Goal: Task Accomplishment & Management: Manage account settings

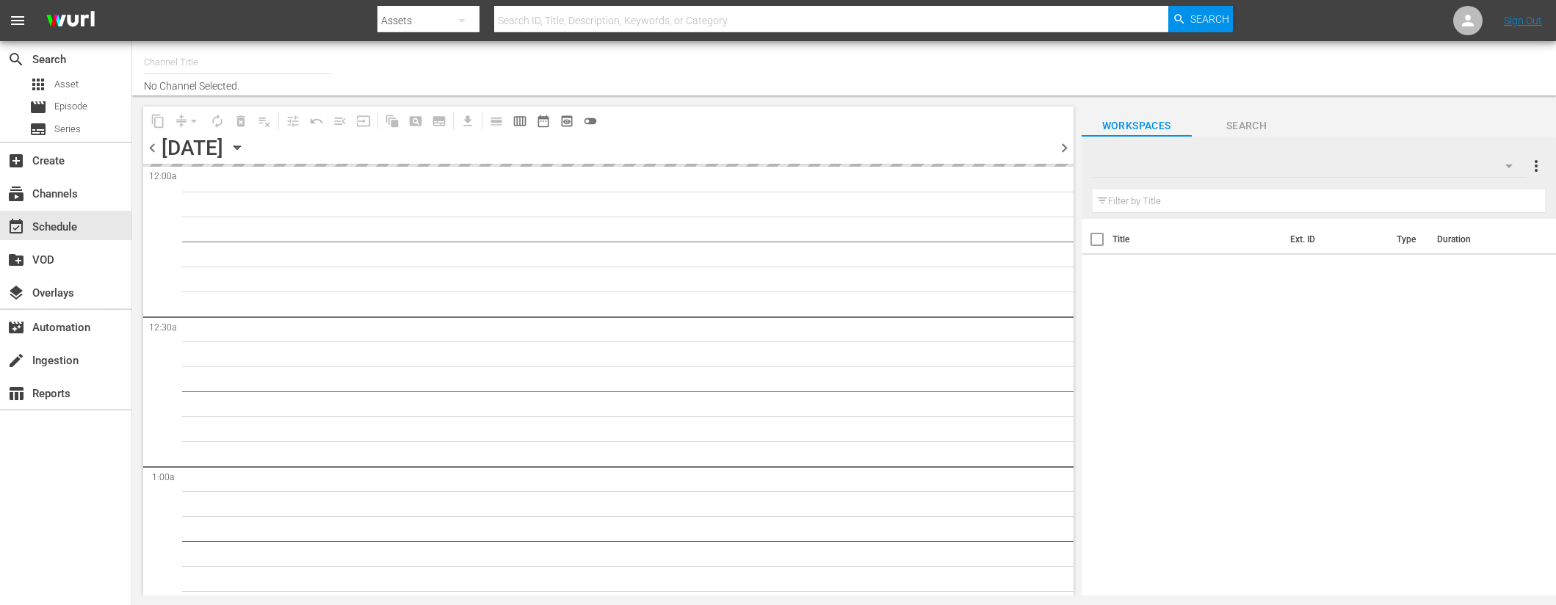
type input "Naruto (1711)"
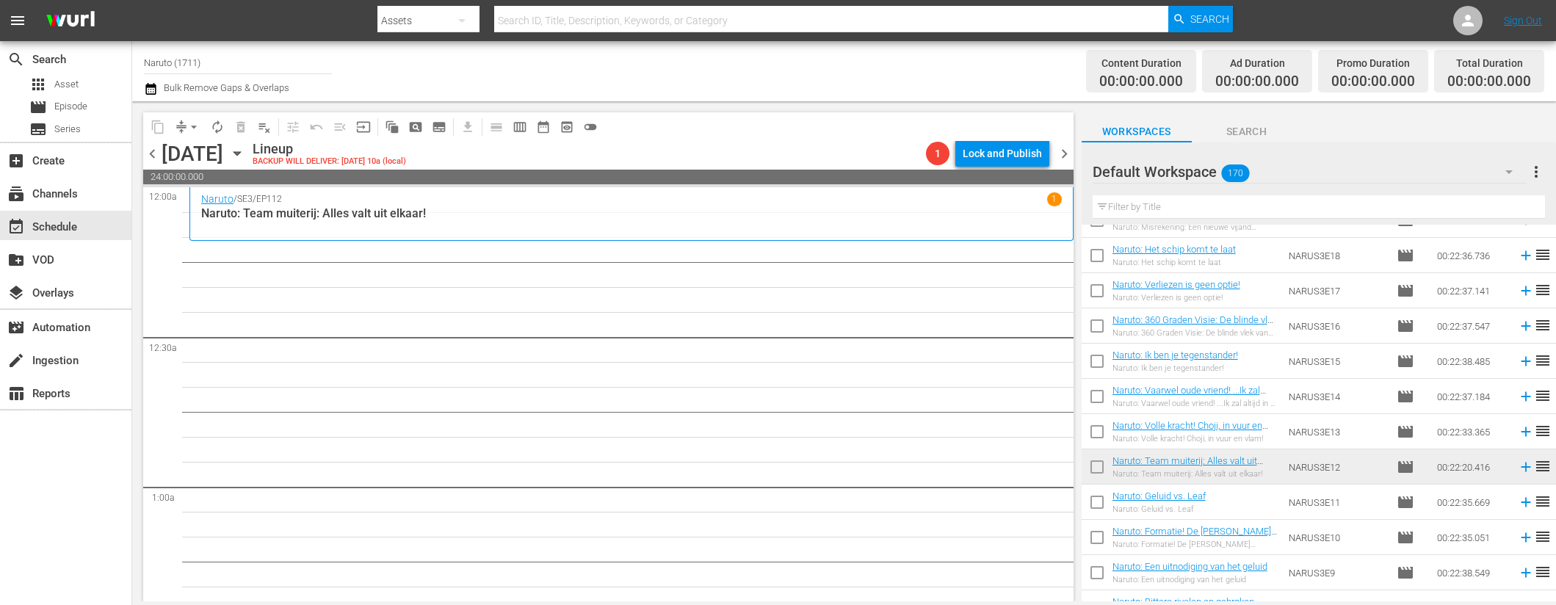
scroll to position [1536, 0]
click at [1518, 430] on icon at bounding box center [1526, 435] width 16 height 16
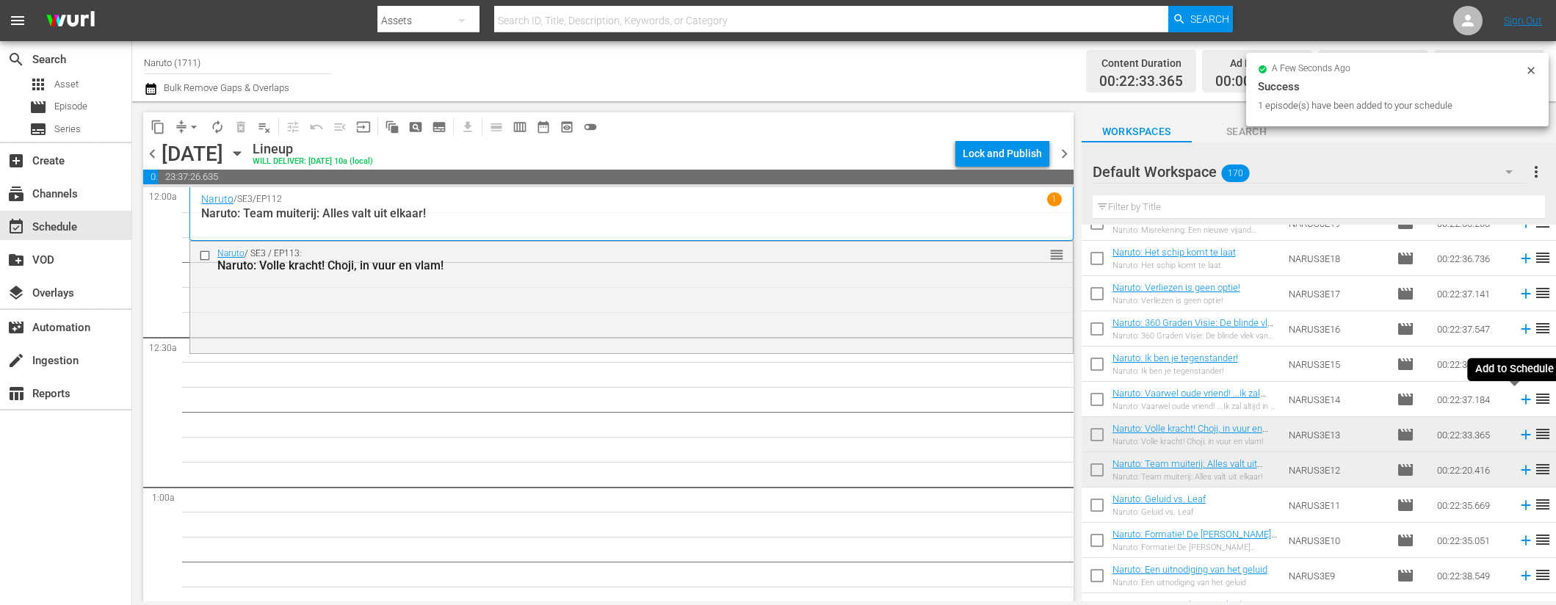
click at [1518, 393] on icon at bounding box center [1526, 399] width 16 height 16
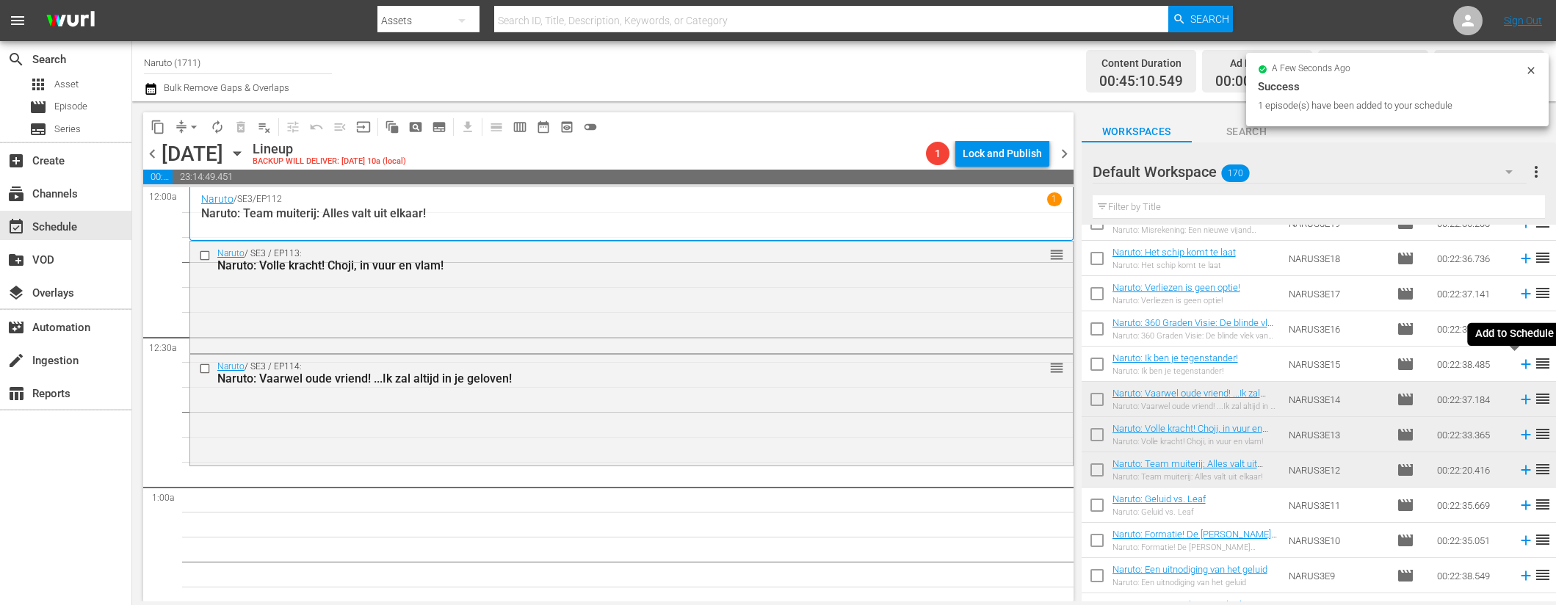
click at [1518, 363] on icon at bounding box center [1526, 364] width 16 height 16
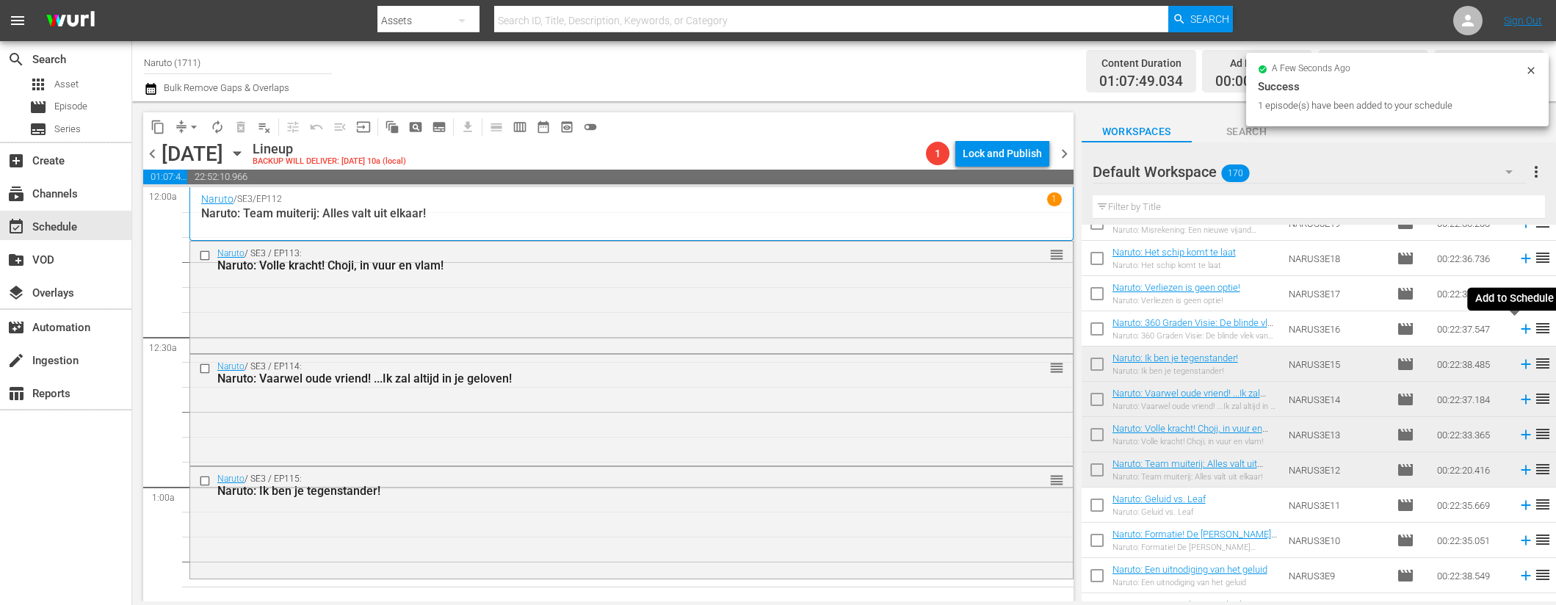
click at [1518, 328] on icon at bounding box center [1526, 329] width 16 height 16
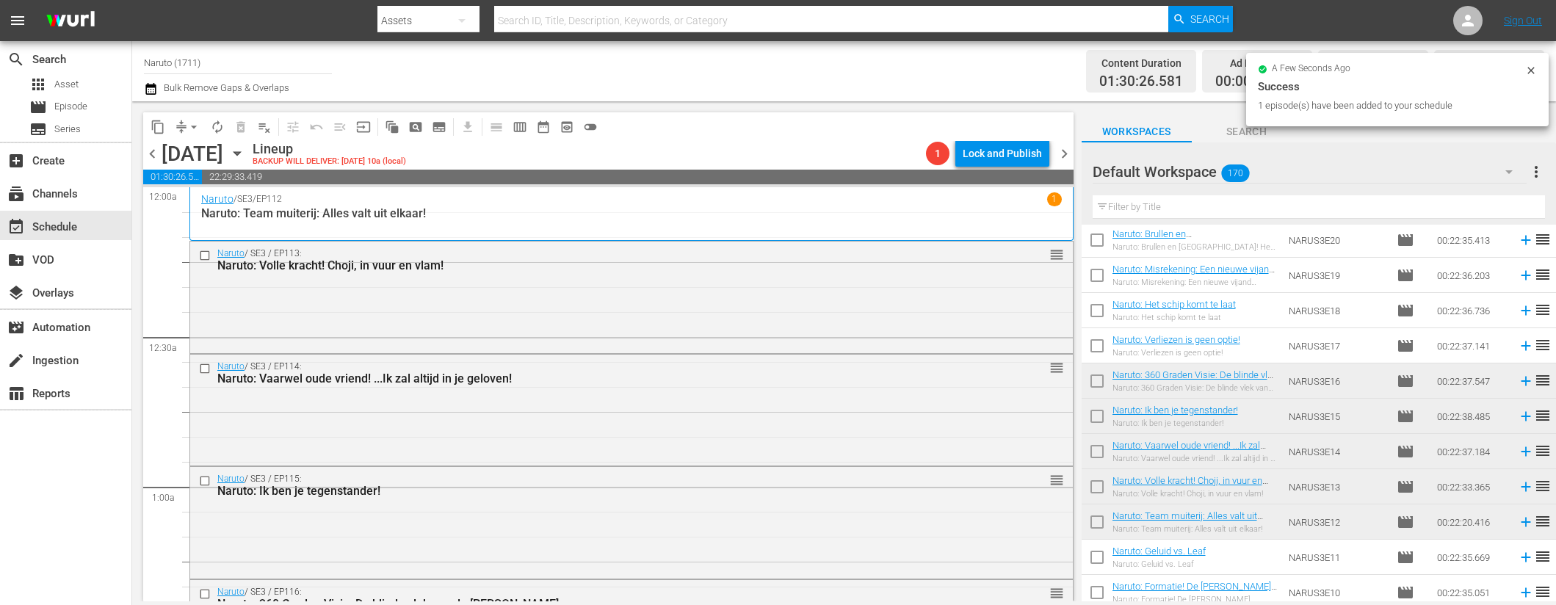
scroll to position [1378, 0]
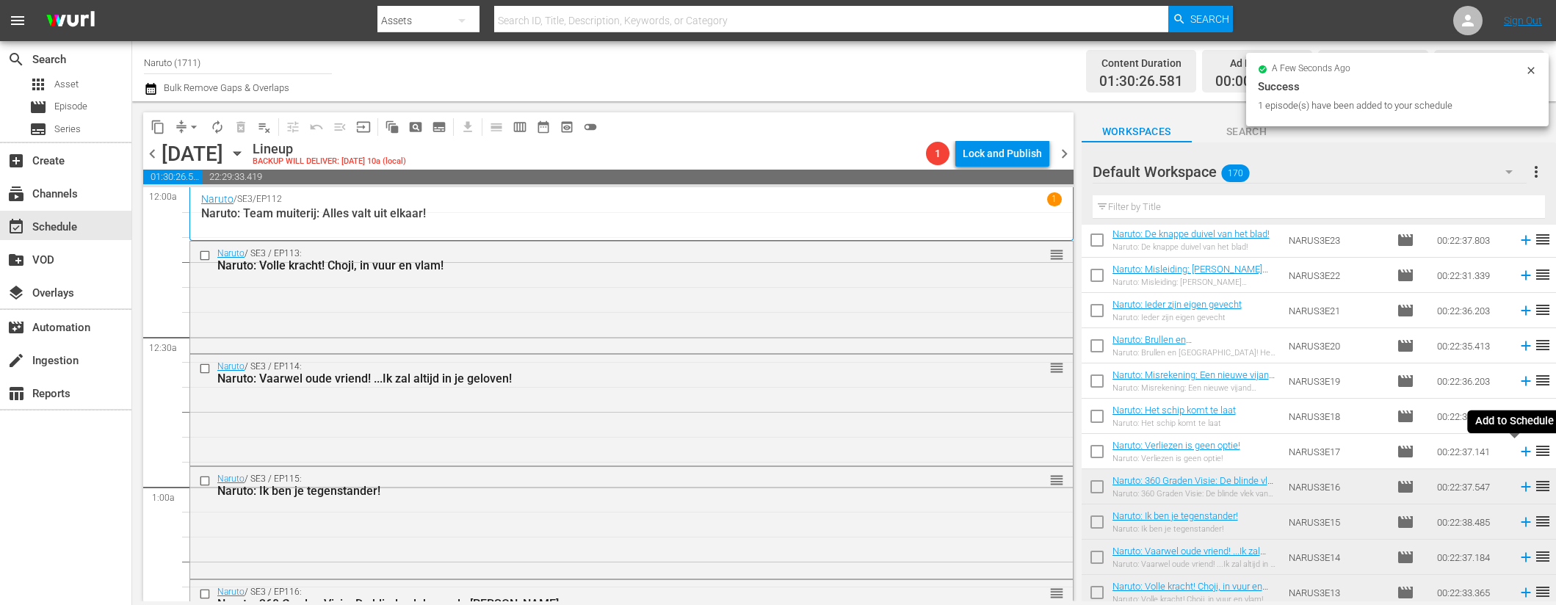
click at [1521, 452] on icon at bounding box center [1526, 452] width 10 height 10
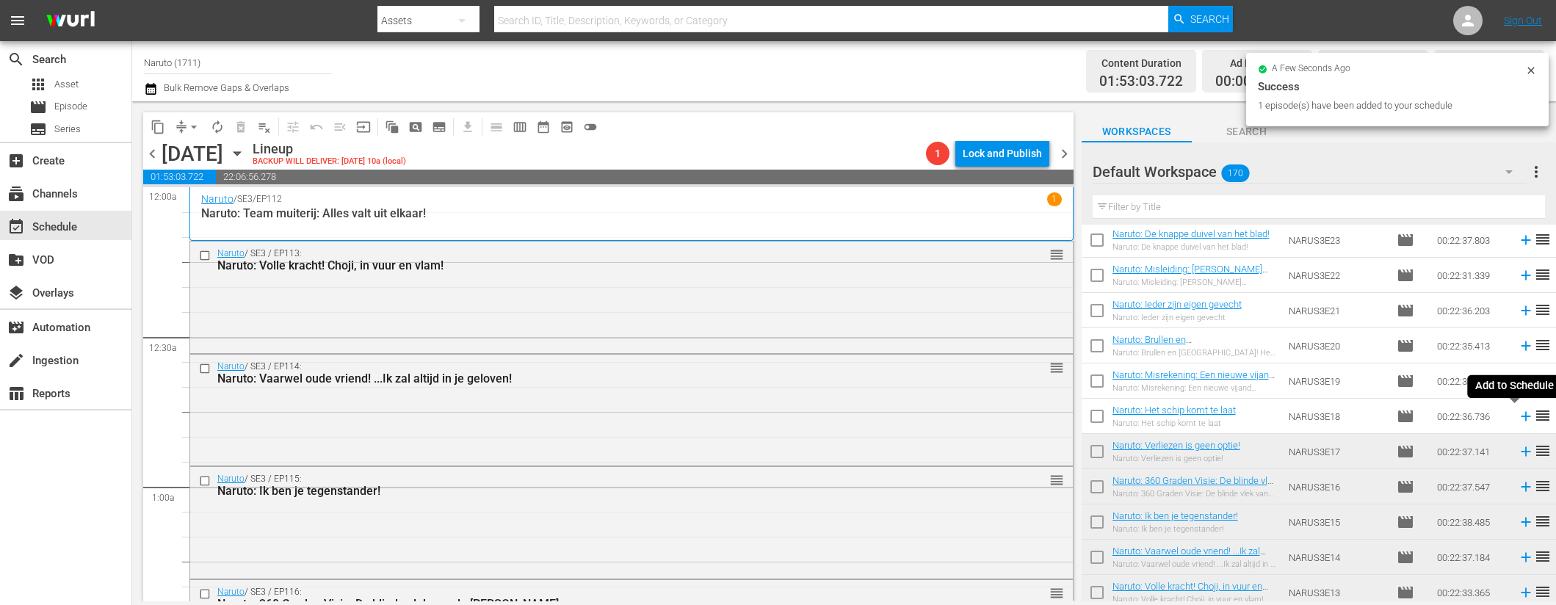
click at [1518, 414] on icon at bounding box center [1526, 416] width 16 height 16
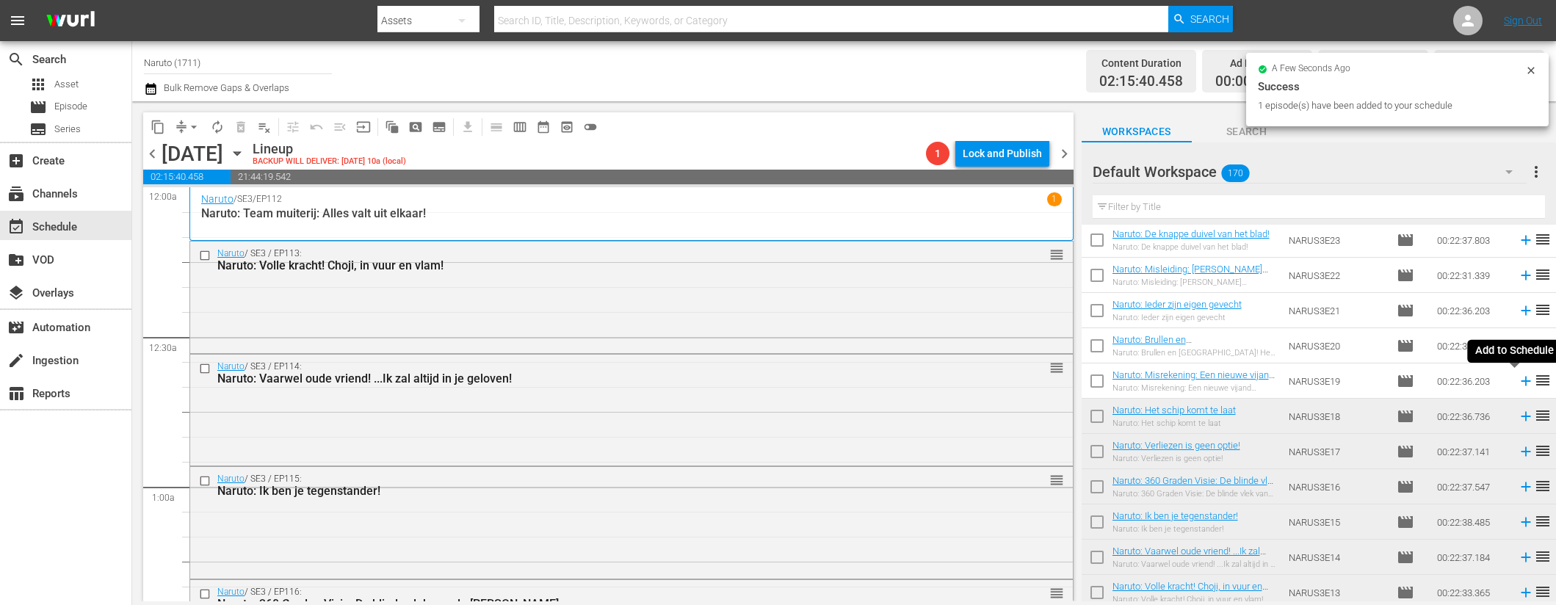
click at [1518, 379] on icon at bounding box center [1526, 381] width 16 height 16
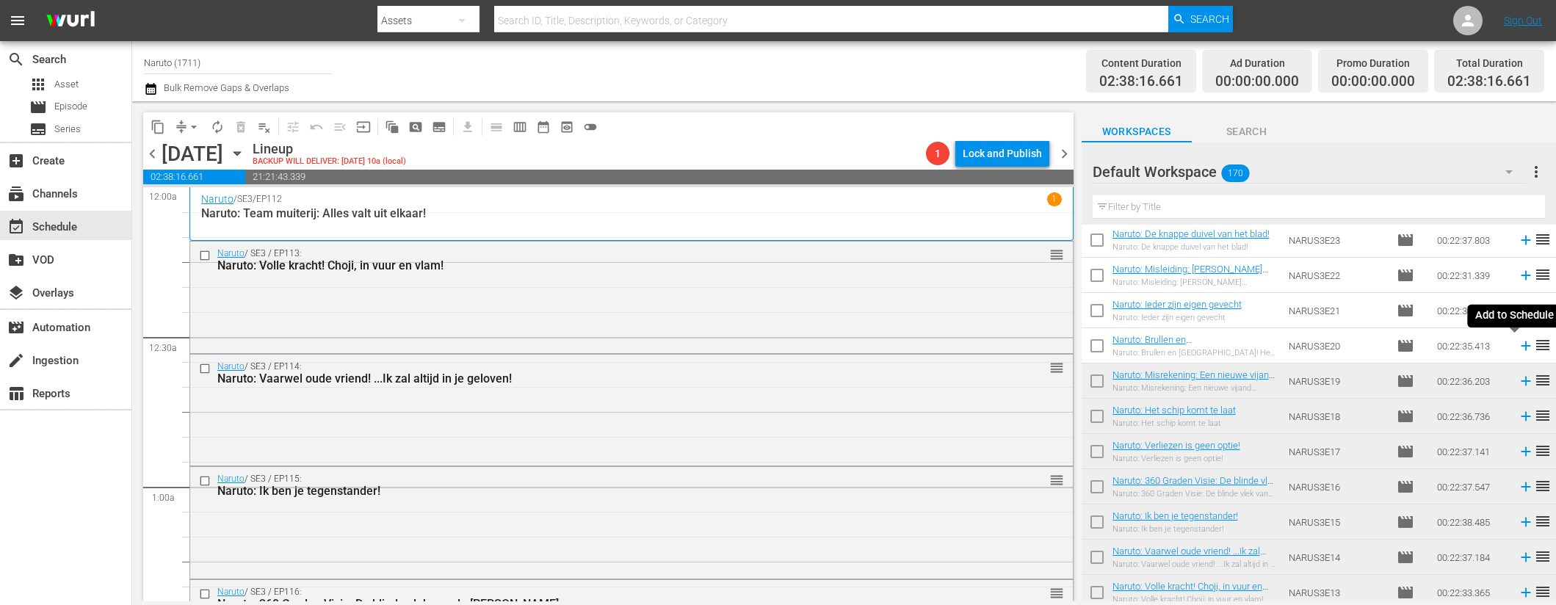
click at [1518, 341] on icon at bounding box center [1526, 346] width 16 height 16
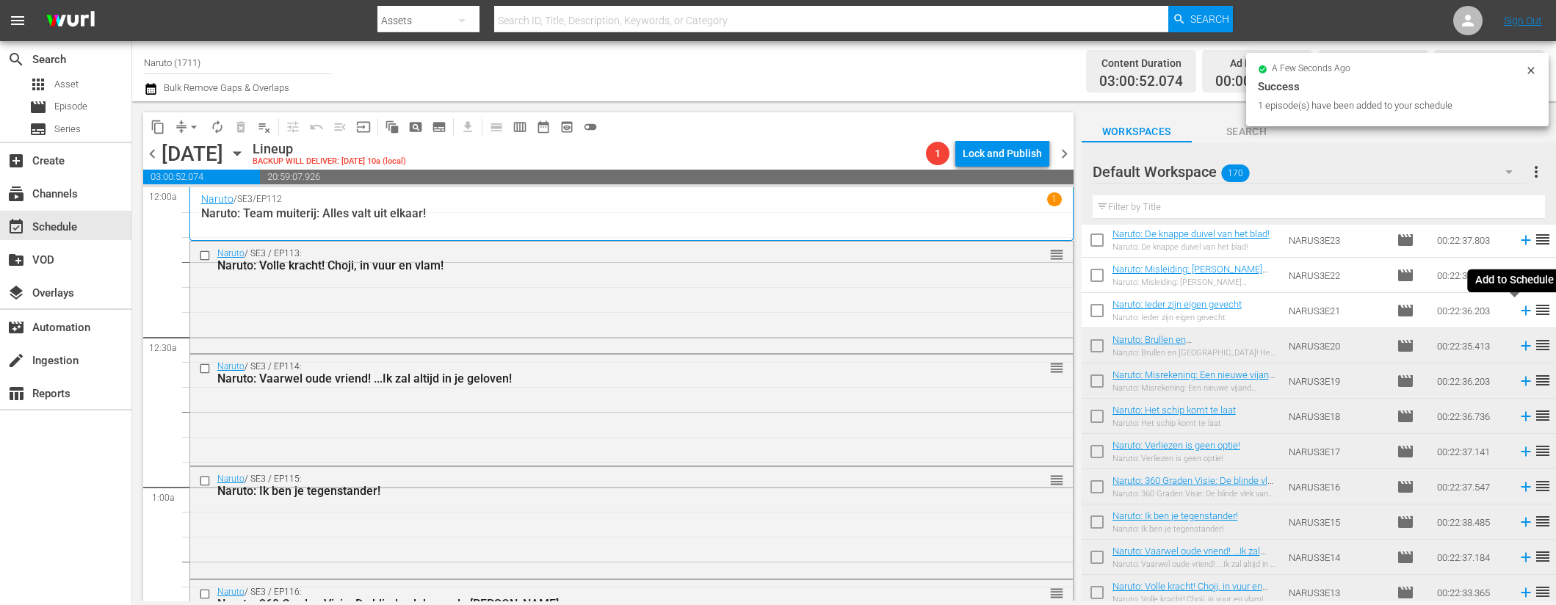
click at [1521, 311] on icon at bounding box center [1526, 311] width 10 height 10
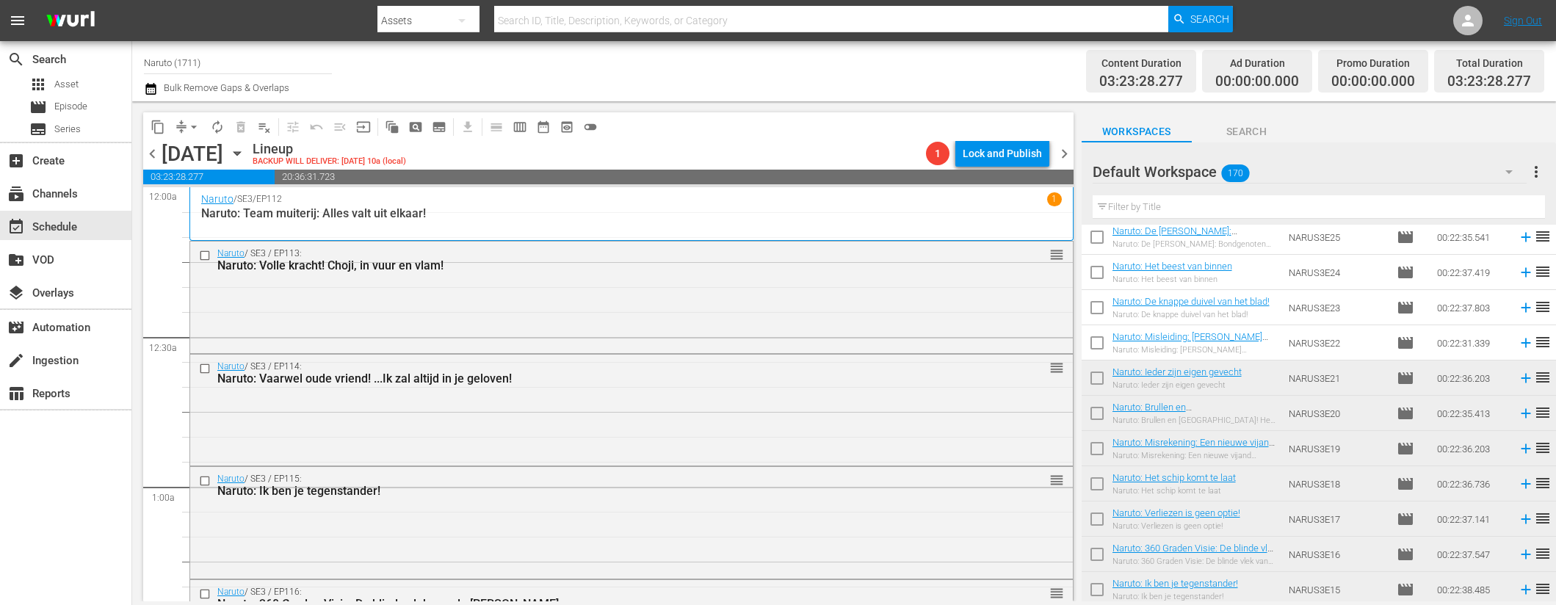
scroll to position [1197, 0]
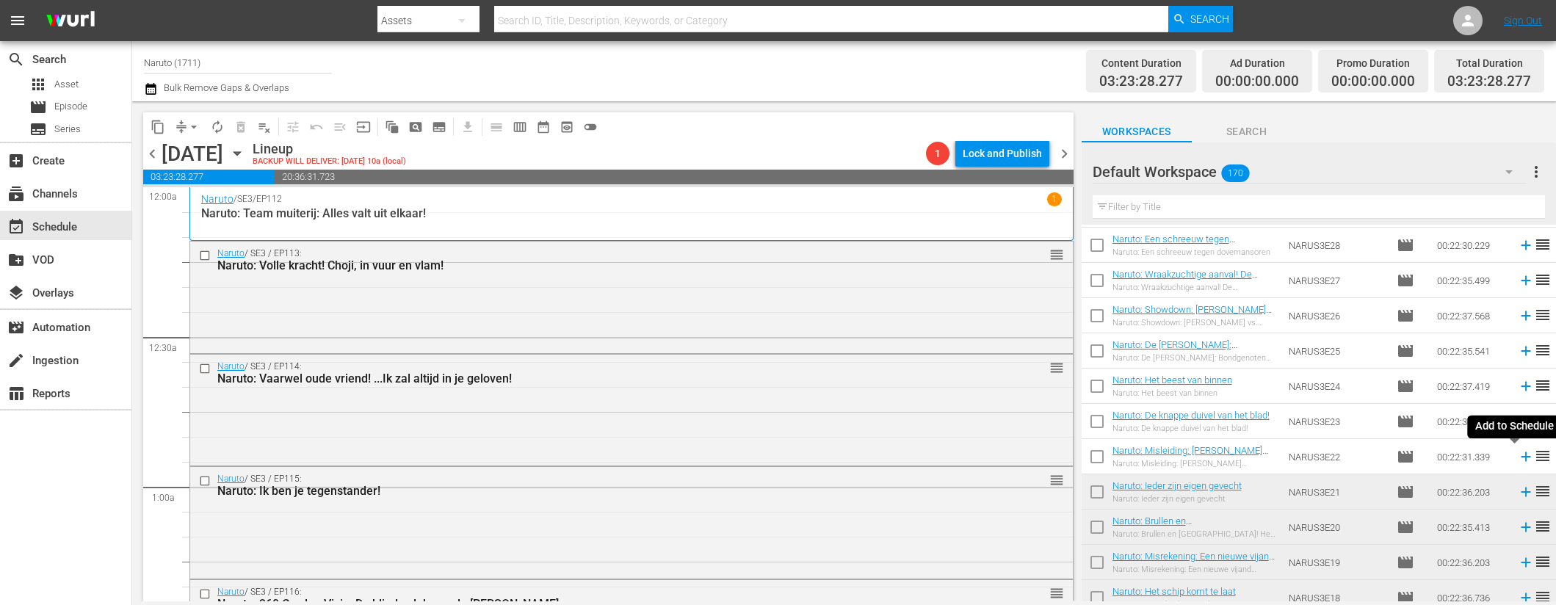
click at [1521, 453] on icon at bounding box center [1526, 457] width 10 height 10
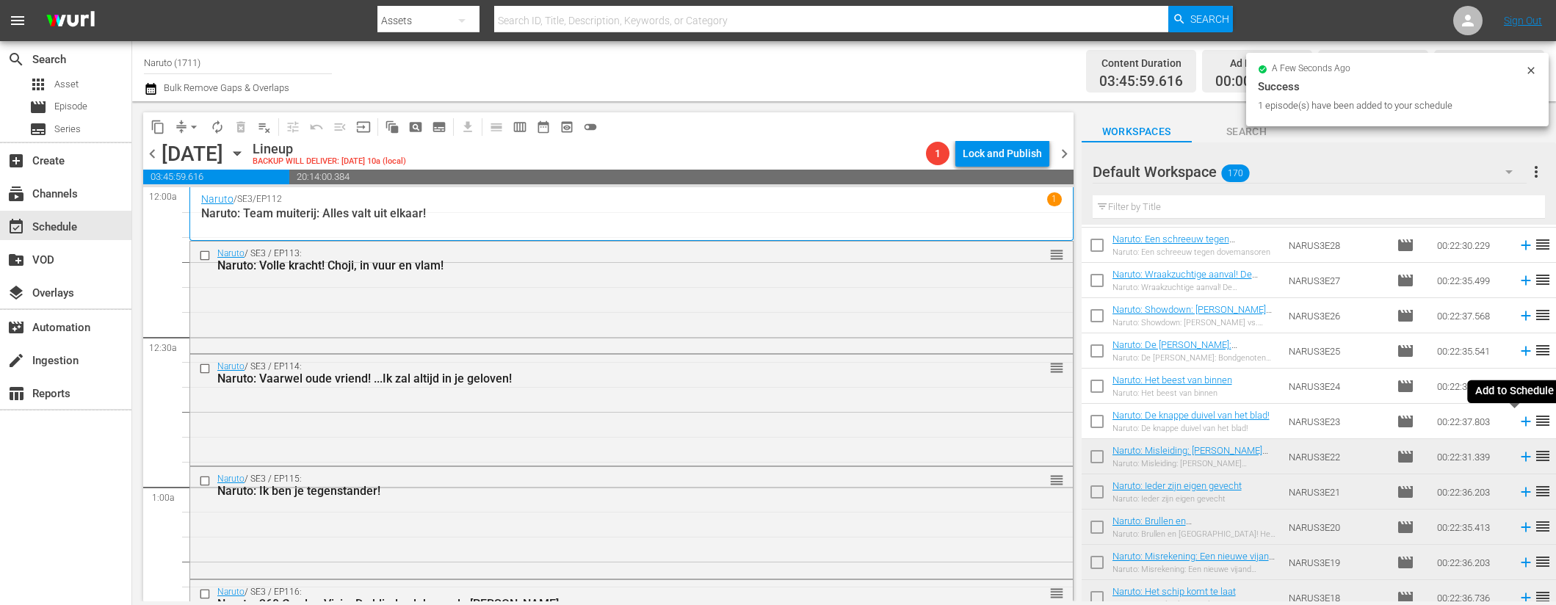
click at [1521, 423] on icon at bounding box center [1526, 422] width 10 height 10
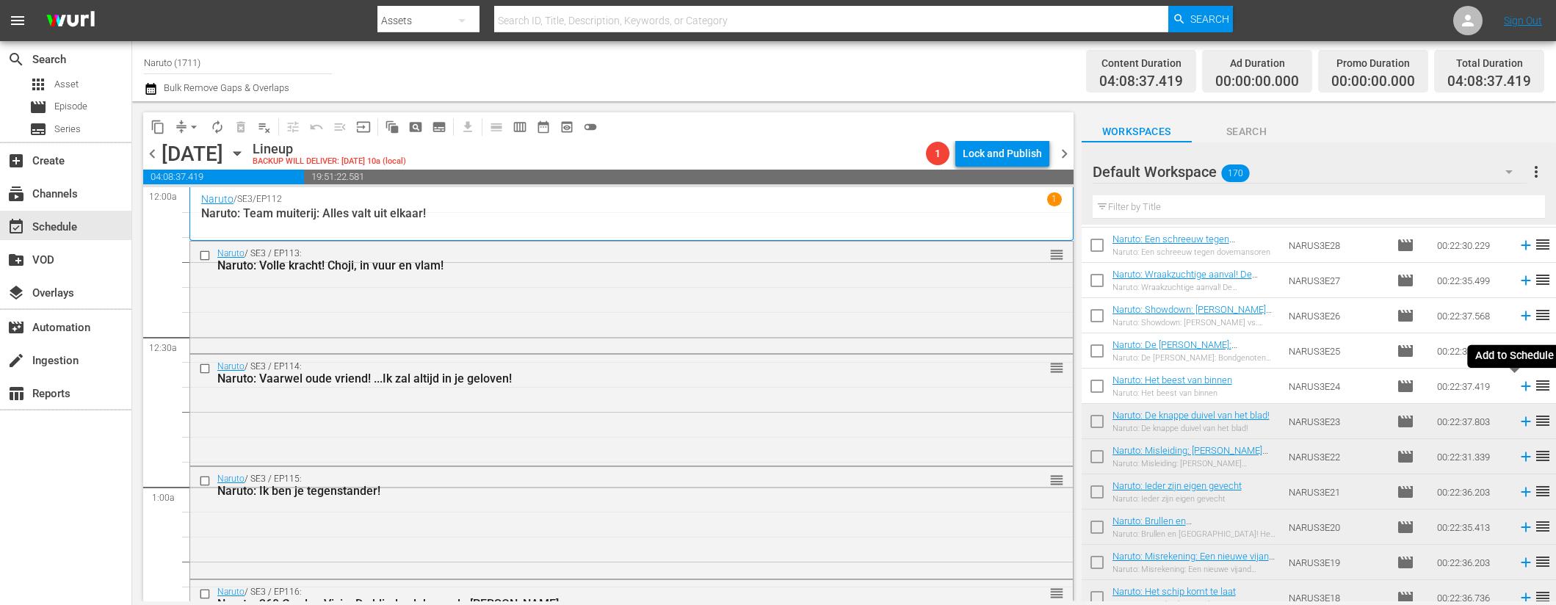
click at [1521, 388] on icon at bounding box center [1526, 387] width 10 height 10
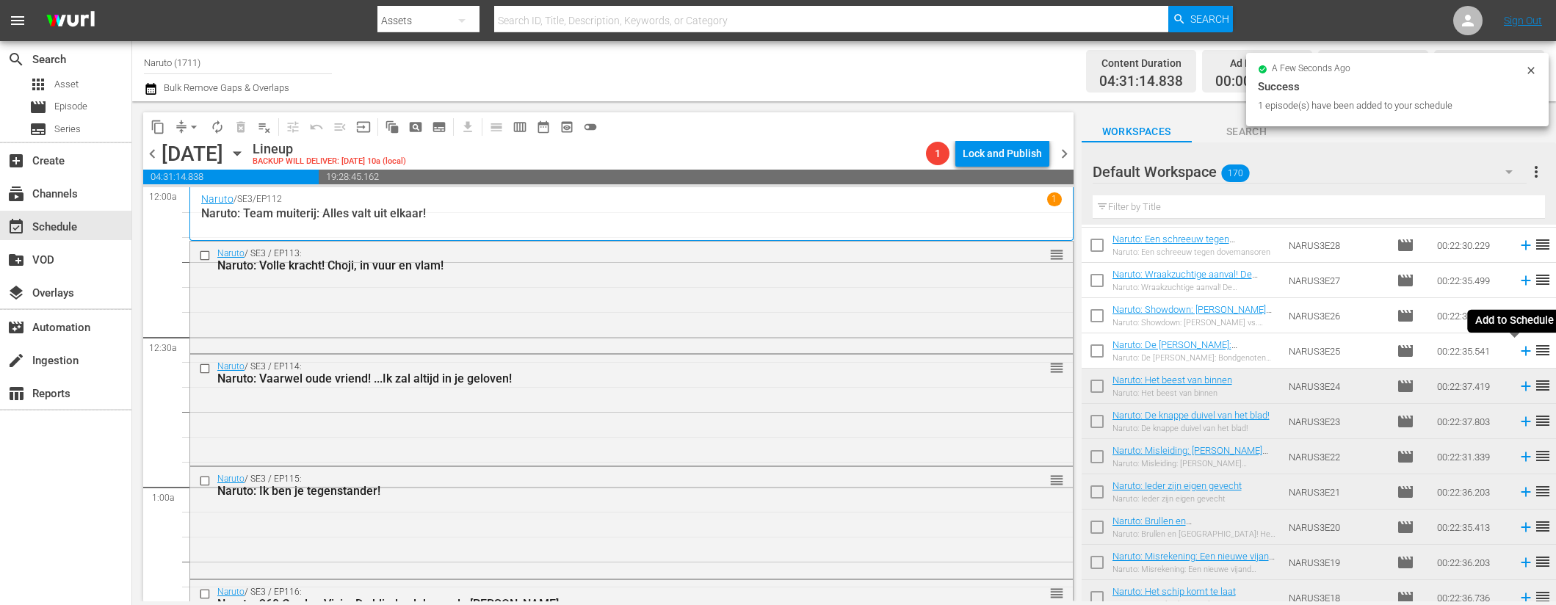
click at [1521, 347] on icon at bounding box center [1526, 352] width 10 height 10
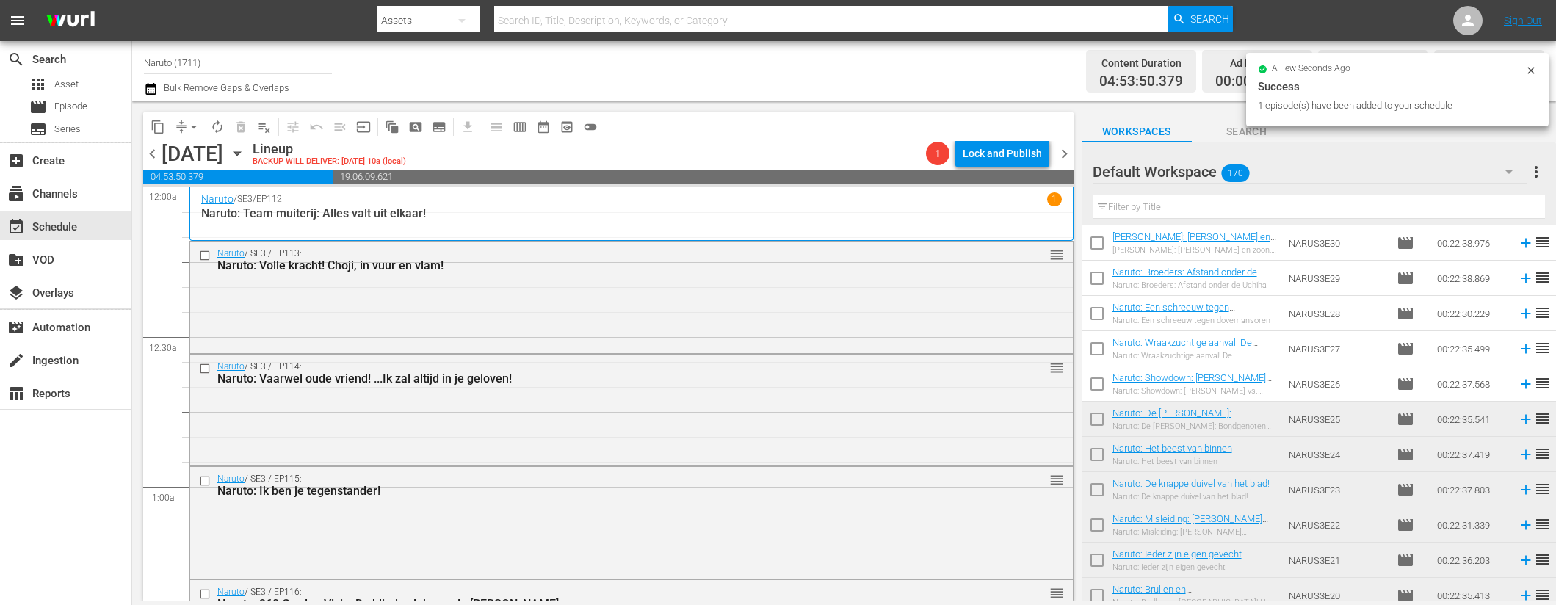
scroll to position [1126, 0]
click at [1518, 385] on icon at bounding box center [1526, 386] width 16 height 16
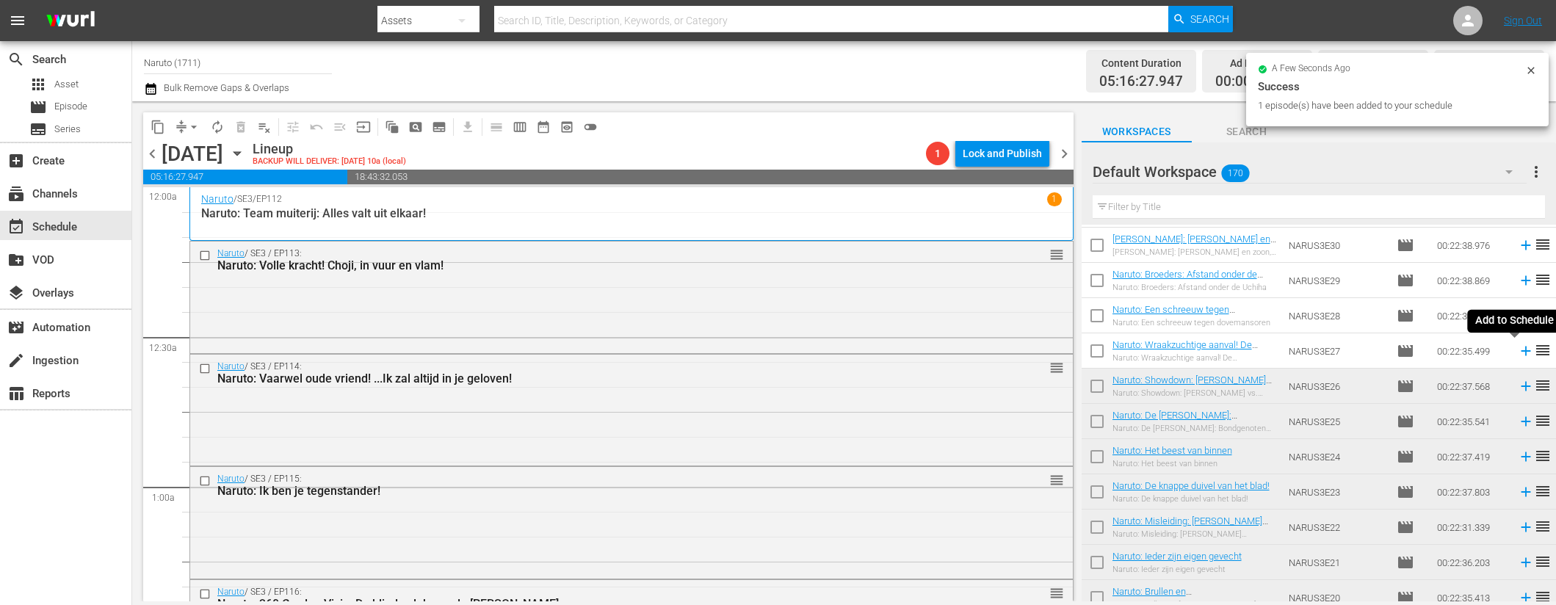
click at [1518, 353] on icon at bounding box center [1526, 351] width 16 height 16
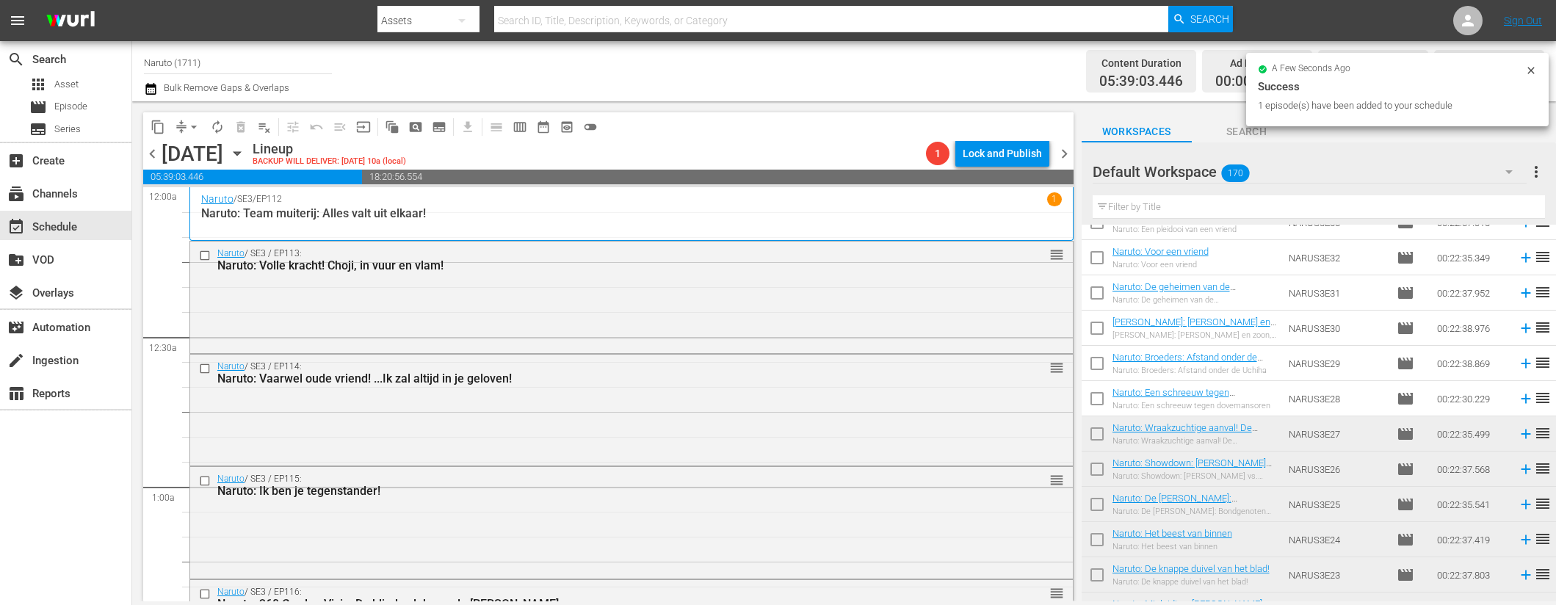
scroll to position [1039, 0]
click at [1521, 400] on icon at bounding box center [1526, 403] width 10 height 10
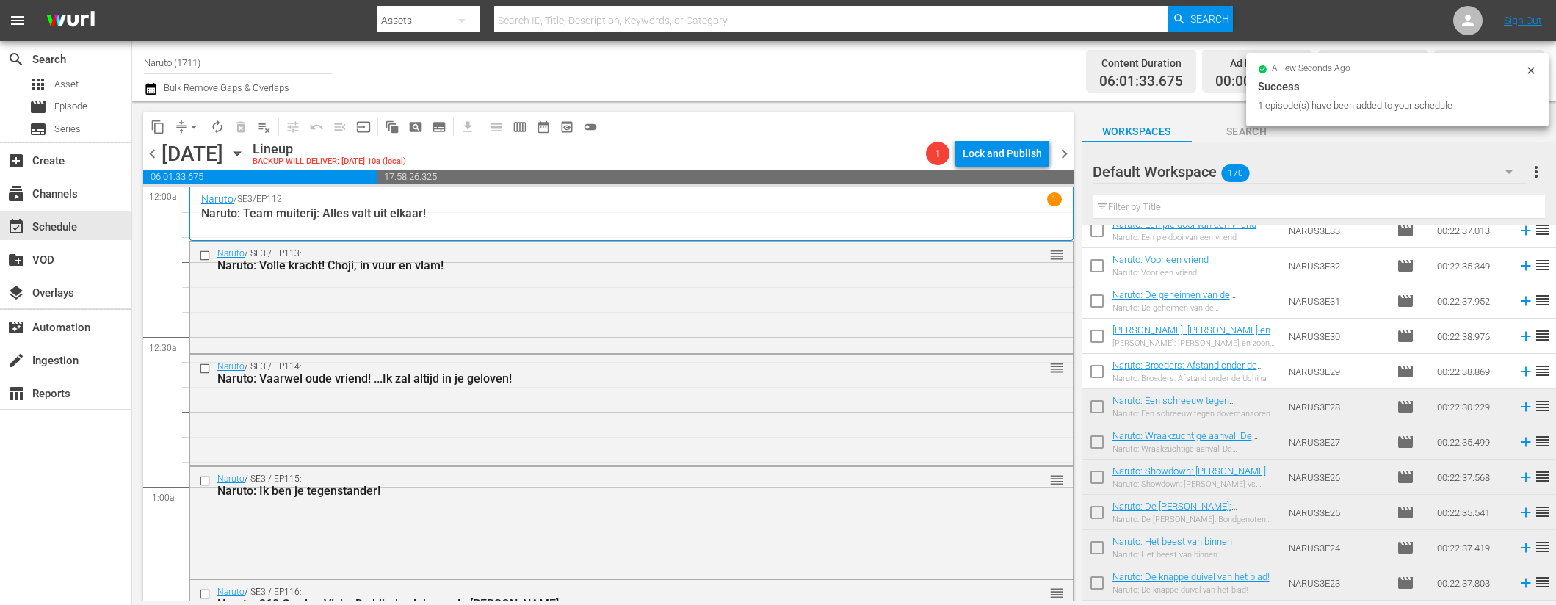
scroll to position [1028, 0]
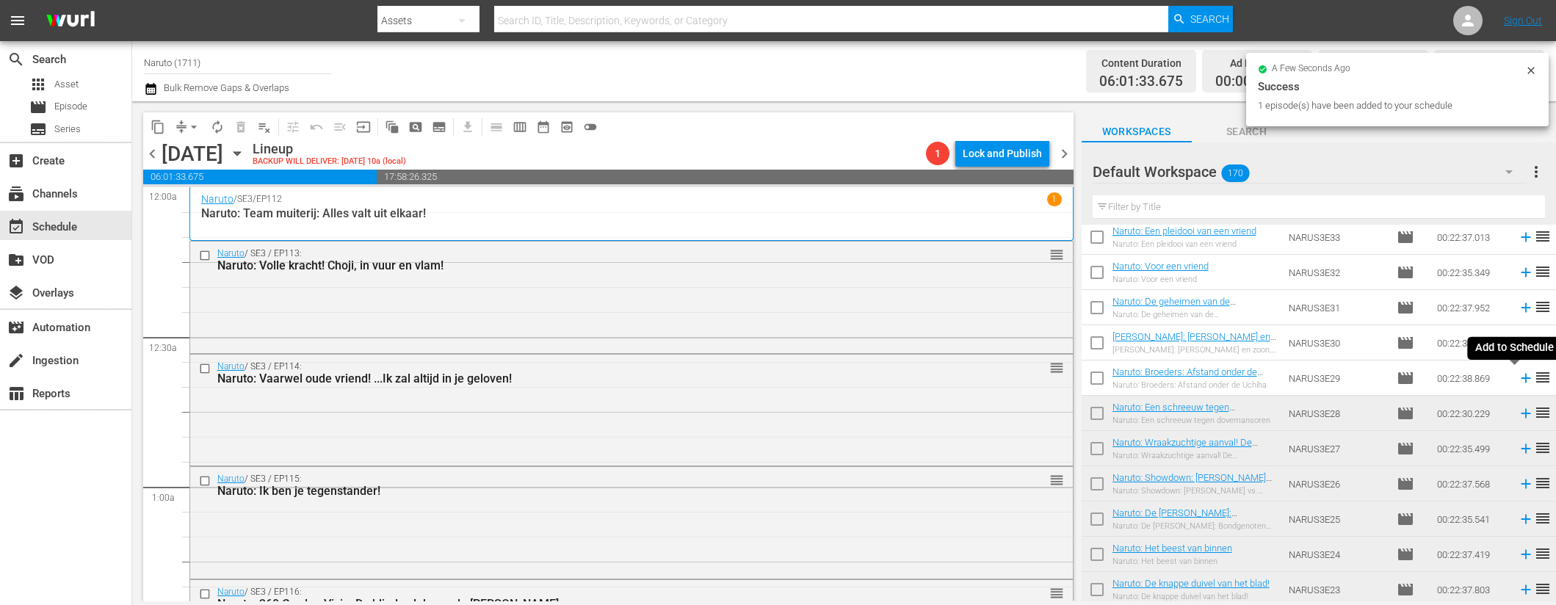
click at [1518, 374] on icon at bounding box center [1526, 378] width 16 height 16
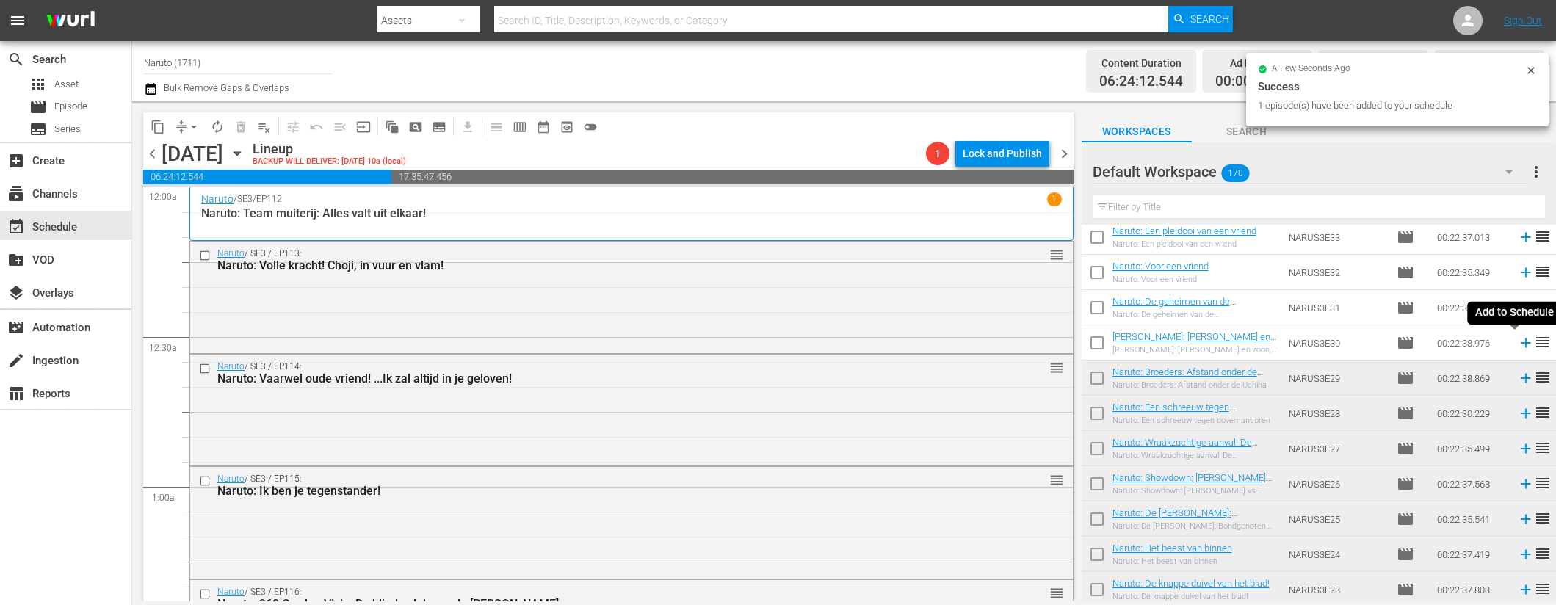
click at [1518, 344] on icon at bounding box center [1526, 343] width 16 height 16
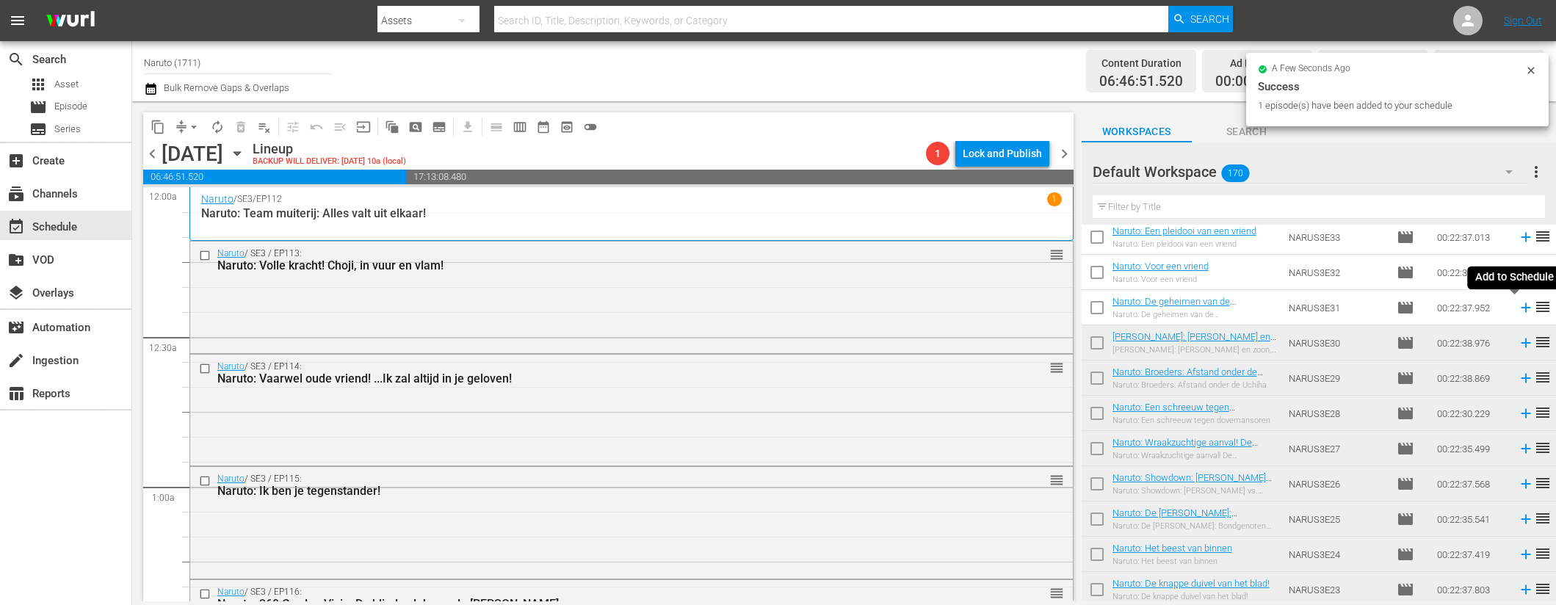
click at [1518, 303] on icon at bounding box center [1526, 308] width 16 height 16
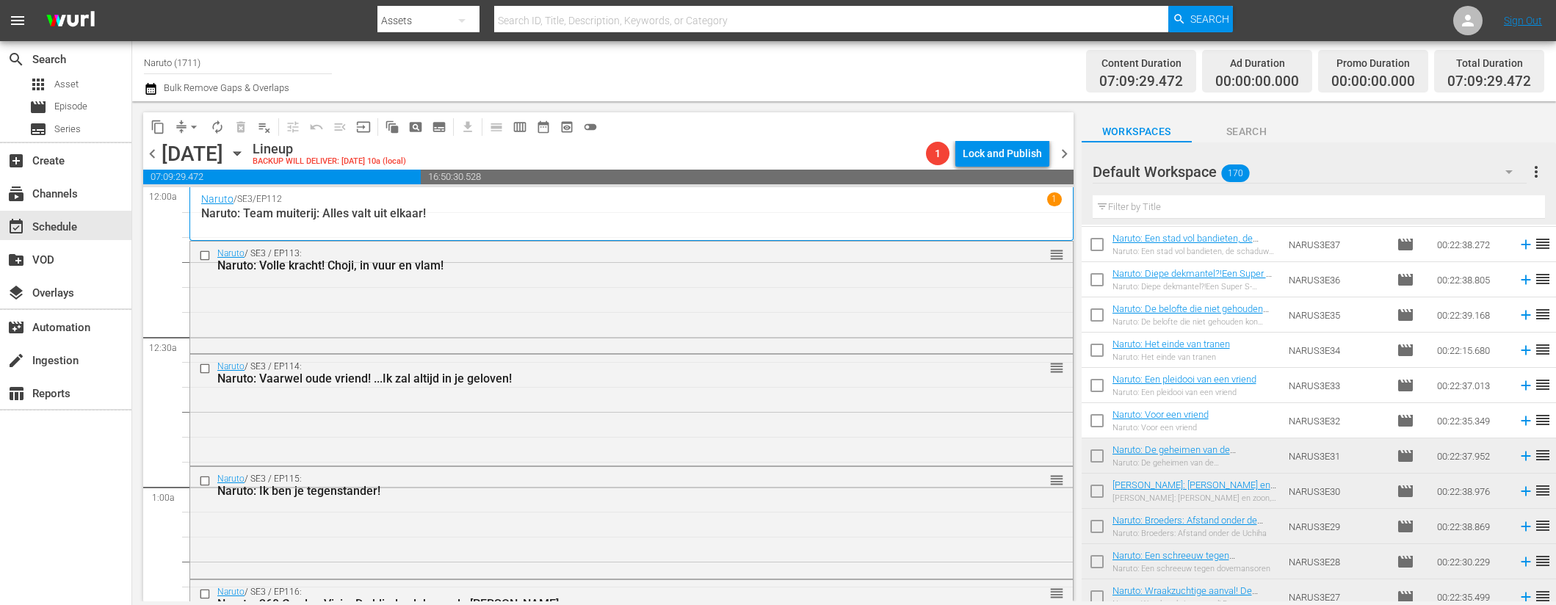
scroll to position [878, 0]
click at [1518, 419] on icon at bounding box center [1526, 423] width 16 height 16
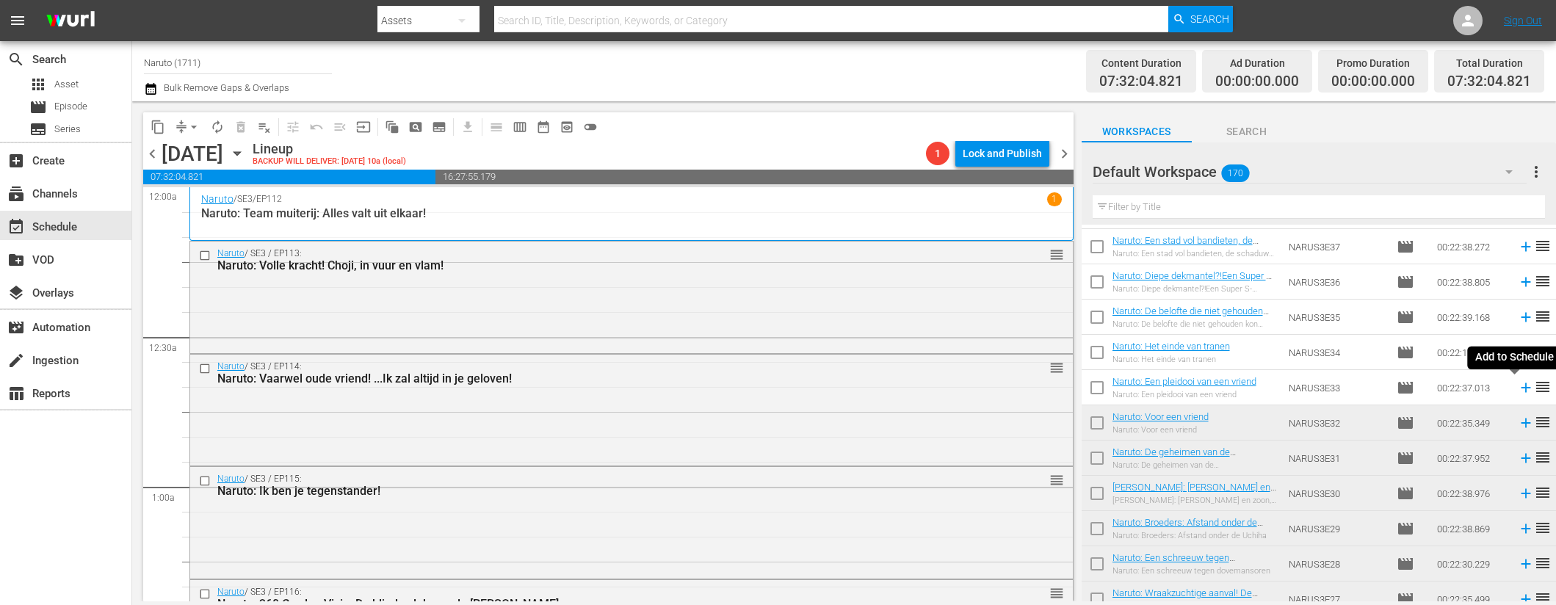
click at [1518, 391] on icon at bounding box center [1526, 388] width 16 height 16
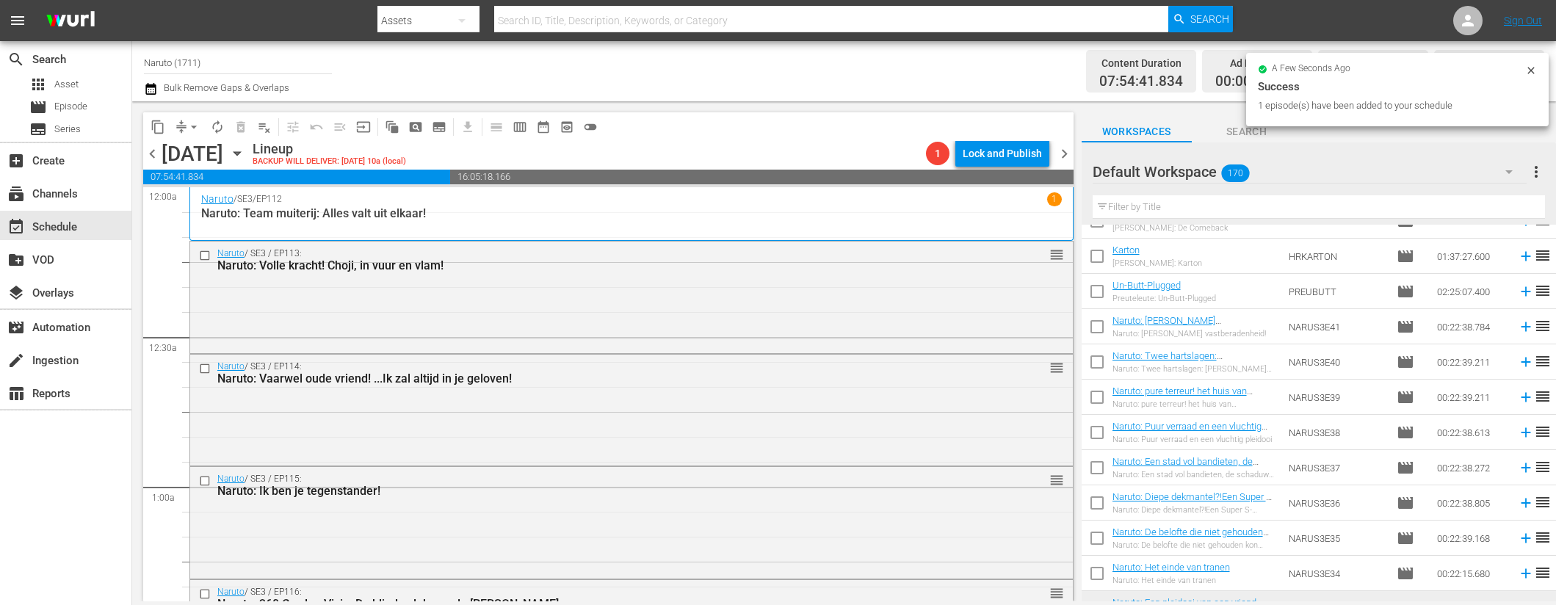
scroll to position [665, 0]
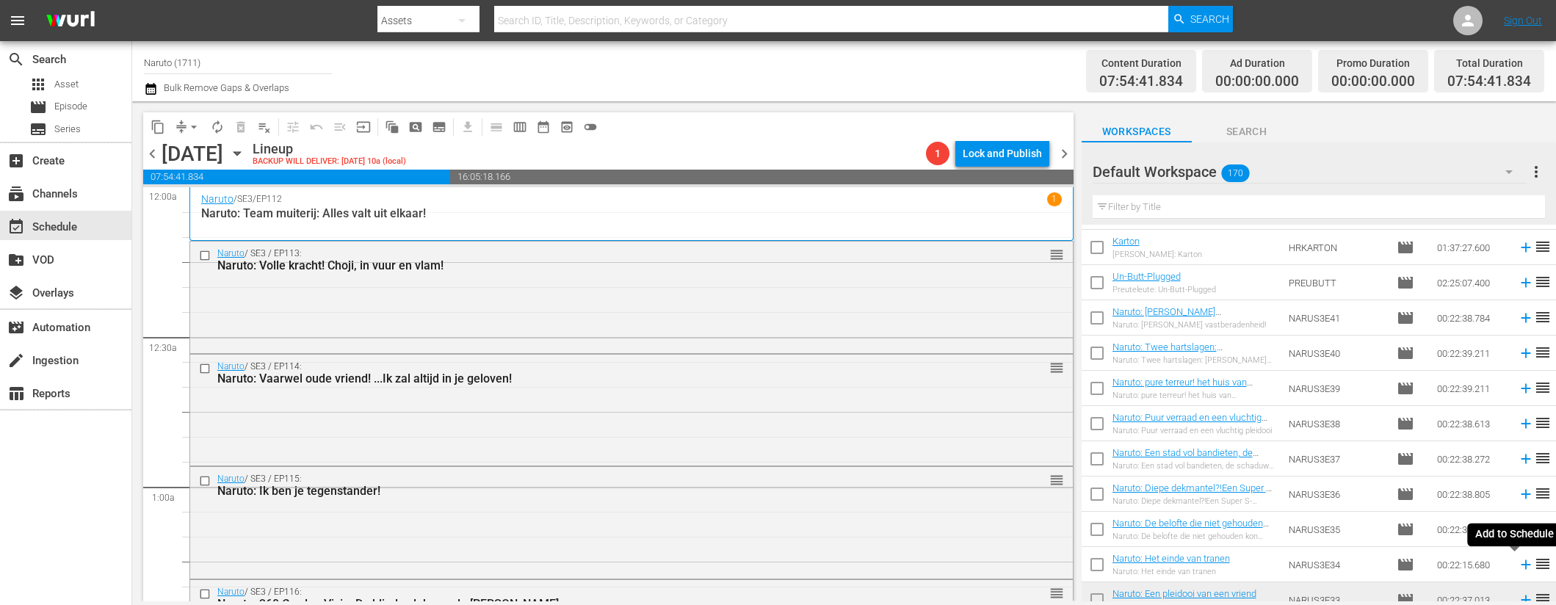
click at [1521, 566] on icon at bounding box center [1526, 565] width 10 height 10
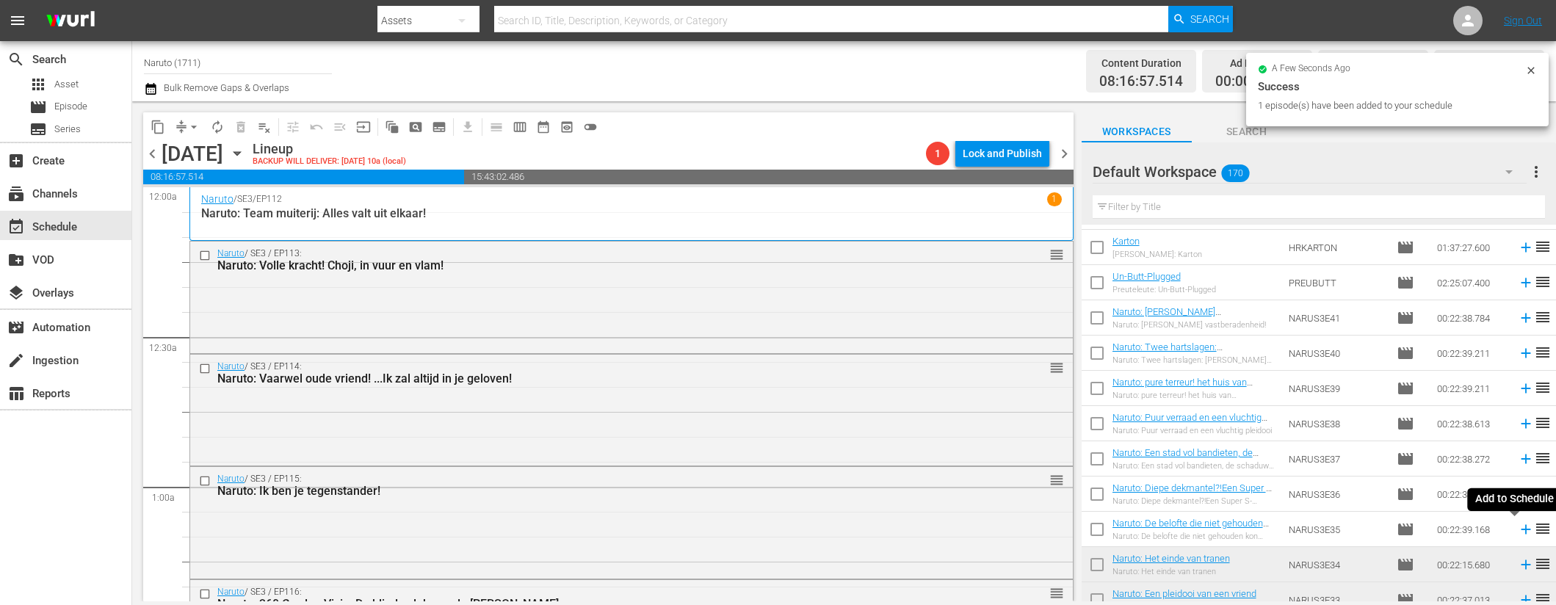
click at [1521, 530] on icon at bounding box center [1526, 530] width 10 height 10
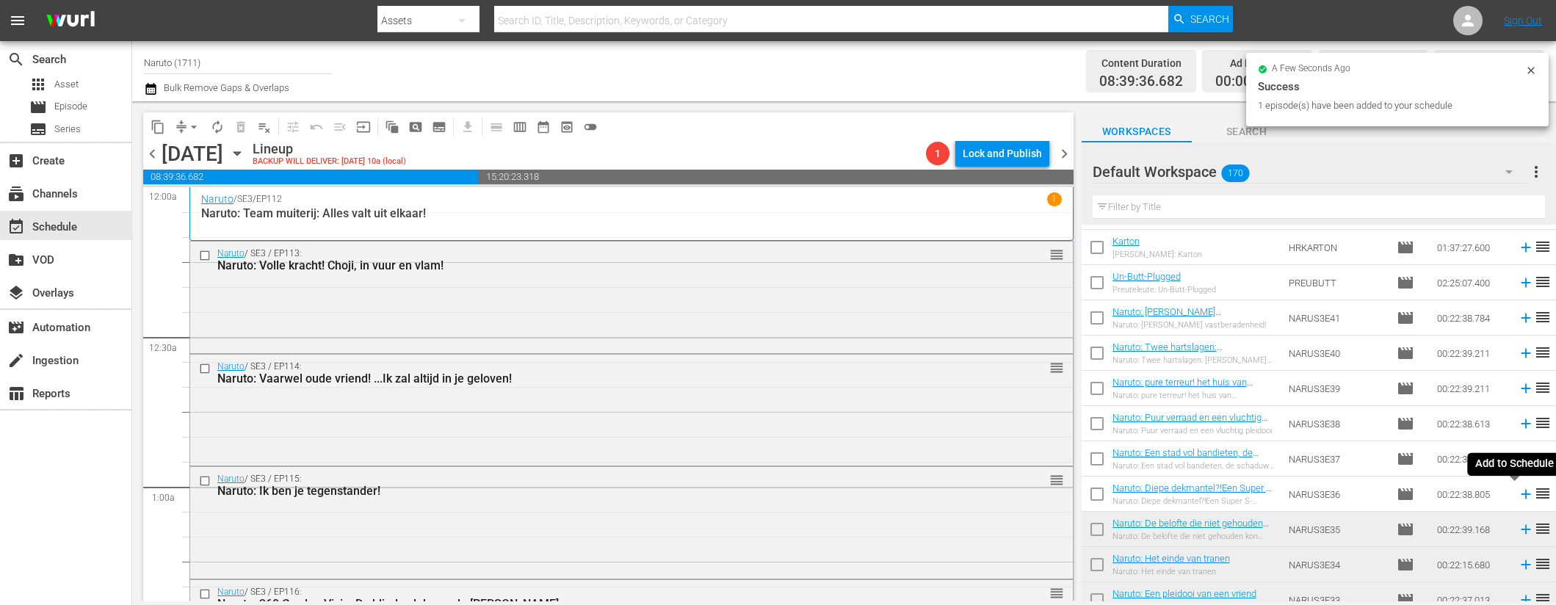
click at [1521, 490] on icon at bounding box center [1526, 495] width 10 height 10
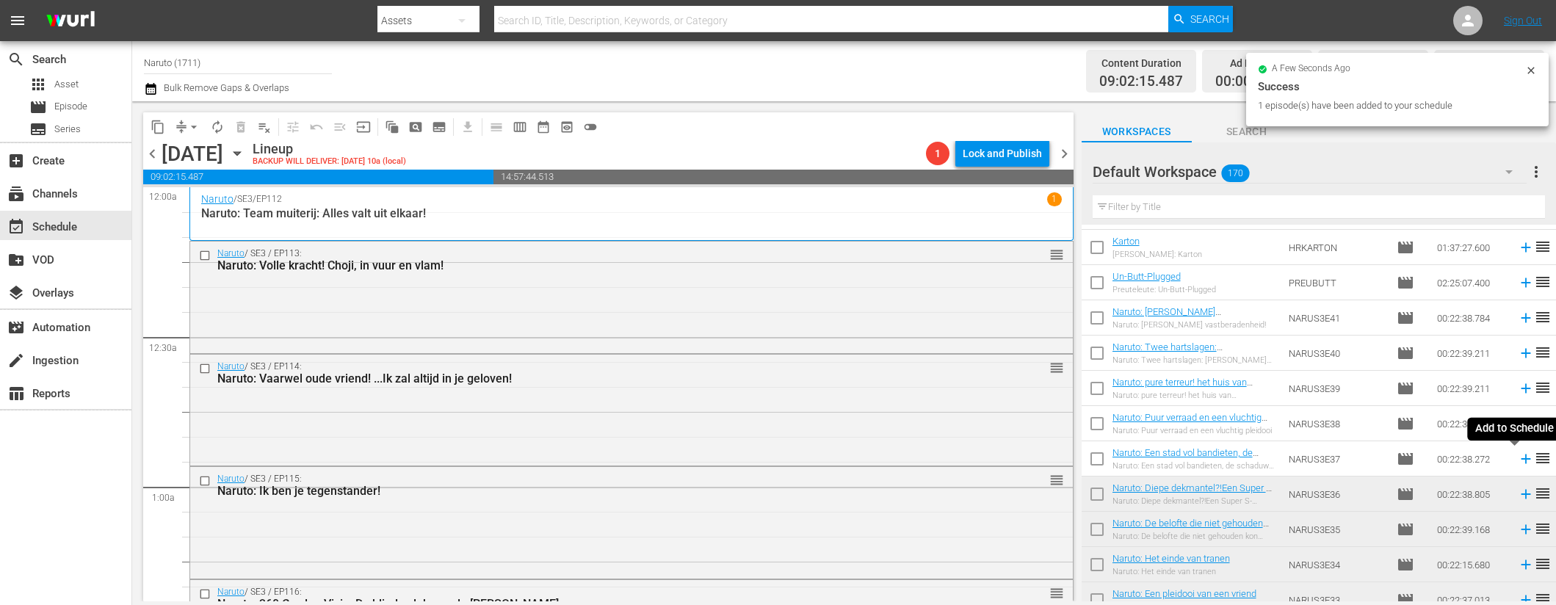
click at [1518, 463] on icon at bounding box center [1526, 459] width 16 height 16
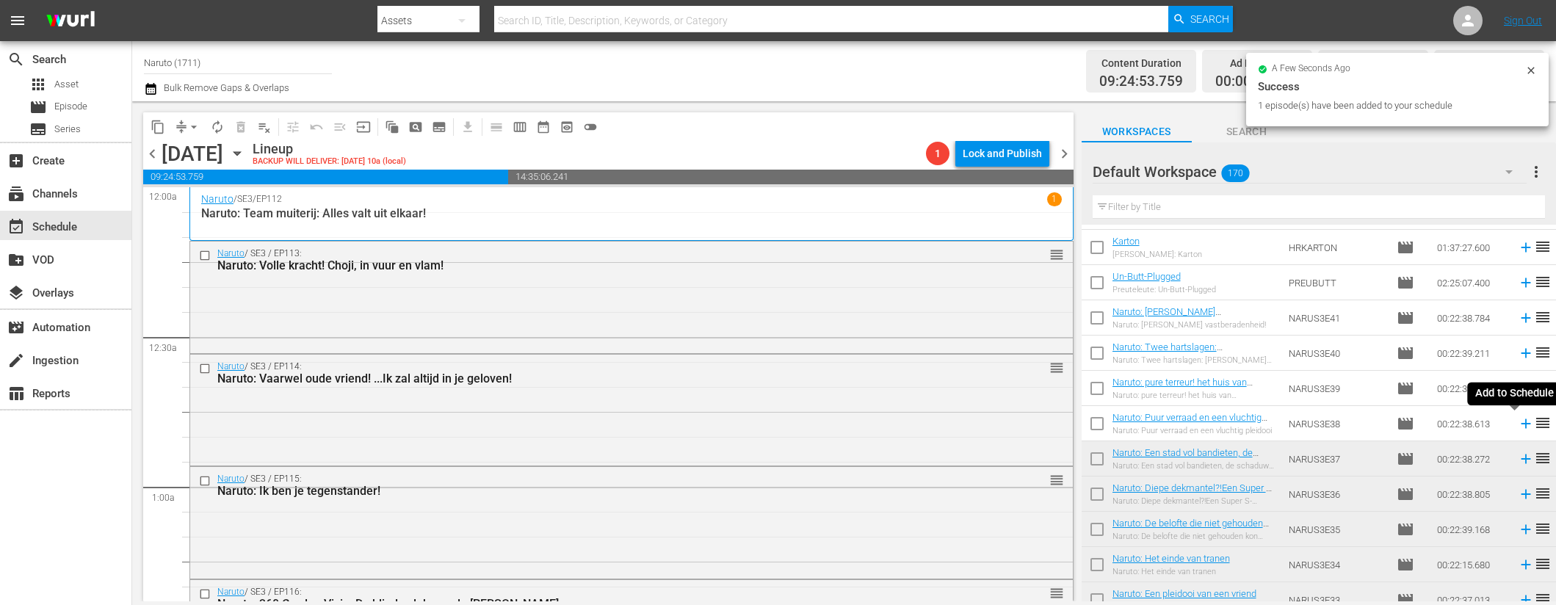
click at [1518, 422] on icon at bounding box center [1526, 424] width 16 height 16
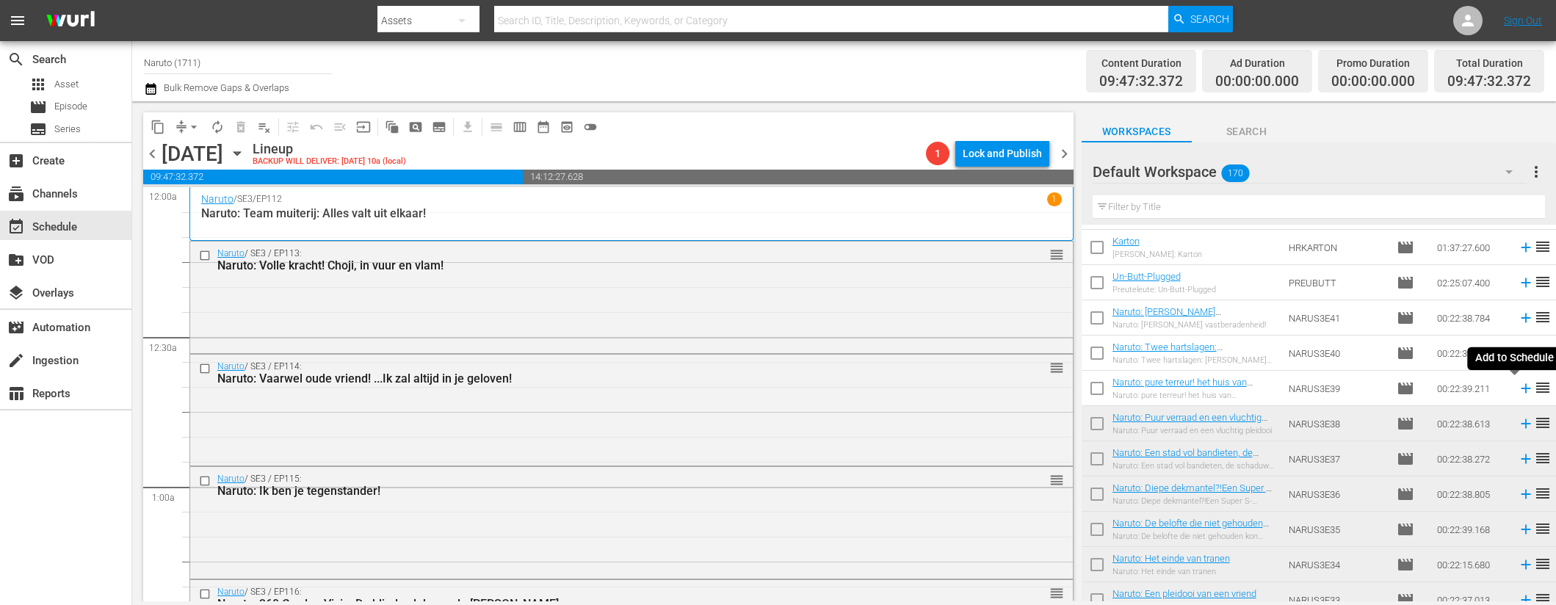
click at [1518, 387] on icon at bounding box center [1526, 388] width 16 height 16
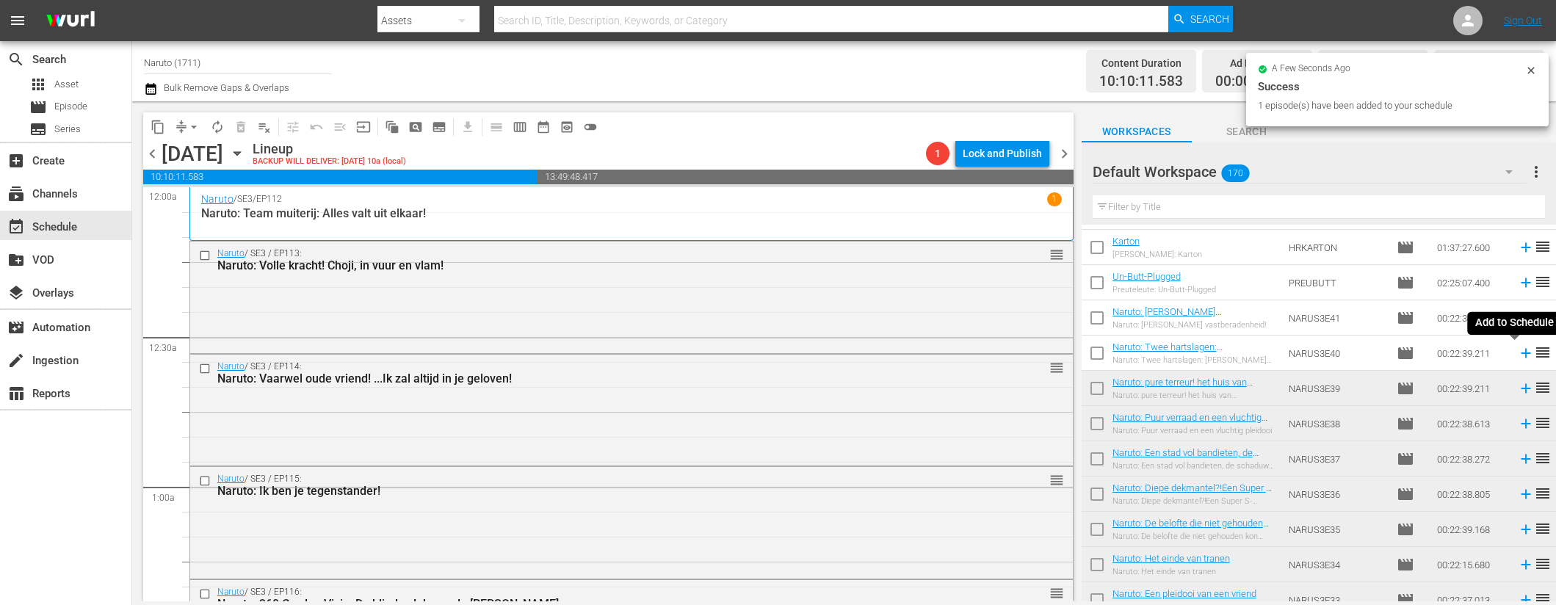
click at [1518, 354] on icon at bounding box center [1526, 353] width 16 height 16
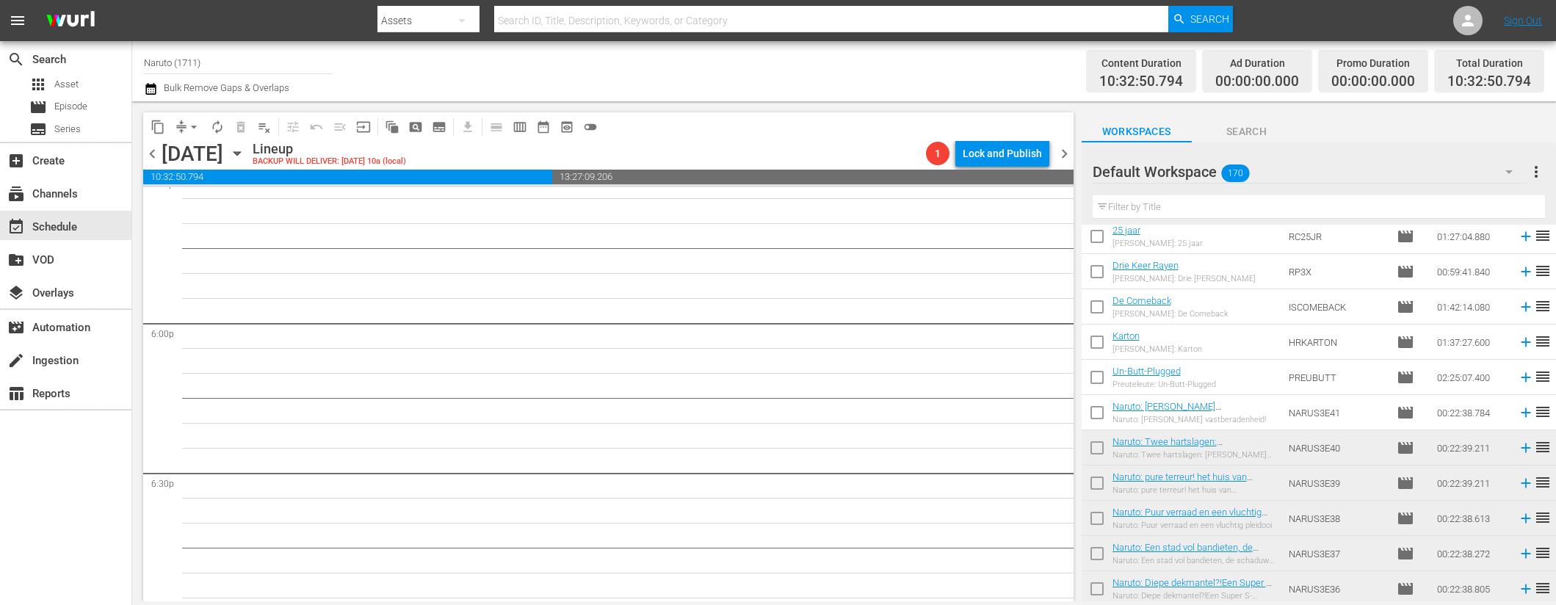
scroll to position [565, 0]
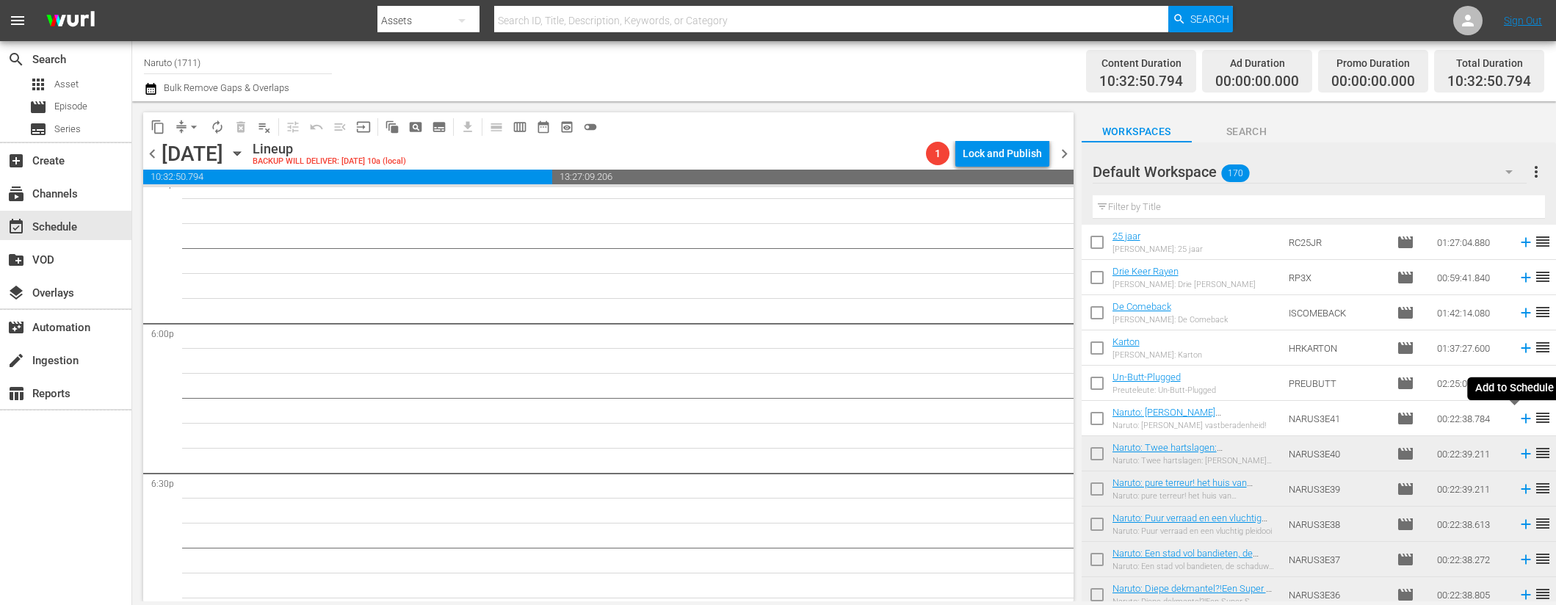
click at [1518, 411] on icon at bounding box center [1526, 419] width 16 height 16
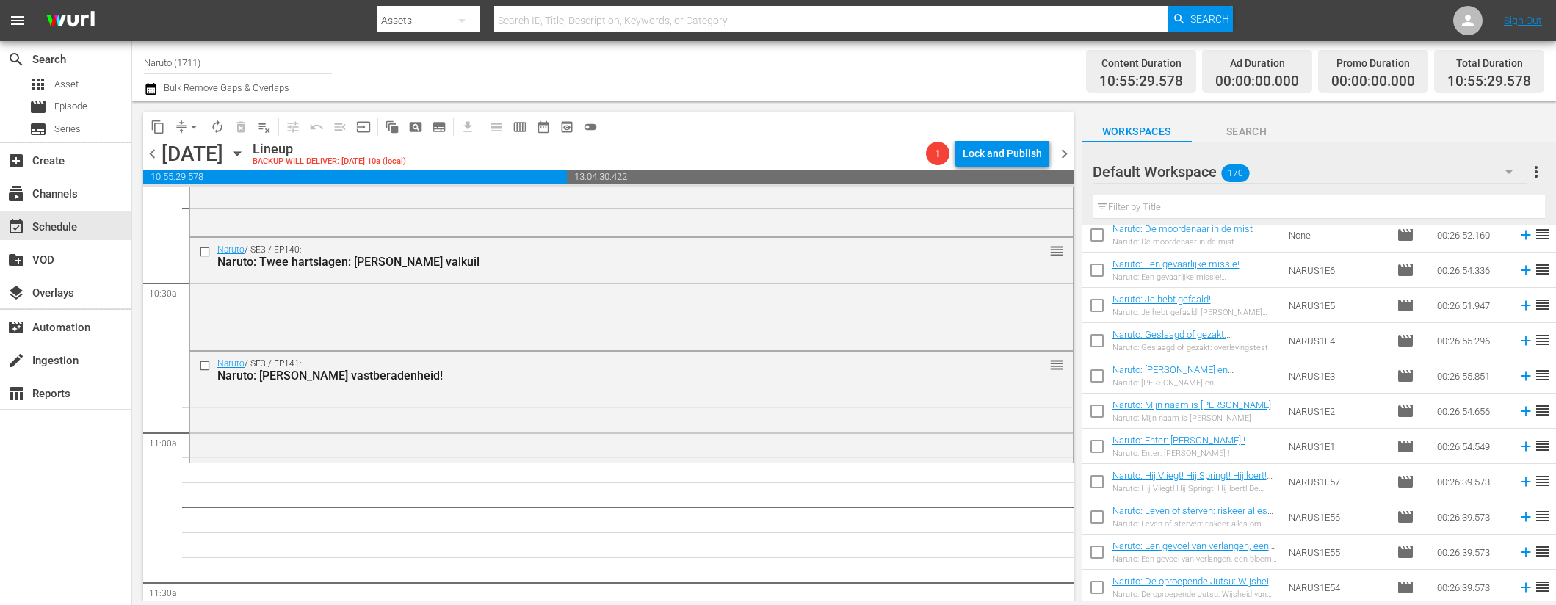
scroll to position [5651, 0]
click at [1518, 443] on icon at bounding box center [1526, 445] width 16 height 16
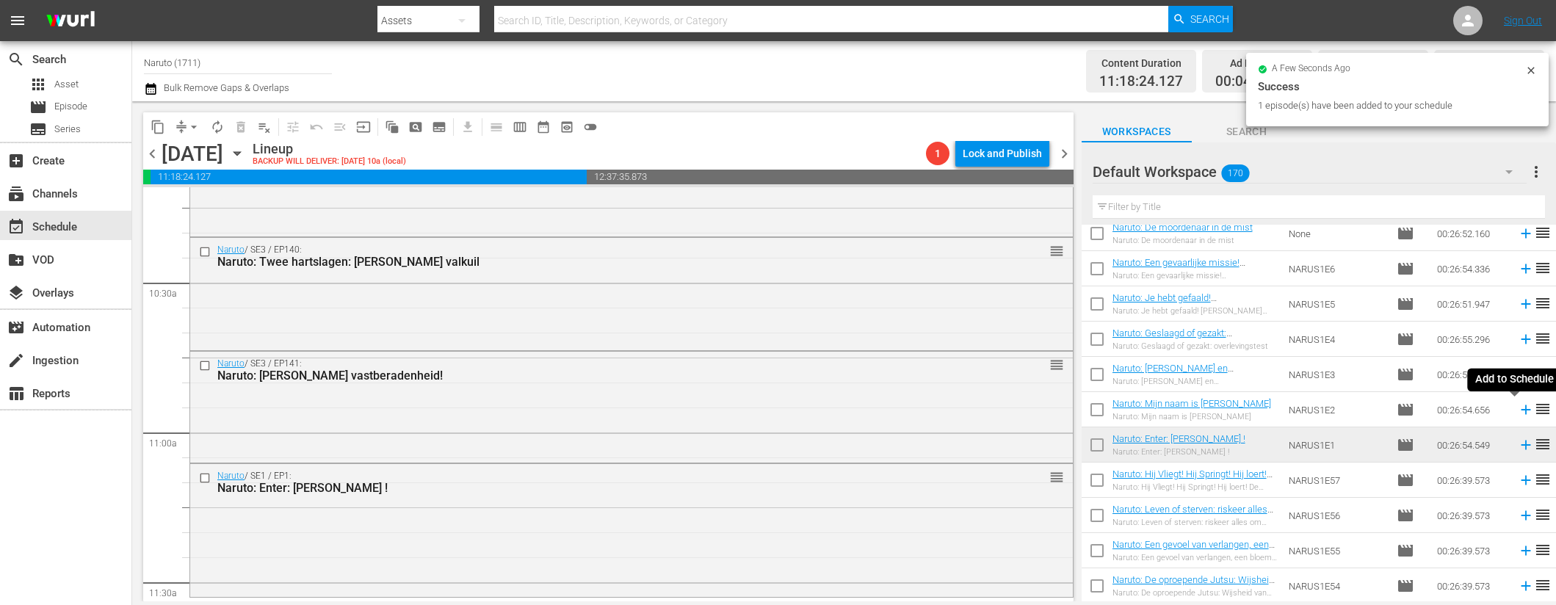
click at [1521, 407] on icon at bounding box center [1526, 410] width 10 height 10
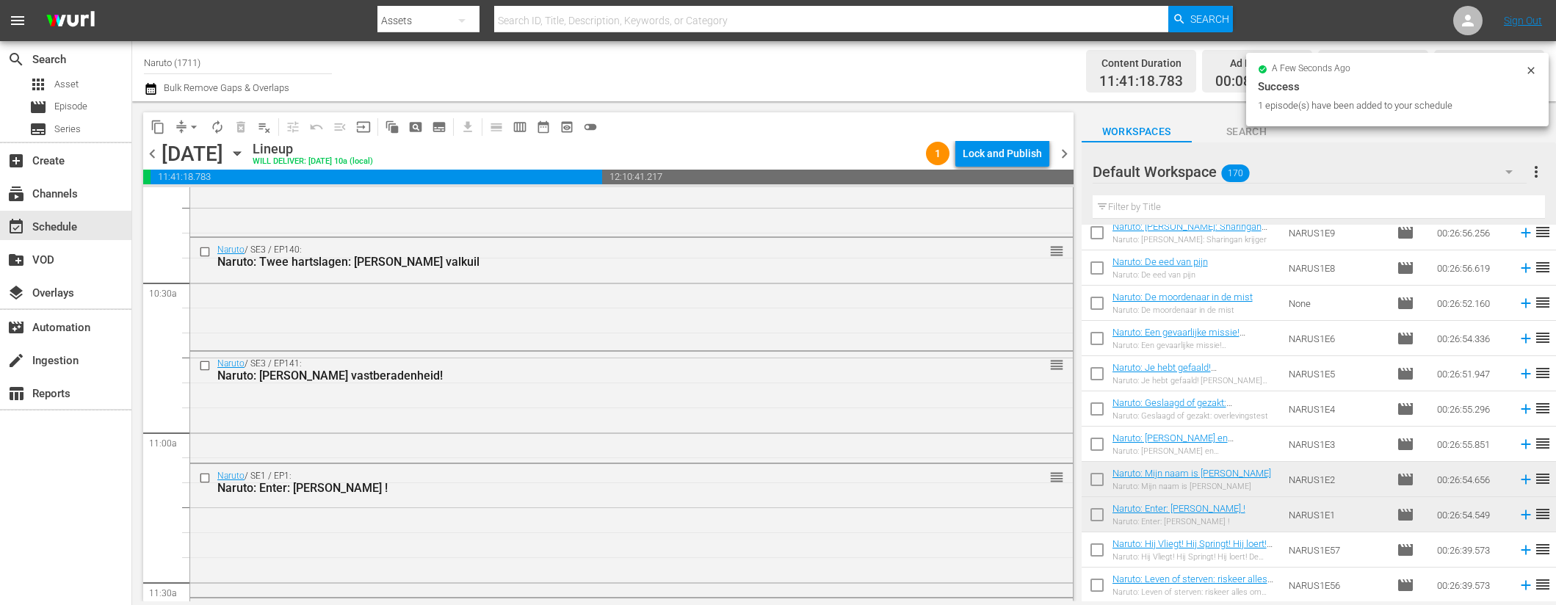
scroll to position [5580, 0]
click at [1521, 441] on icon at bounding box center [1526, 446] width 10 height 10
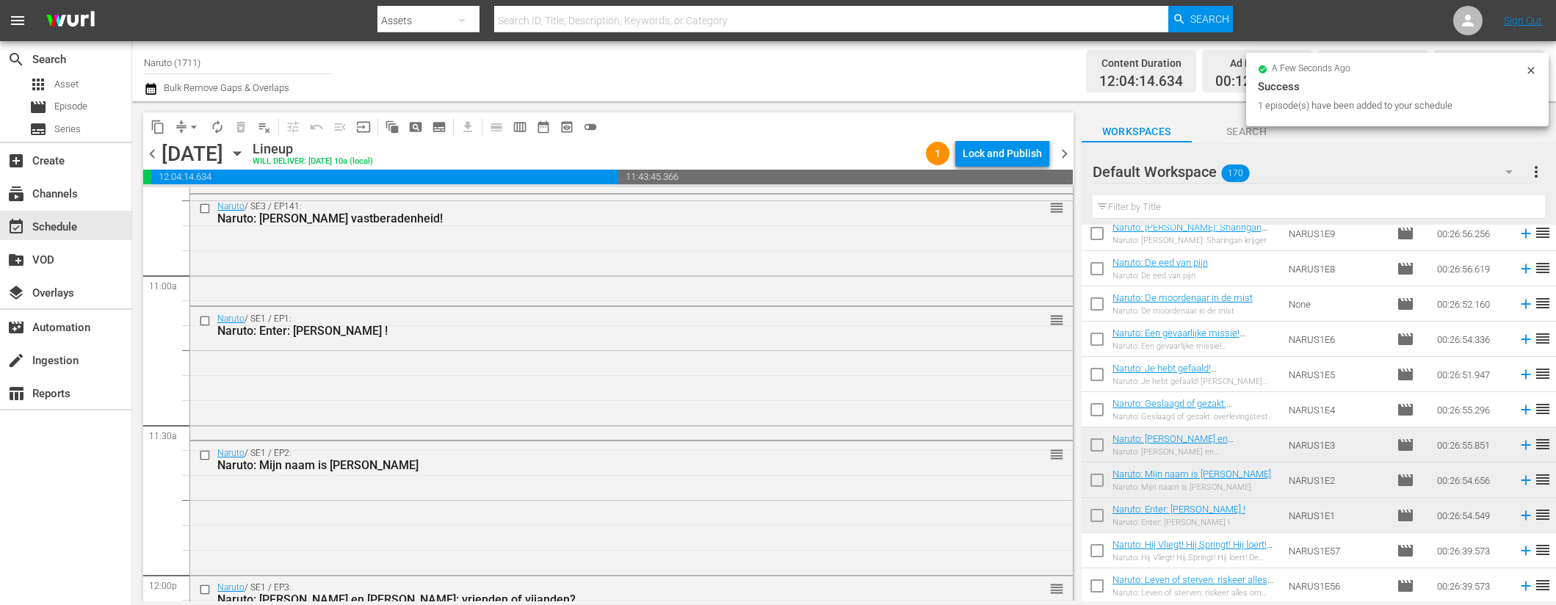
scroll to position [3233, 0]
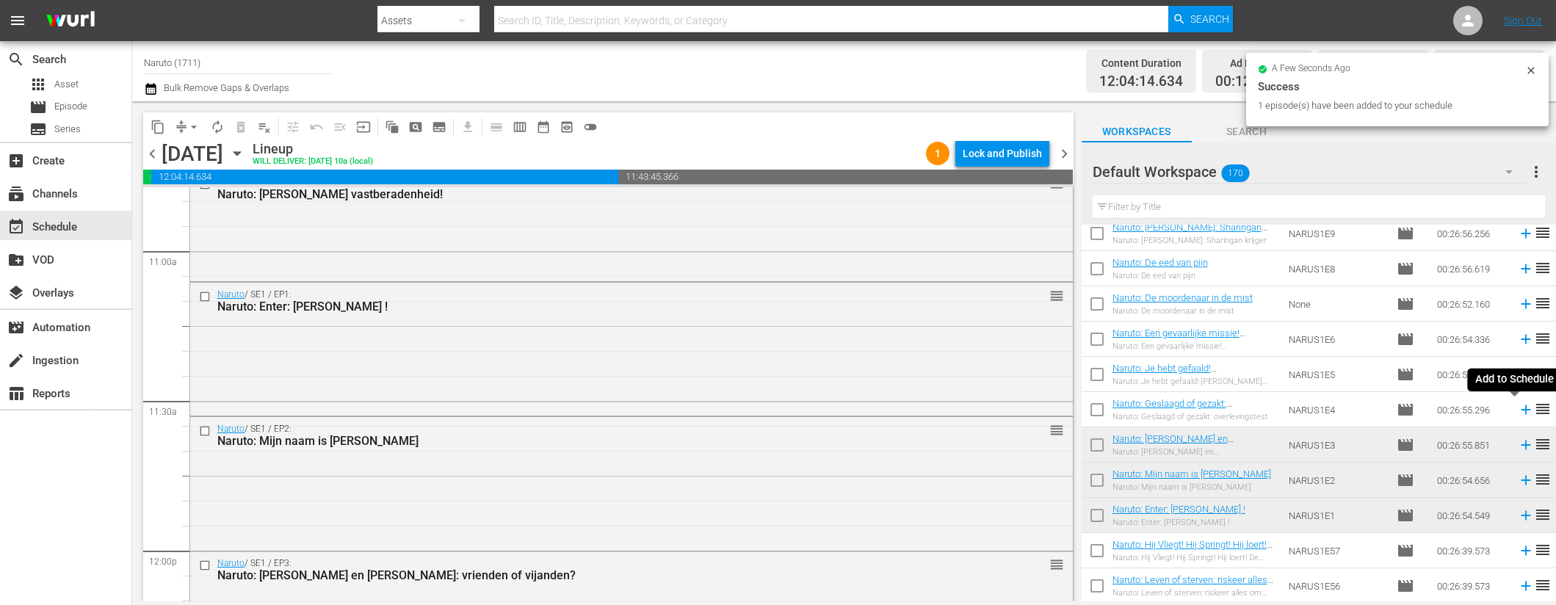
click at [1521, 409] on icon at bounding box center [1526, 410] width 10 height 10
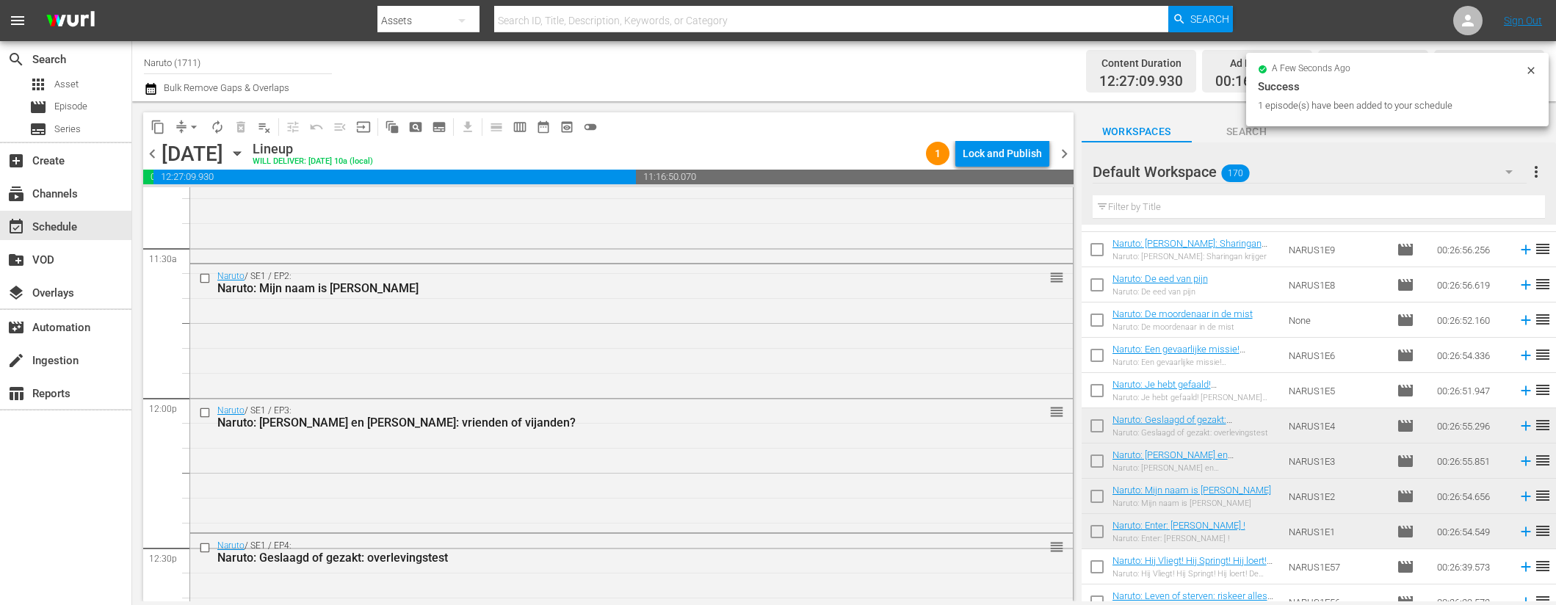
scroll to position [5563, 0]
click at [1521, 390] on icon at bounding box center [1526, 392] width 10 height 10
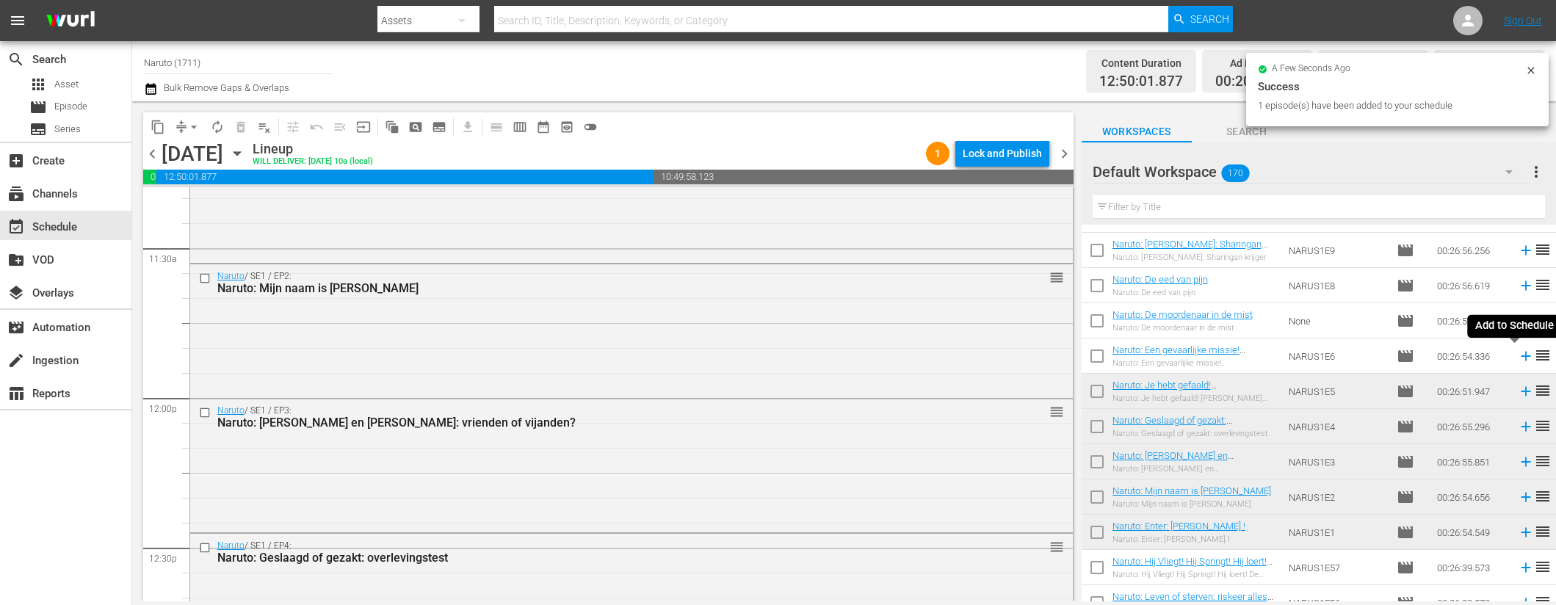
click at [1518, 355] on icon at bounding box center [1526, 356] width 16 height 16
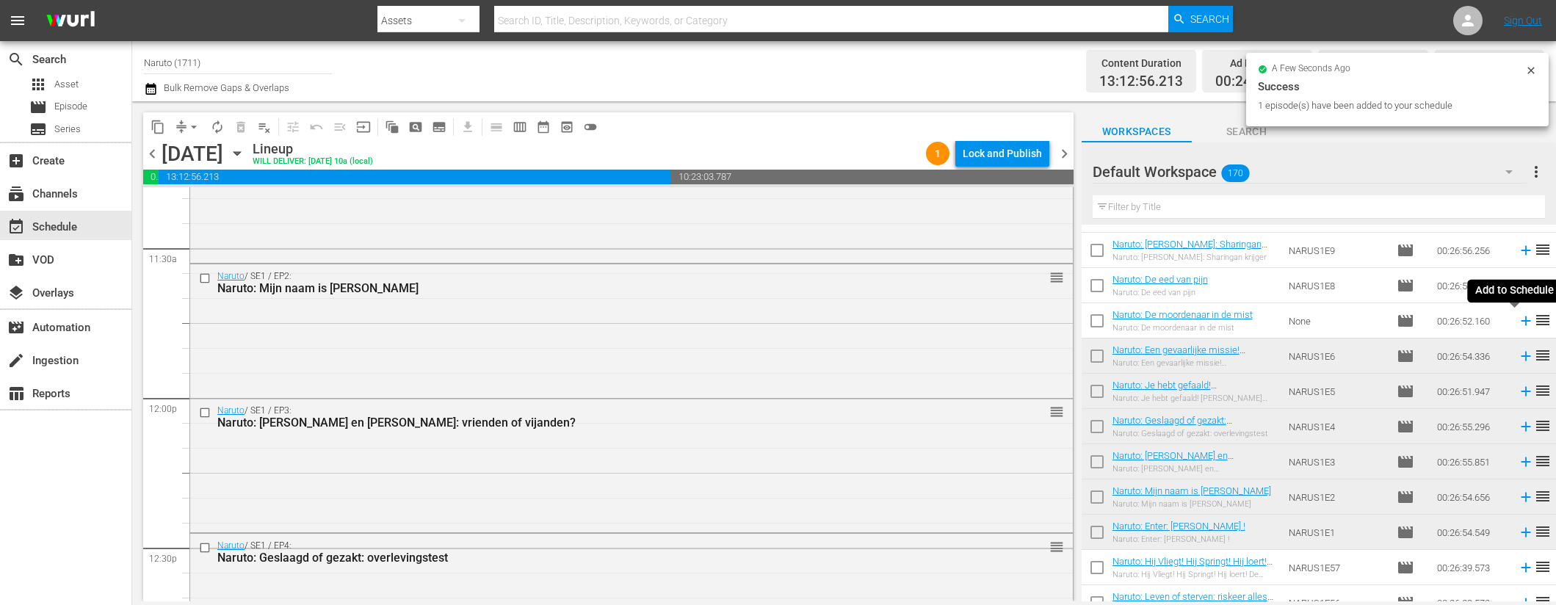
click at [1521, 320] on icon at bounding box center [1526, 322] width 10 height 10
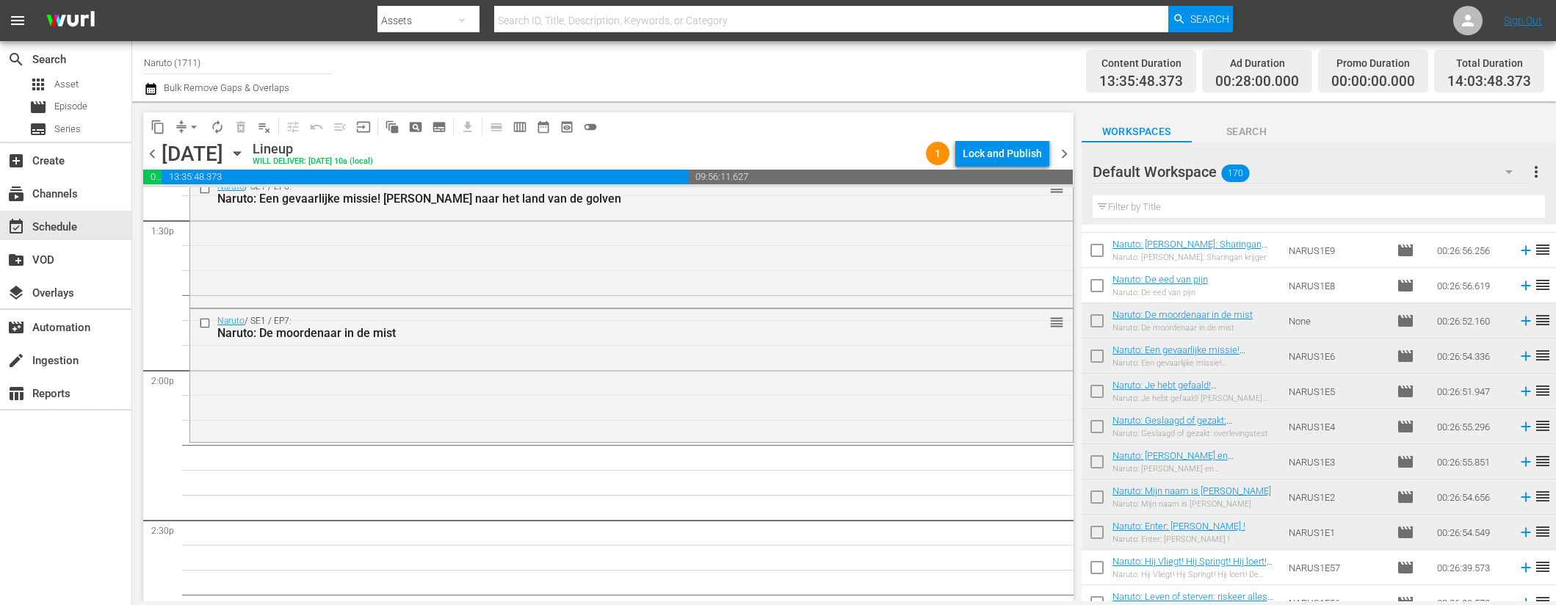
scroll to position [5442, 0]
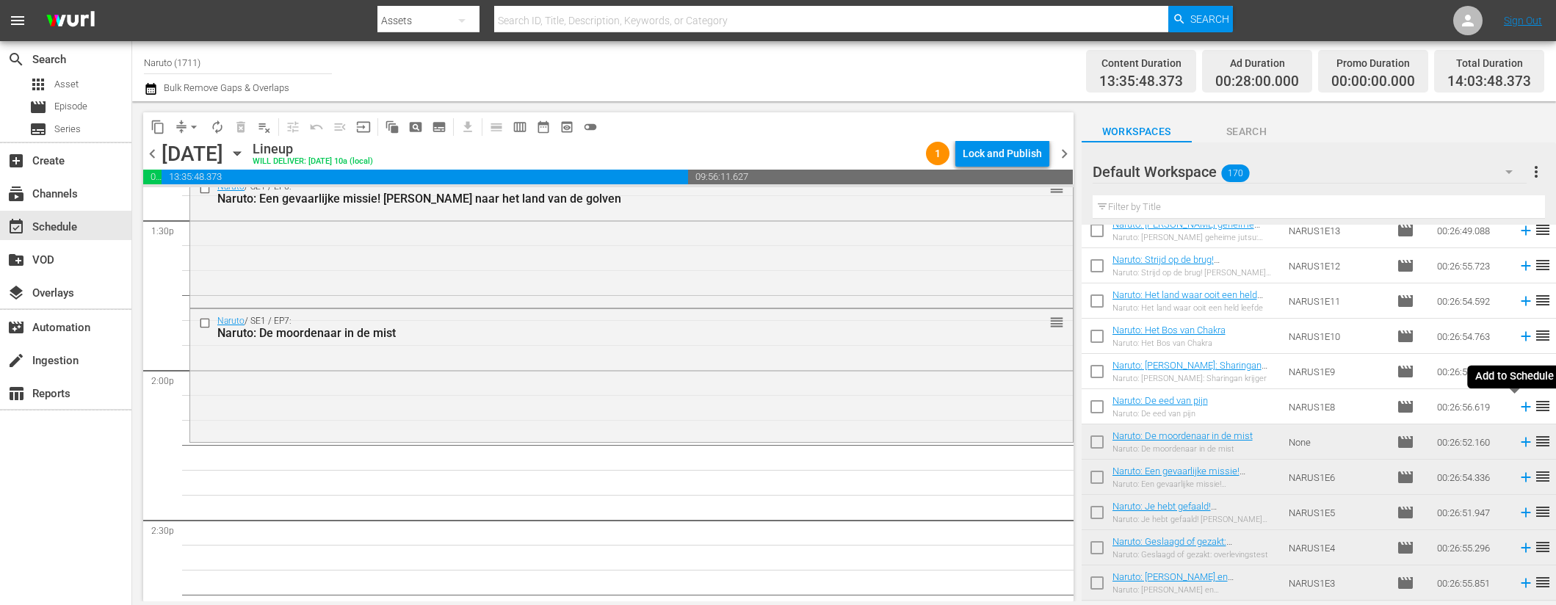
click at [1521, 407] on icon at bounding box center [1526, 408] width 10 height 10
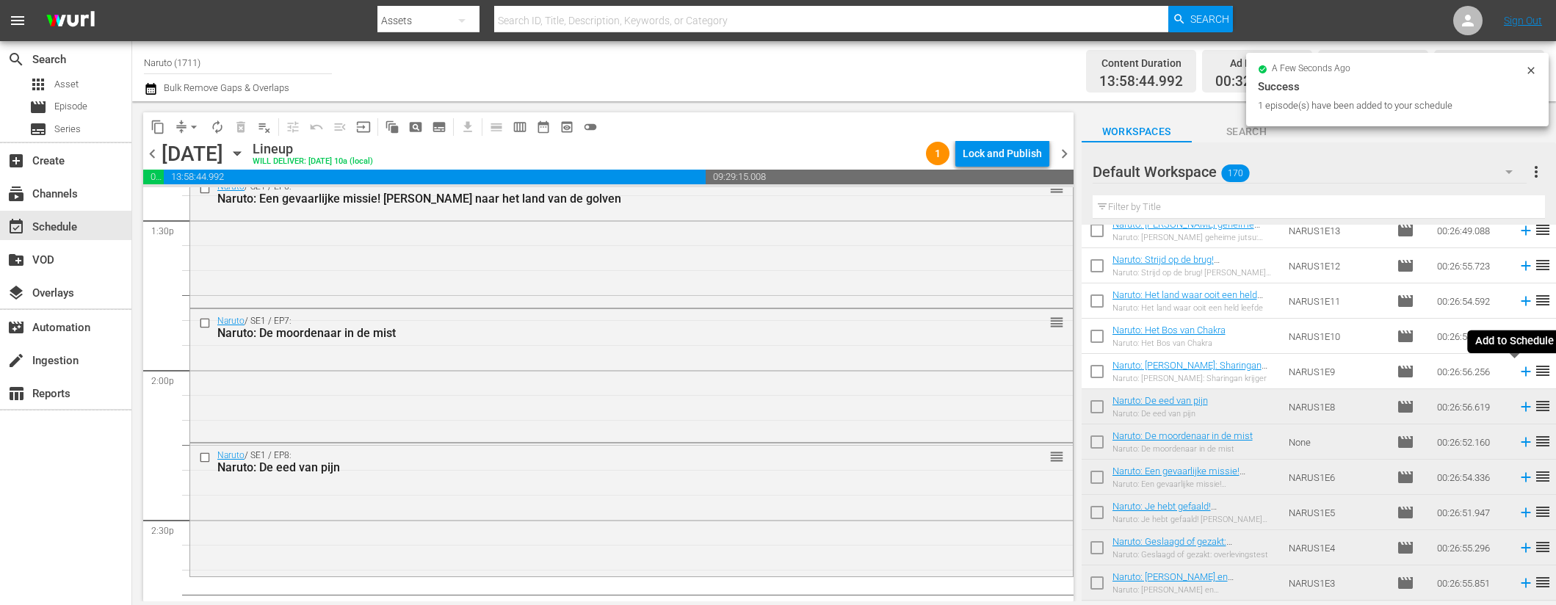
click at [1521, 370] on icon at bounding box center [1526, 372] width 10 height 10
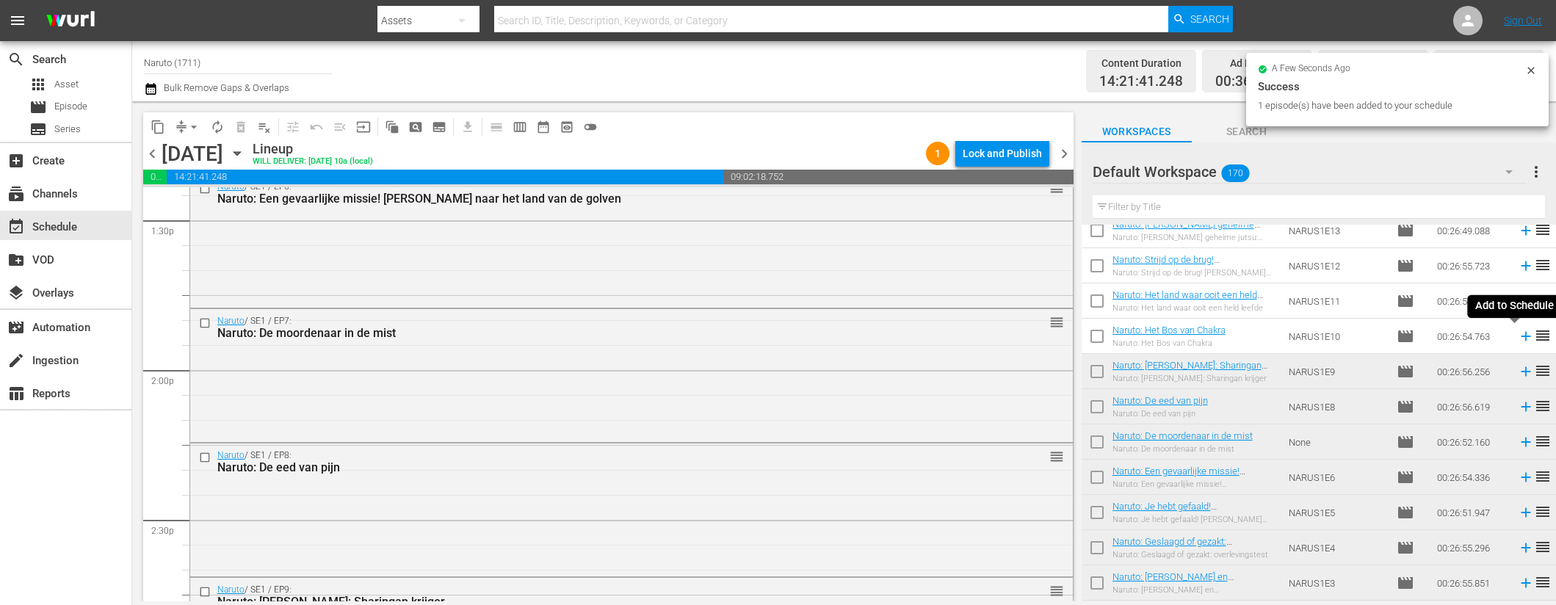
click at [1518, 336] on icon at bounding box center [1526, 336] width 16 height 16
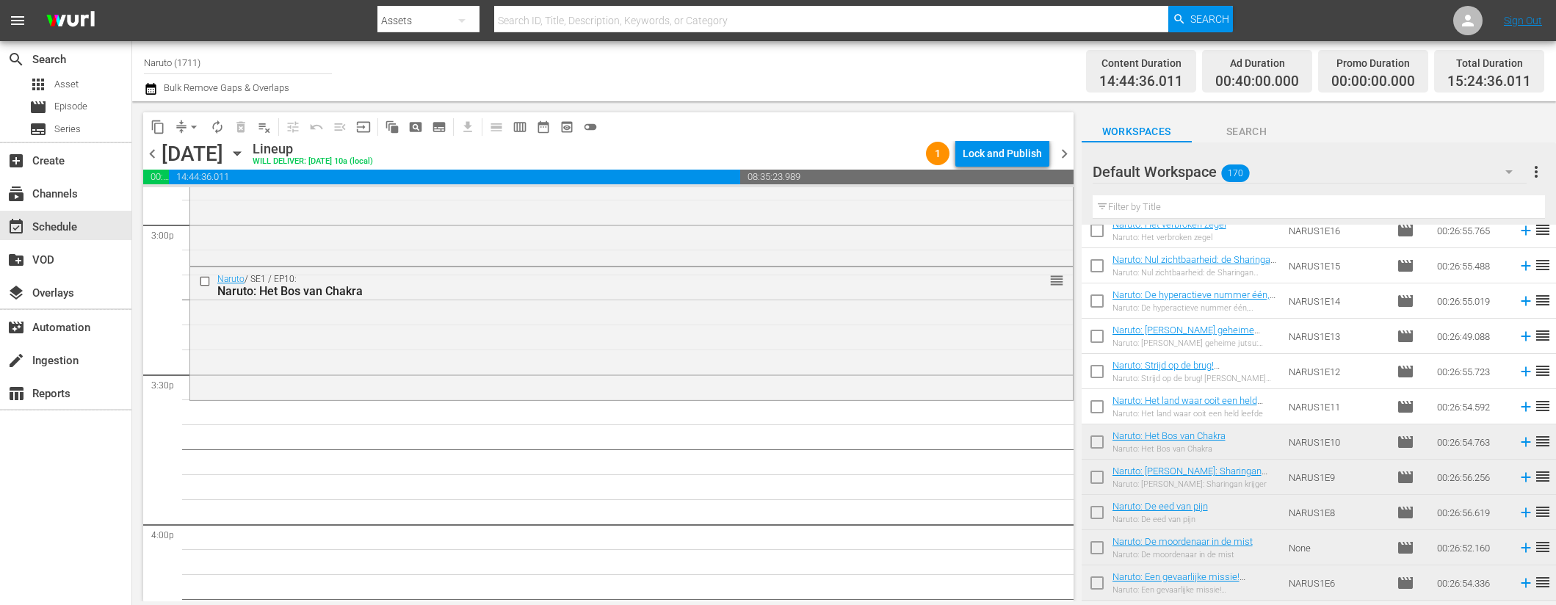
scroll to position [5302, 0]
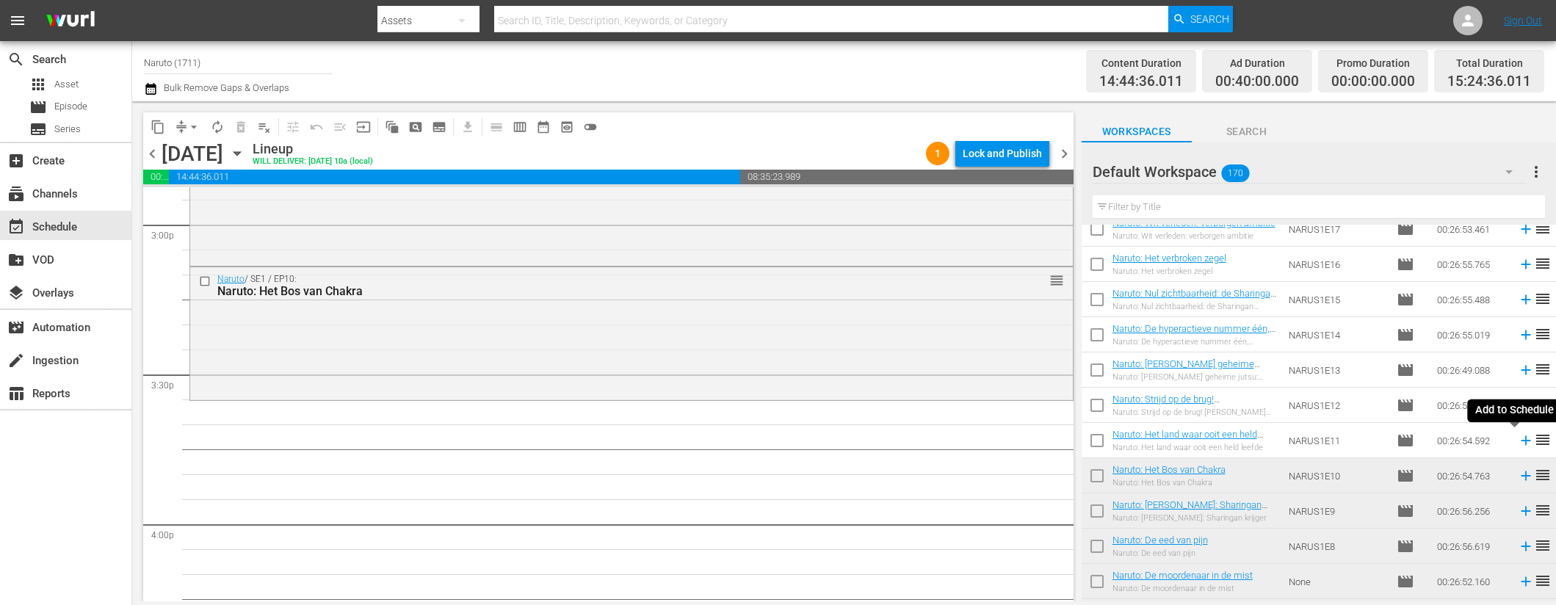
click at [1518, 438] on icon at bounding box center [1526, 441] width 16 height 16
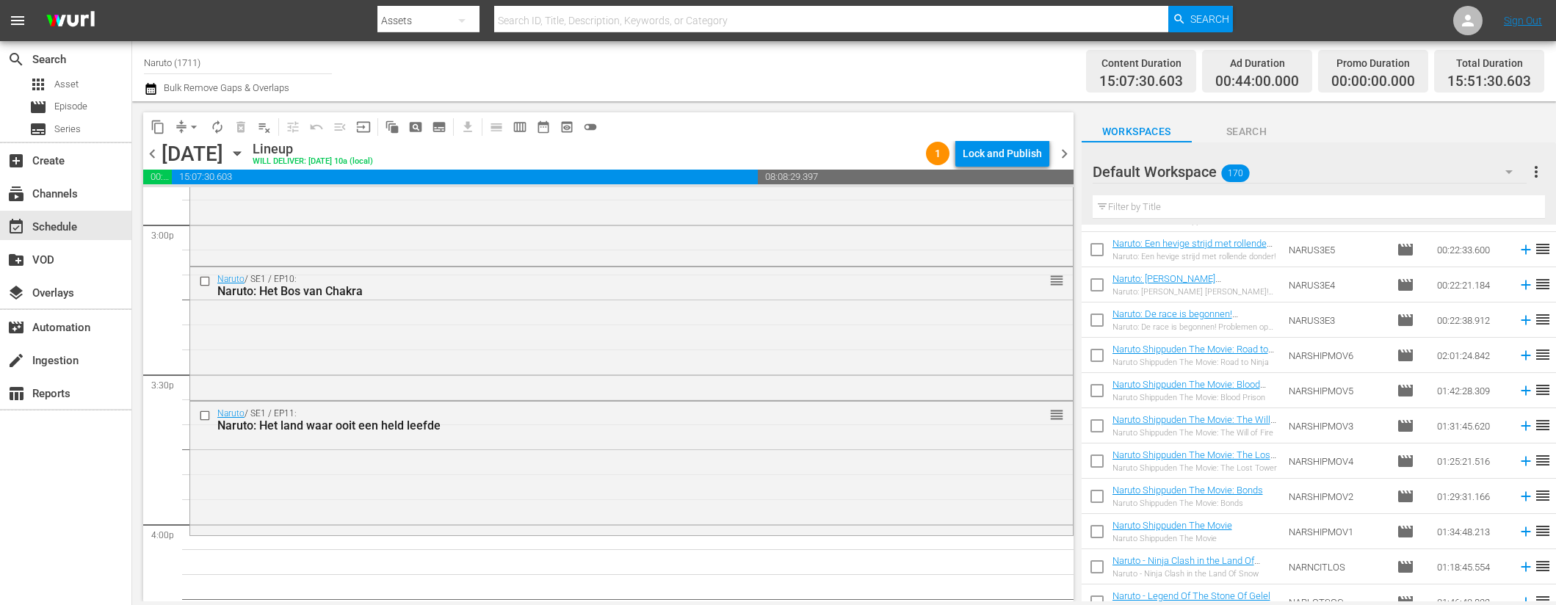
scroll to position [1980, 0]
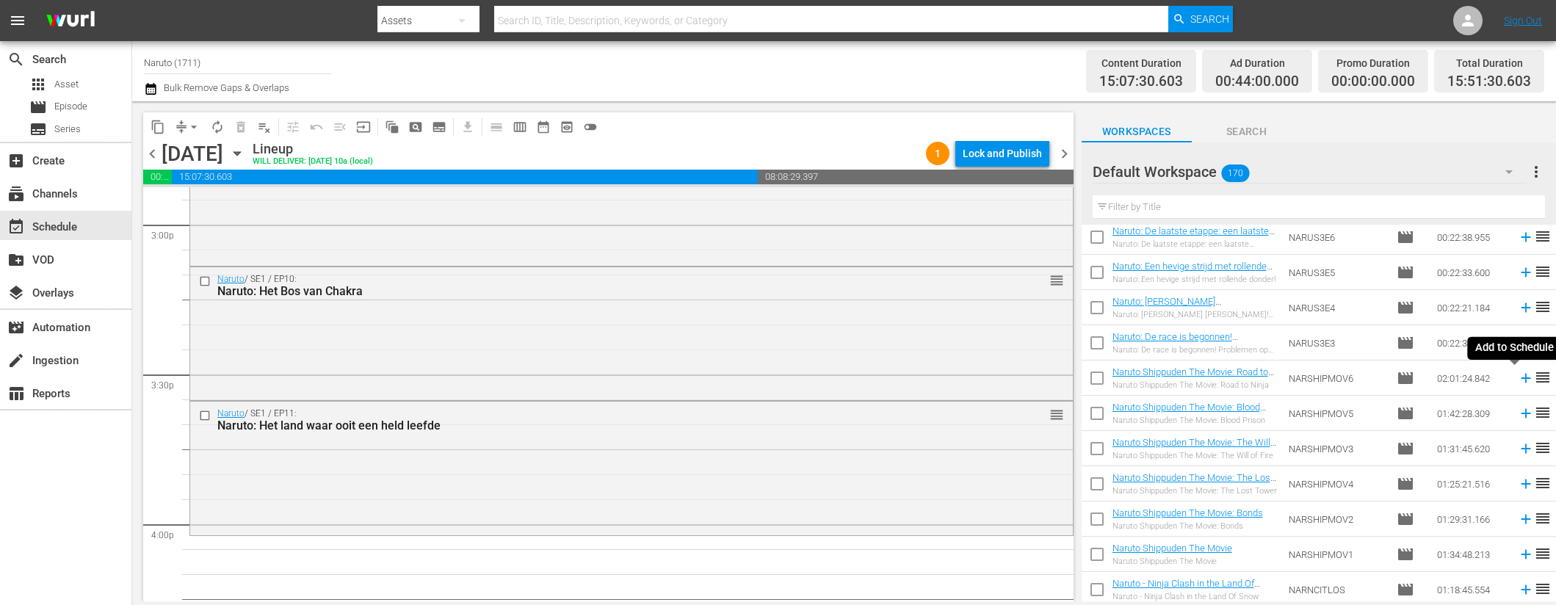
click at [1521, 378] on icon at bounding box center [1526, 379] width 10 height 10
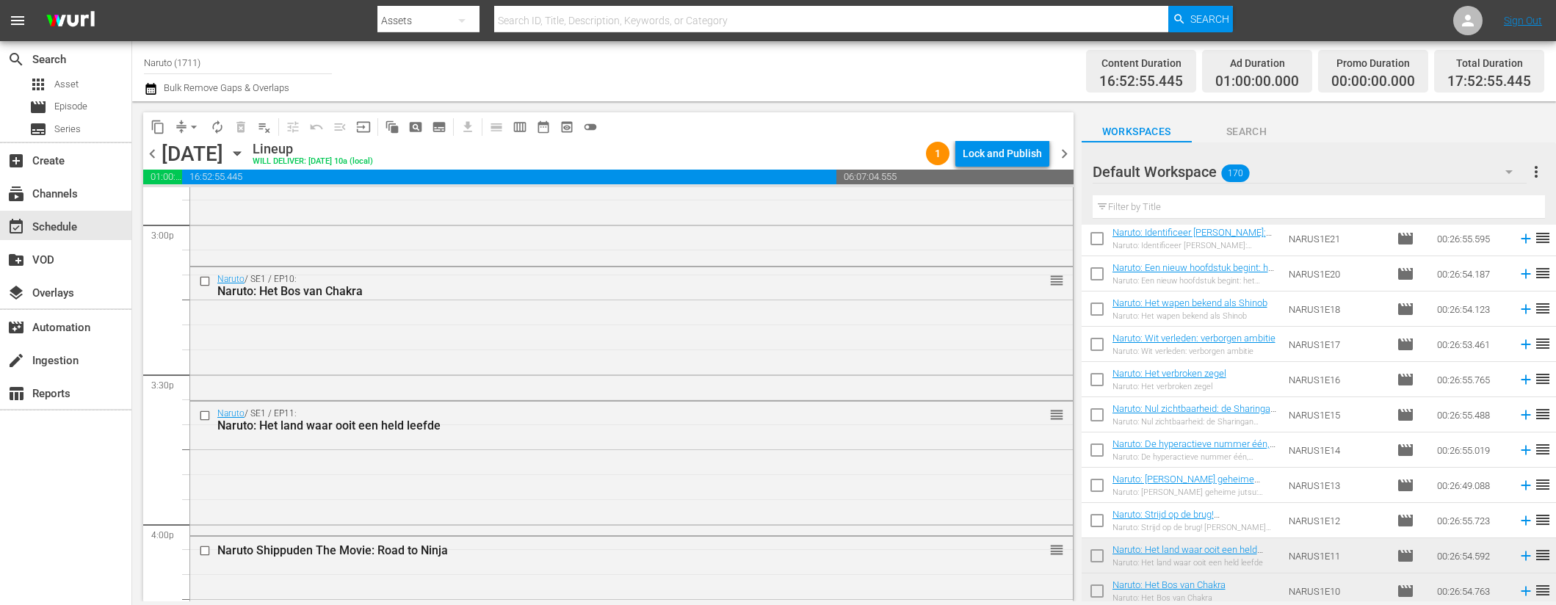
scroll to position [5186, 0]
click at [1519, 519] on icon at bounding box center [1526, 522] width 16 height 16
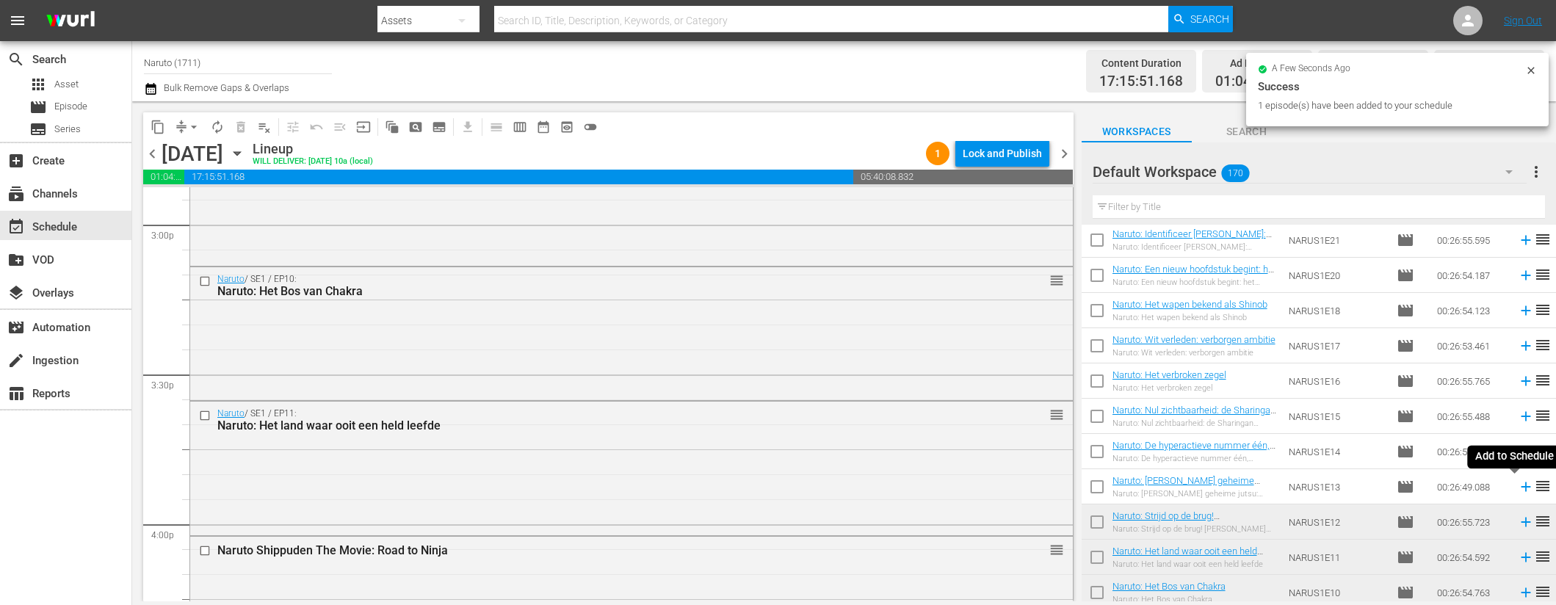
click at [1521, 483] on icon at bounding box center [1526, 488] width 10 height 10
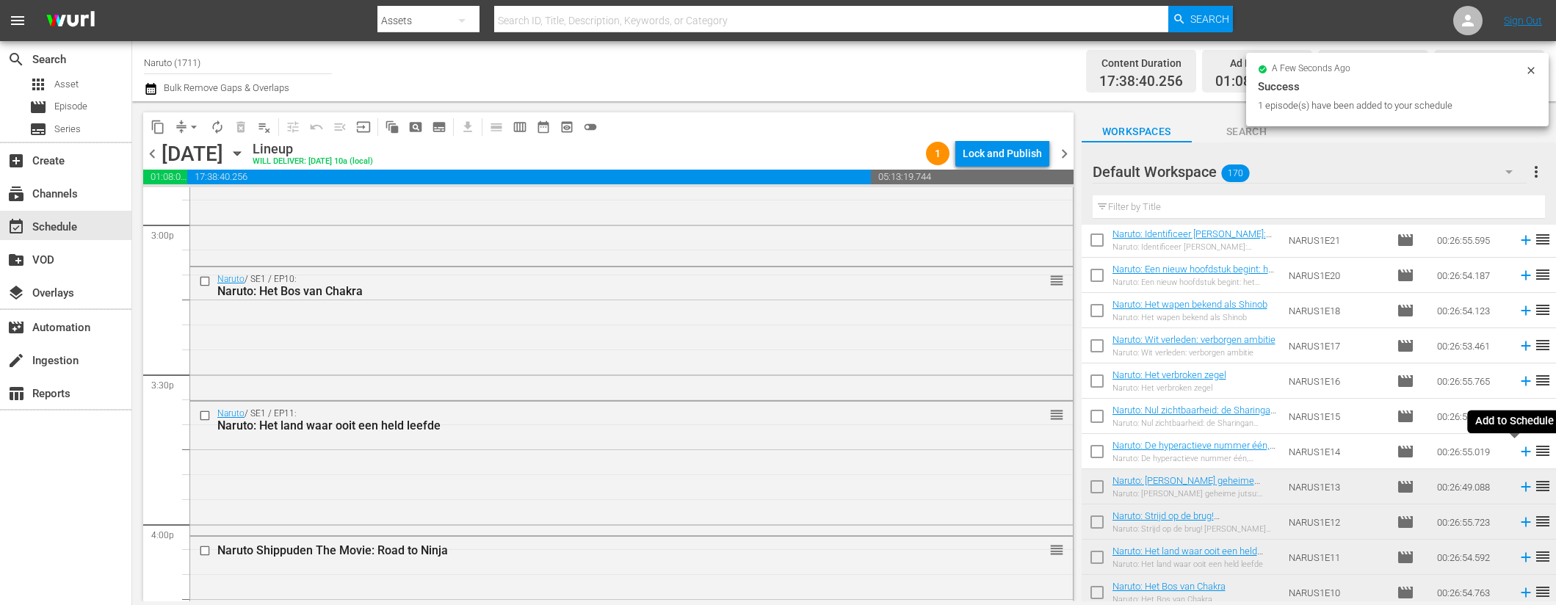
click at [1518, 450] on icon at bounding box center [1526, 452] width 16 height 16
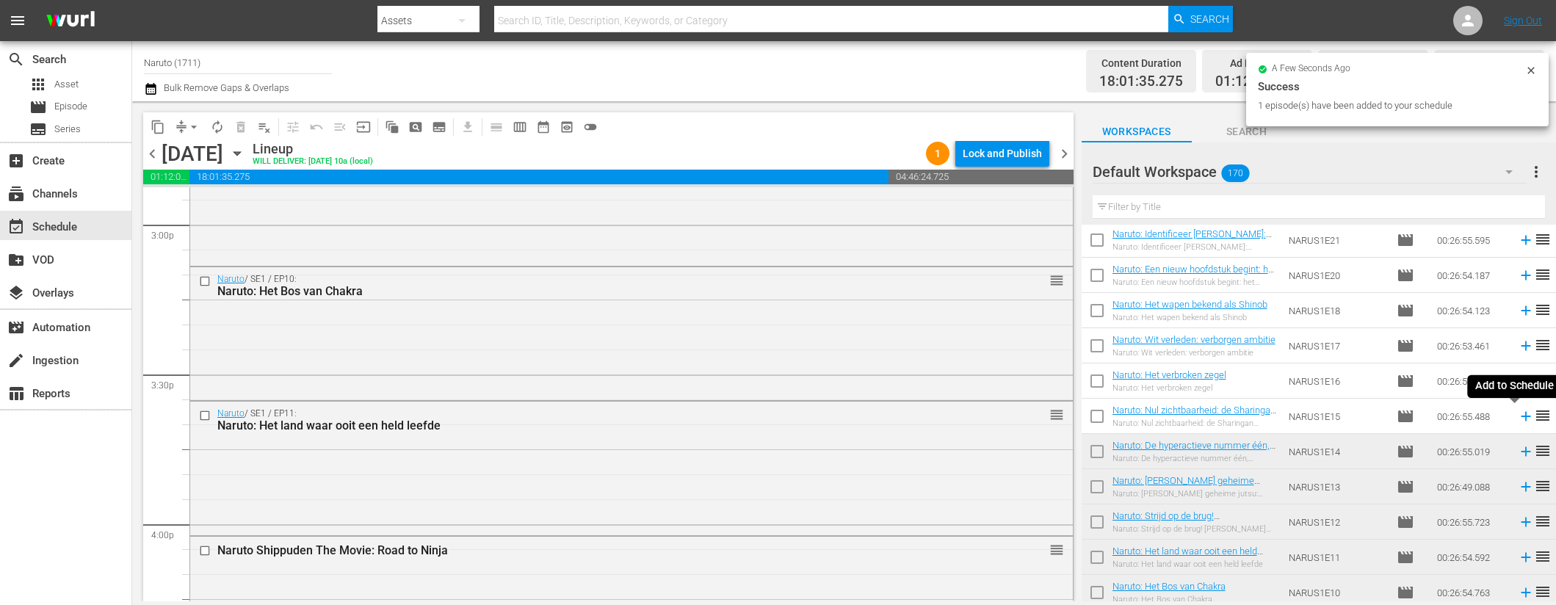
click at [1521, 416] on icon at bounding box center [1526, 417] width 10 height 10
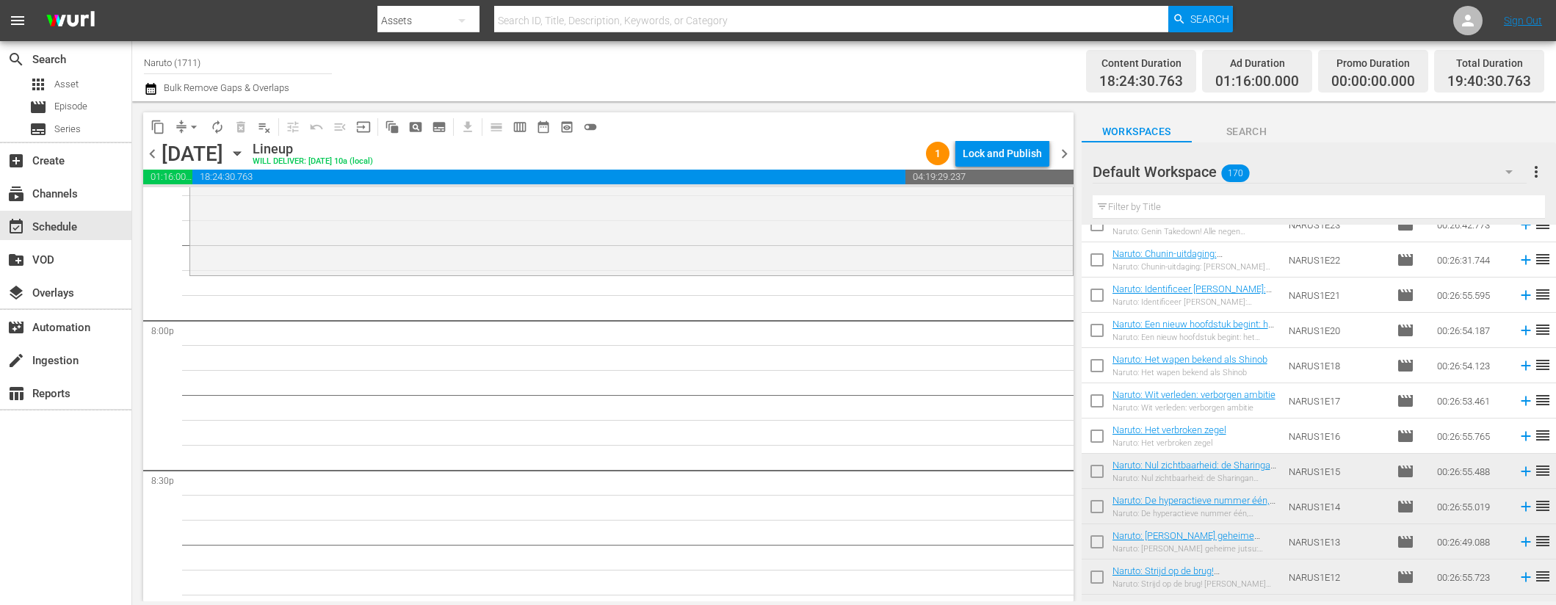
scroll to position [5130, 0]
click at [1521, 435] on icon at bounding box center [1526, 438] width 10 height 10
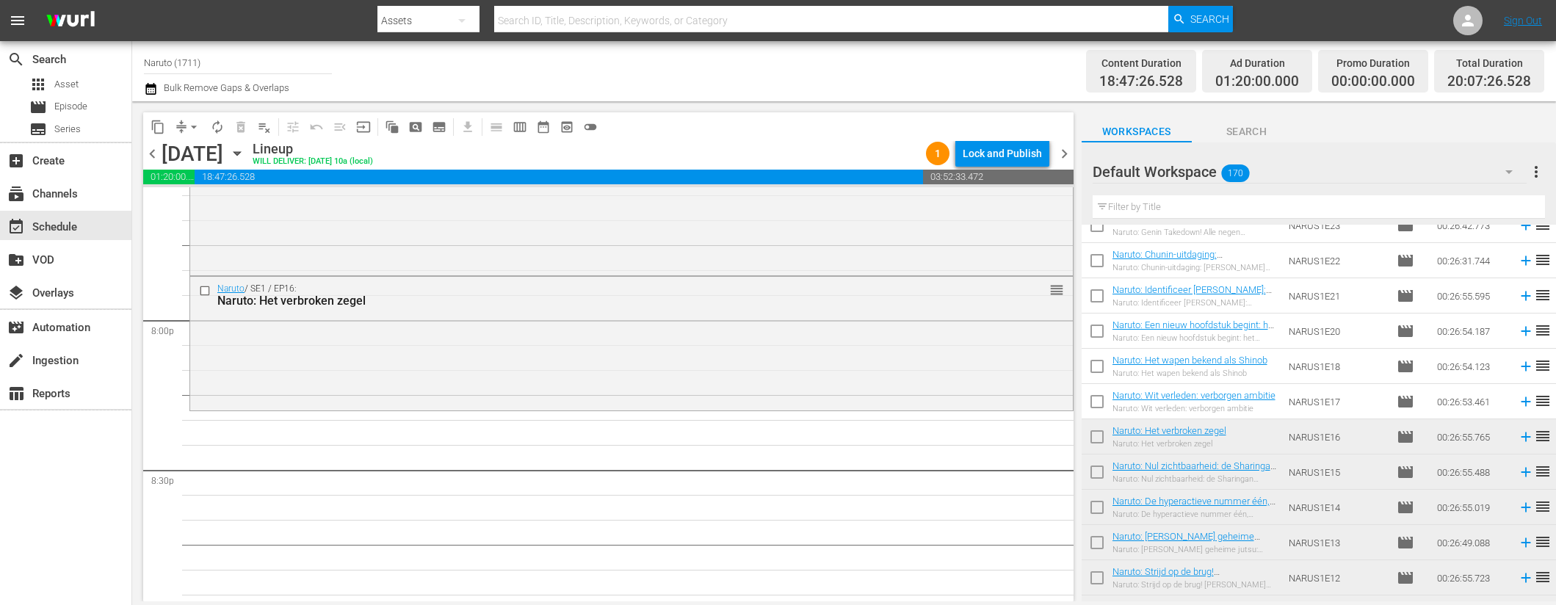
click at [1521, 399] on icon at bounding box center [1526, 402] width 10 height 10
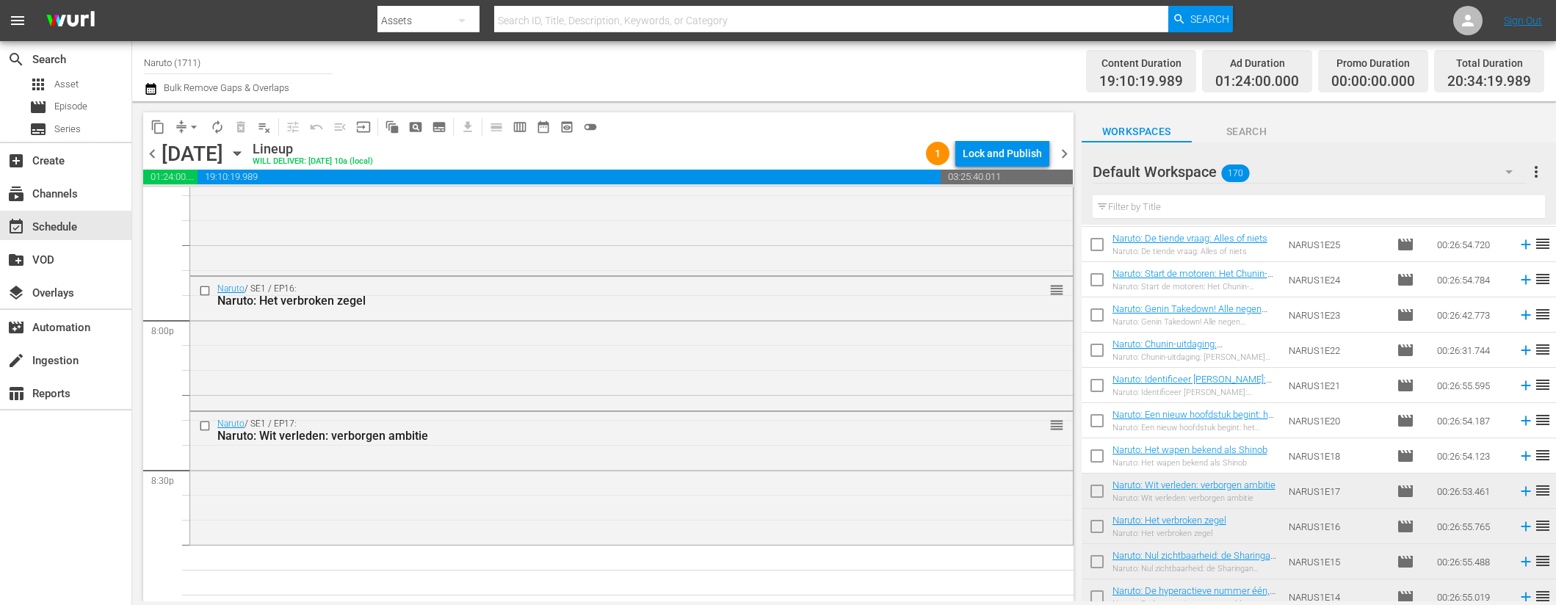
scroll to position [4993, 0]
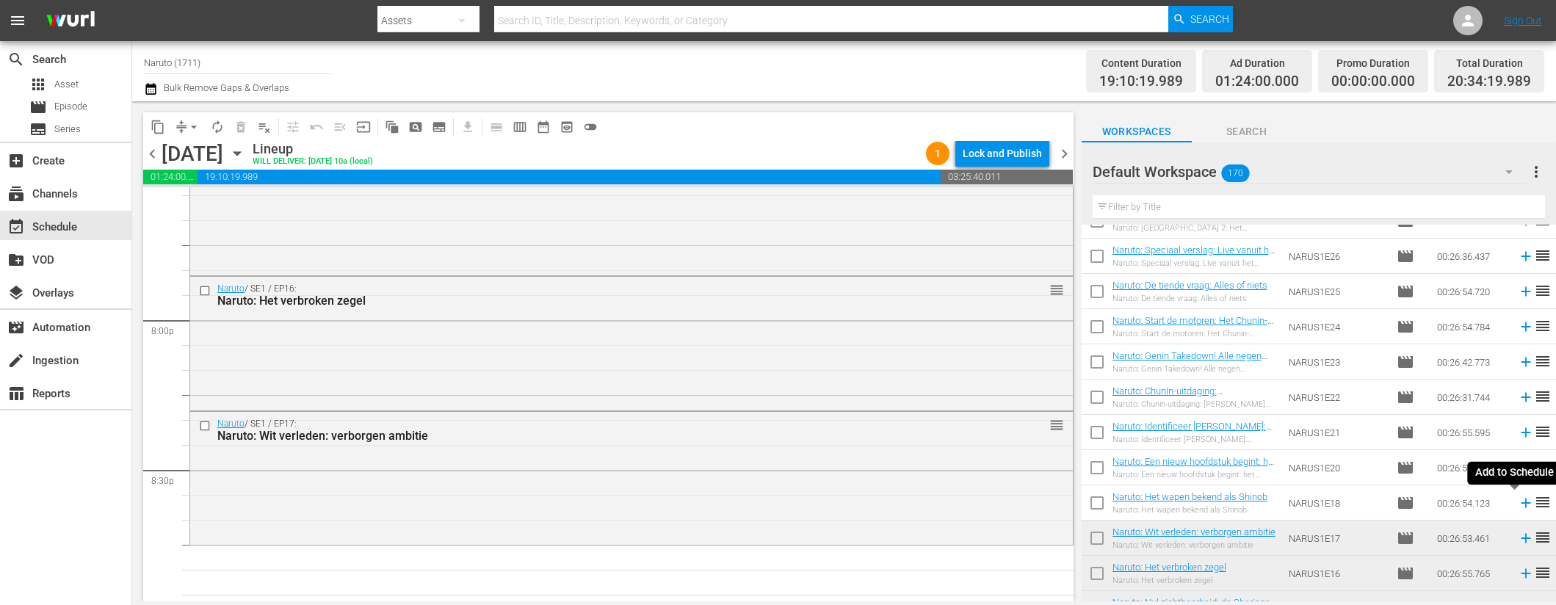
click at [1521, 500] on icon at bounding box center [1526, 504] width 10 height 10
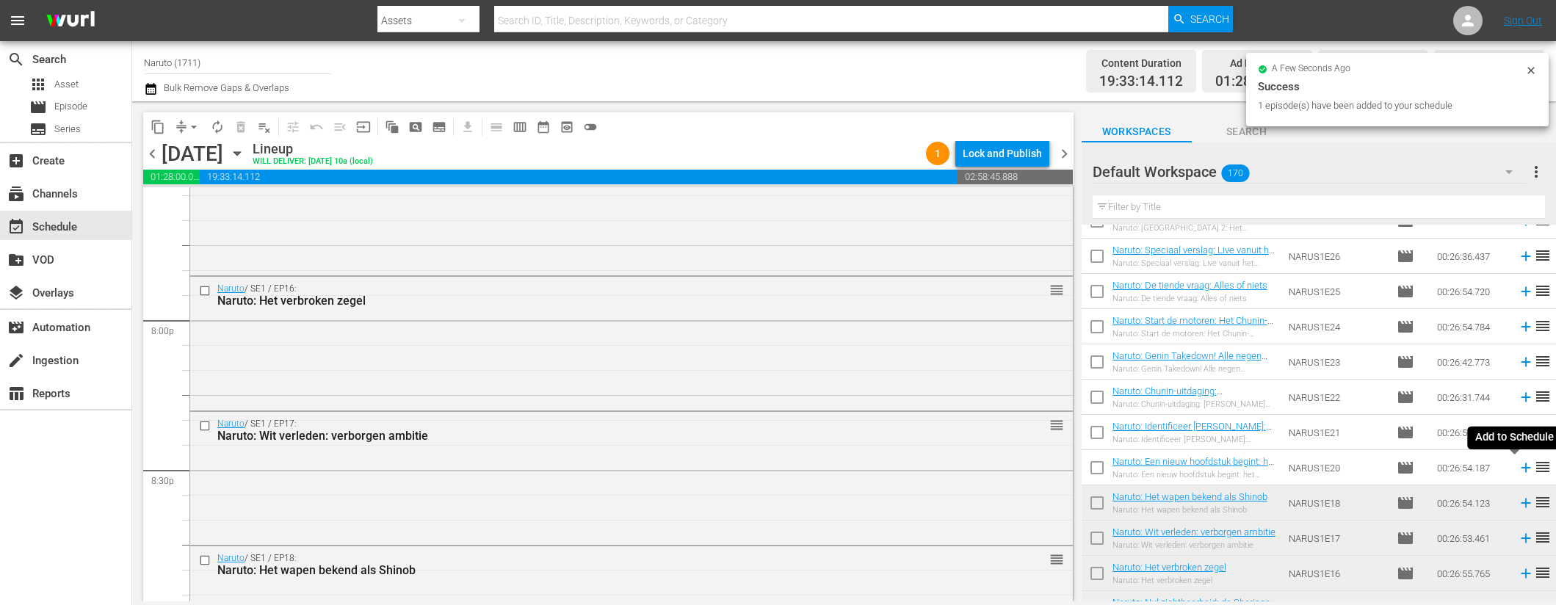
click at [1521, 468] on icon at bounding box center [1526, 468] width 10 height 10
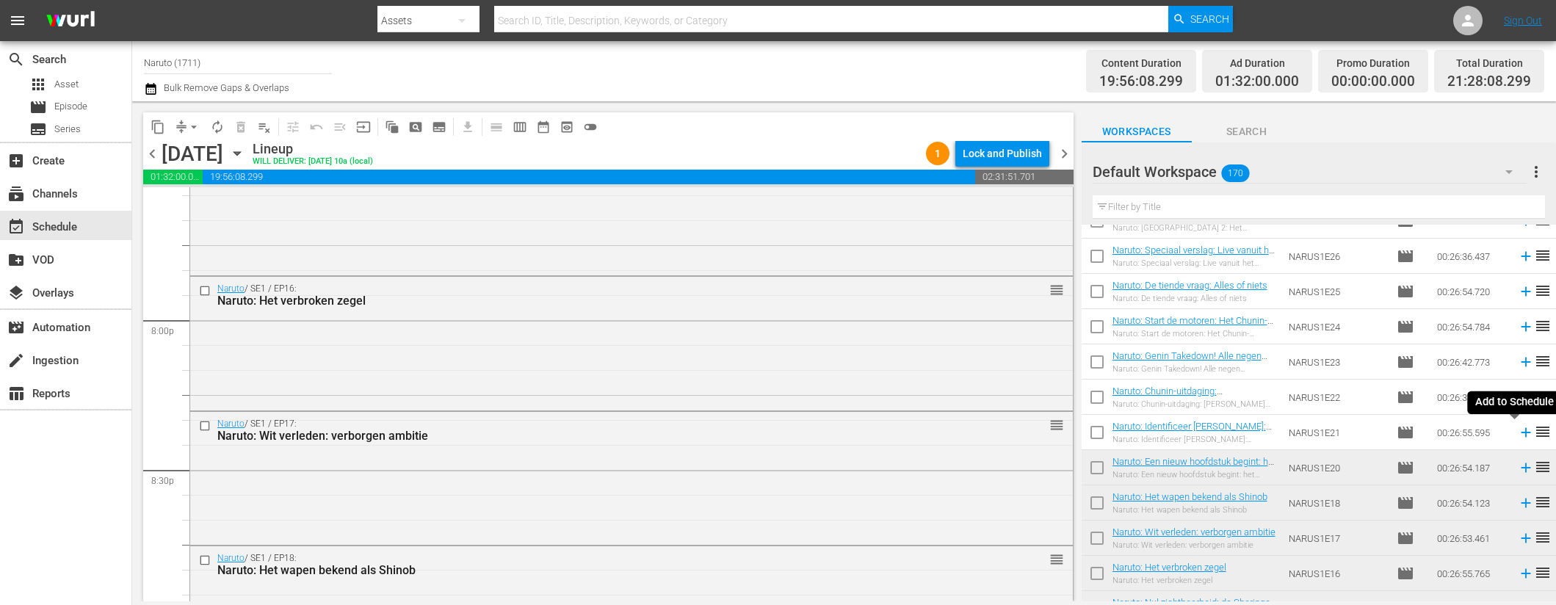
click at [1518, 431] on icon at bounding box center [1526, 433] width 16 height 16
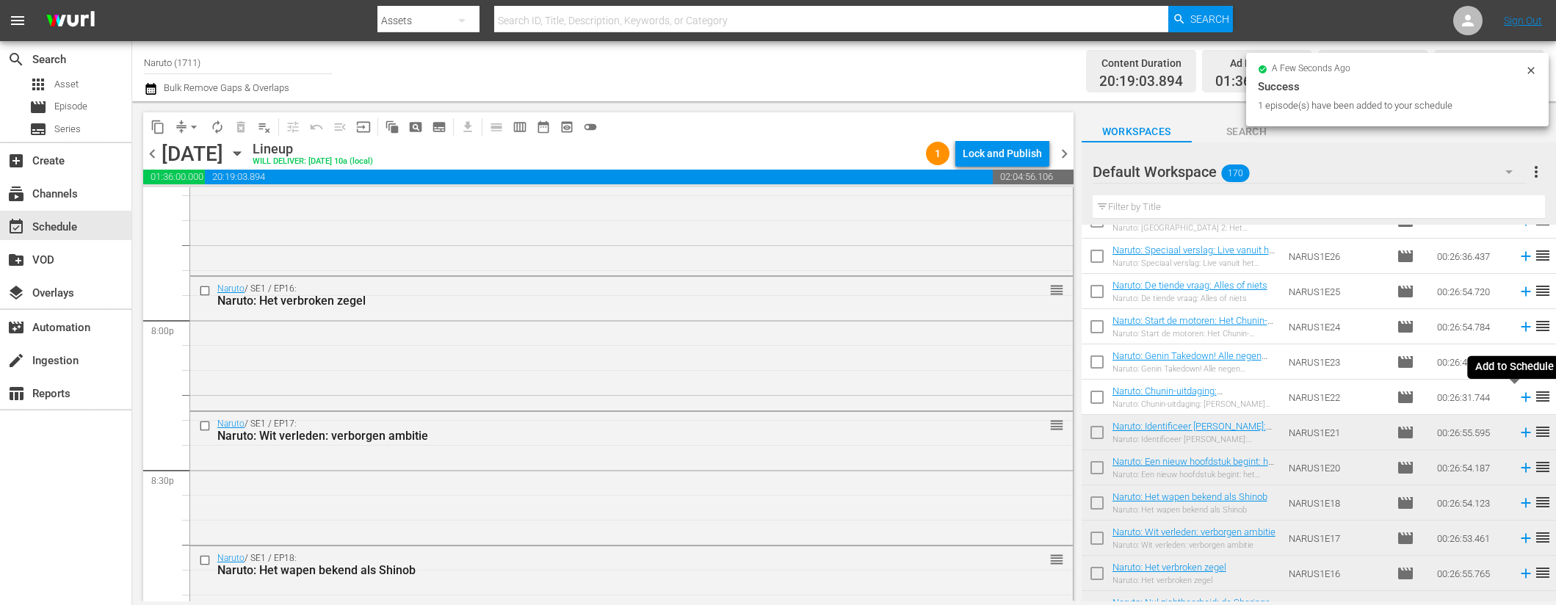
click at [1519, 398] on icon at bounding box center [1526, 397] width 16 height 16
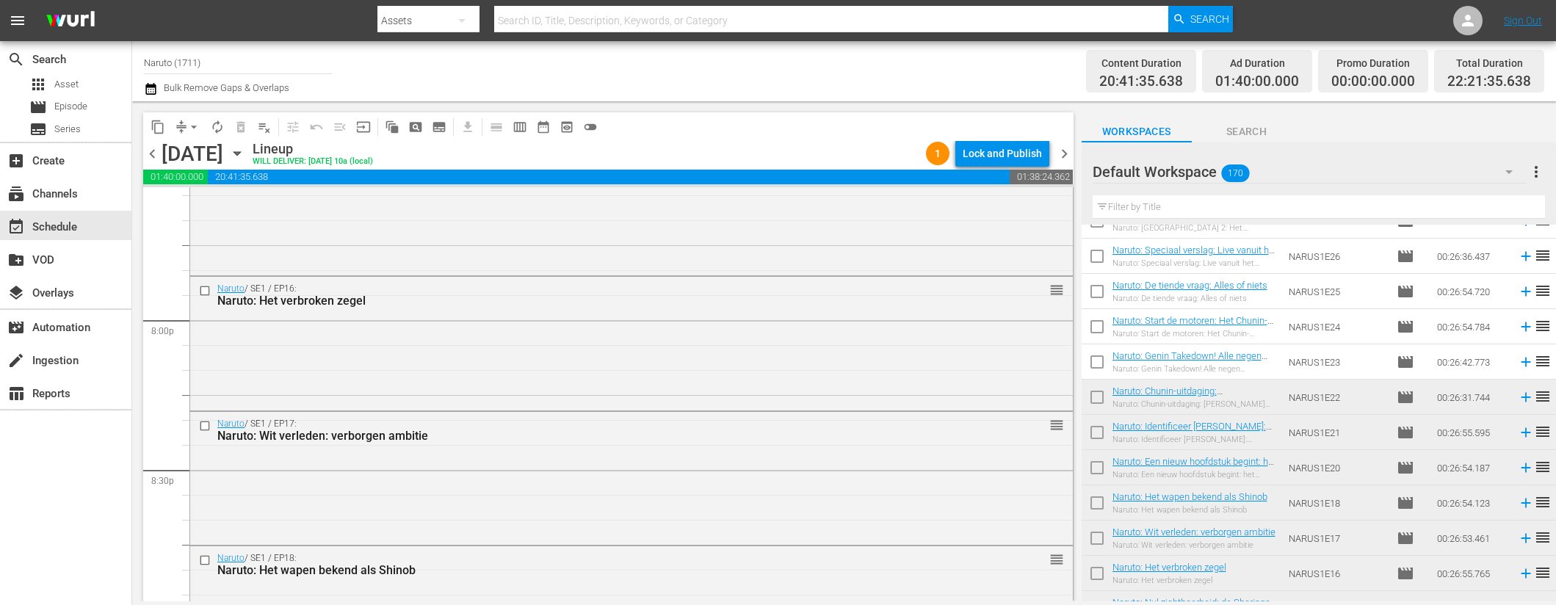
click at [1518, 358] on icon at bounding box center [1526, 362] width 16 height 16
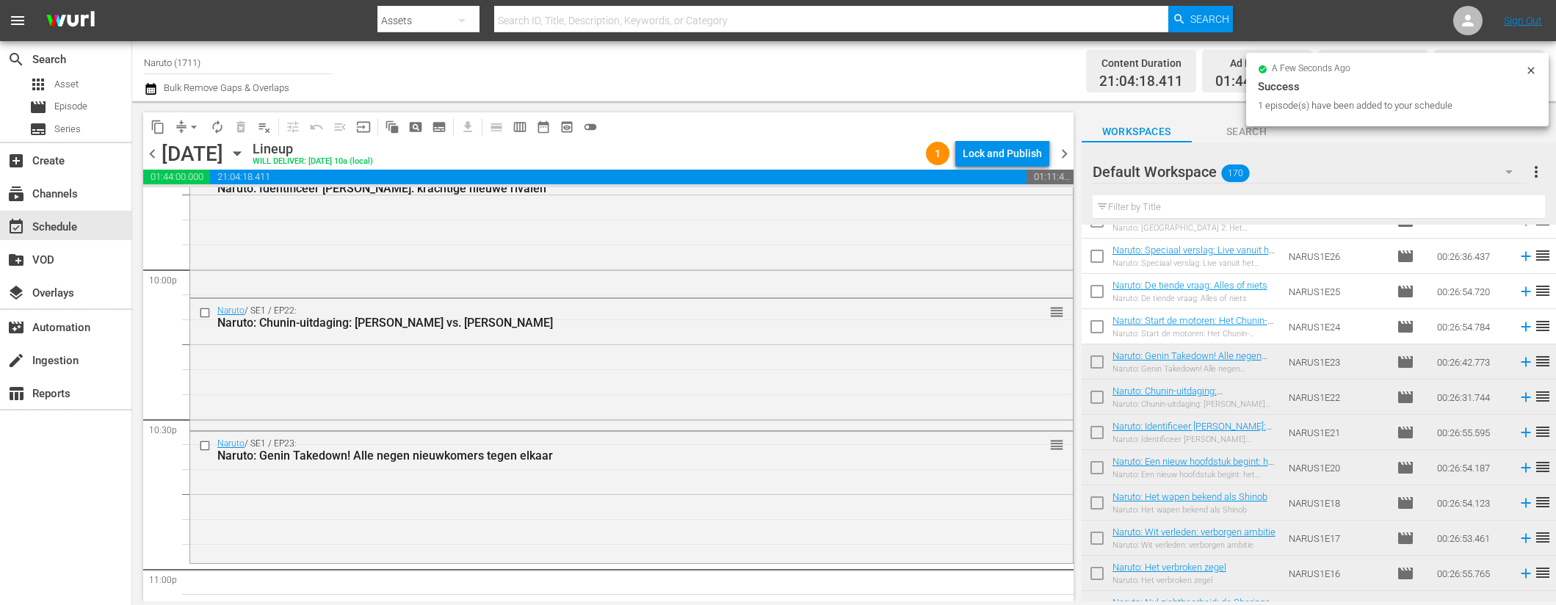
scroll to position [6729, 0]
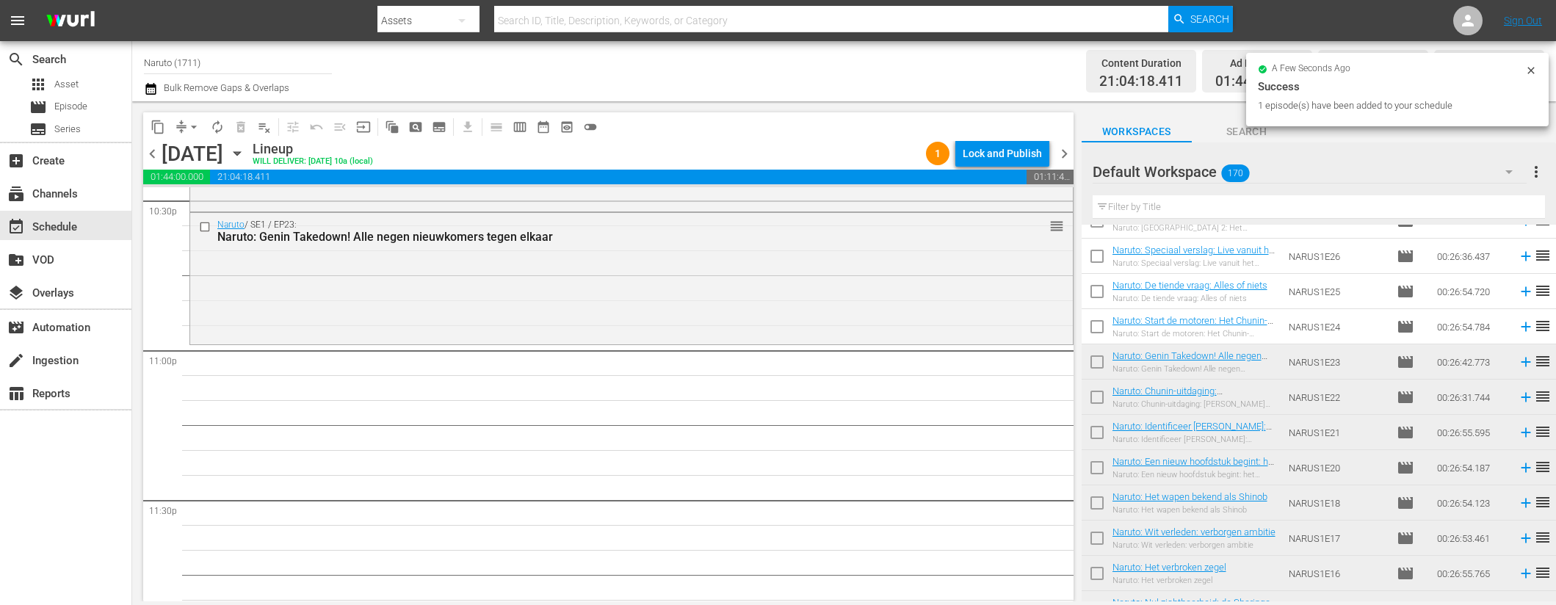
click at [1518, 325] on icon at bounding box center [1526, 327] width 16 height 16
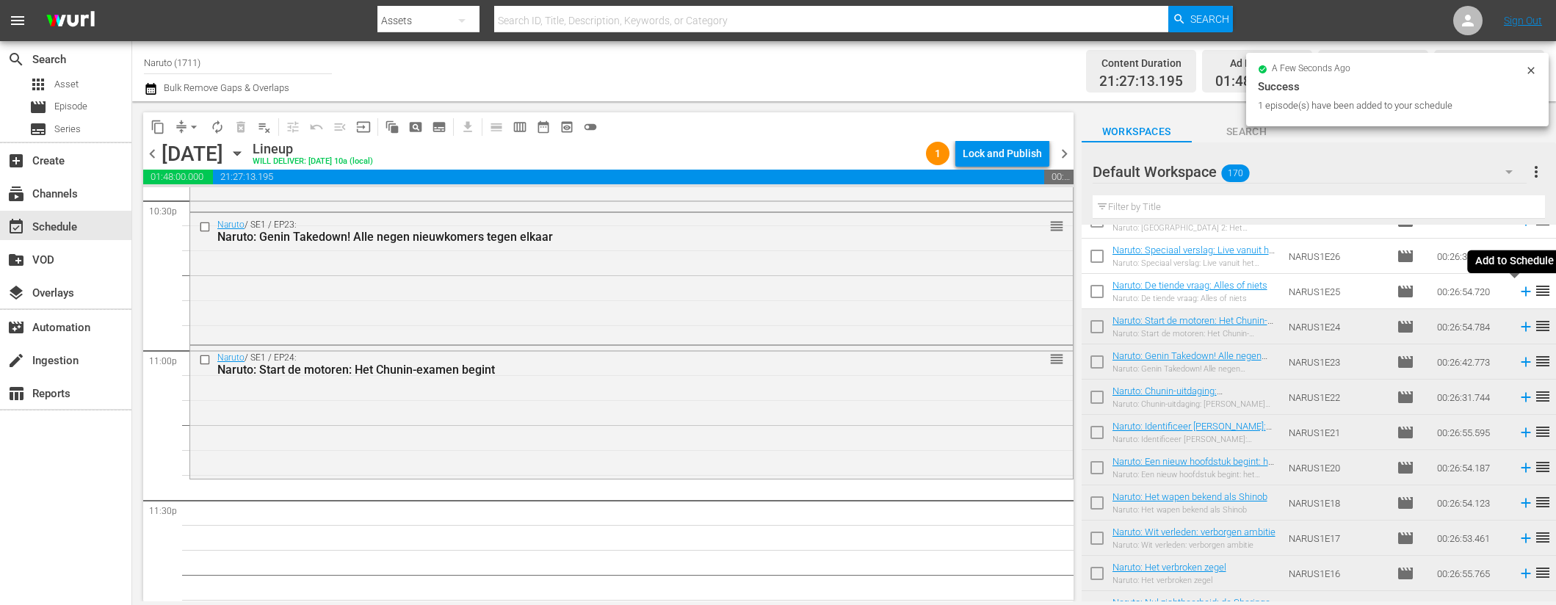
click at [1521, 292] on icon at bounding box center [1526, 292] width 10 height 10
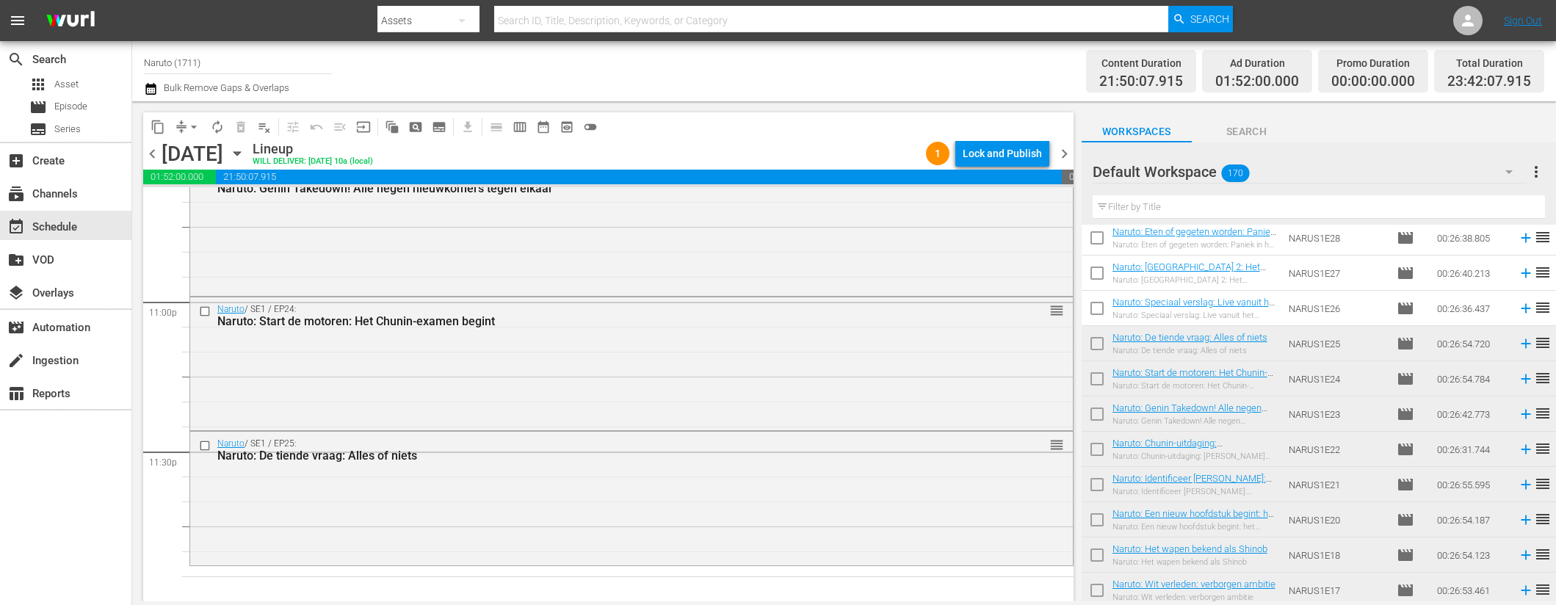
scroll to position [4926, 0]
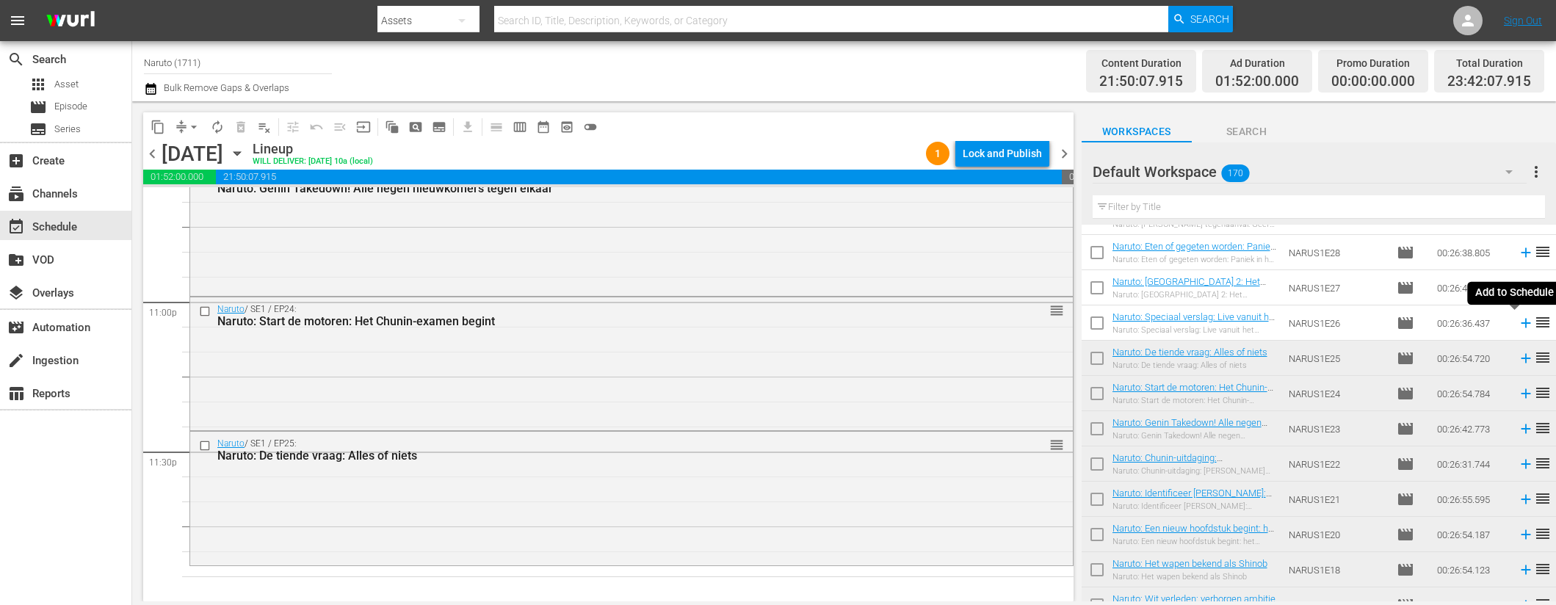
click at [1518, 320] on icon at bounding box center [1526, 323] width 16 height 16
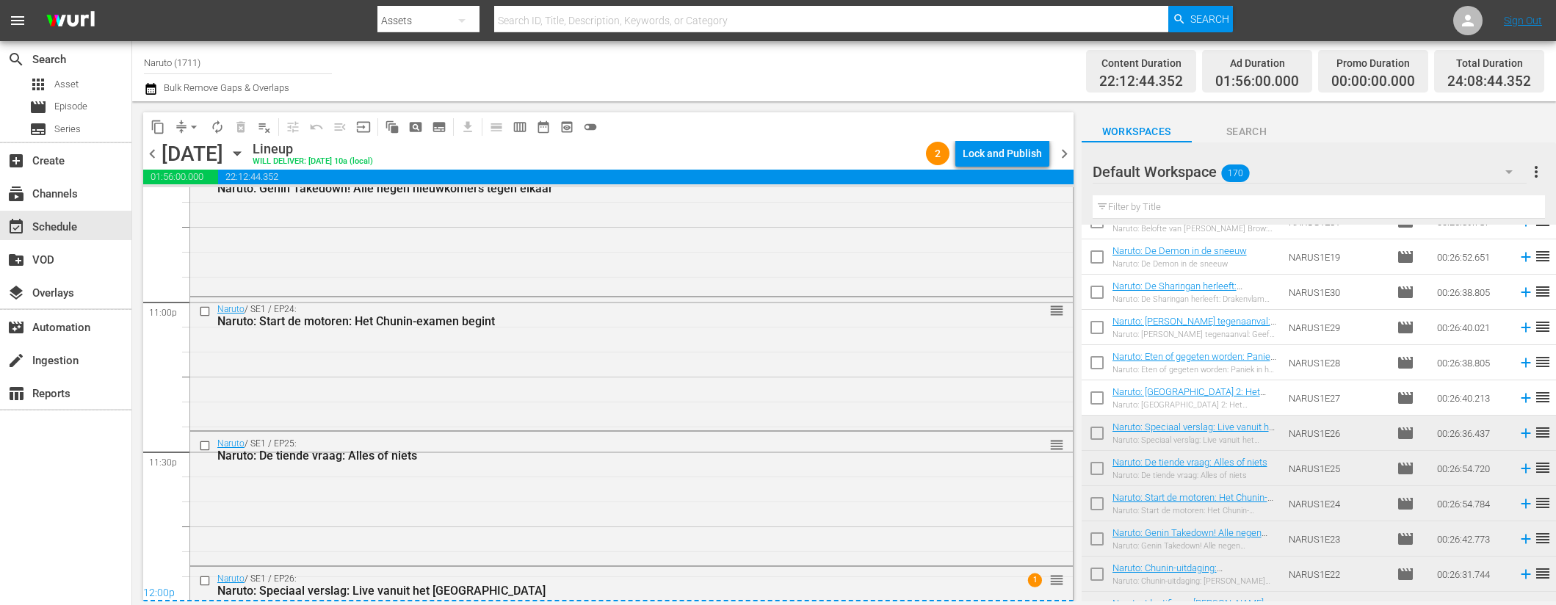
scroll to position [4815, 0]
click at [1518, 396] on icon at bounding box center [1526, 399] width 16 height 16
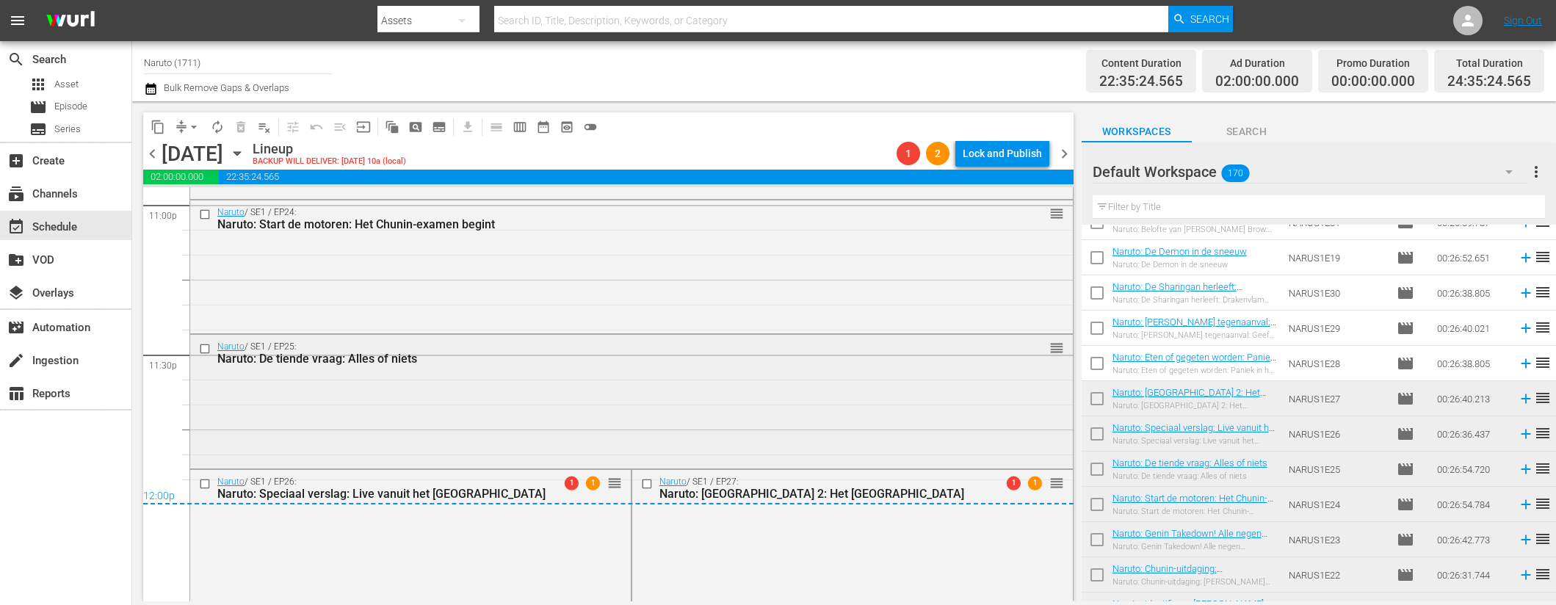
scroll to position [6876, 0]
click at [640, 483] on input "checkbox" at bounding box center [647, 483] width 15 height 12
click at [239, 124] on span "delete_forever_outlined" at bounding box center [241, 127] width 15 height 15
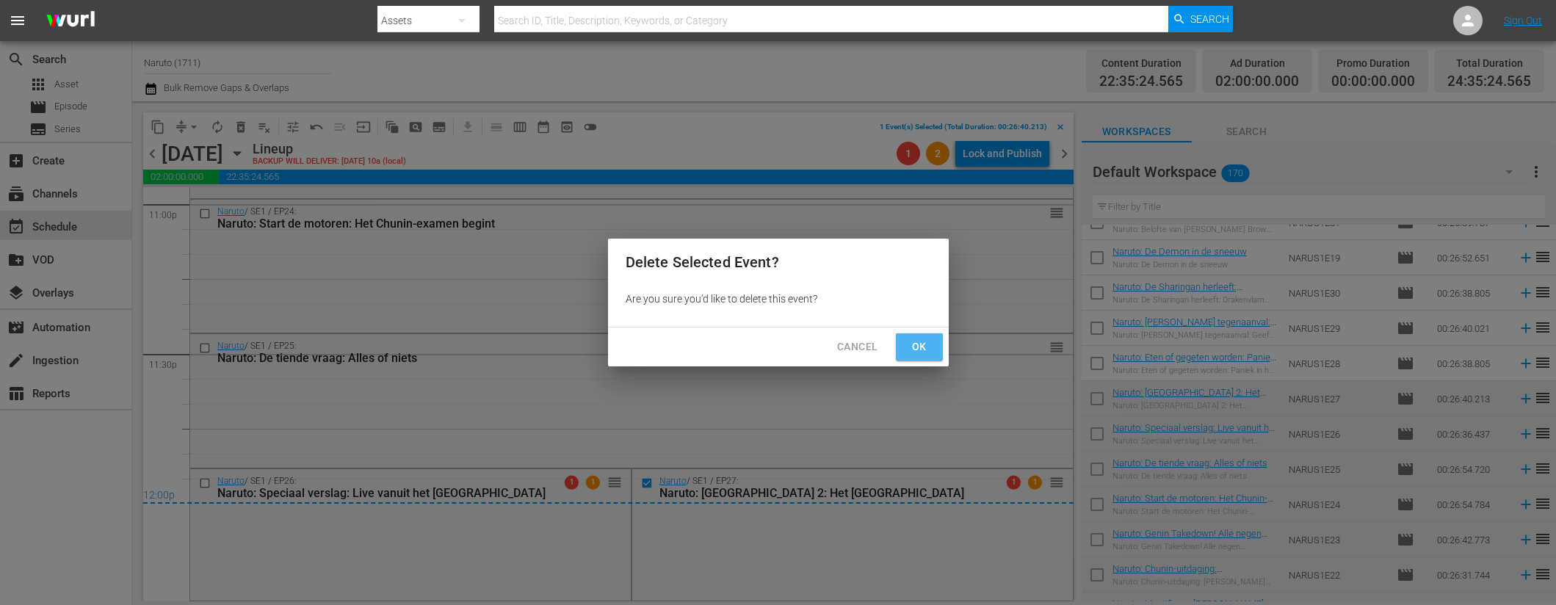
click at [905, 342] on button "Ok" at bounding box center [919, 346] width 47 height 27
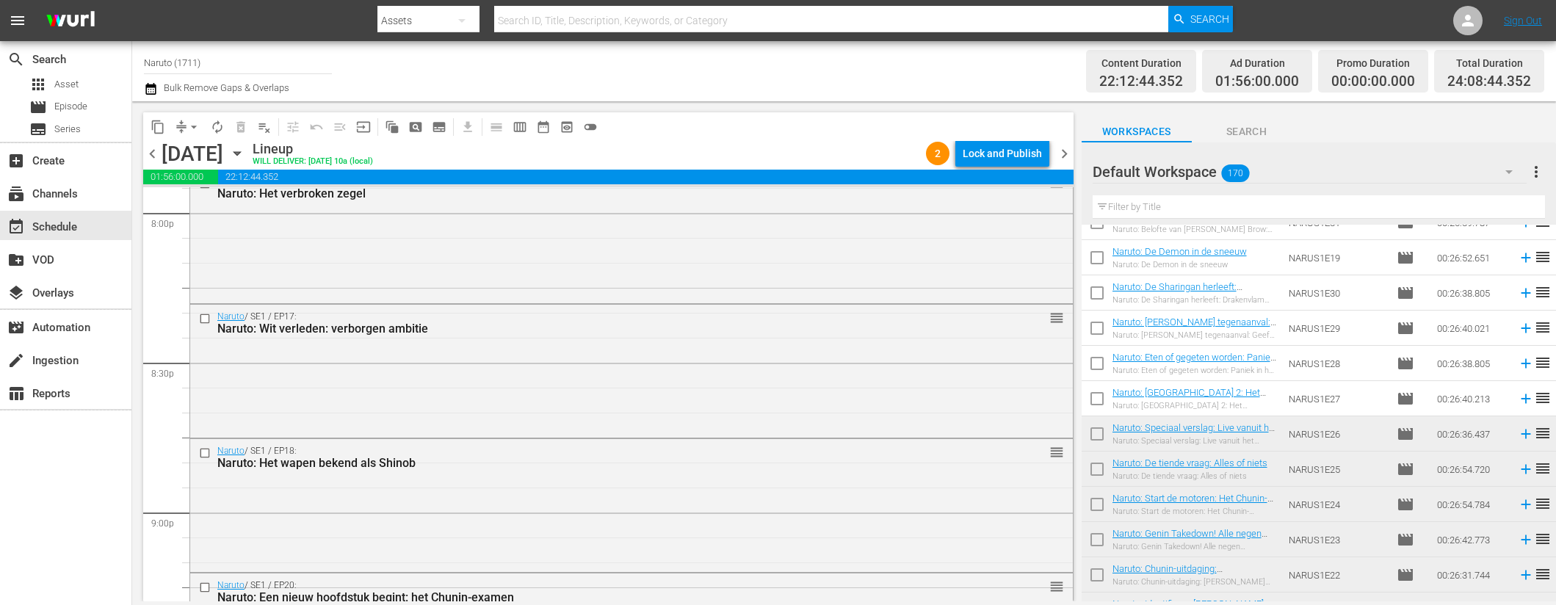
scroll to position [0, 0]
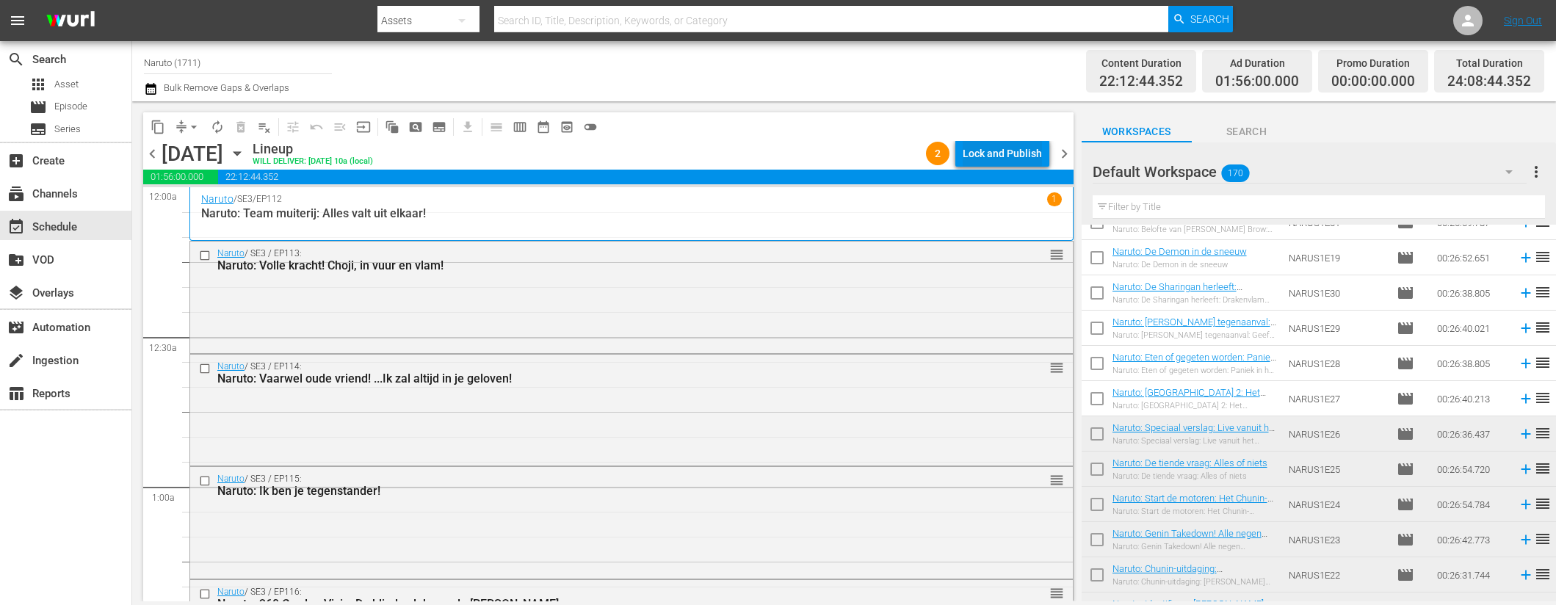
click at [1009, 159] on div "Lock and Publish" at bounding box center [1002, 153] width 79 height 26
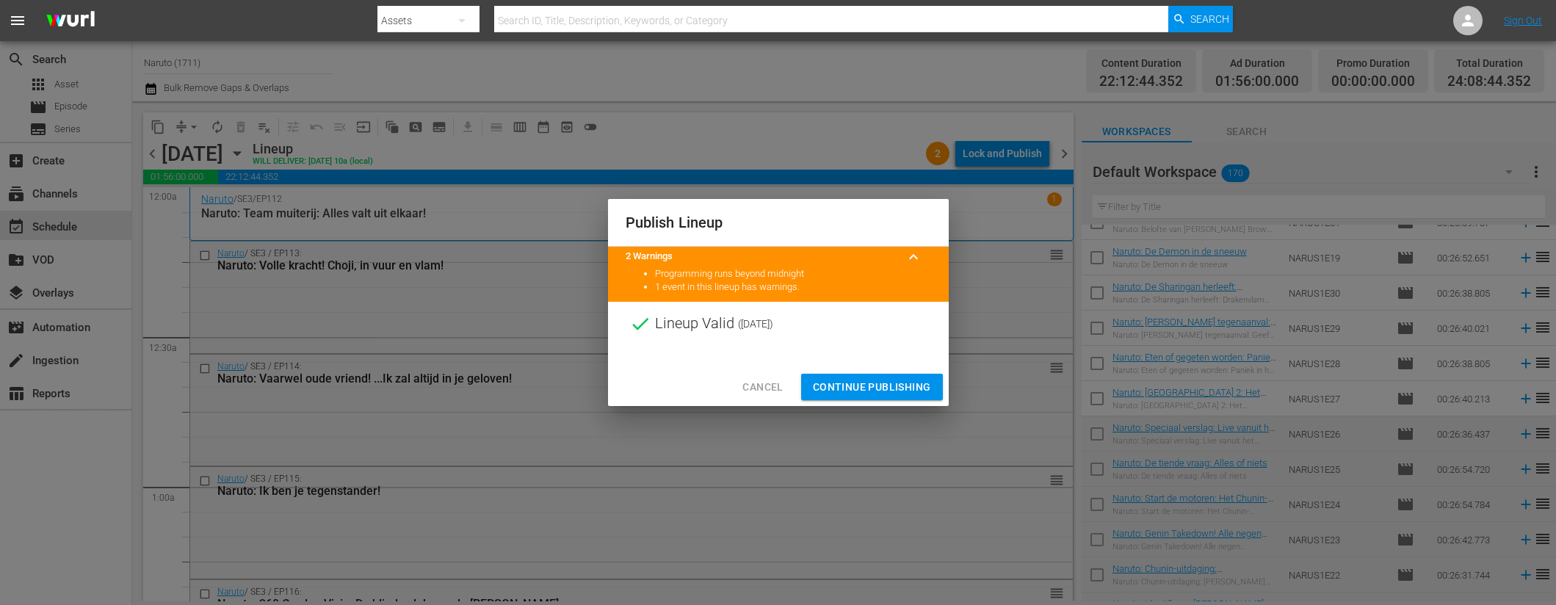
click at [905, 381] on span "Continue Publishing" at bounding box center [872, 387] width 118 height 18
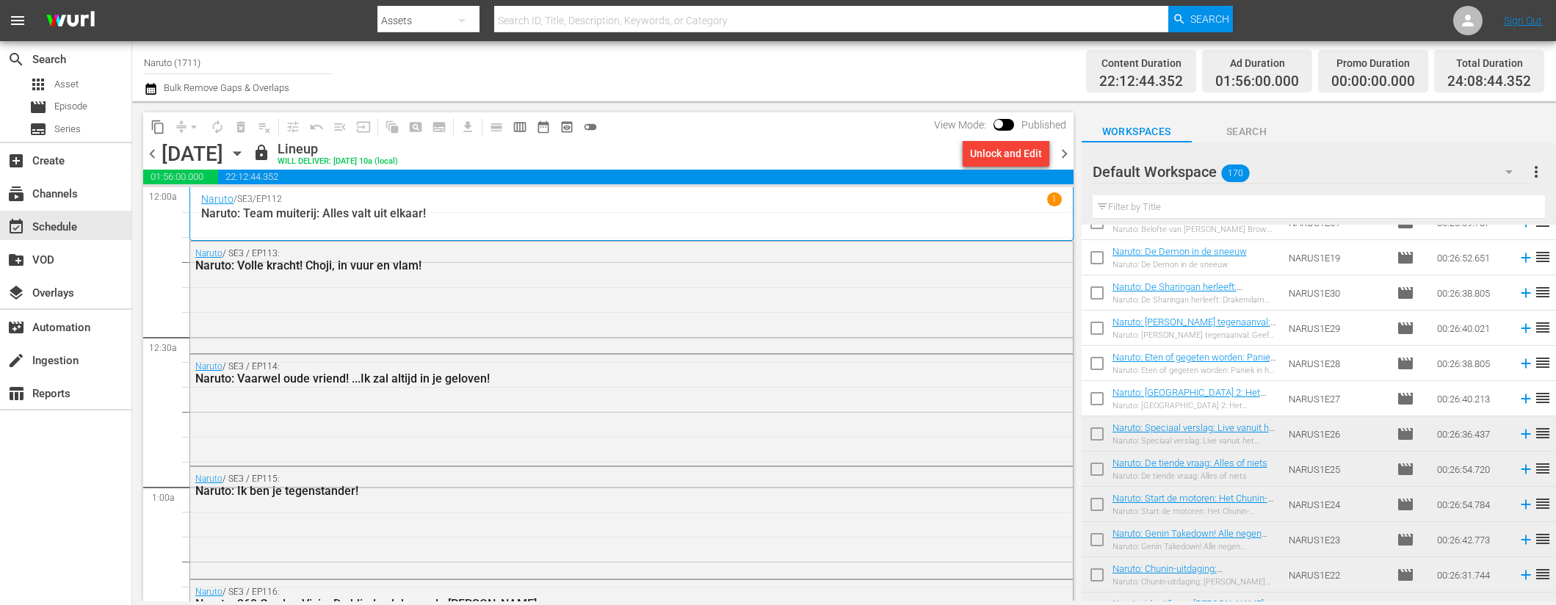
click at [1068, 146] on span "chevron_right" at bounding box center [1064, 154] width 18 height 18
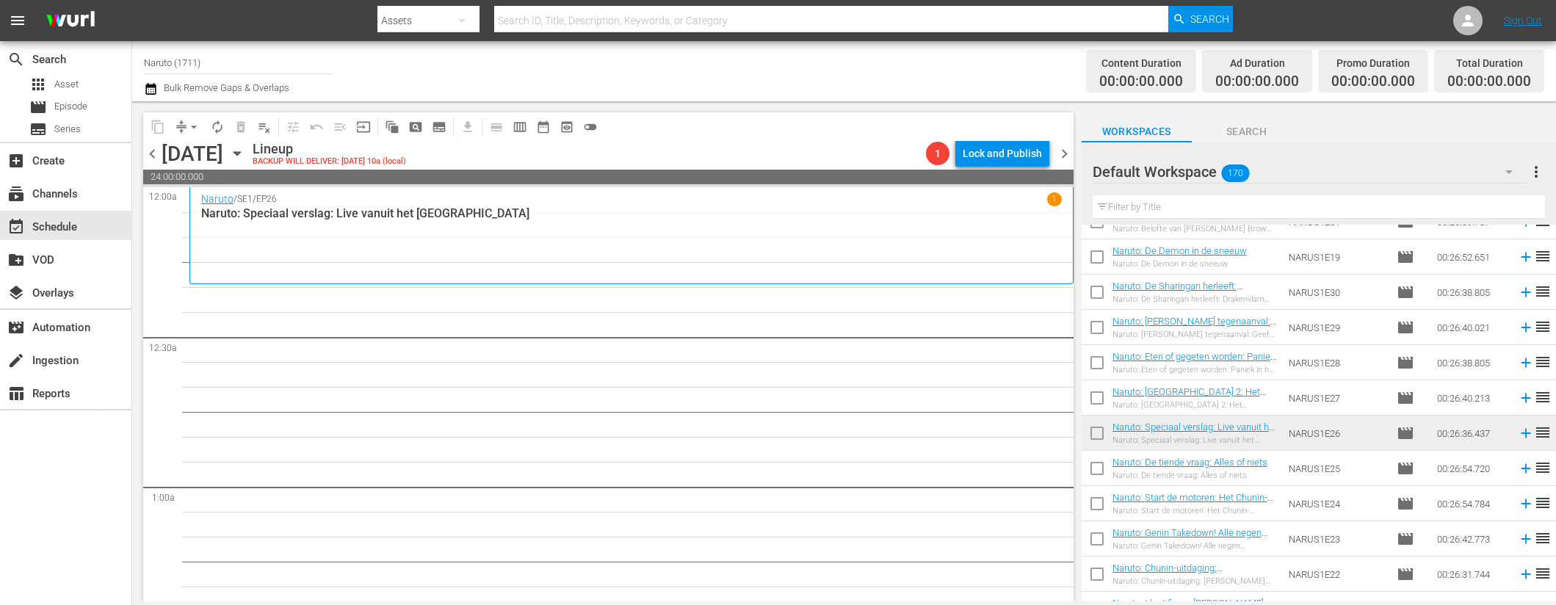
scroll to position [4747, 0]
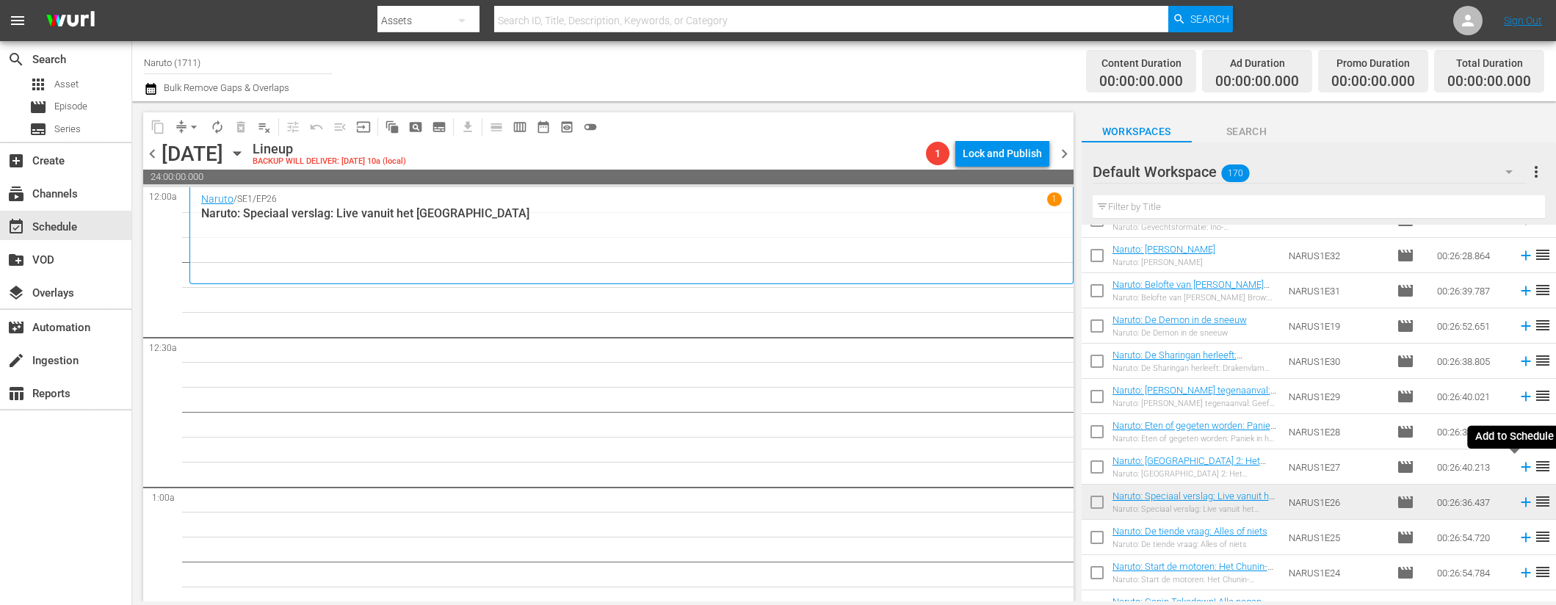
click at [1518, 466] on icon at bounding box center [1526, 467] width 16 height 16
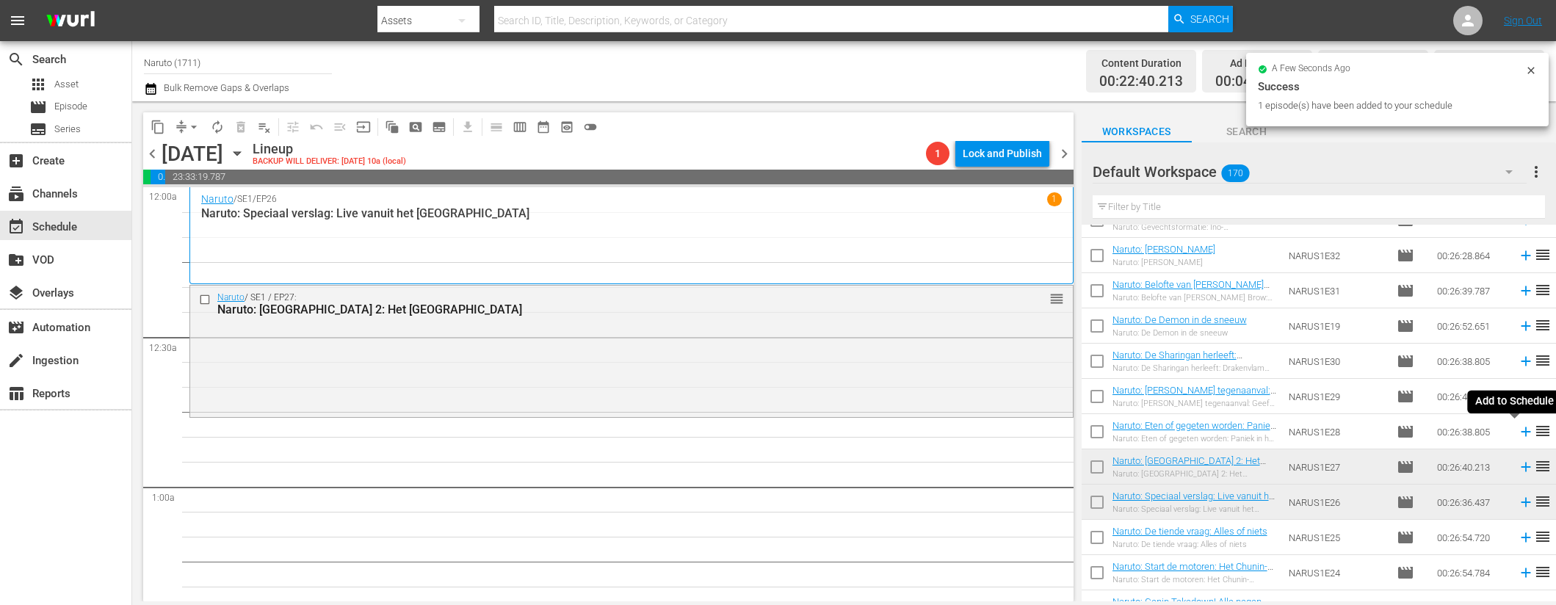
click at [1521, 430] on icon at bounding box center [1526, 432] width 10 height 10
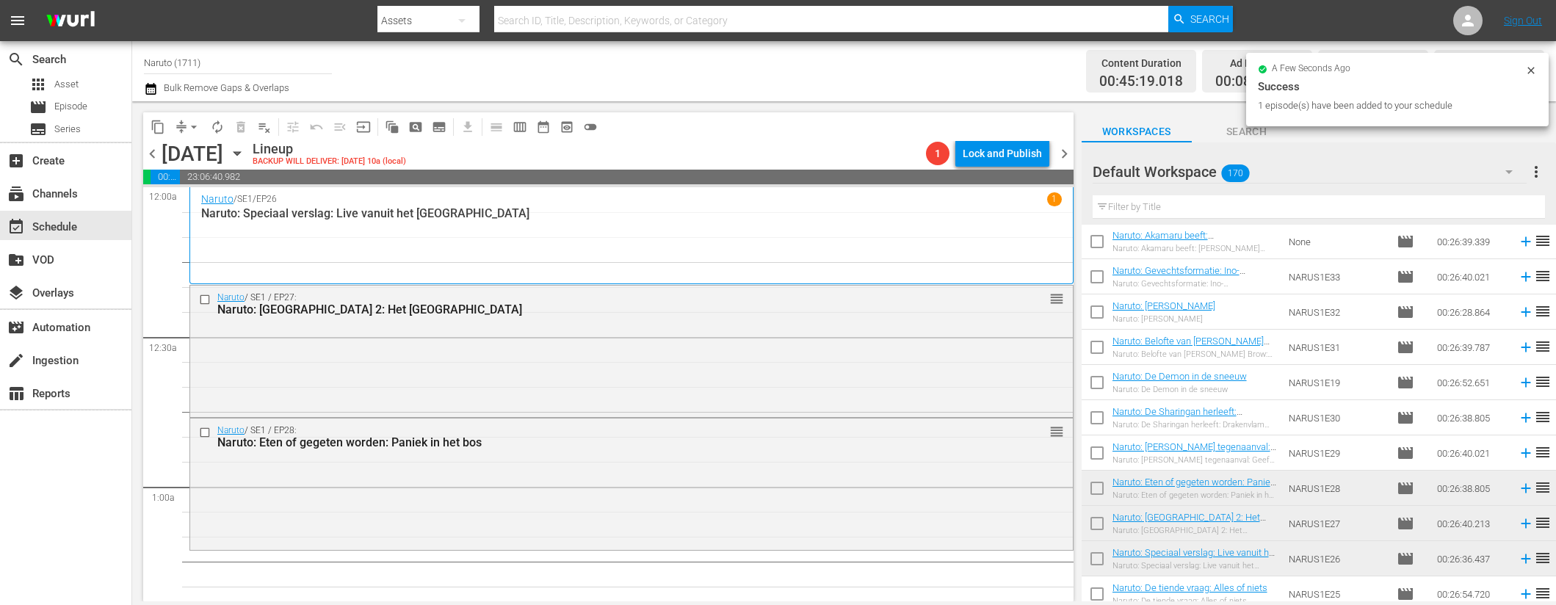
scroll to position [4690, 0]
click at [1521, 450] on icon at bounding box center [1526, 455] width 10 height 10
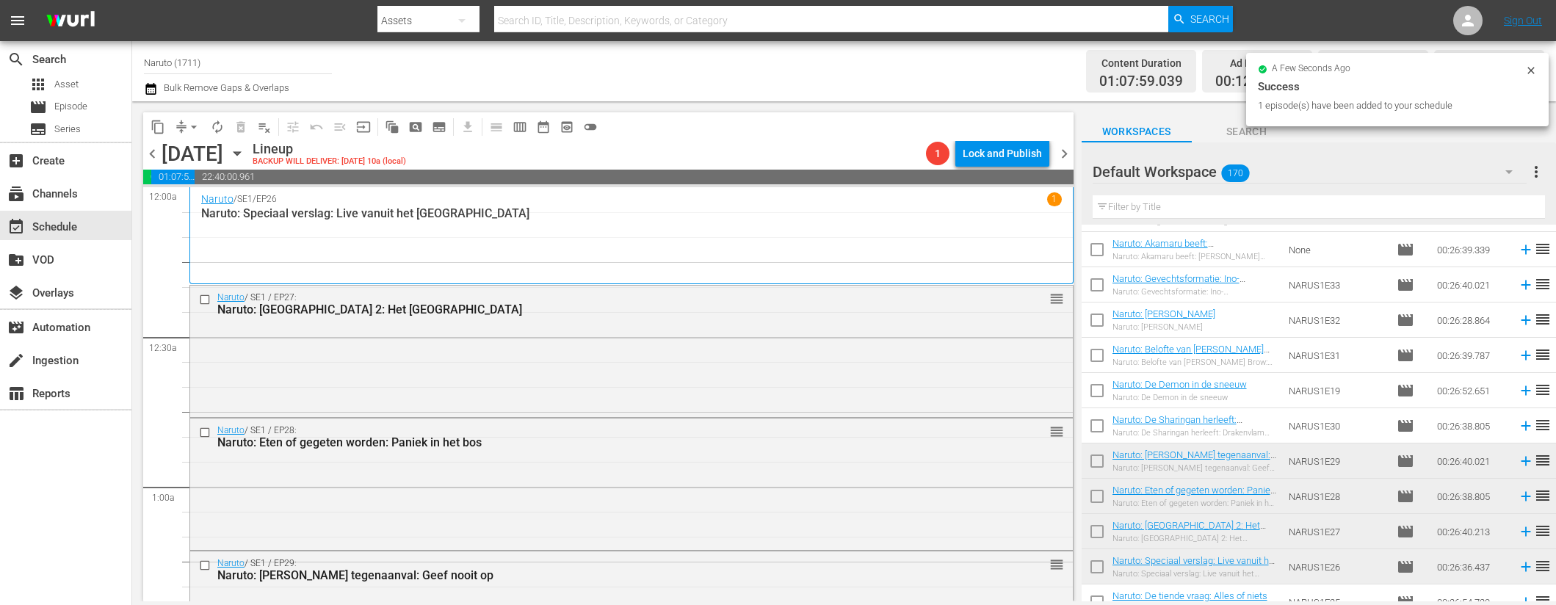
scroll to position [4624, 0]
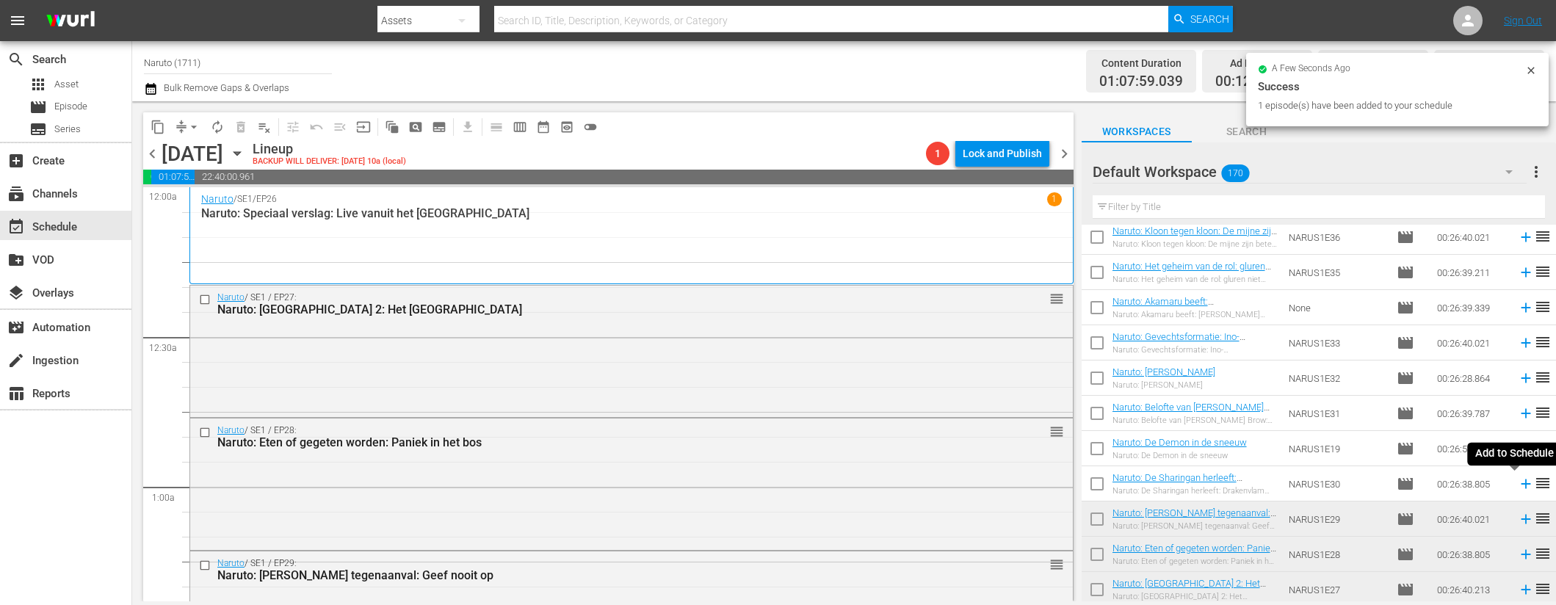
click at [1521, 484] on icon at bounding box center [1526, 485] width 10 height 10
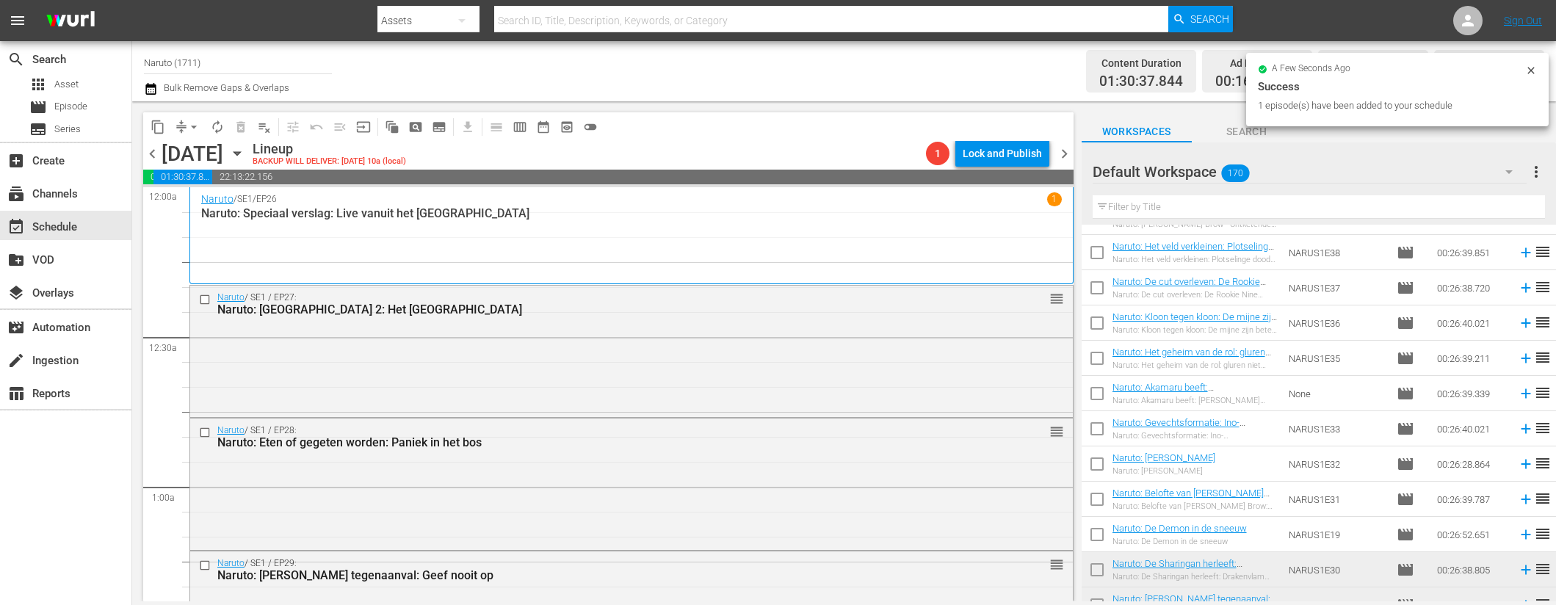
scroll to position [4530, 0]
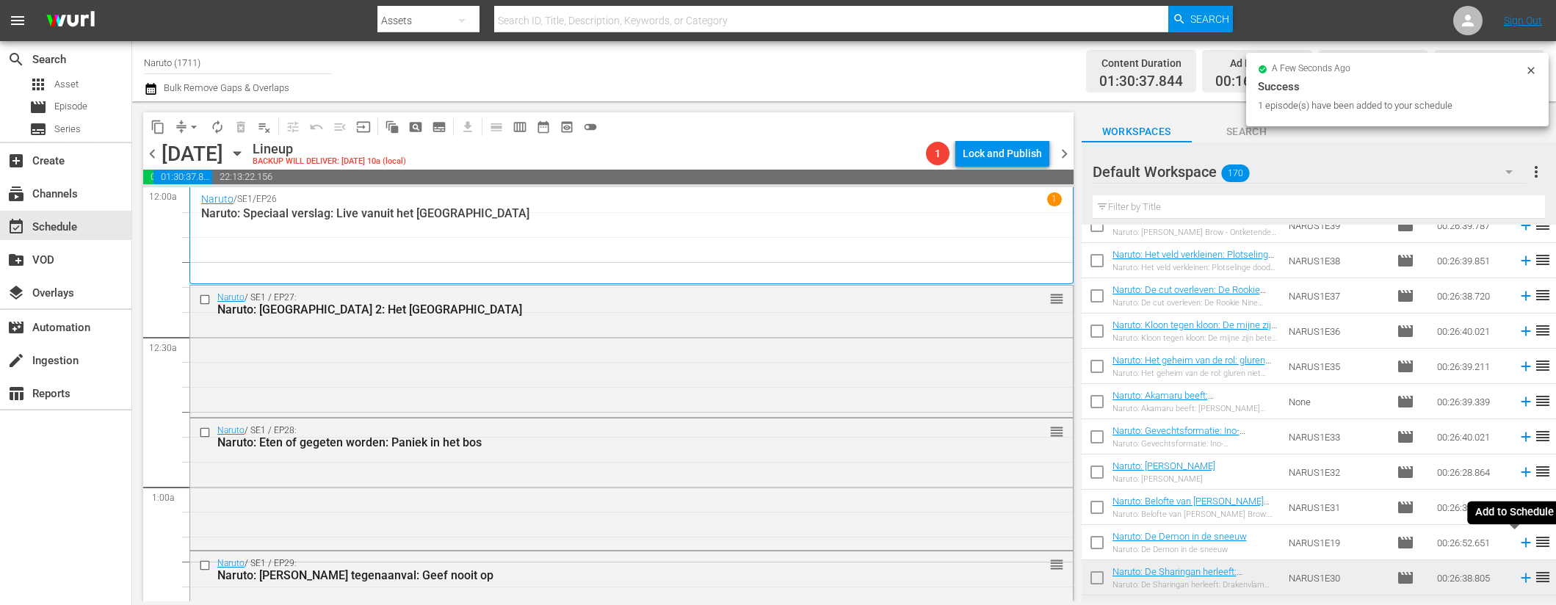
click at [1518, 542] on icon at bounding box center [1526, 543] width 16 height 16
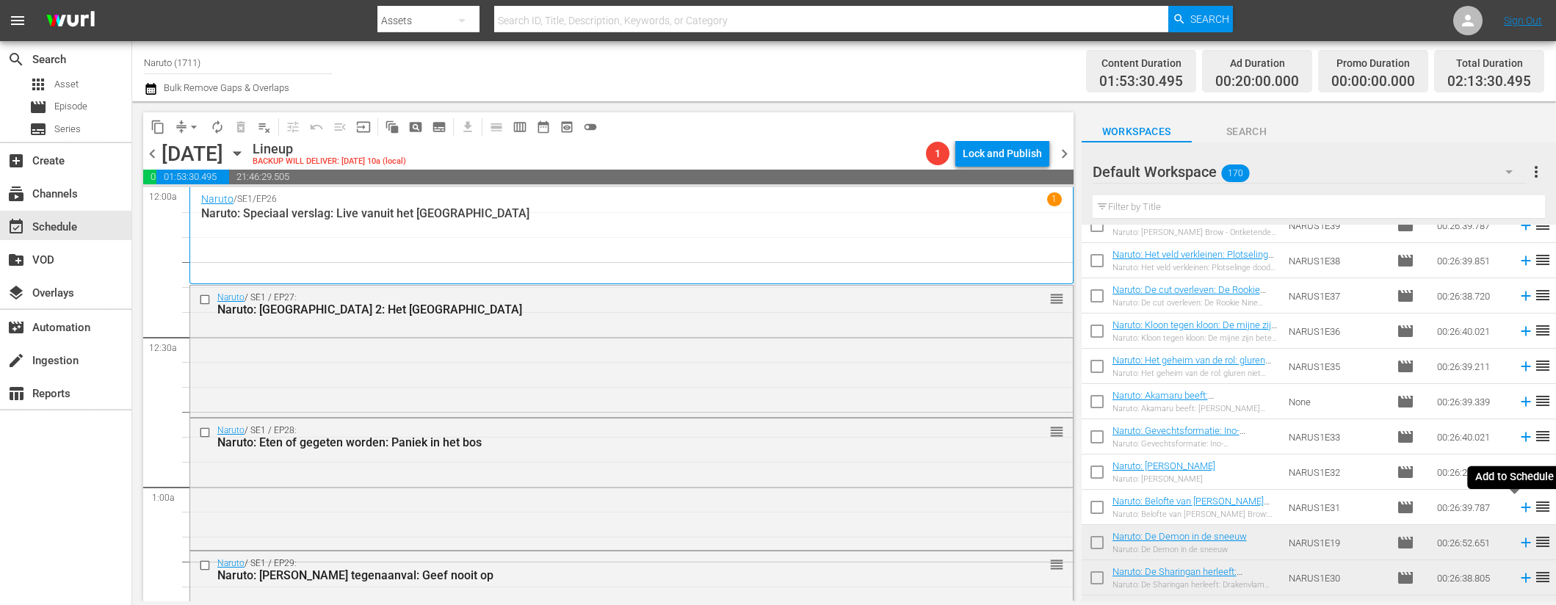
click at [1521, 508] on icon at bounding box center [1526, 508] width 10 height 10
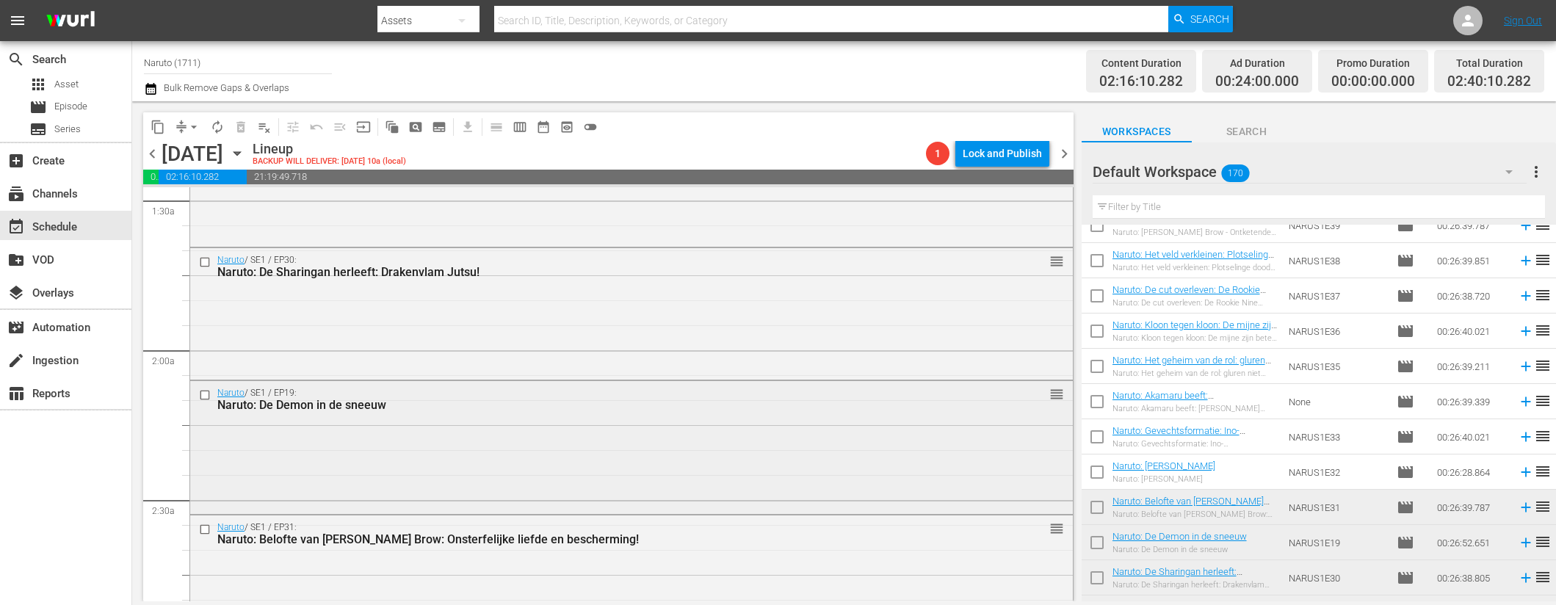
scroll to position [437, 0]
click at [206, 396] on input "checkbox" at bounding box center [206, 395] width 15 height 12
click at [206, 531] on input "checkbox" at bounding box center [206, 529] width 15 height 12
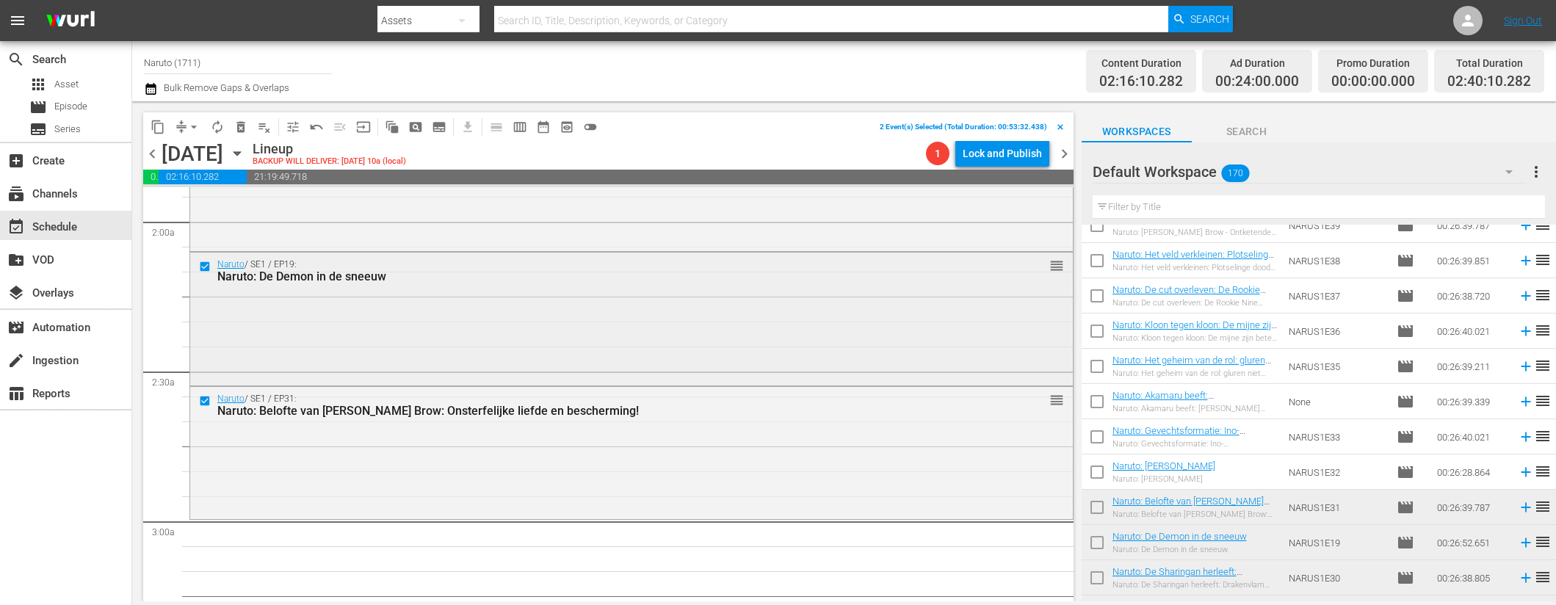
scroll to position [632, 0]
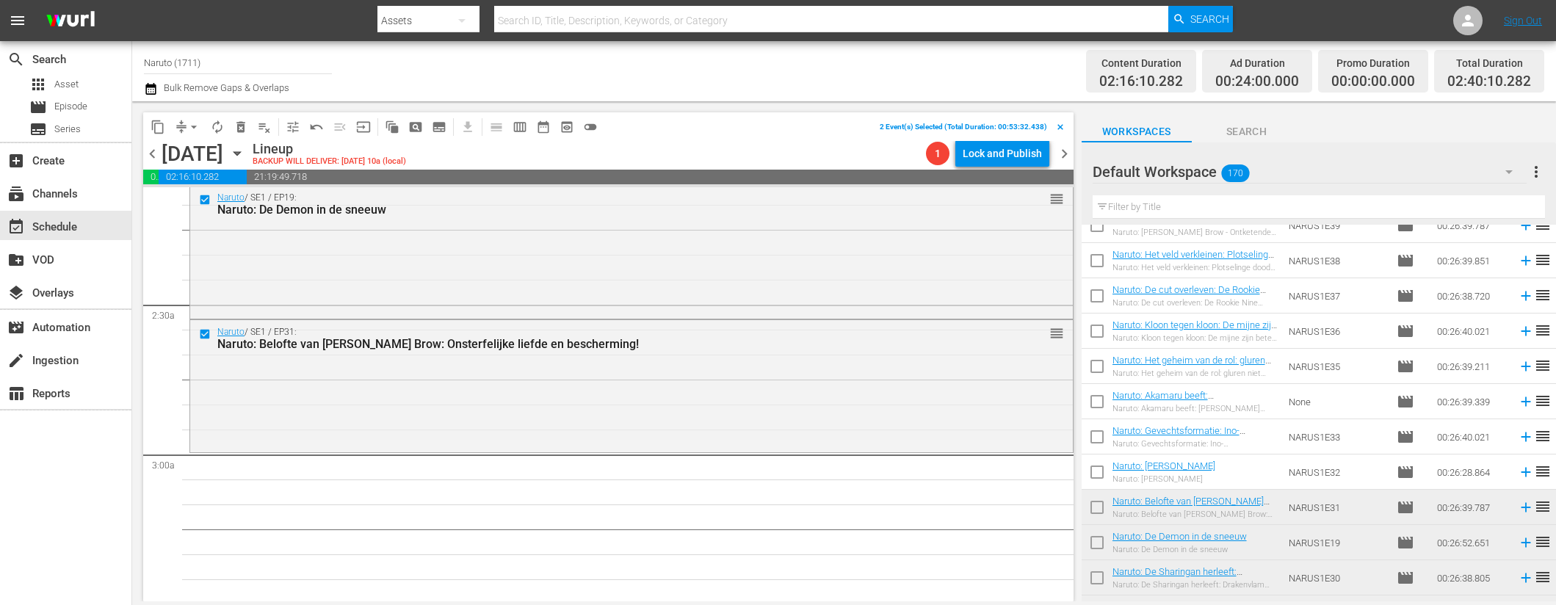
click at [237, 133] on span "delete_forever_outlined" at bounding box center [241, 127] width 15 height 15
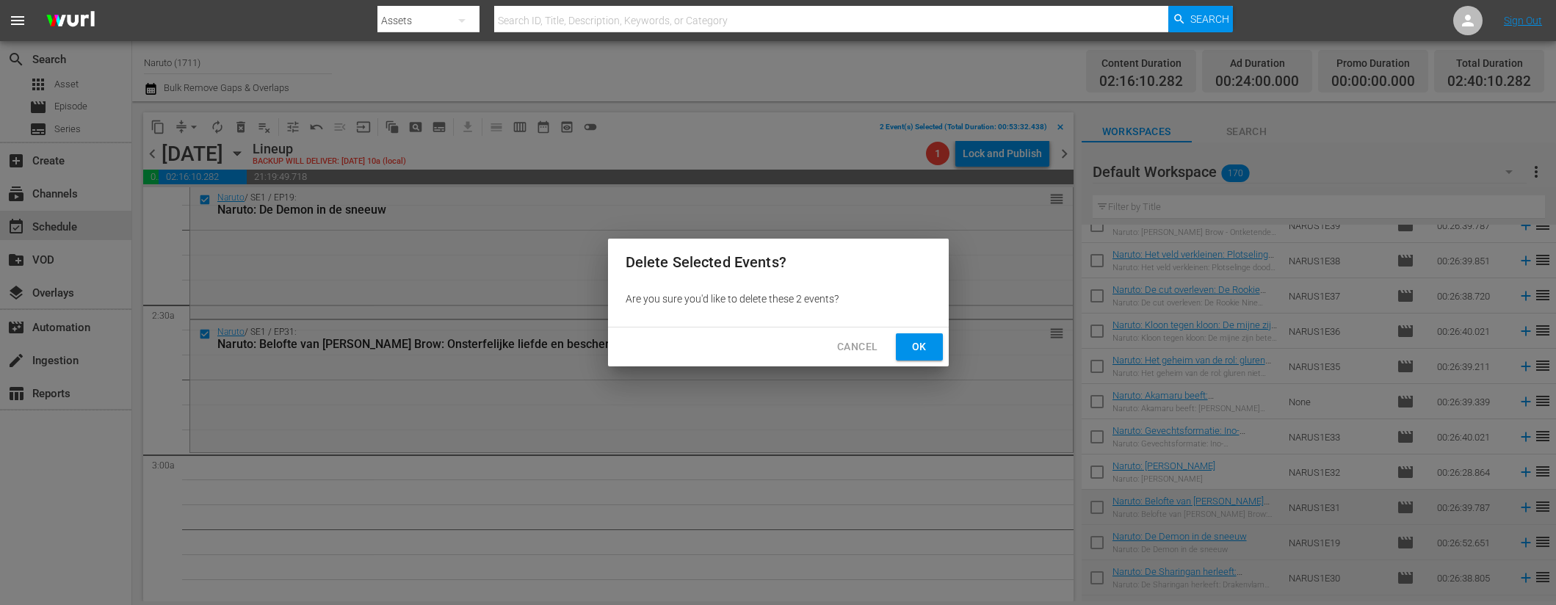
click at [926, 344] on span "Ok" at bounding box center [920, 347] width 24 height 18
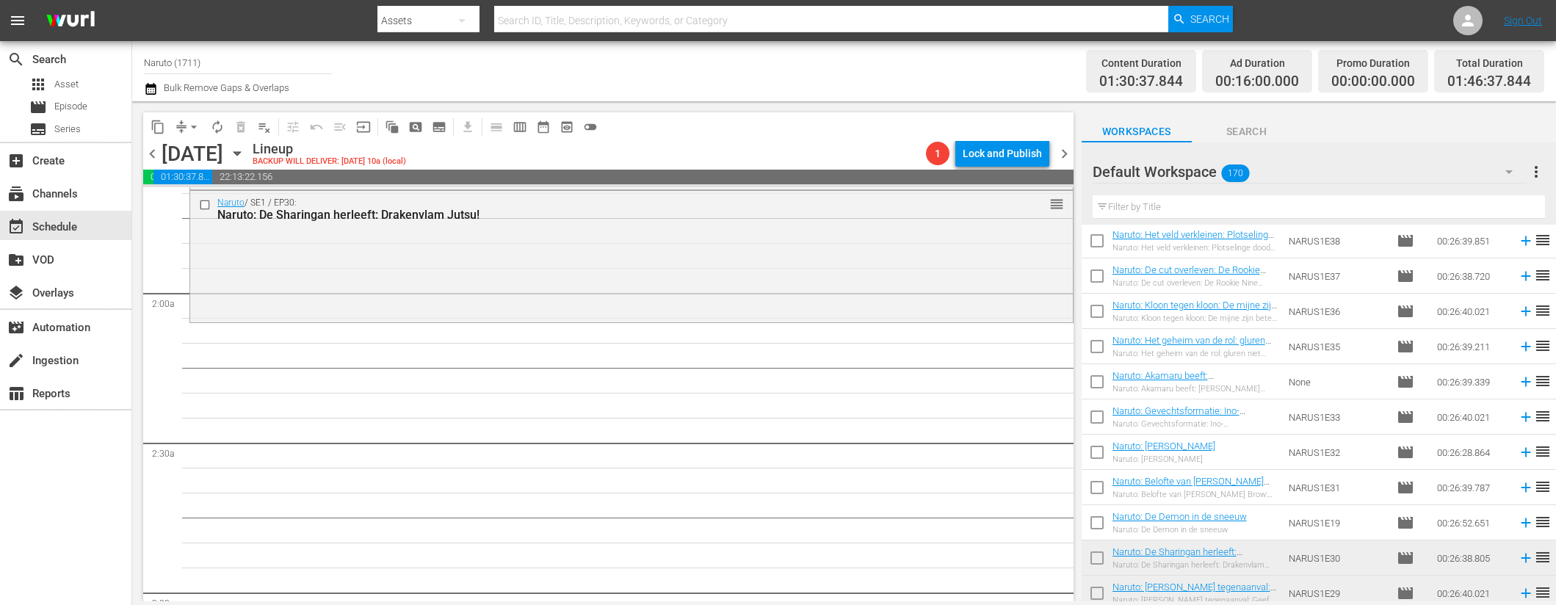
scroll to position [4558, 0]
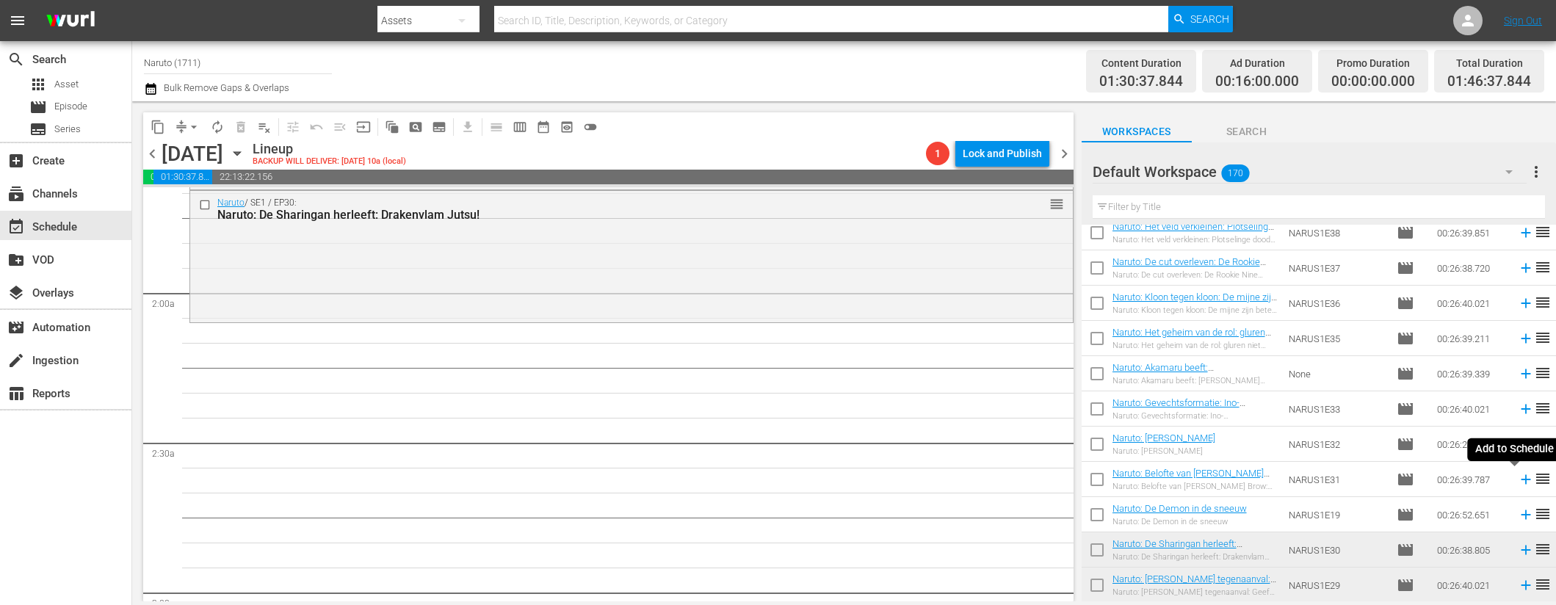
click at [1521, 480] on icon at bounding box center [1526, 480] width 10 height 10
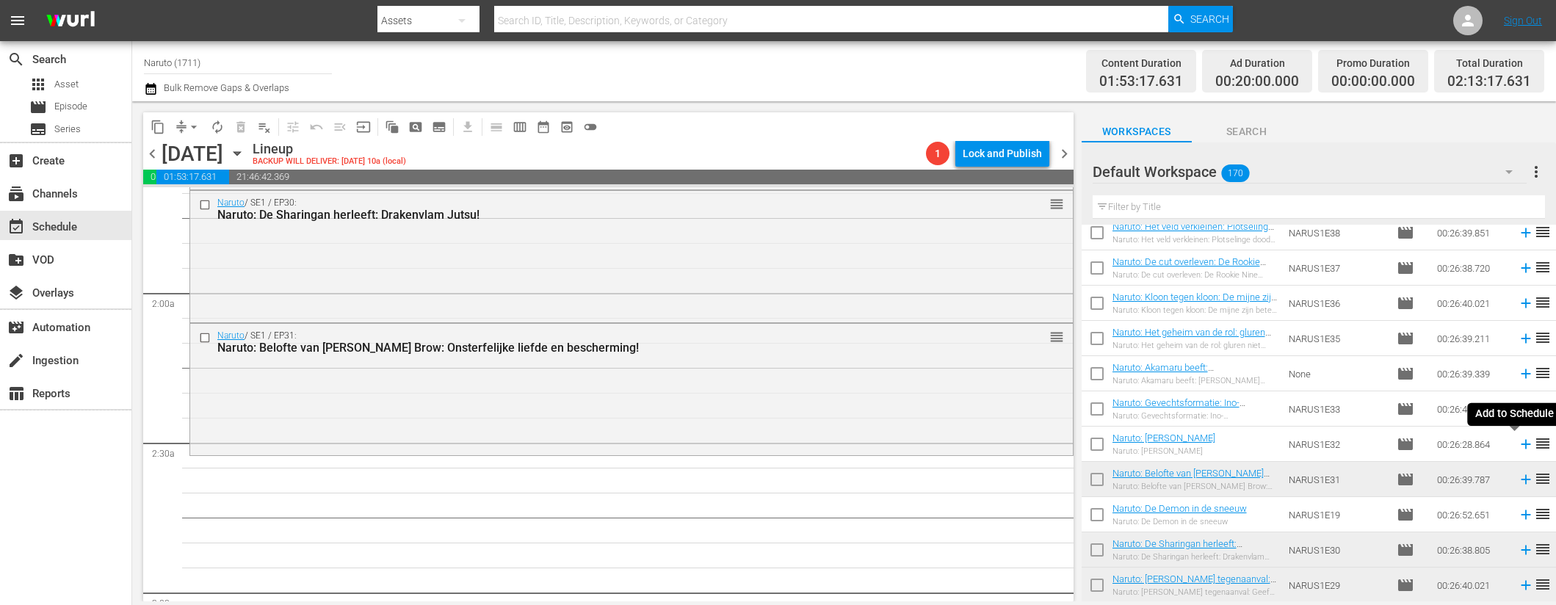
click at [1518, 443] on icon at bounding box center [1526, 444] width 16 height 16
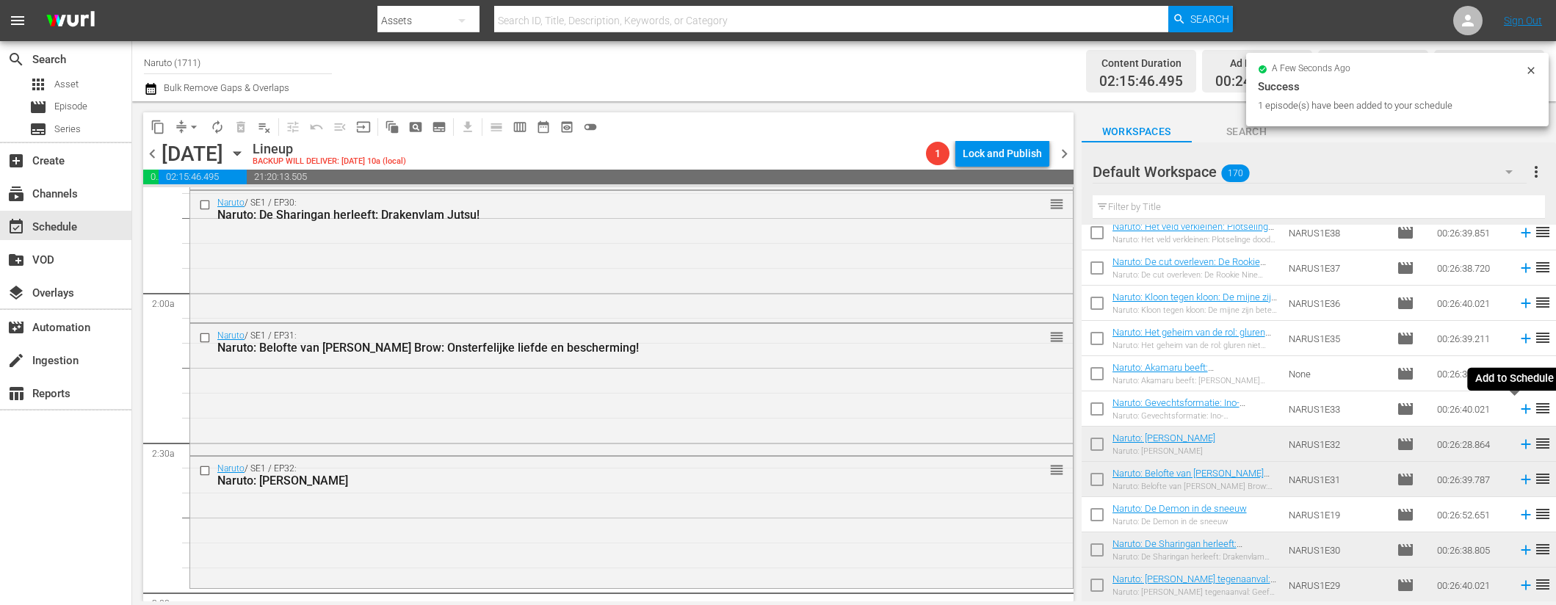
click at [1518, 411] on icon at bounding box center [1526, 409] width 16 height 16
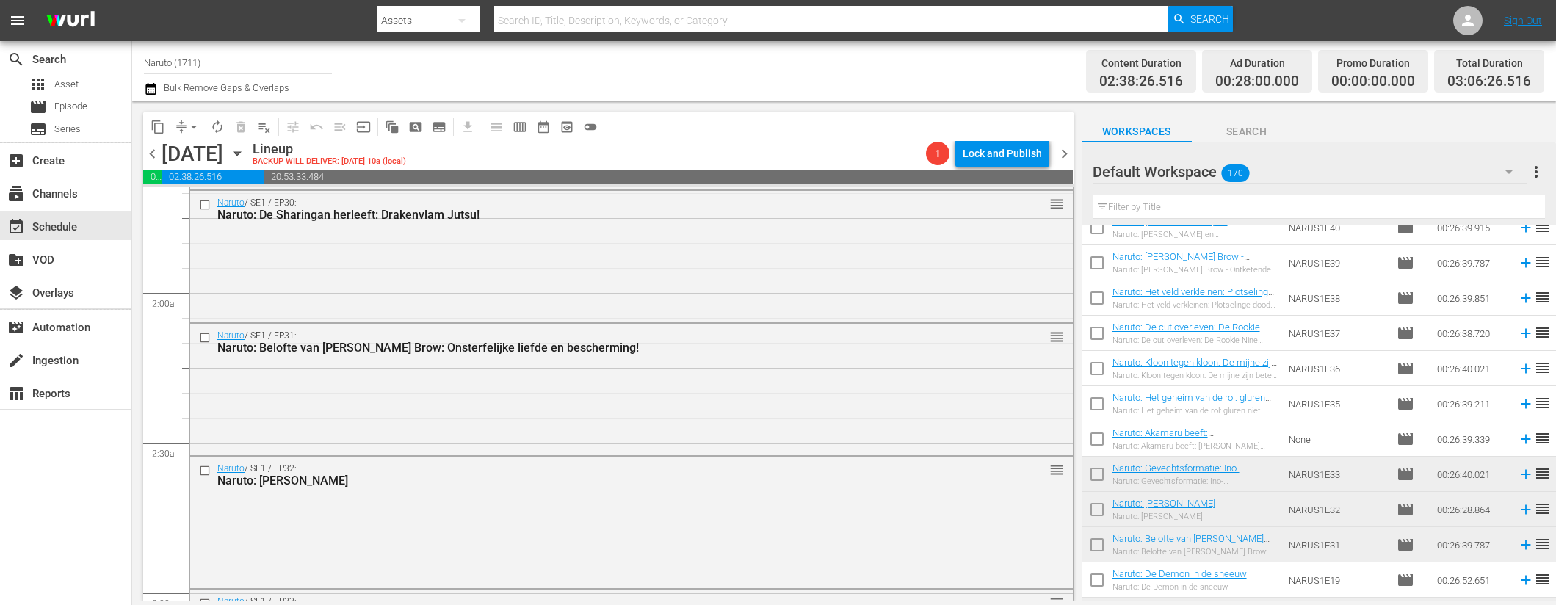
scroll to position [4477, 0]
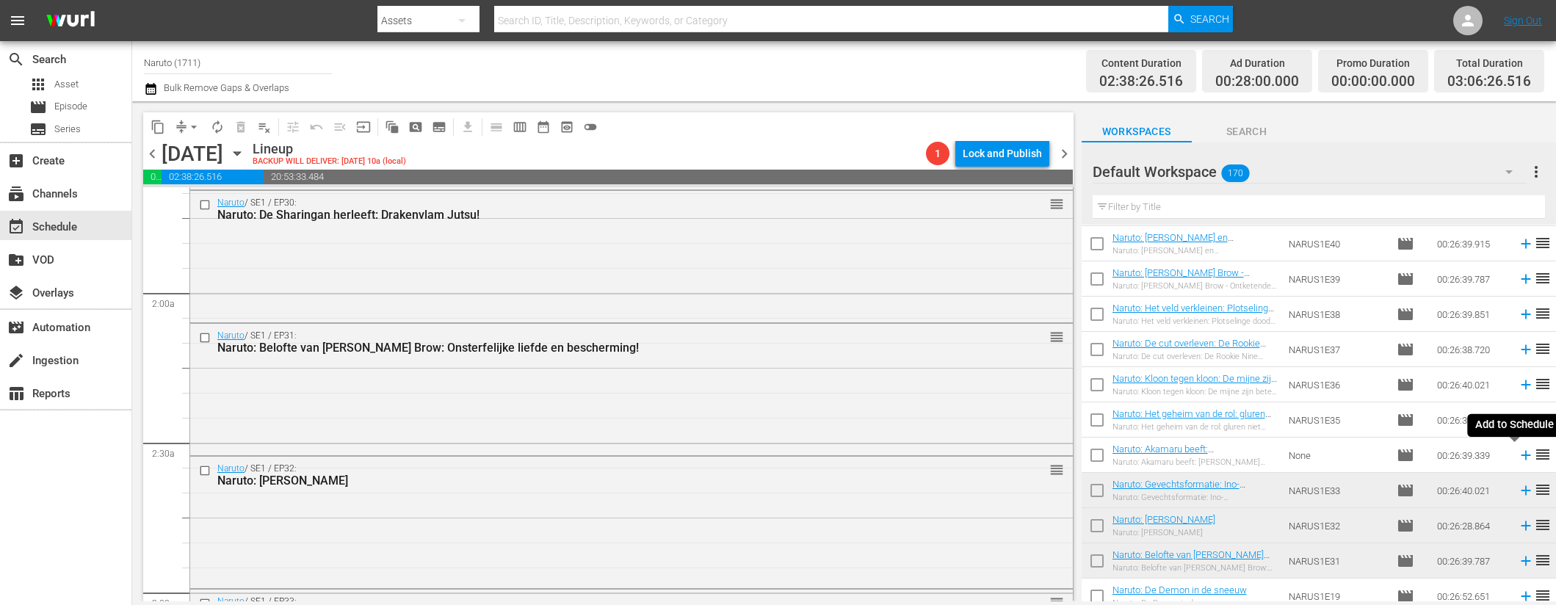
click at [1518, 453] on icon at bounding box center [1526, 455] width 16 height 16
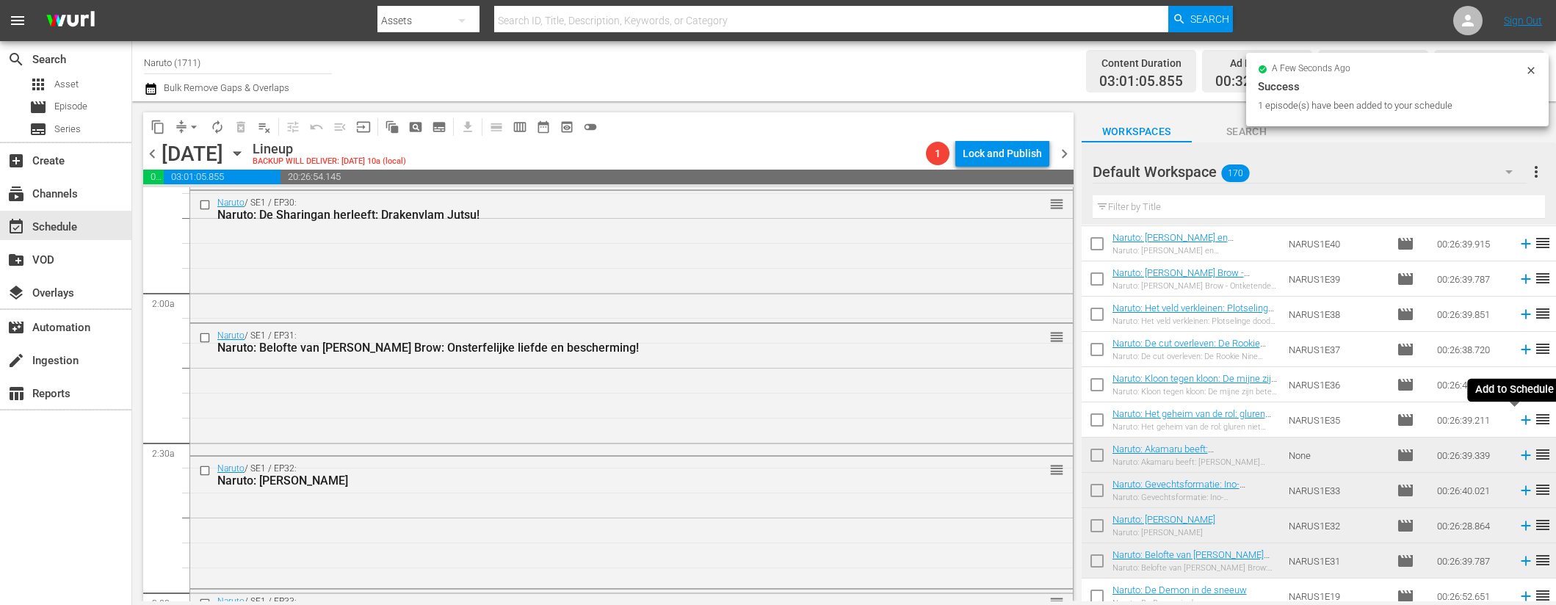
click at [1518, 419] on icon at bounding box center [1526, 420] width 16 height 16
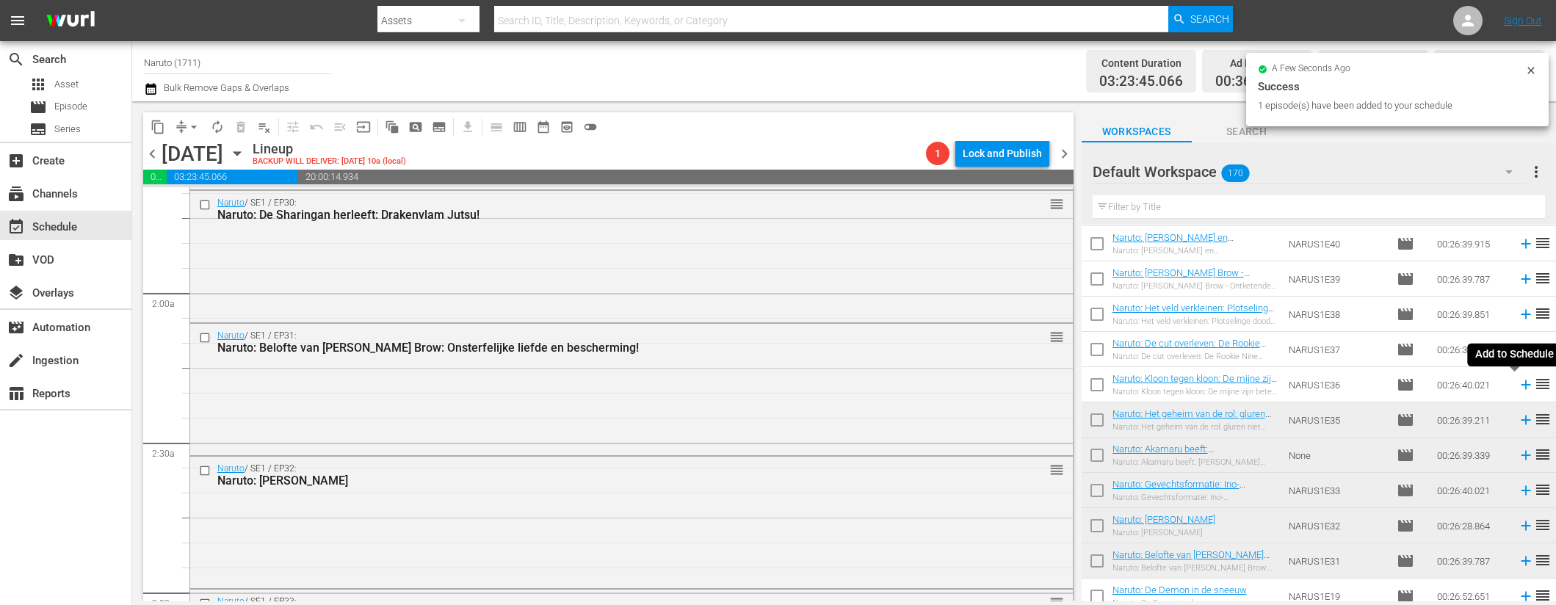
click at [1521, 383] on icon at bounding box center [1526, 385] width 10 height 10
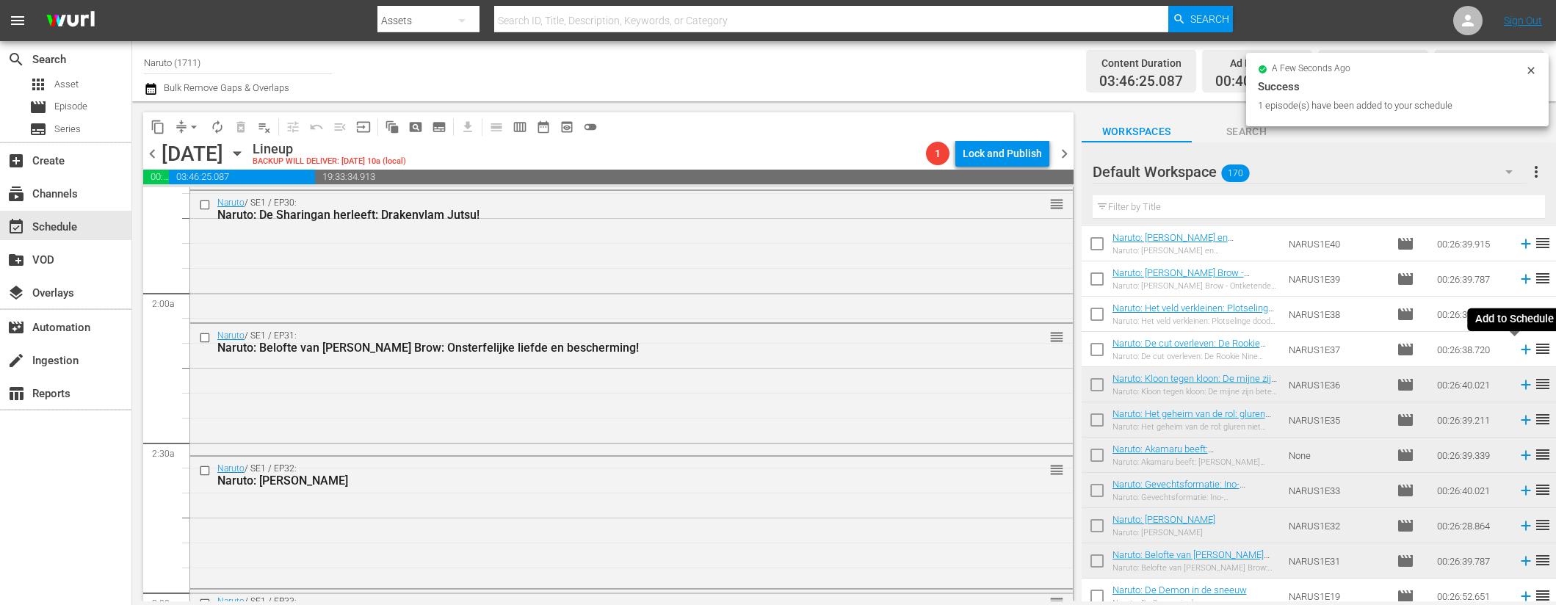
click at [1518, 351] on icon at bounding box center [1526, 350] width 16 height 16
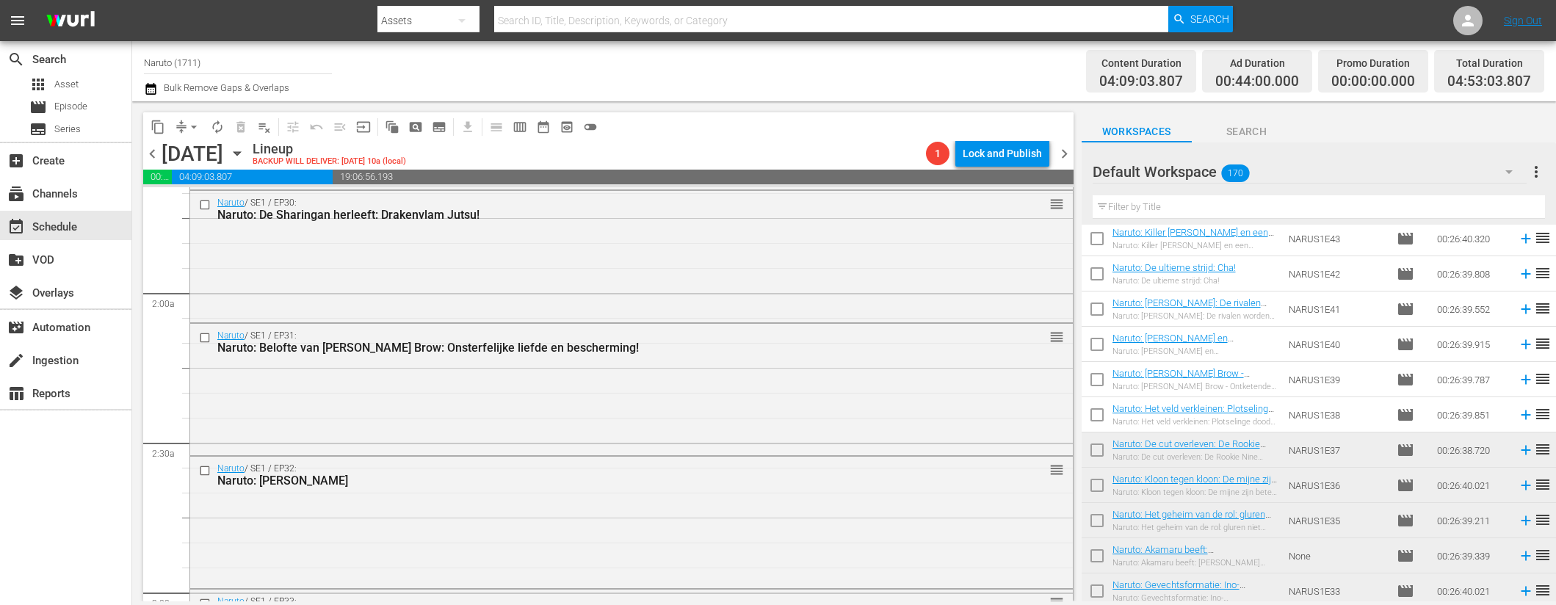
scroll to position [4361, 0]
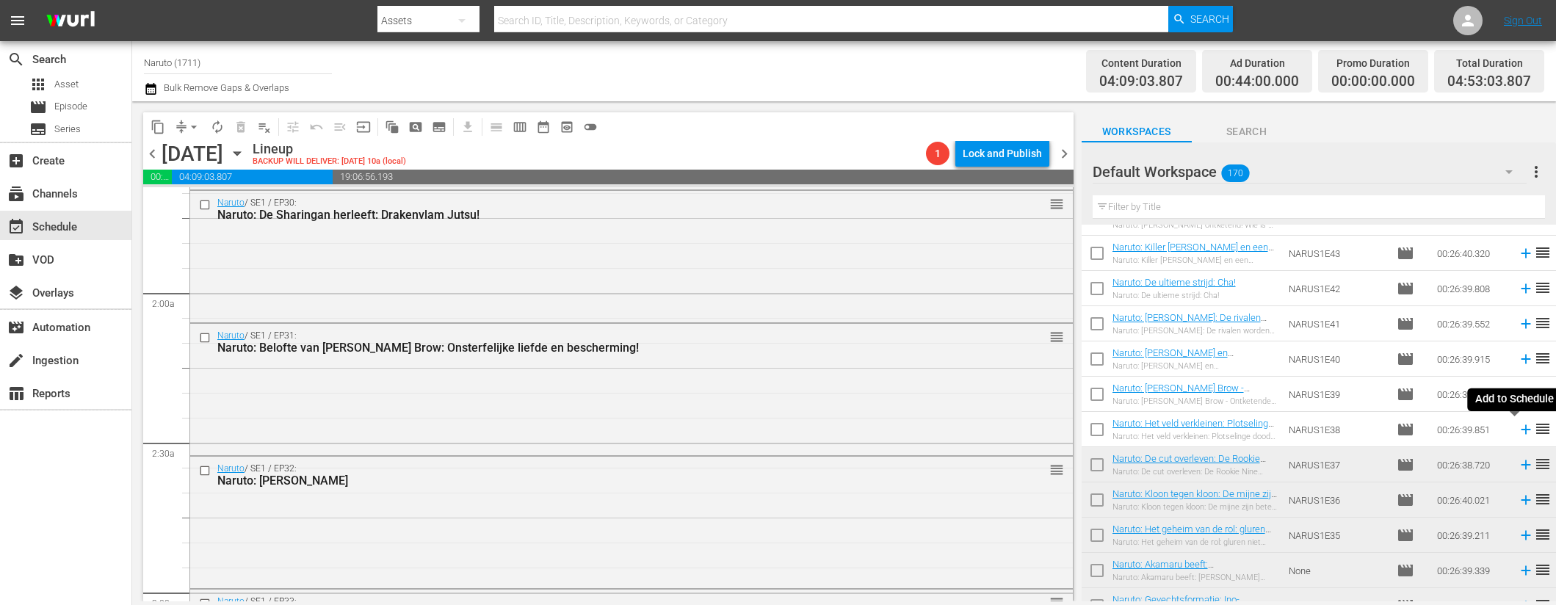
click at [1520, 427] on icon at bounding box center [1526, 430] width 16 height 16
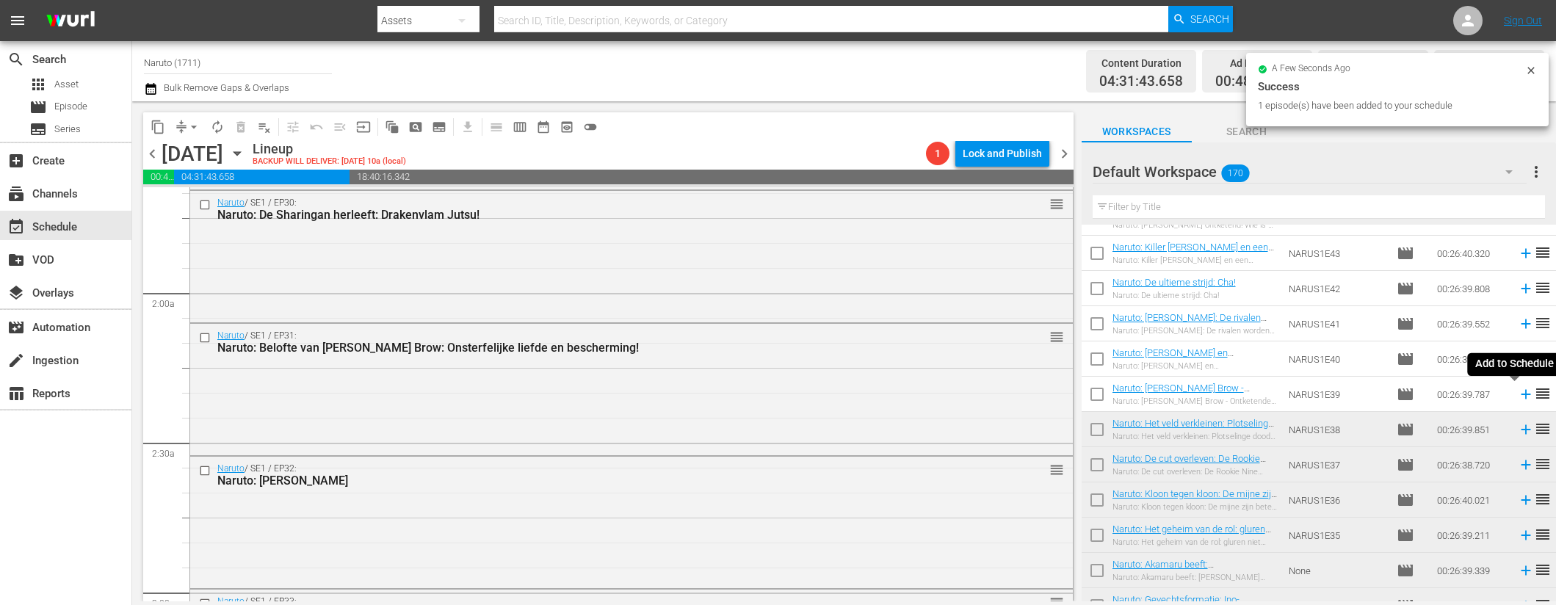
click at [1518, 395] on icon at bounding box center [1526, 394] width 16 height 16
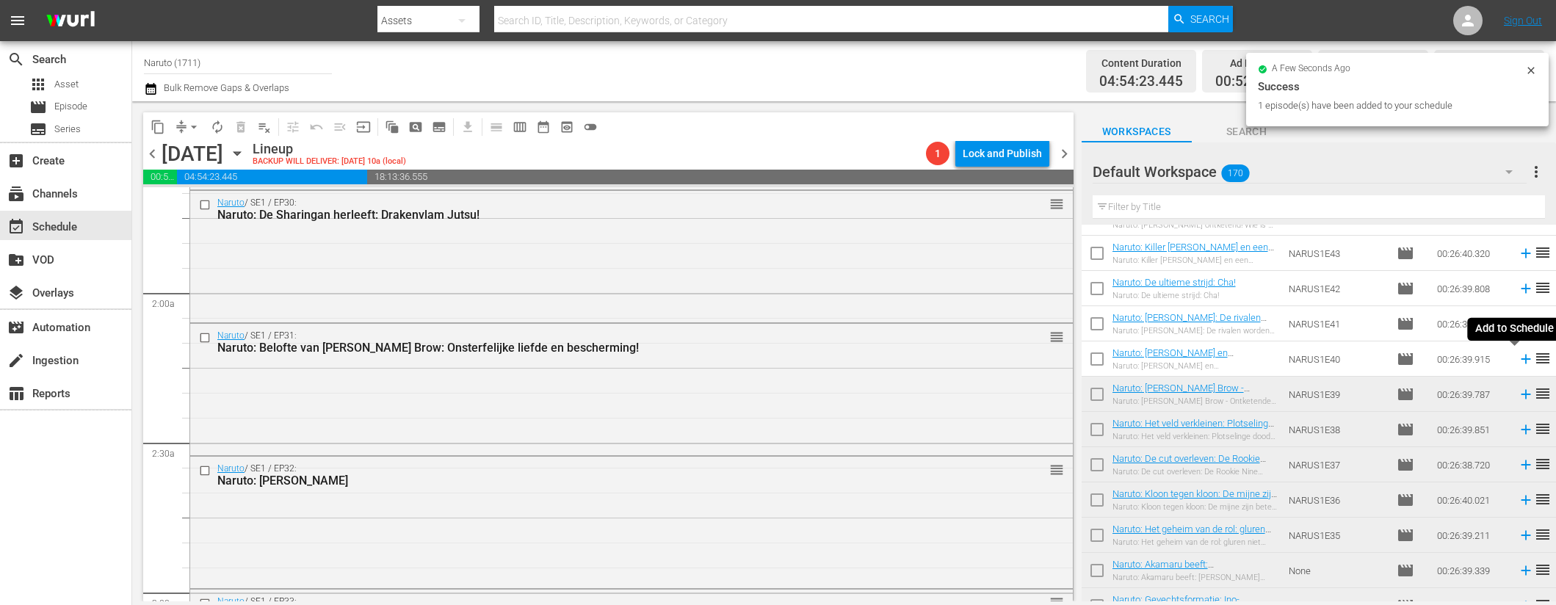
click at [1521, 358] on icon at bounding box center [1526, 360] width 10 height 10
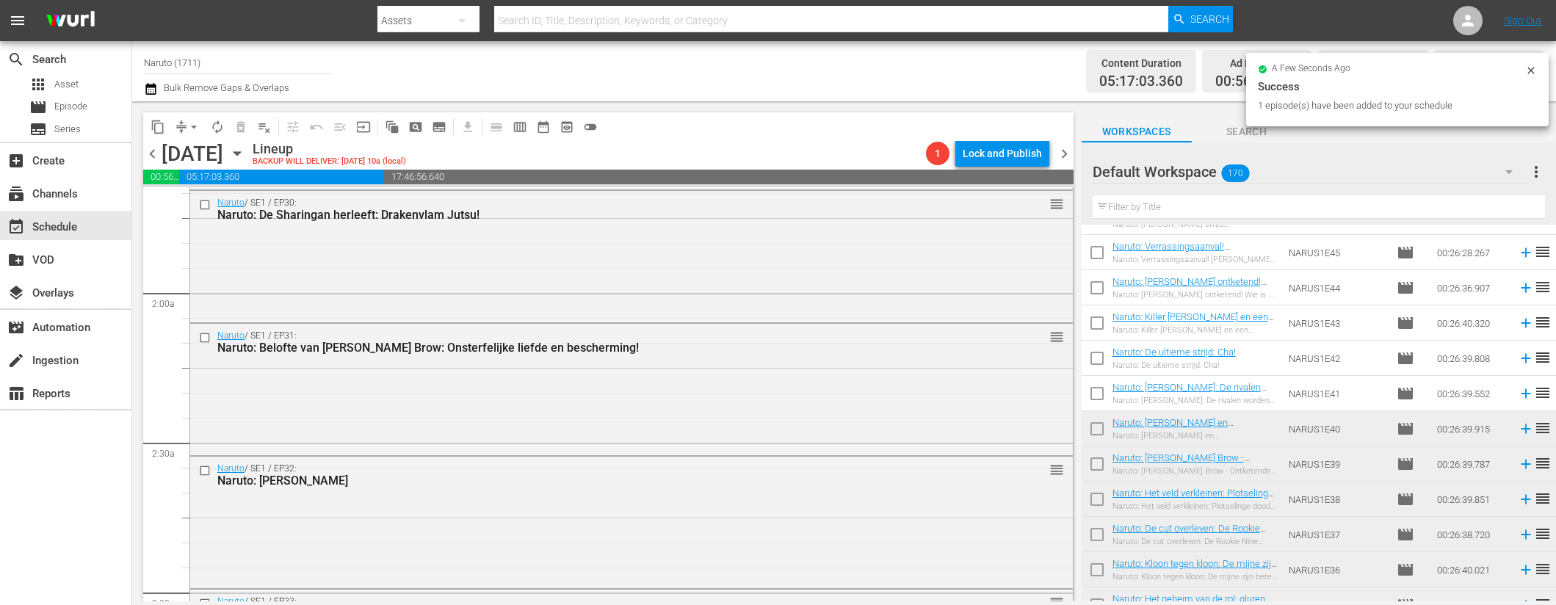
scroll to position [4289, 0]
click at [1521, 396] on icon at bounding box center [1526, 397] width 10 height 10
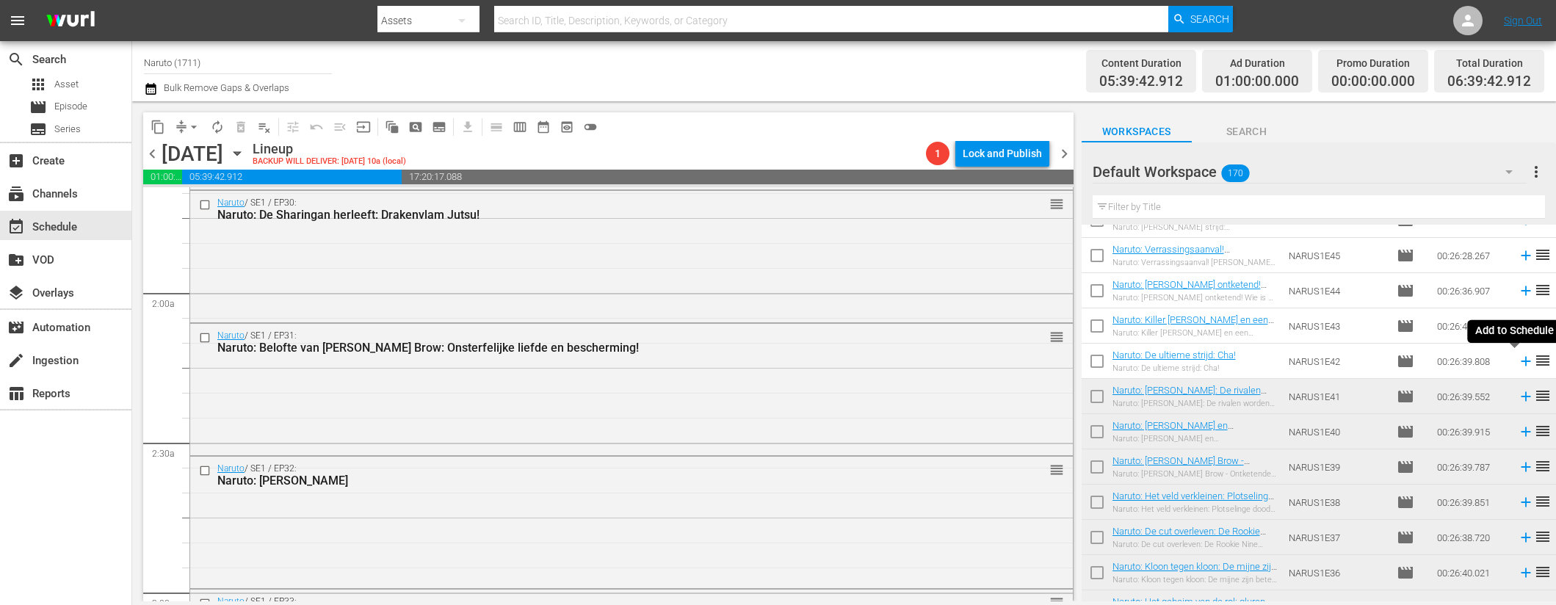
click at [1518, 358] on icon at bounding box center [1526, 361] width 16 height 16
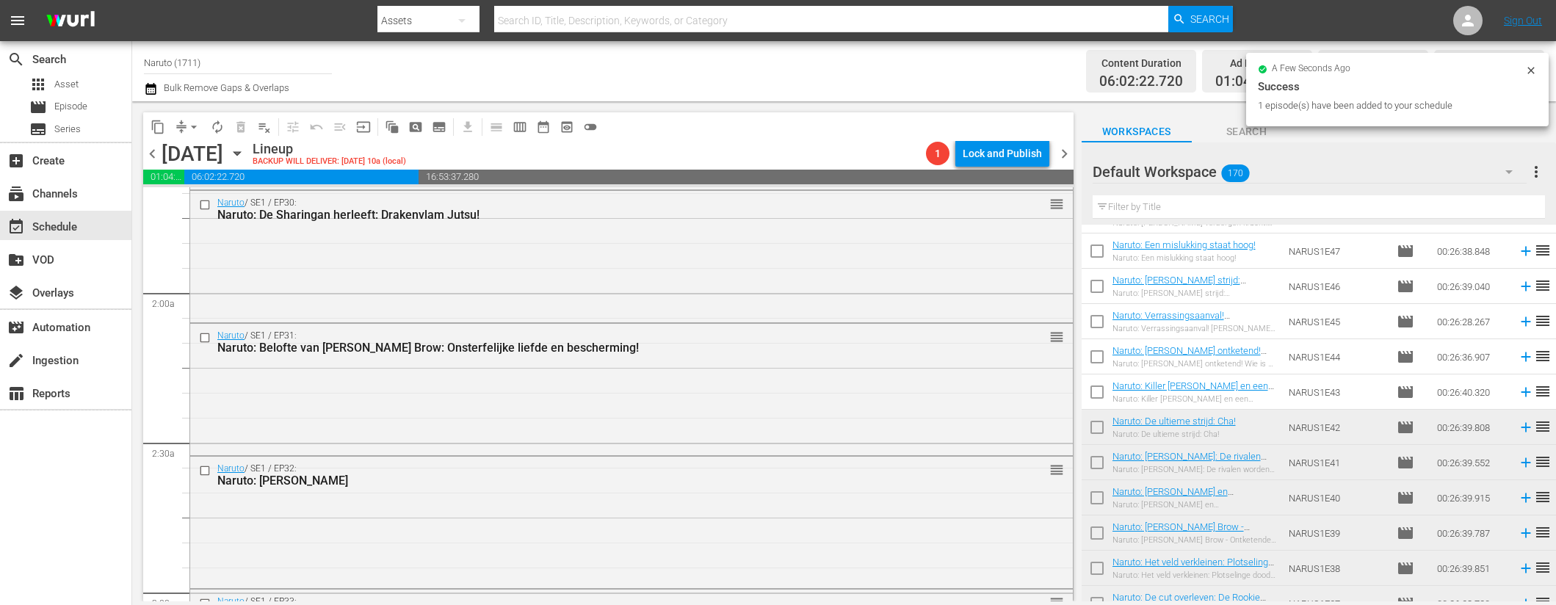
scroll to position [4211, 0]
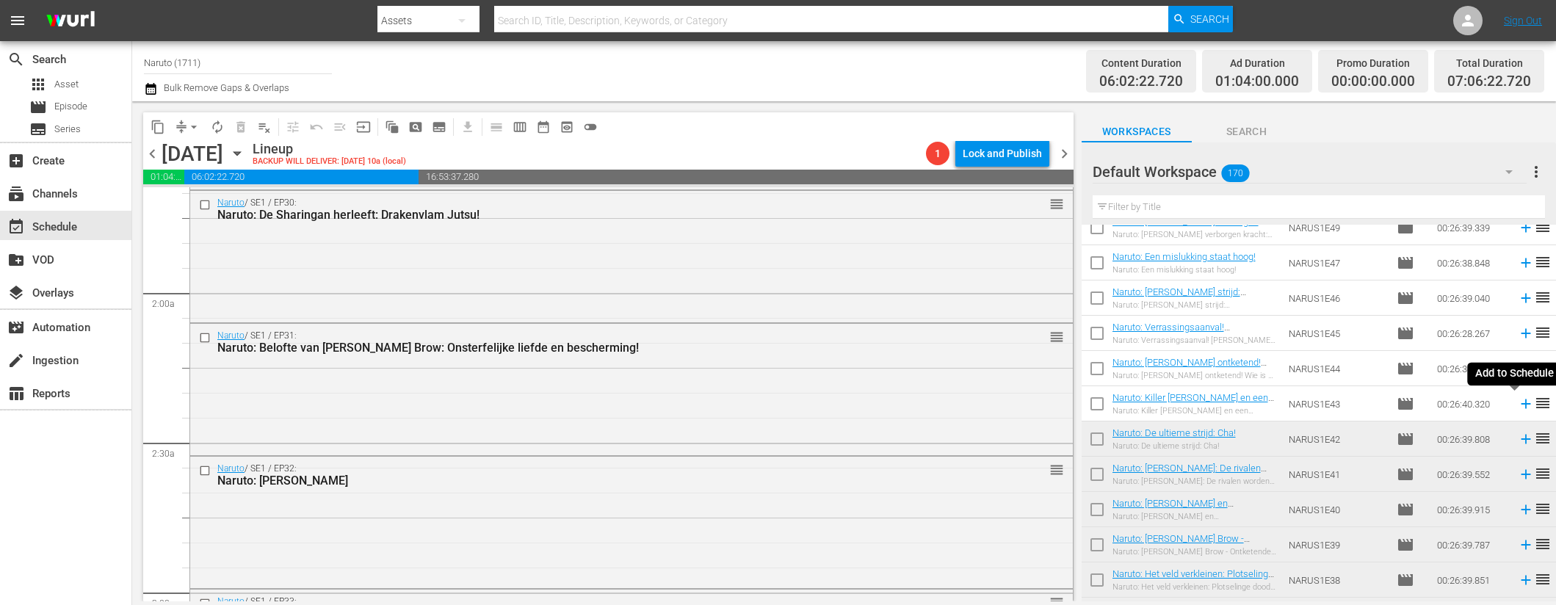
click at [1521, 403] on icon at bounding box center [1526, 405] width 10 height 10
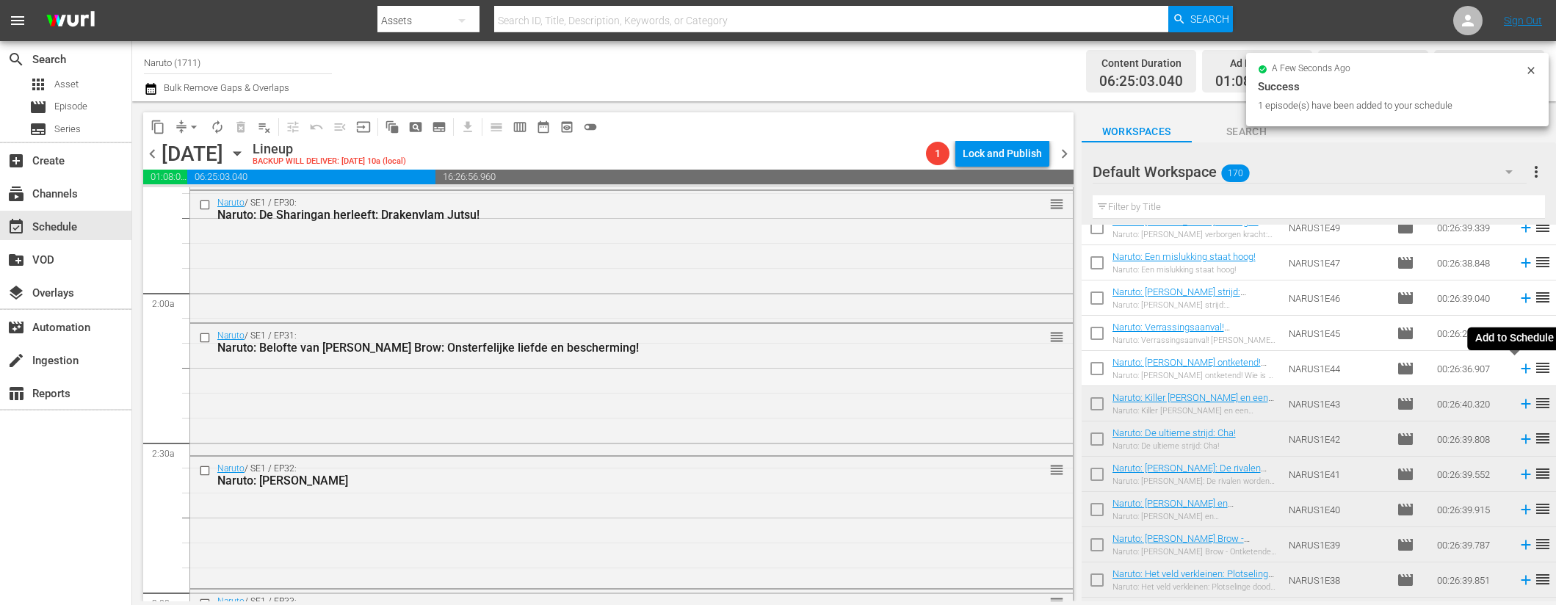
click at [1521, 369] on icon at bounding box center [1526, 369] width 10 height 10
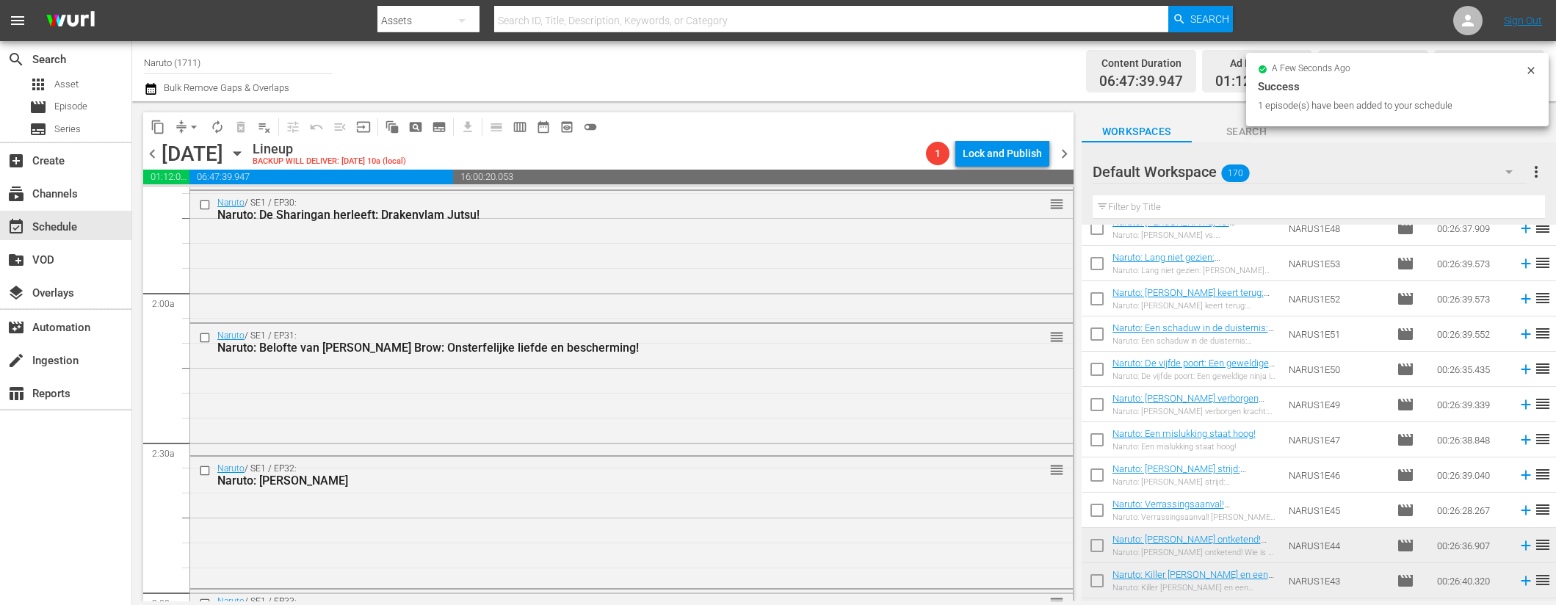
scroll to position [4027, 0]
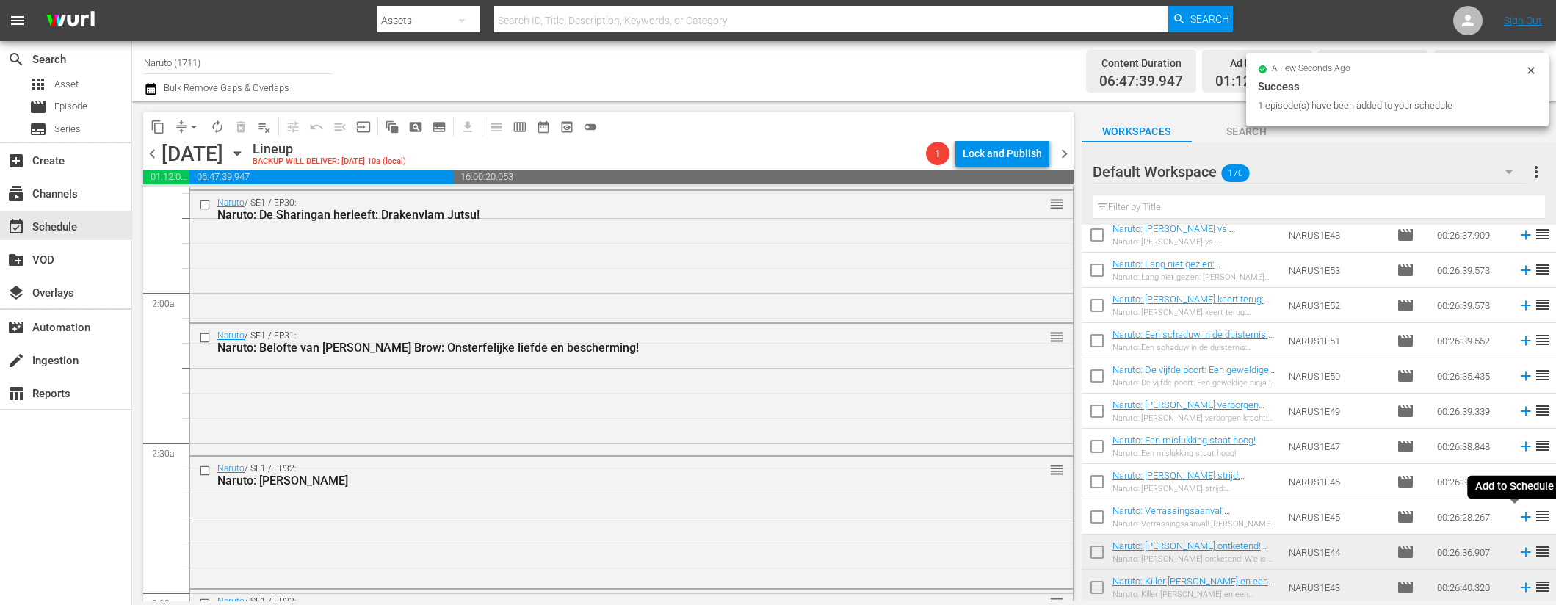
drag, startPoint x: 1513, startPoint y: 516, endPoint x: 1515, endPoint y: 509, distance: 7.7
click at [1521, 516] on icon at bounding box center [1526, 518] width 10 height 10
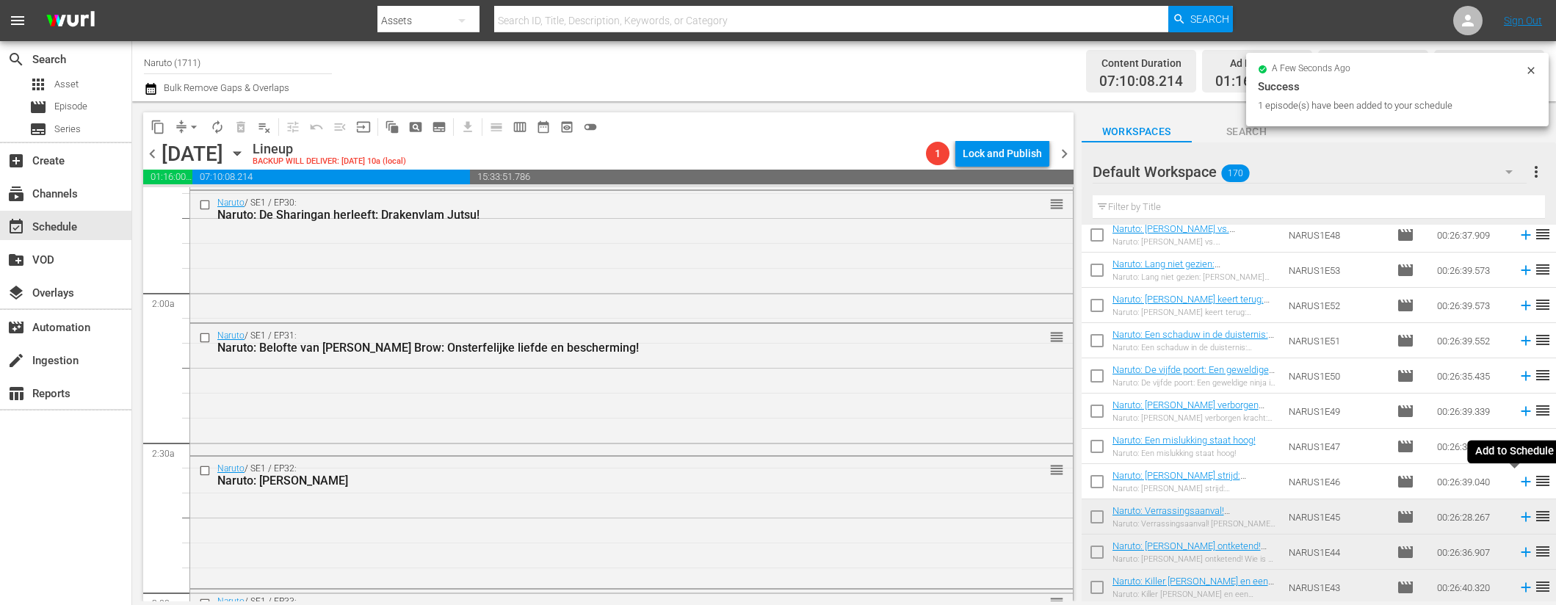
click at [1518, 480] on icon at bounding box center [1526, 482] width 16 height 16
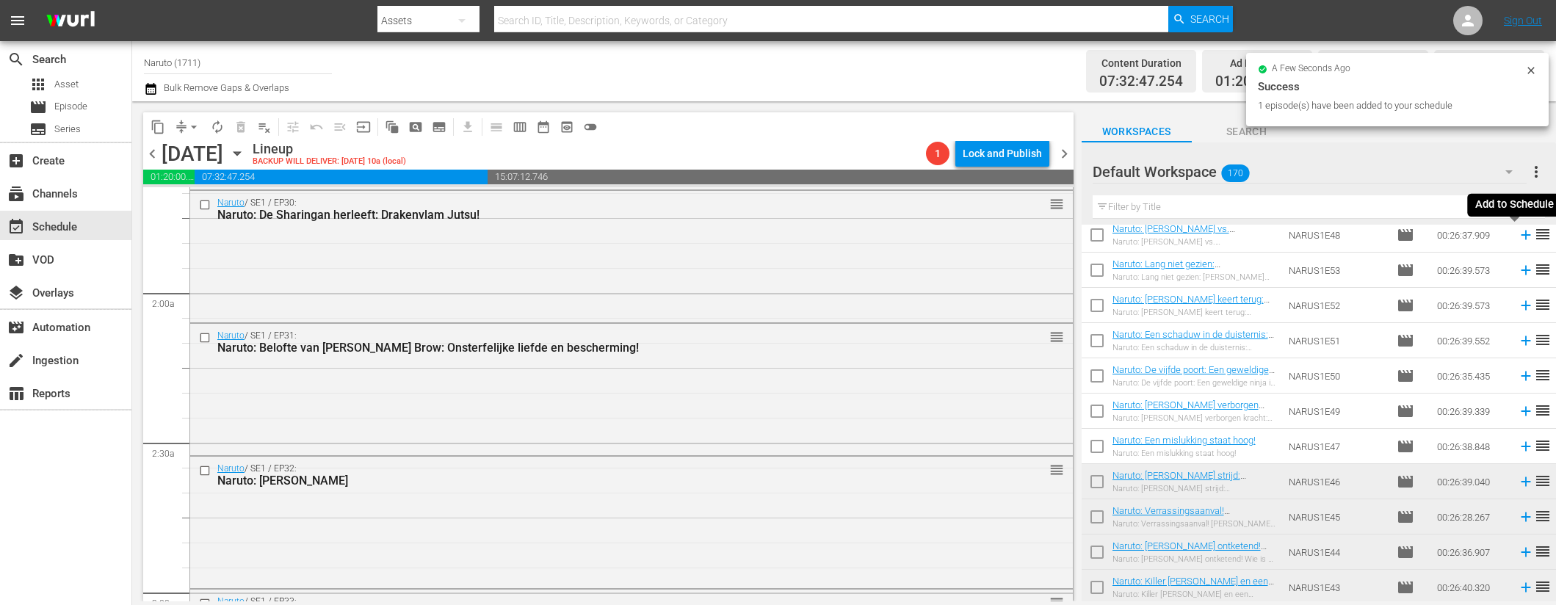
click at [1518, 231] on icon at bounding box center [1526, 235] width 16 height 16
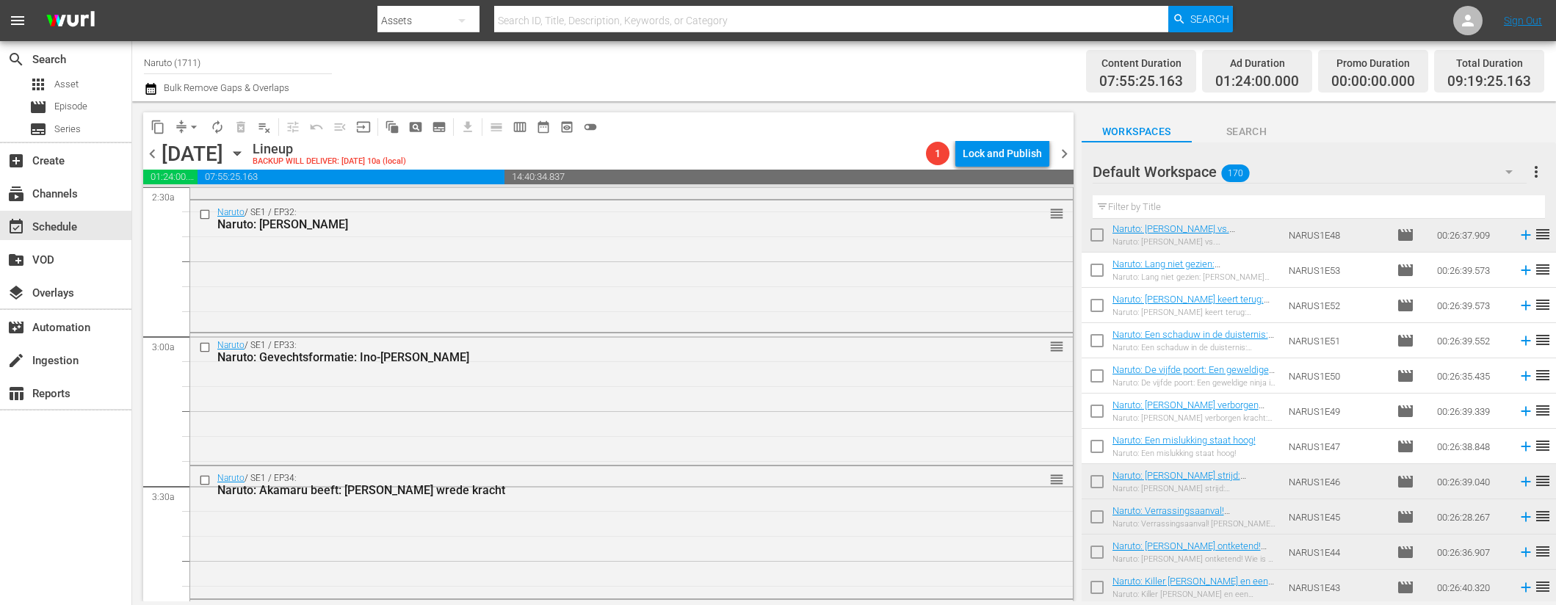
scroll to position [866, 0]
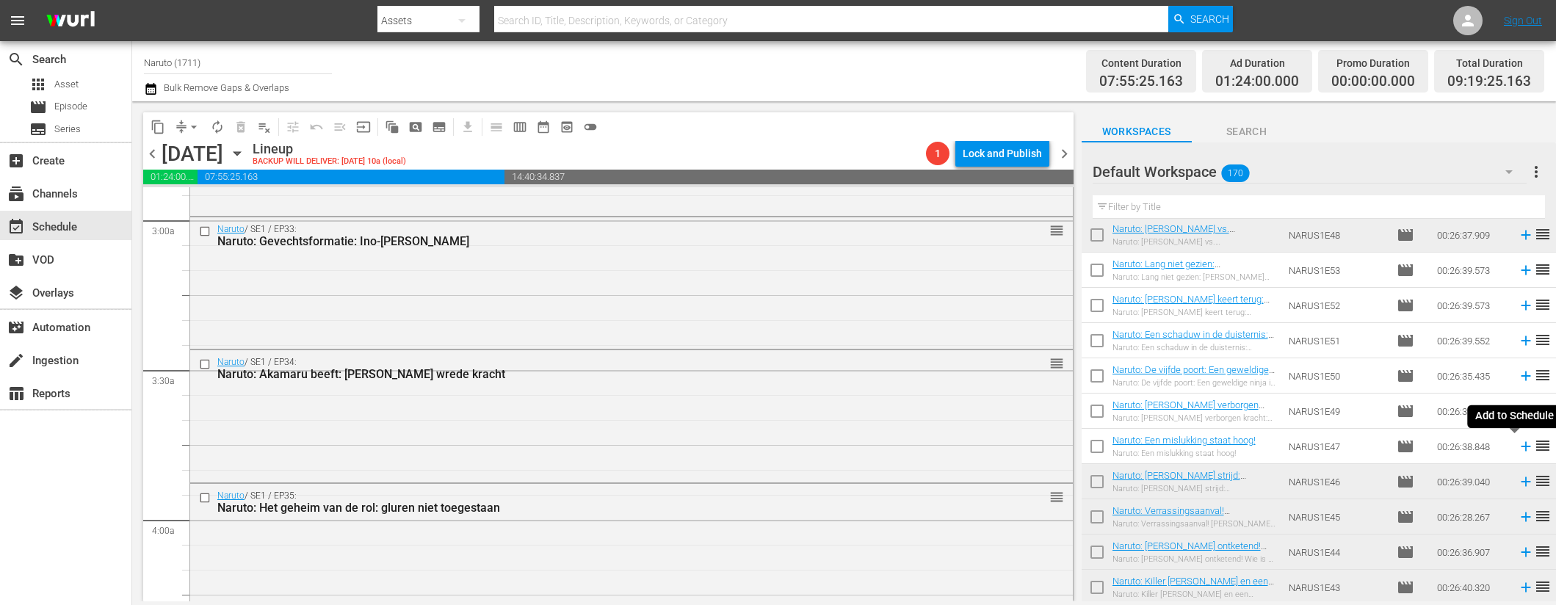
click at [1521, 447] on icon at bounding box center [1526, 447] width 10 height 10
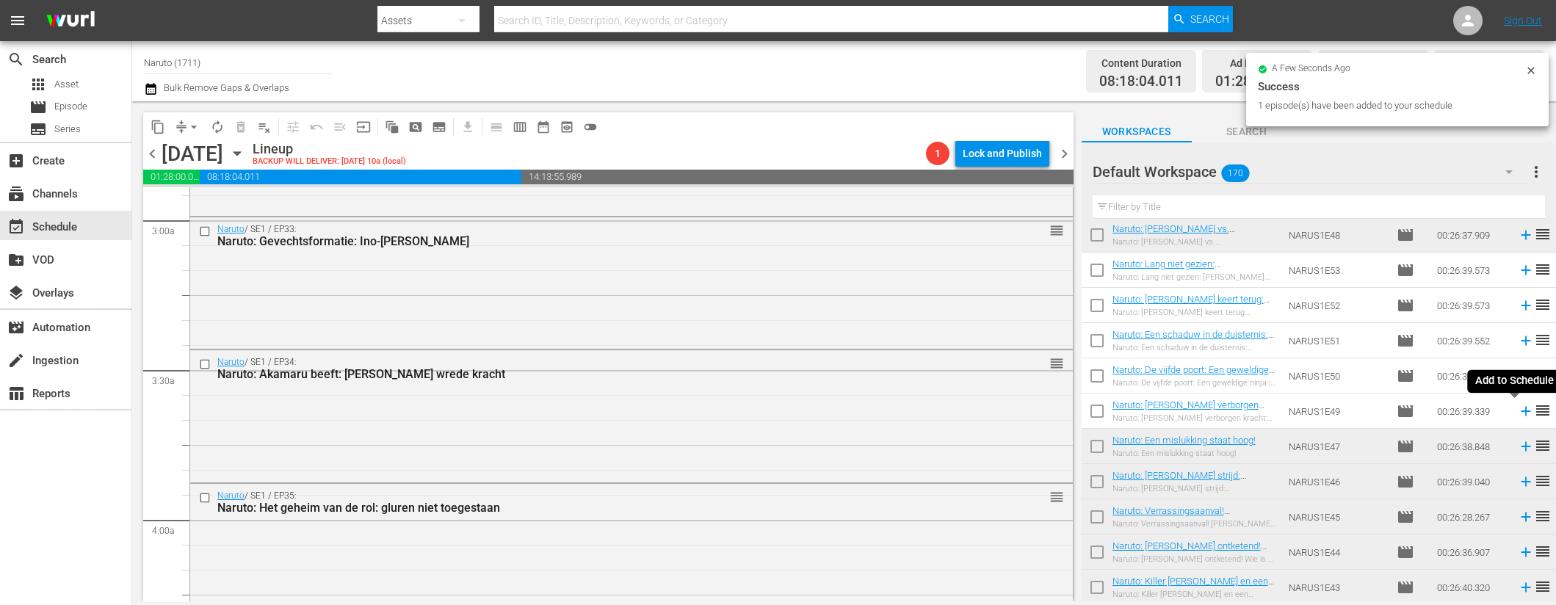
click at [1518, 411] on icon at bounding box center [1526, 411] width 16 height 16
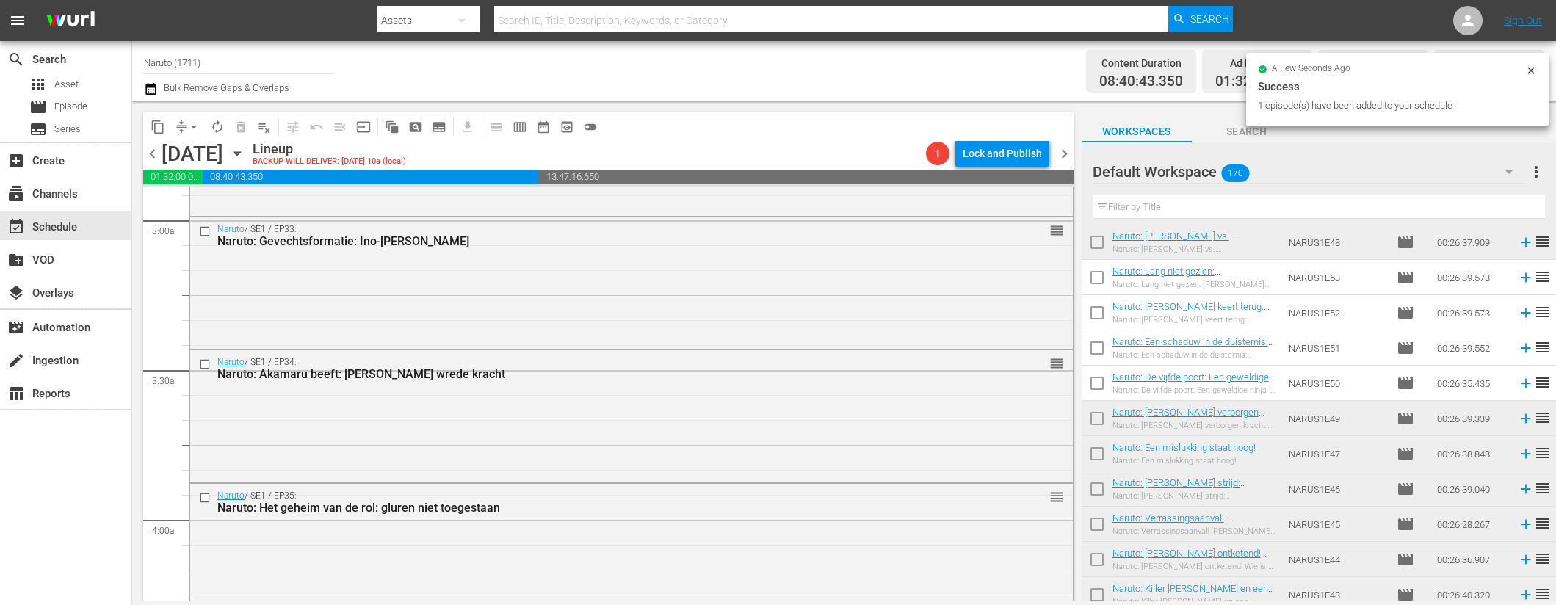
scroll to position [4010, 0]
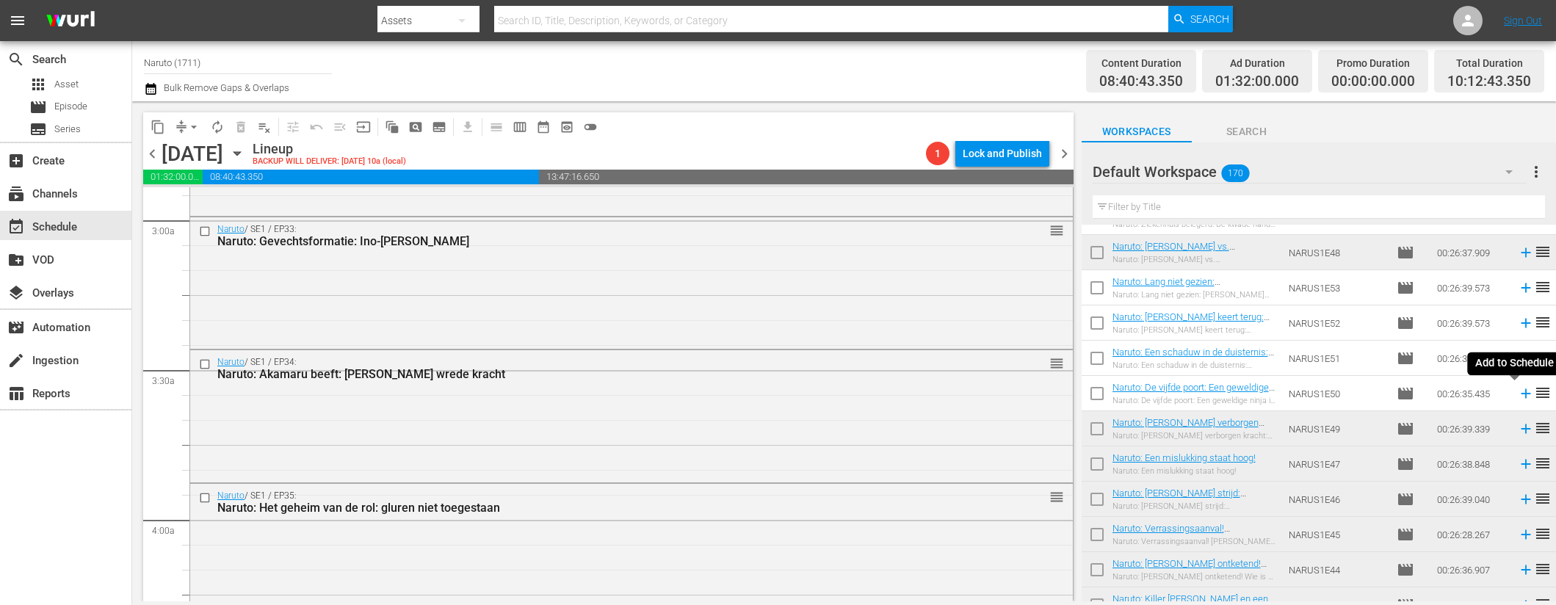
click at [1521, 393] on icon at bounding box center [1526, 394] width 10 height 10
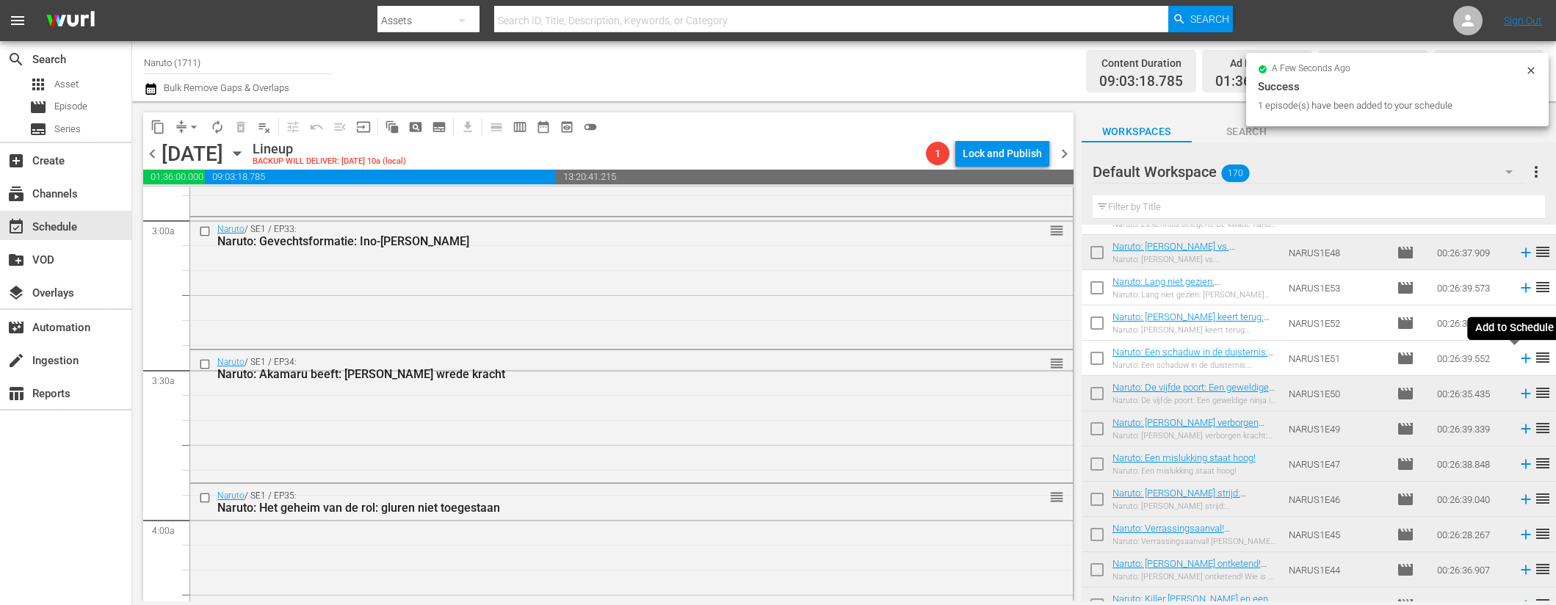
click at [1521, 358] on icon at bounding box center [1526, 359] width 10 height 10
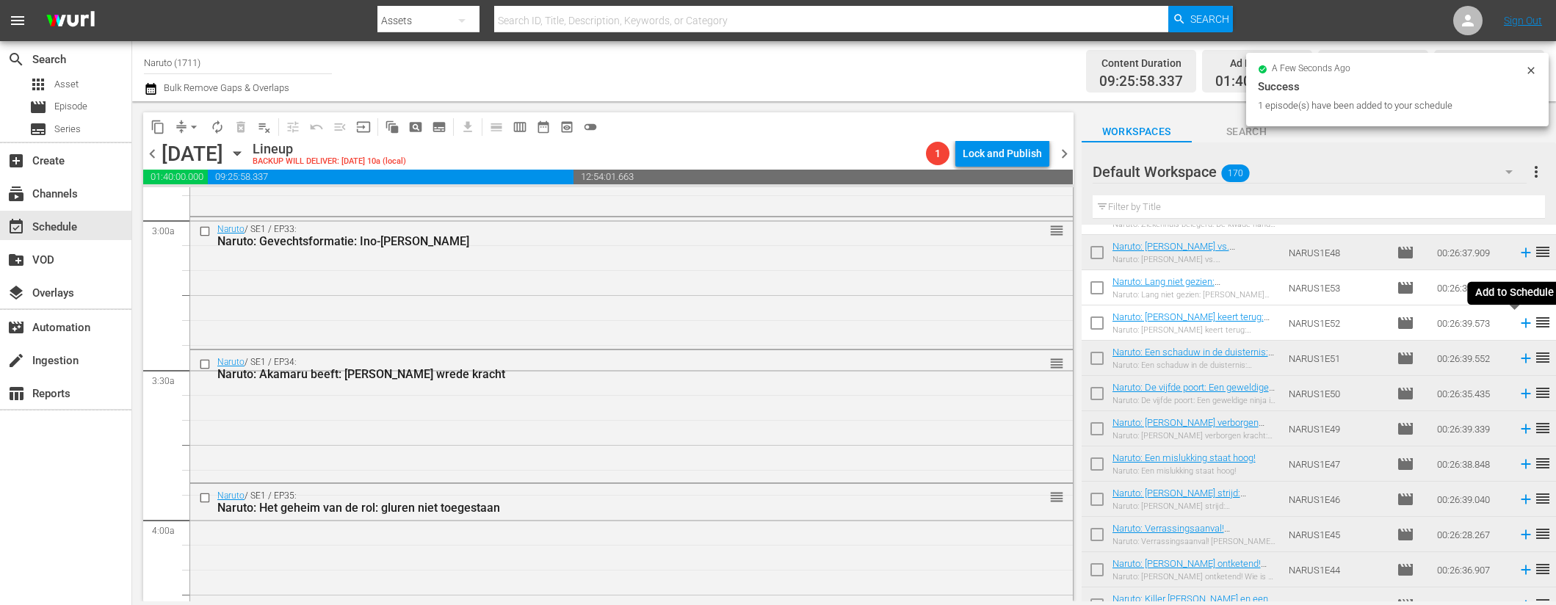
click at [1521, 324] on icon at bounding box center [1526, 324] width 10 height 10
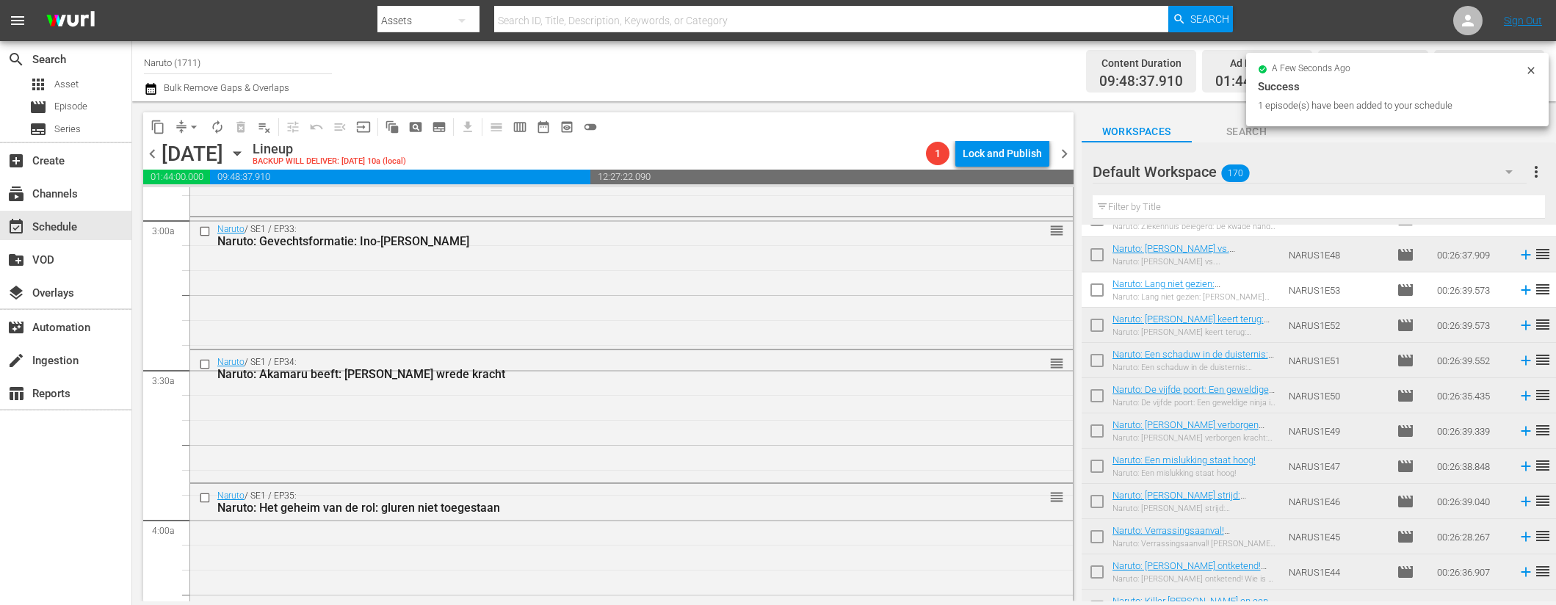
scroll to position [3998, 0]
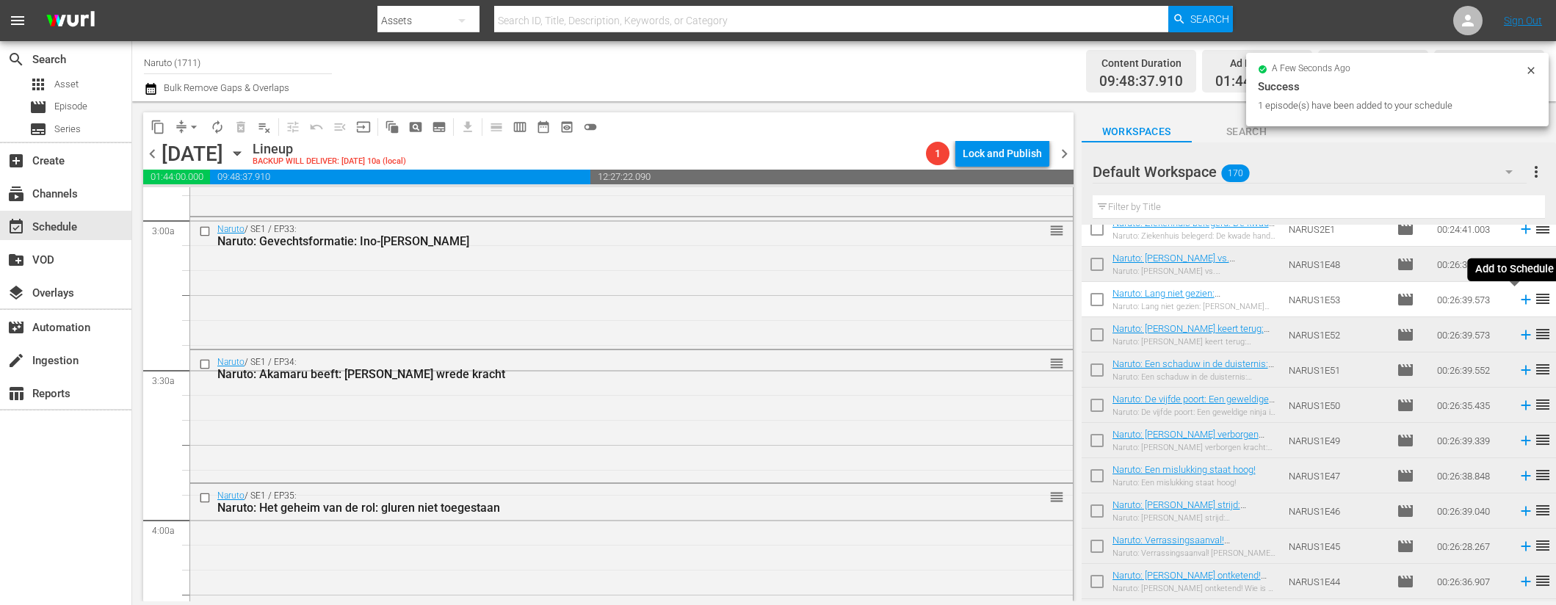
click at [1521, 299] on icon at bounding box center [1526, 300] width 10 height 10
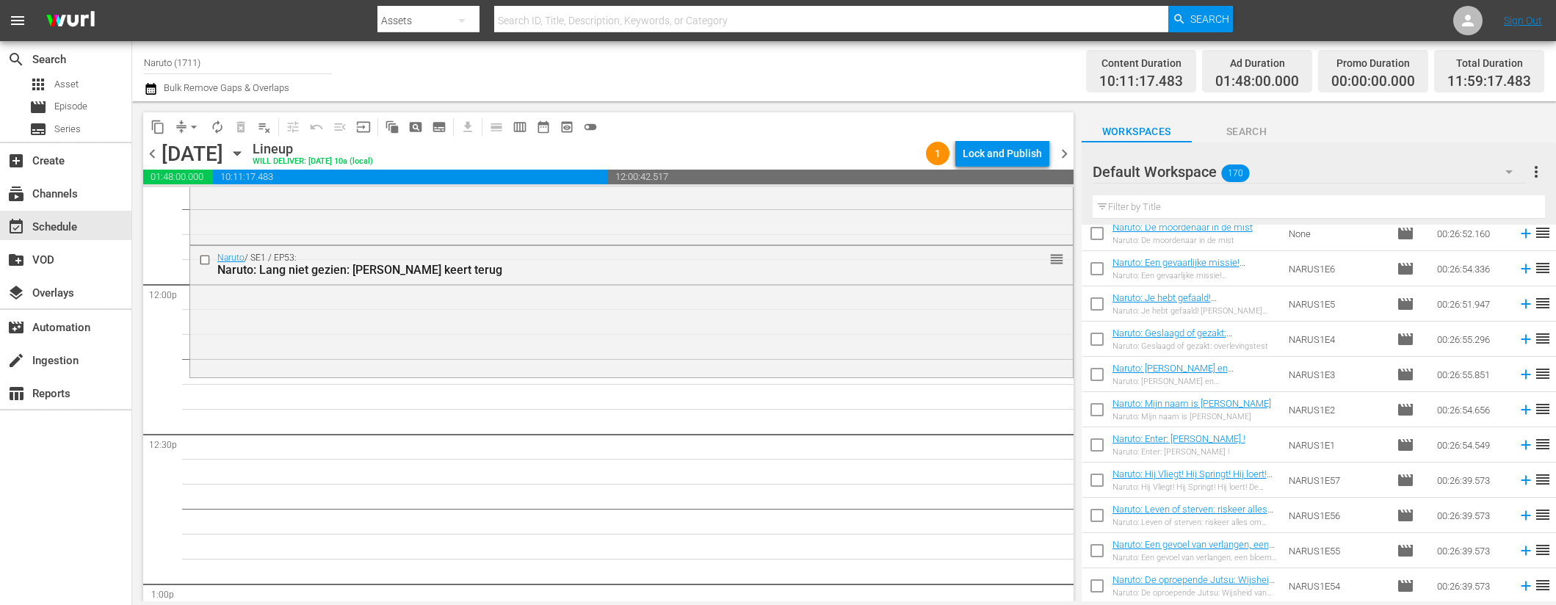
scroll to position [3498, 0]
click at [1521, 586] on icon at bounding box center [1526, 587] width 10 height 10
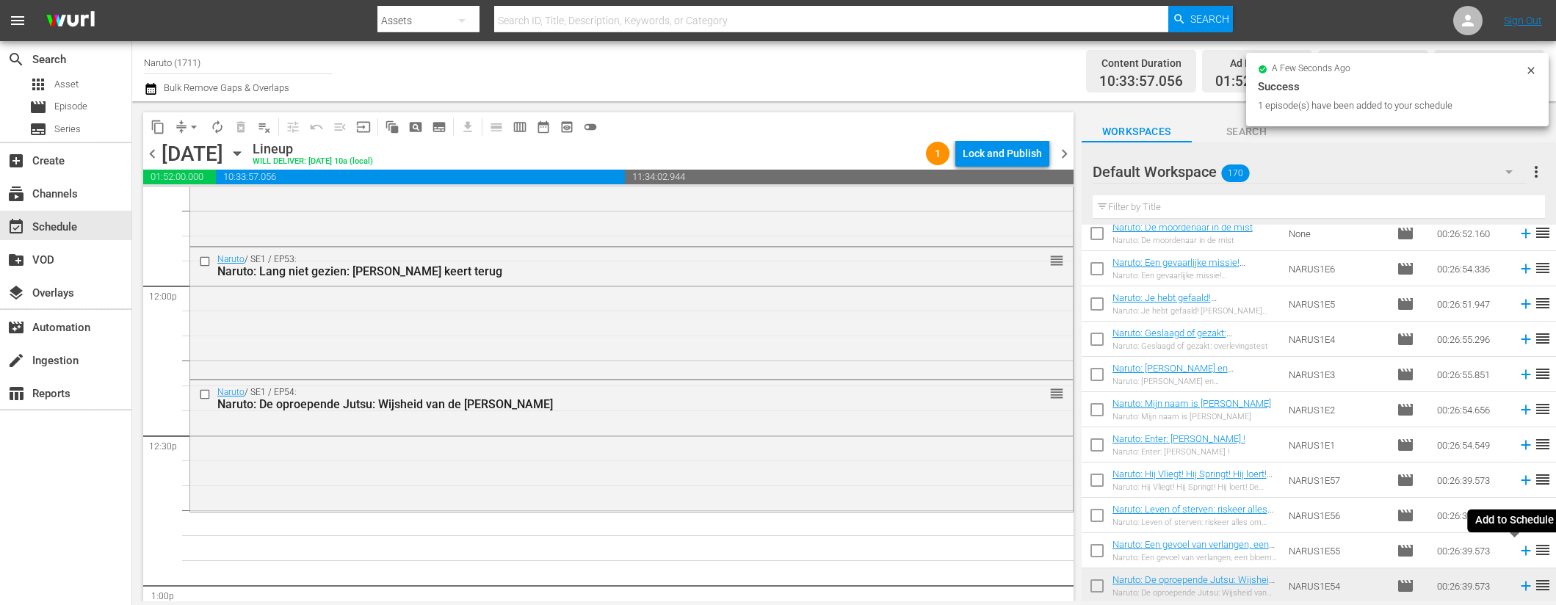
click at [1521, 552] on icon at bounding box center [1526, 551] width 10 height 10
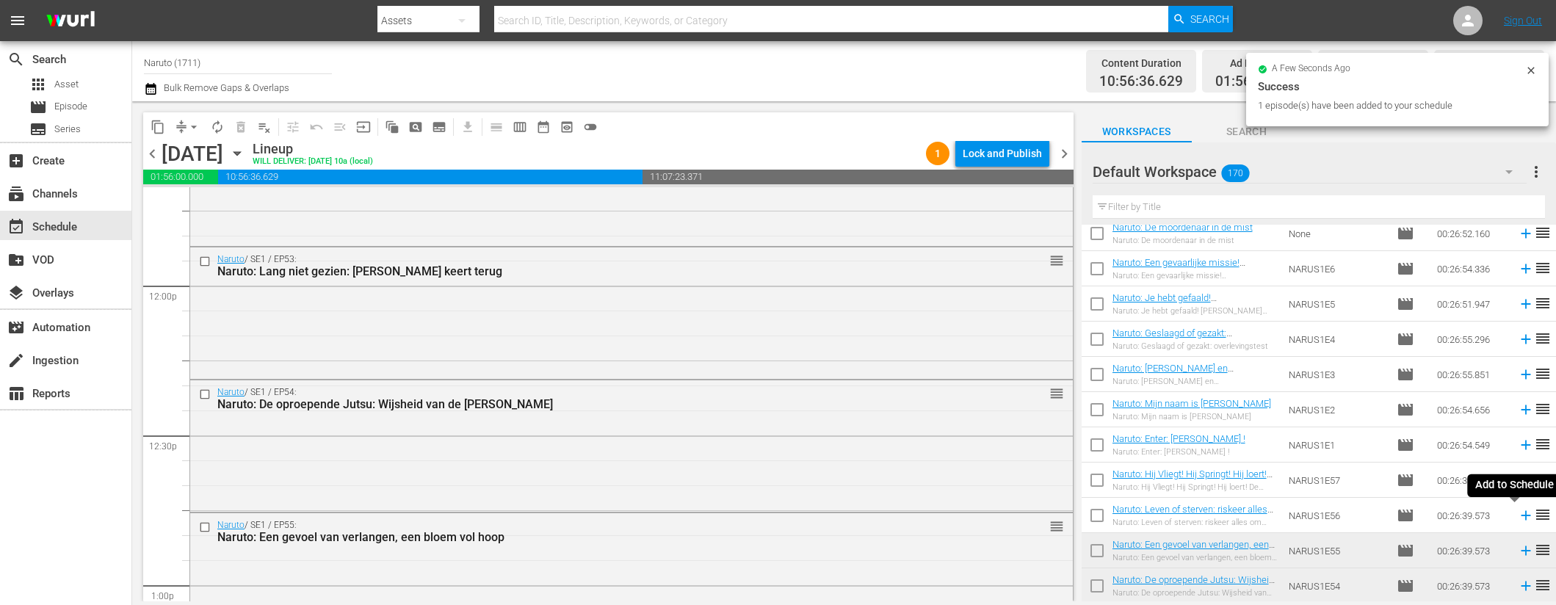
click at [1518, 516] on icon at bounding box center [1526, 516] width 16 height 16
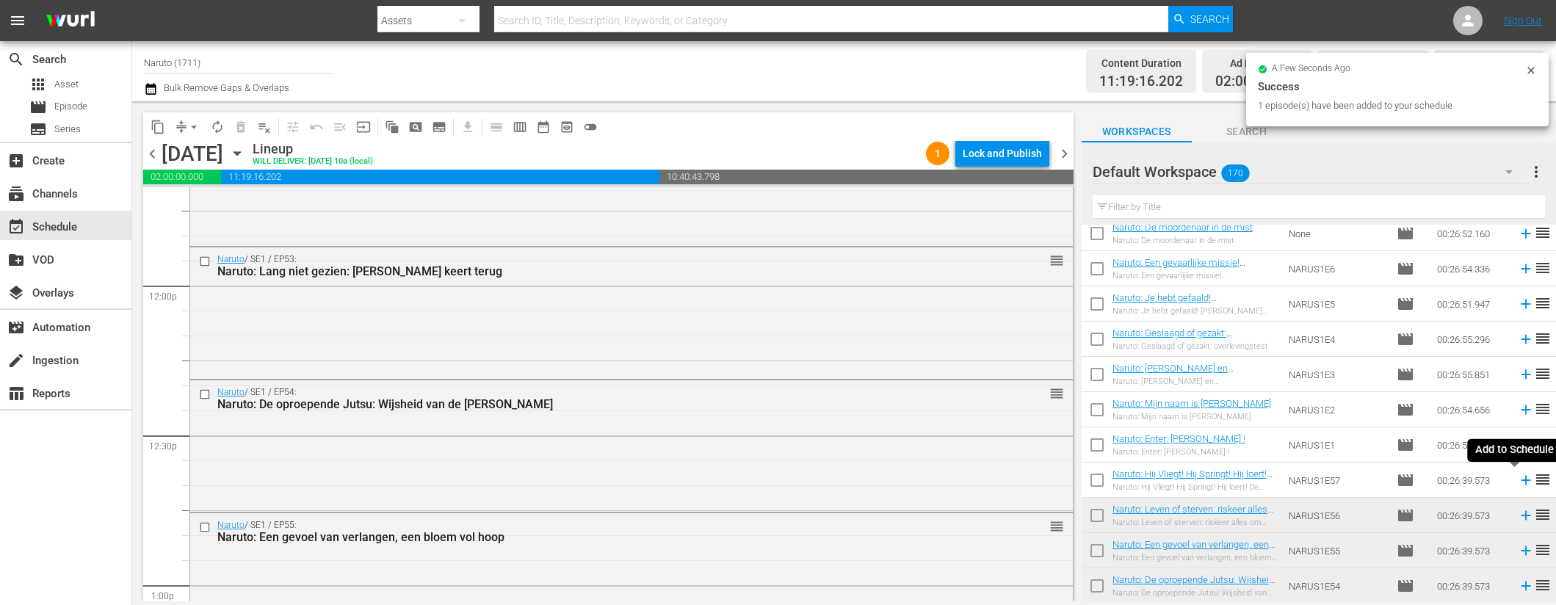
click at [1518, 479] on icon at bounding box center [1526, 480] width 16 height 16
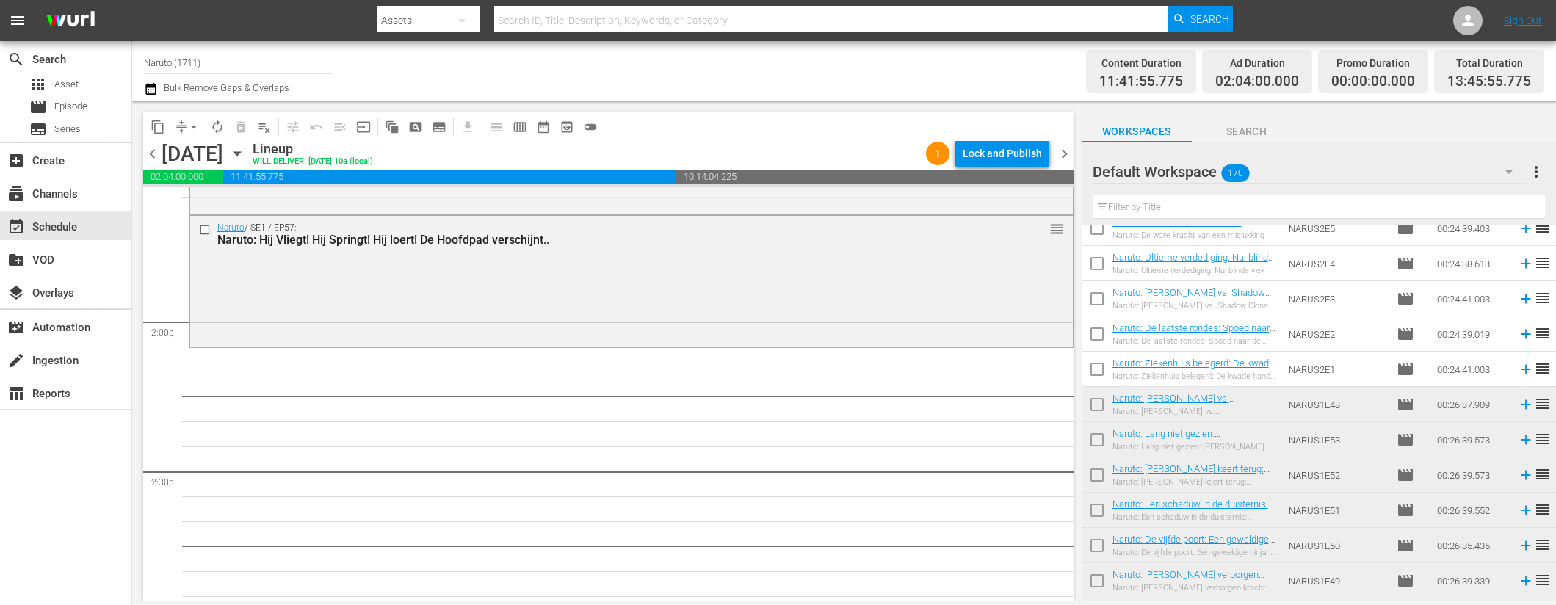
scroll to position [3645, 0]
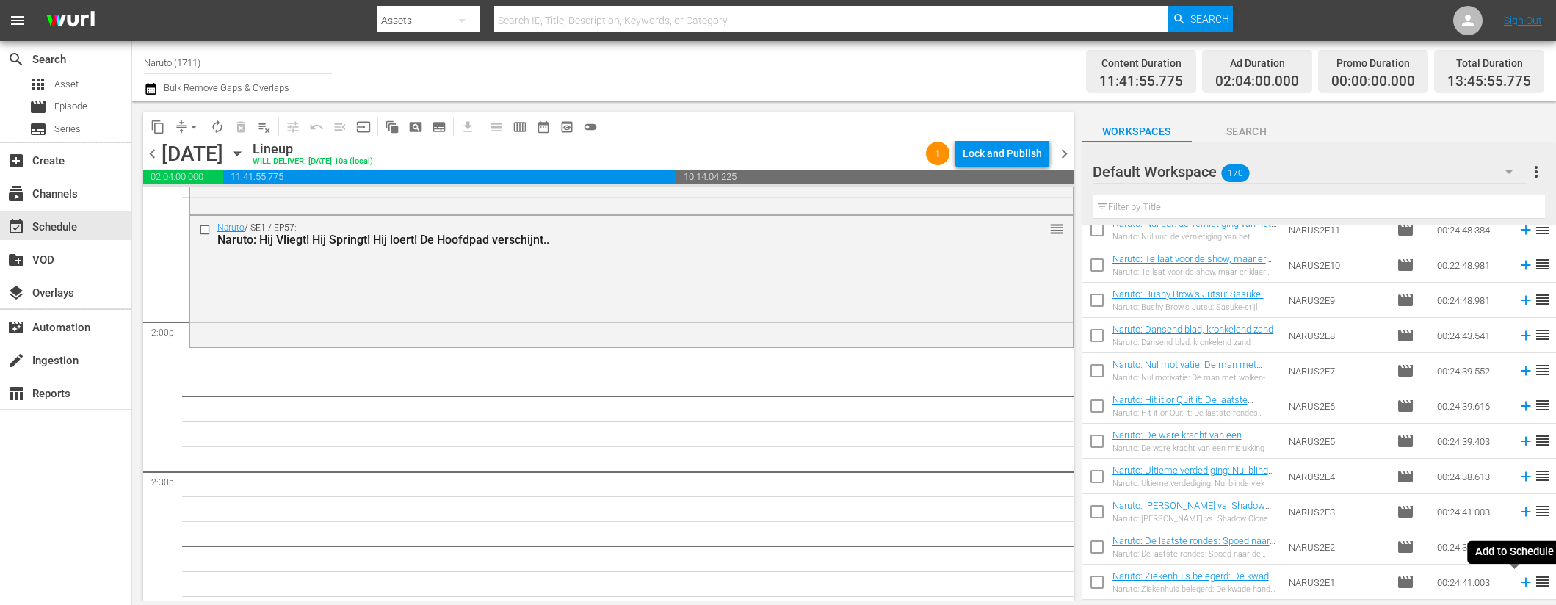
click at [1518, 583] on icon at bounding box center [1526, 582] width 16 height 16
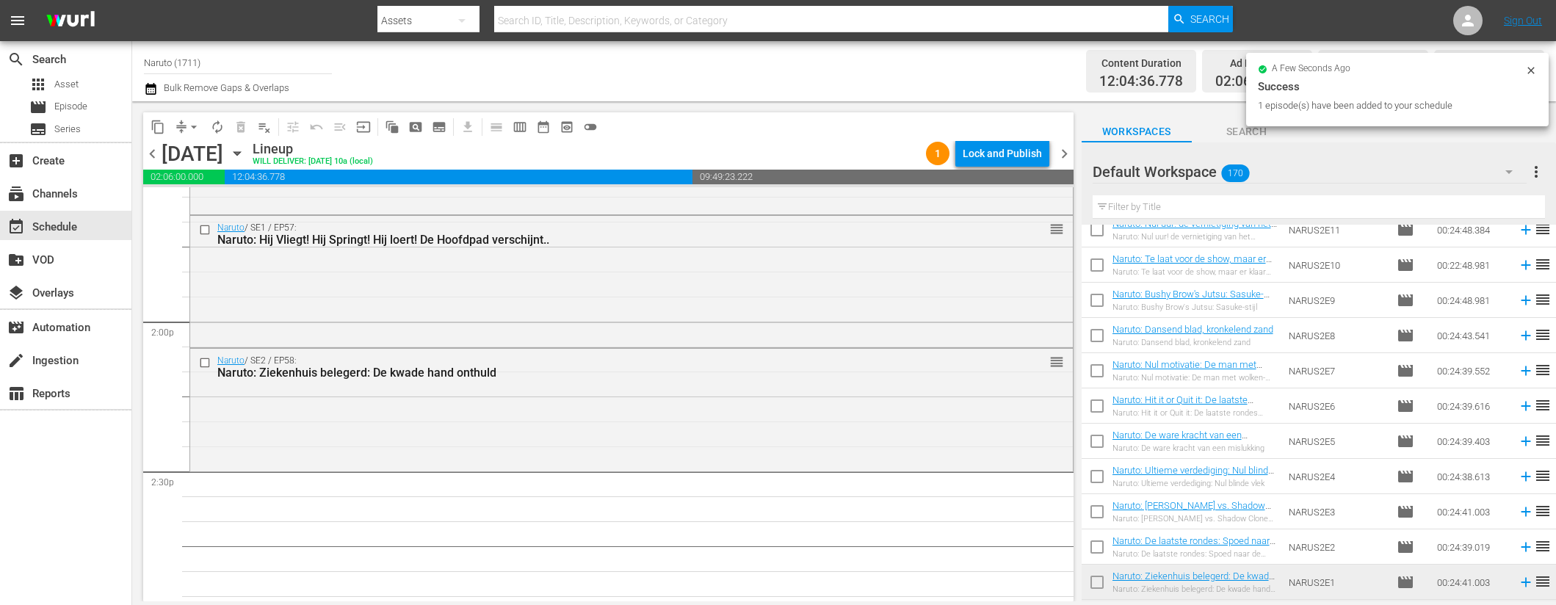
click at [1521, 546] on icon at bounding box center [1526, 548] width 10 height 10
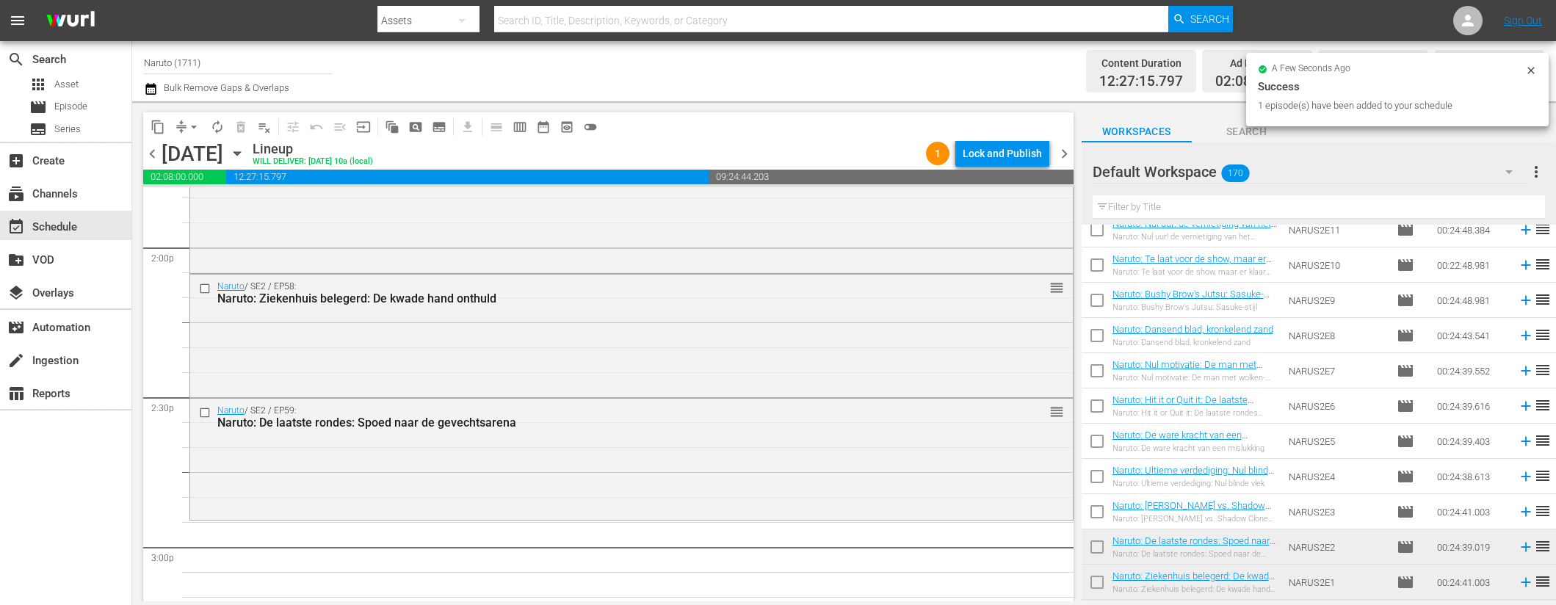
scroll to position [4146, 0]
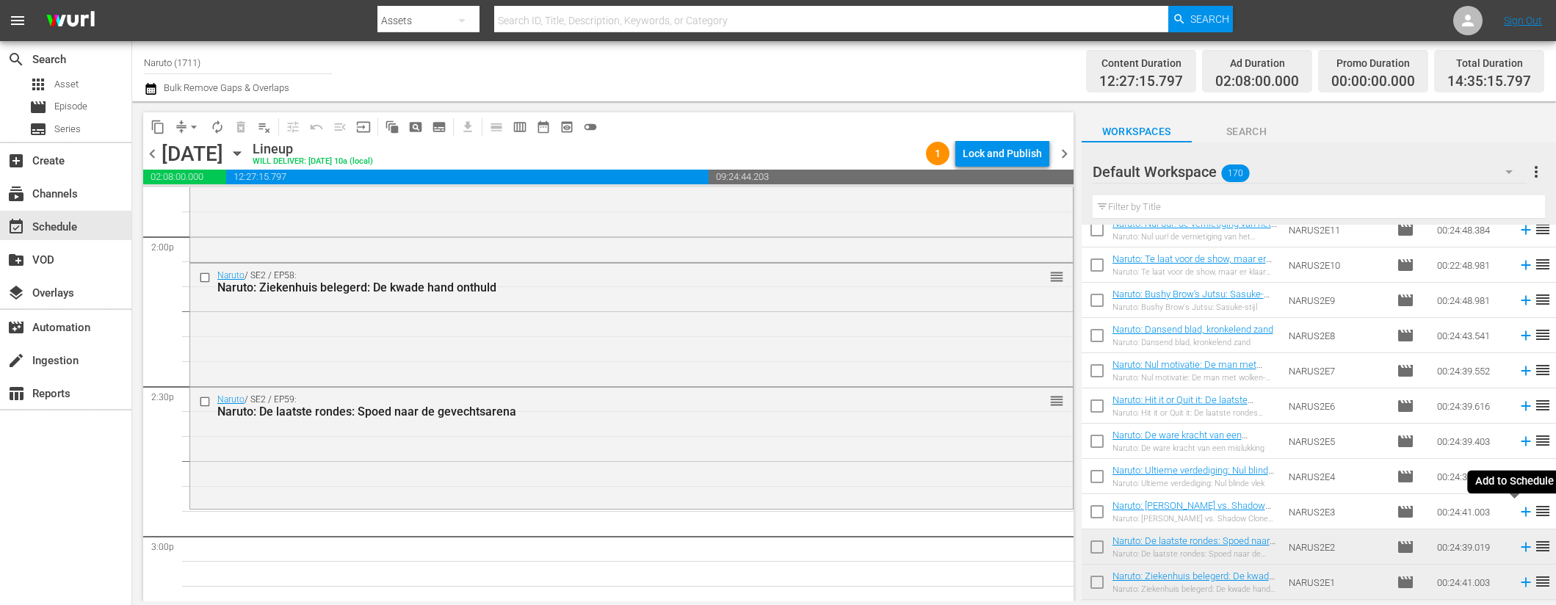
click at [1520, 511] on icon at bounding box center [1526, 512] width 16 height 16
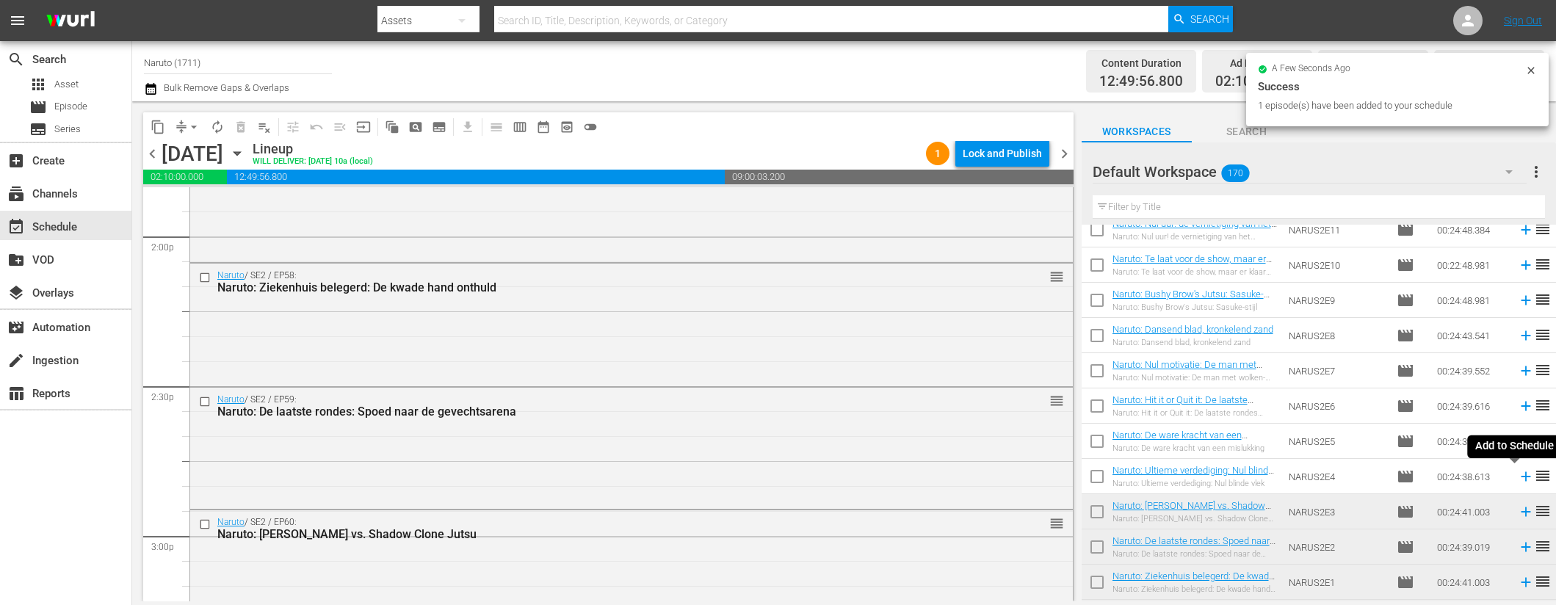
click at [1518, 473] on icon at bounding box center [1526, 477] width 16 height 16
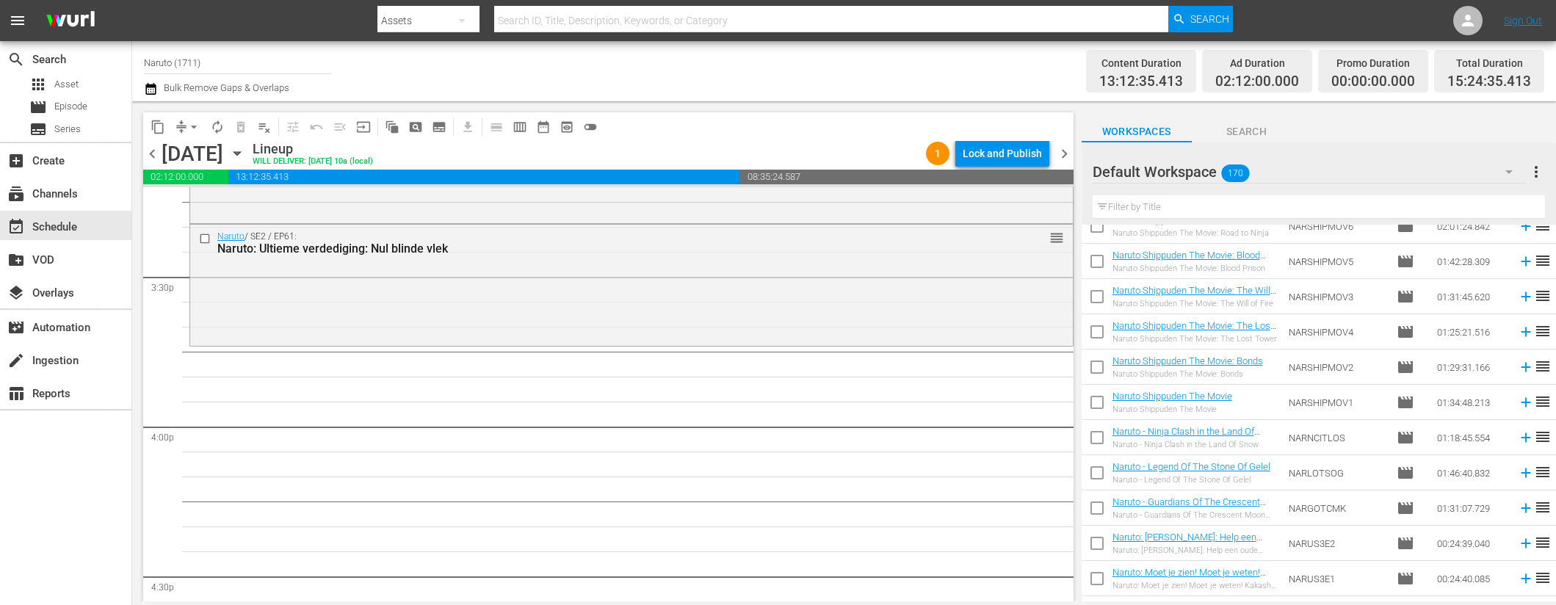
scroll to position [2198, 0]
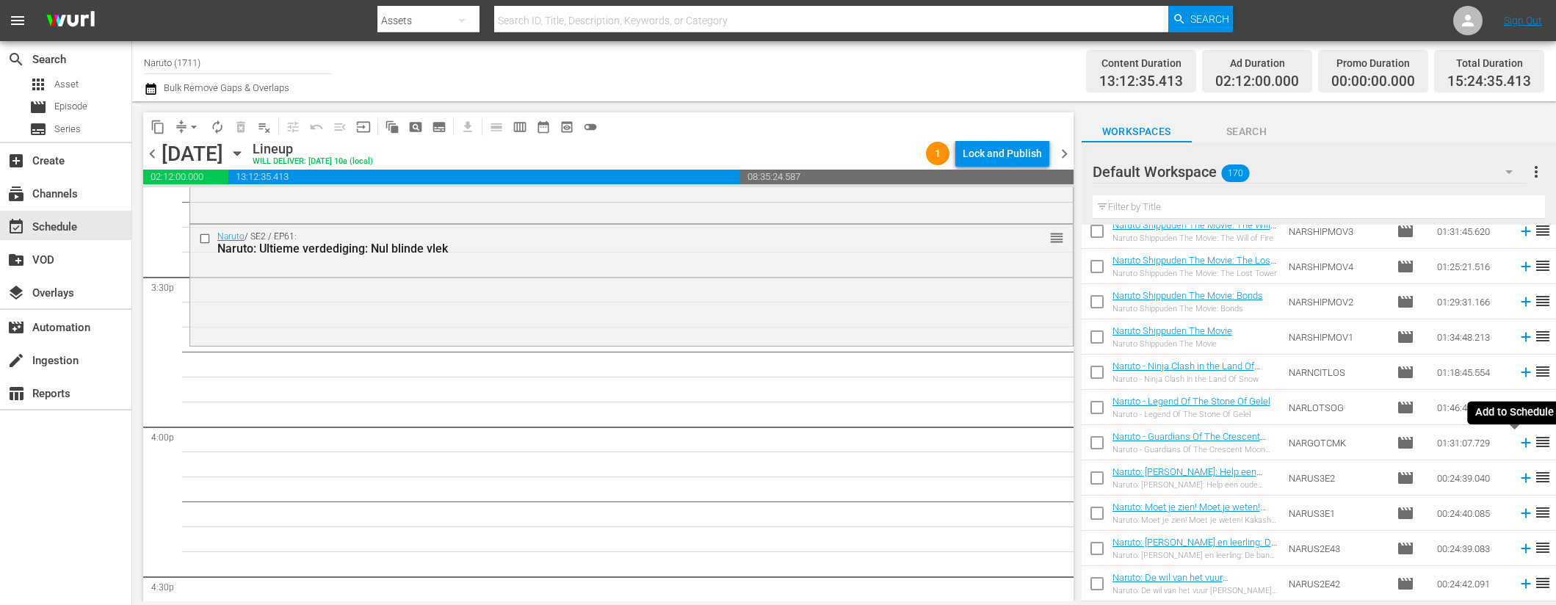
click at [1518, 438] on icon at bounding box center [1526, 443] width 16 height 16
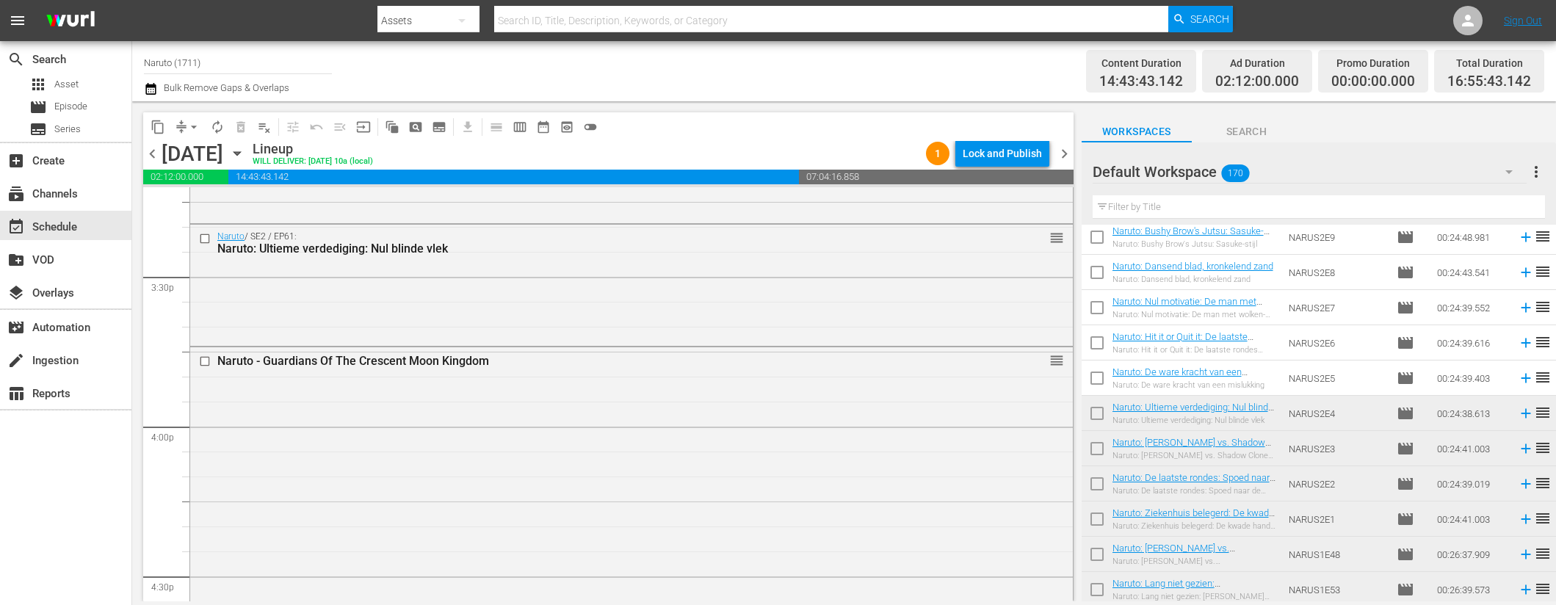
scroll to position [3656, 0]
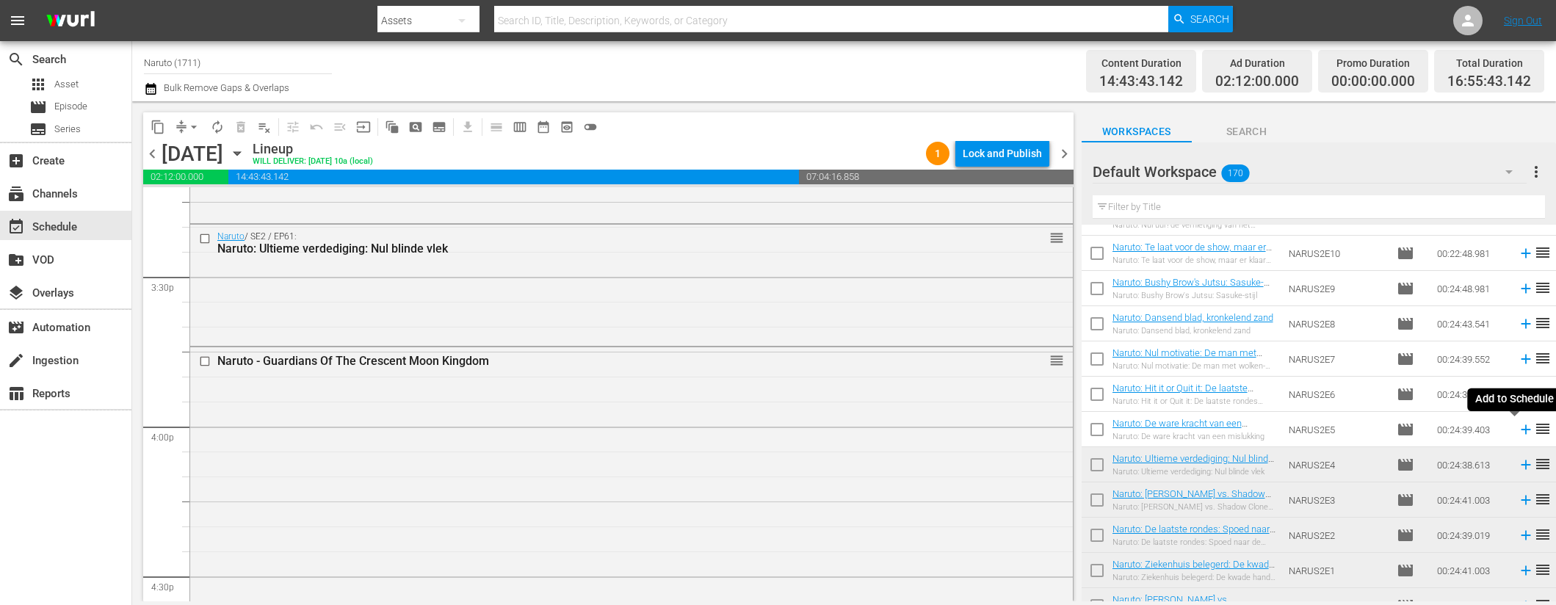
click at [1518, 427] on icon at bounding box center [1526, 430] width 16 height 16
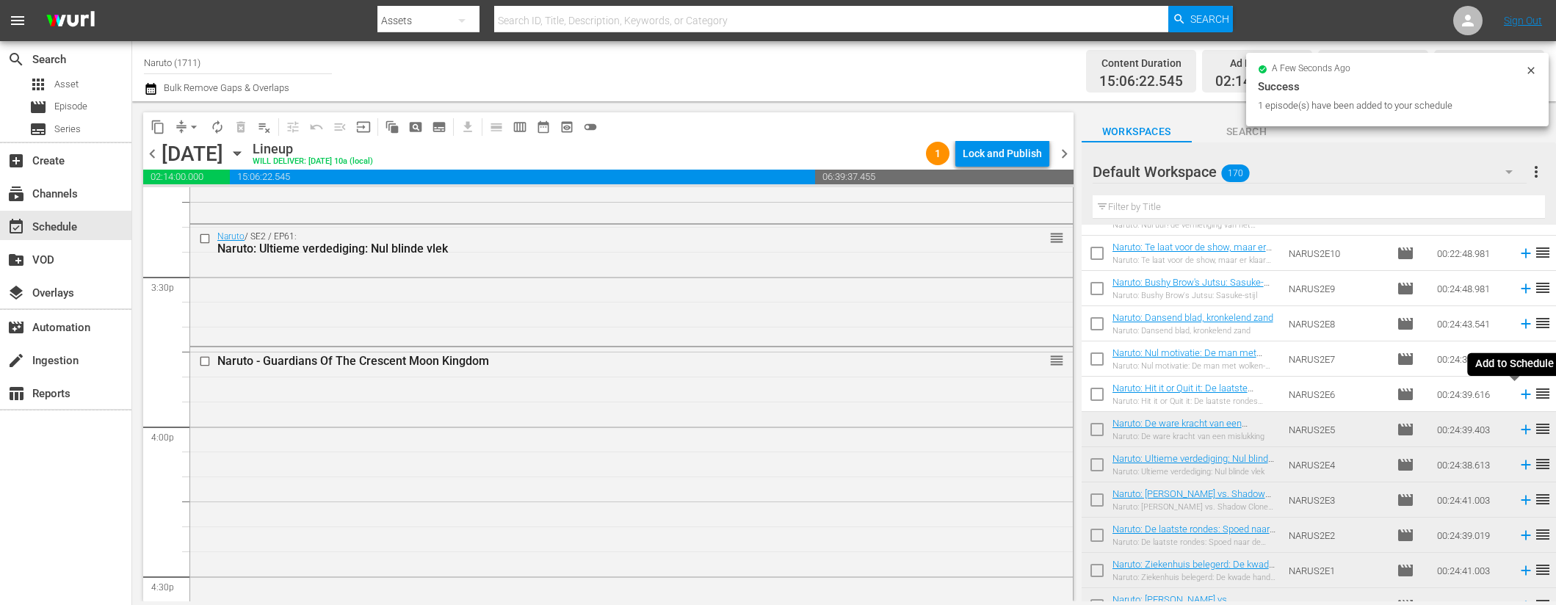
click at [1518, 395] on icon at bounding box center [1526, 394] width 16 height 16
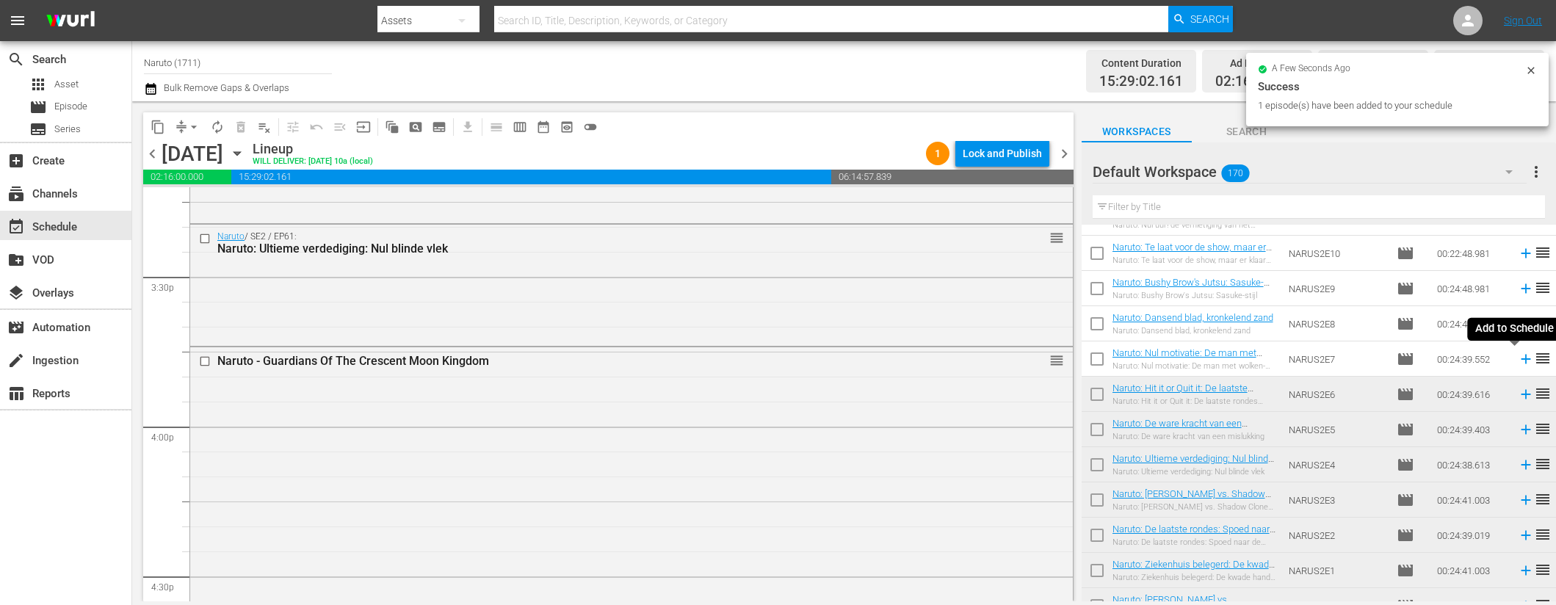
click at [1518, 357] on icon at bounding box center [1526, 359] width 16 height 16
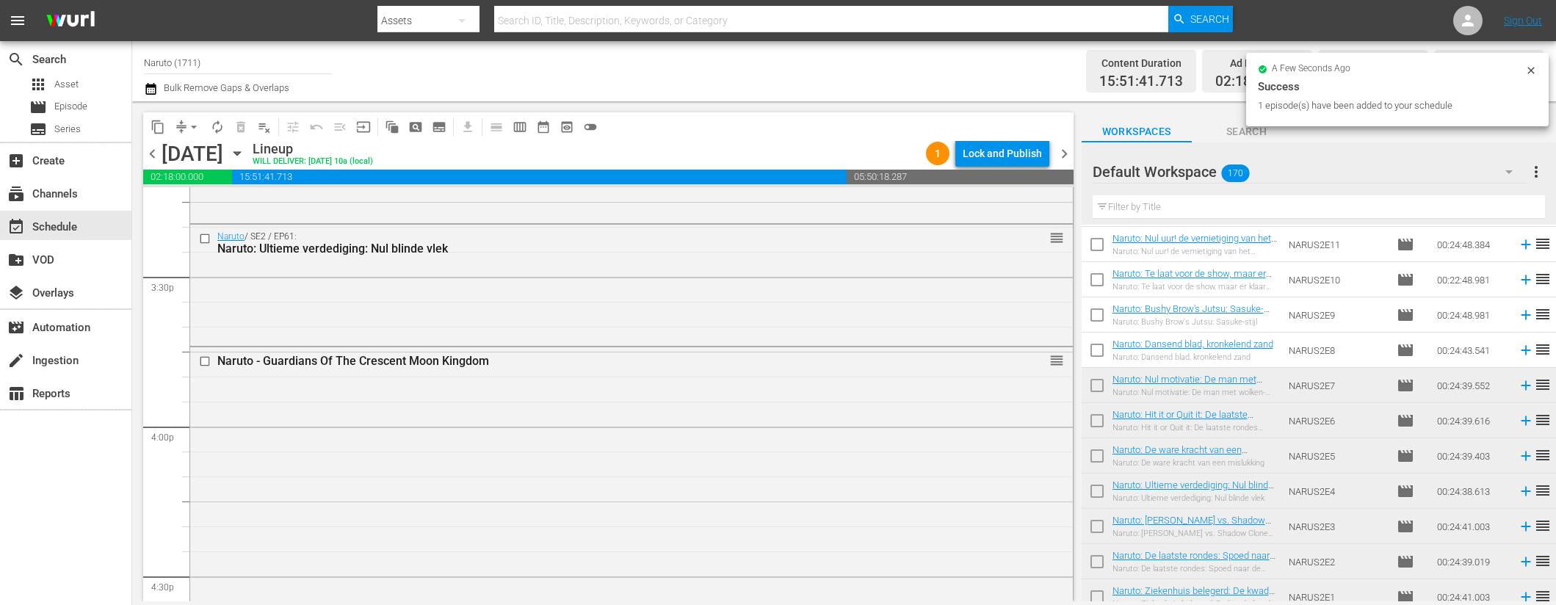
scroll to position [3628, 0]
click at [1518, 350] on icon at bounding box center [1526, 352] width 16 height 16
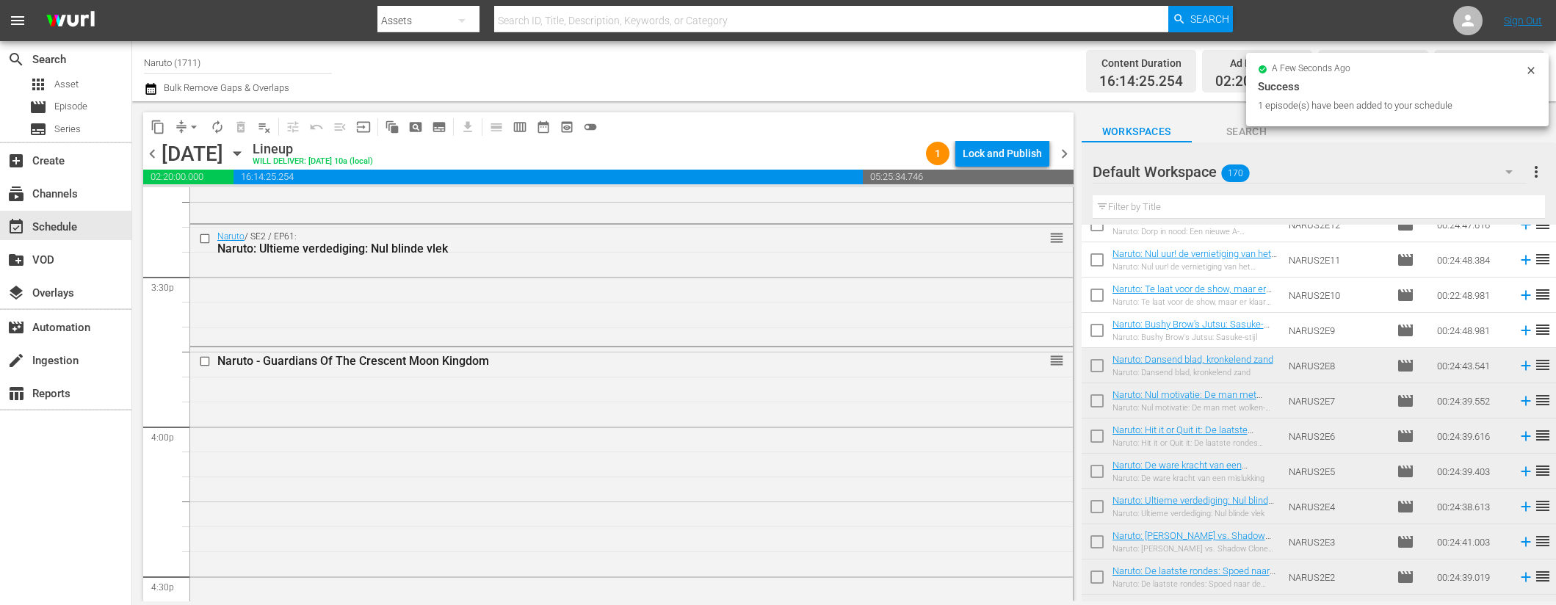
scroll to position [3519, 0]
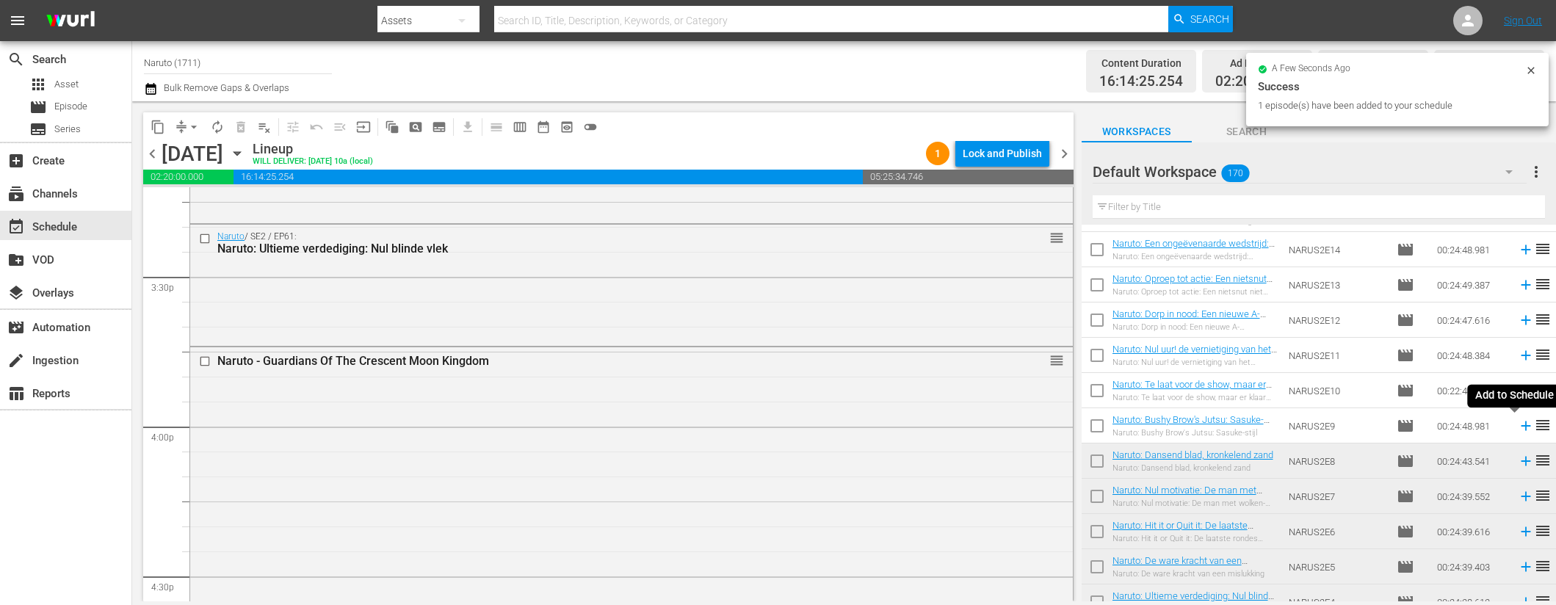
click at [1518, 422] on icon at bounding box center [1526, 426] width 16 height 16
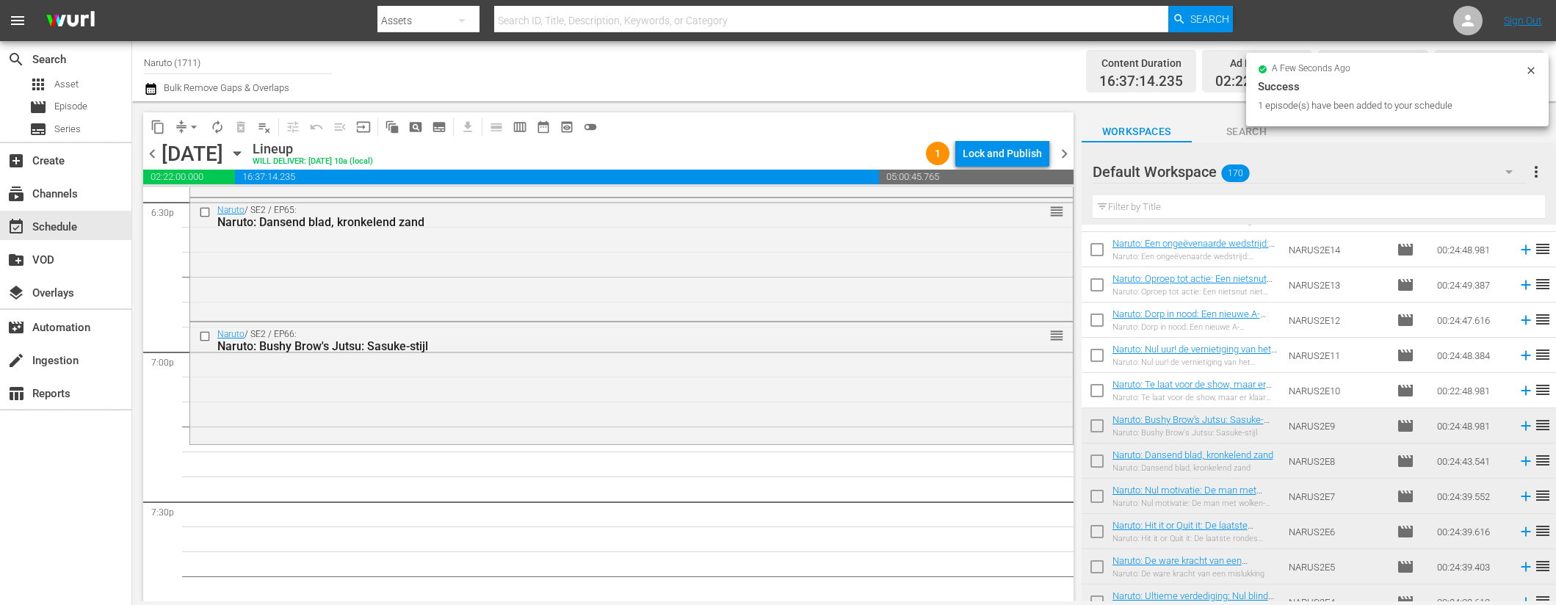
scroll to position [5537, 0]
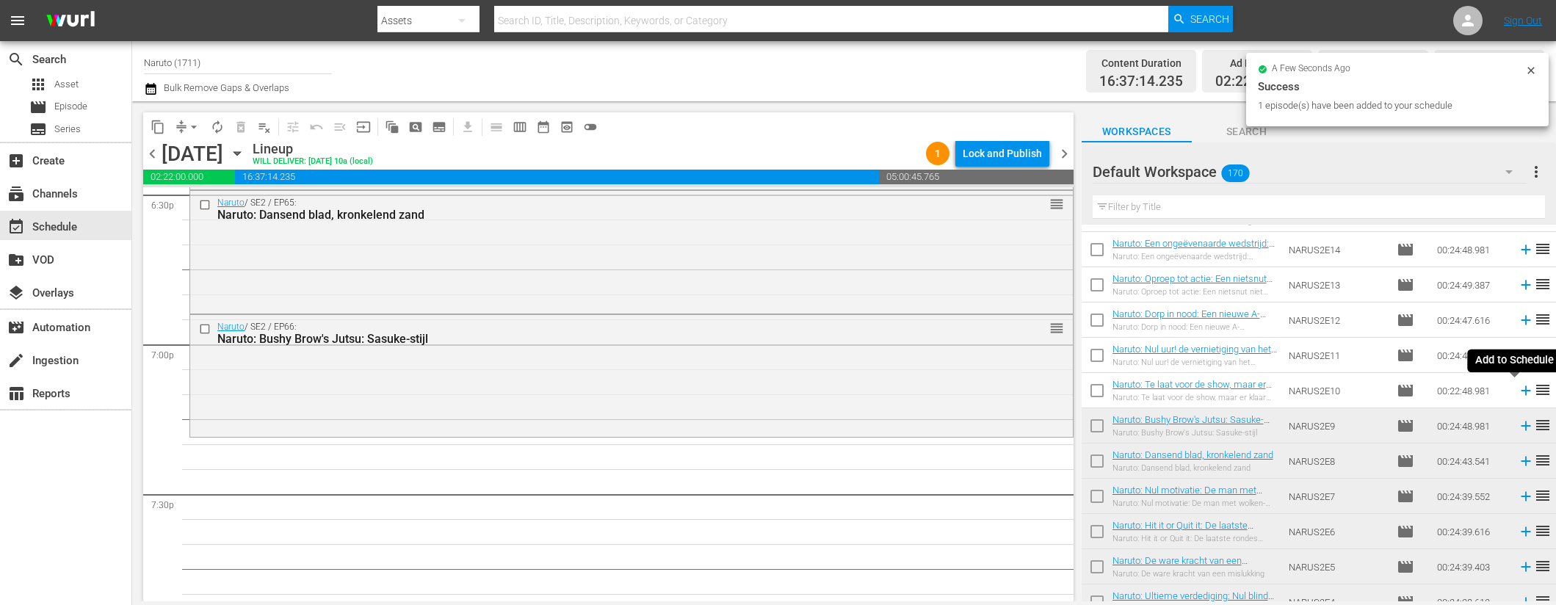
click at [1521, 391] on icon at bounding box center [1526, 391] width 10 height 10
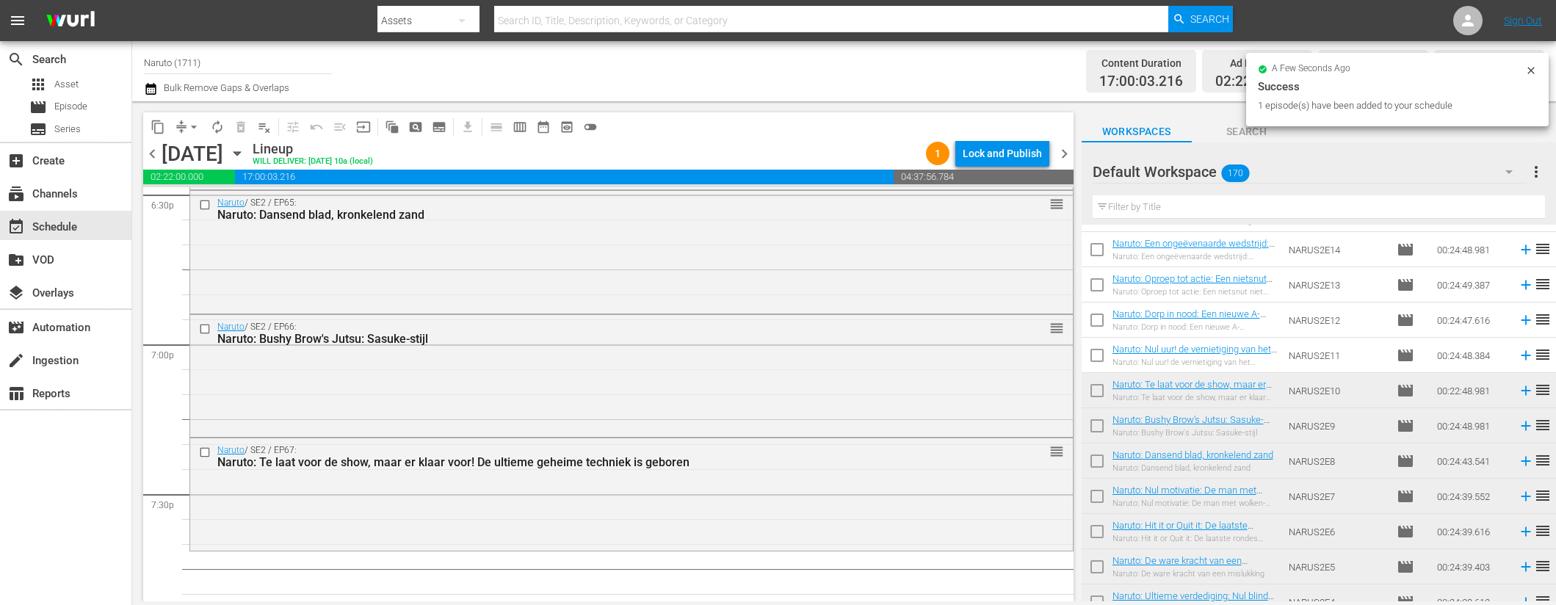
click at [1519, 353] on icon at bounding box center [1526, 355] width 16 height 16
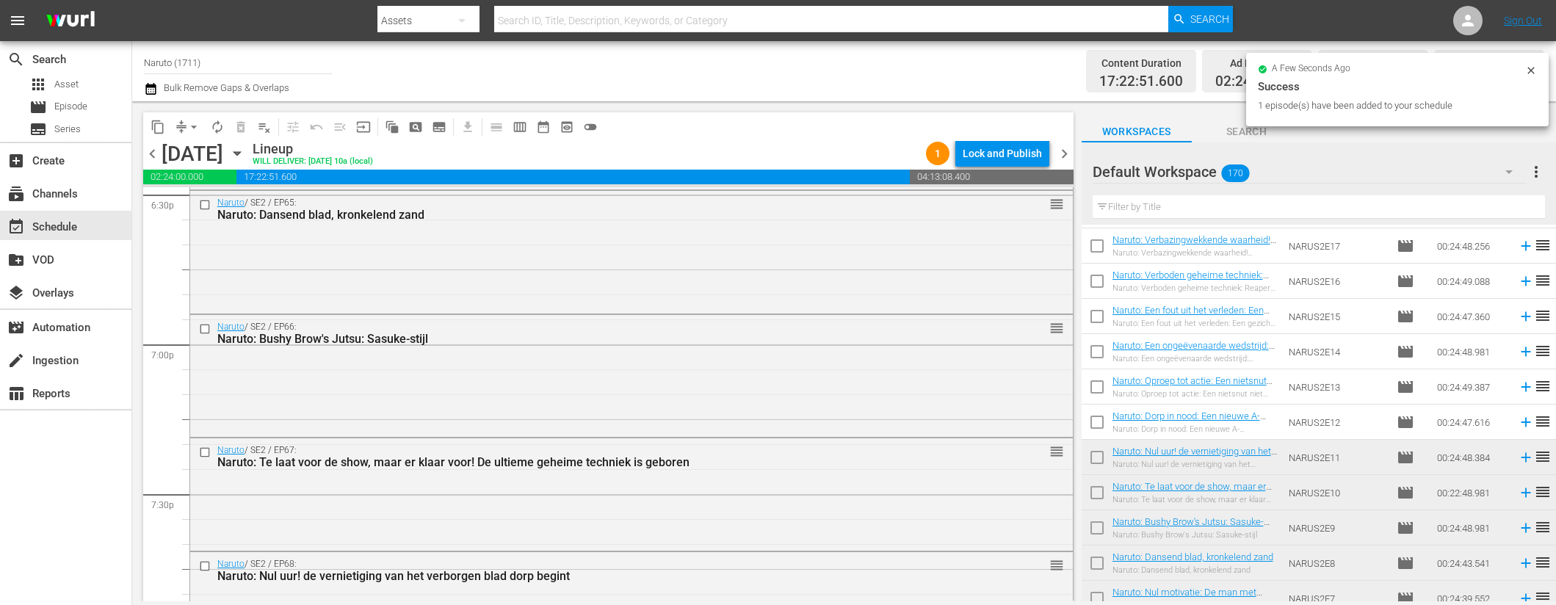
scroll to position [3407, 0]
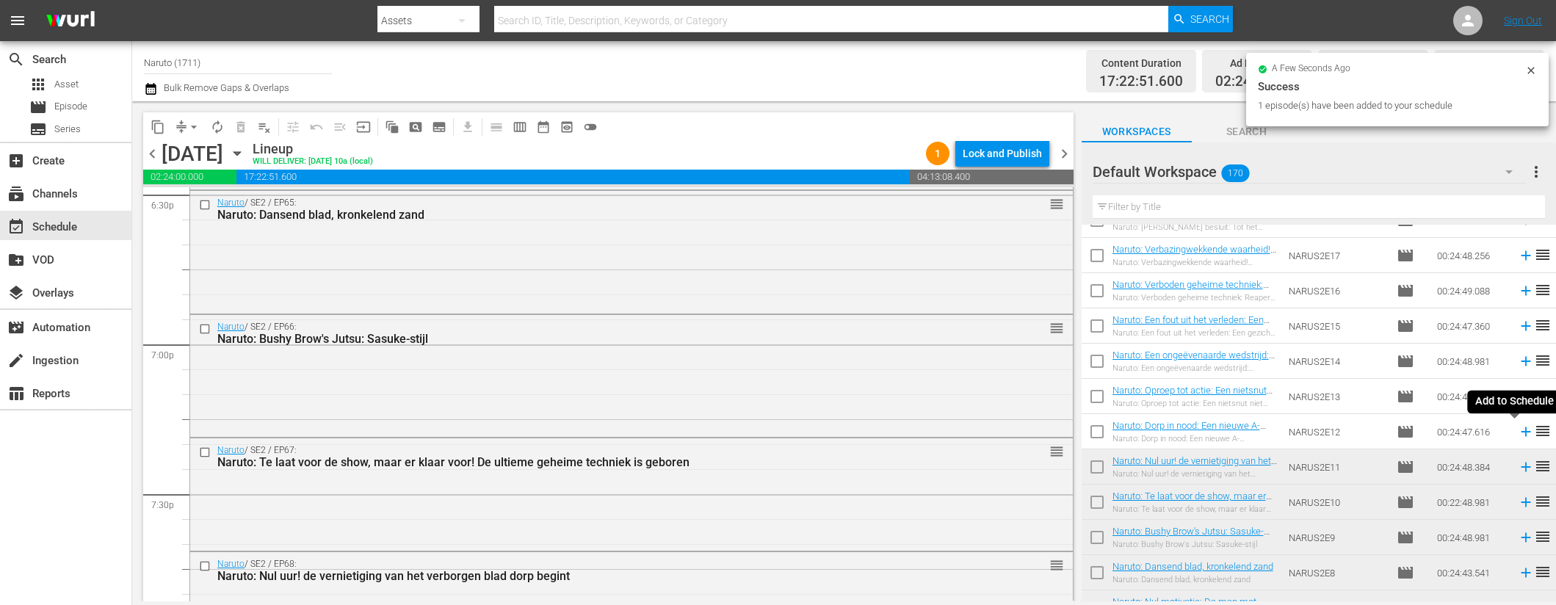
click at [1518, 430] on icon at bounding box center [1526, 432] width 16 height 16
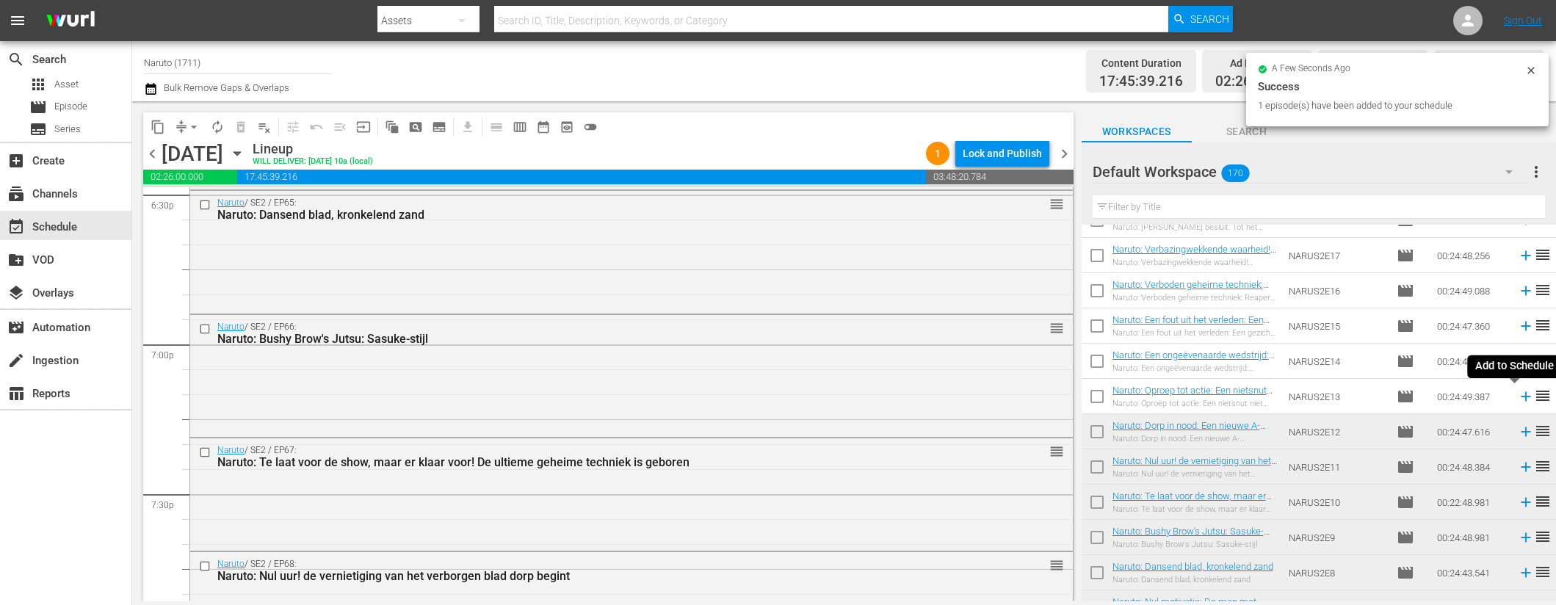
click at [1521, 394] on icon at bounding box center [1526, 397] width 10 height 10
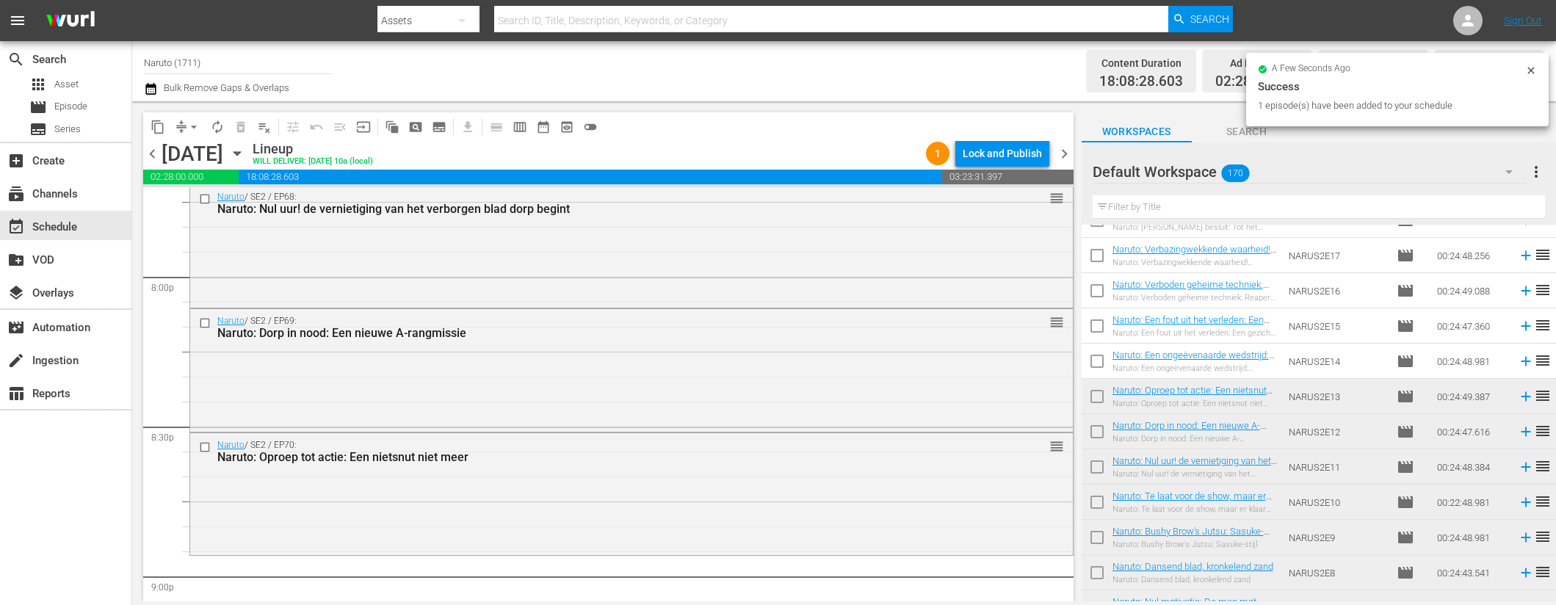
scroll to position [5973, 0]
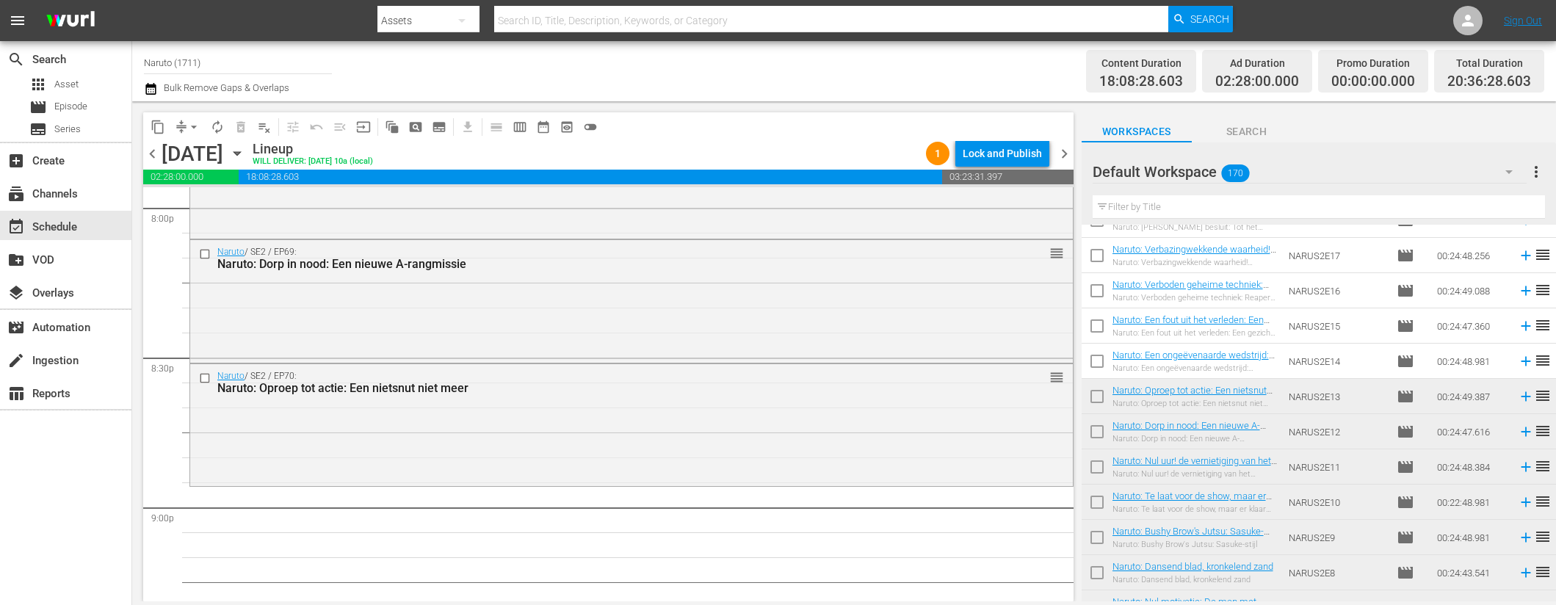
click at [1521, 357] on icon at bounding box center [1526, 362] width 10 height 10
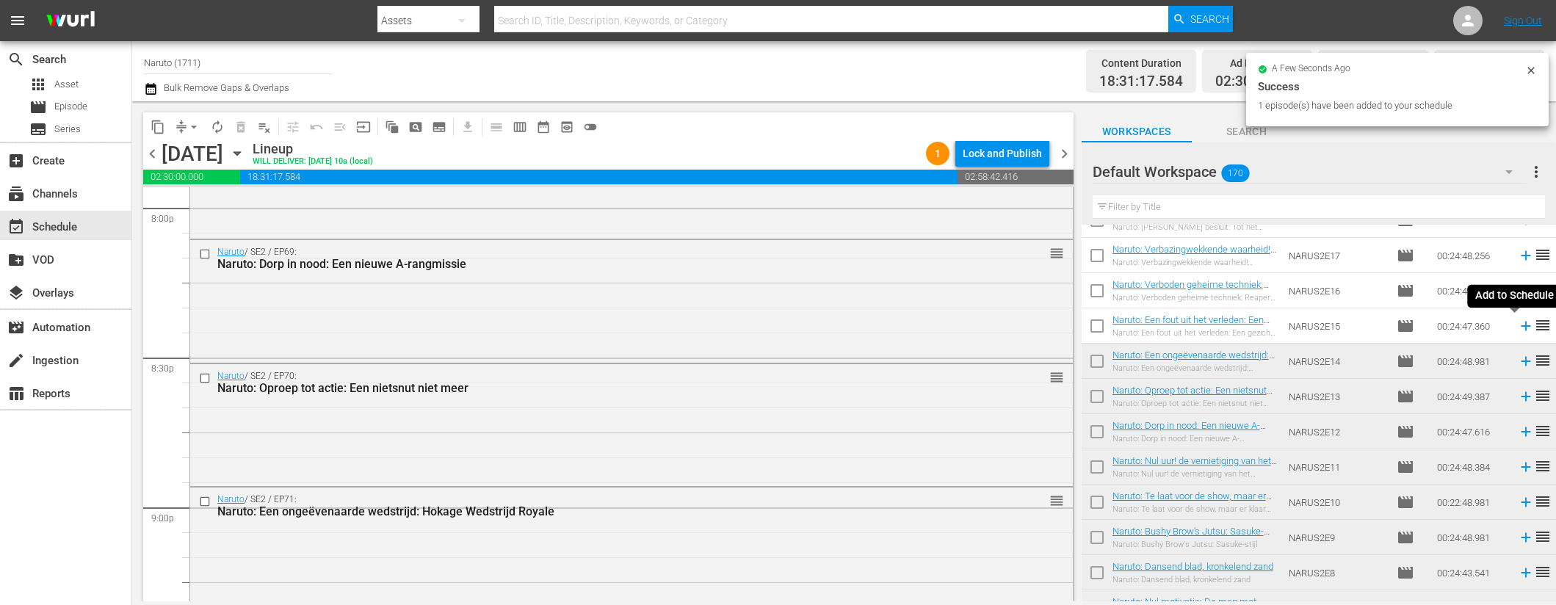
click at [1521, 324] on icon at bounding box center [1526, 327] width 10 height 10
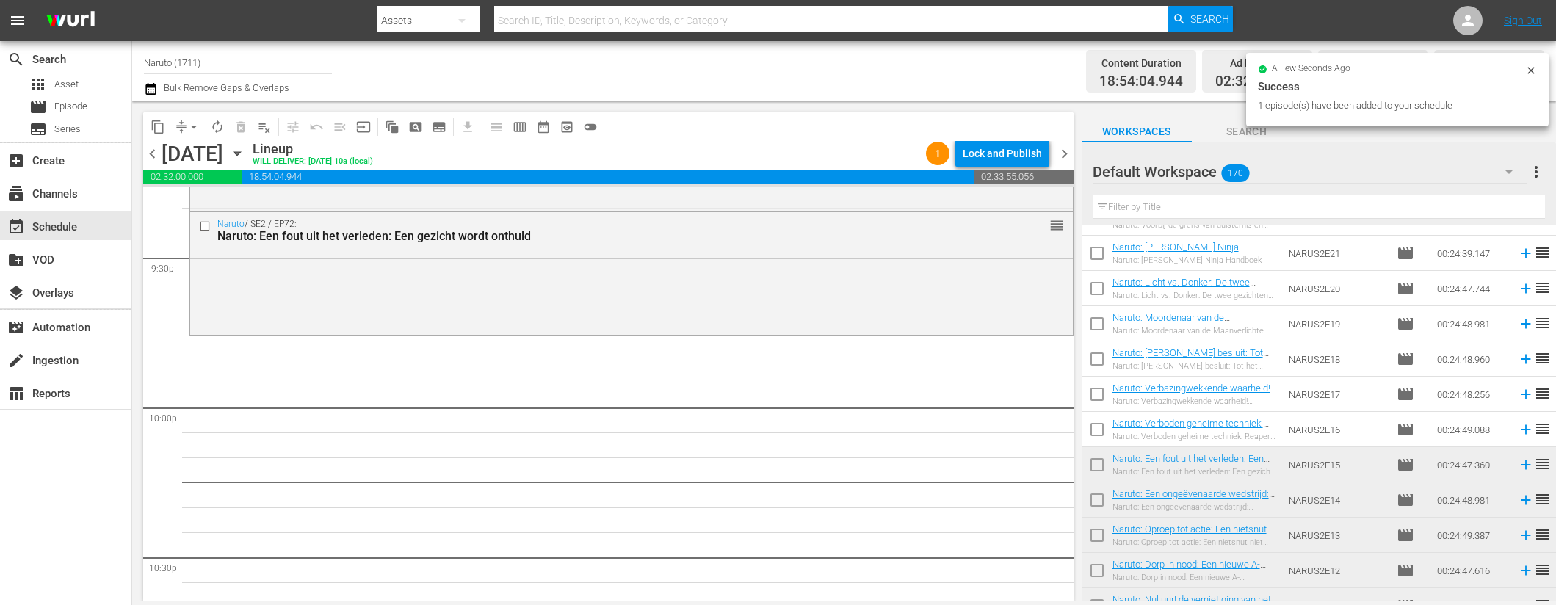
scroll to position [3225, 0]
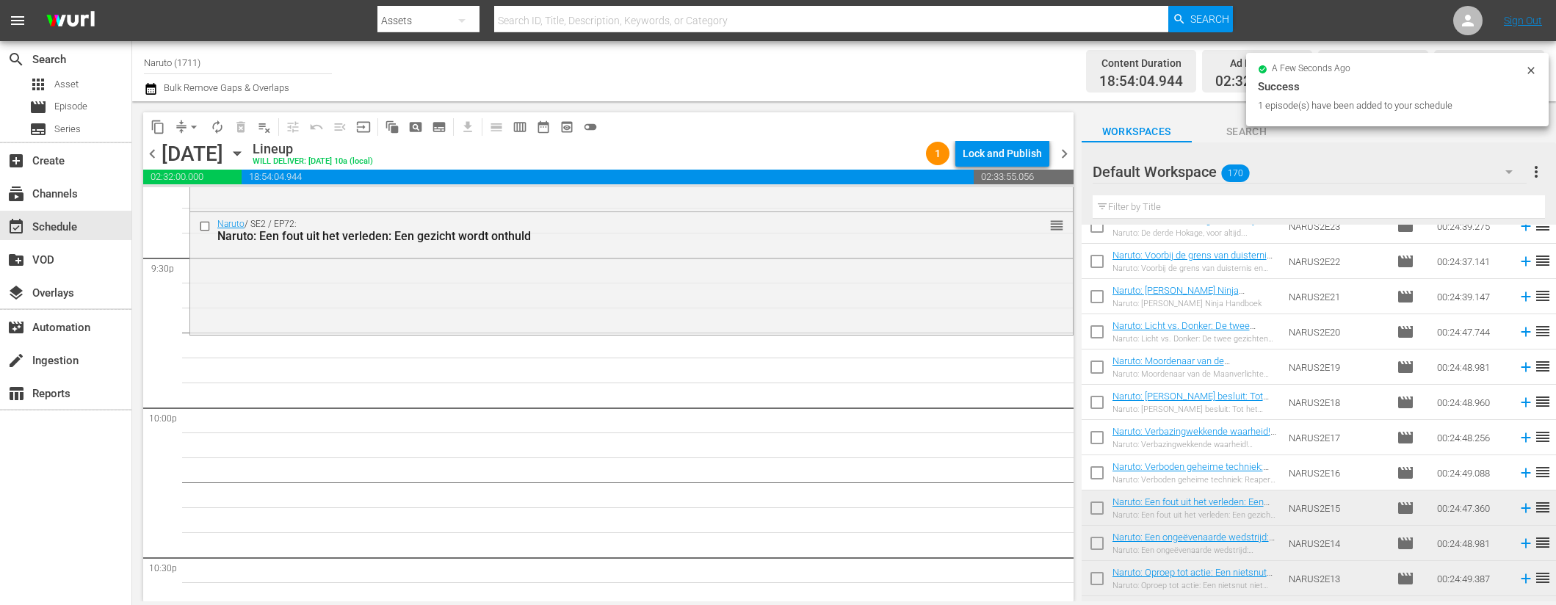
click at [1521, 469] on icon at bounding box center [1526, 474] width 10 height 10
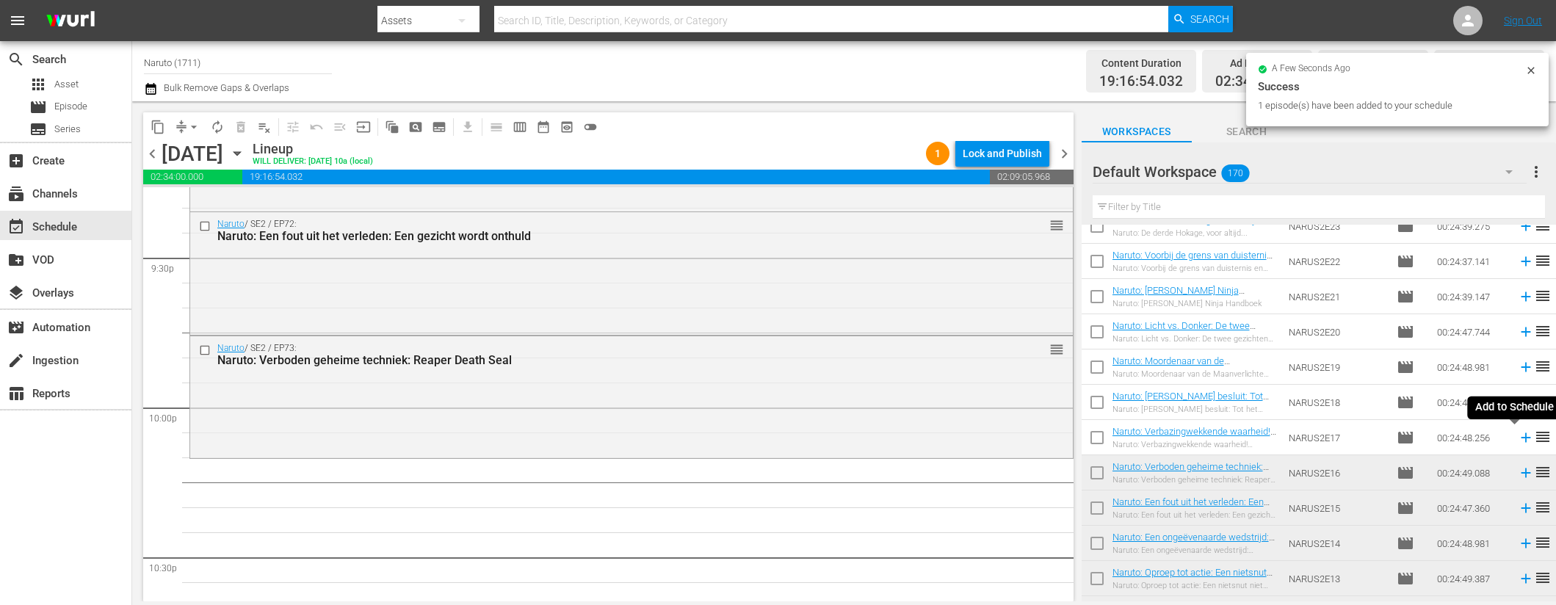
click at [1518, 433] on icon at bounding box center [1526, 438] width 16 height 16
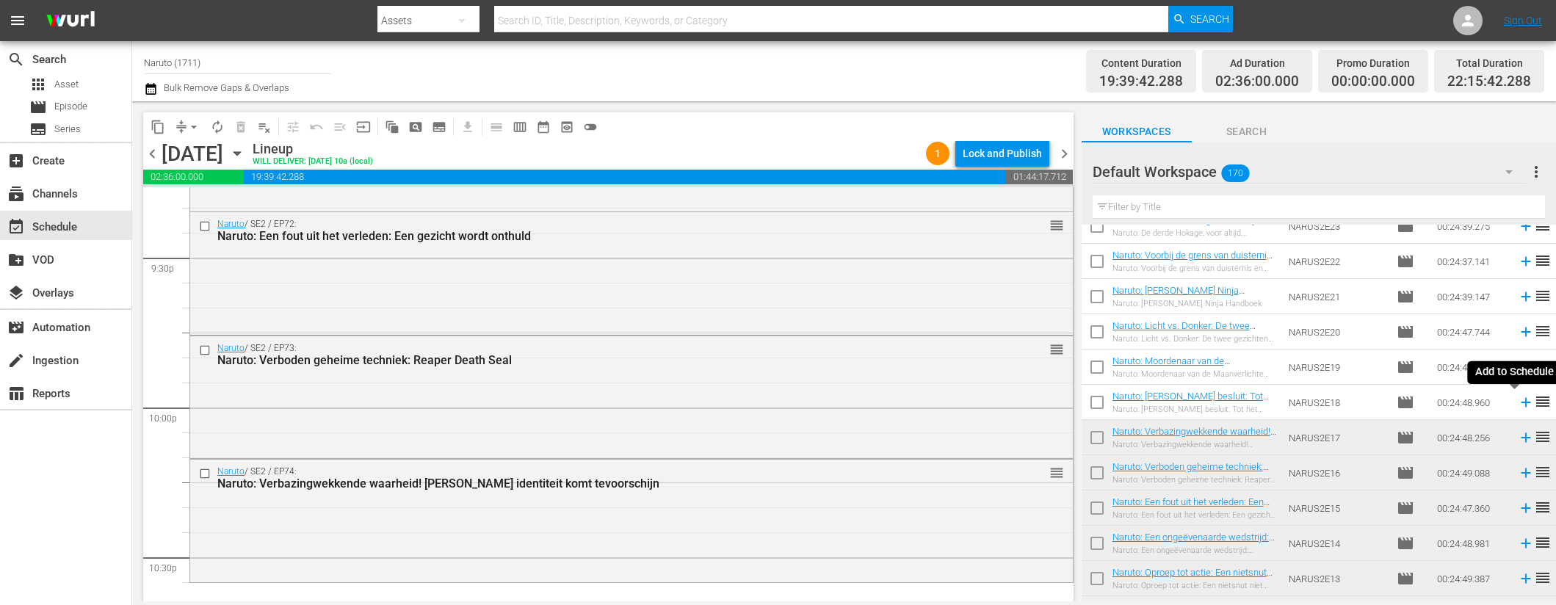
click at [1518, 400] on icon at bounding box center [1526, 402] width 16 height 16
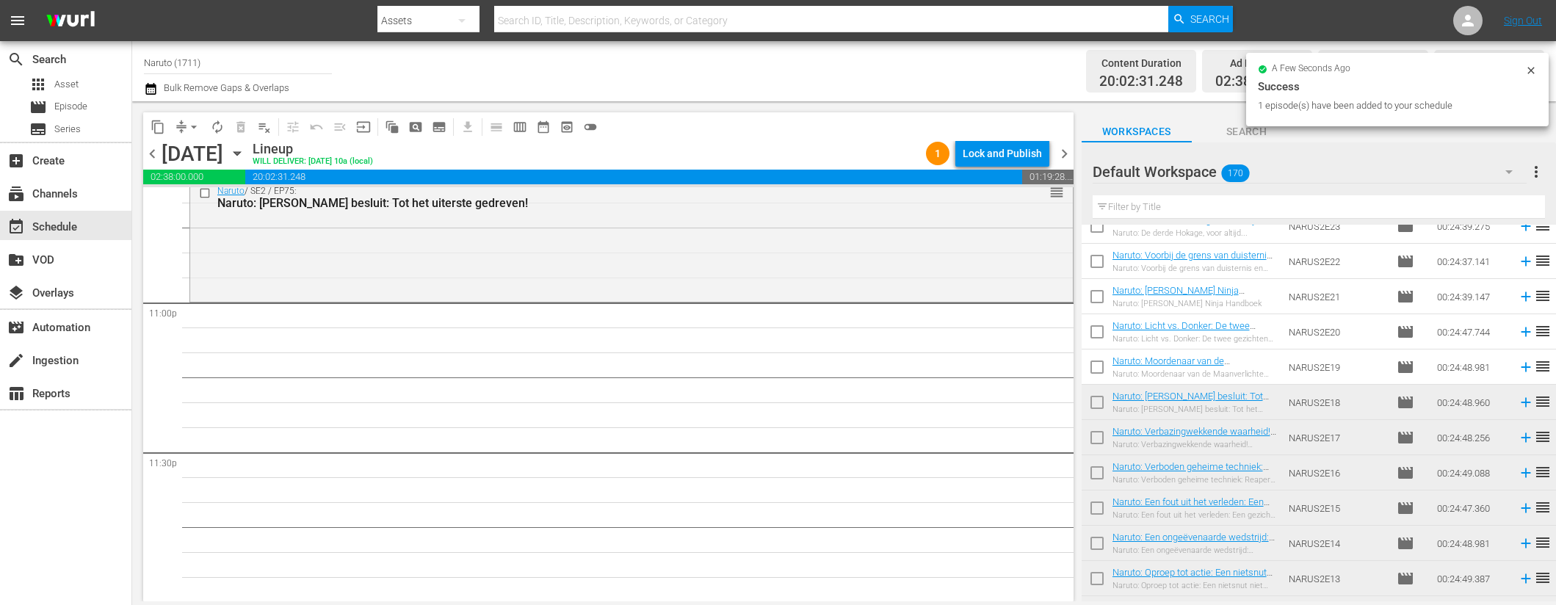
scroll to position [6778, 0]
click at [1518, 364] on icon at bounding box center [1526, 367] width 16 height 16
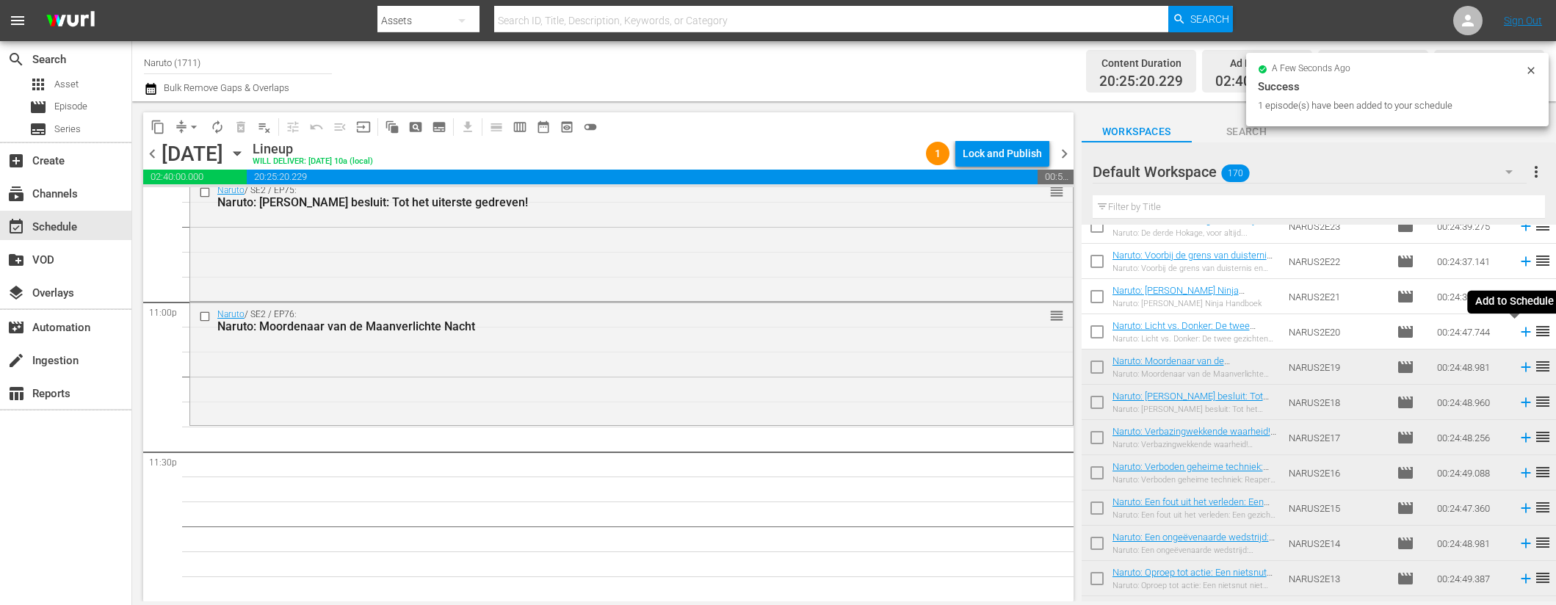
click at [1521, 332] on icon at bounding box center [1526, 333] width 10 height 10
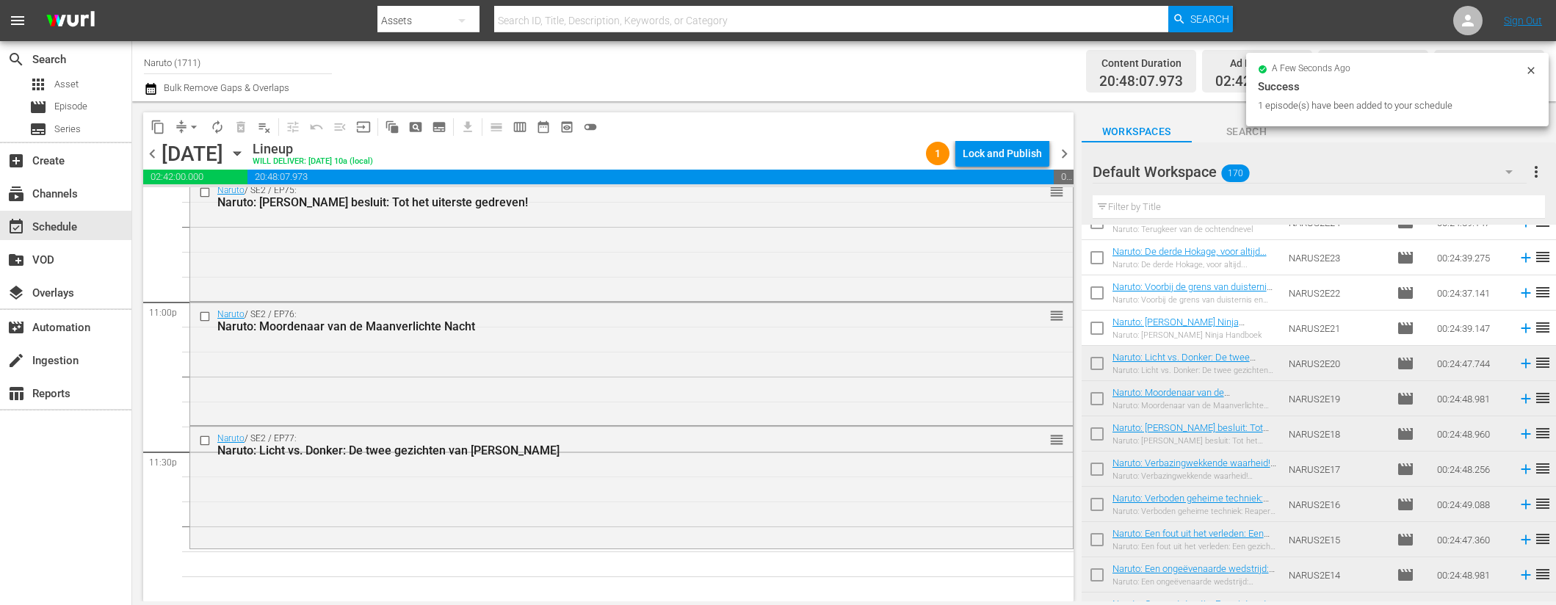
scroll to position [3183, 0]
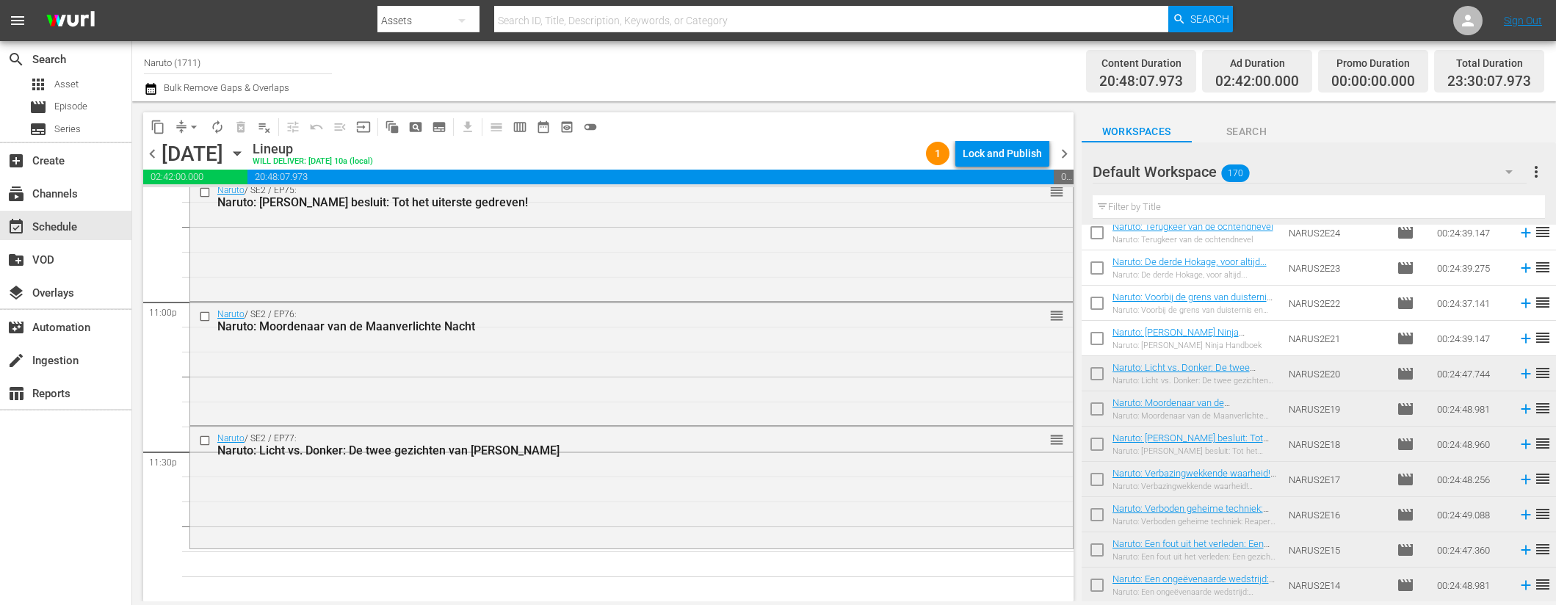
click at [1518, 337] on icon at bounding box center [1526, 339] width 16 height 16
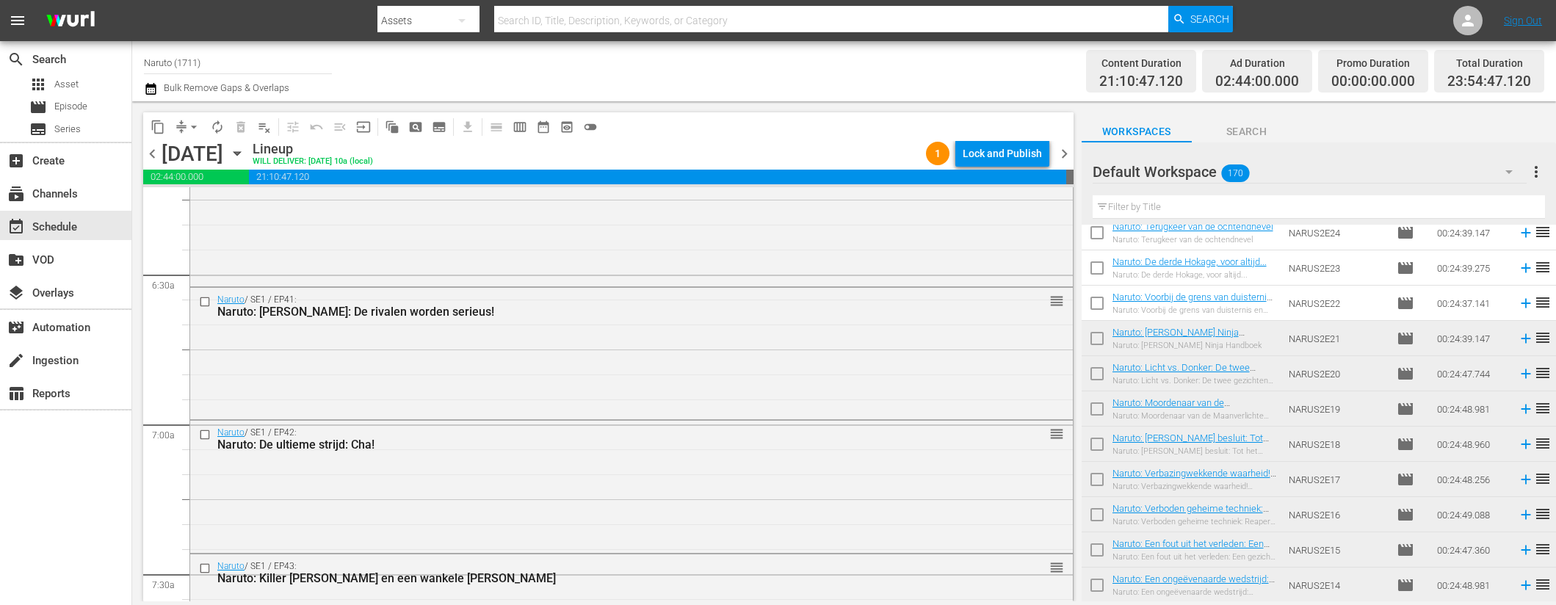
scroll to position [0, 0]
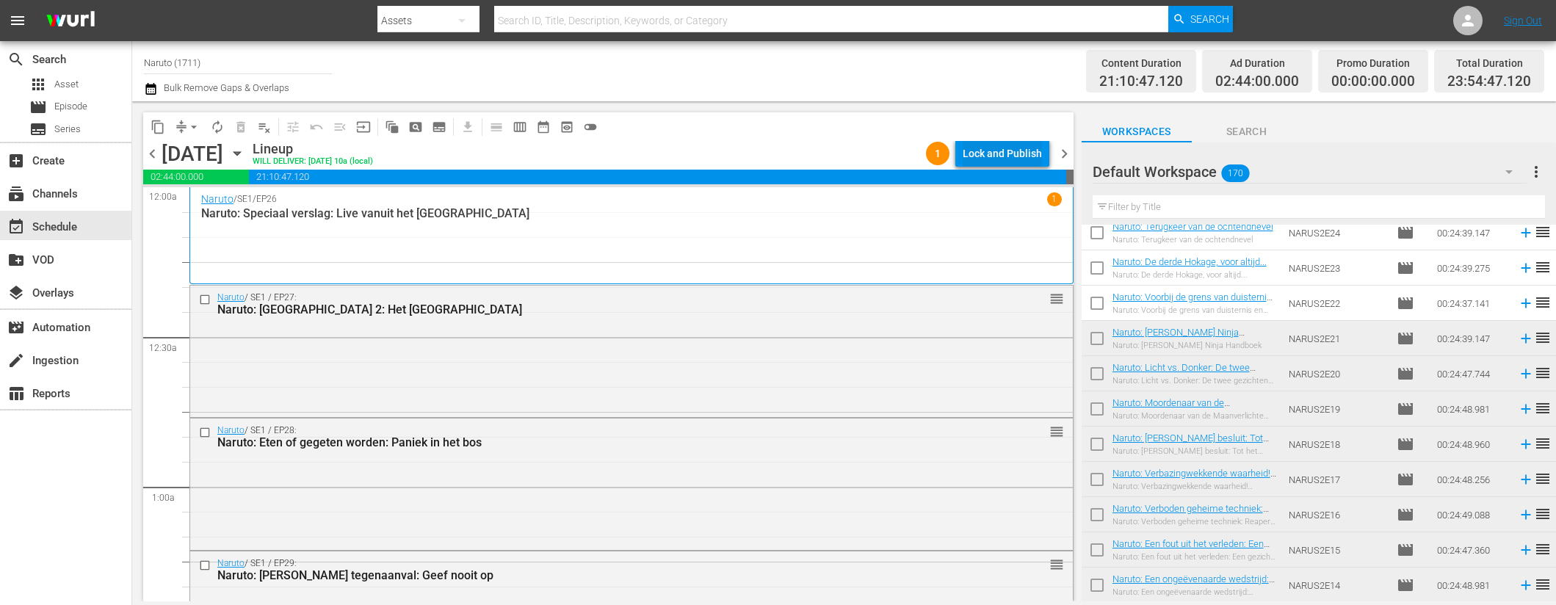
click at [1008, 151] on div "Lock and Publish" at bounding box center [1002, 153] width 79 height 26
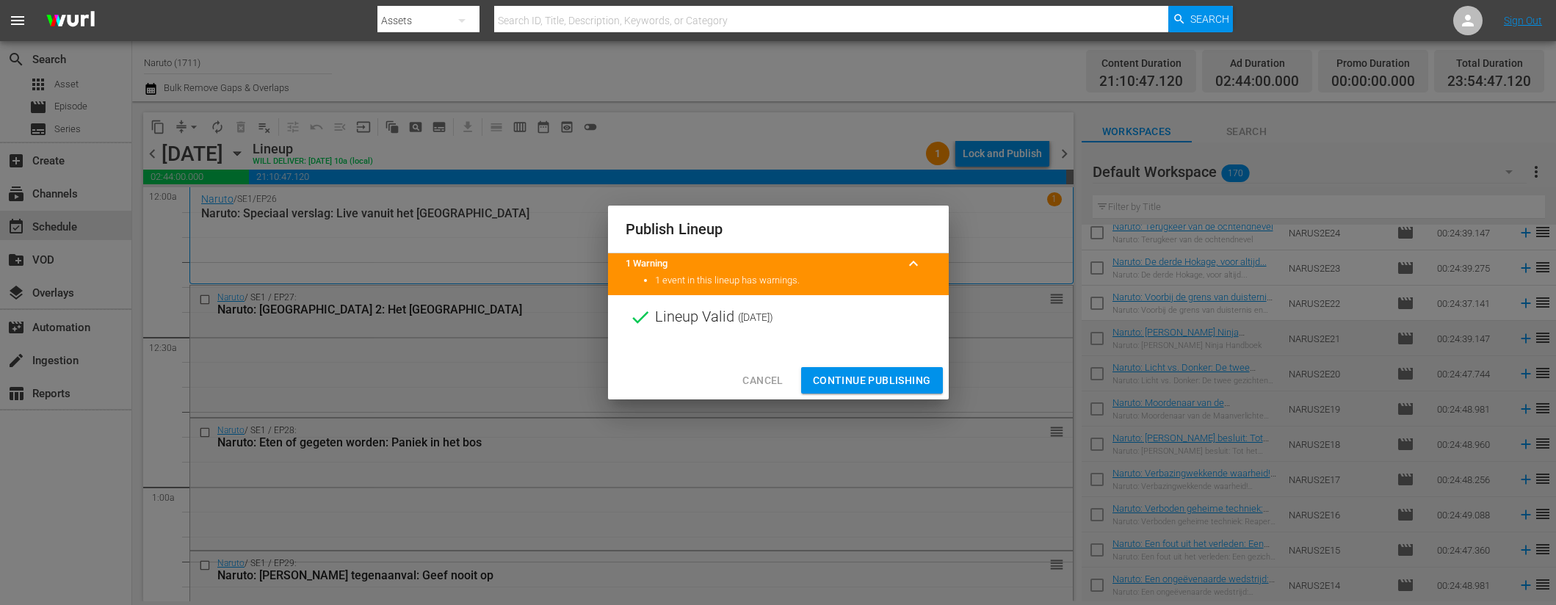
click at [865, 384] on span "Continue Publishing" at bounding box center [872, 381] width 118 height 18
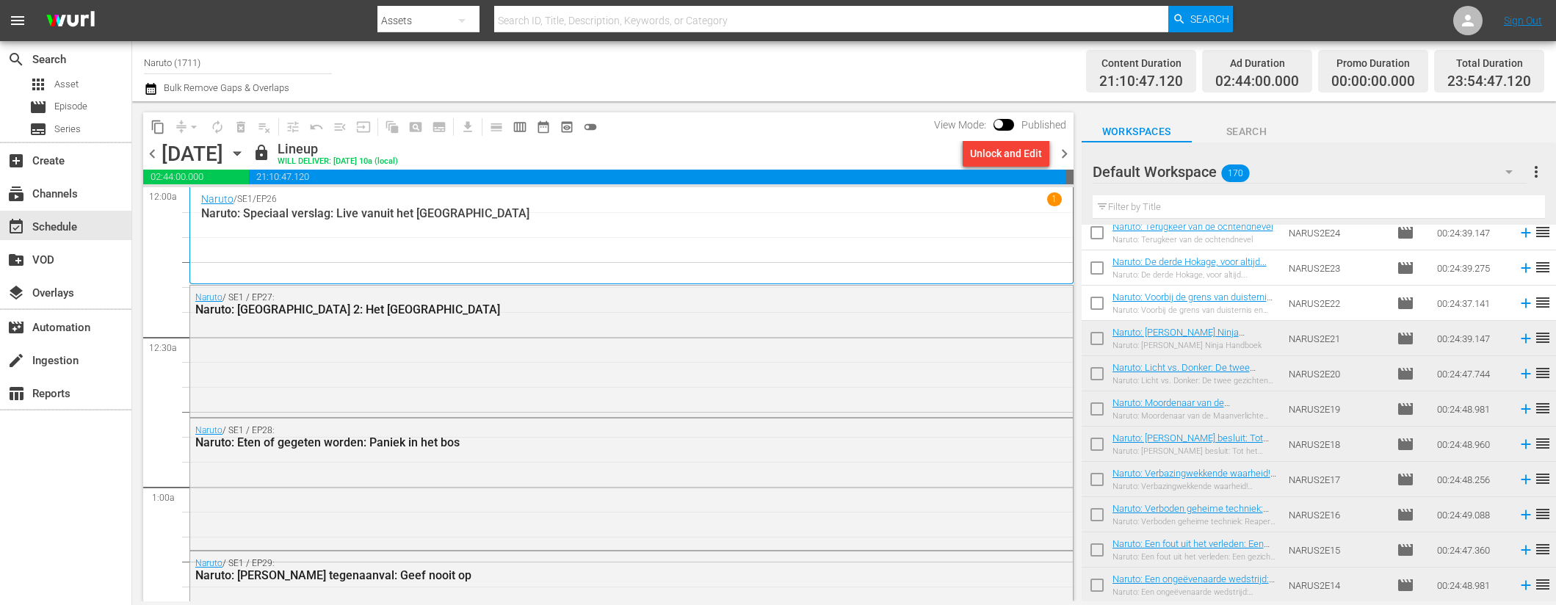
click at [1063, 156] on span "chevron_right" at bounding box center [1064, 154] width 18 height 18
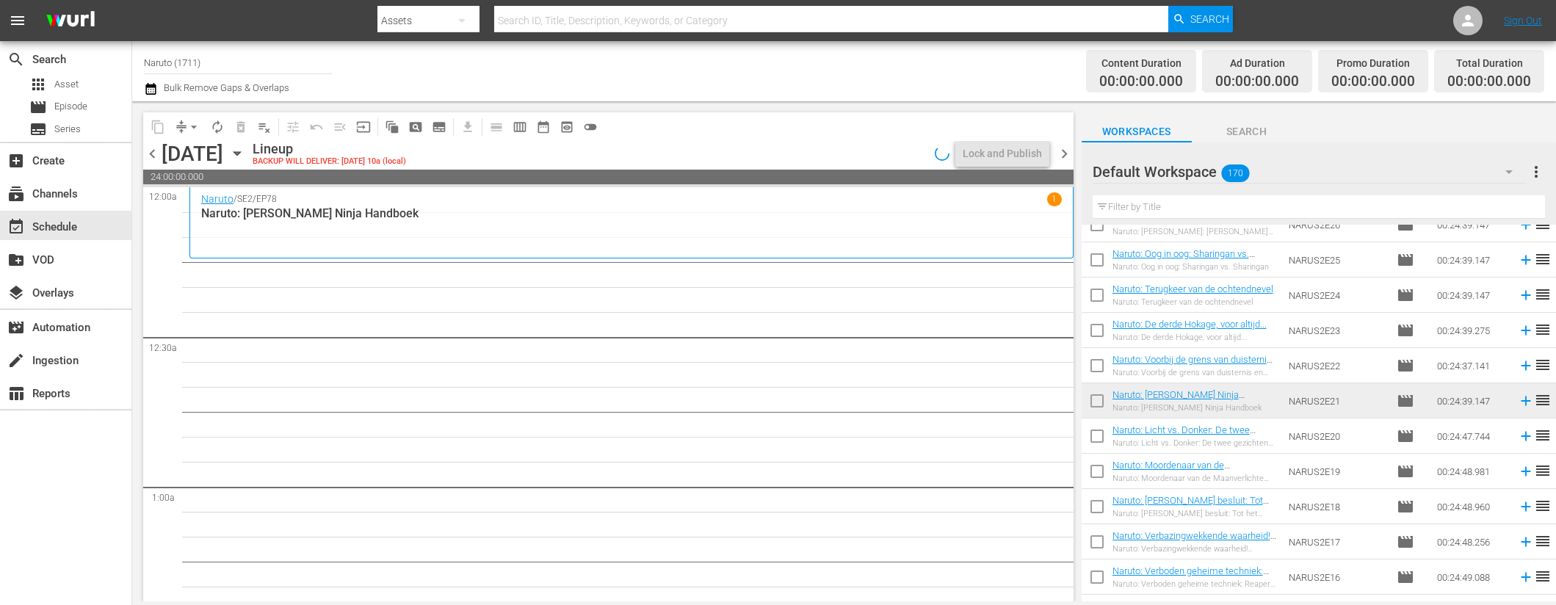
scroll to position [3103, 0]
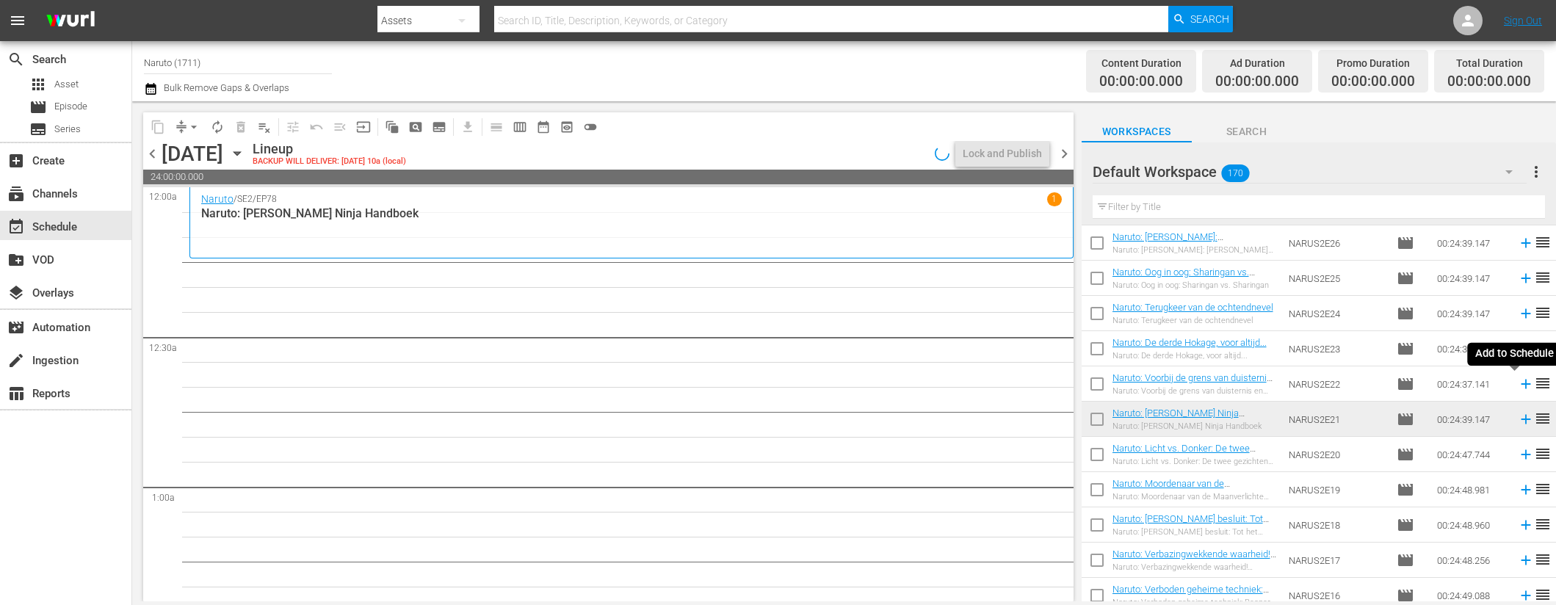
click at [1518, 383] on icon at bounding box center [1526, 384] width 16 height 16
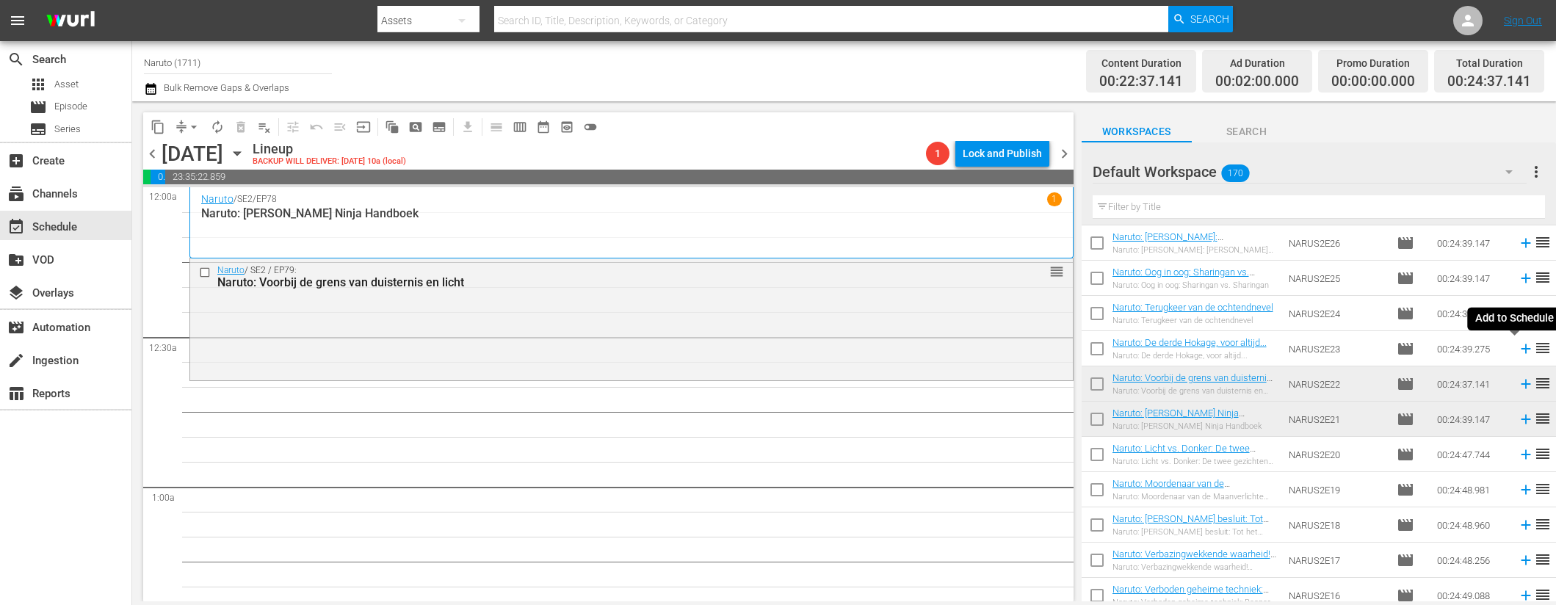
click at [1521, 345] on icon at bounding box center [1526, 349] width 10 height 10
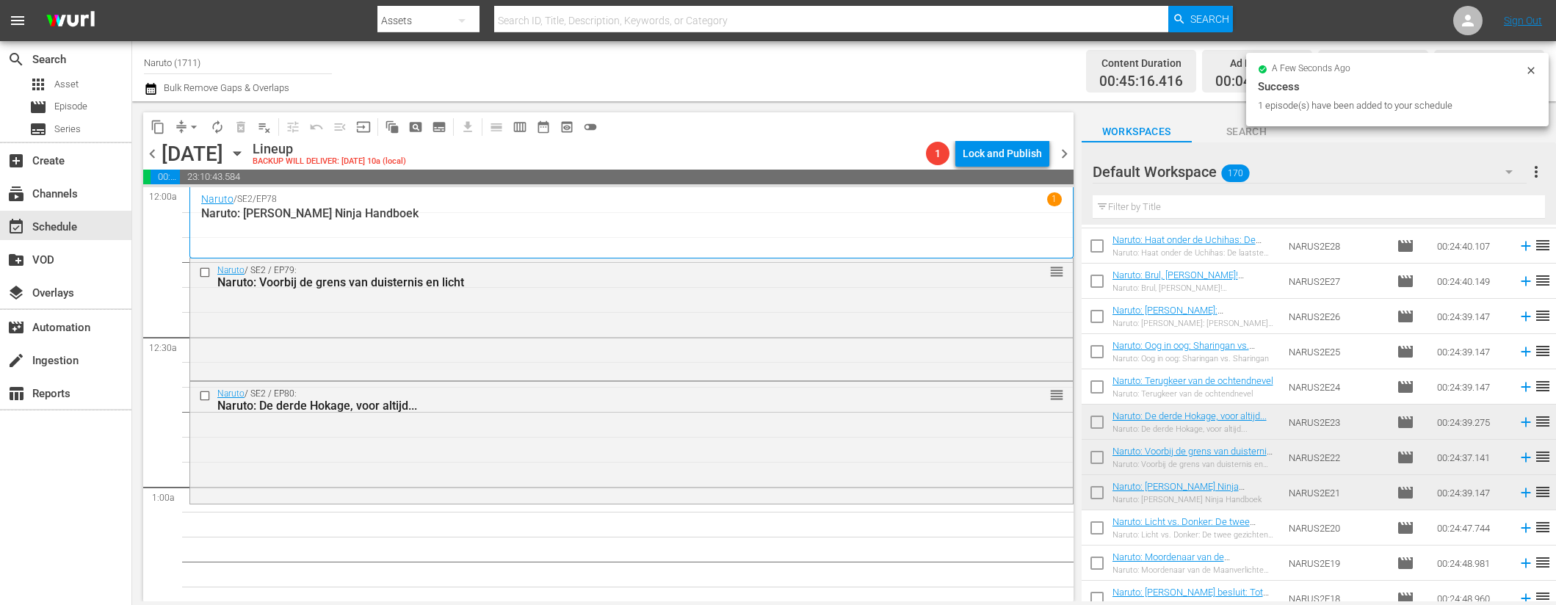
scroll to position [3024, 0]
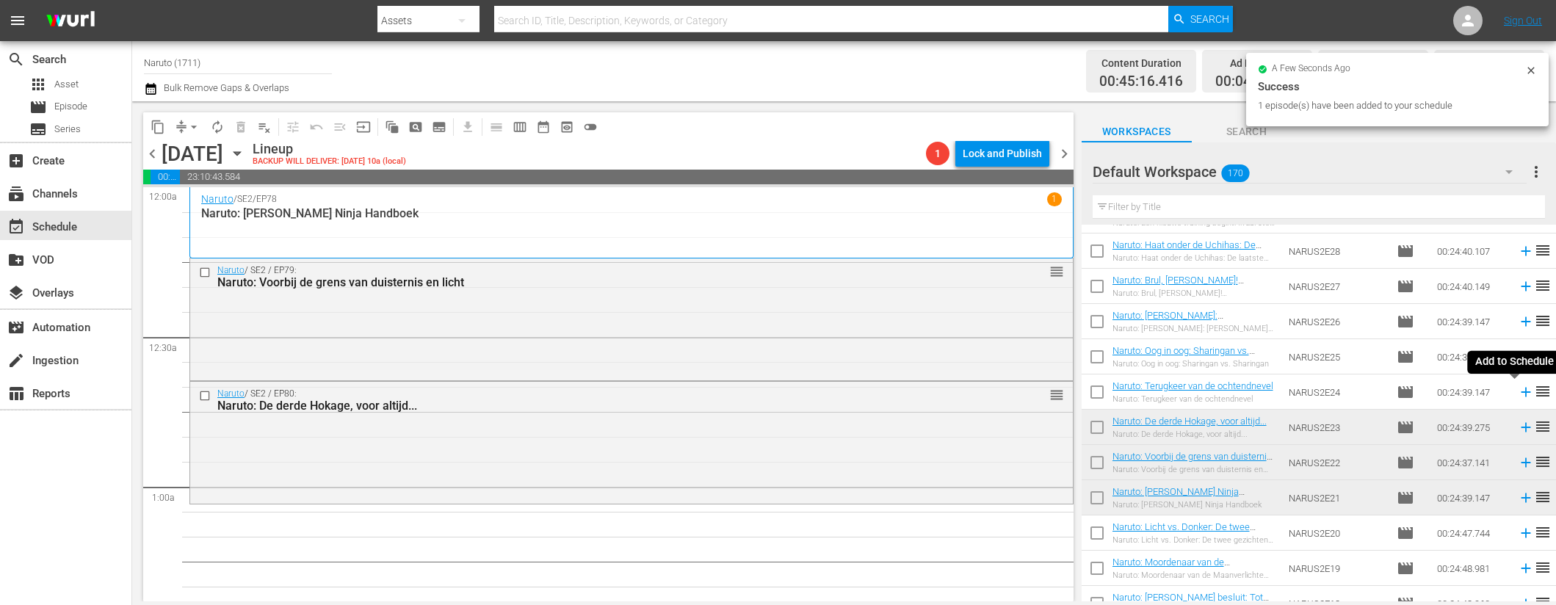
click at [1519, 390] on icon at bounding box center [1526, 392] width 16 height 16
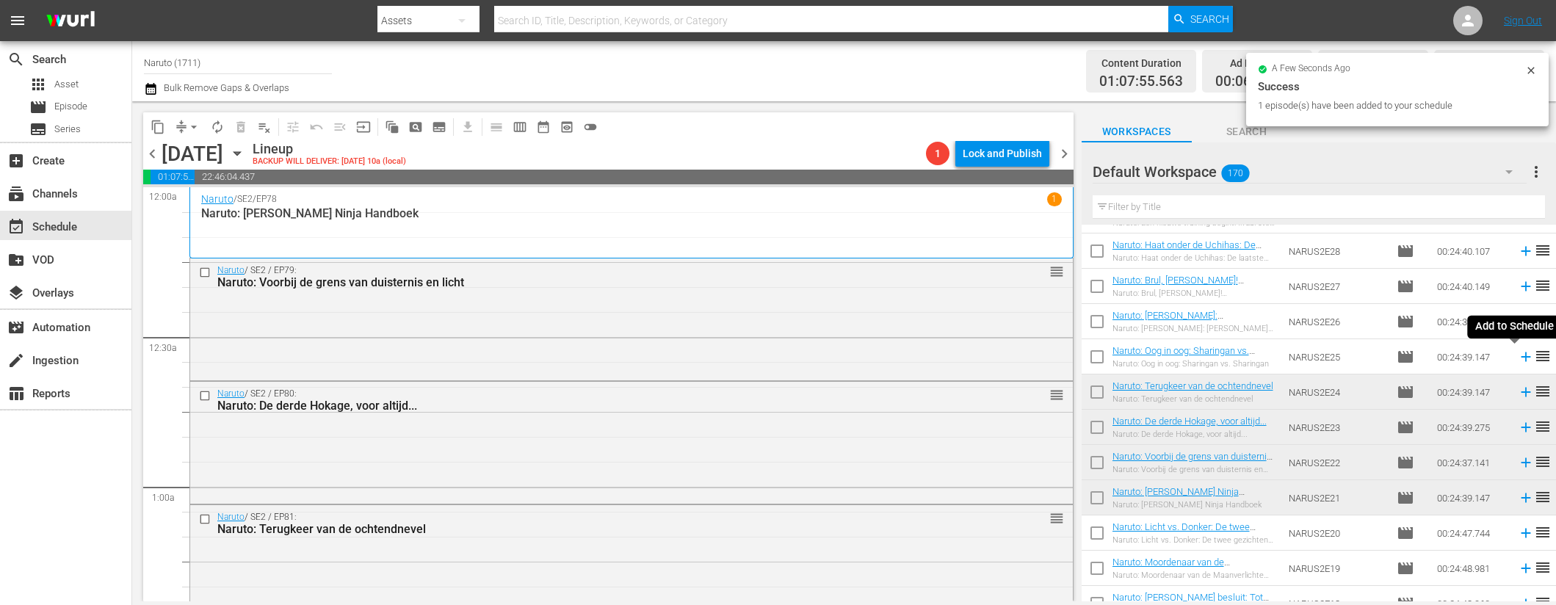
click at [1521, 357] on icon at bounding box center [1526, 358] width 10 height 10
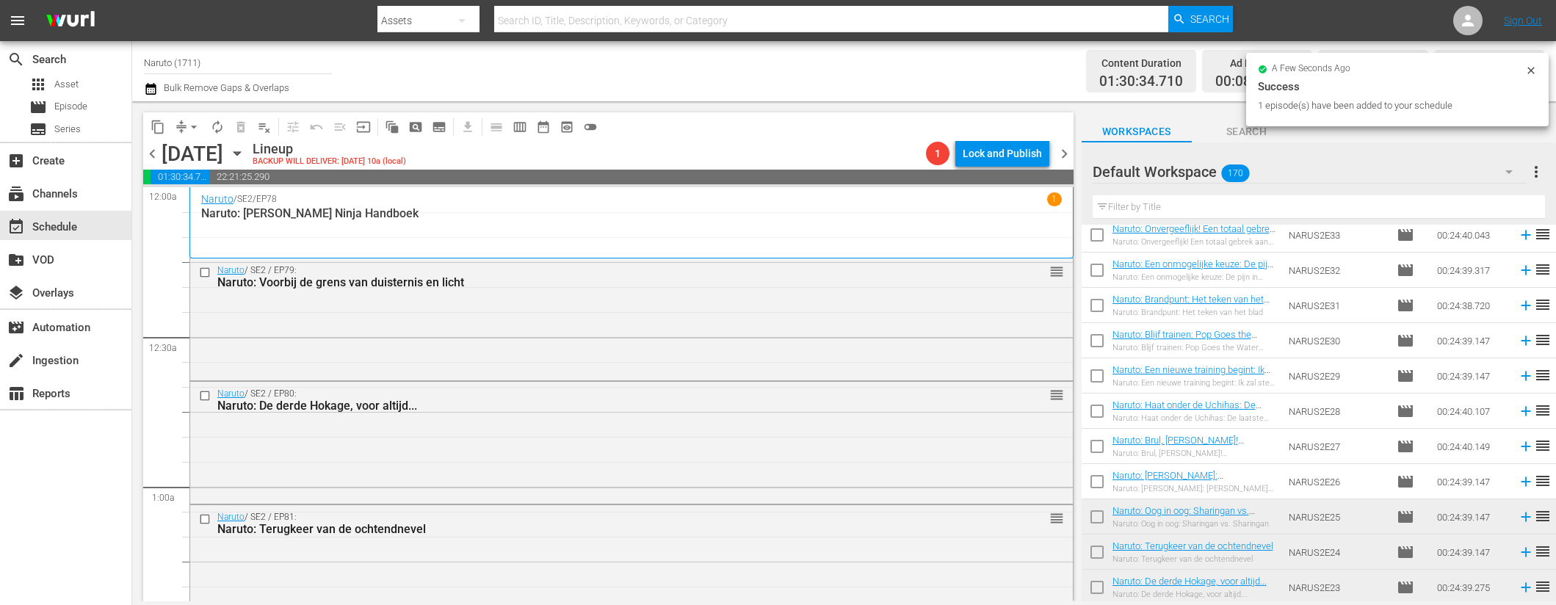
scroll to position [2847, 0]
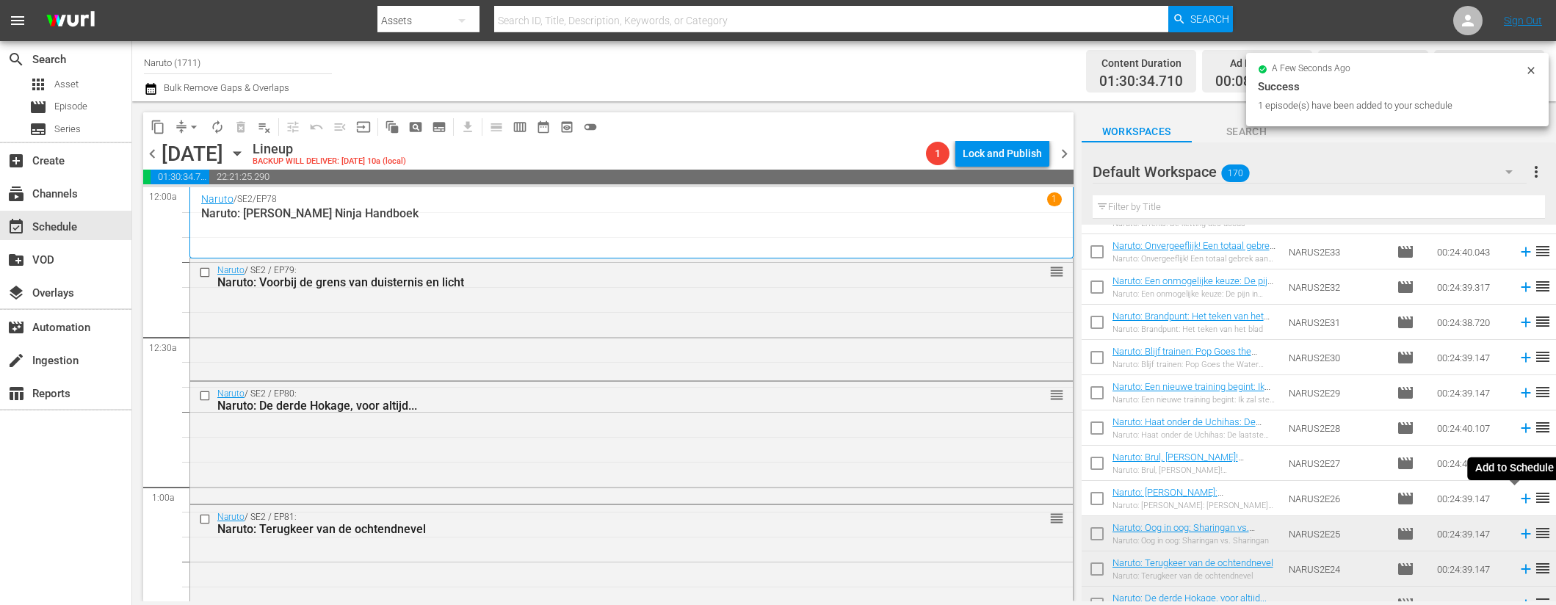
click at [1521, 499] on icon at bounding box center [1526, 499] width 10 height 10
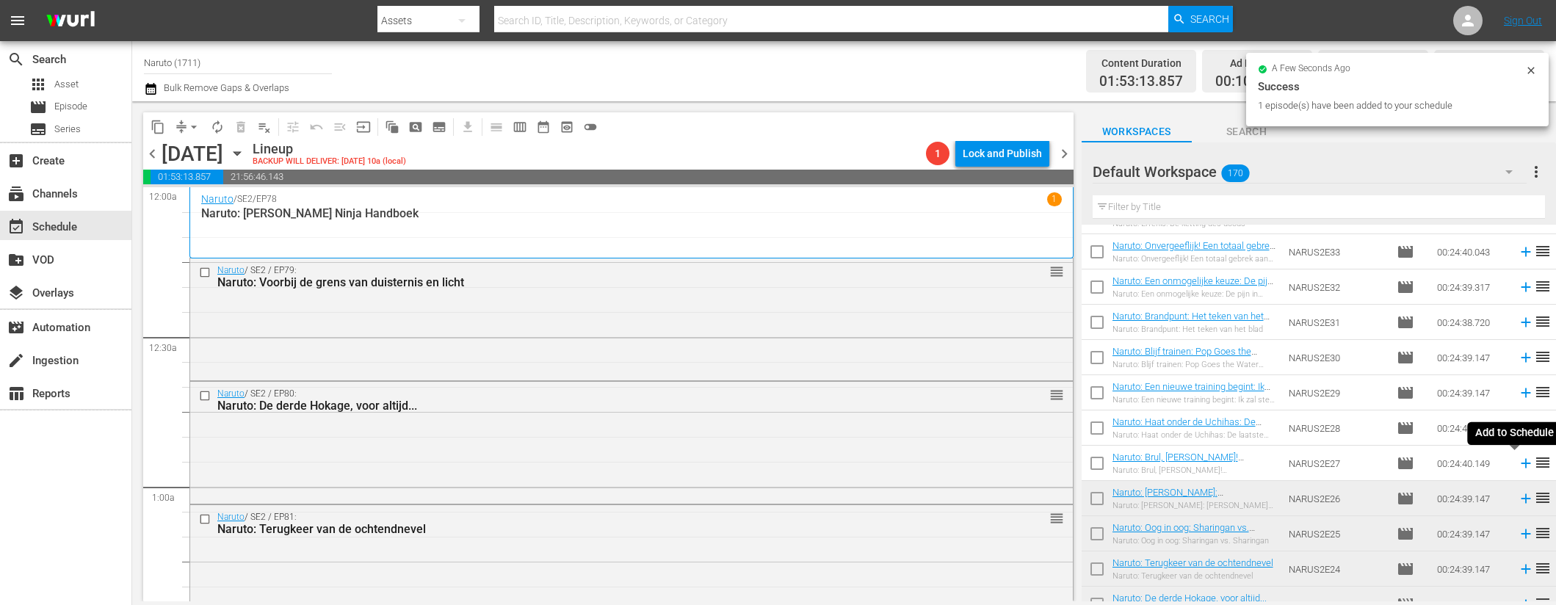
click at [1521, 461] on icon at bounding box center [1526, 464] width 10 height 10
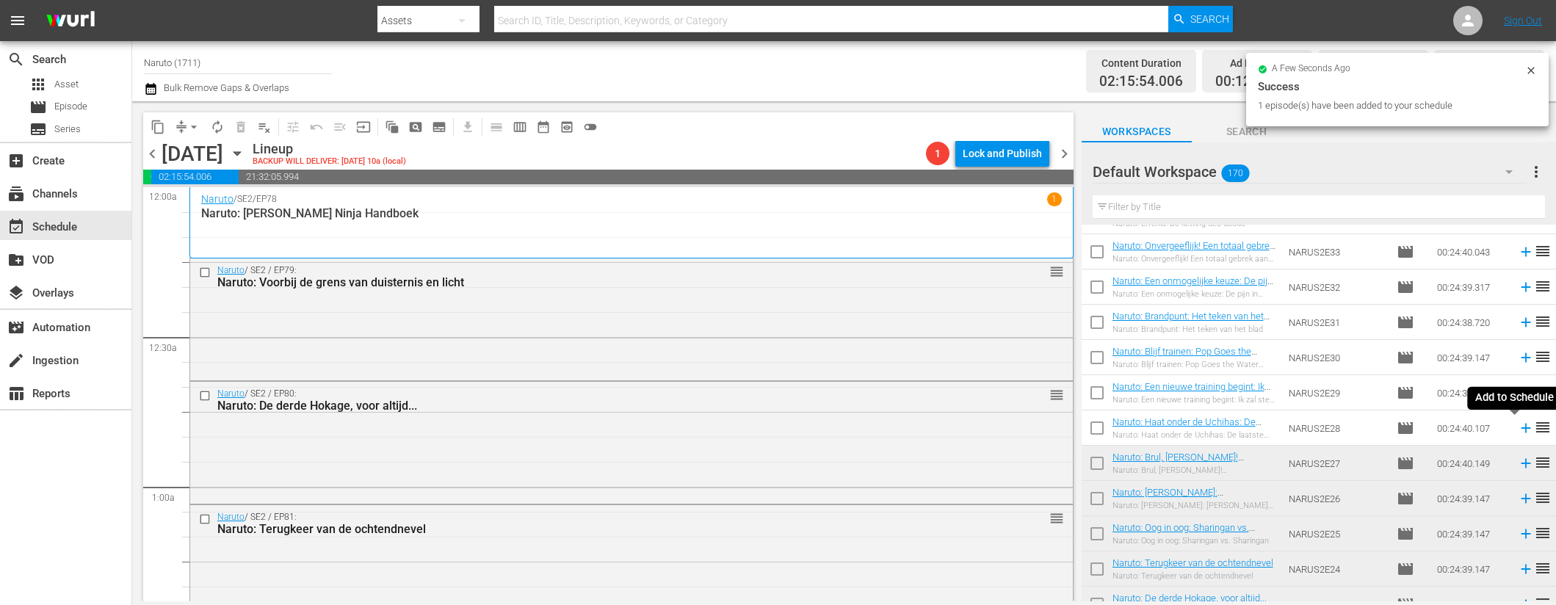
click at [1518, 426] on icon at bounding box center [1526, 428] width 16 height 16
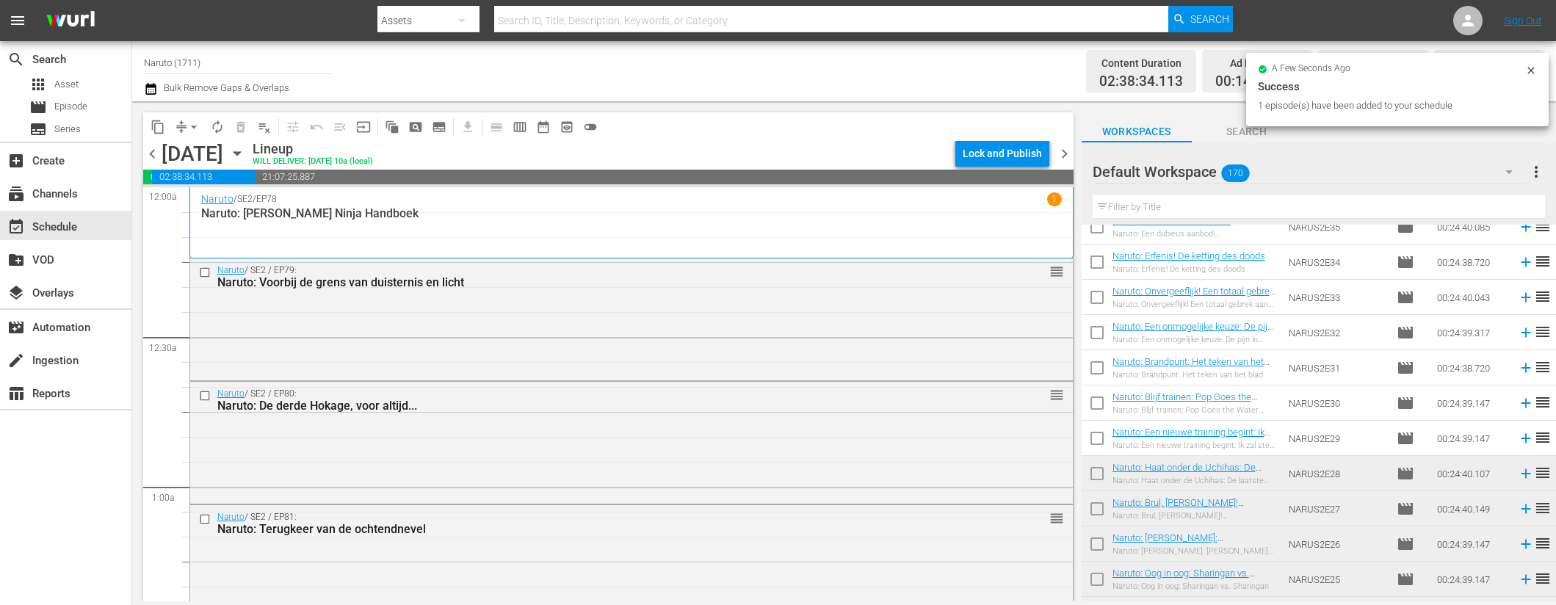
scroll to position [2801, 0]
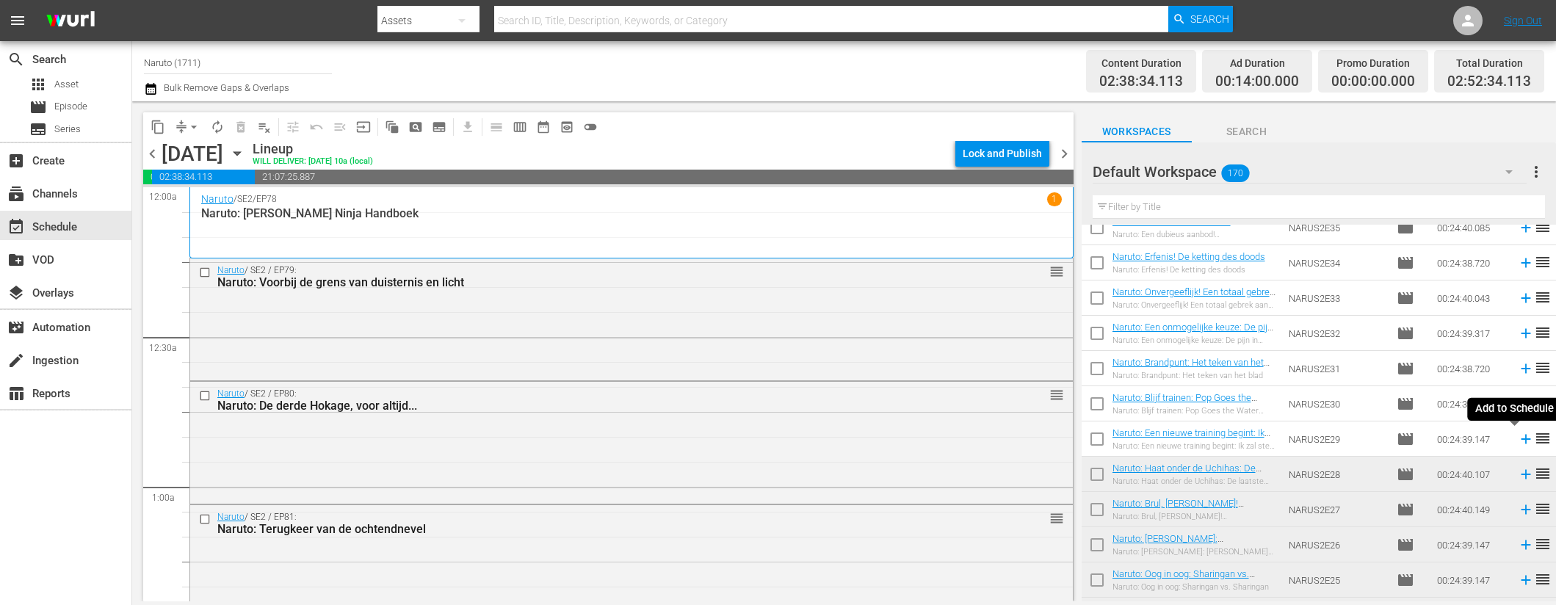
click at [1518, 438] on icon at bounding box center [1526, 439] width 16 height 16
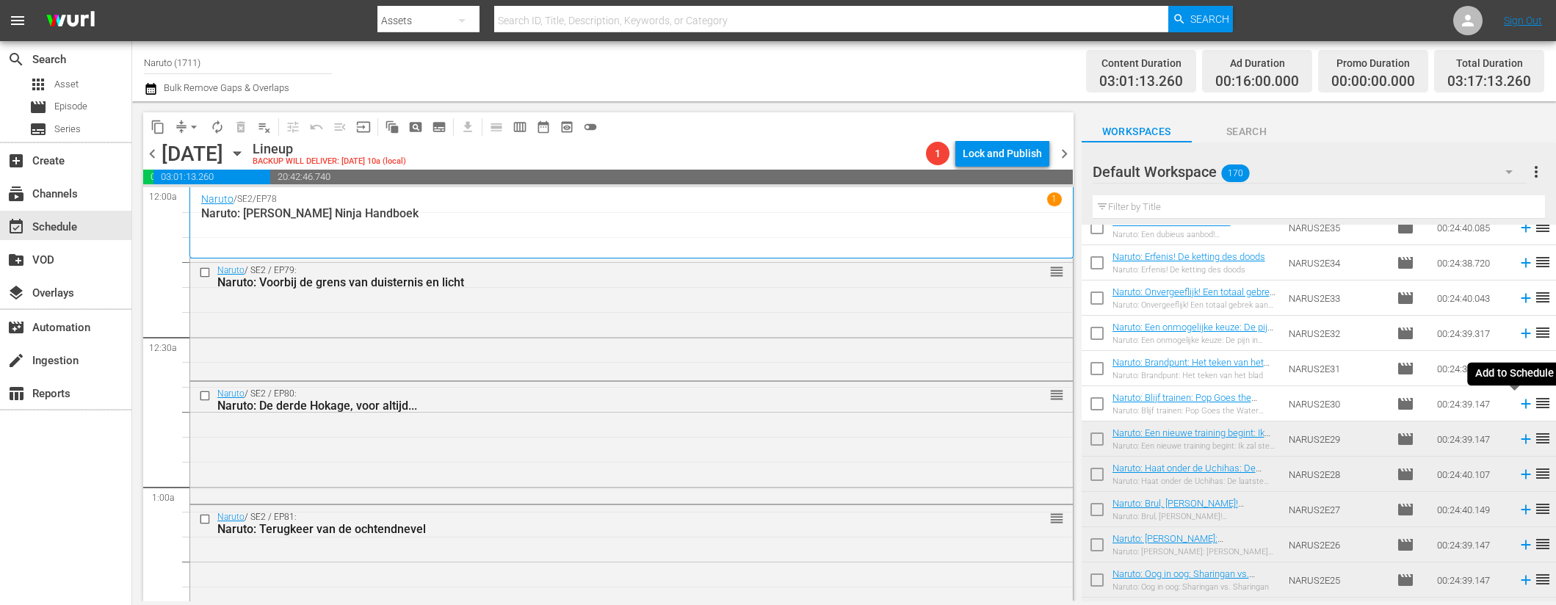
click at [1518, 405] on icon at bounding box center [1526, 404] width 16 height 16
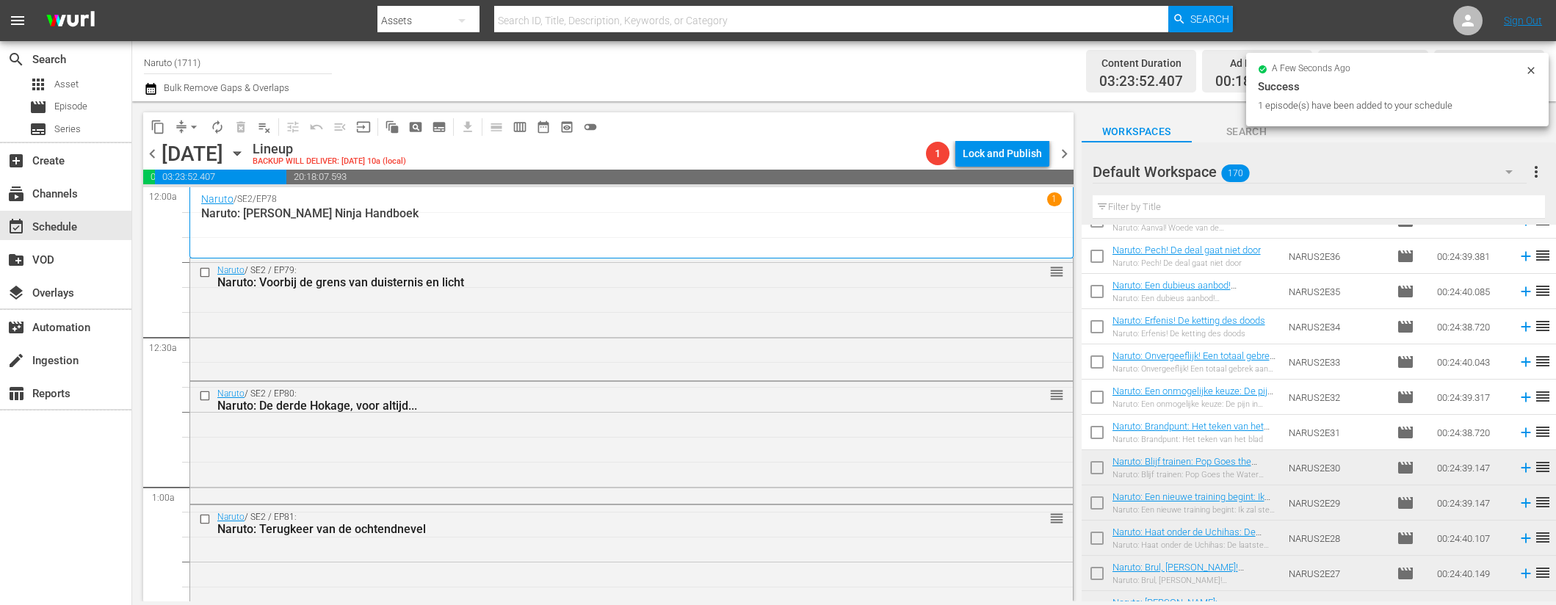
scroll to position [2731, 0]
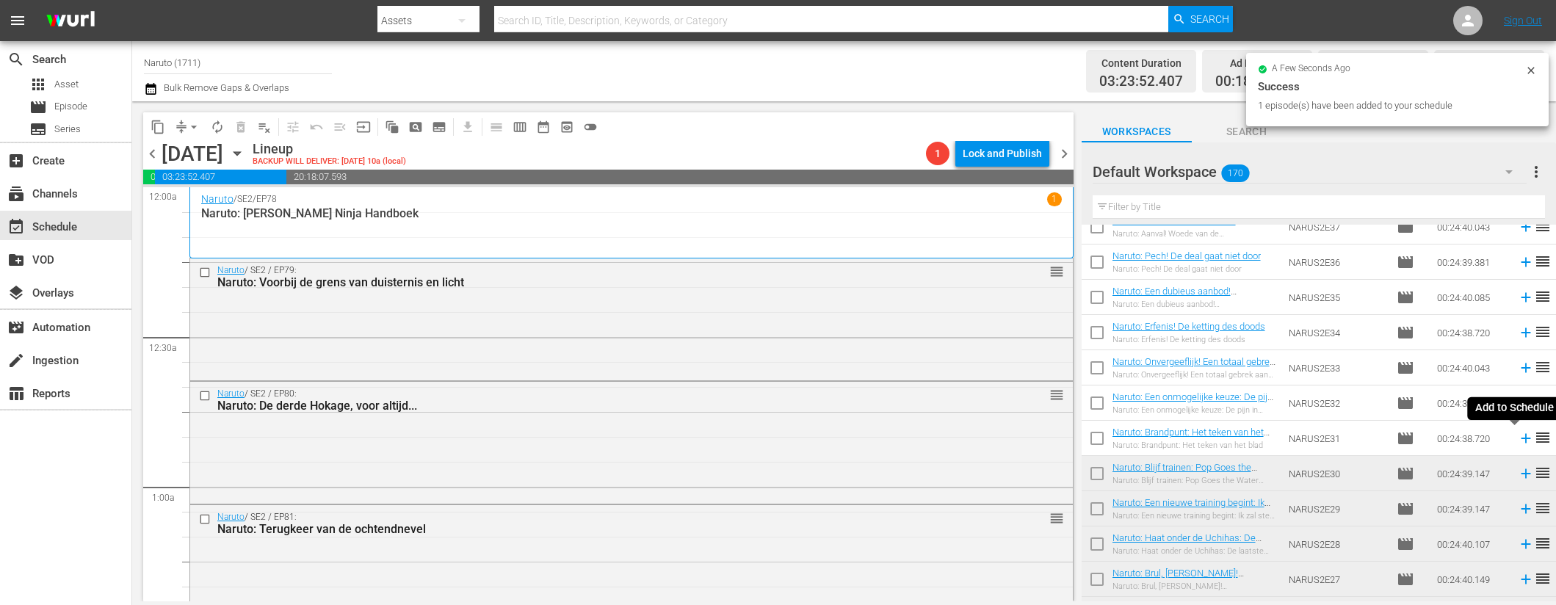
click at [1518, 437] on icon at bounding box center [1526, 438] width 16 height 16
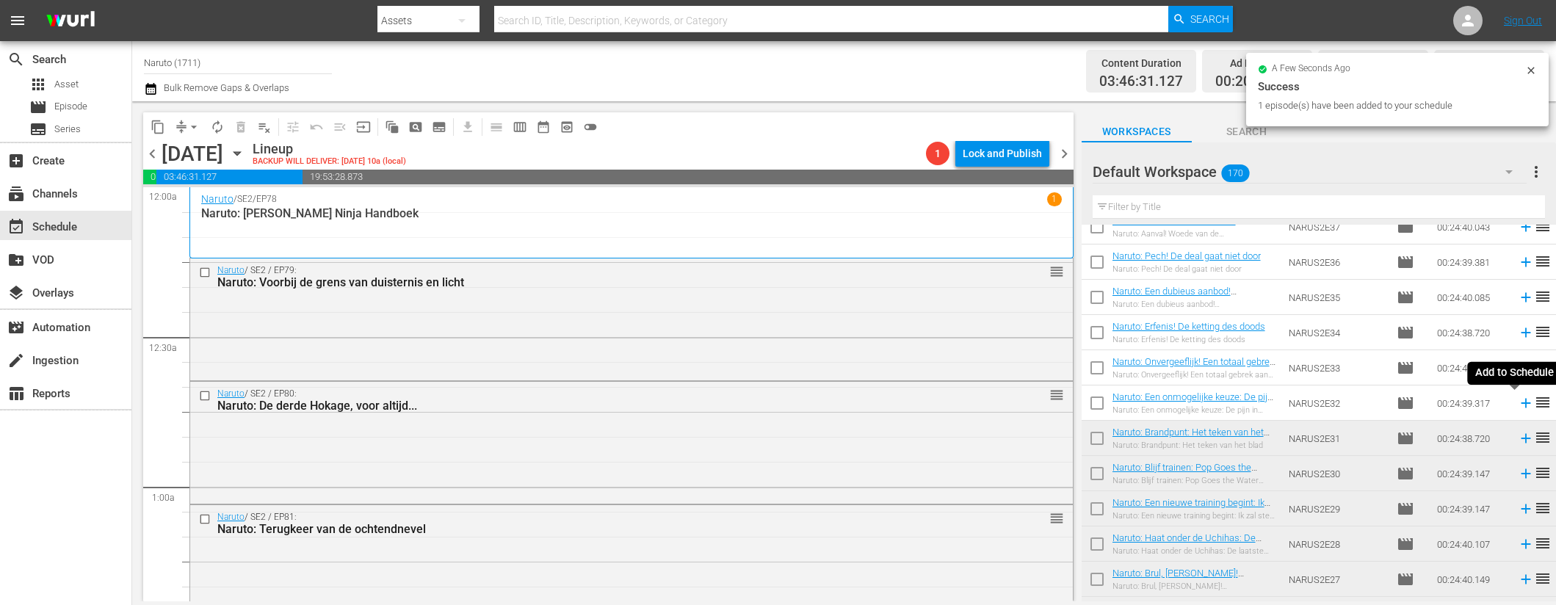
click at [1521, 403] on icon at bounding box center [1526, 404] width 10 height 10
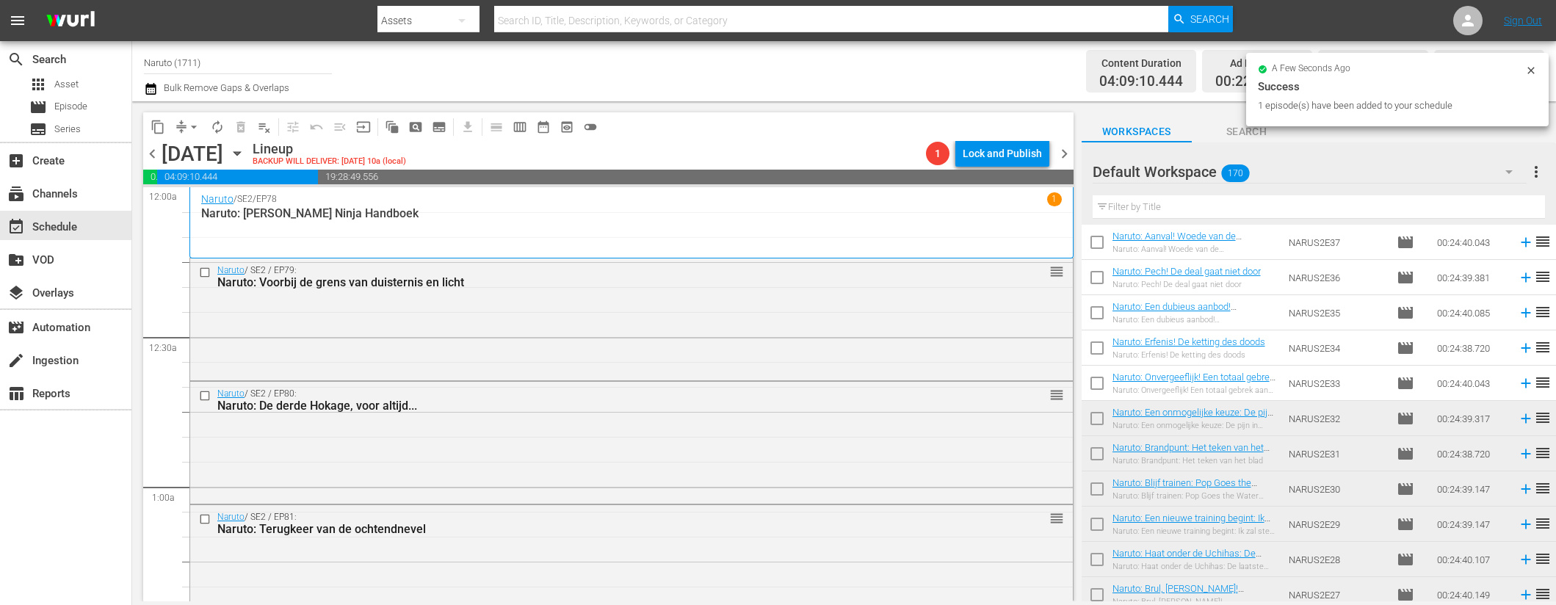
scroll to position [2613, 0]
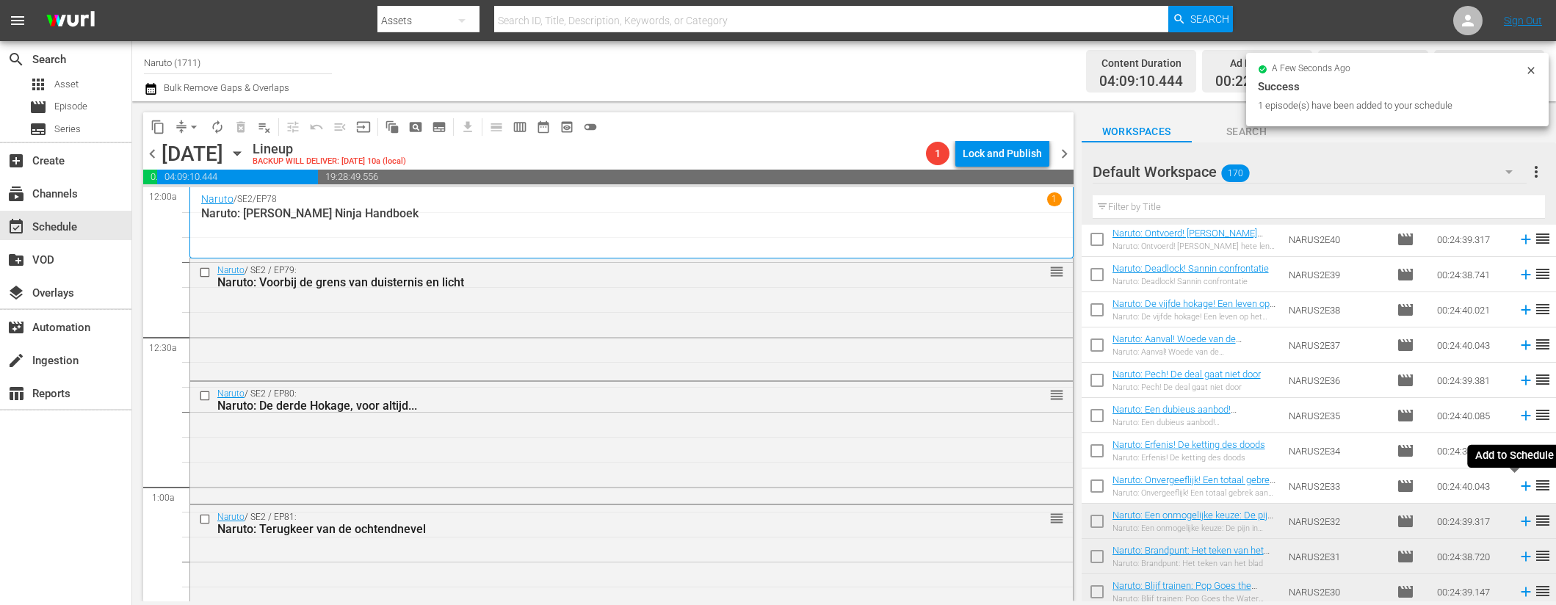
click at [1518, 484] on icon at bounding box center [1526, 486] width 16 height 16
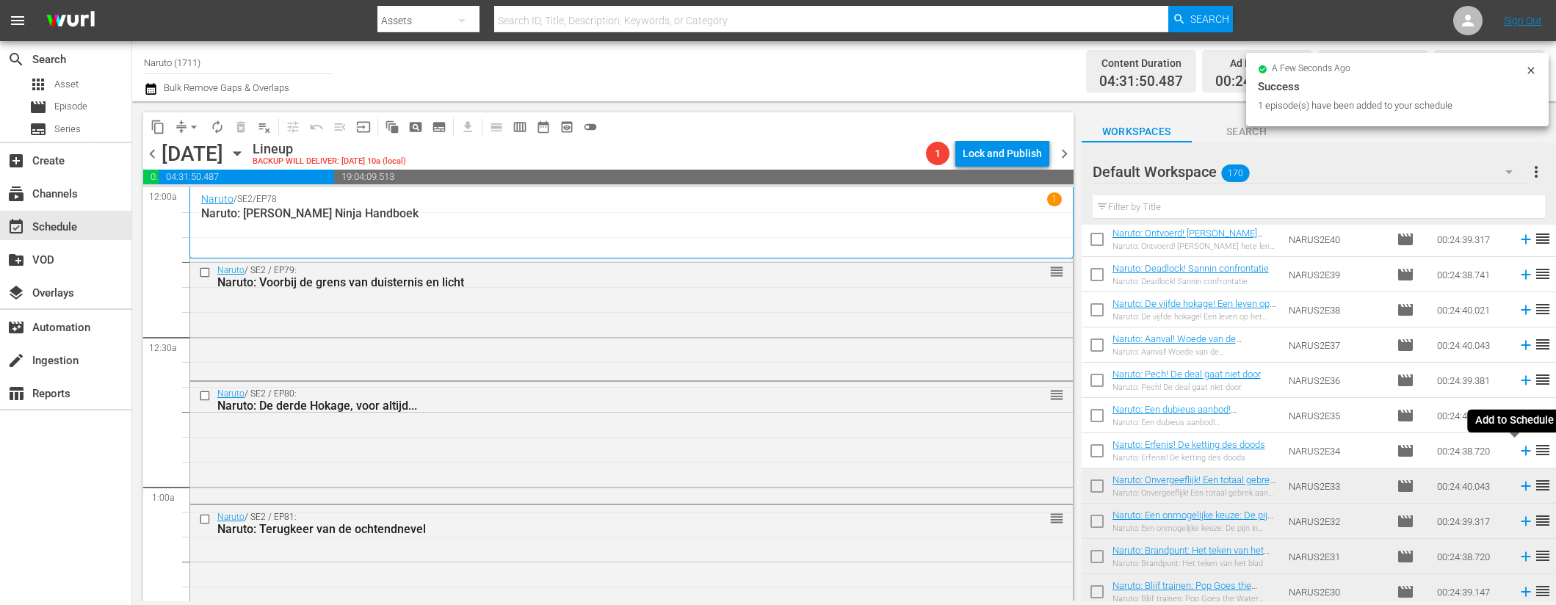
click at [1518, 450] on icon at bounding box center [1526, 451] width 16 height 16
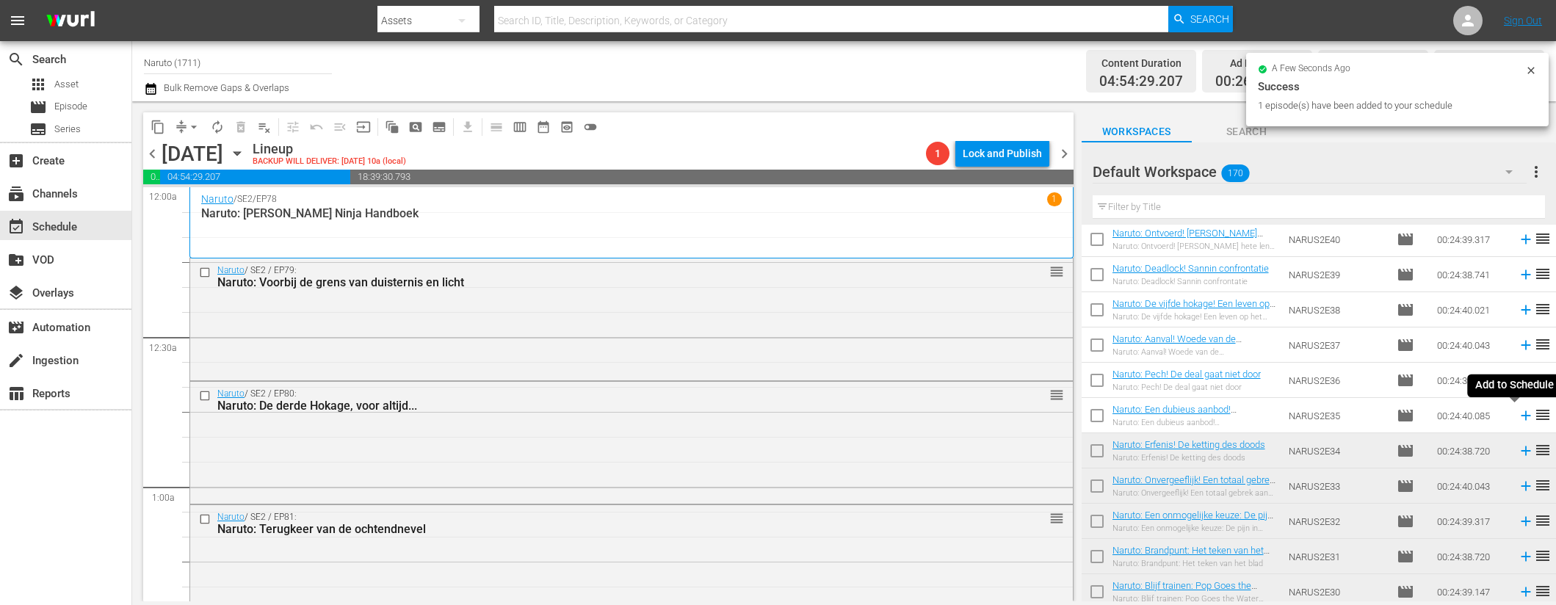
click at [1521, 415] on icon at bounding box center [1526, 416] width 10 height 10
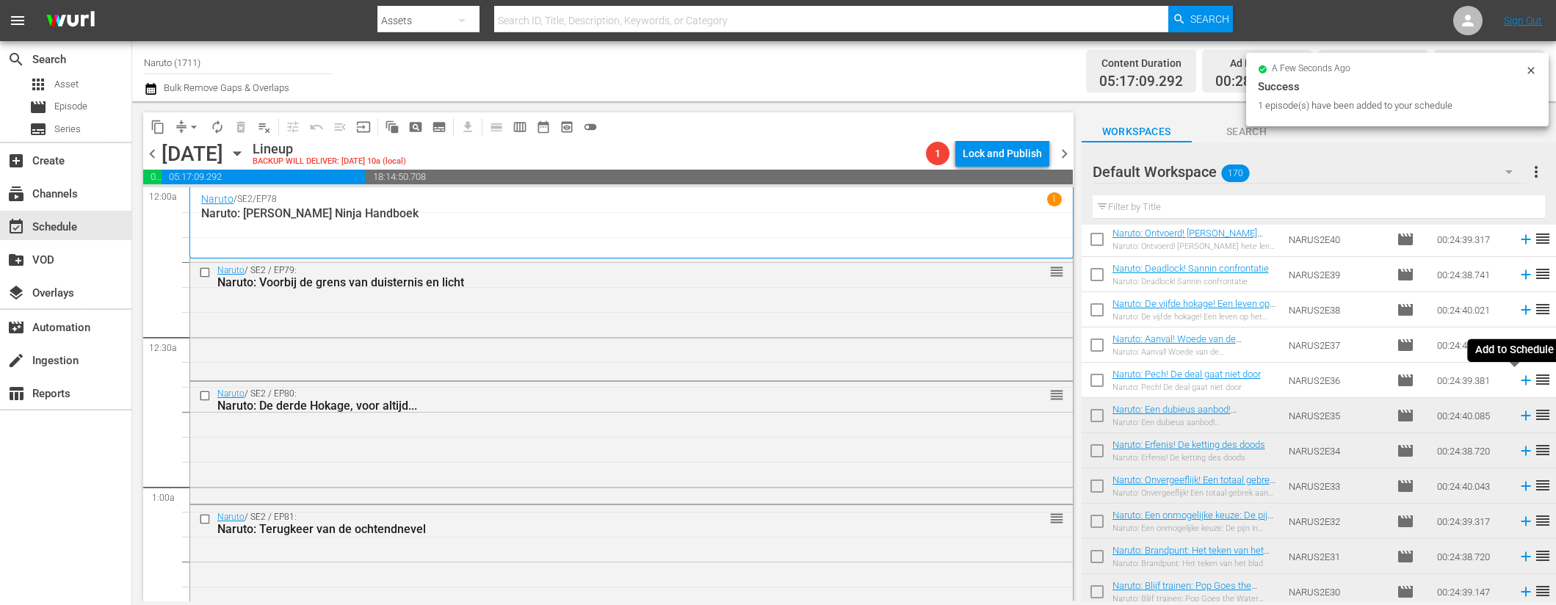
click at [1518, 378] on icon at bounding box center [1526, 380] width 16 height 16
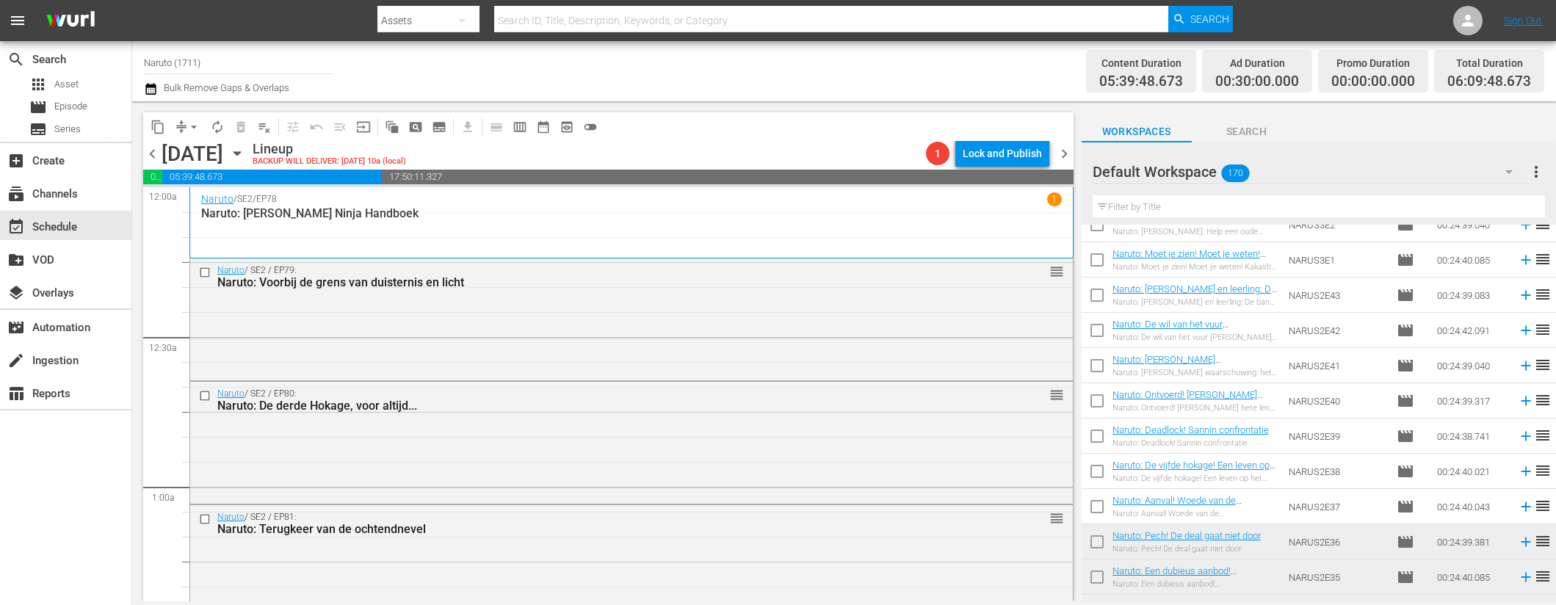
scroll to position [2452, 0]
click at [1521, 505] on icon at bounding box center [1526, 506] width 10 height 10
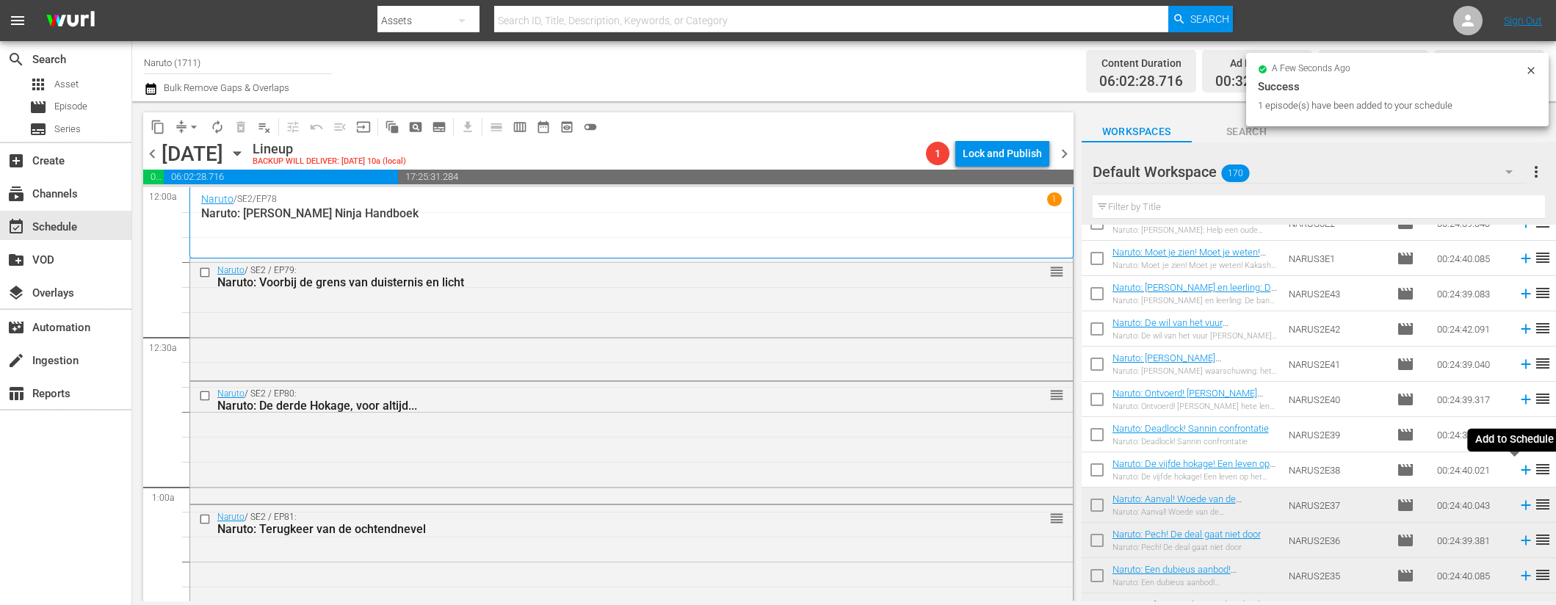
click at [1518, 468] on icon at bounding box center [1526, 470] width 16 height 16
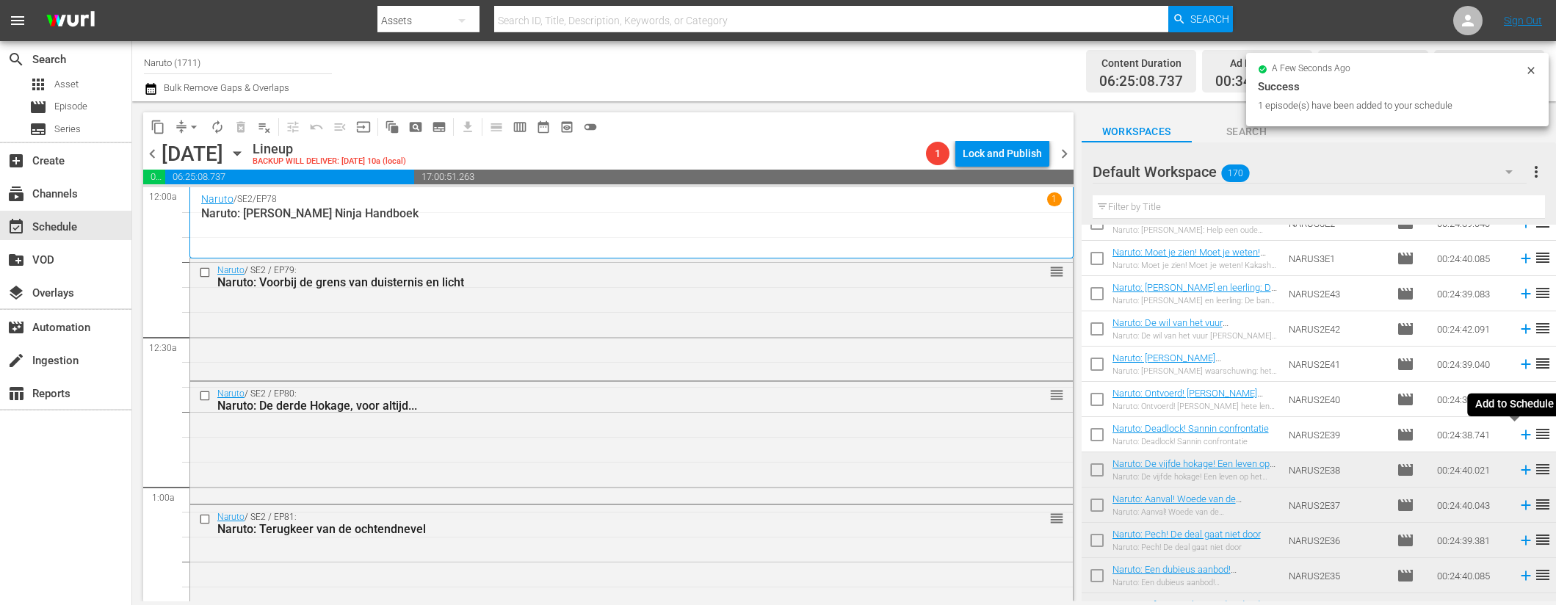
click at [1518, 431] on icon at bounding box center [1526, 435] width 16 height 16
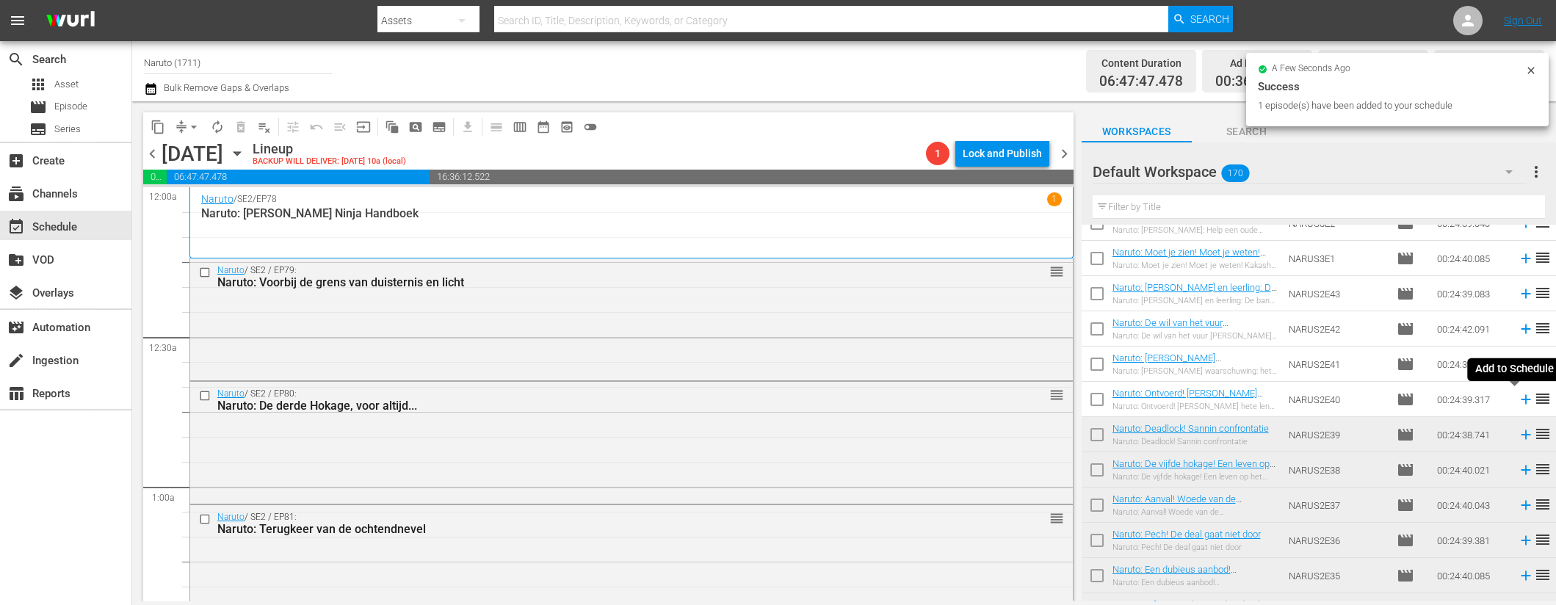
click at [1518, 398] on icon at bounding box center [1526, 399] width 16 height 16
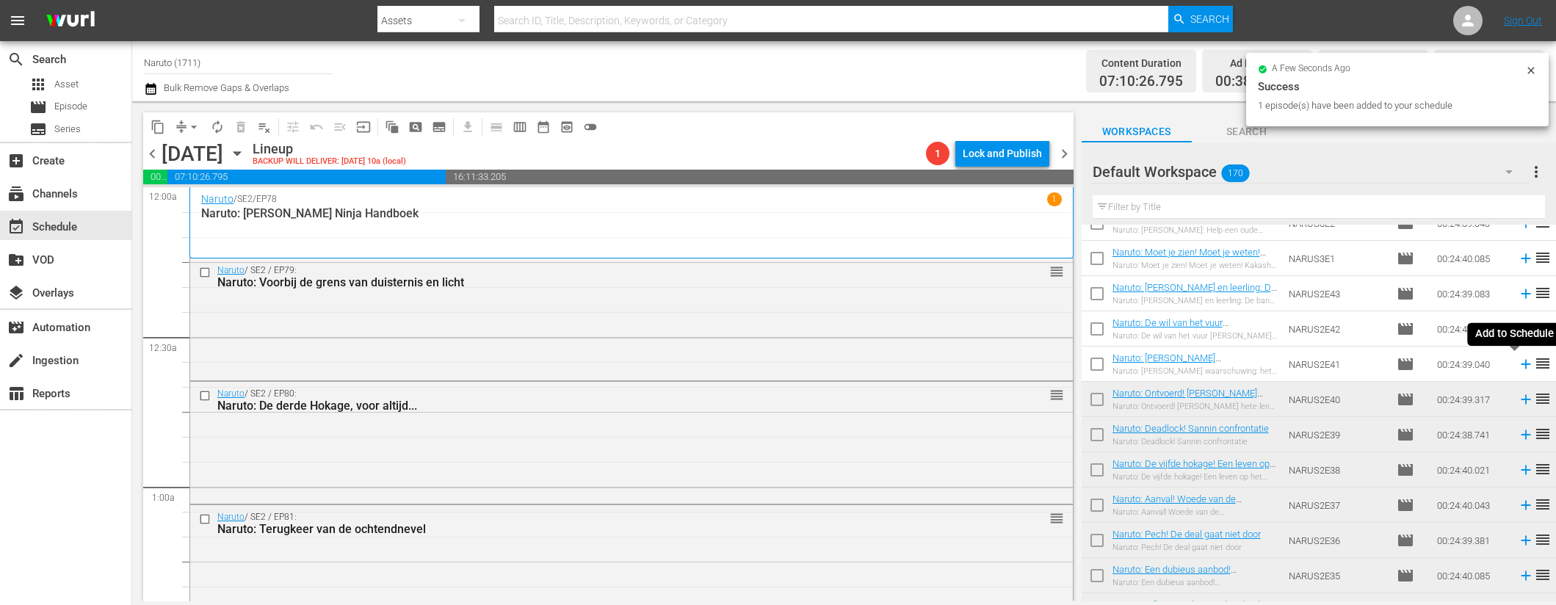
click at [1521, 363] on icon at bounding box center [1526, 365] width 10 height 10
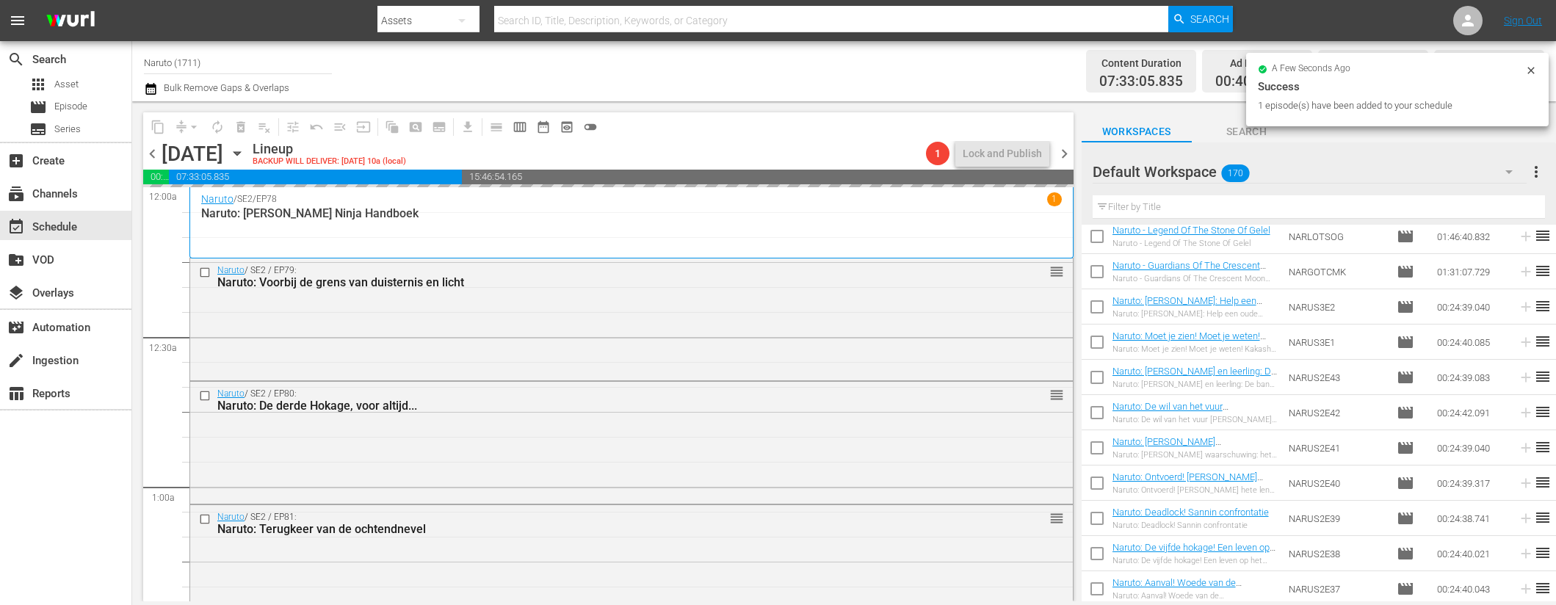
scroll to position [2367, 0]
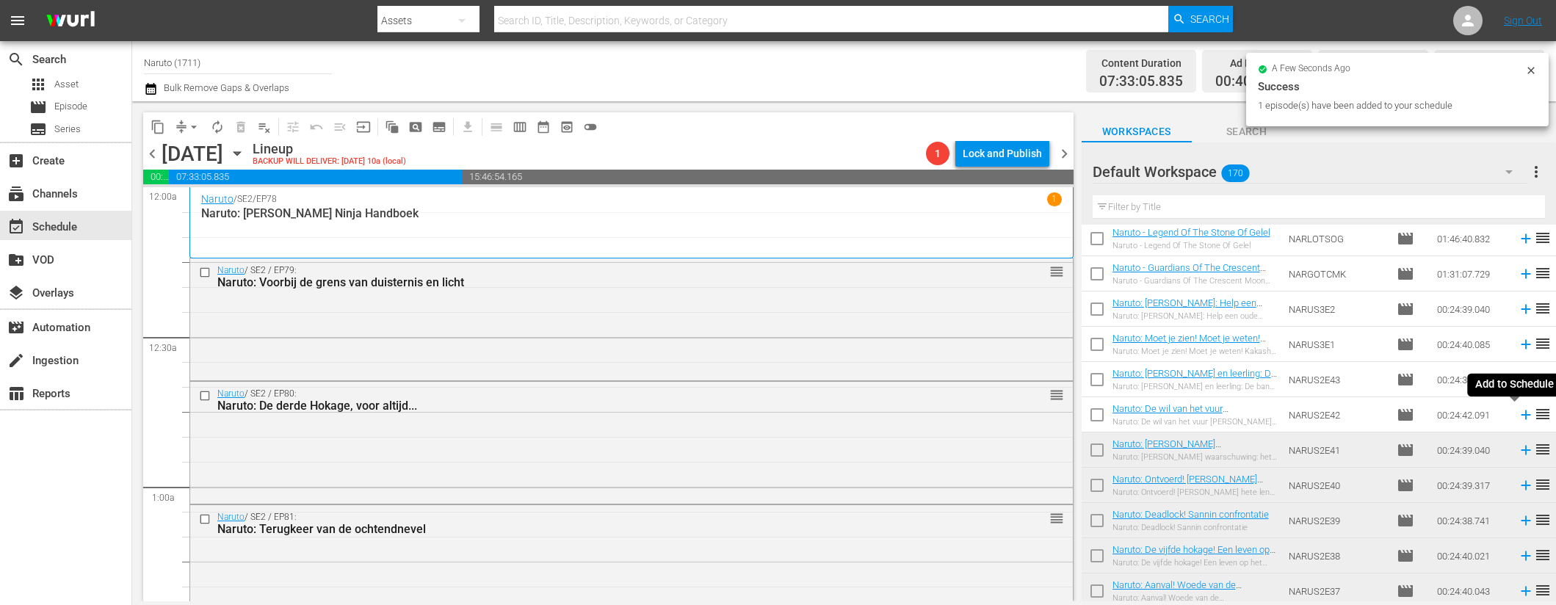
click at [1521, 415] on icon at bounding box center [1526, 416] width 10 height 10
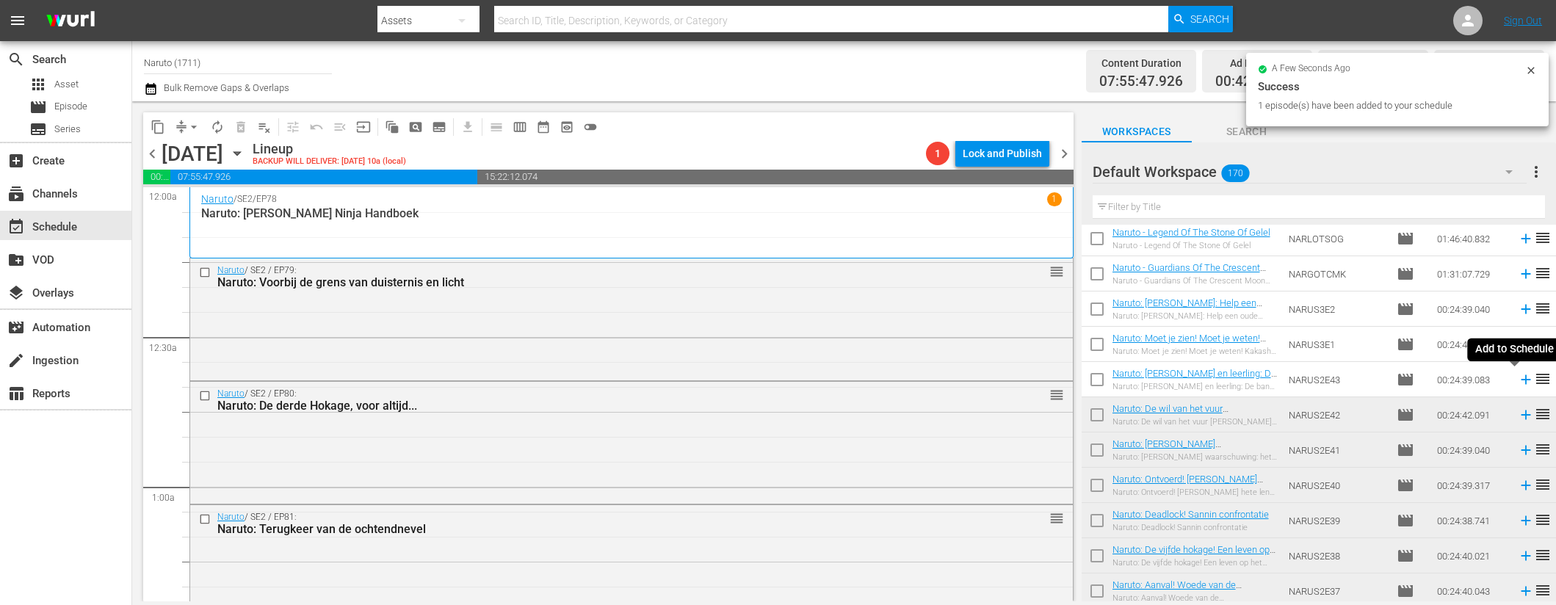
click at [1518, 377] on icon at bounding box center [1526, 380] width 16 height 16
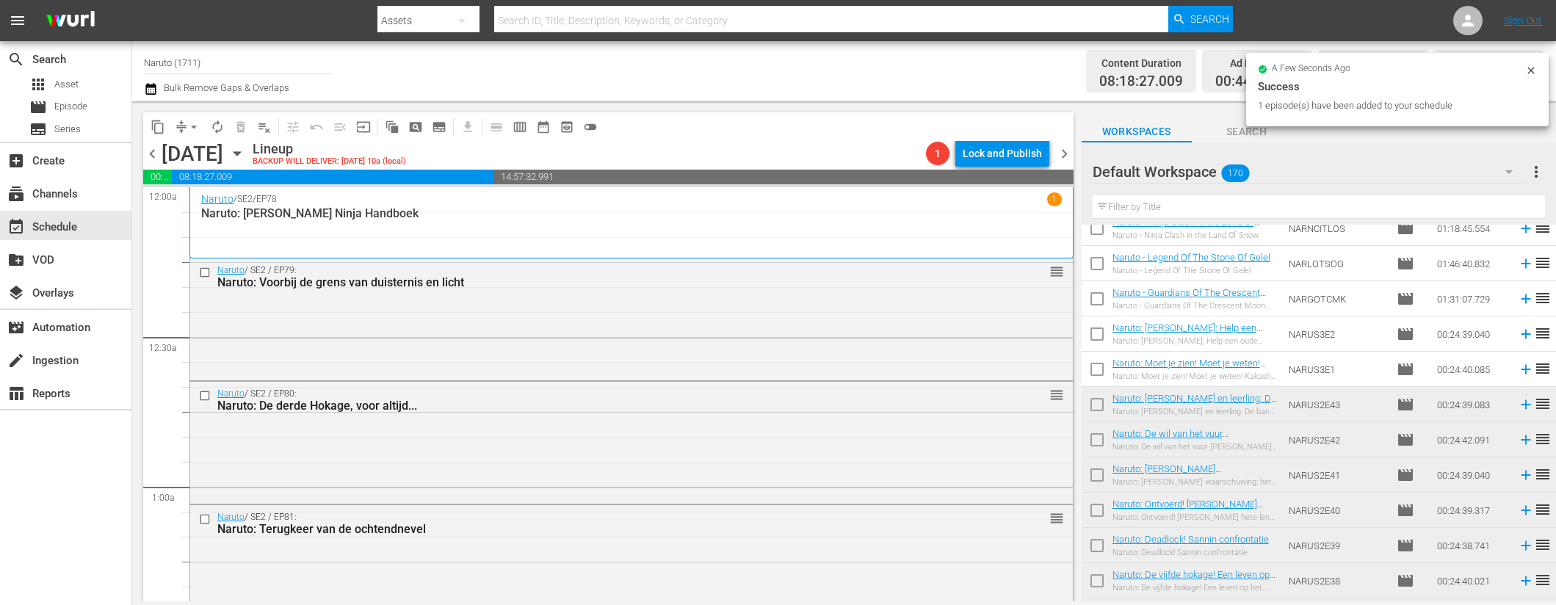
scroll to position [2328, 0]
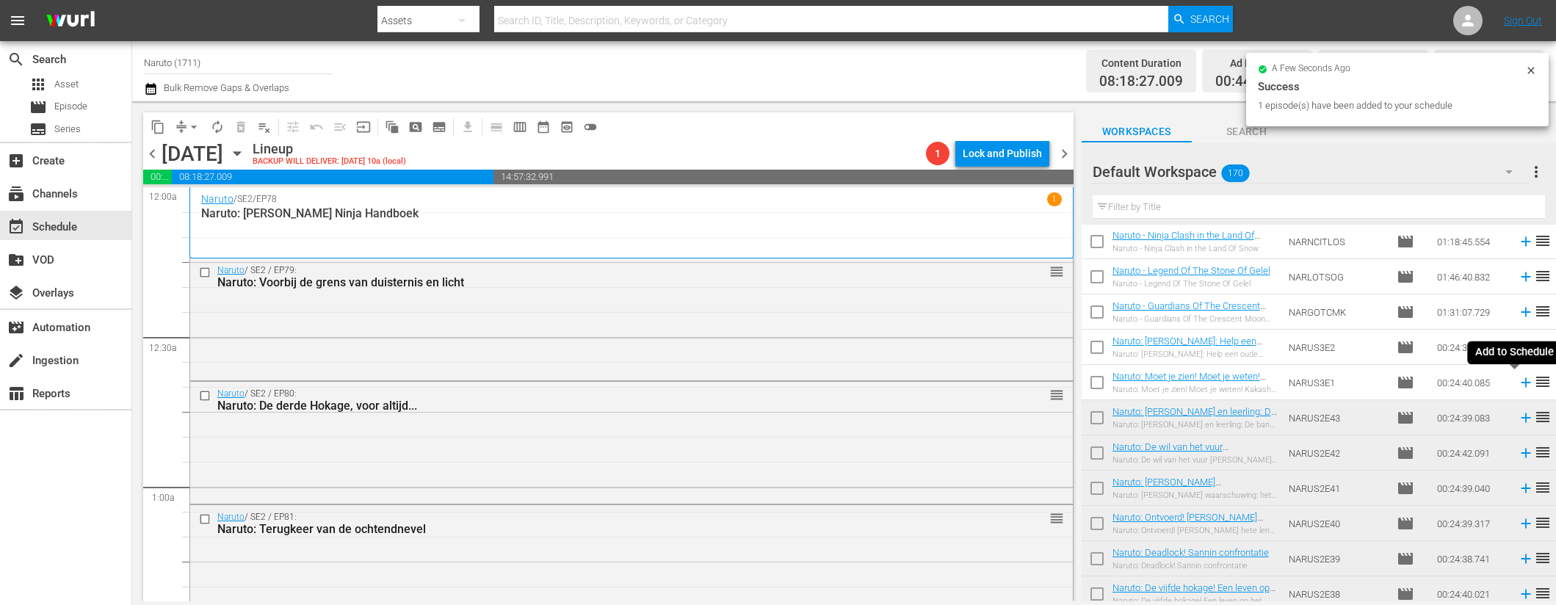
click at [1518, 383] on icon at bounding box center [1526, 383] width 16 height 16
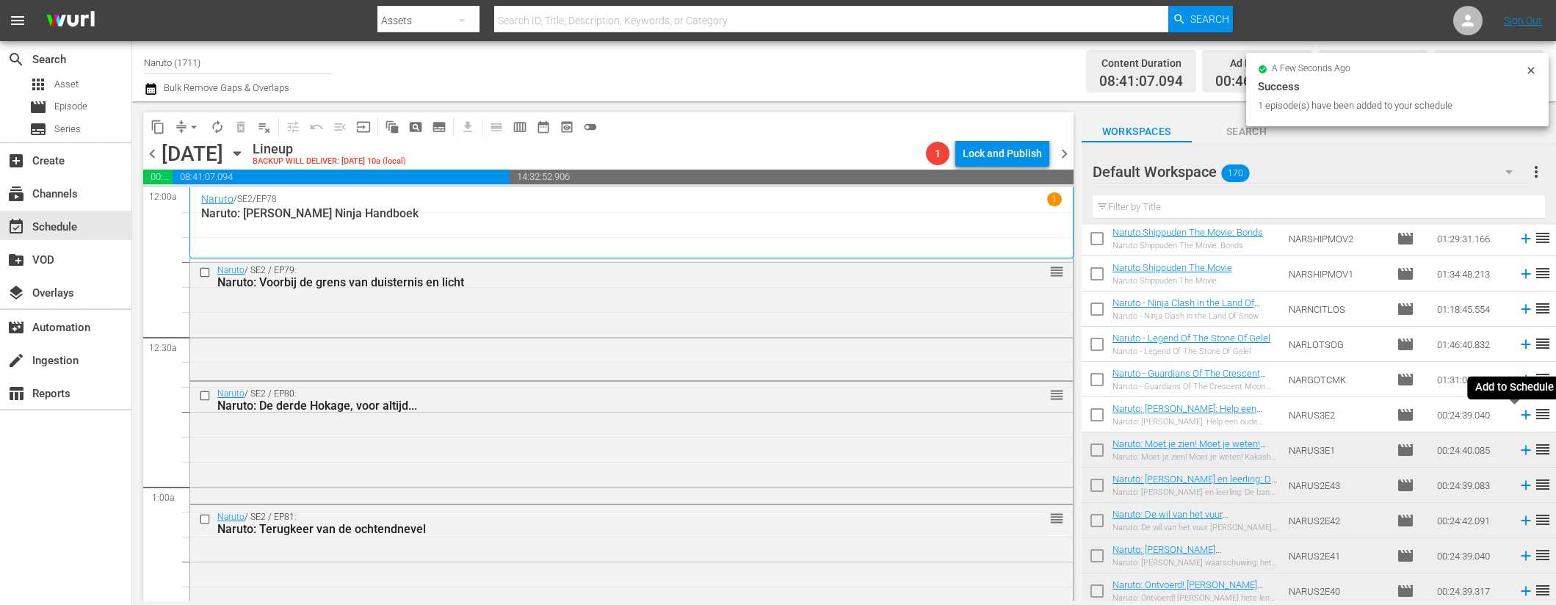
scroll to position [2258, 0]
click at [1521, 415] on icon at bounding box center [1526, 419] width 10 height 10
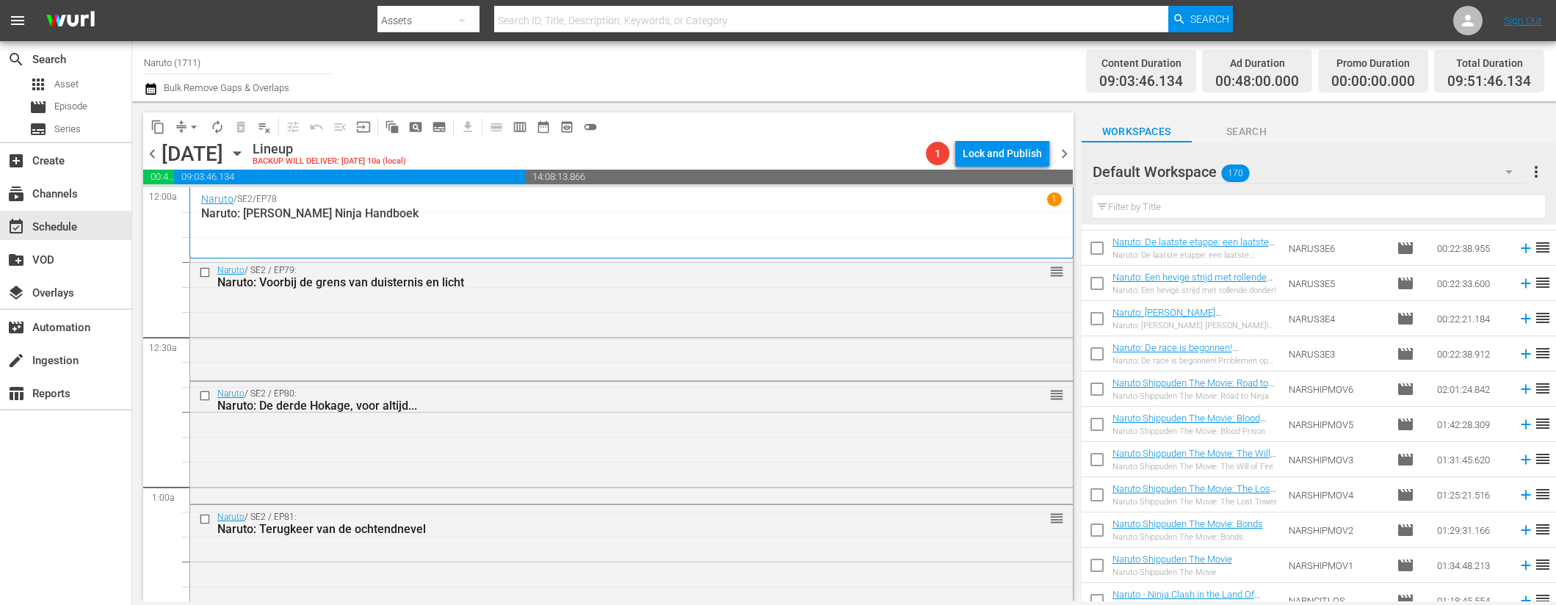
scroll to position [1962, 0]
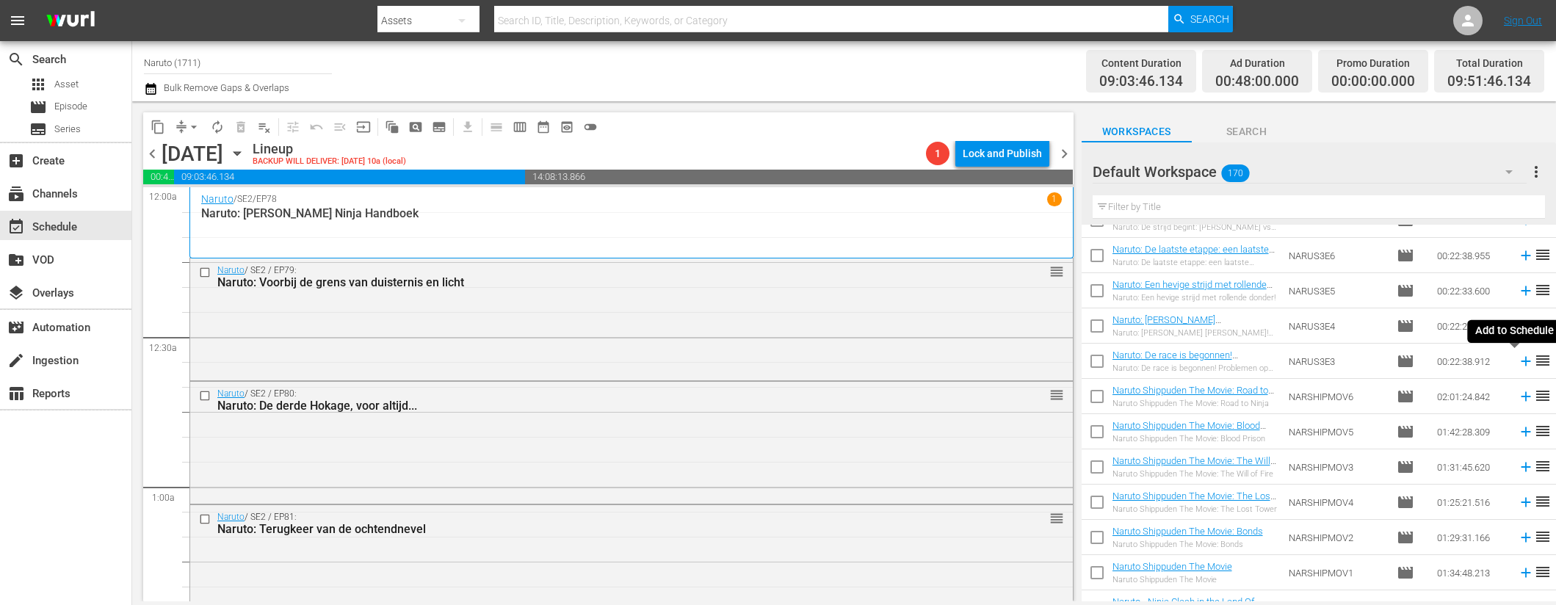
click at [1521, 359] on icon at bounding box center [1526, 362] width 10 height 10
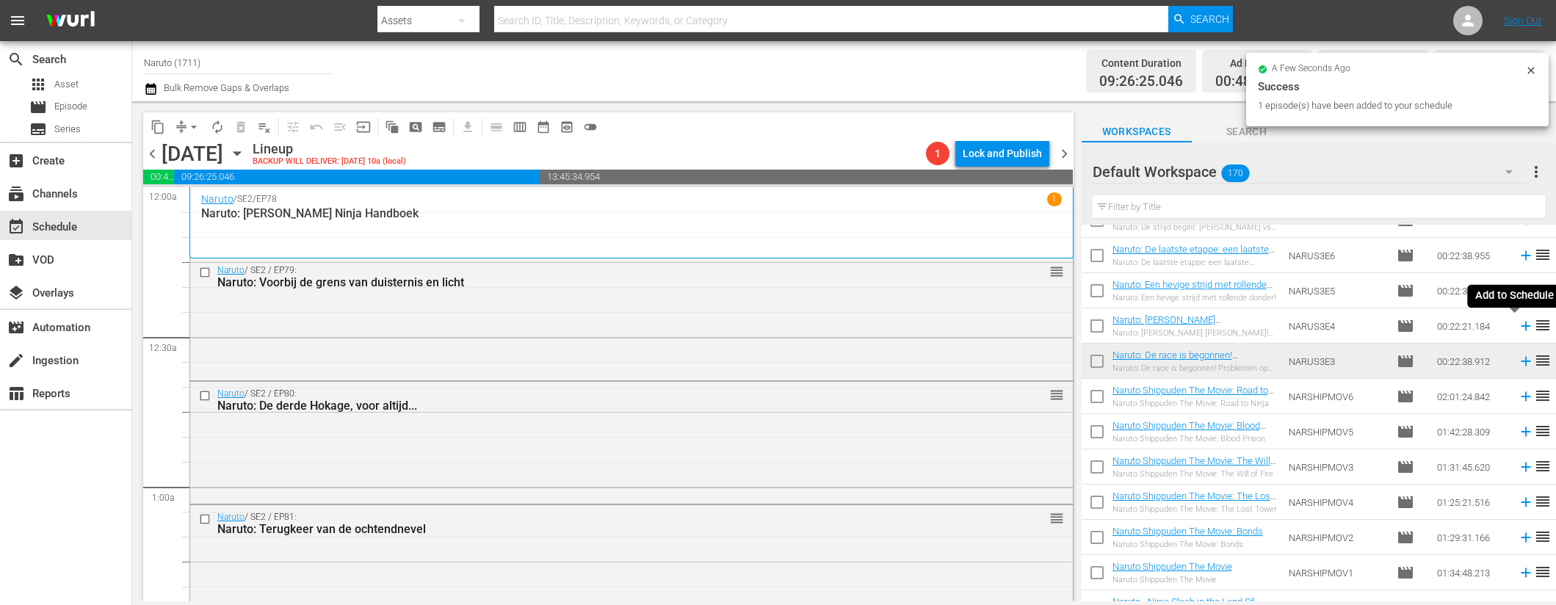
click at [1521, 326] on icon at bounding box center [1526, 327] width 10 height 10
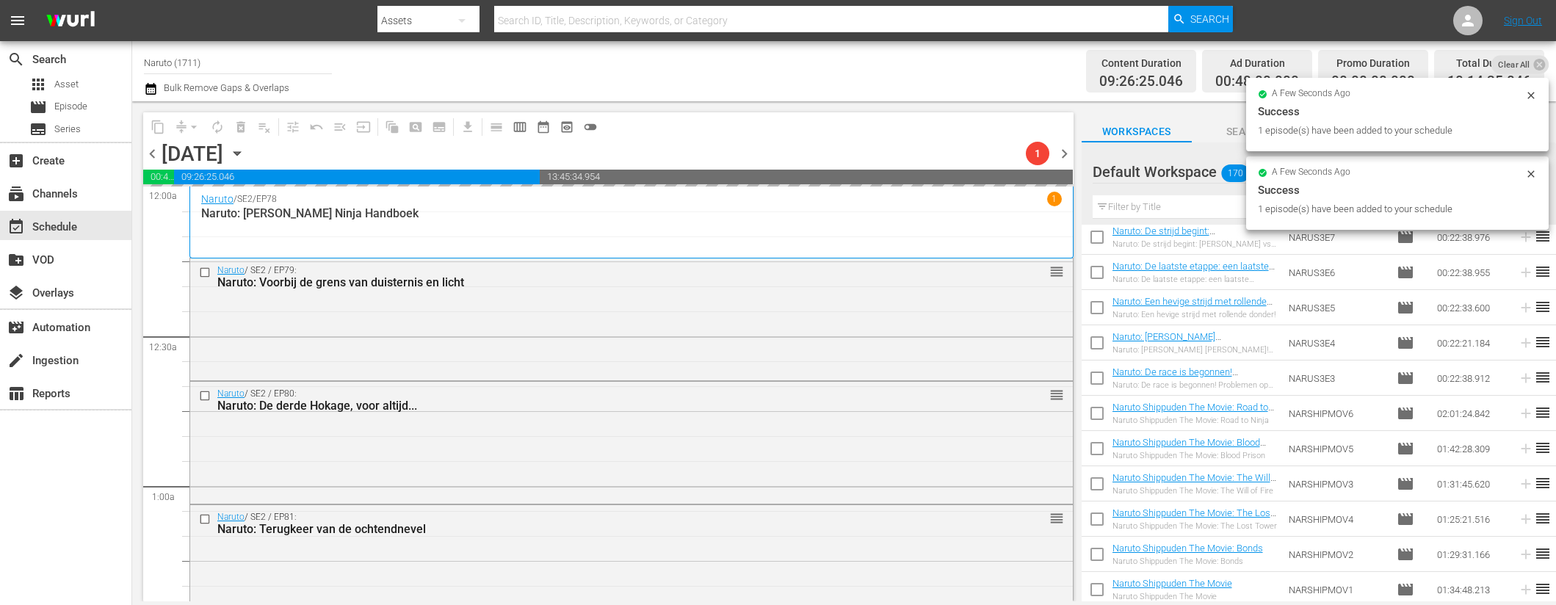
scroll to position [1891, 0]
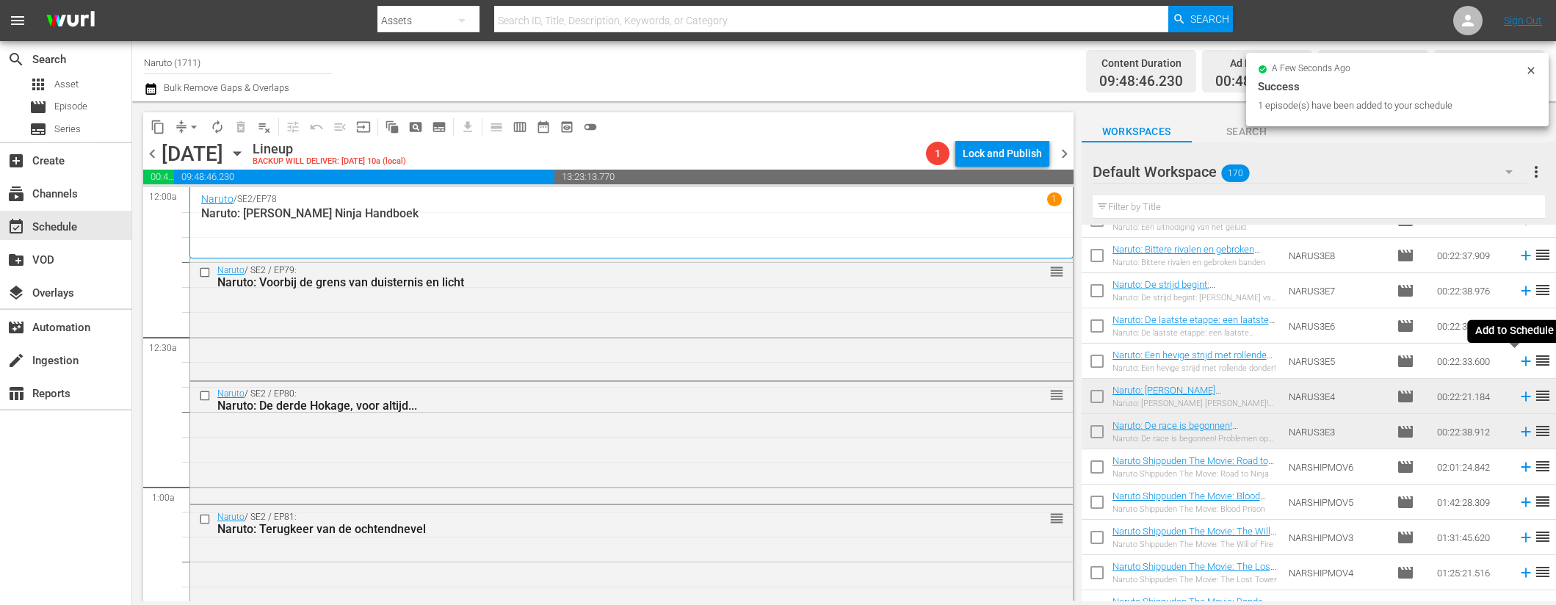
click at [1521, 361] on icon at bounding box center [1526, 362] width 10 height 10
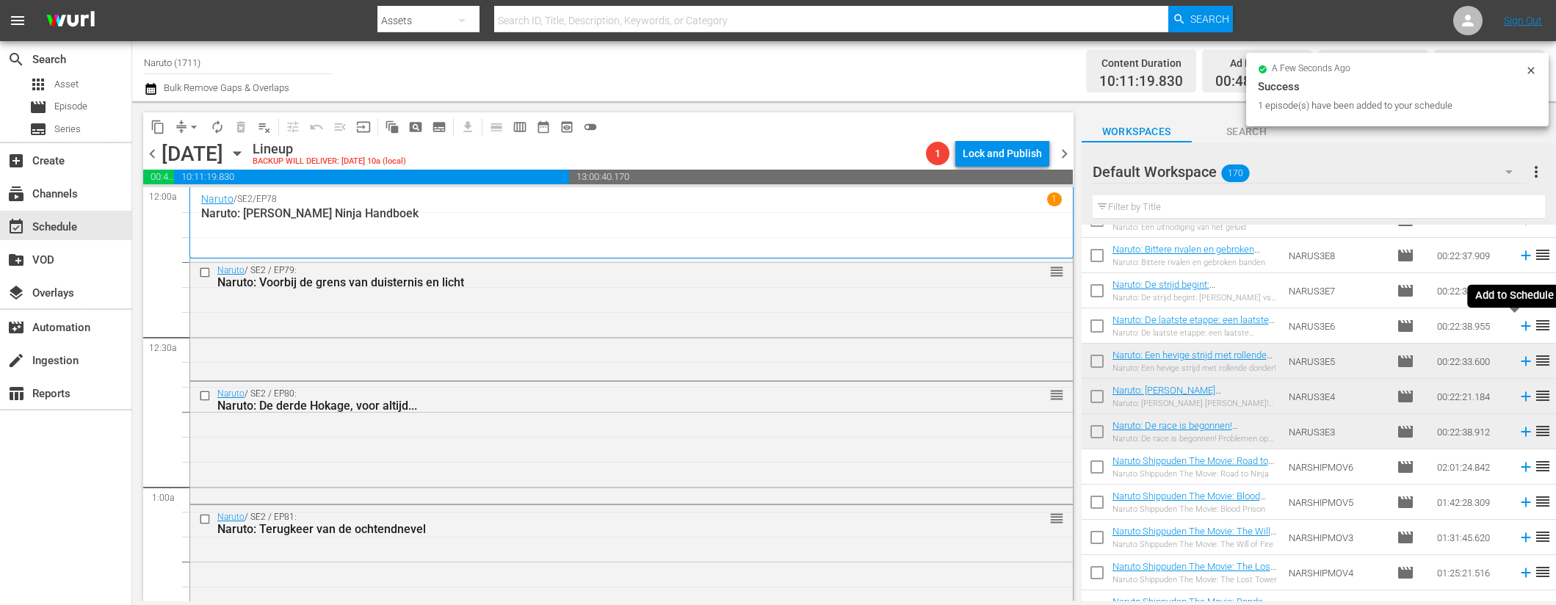
click at [1521, 323] on icon at bounding box center [1526, 327] width 10 height 10
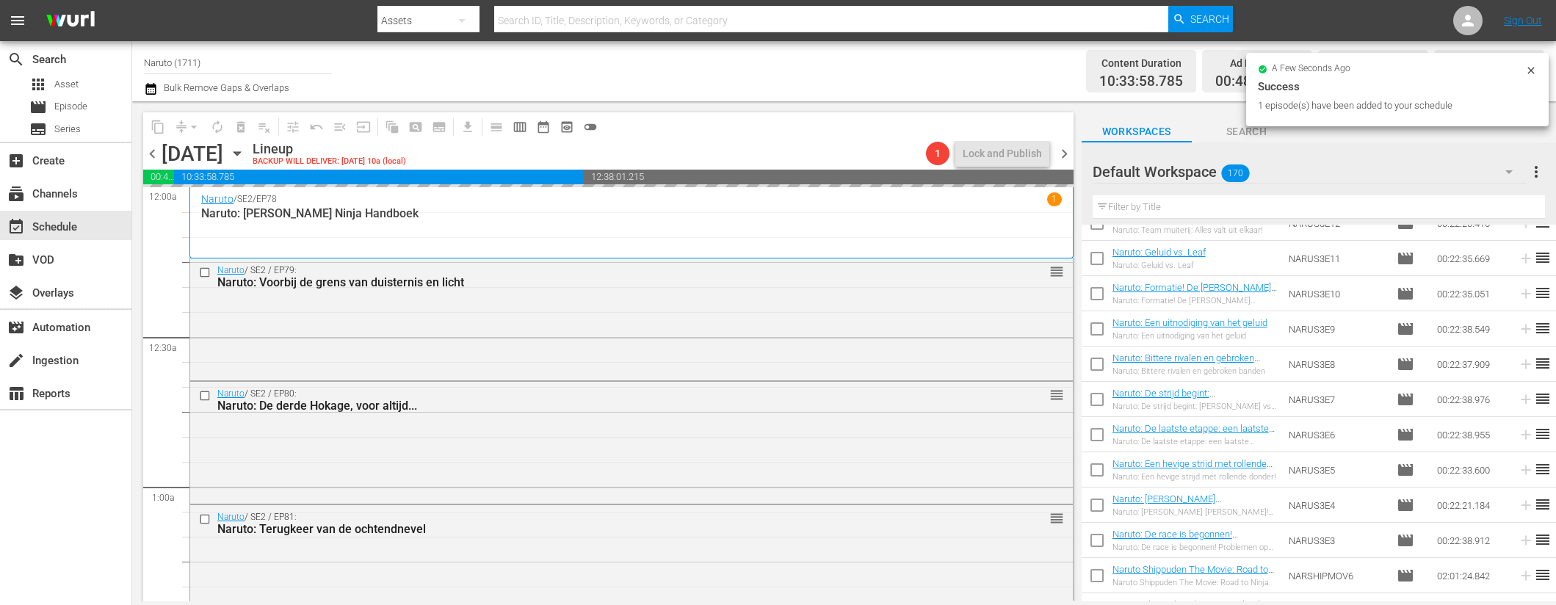
scroll to position [1733, 0]
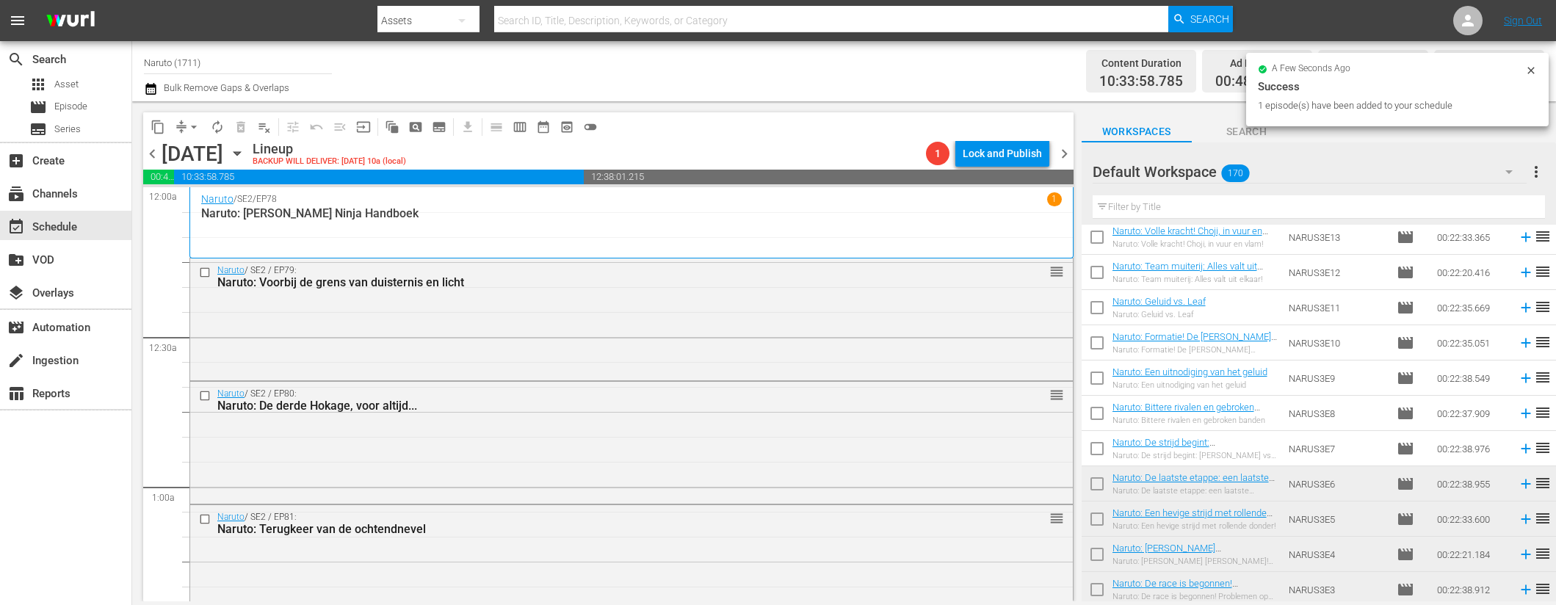
click at [1518, 447] on icon at bounding box center [1526, 449] width 16 height 16
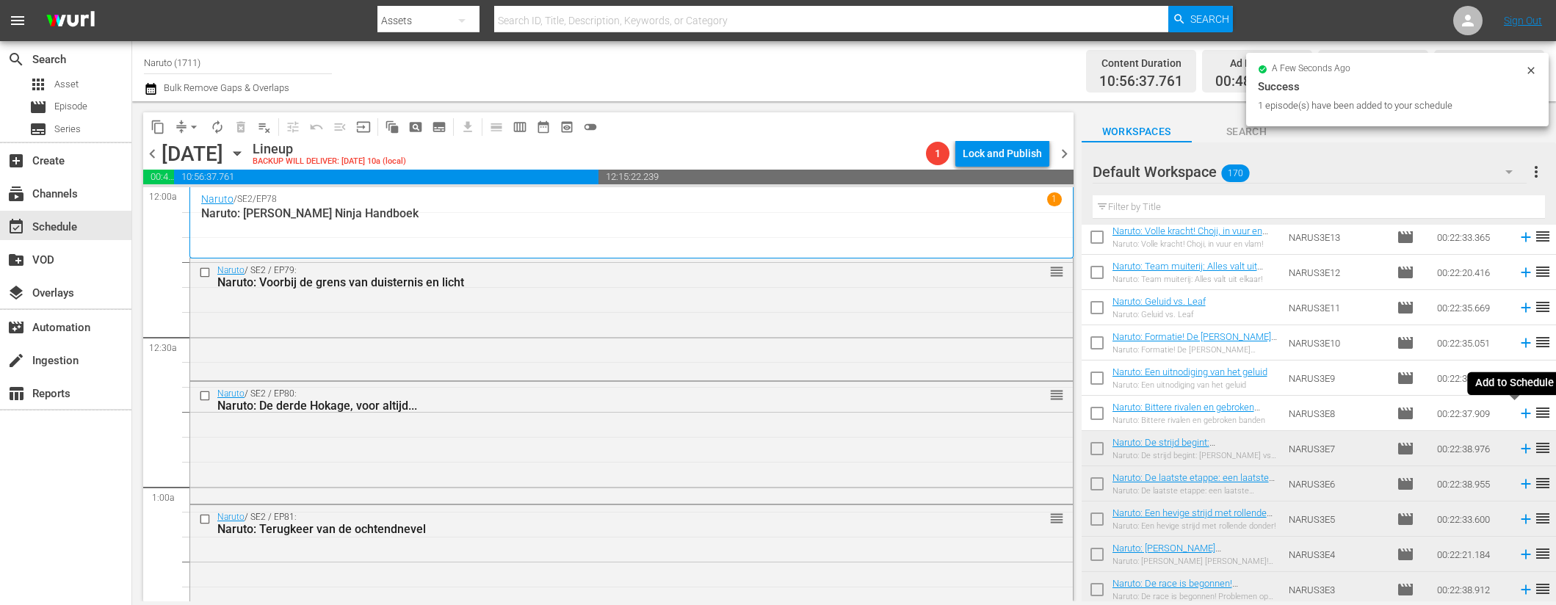
click at [1518, 411] on icon at bounding box center [1526, 413] width 16 height 16
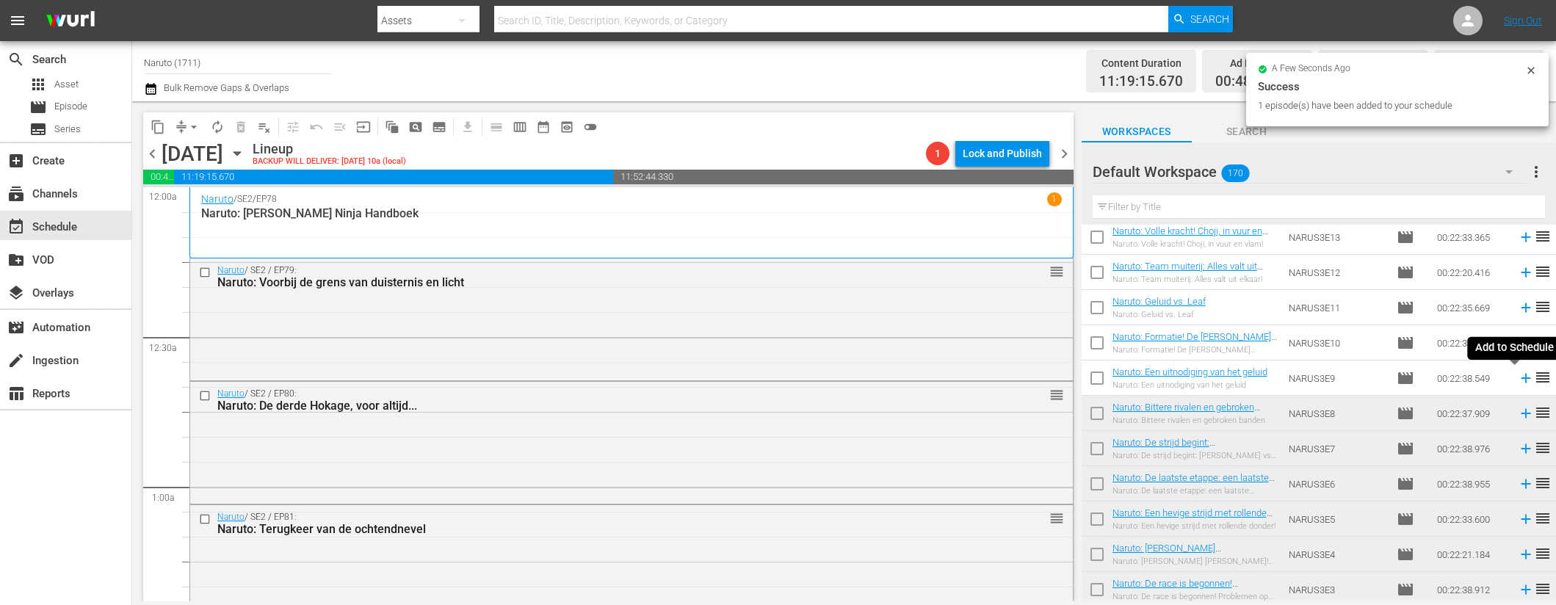
click at [1518, 379] on icon at bounding box center [1526, 378] width 16 height 16
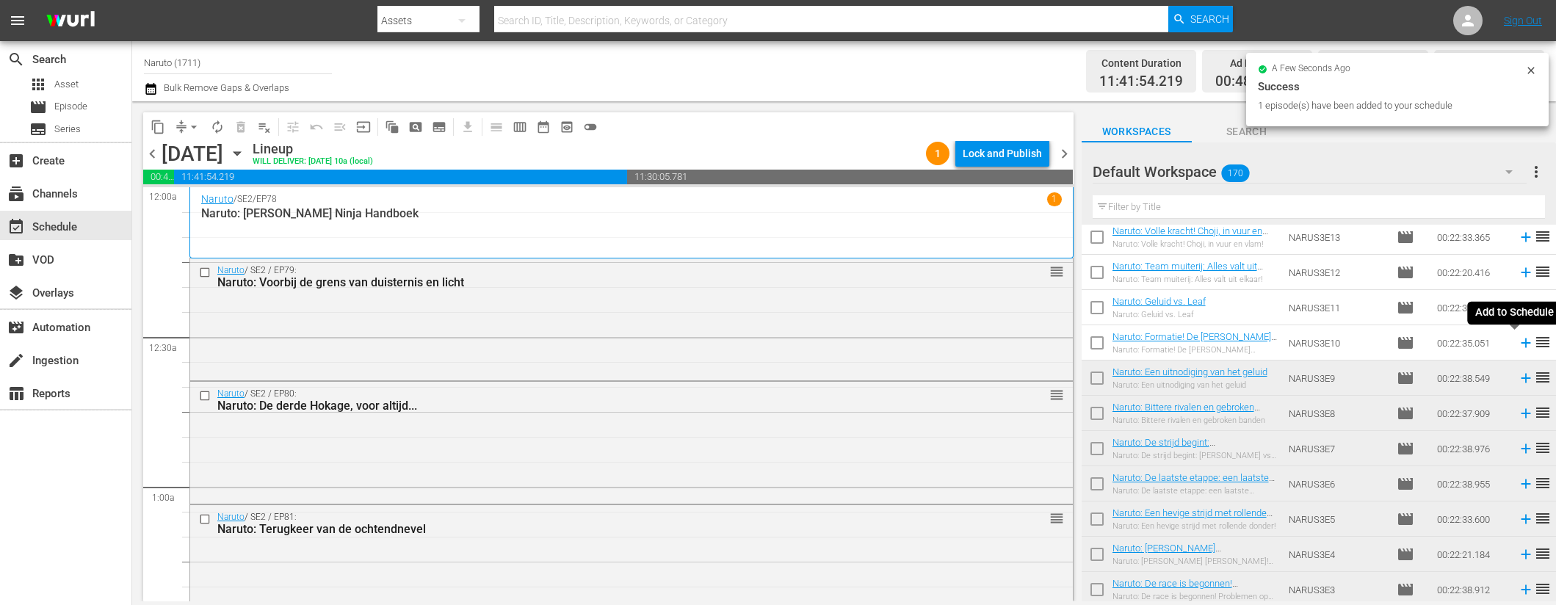
click at [1518, 341] on icon at bounding box center [1526, 343] width 16 height 16
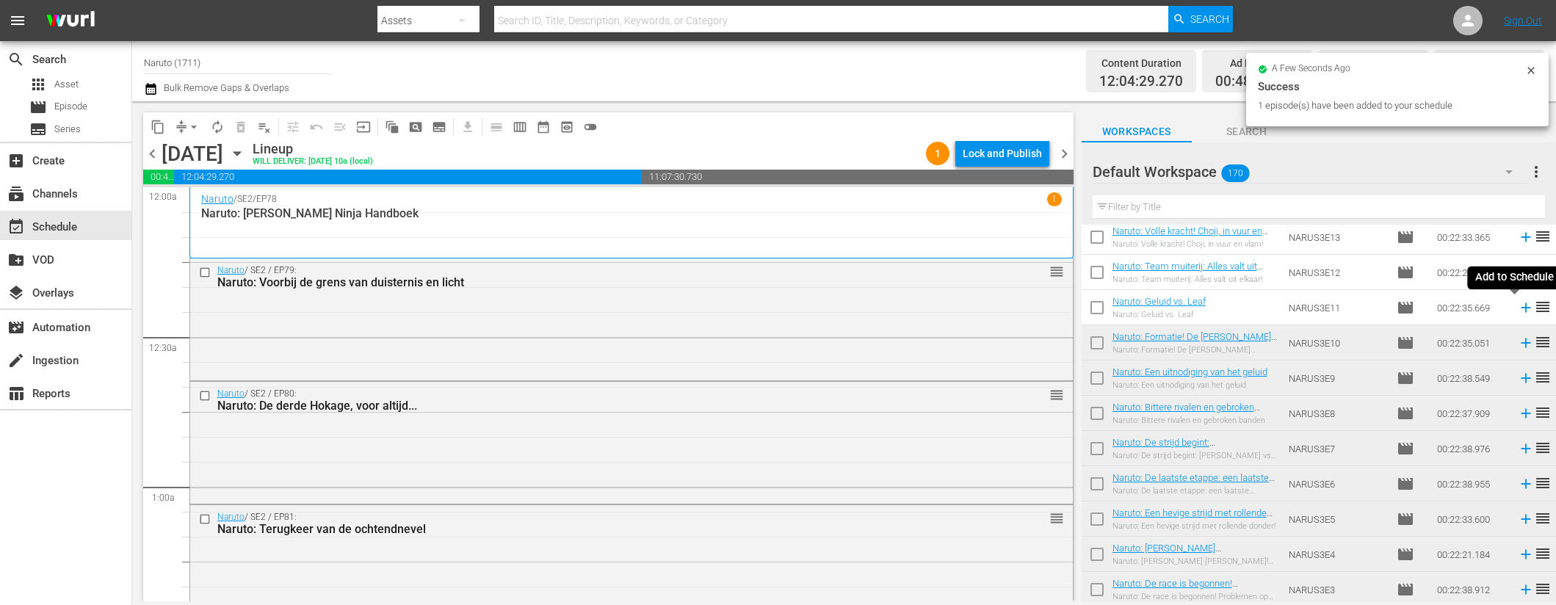
click at [1518, 306] on icon at bounding box center [1526, 308] width 16 height 16
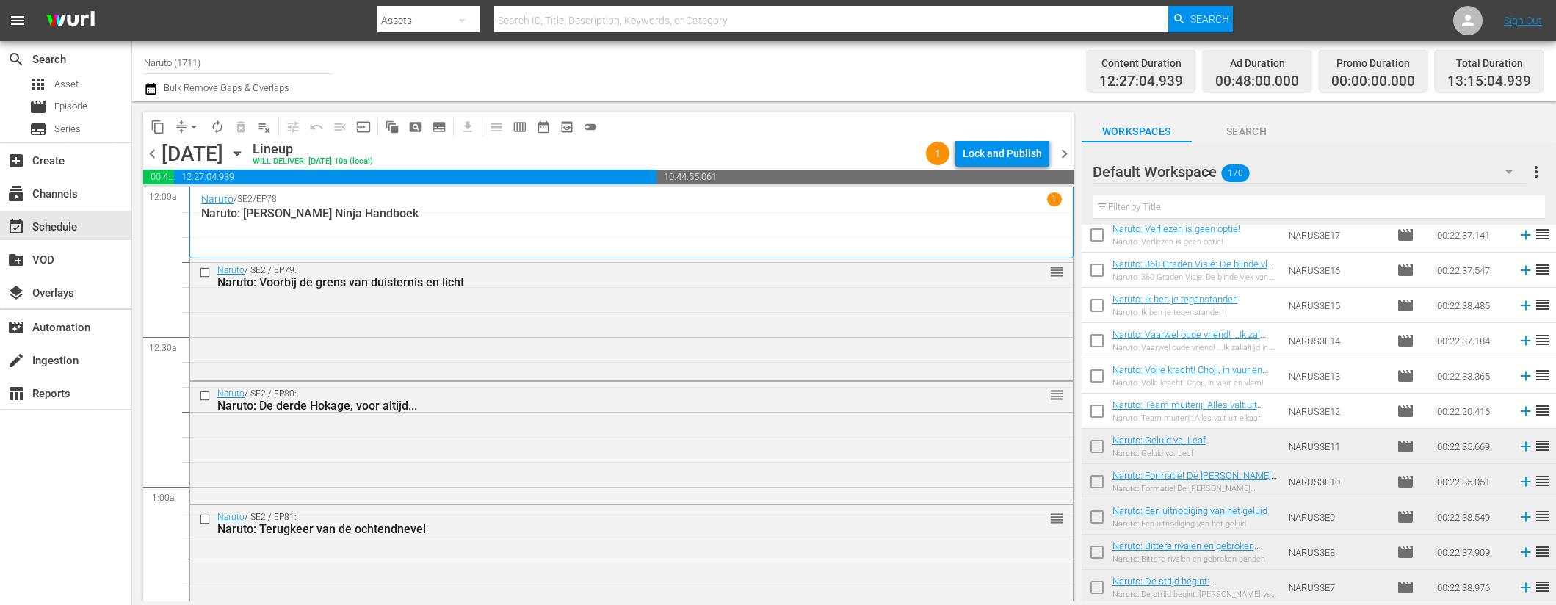
scroll to position [1548, 0]
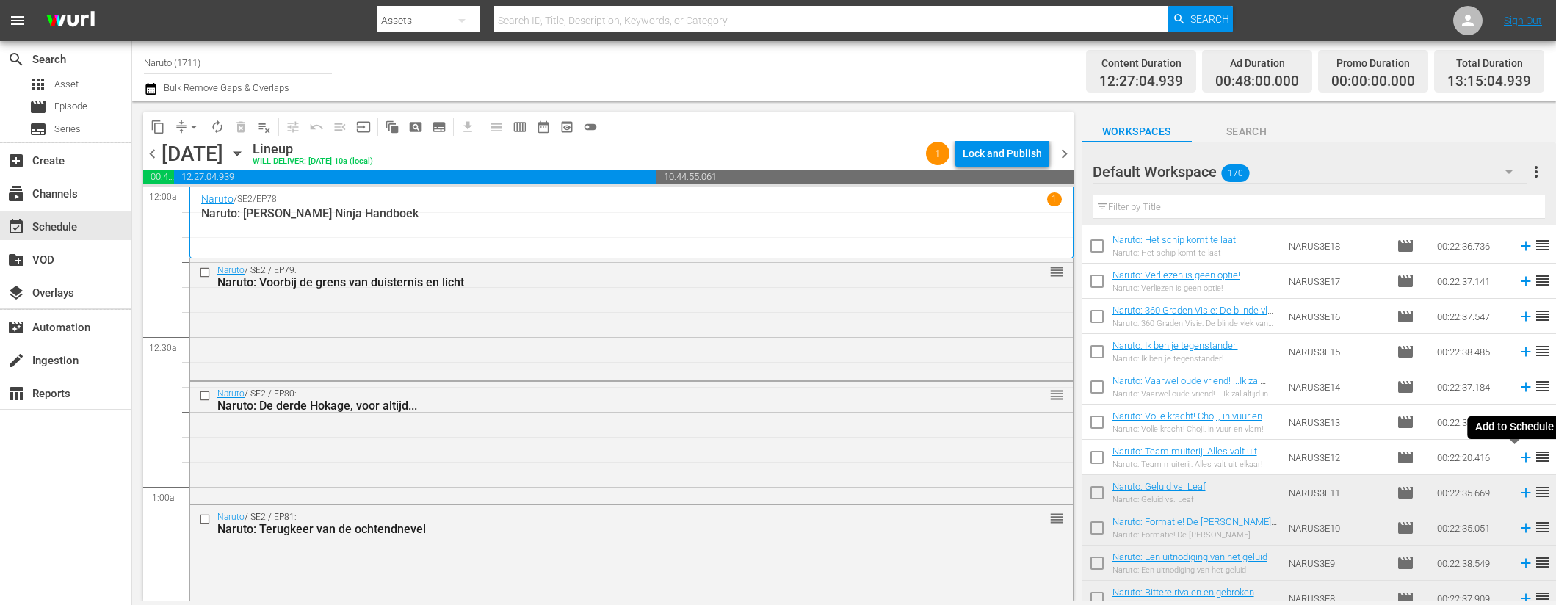
click at [1518, 455] on icon at bounding box center [1526, 458] width 16 height 16
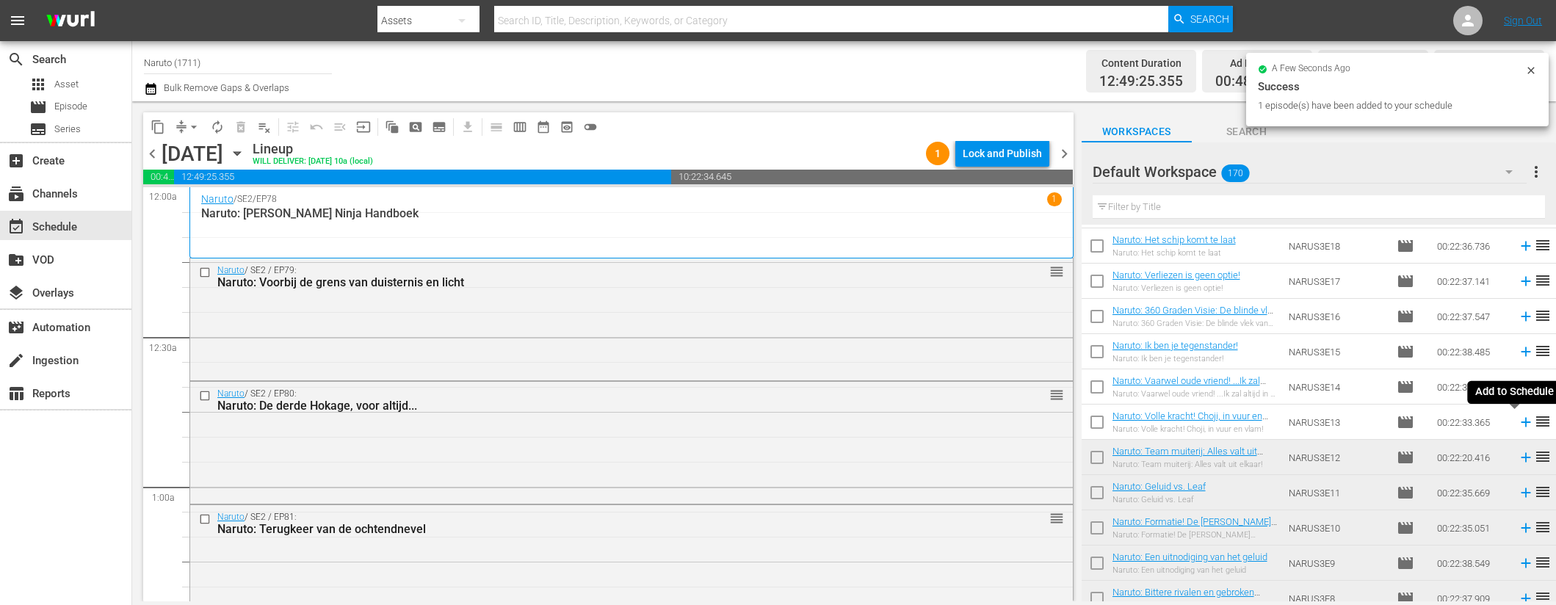
click at [1521, 423] on icon at bounding box center [1526, 423] width 10 height 10
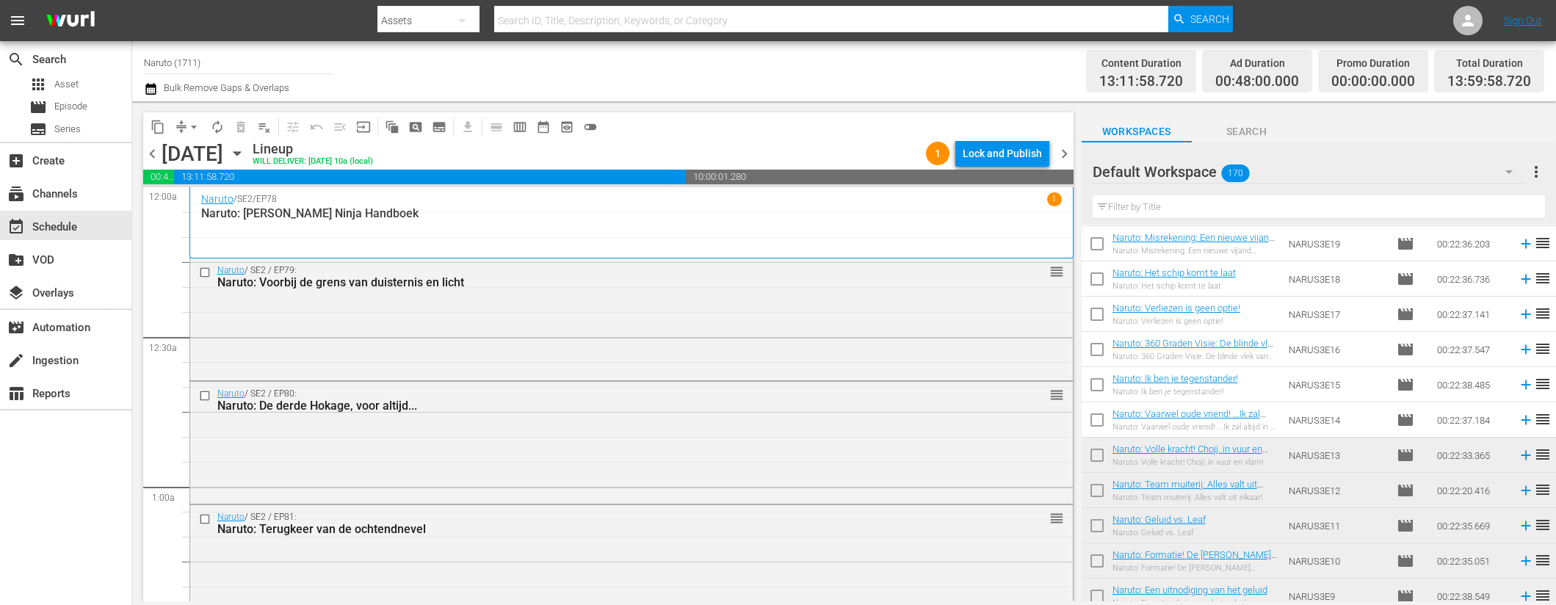
scroll to position [1503, 0]
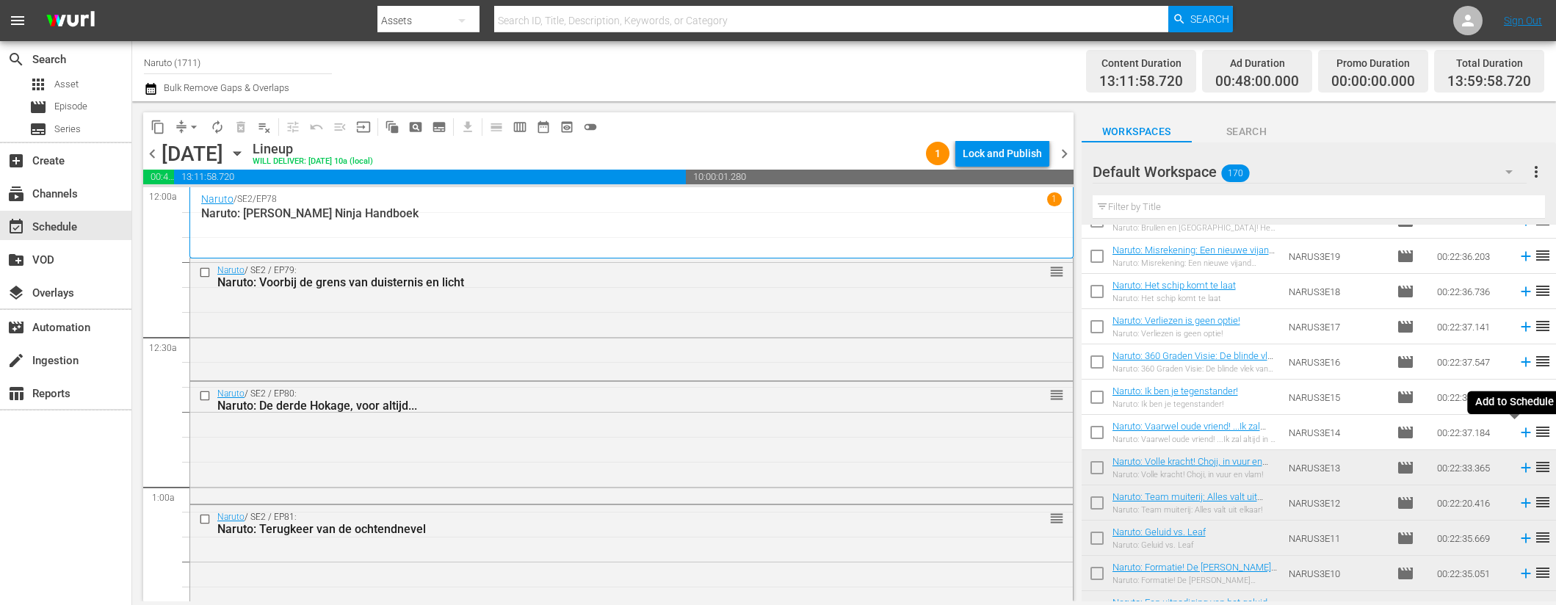
click at [1521, 433] on icon at bounding box center [1526, 433] width 10 height 10
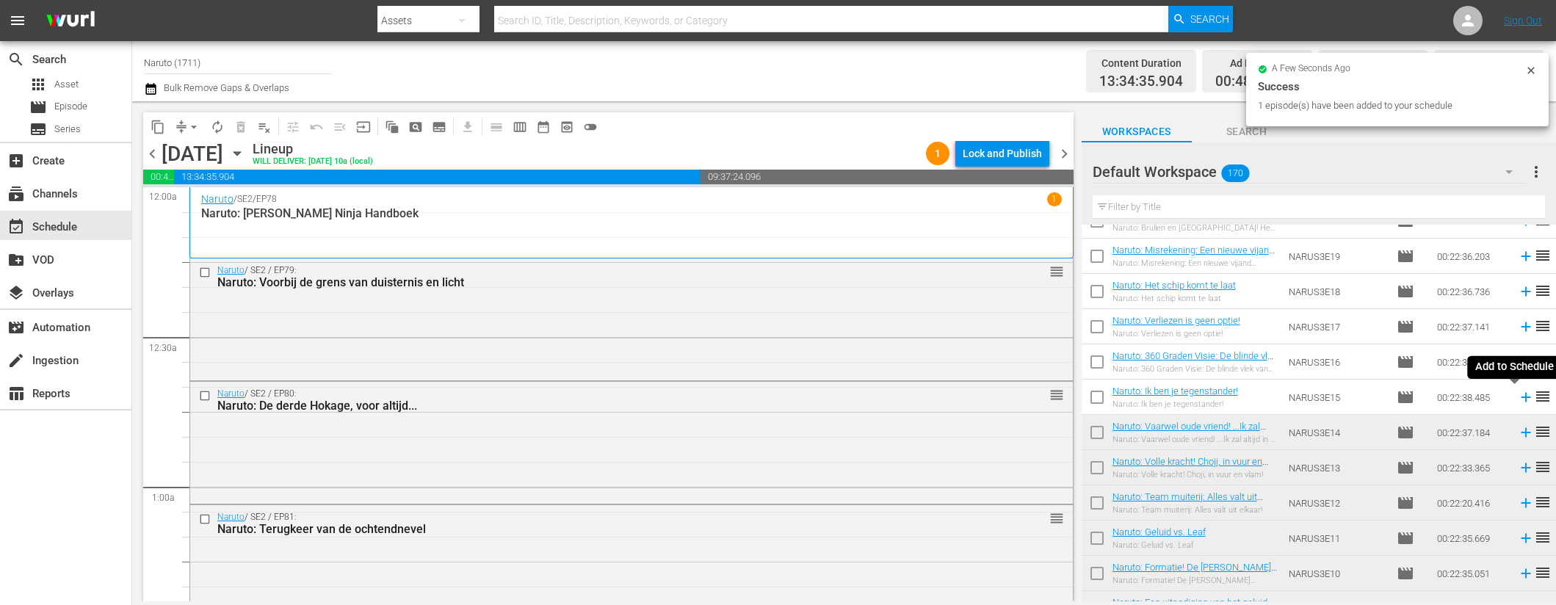
click at [1521, 397] on icon at bounding box center [1526, 398] width 10 height 10
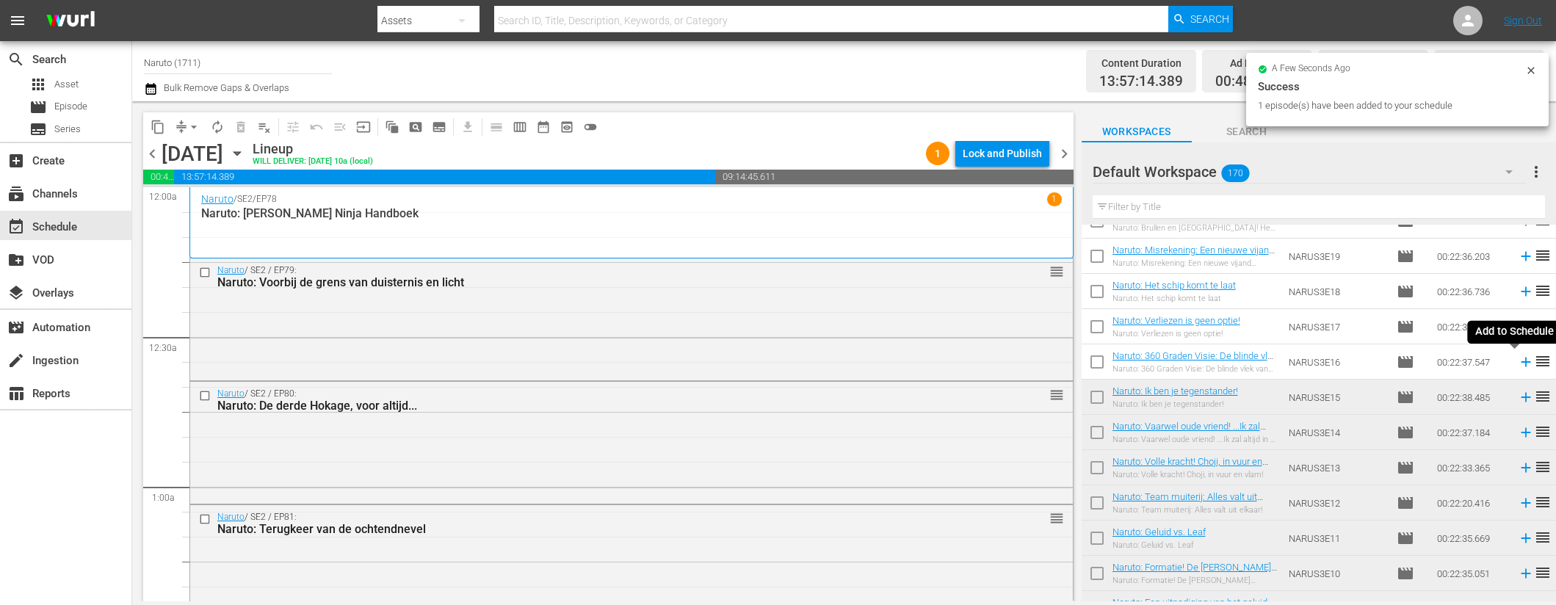
click at [1518, 361] on icon at bounding box center [1526, 362] width 16 height 16
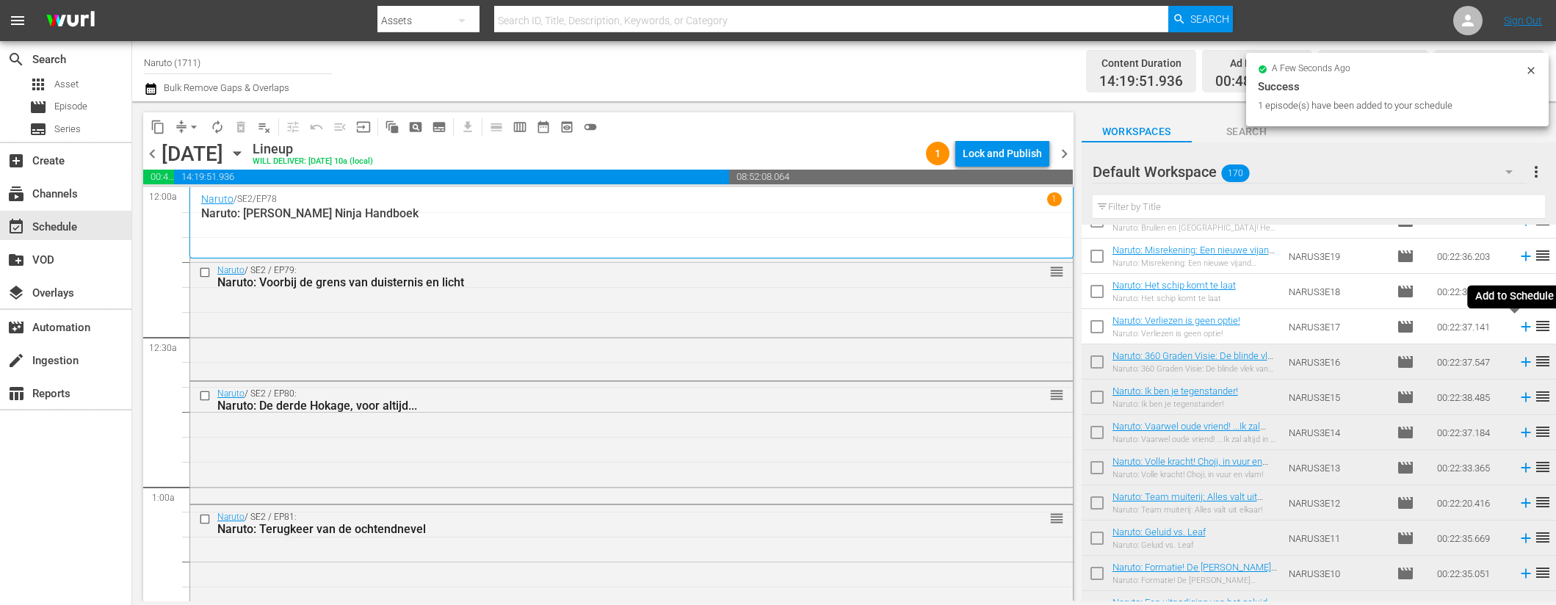
click at [1521, 326] on icon at bounding box center [1526, 327] width 10 height 10
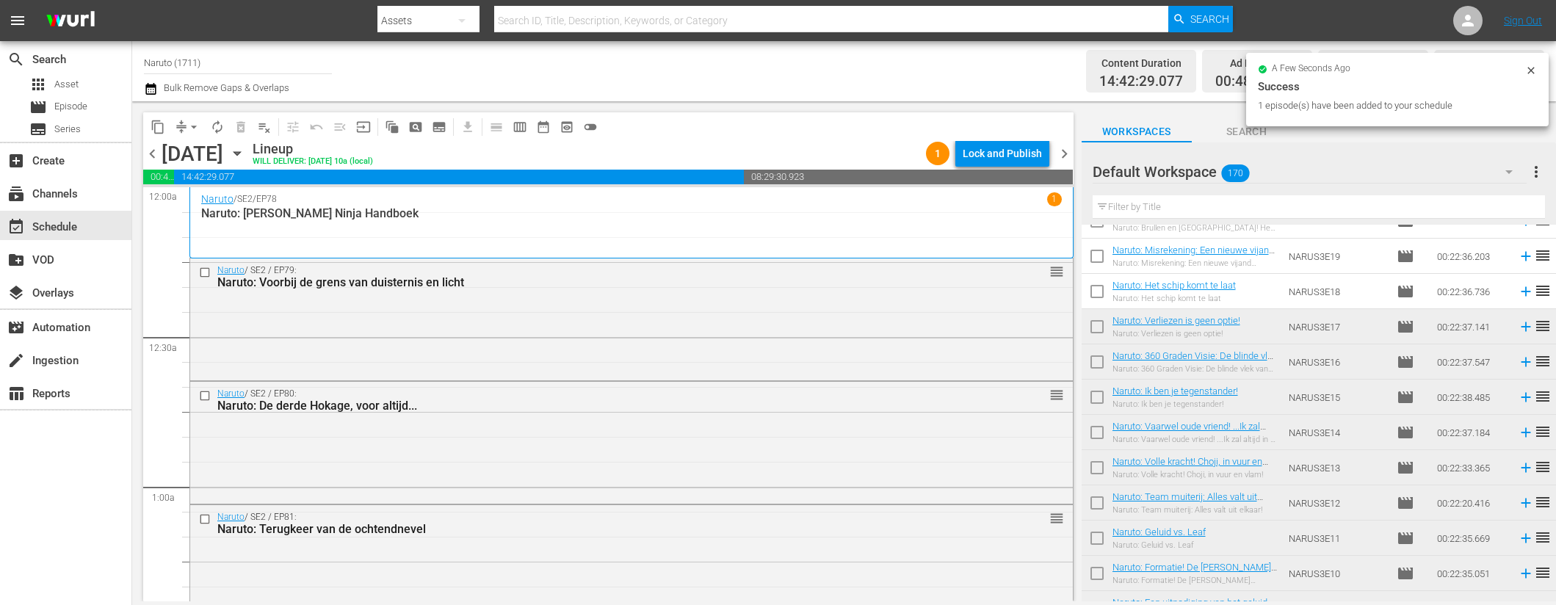
scroll to position [1425, 0]
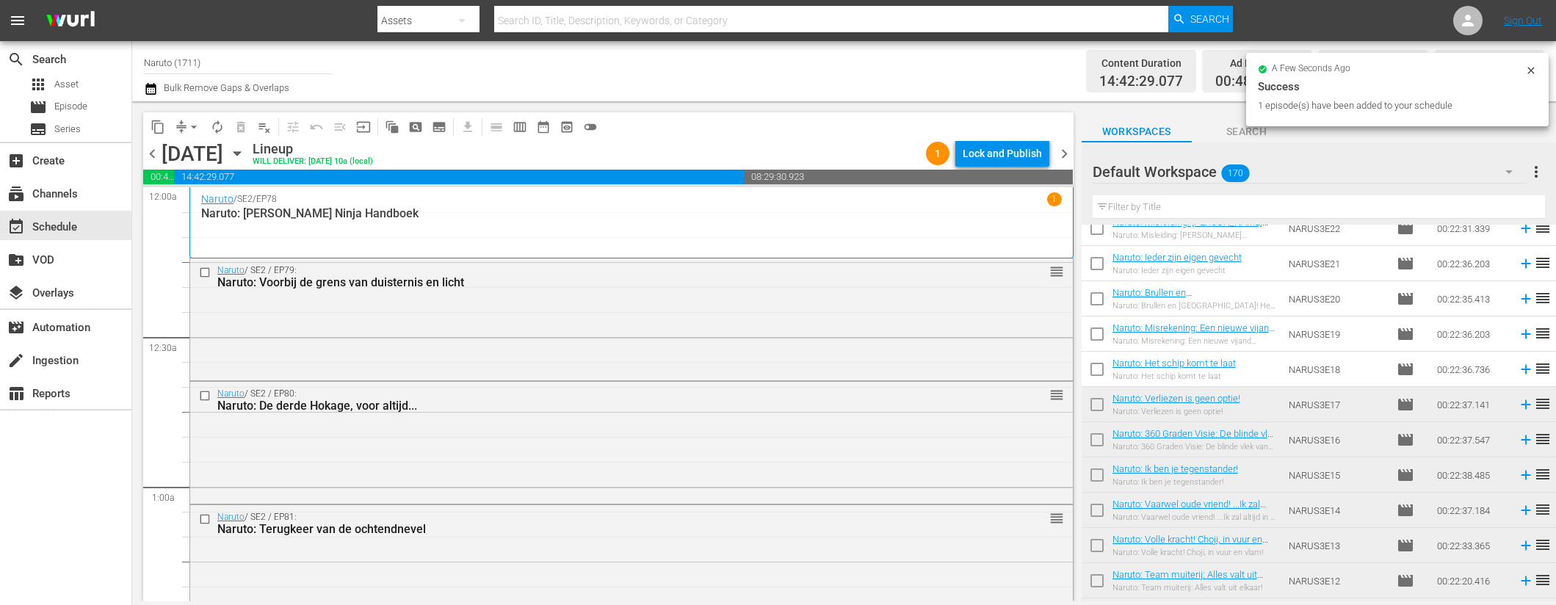
click at [1521, 371] on icon at bounding box center [1526, 370] width 10 height 10
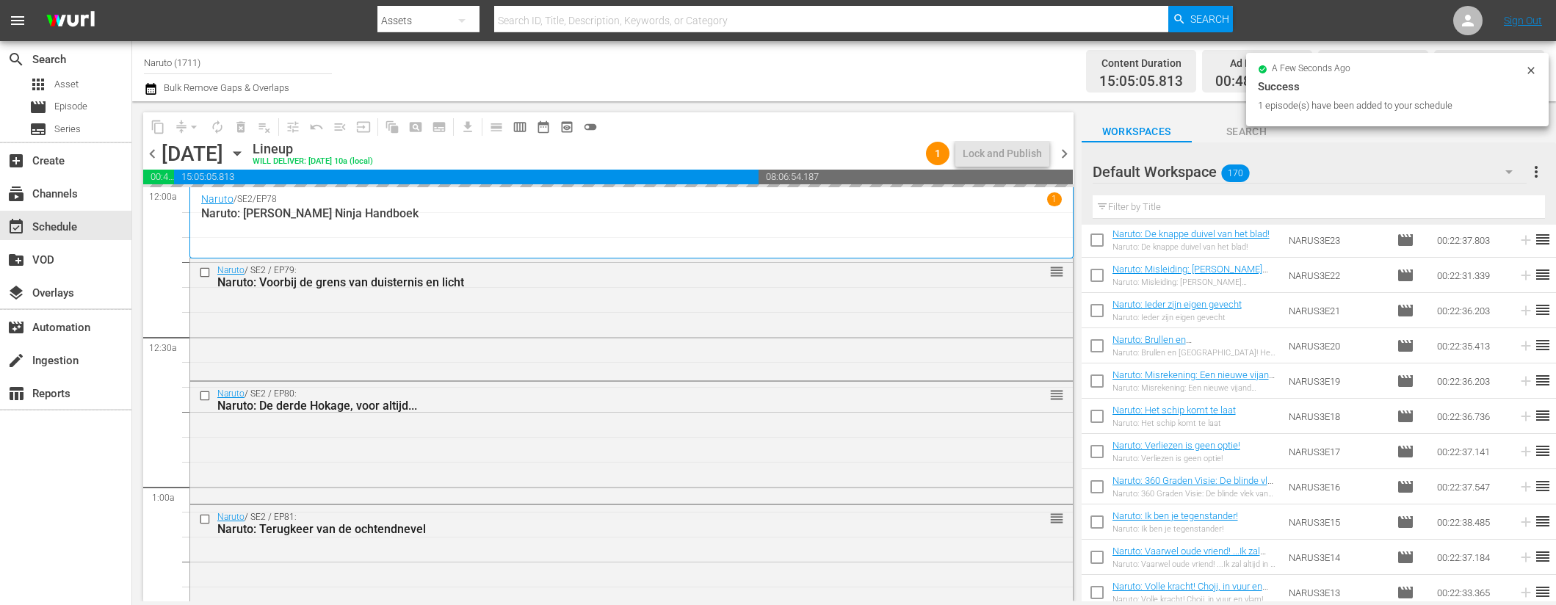
scroll to position [1363, 0]
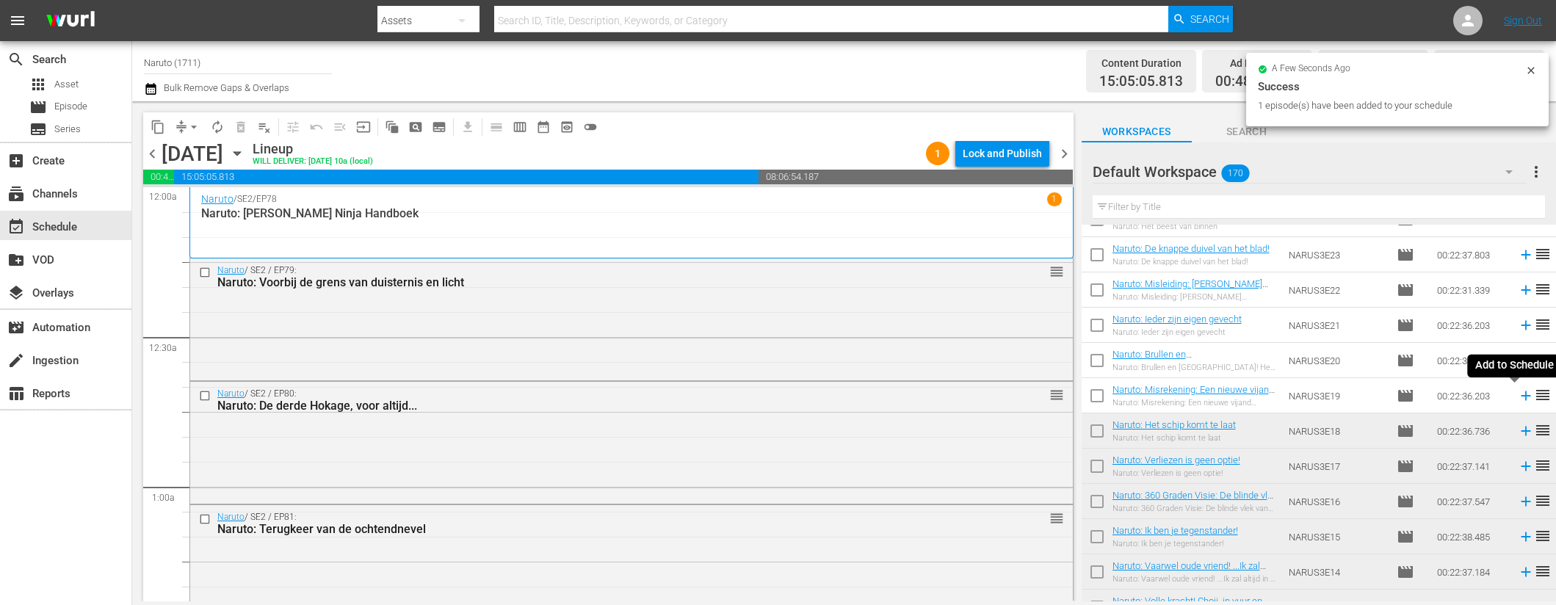
drag, startPoint x: 1513, startPoint y: 394, endPoint x: 1515, endPoint y: 385, distance: 8.9
click at [1518, 394] on icon at bounding box center [1526, 396] width 16 height 16
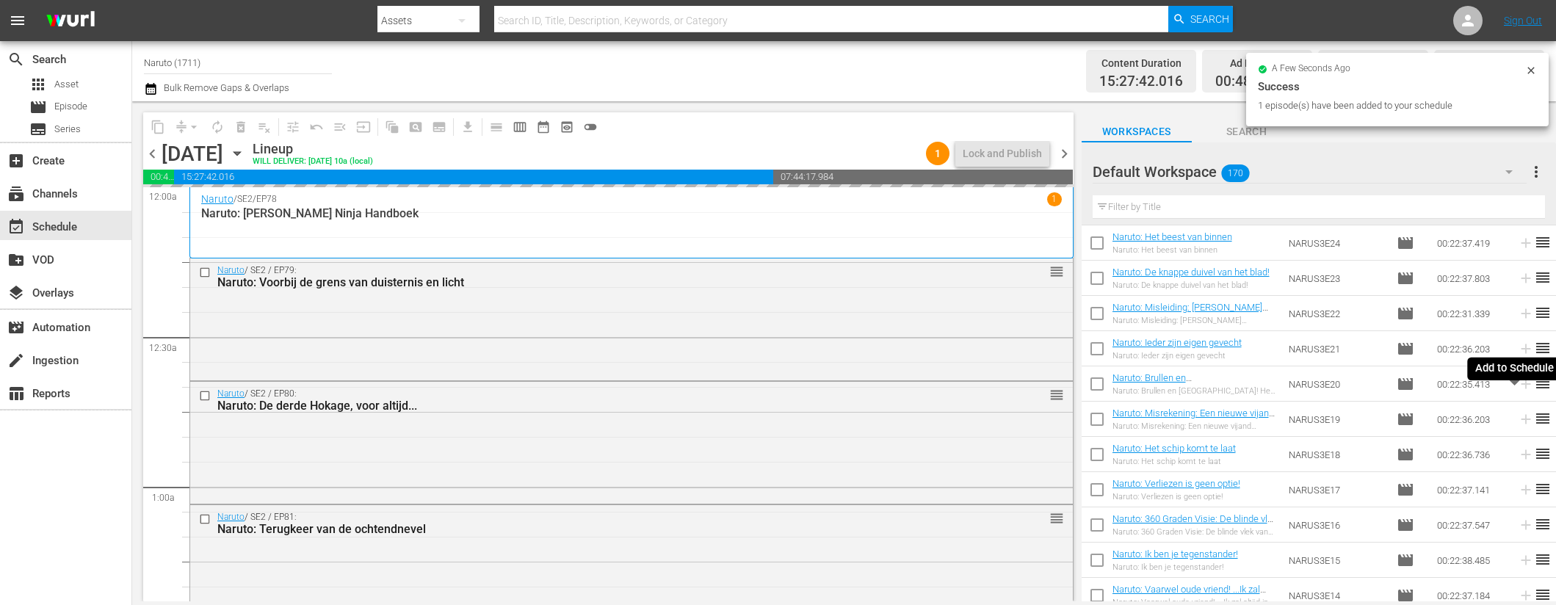
scroll to position [1325, 0]
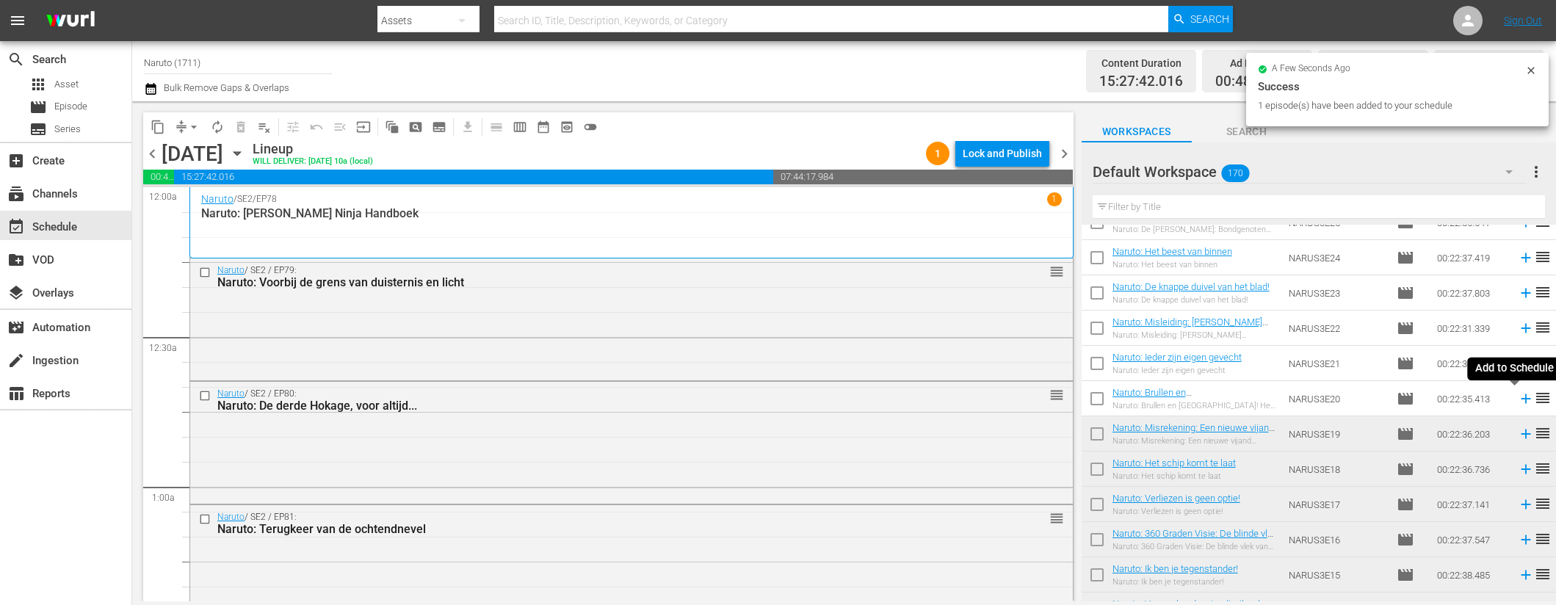
click at [1518, 398] on icon at bounding box center [1526, 399] width 16 height 16
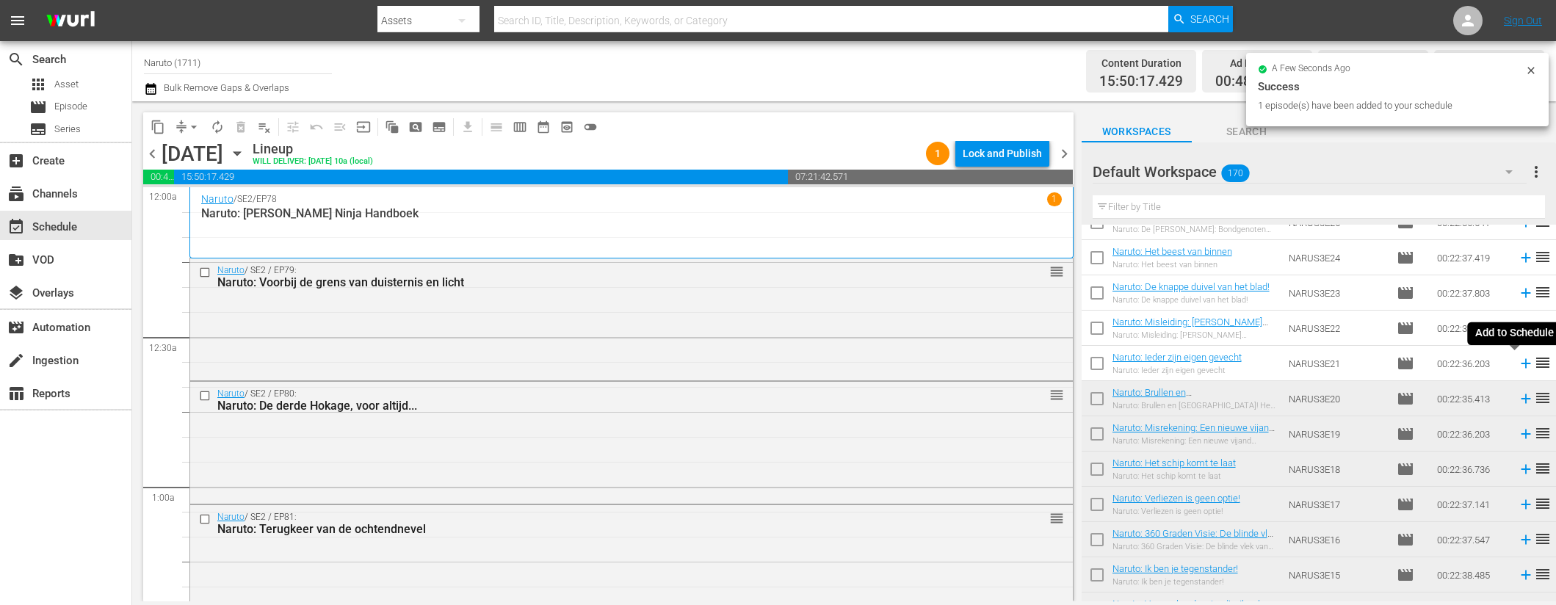
click at [1521, 360] on icon at bounding box center [1526, 364] width 10 height 10
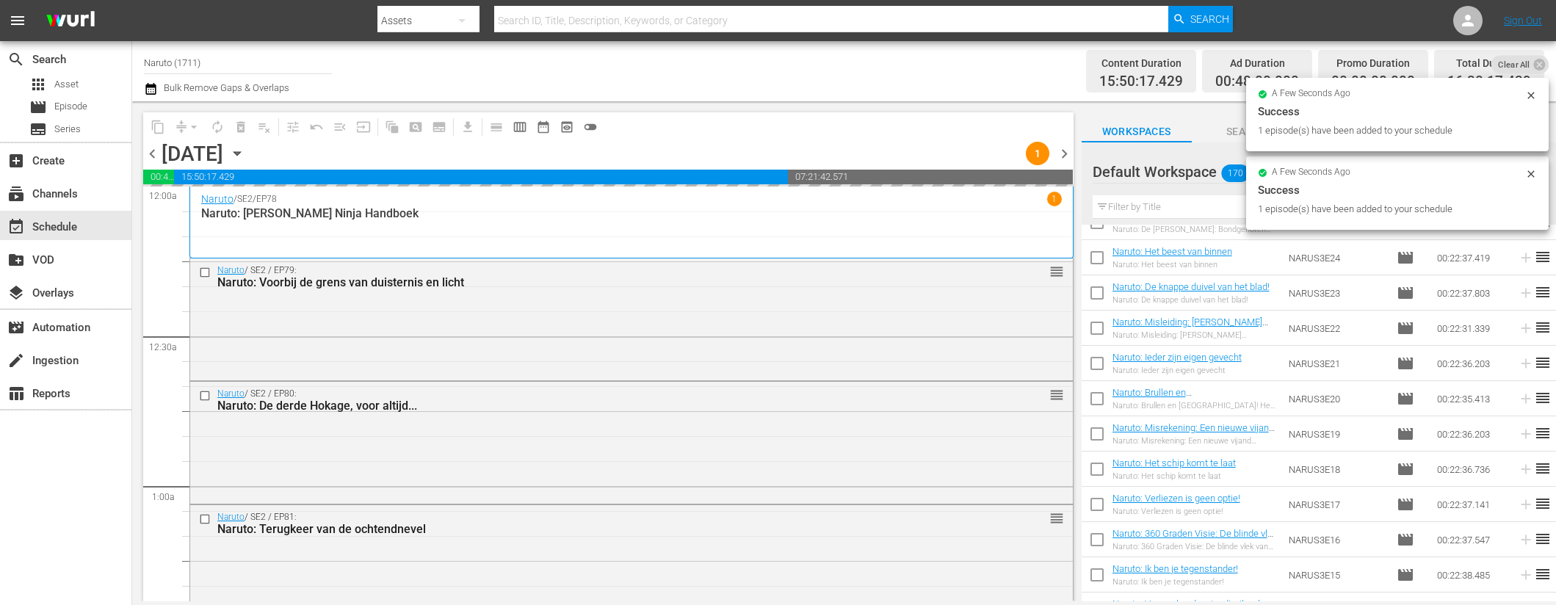
scroll to position [1221, 0]
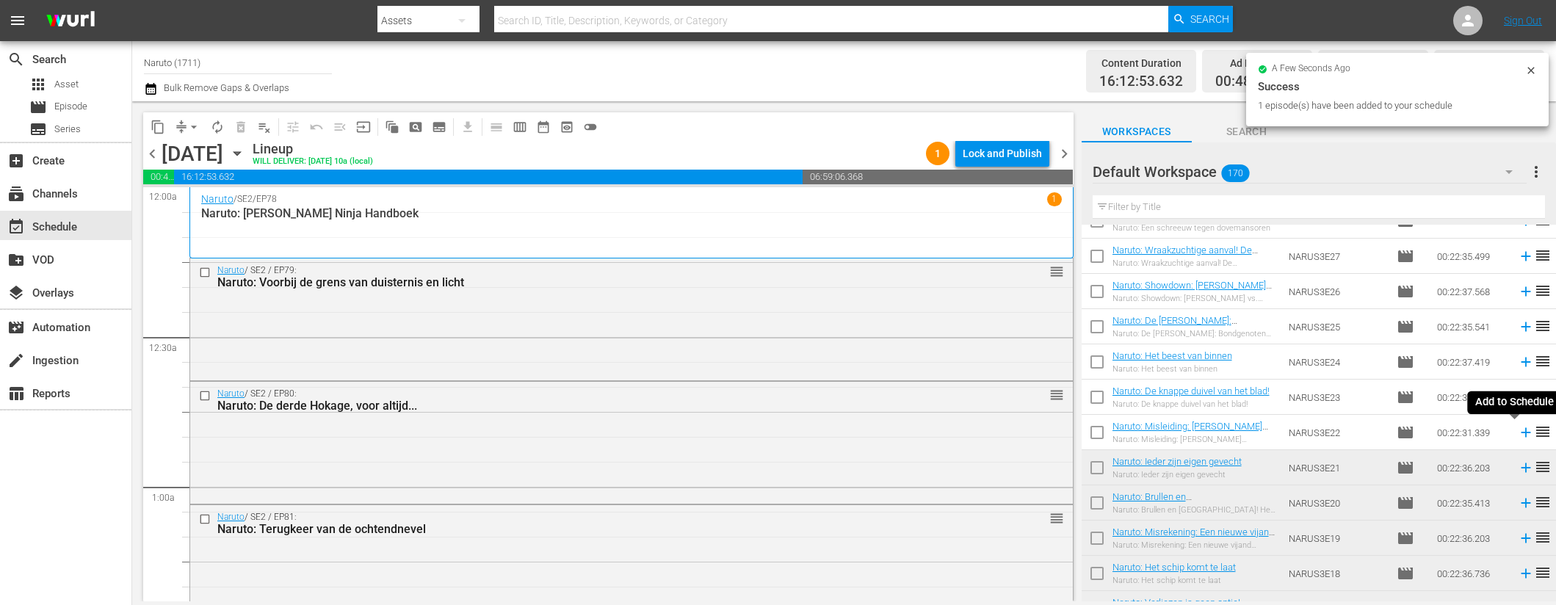
click at [1518, 430] on icon at bounding box center [1526, 433] width 16 height 16
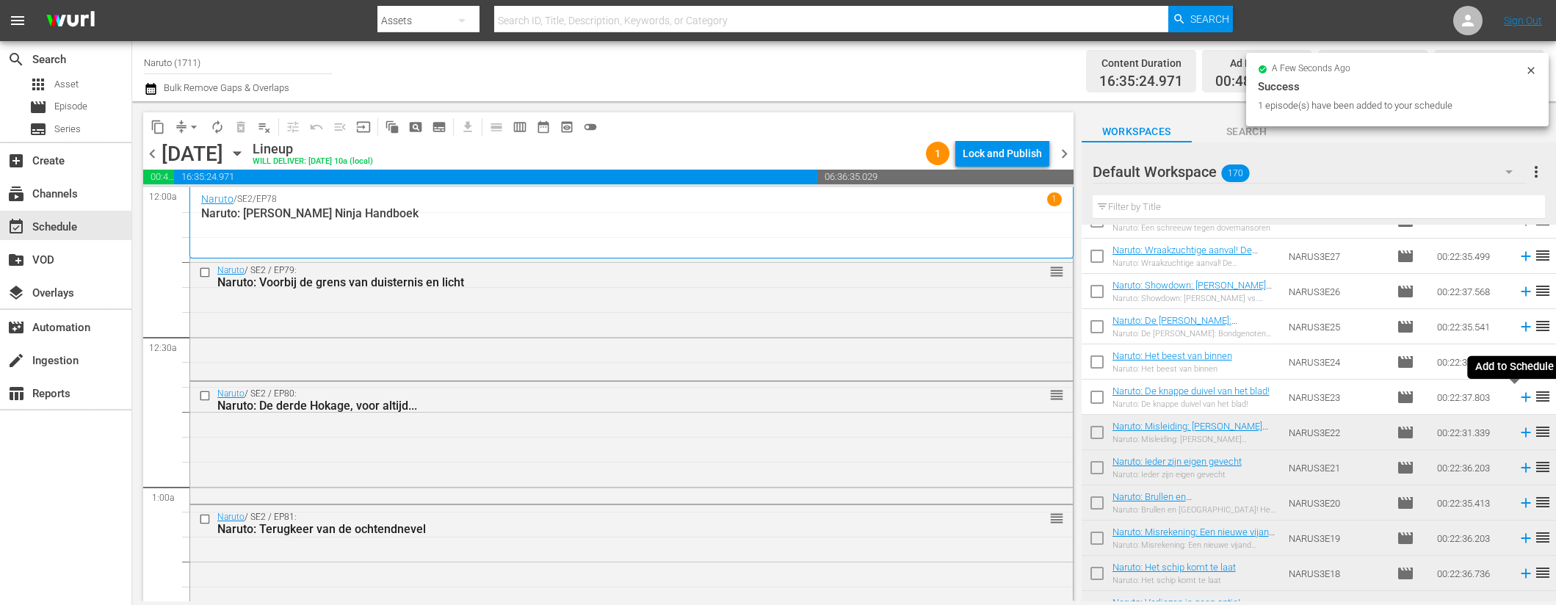
click at [1518, 394] on icon at bounding box center [1526, 397] width 16 height 16
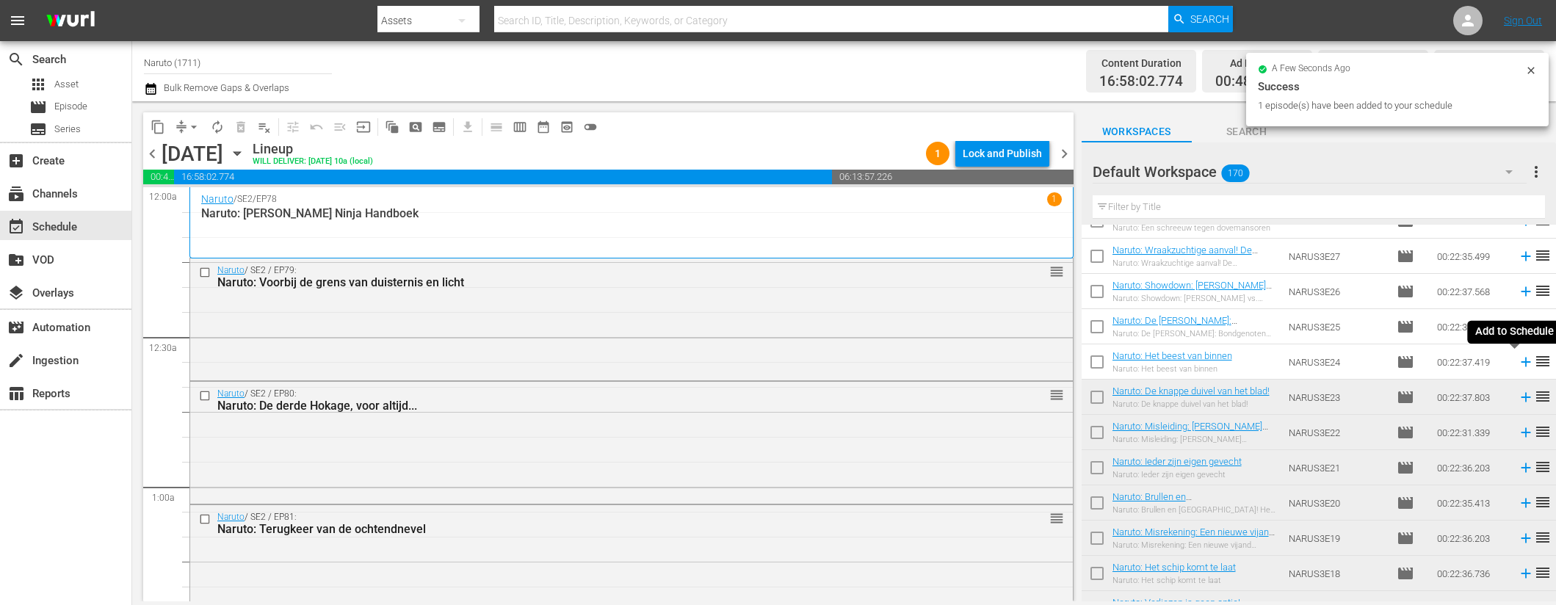
click at [1521, 360] on icon at bounding box center [1526, 363] width 10 height 10
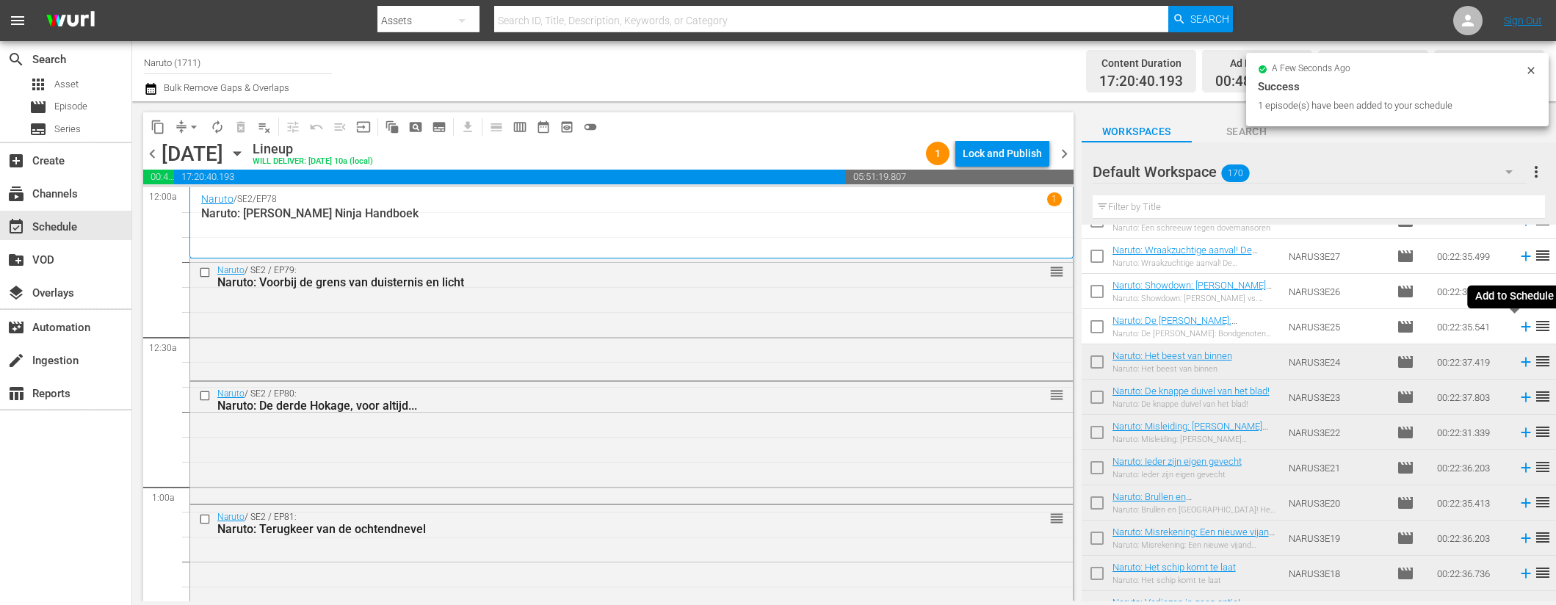
click at [1521, 326] on icon at bounding box center [1526, 327] width 10 height 10
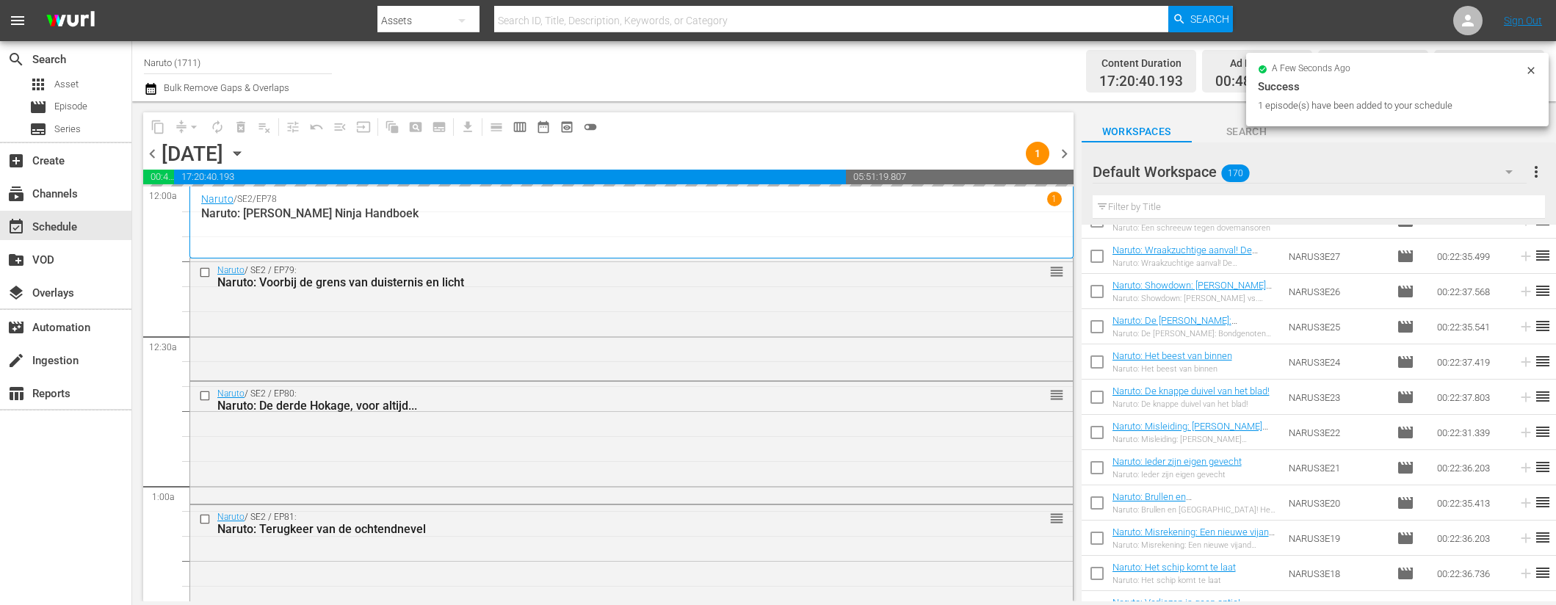
scroll to position [1119, 0]
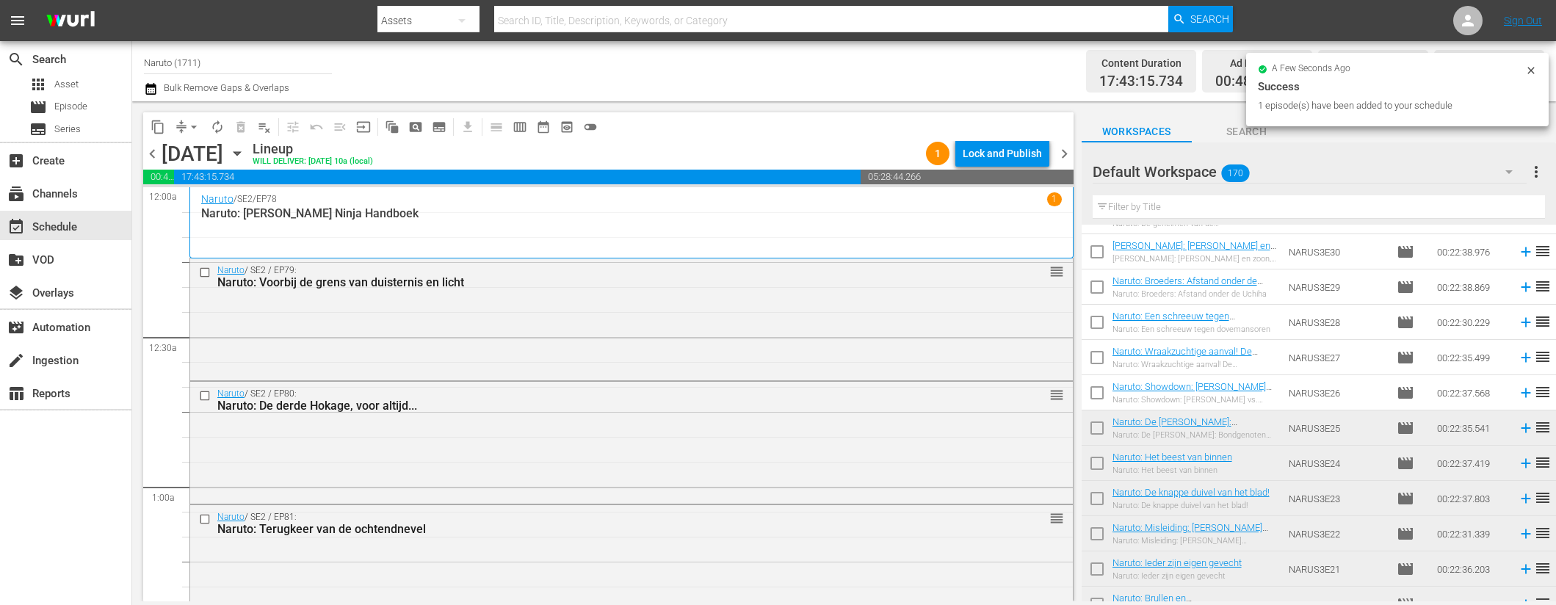
click at [1518, 390] on icon at bounding box center [1526, 393] width 16 height 16
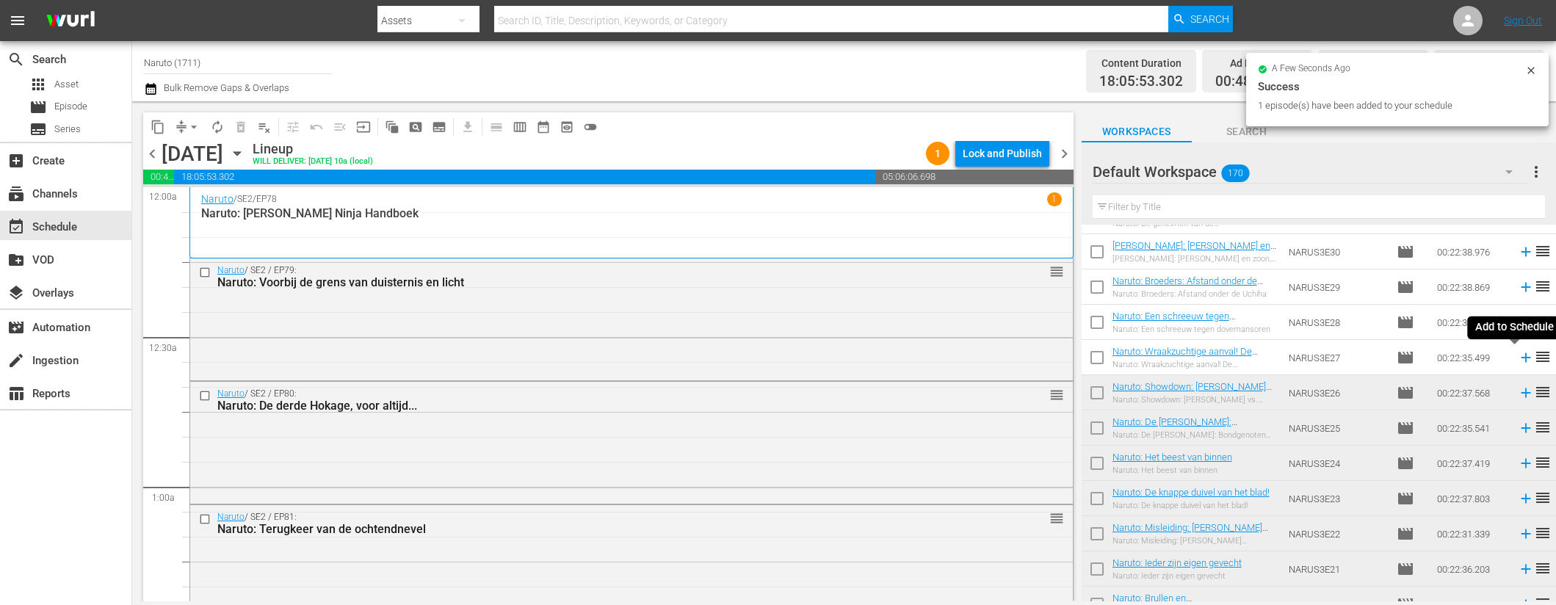
click at [1521, 354] on icon at bounding box center [1526, 358] width 10 height 10
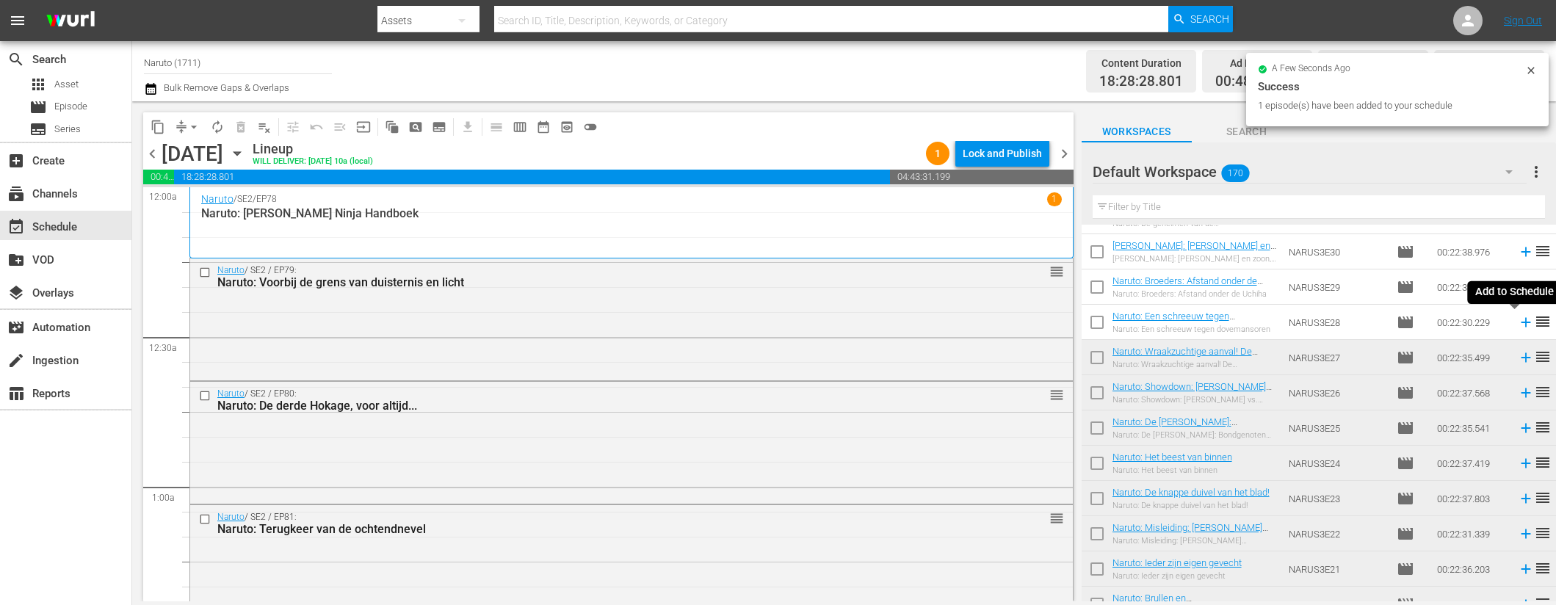
click at [1518, 320] on icon at bounding box center [1526, 322] width 16 height 16
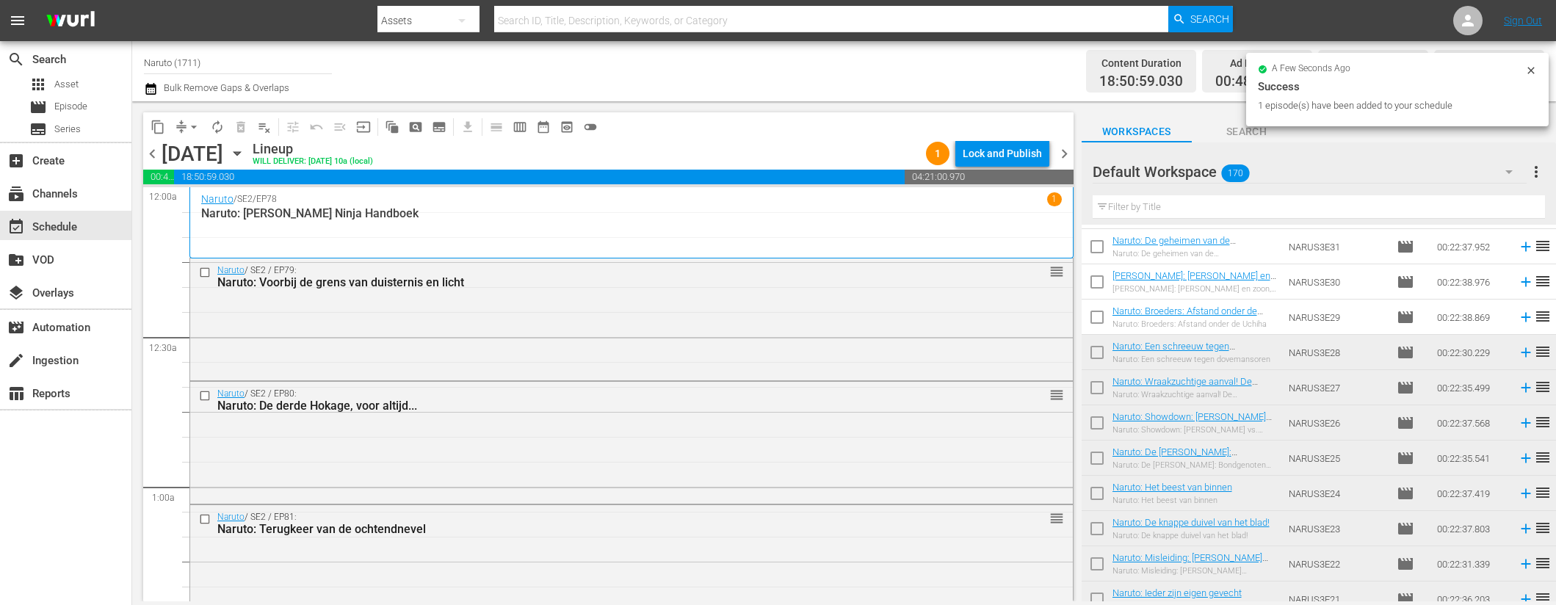
scroll to position [1080, 0]
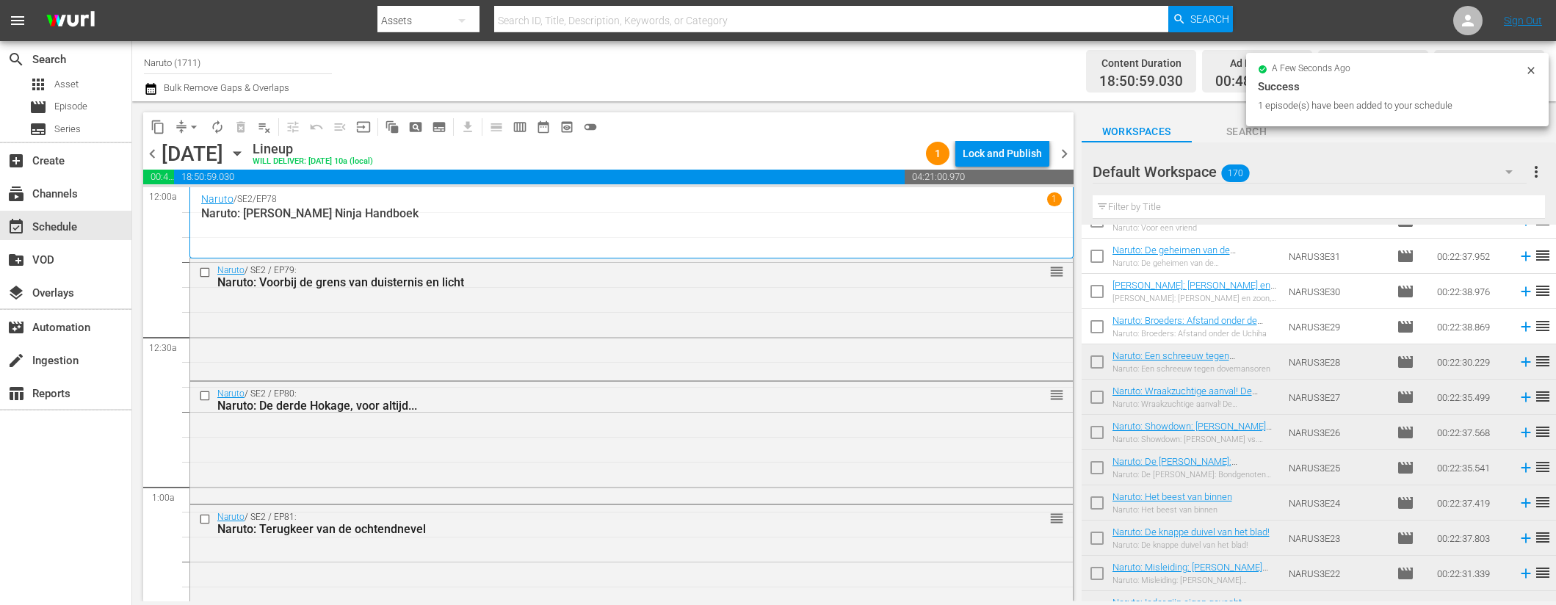
click at [1518, 325] on icon at bounding box center [1526, 327] width 16 height 16
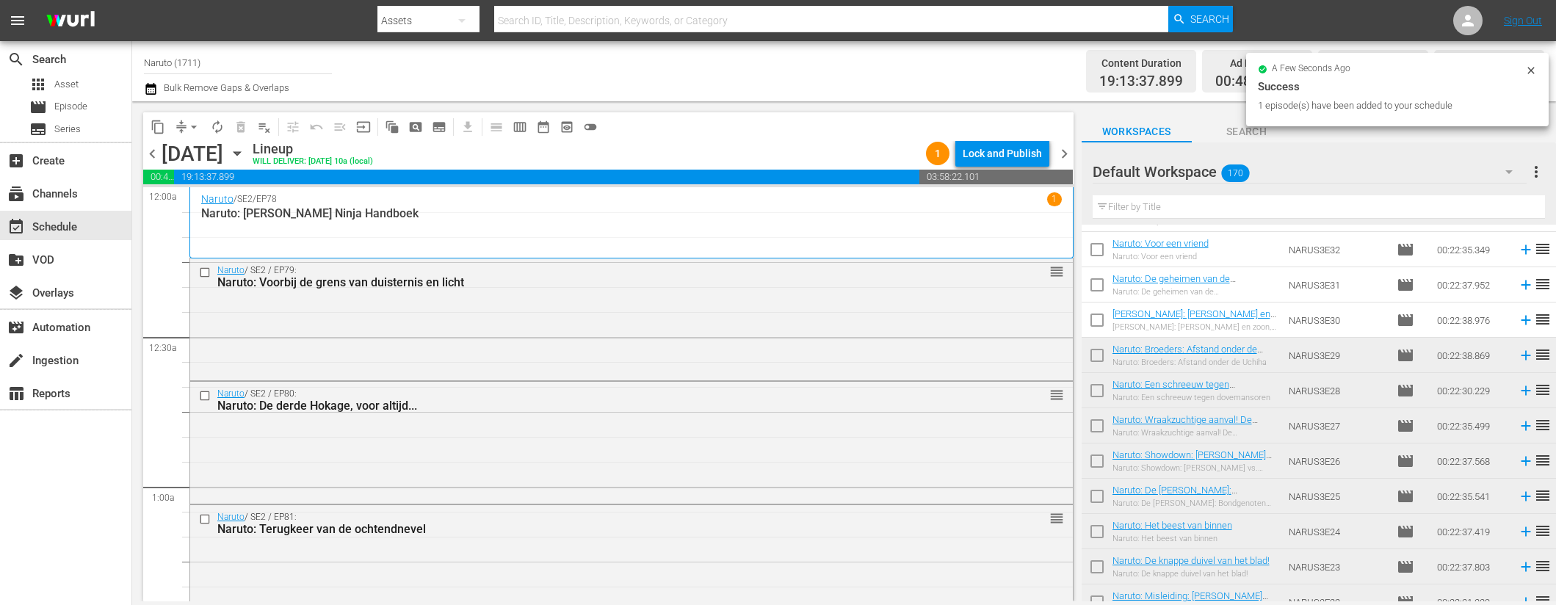
scroll to position [1048, 0]
click at [1518, 324] on icon at bounding box center [1526, 323] width 16 height 16
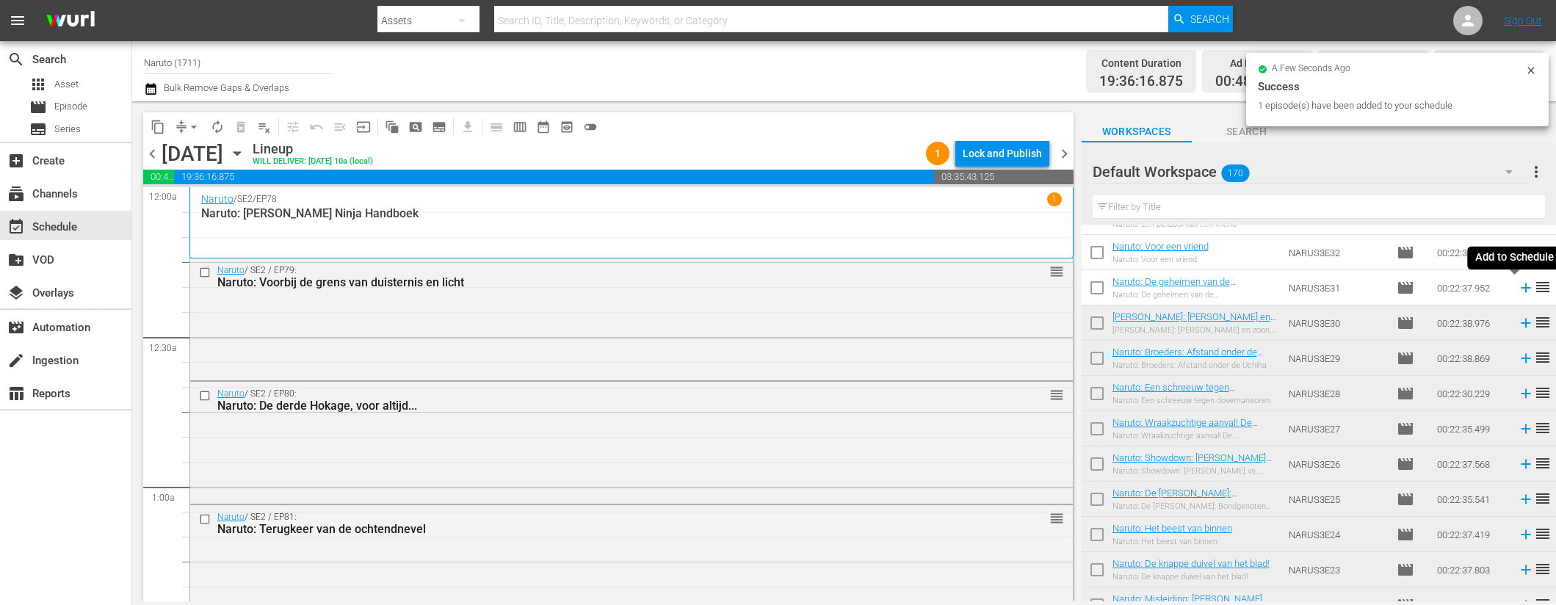
click at [1519, 286] on icon at bounding box center [1526, 288] width 16 height 16
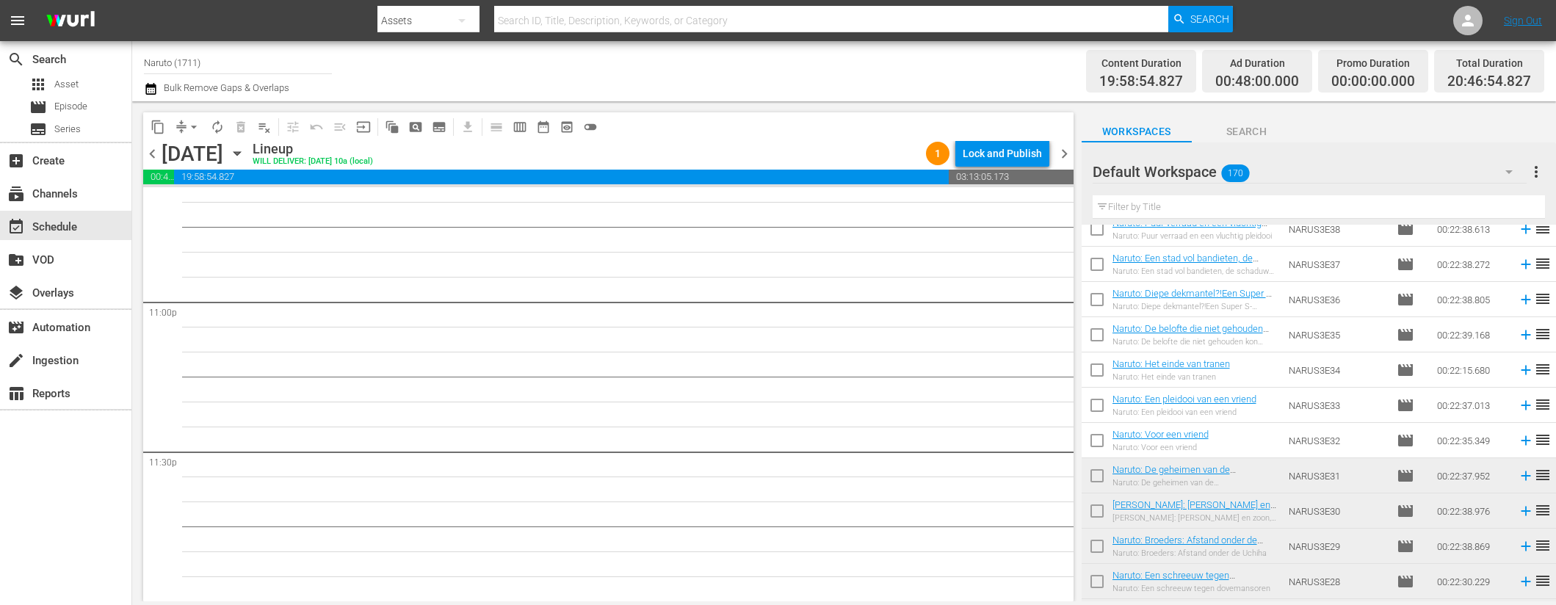
scroll to position [840, 0]
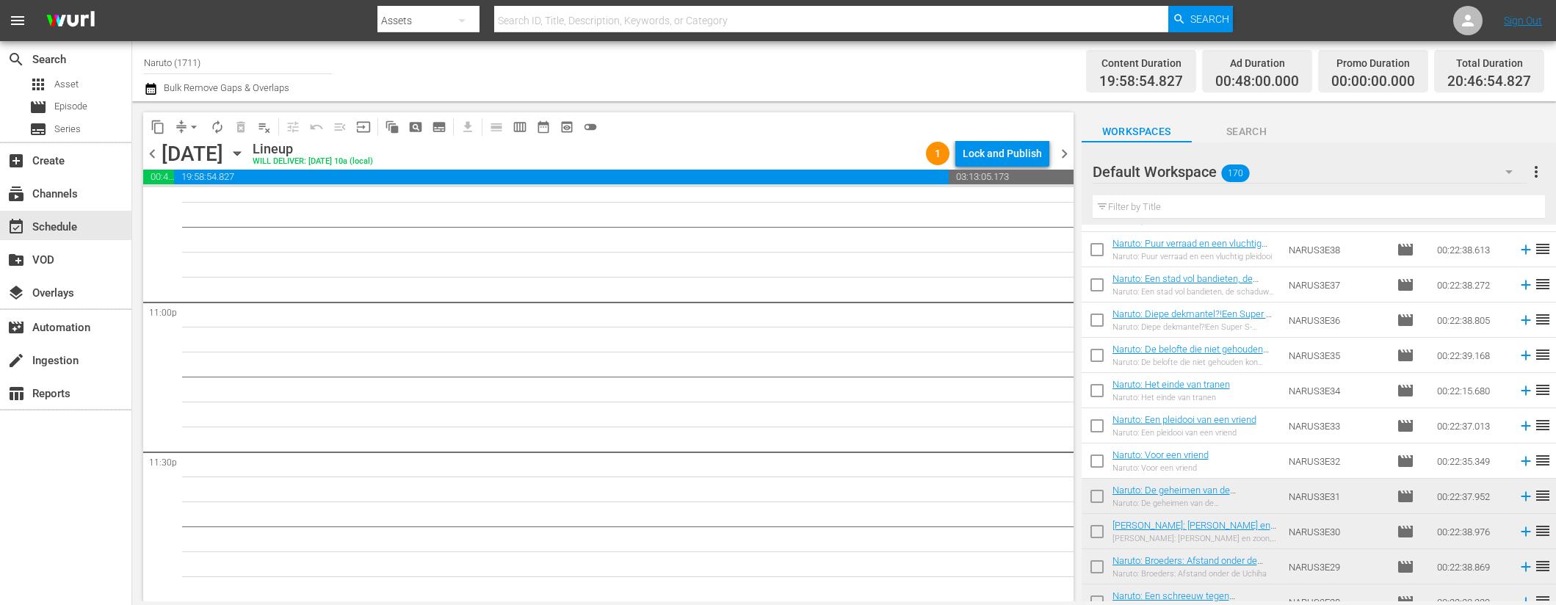
click at [1518, 458] on icon at bounding box center [1526, 461] width 16 height 16
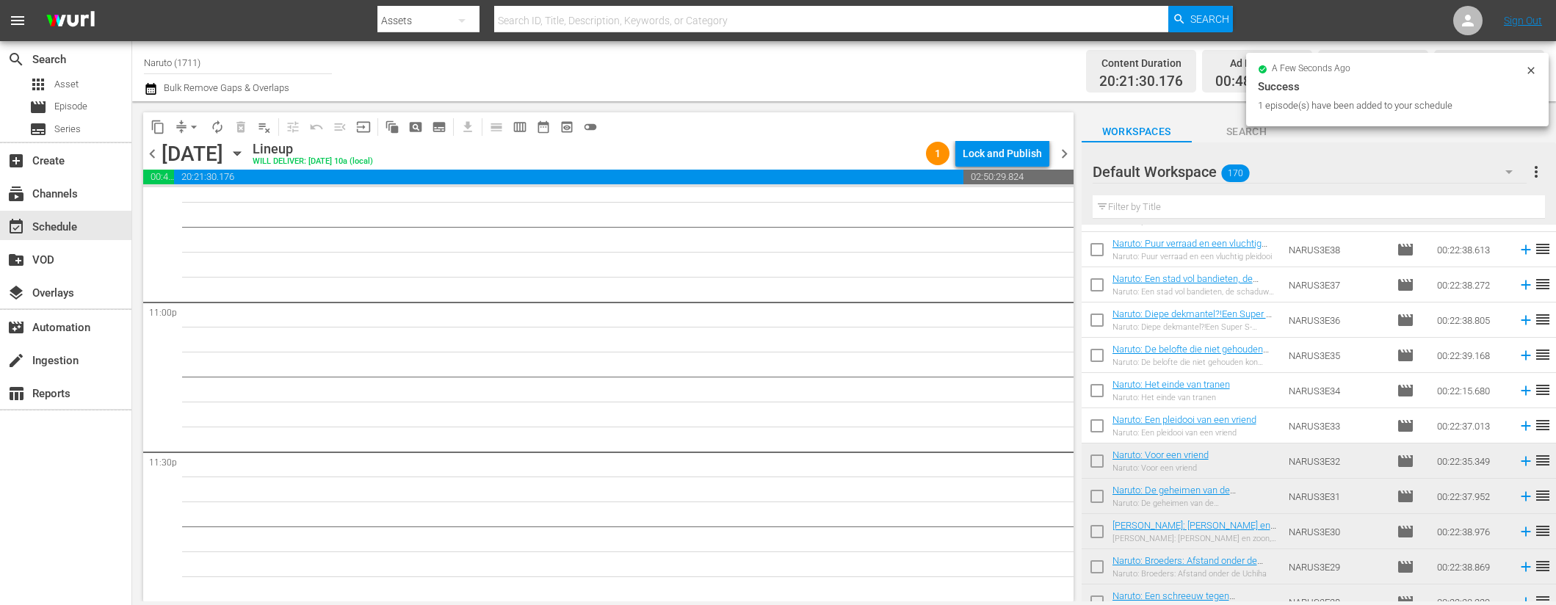
scroll to position [6753, 0]
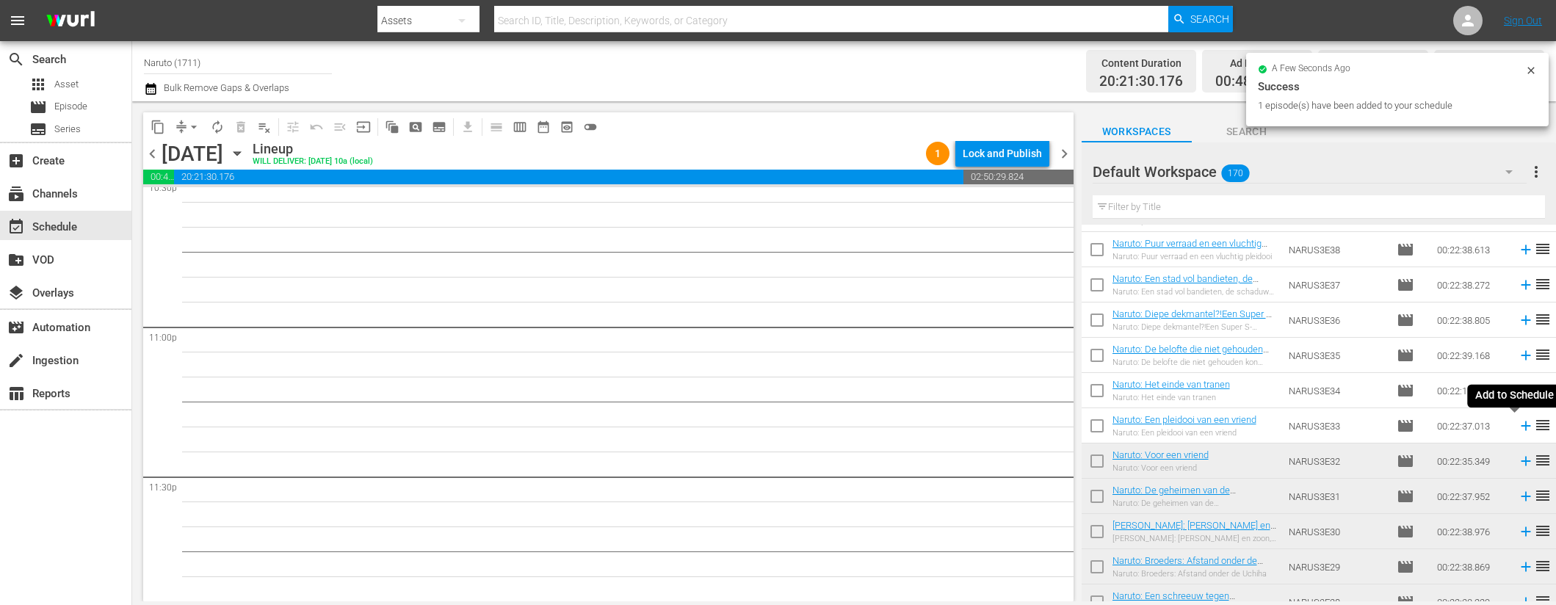
click at [1518, 428] on icon at bounding box center [1526, 426] width 16 height 16
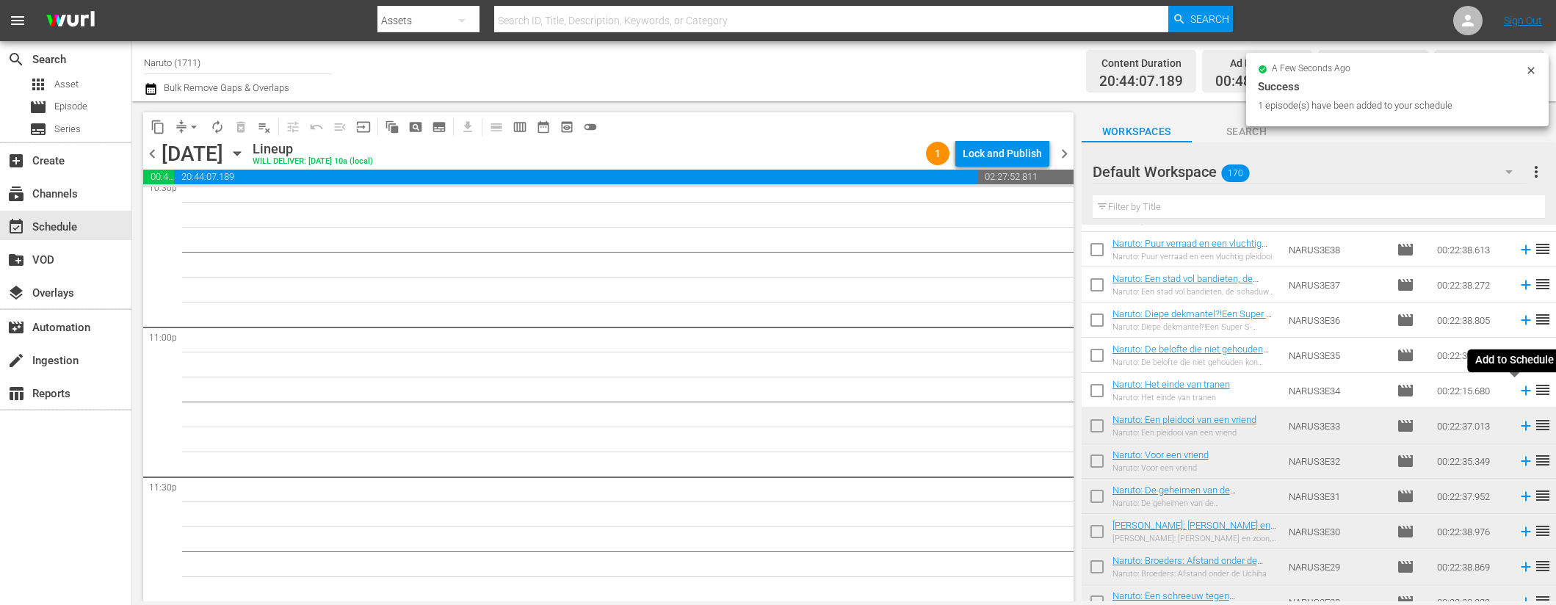
scroll to position [6728, 0]
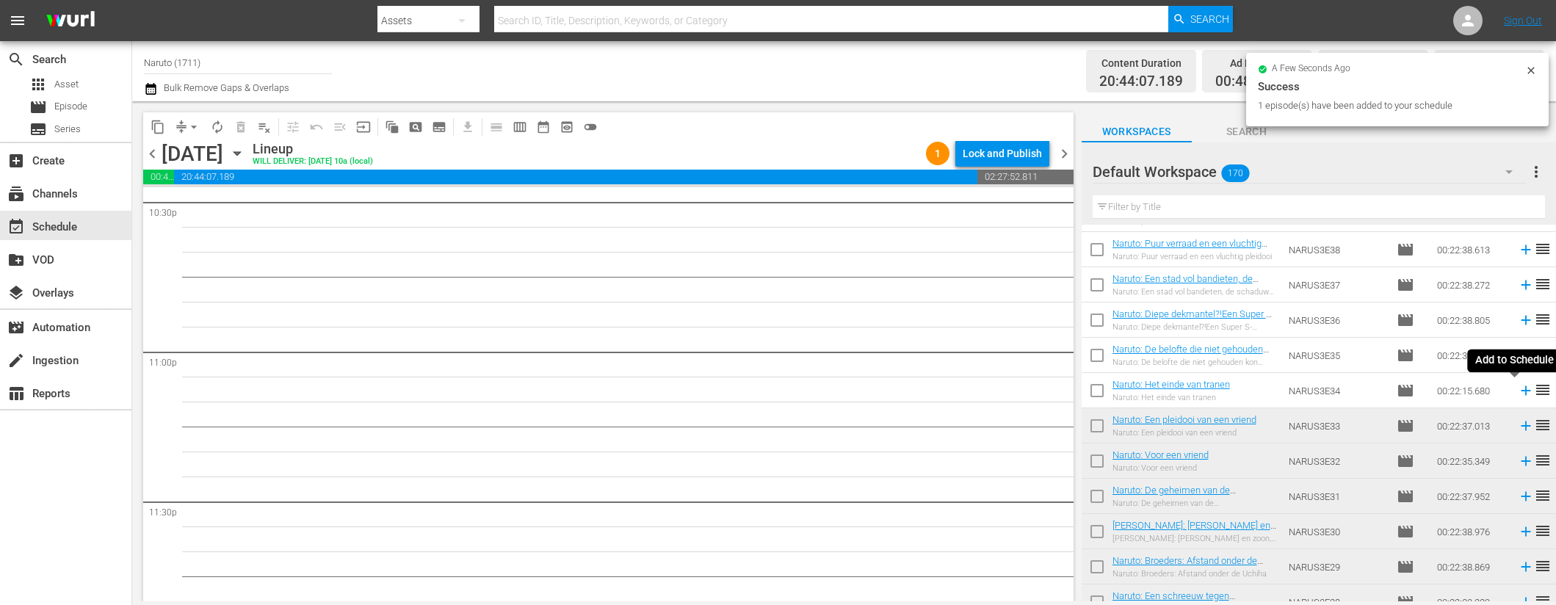
click at [1521, 390] on icon at bounding box center [1526, 391] width 10 height 10
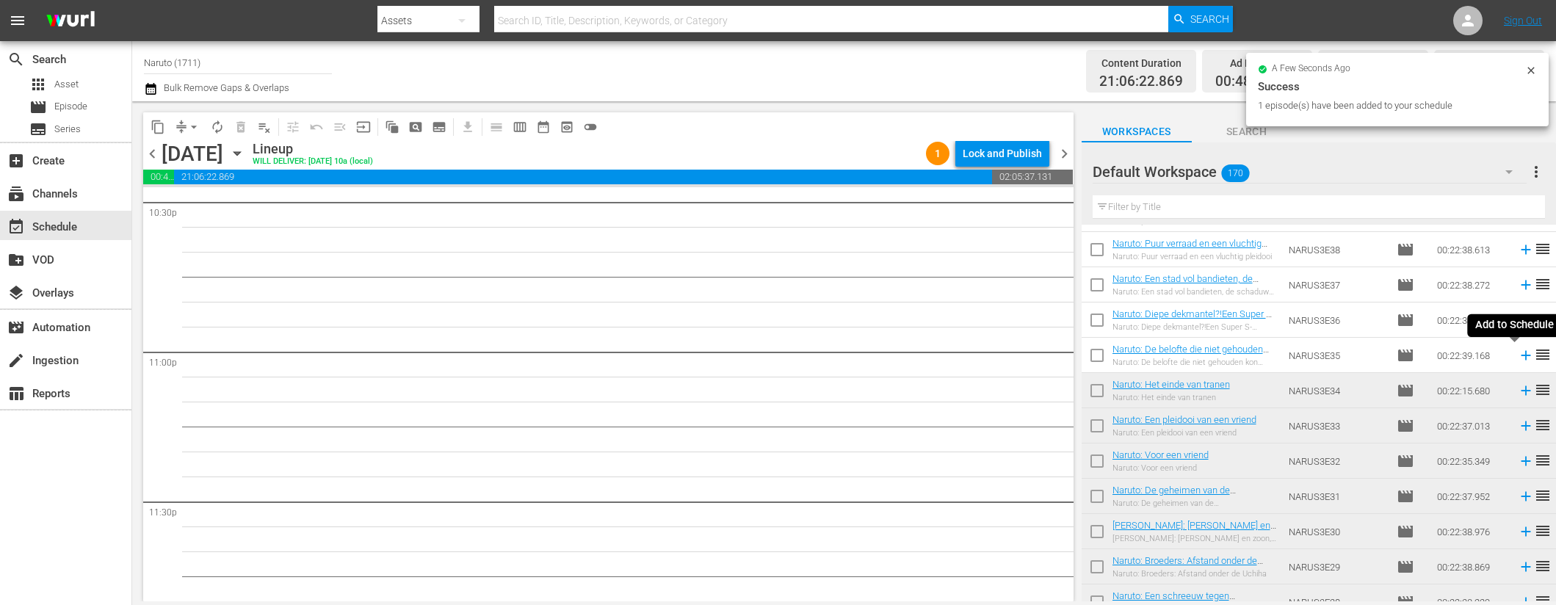
scroll to position [6703, 0]
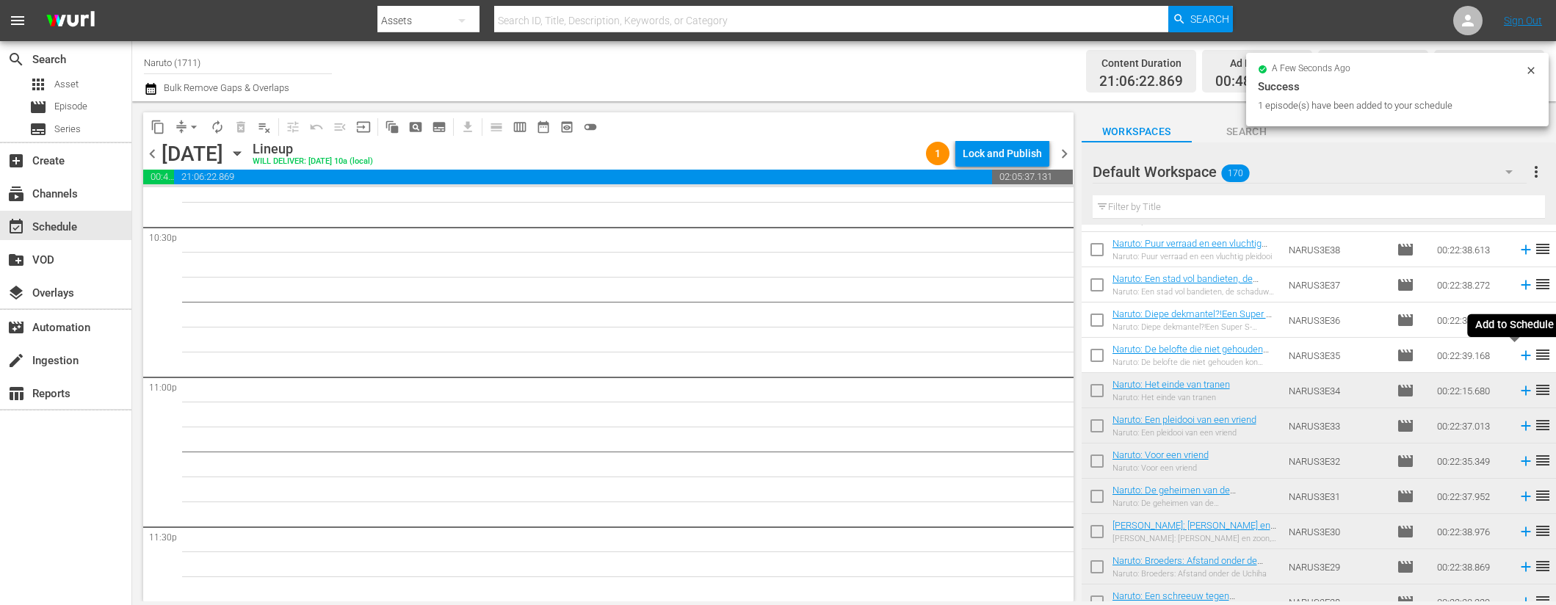
click at [1518, 353] on icon at bounding box center [1526, 355] width 16 height 16
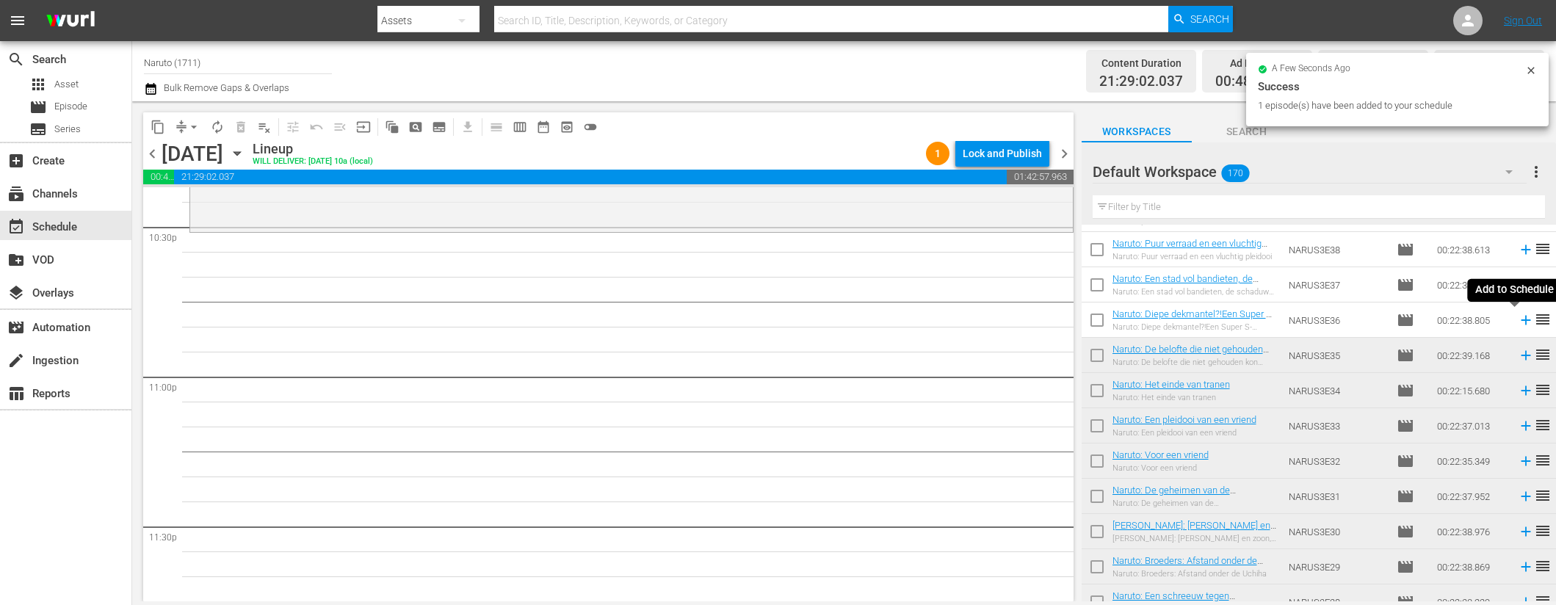
click at [1518, 317] on icon at bounding box center [1526, 320] width 16 height 16
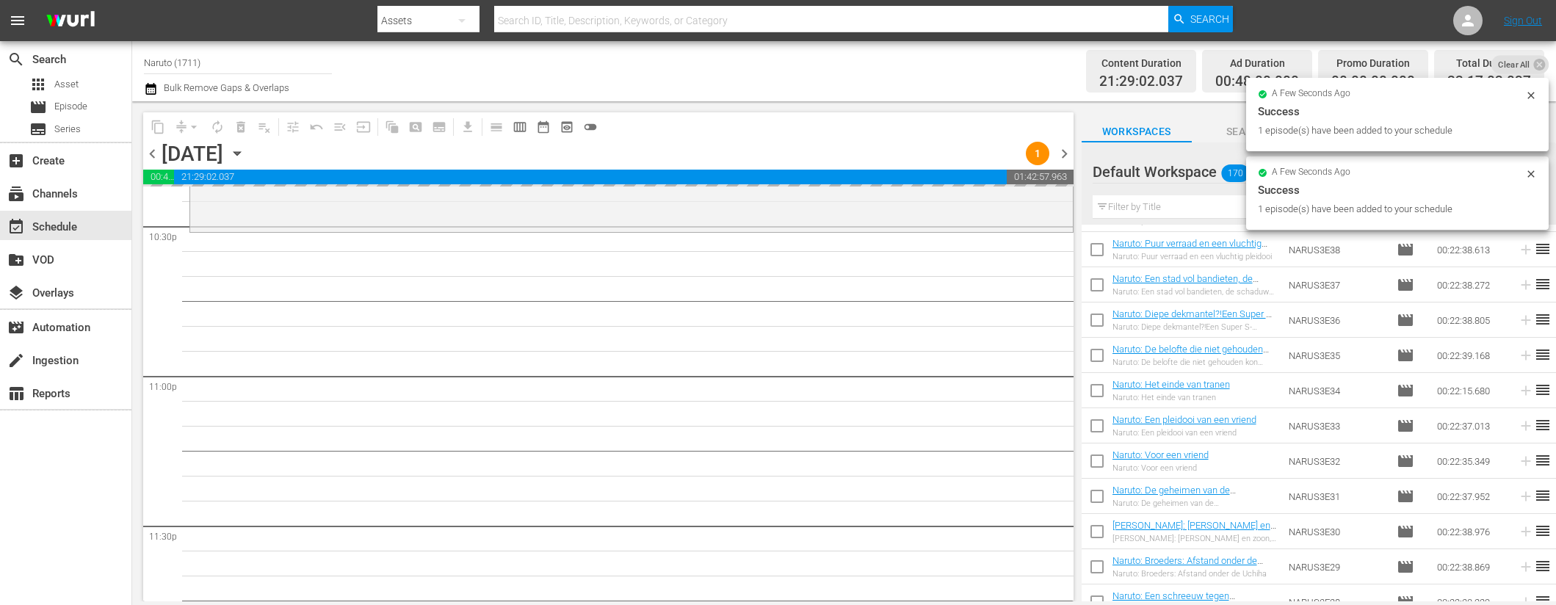
scroll to position [793, 0]
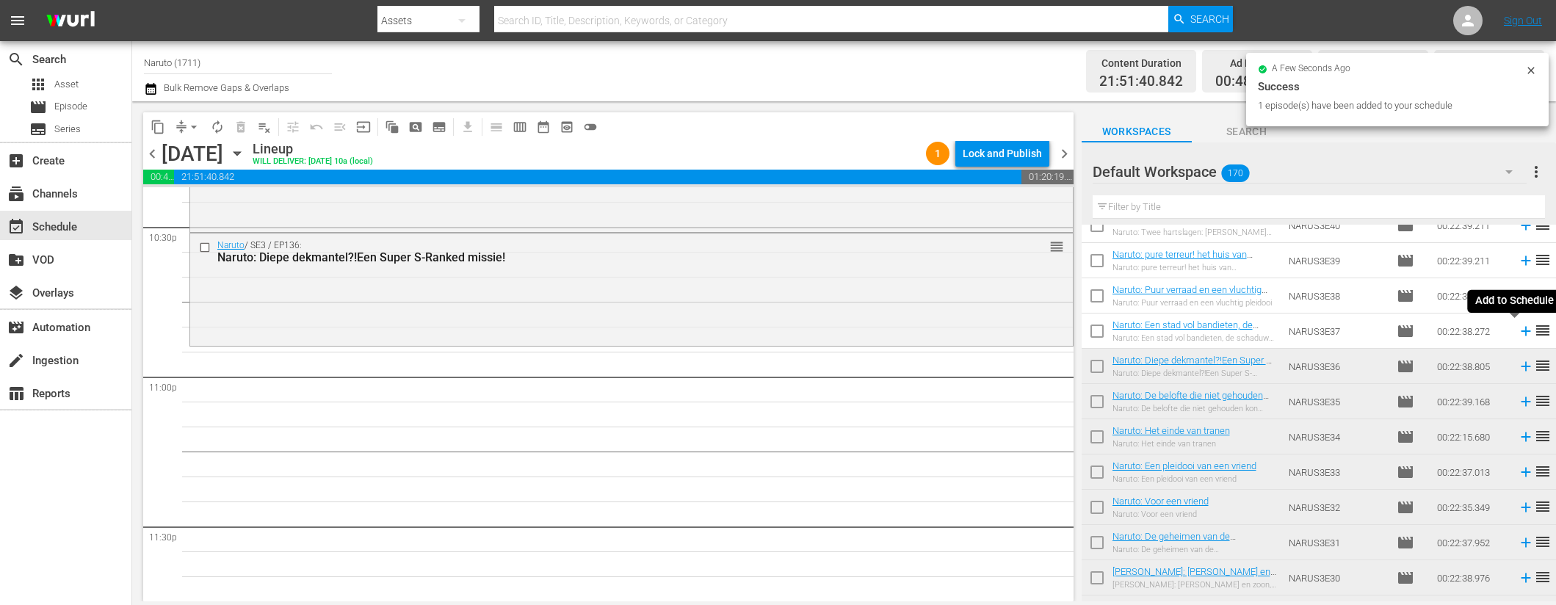
click at [1521, 328] on icon at bounding box center [1526, 332] width 10 height 10
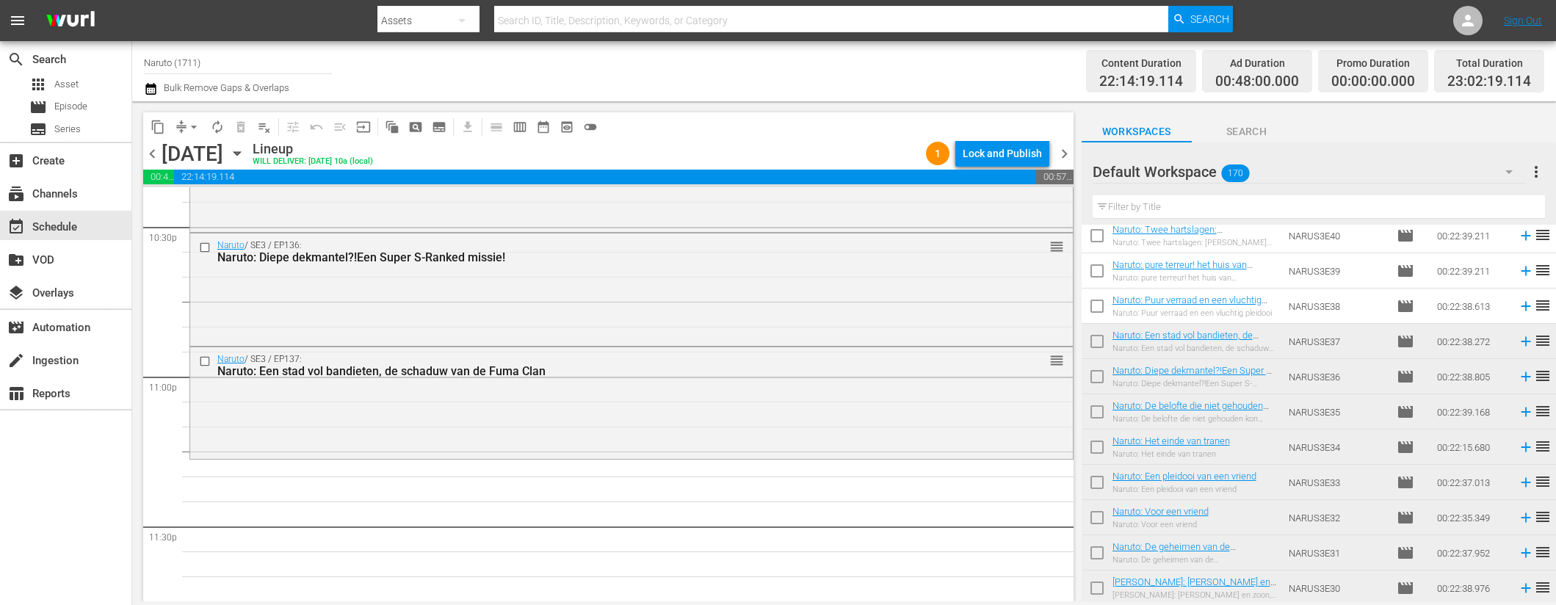
scroll to position [778, 0]
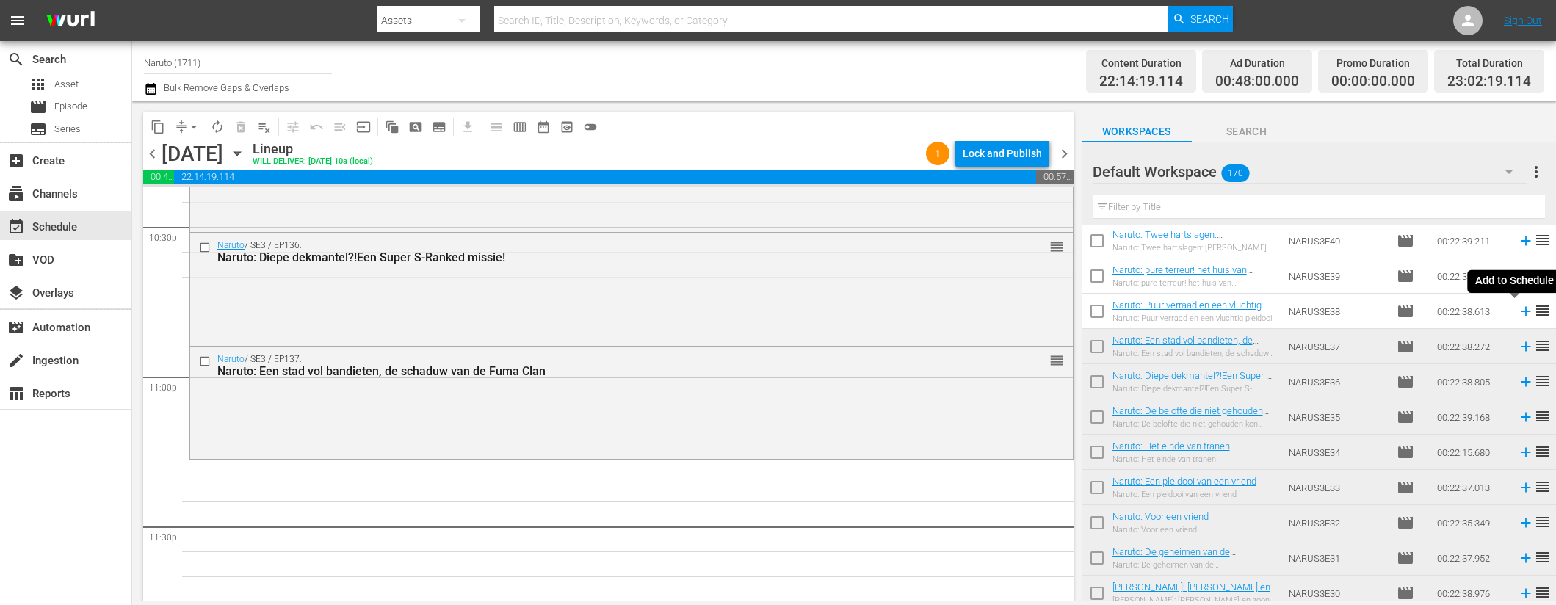
click at [1518, 308] on icon at bounding box center [1526, 311] width 16 height 16
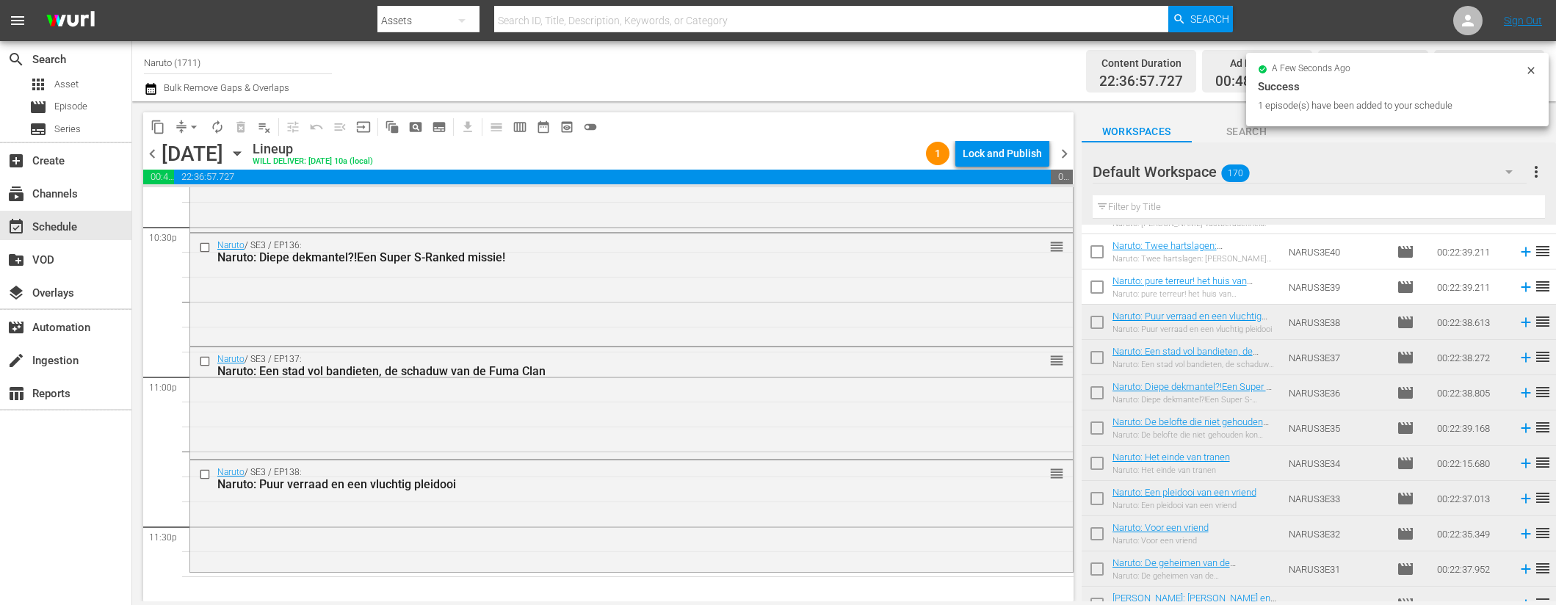
scroll to position [748, 0]
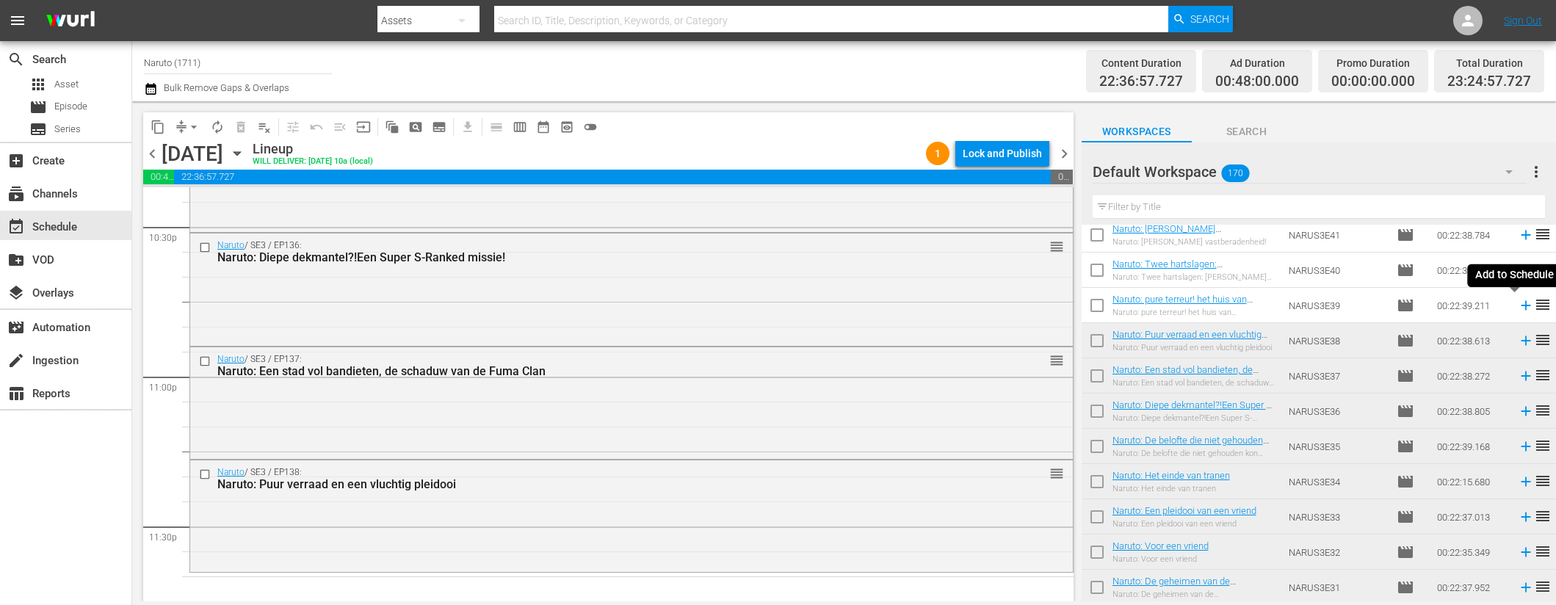
click at [1521, 304] on icon at bounding box center [1526, 306] width 10 height 10
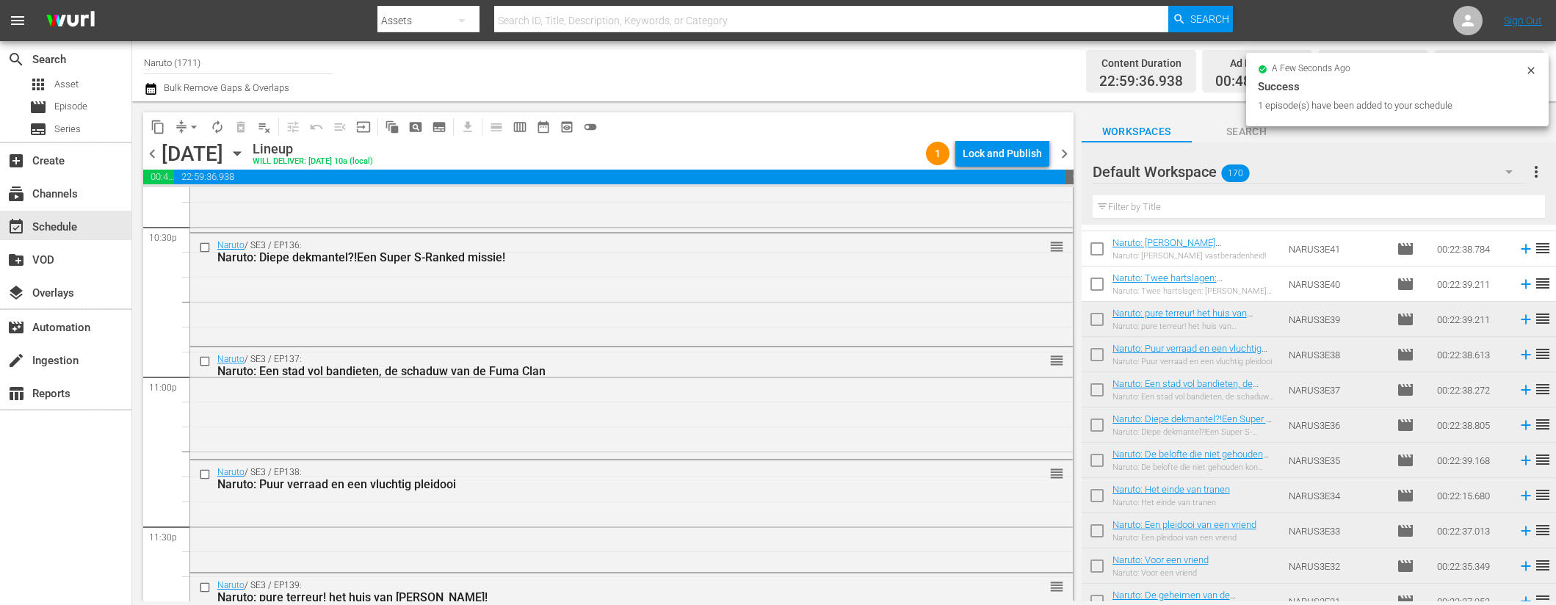
scroll to position [654, 0]
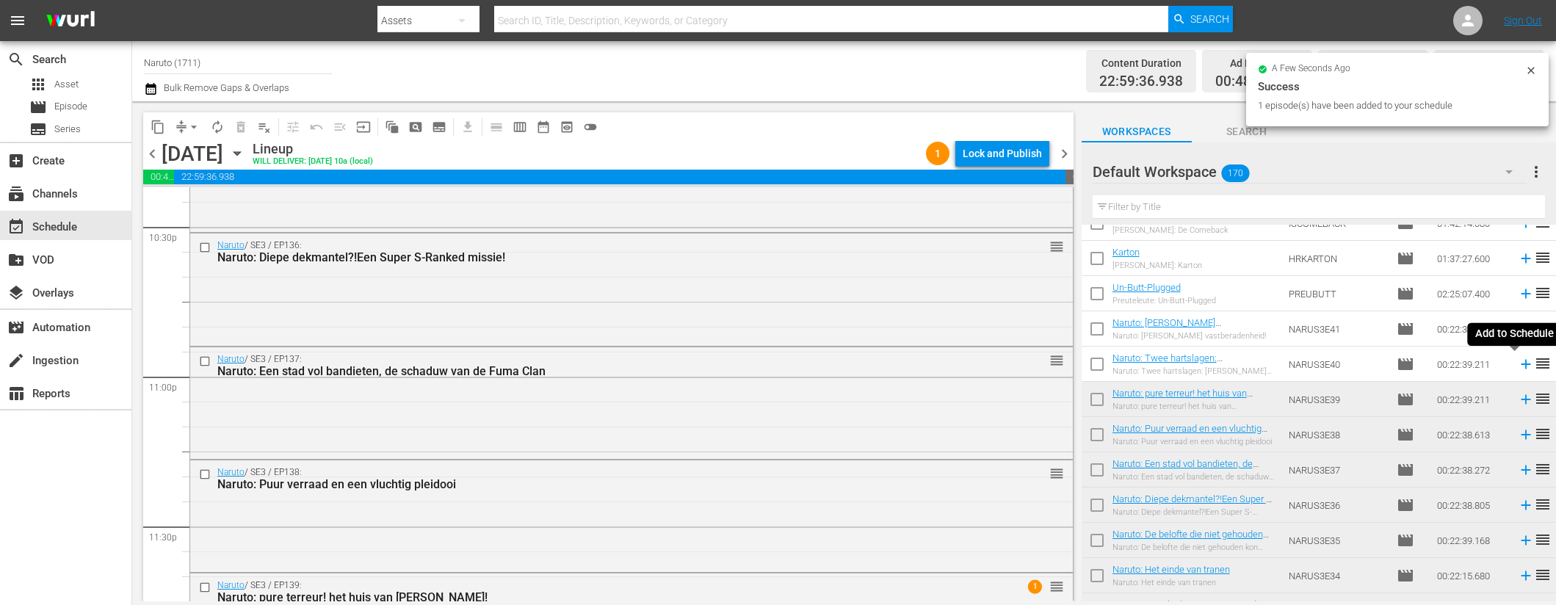
click at [1521, 364] on icon at bounding box center [1526, 365] width 10 height 10
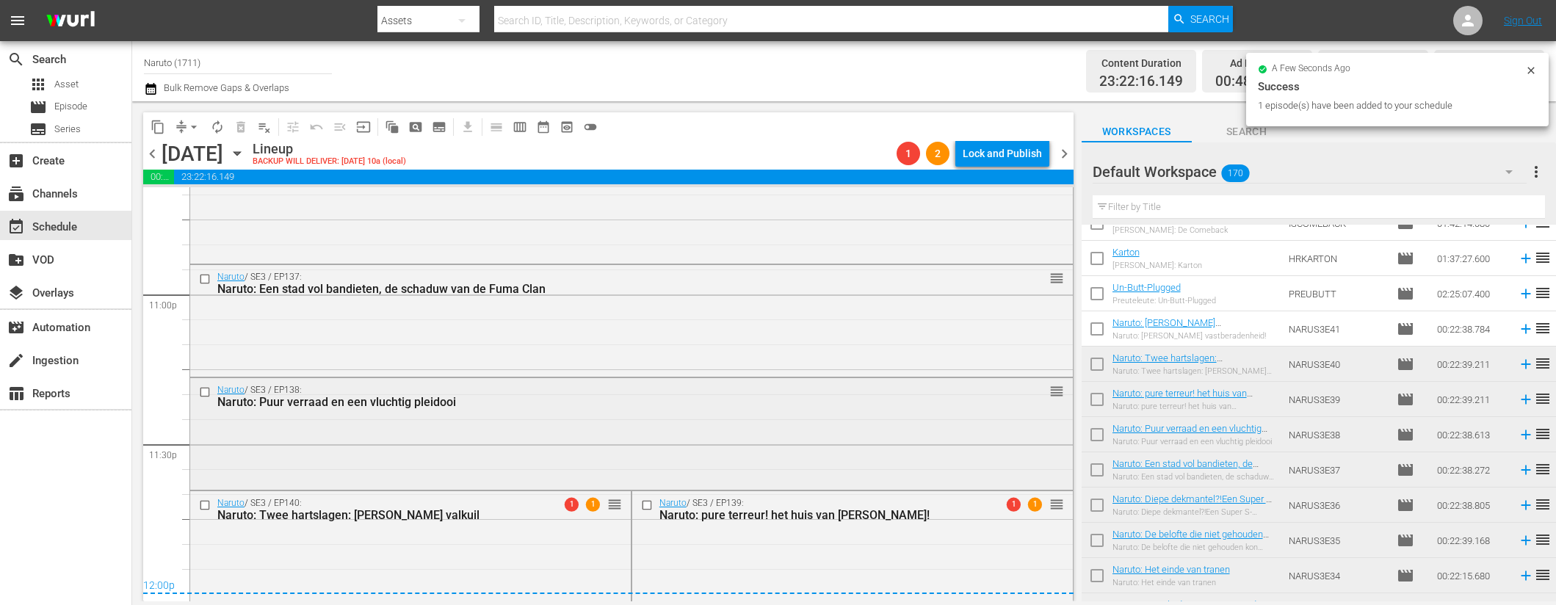
scroll to position [6787, 0]
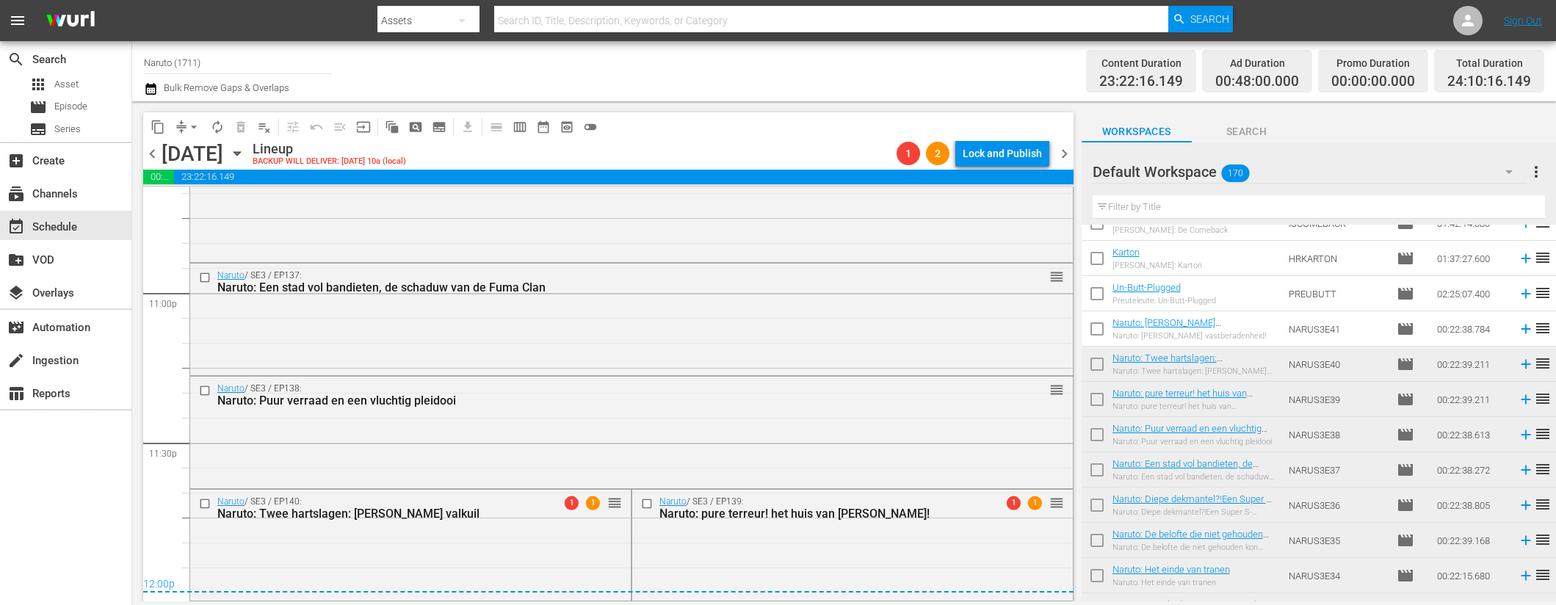
click at [206, 504] on input "checkbox" at bounding box center [206, 503] width 15 height 12
click at [237, 127] on span "delete_forever_outlined" at bounding box center [241, 127] width 15 height 15
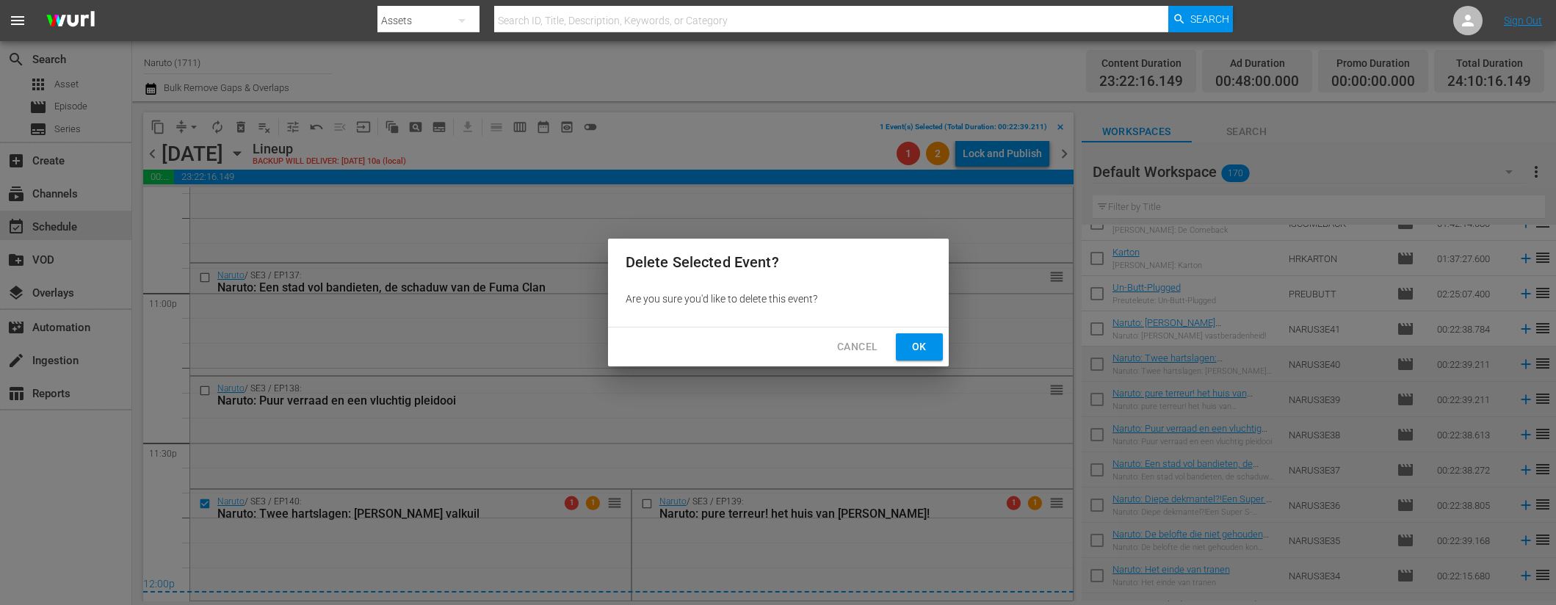
click at [905, 343] on button "Ok" at bounding box center [919, 346] width 47 height 27
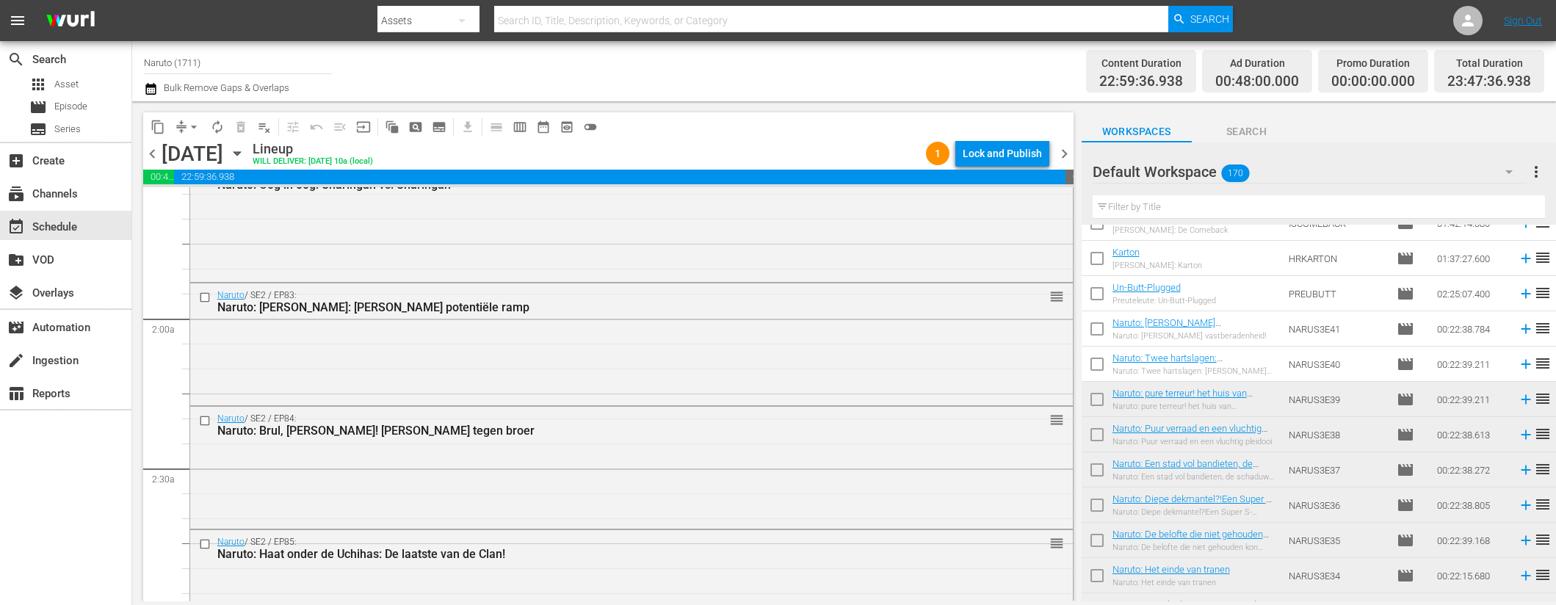
scroll to position [0, 0]
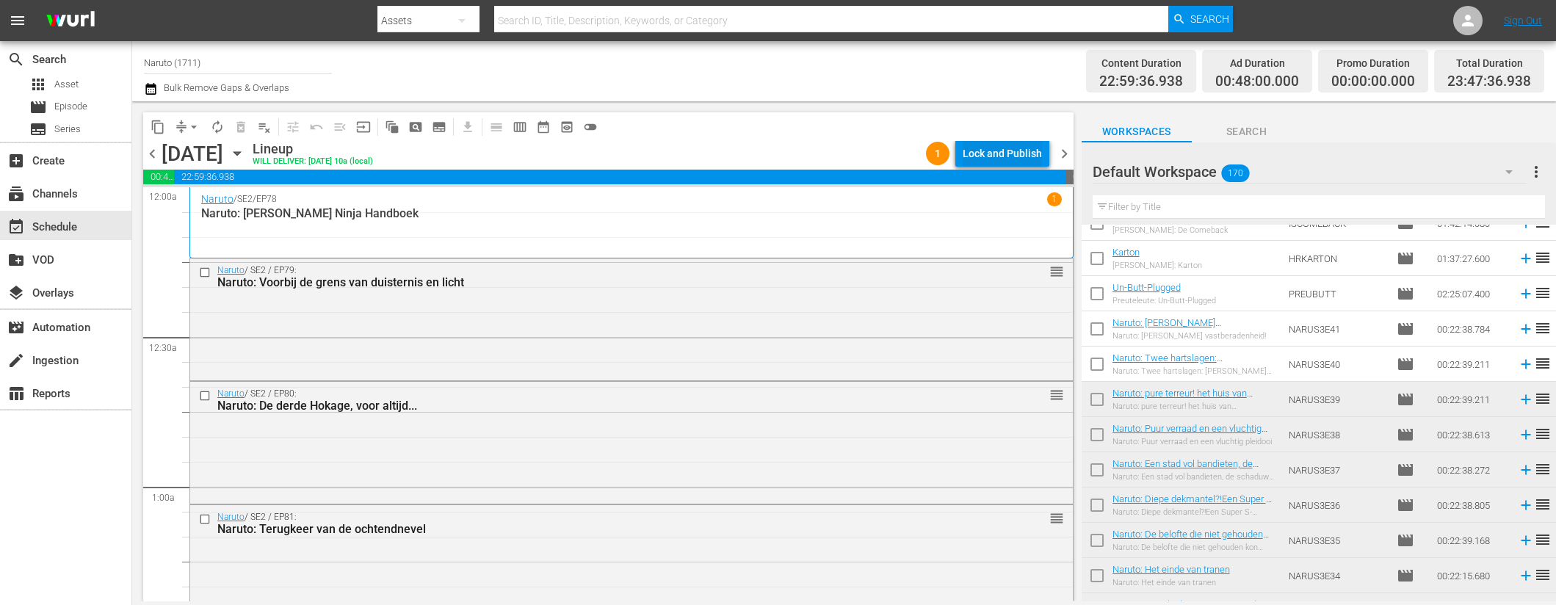
click at [1034, 154] on div "Lock and Publish" at bounding box center [1002, 153] width 79 height 26
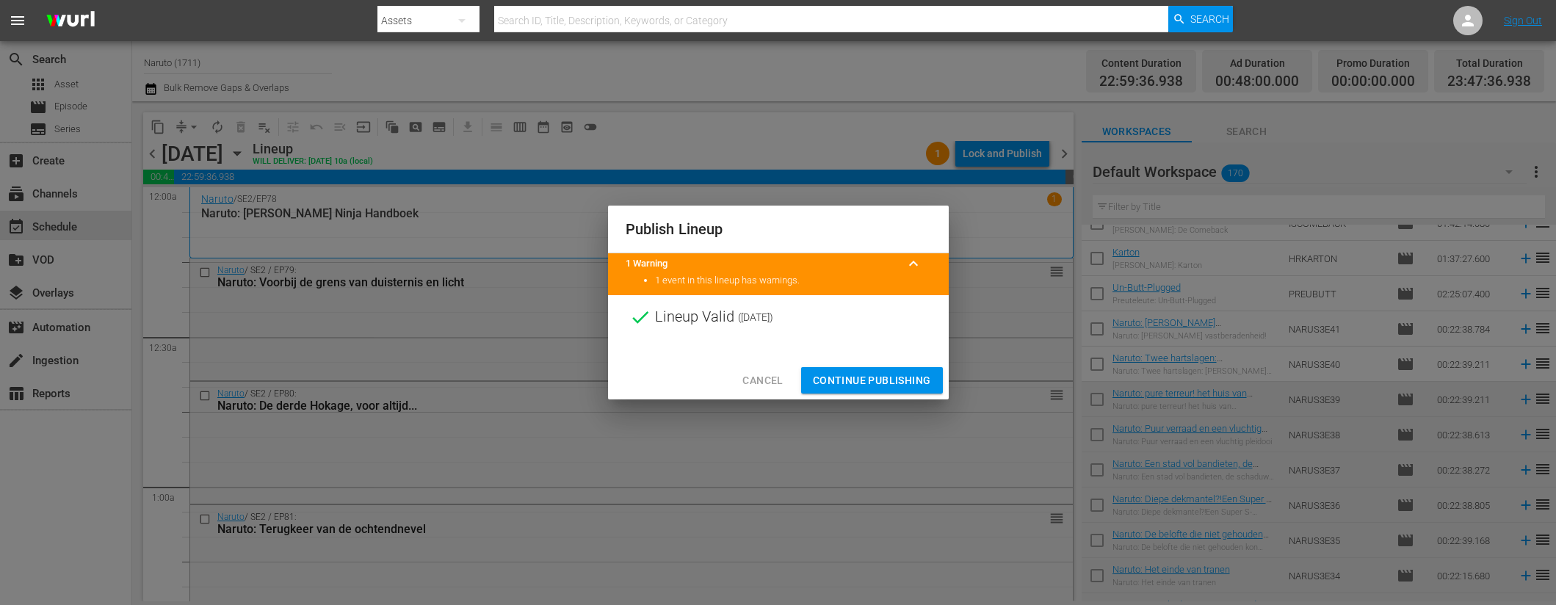
click at [860, 384] on span "Continue Publishing" at bounding box center [872, 381] width 118 height 18
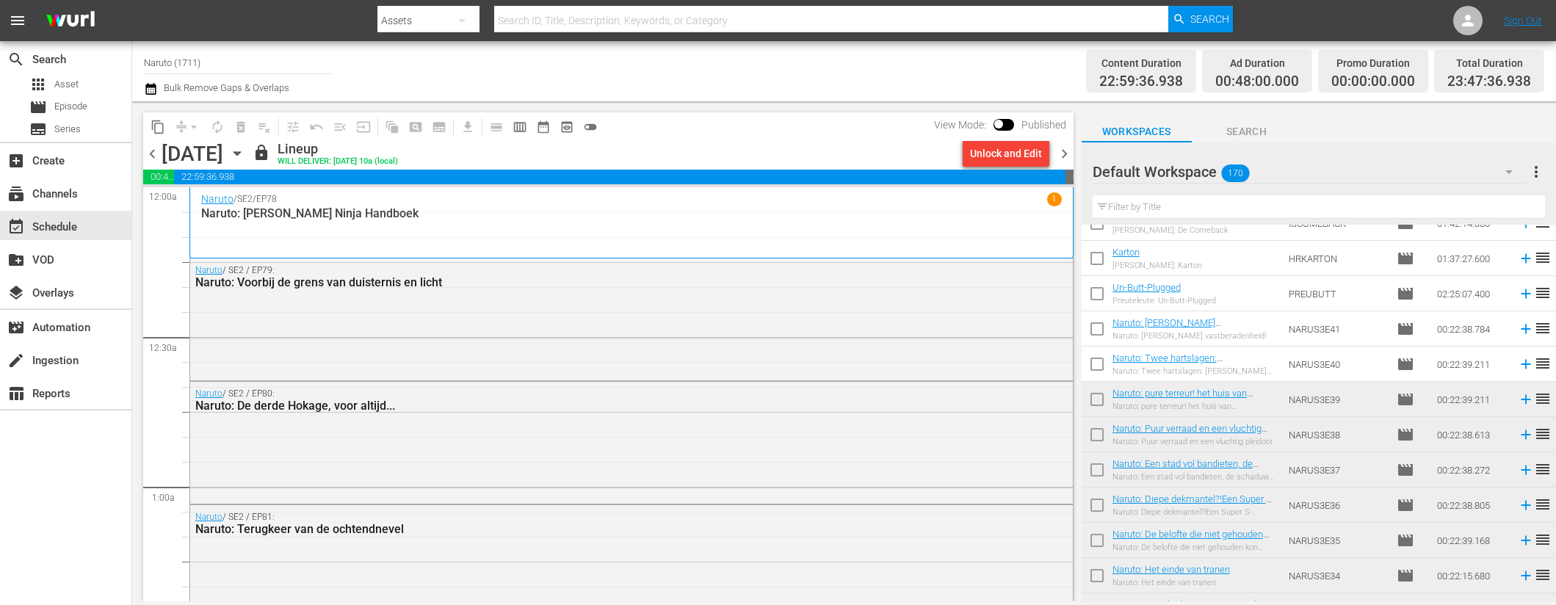
click at [1064, 151] on span "chevron_right" at bounding box center [1064, 154] width 18 height 18
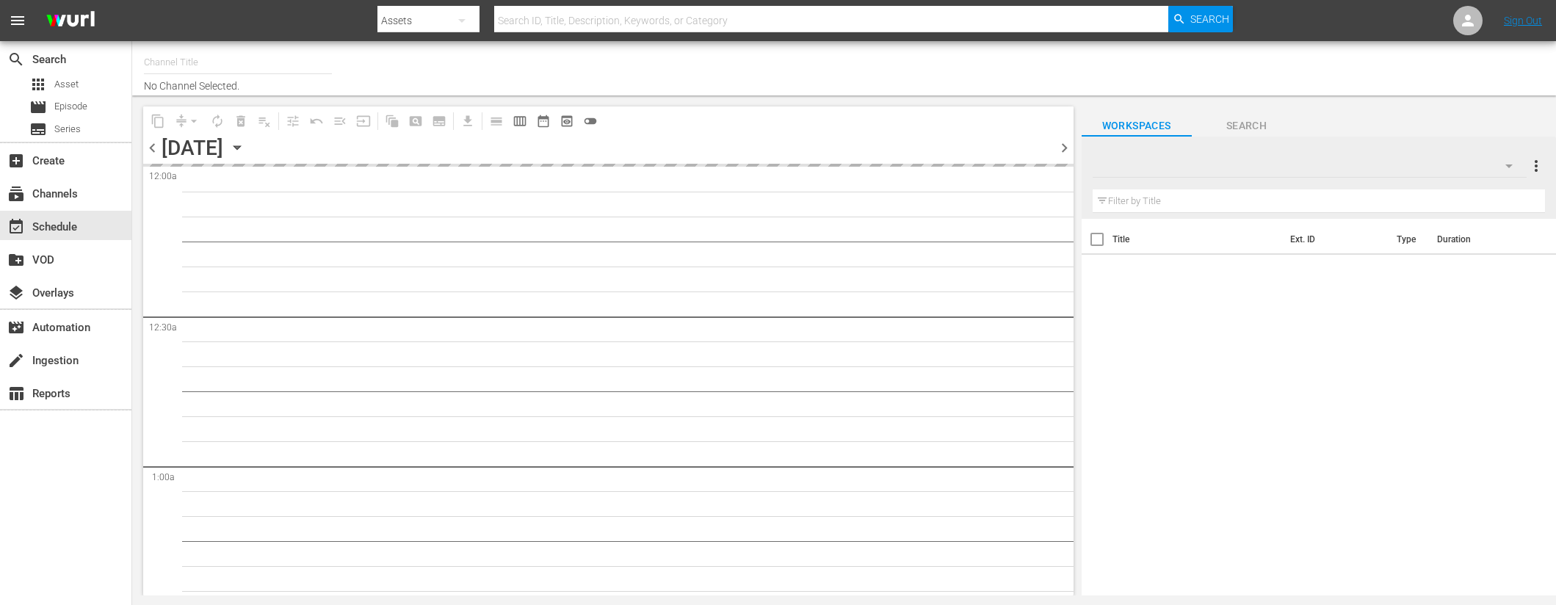
type input "Naruto (1711)"
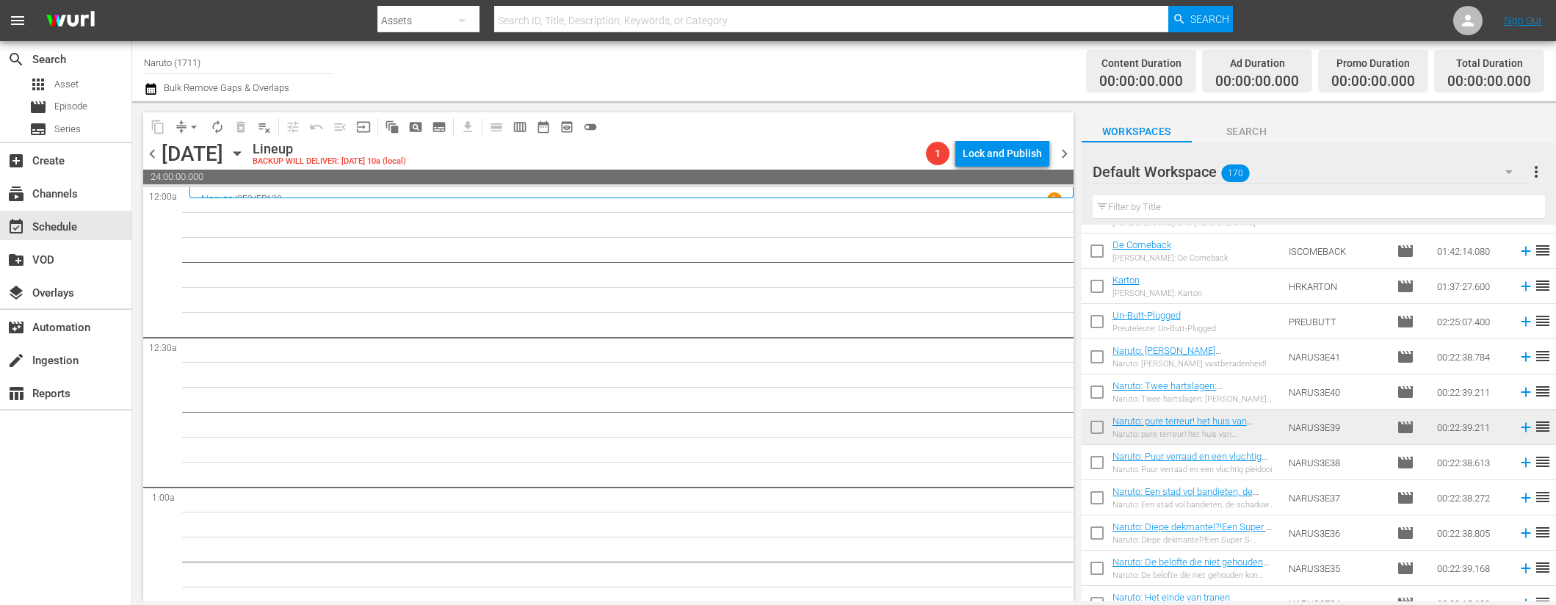
scroll to position [615, 0]
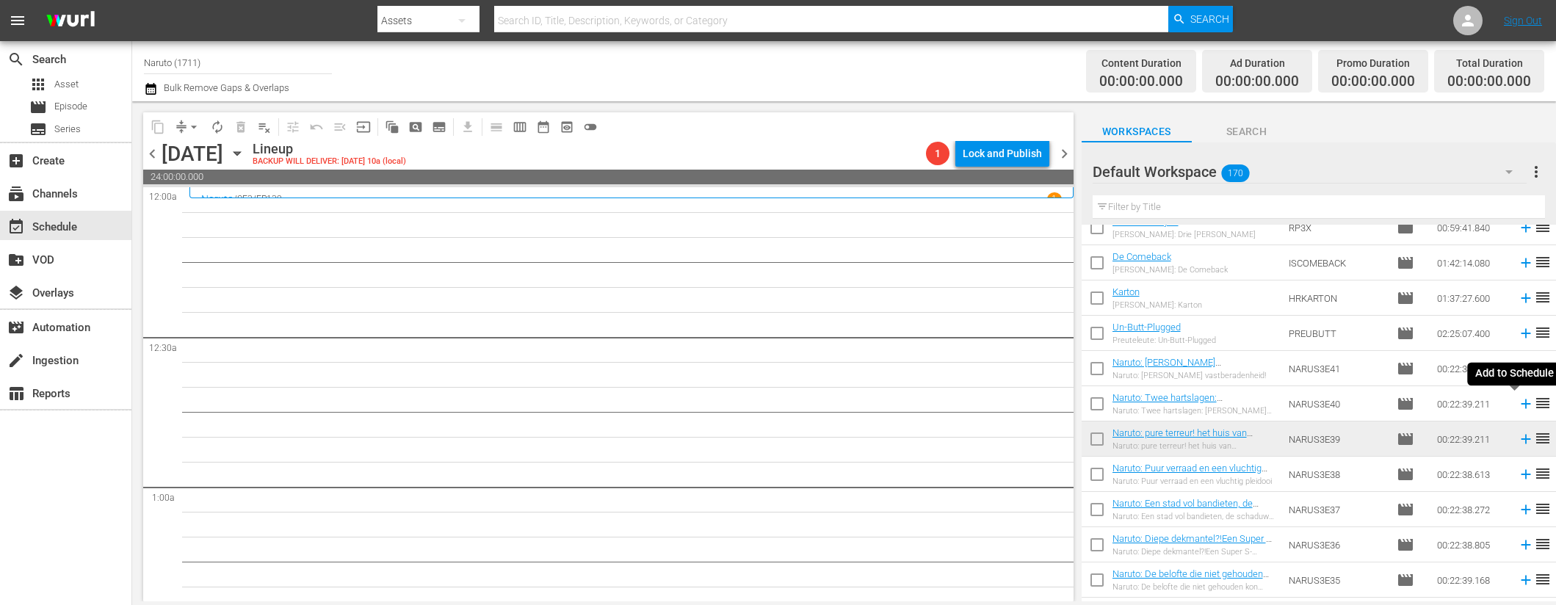
click at [1519, 408] on icon at bounding box center [1526, 404] width 16 height 16
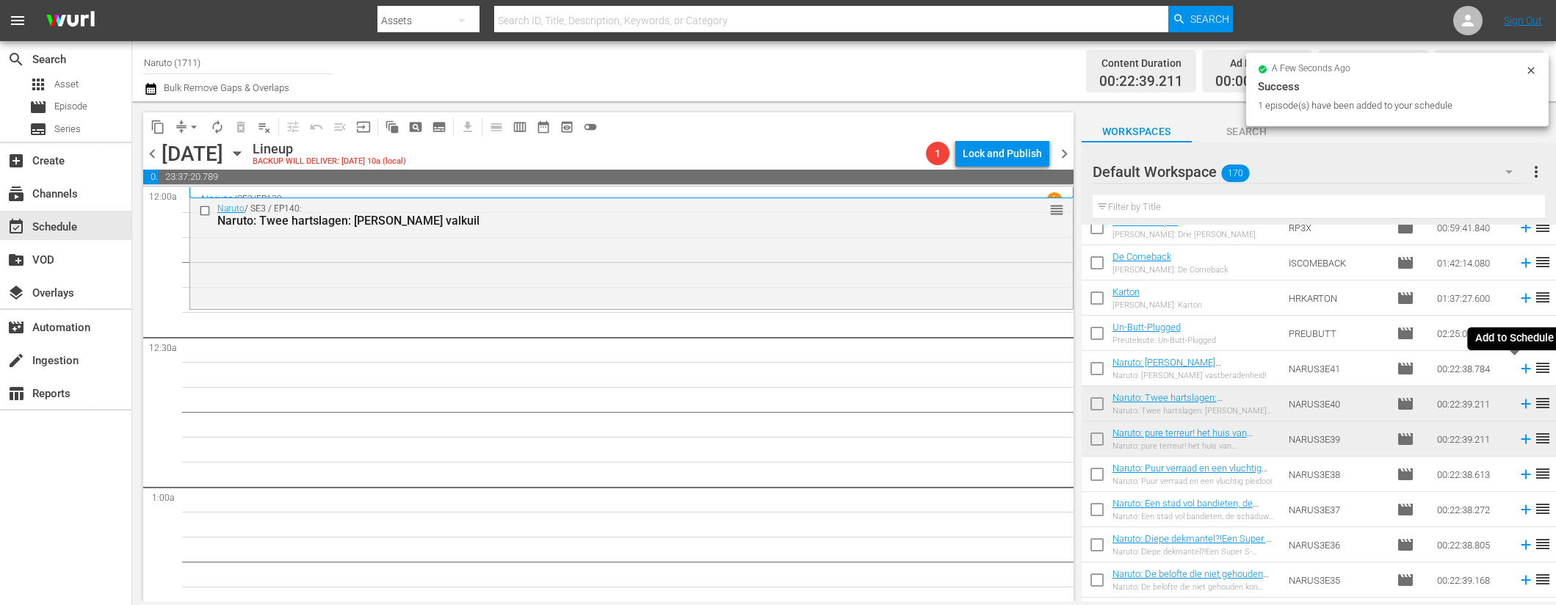
click at [1518, 367] on icon at bounding box center [1526, 369] width 16 height 16
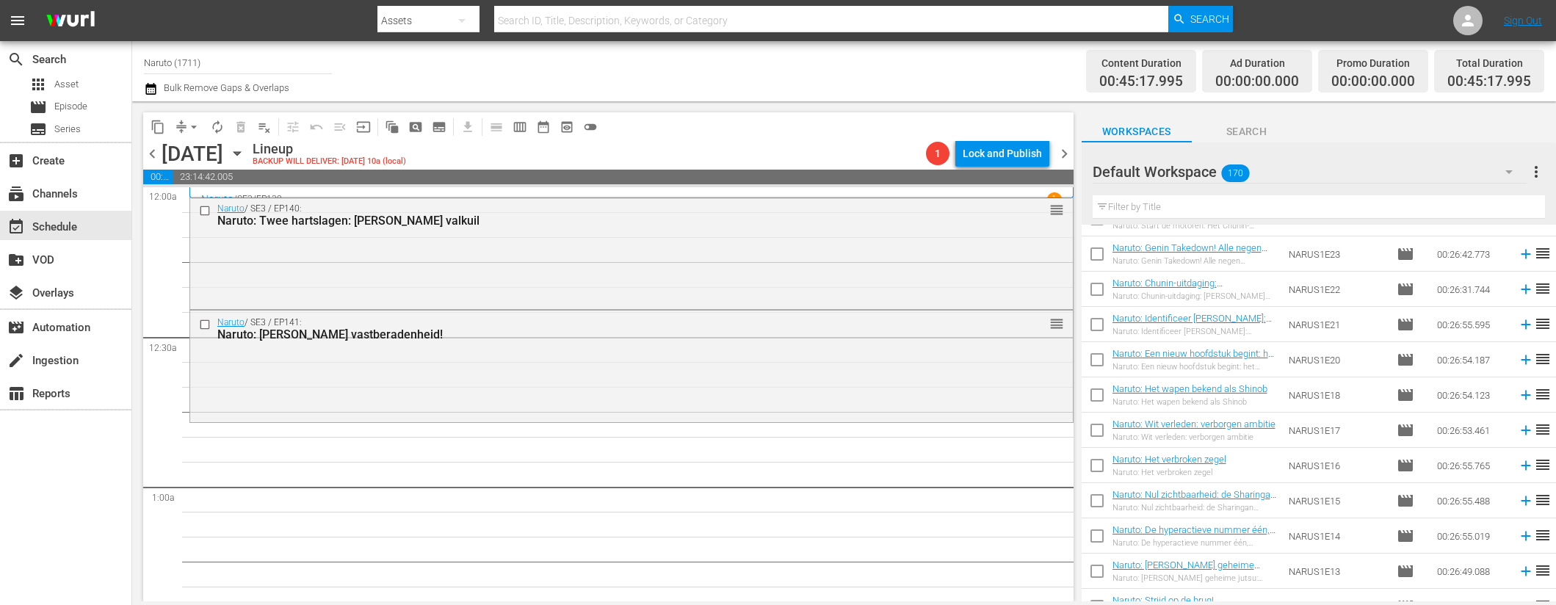
scroll to position [5651, 0]
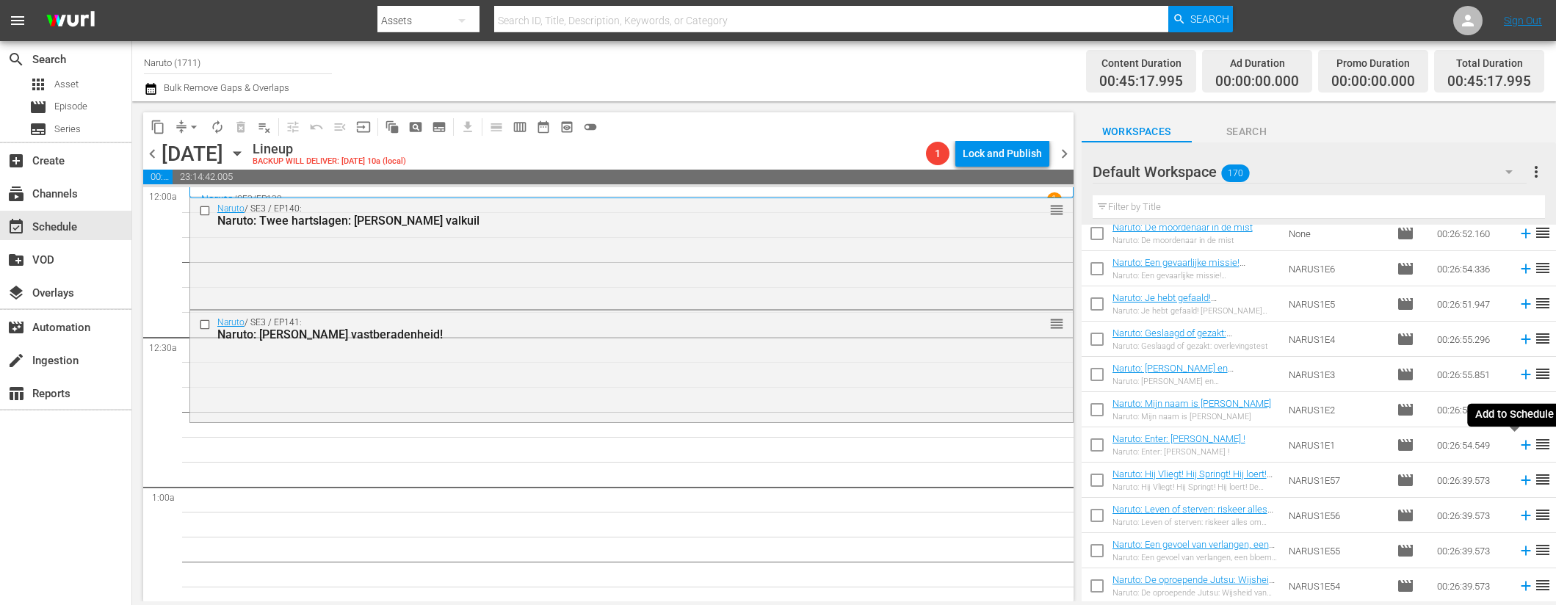
click at [1521, 443] on icon at bounding box center [1526, 446] width 10 height 10
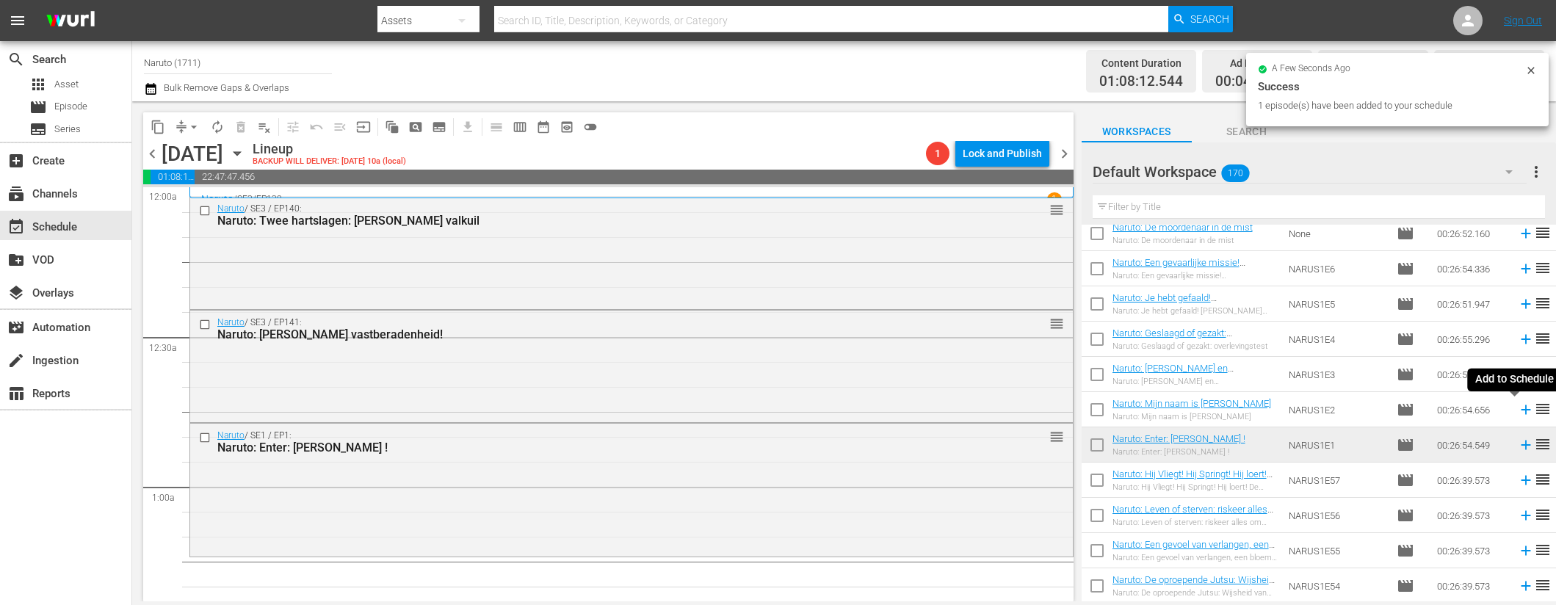
click at [1518, 405] on icon at bounding box center [1526, 410] width 16 height 16
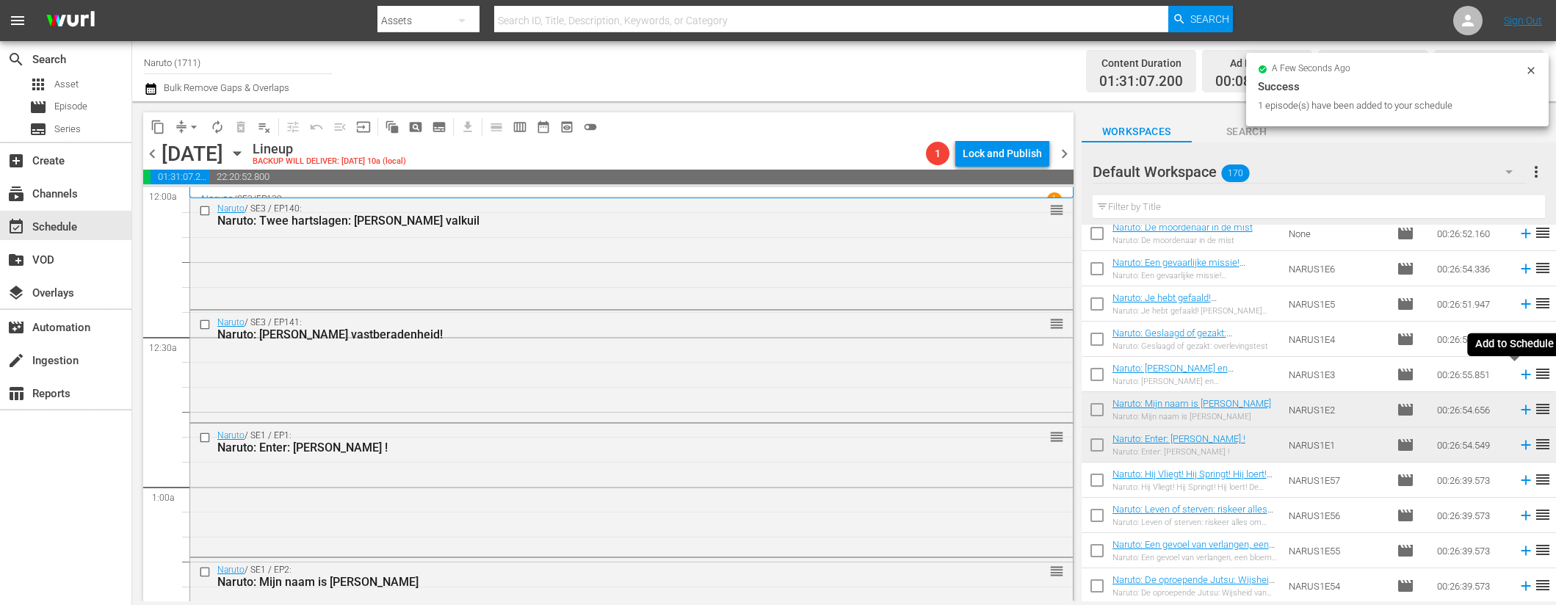
click at [1521, 372] on icon at bounding box center [1526, 375] width 10 height 10
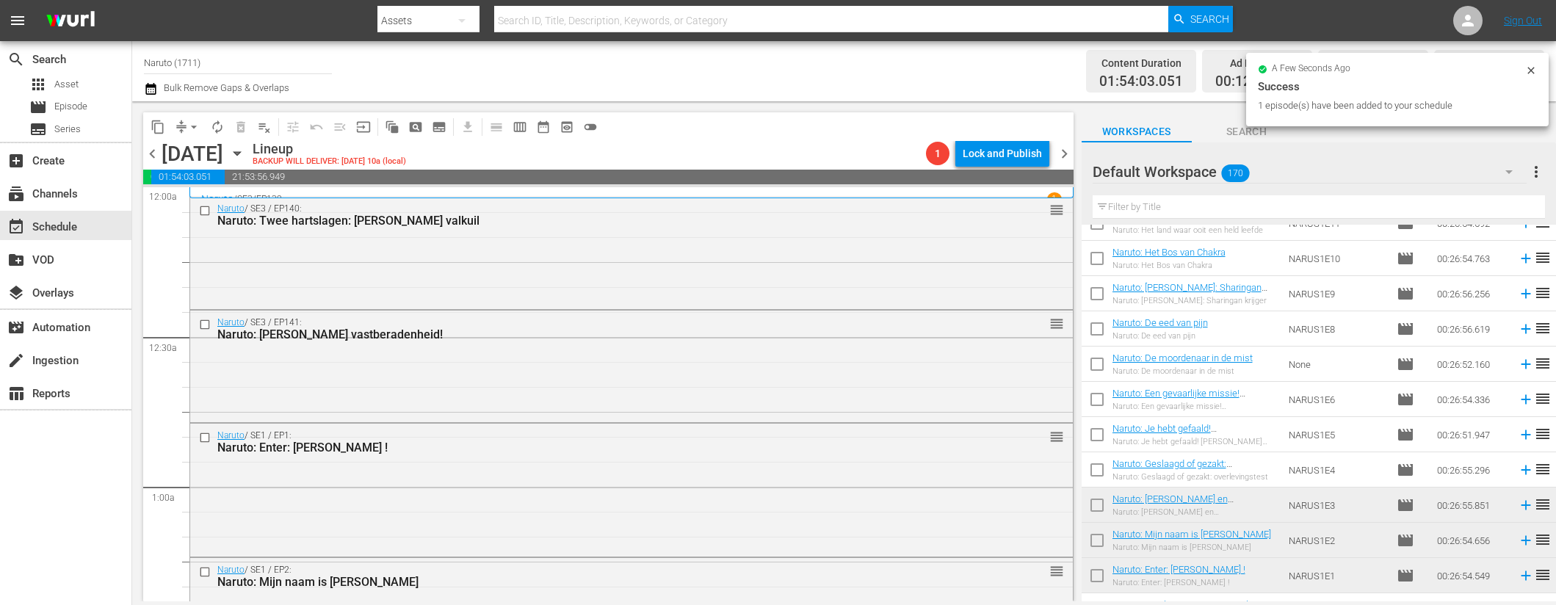
scroll to position [5497, 0]
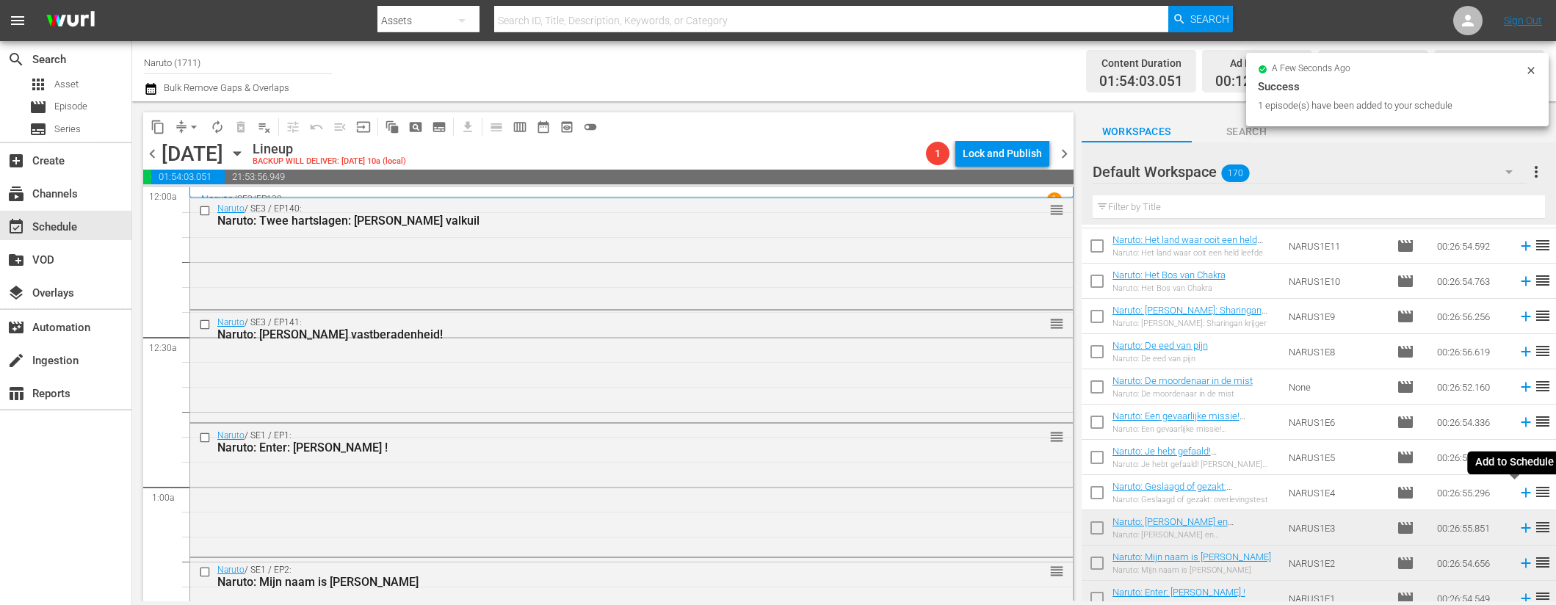
click at [1521, 492] on icon at bounding box center [1526, 493] width 10 height 10
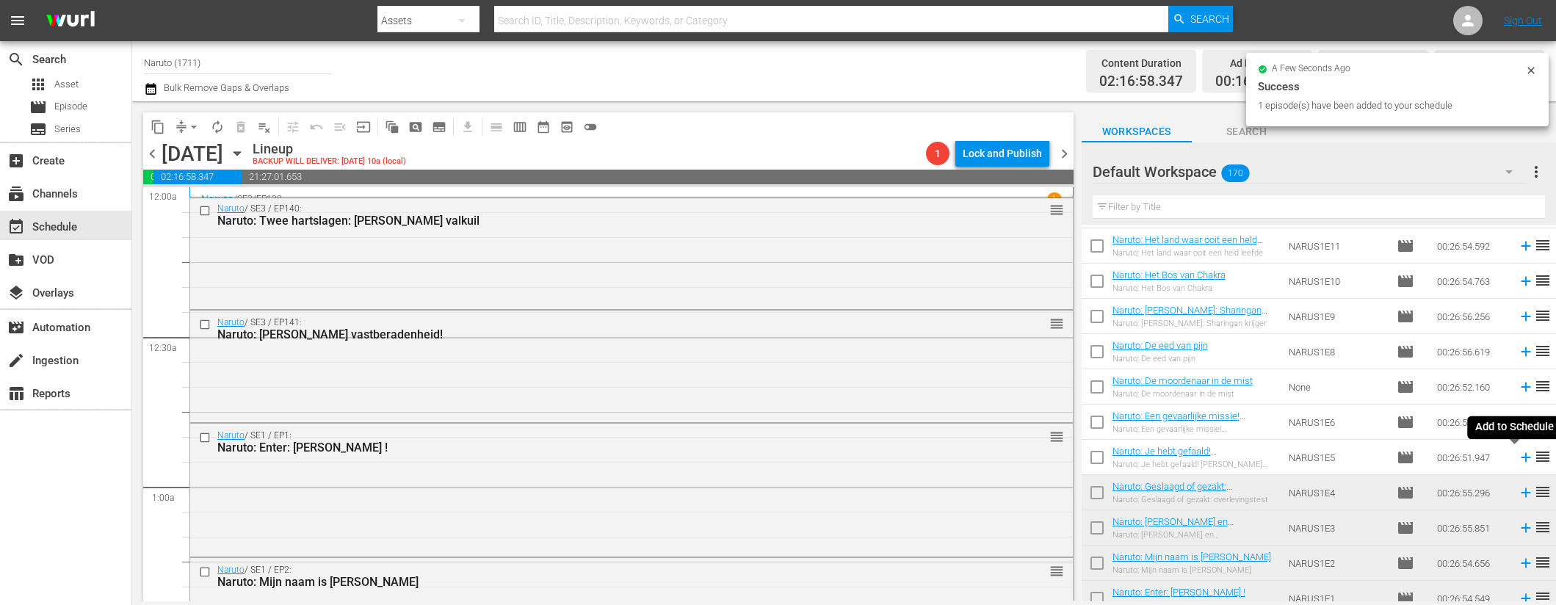
click at [1518, 456] on icon at bounding box center [1526, 458] width 16 height 16
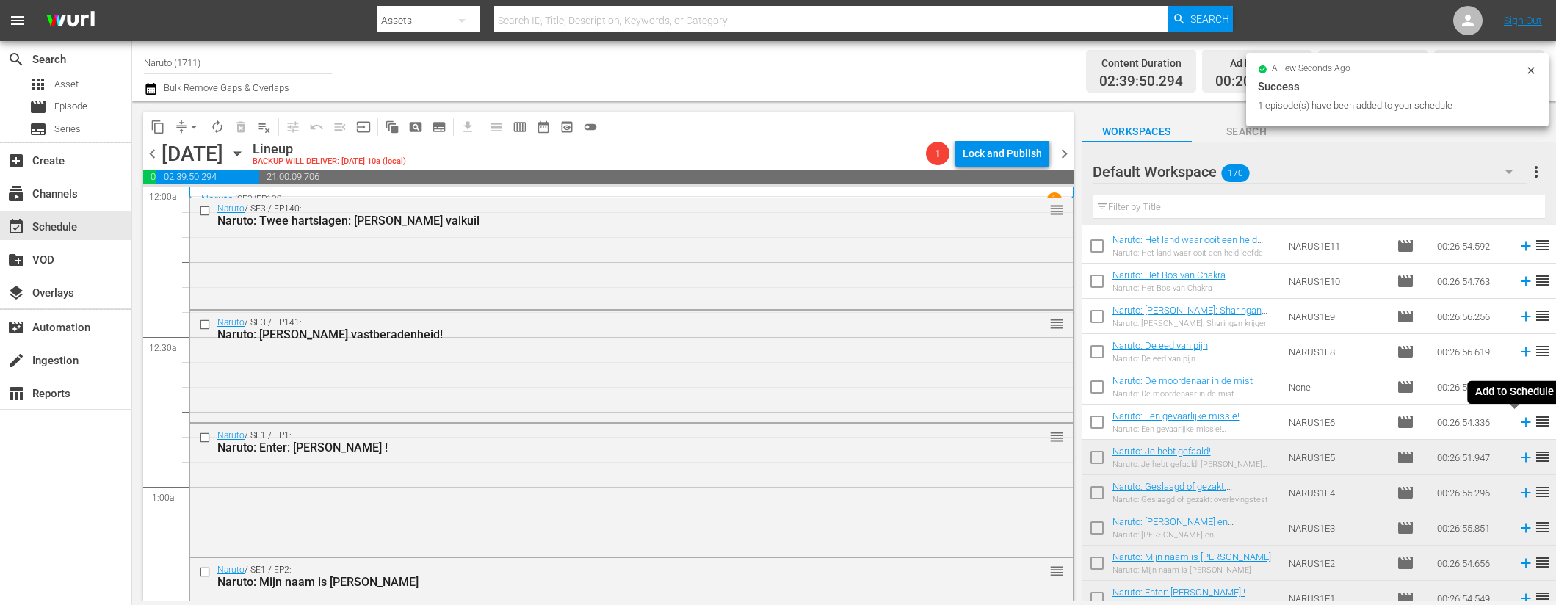
click at [1521, 418] on icon at bounding box center [1526, 423] width 10 height 10
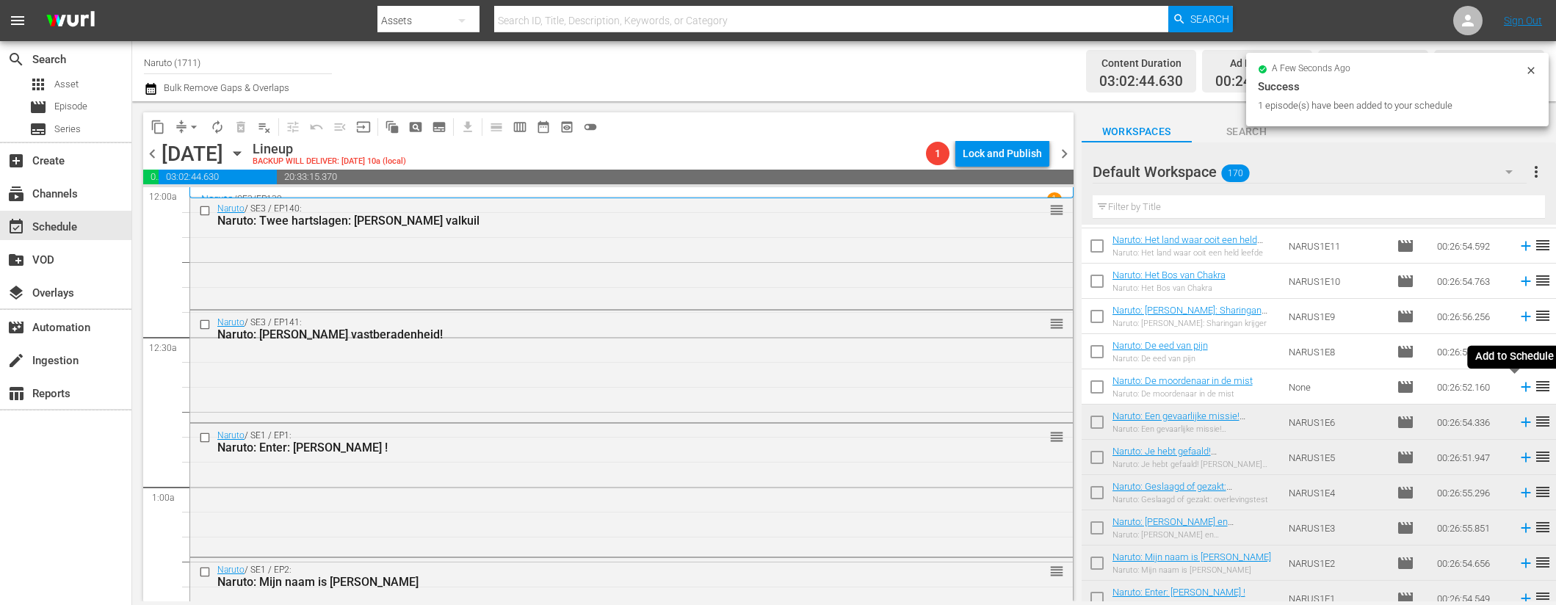
click at [1521, 383] on icon at bounding box center [1526, 388] width 10 height 10
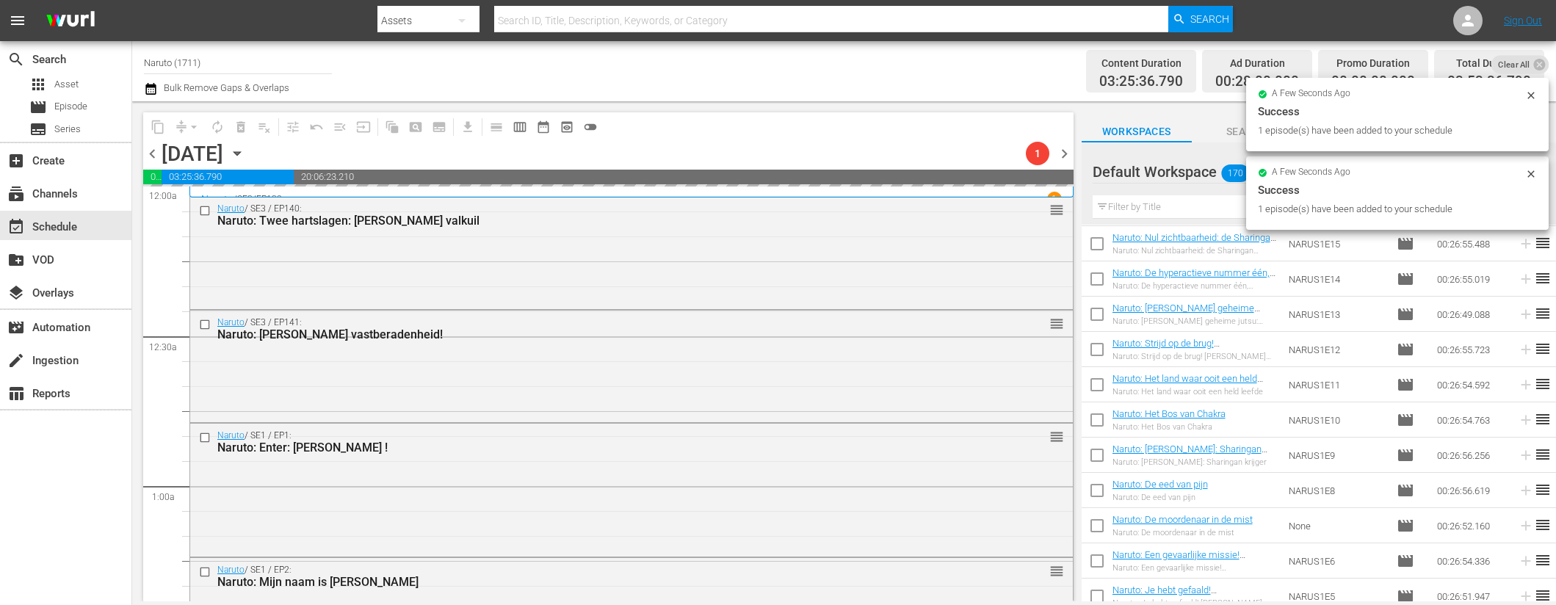
scroll to position [5351, 0]
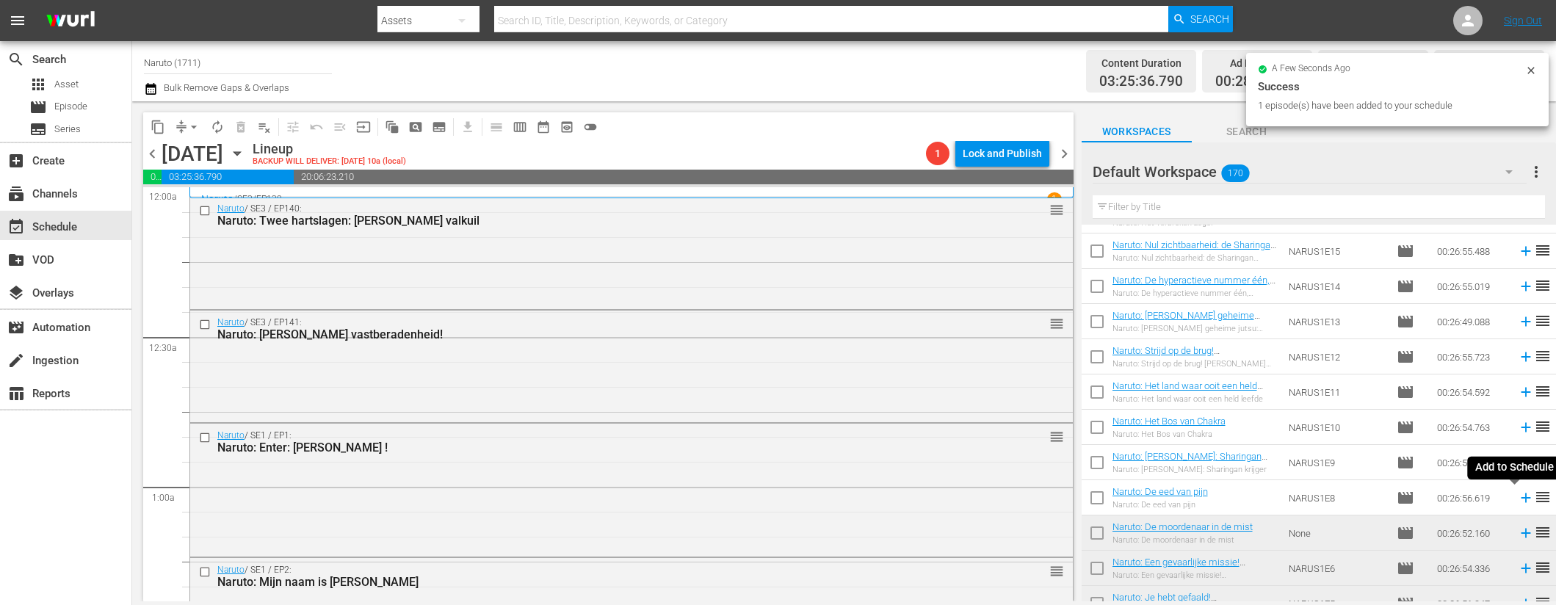
click at [1518, 495] on icon at bounding box center [1526, 498] width 16 height 16
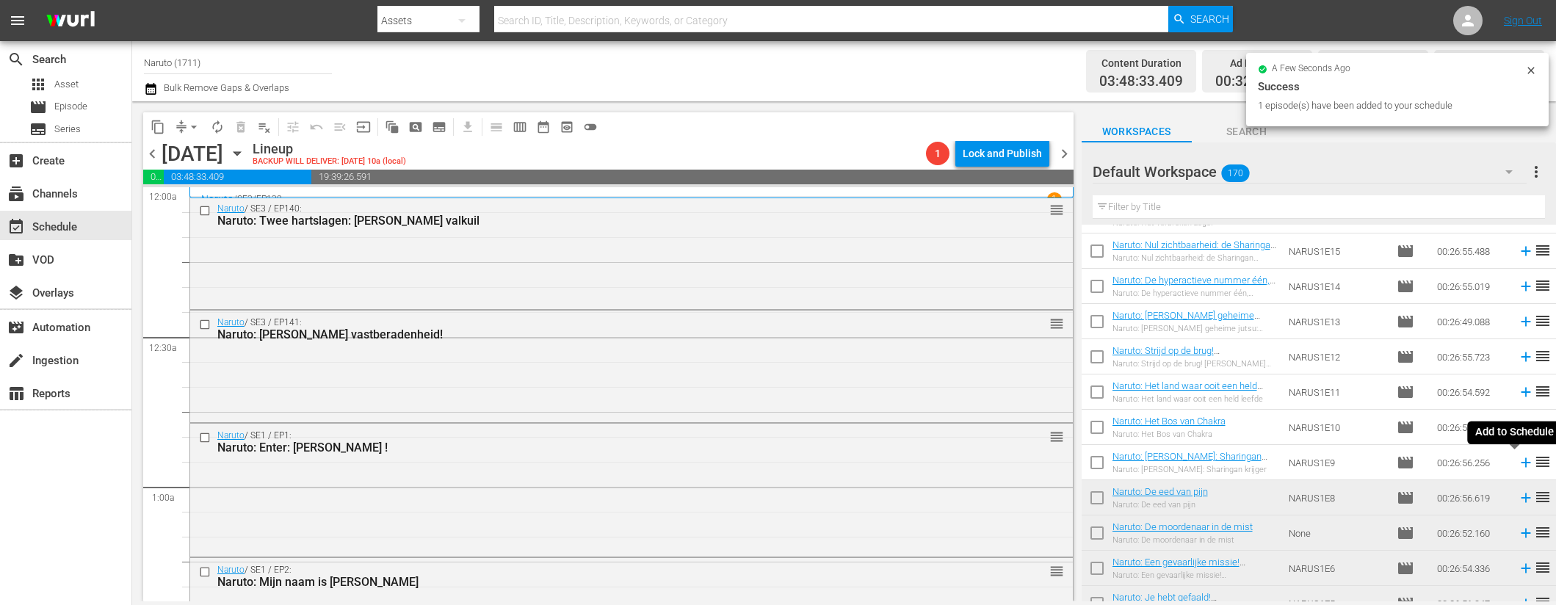
click at [1518, 460] on icon at bounding box center [1526, 463] width 16 height 16
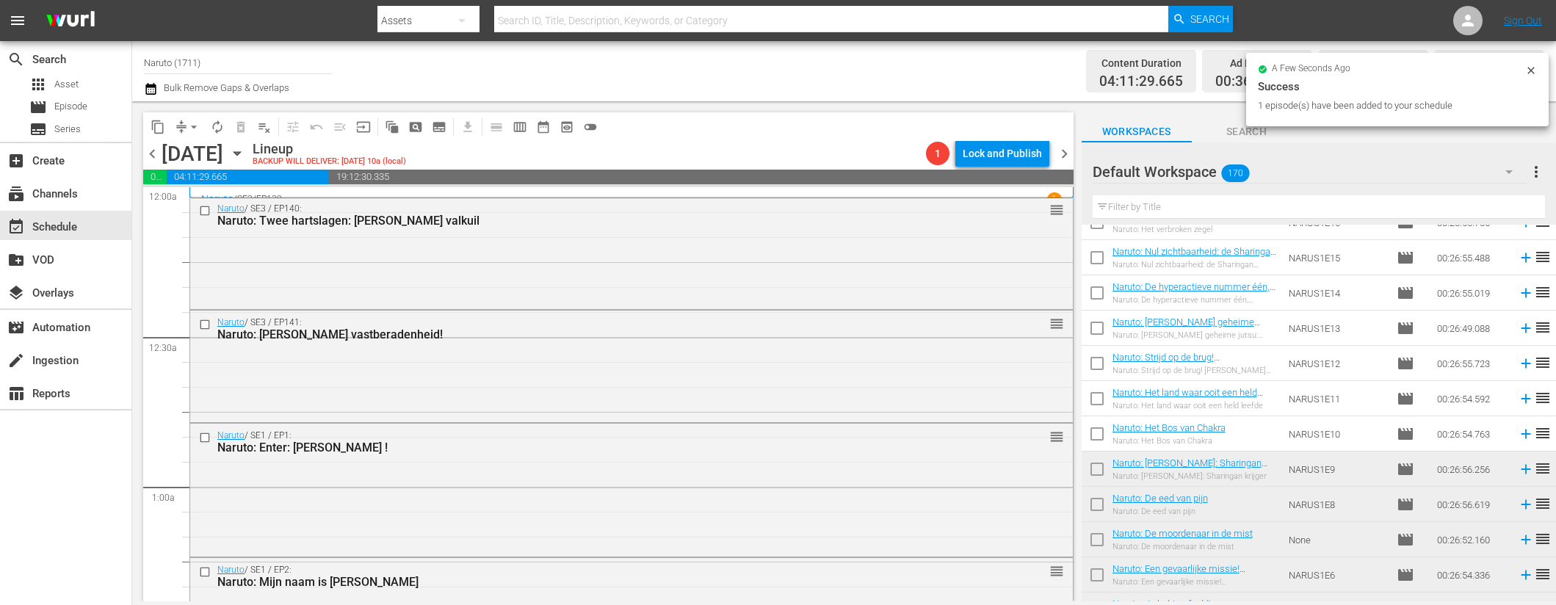
scroll to position [5276, 0]
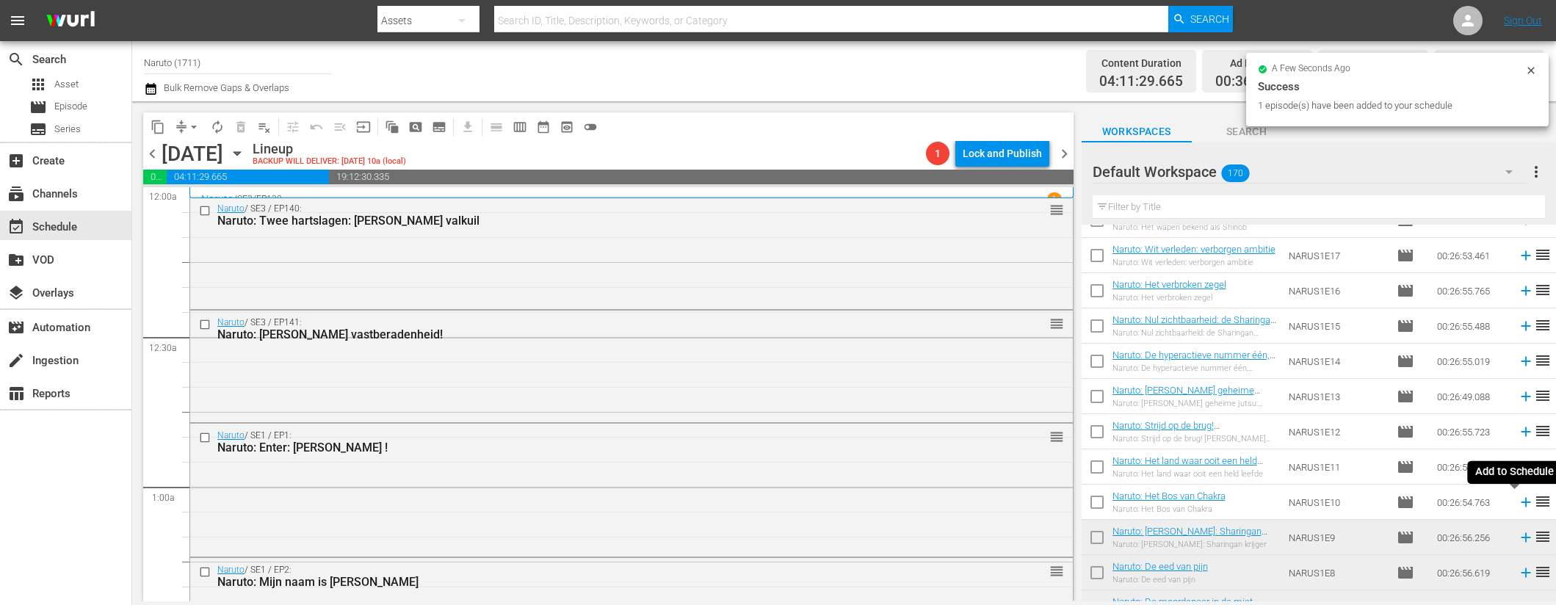
click at [1518, 503] on icon at bounding box center [1526, 502] width 16 height 16
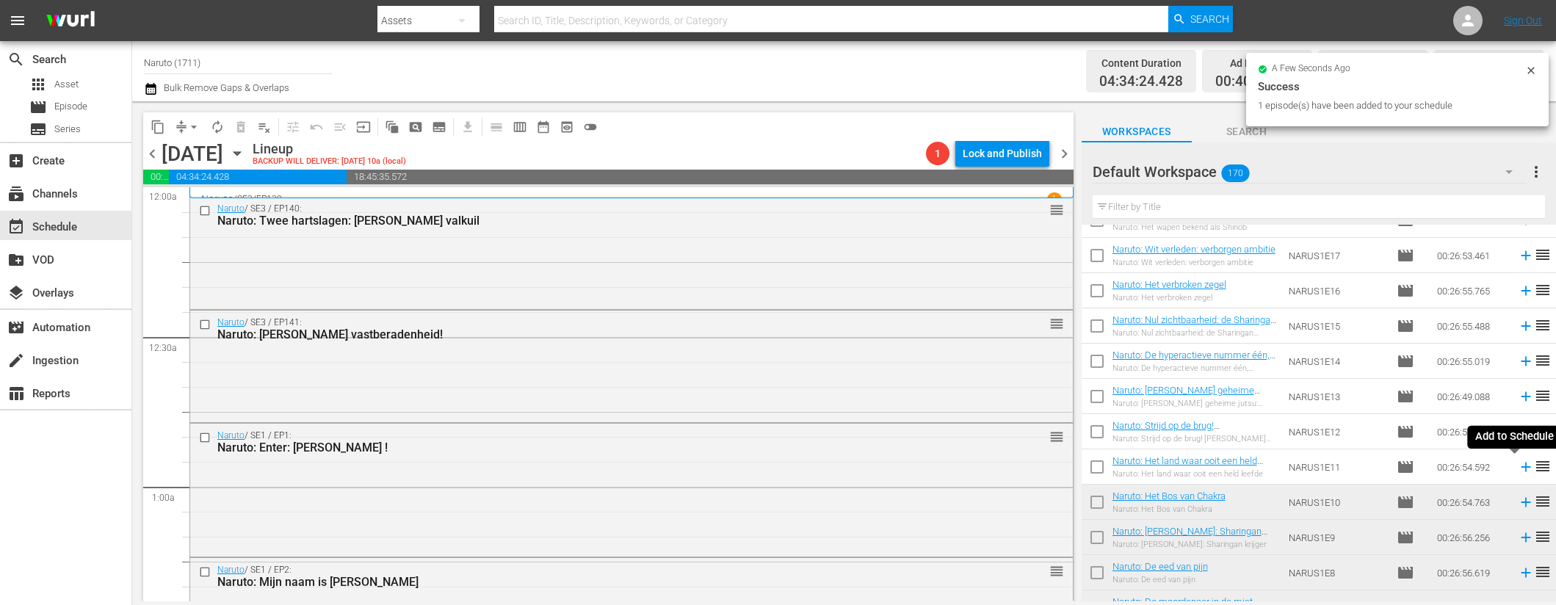
click at [1518, 466] on icon at bounding box center [1526, 467] width 16 height 16
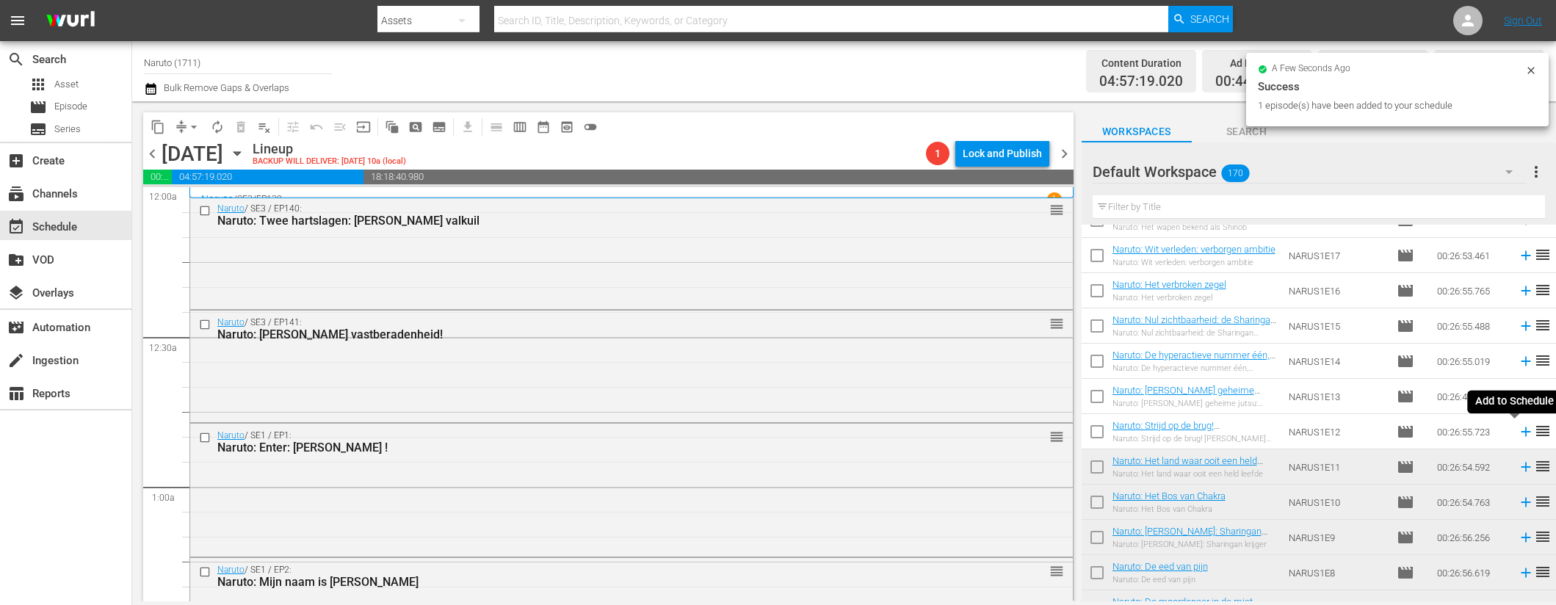
click at [1521, 429] on icon at bounding box center [1526, 432] width 10 height 10
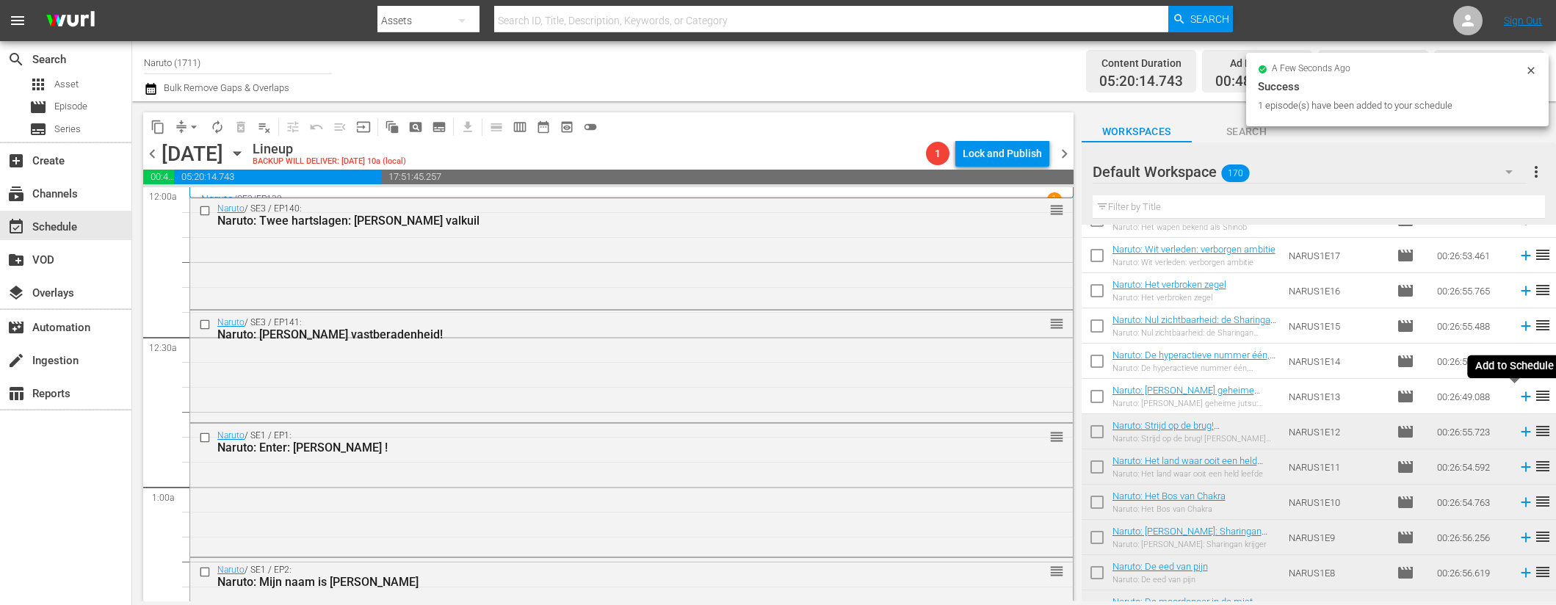
click at [1518, 395] on icon at bounding box center [1526, 397] width 16 height 16
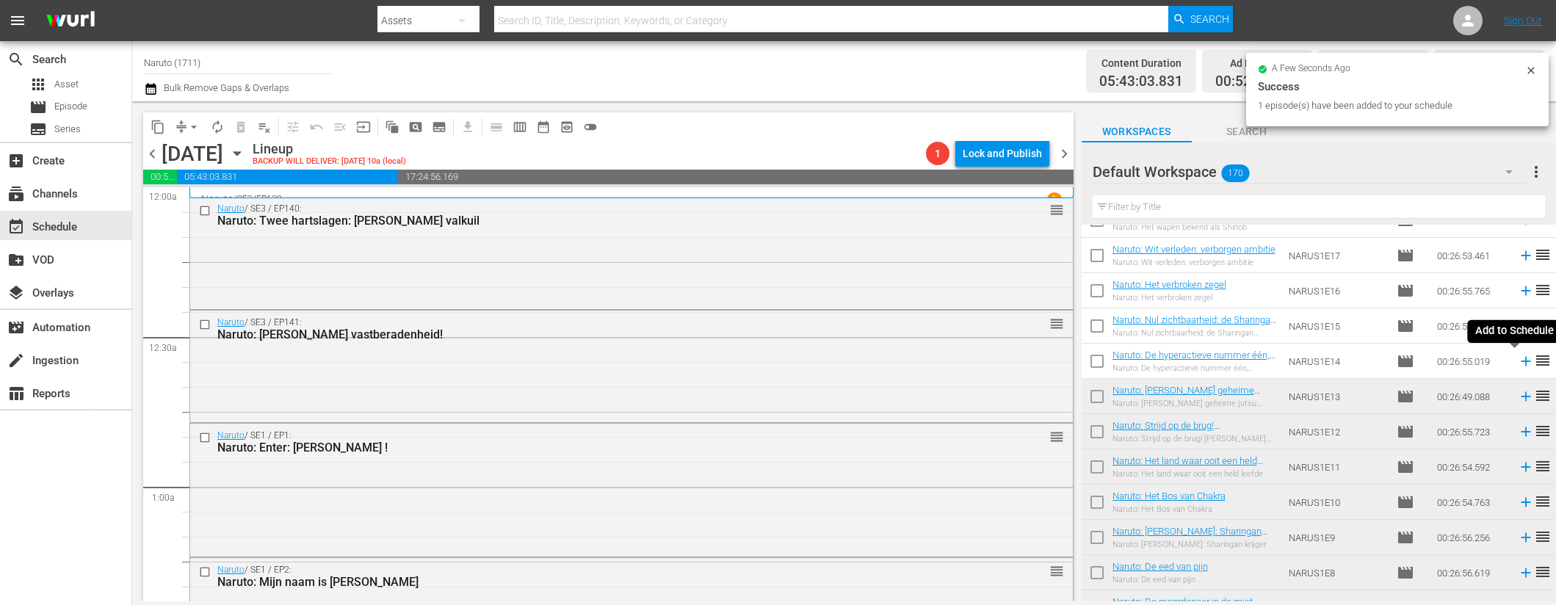
click at [1521, 360] on icon at bounding box center [1526, 362] width 10 height 10
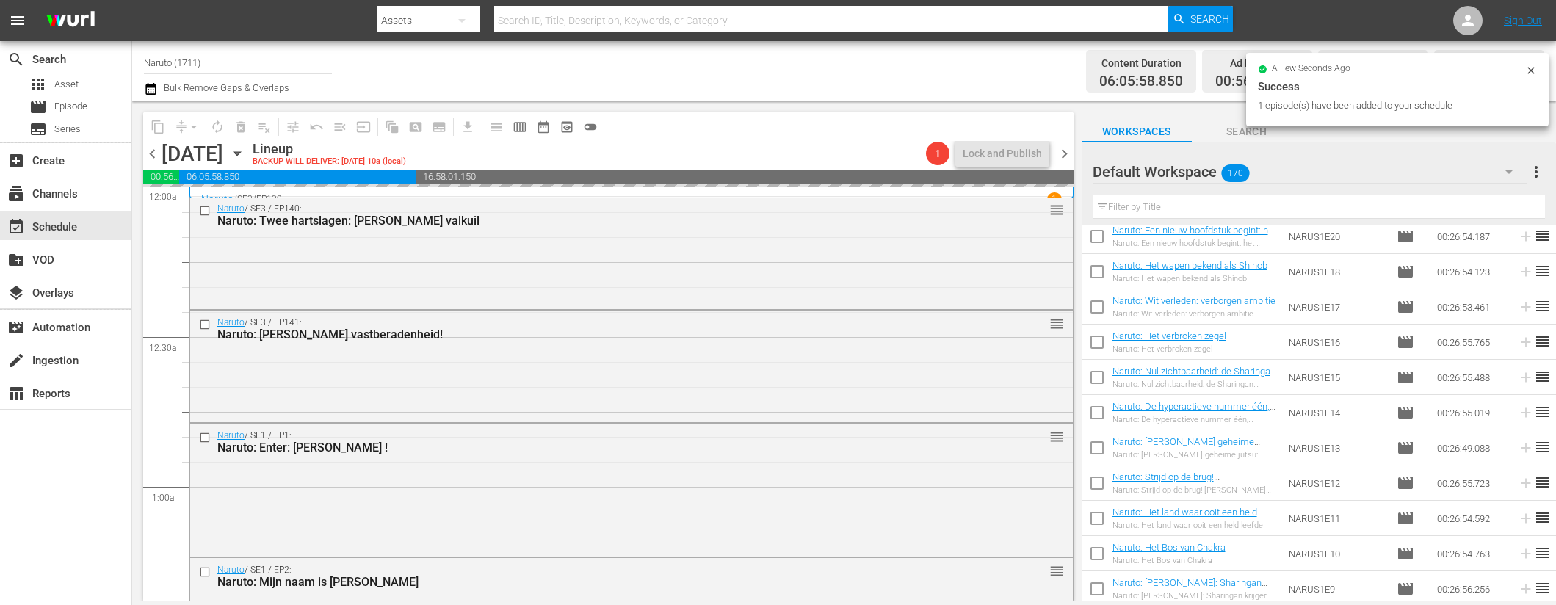
scroll to position [5197, 0]
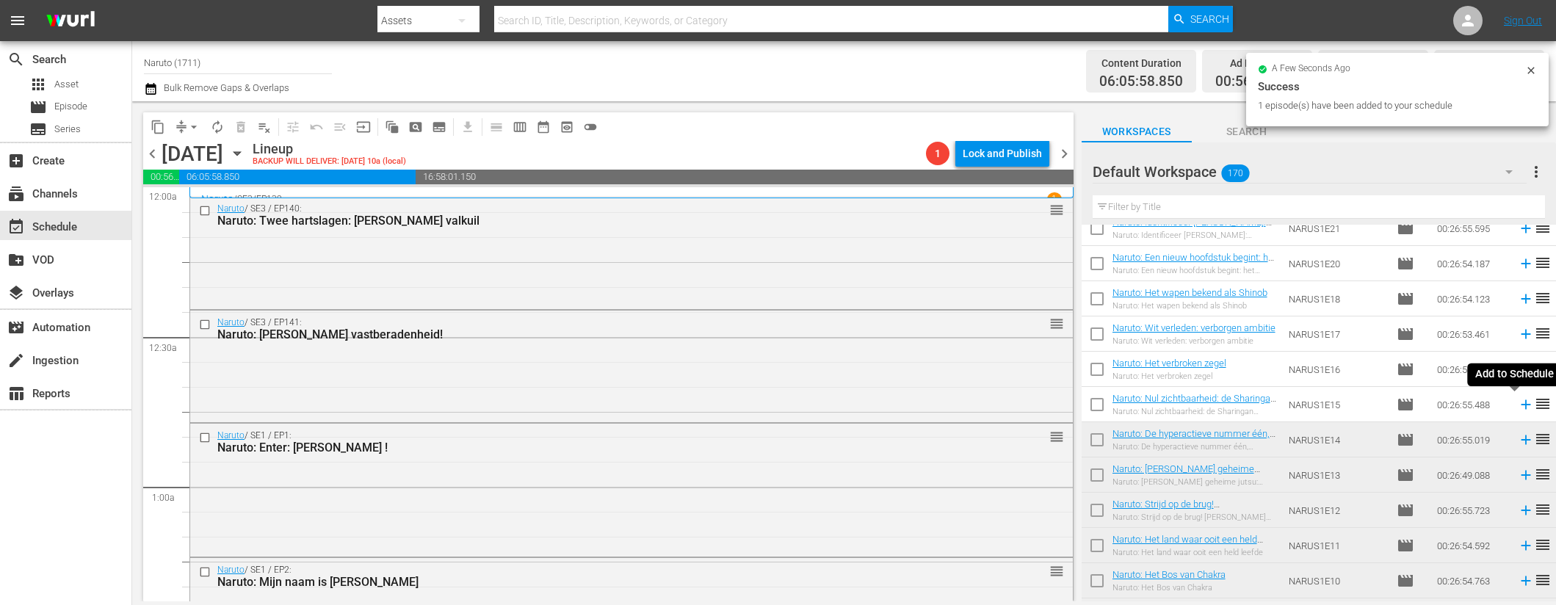
click at [1518, 403] on icon at bounding box center [1526, 405] width 16 height 16
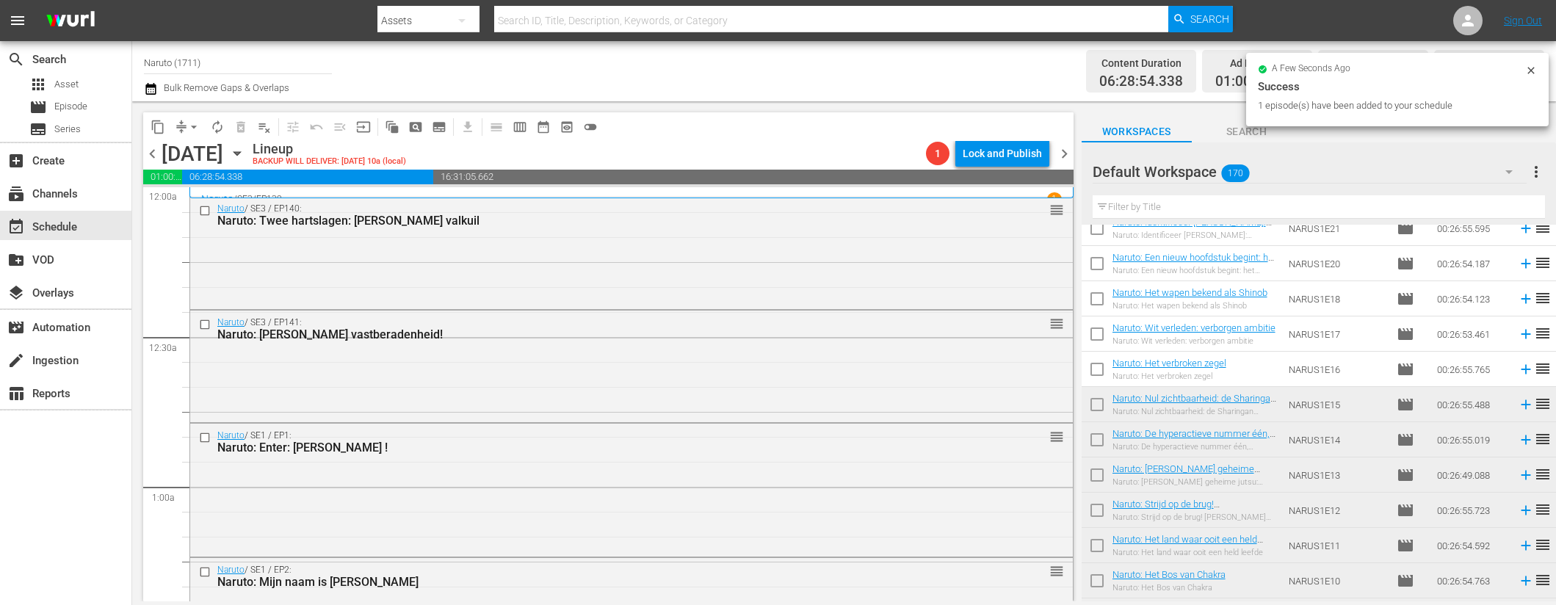
click at [1521, 369] on icon at bounding box center [1526, 370] width 10 height 10
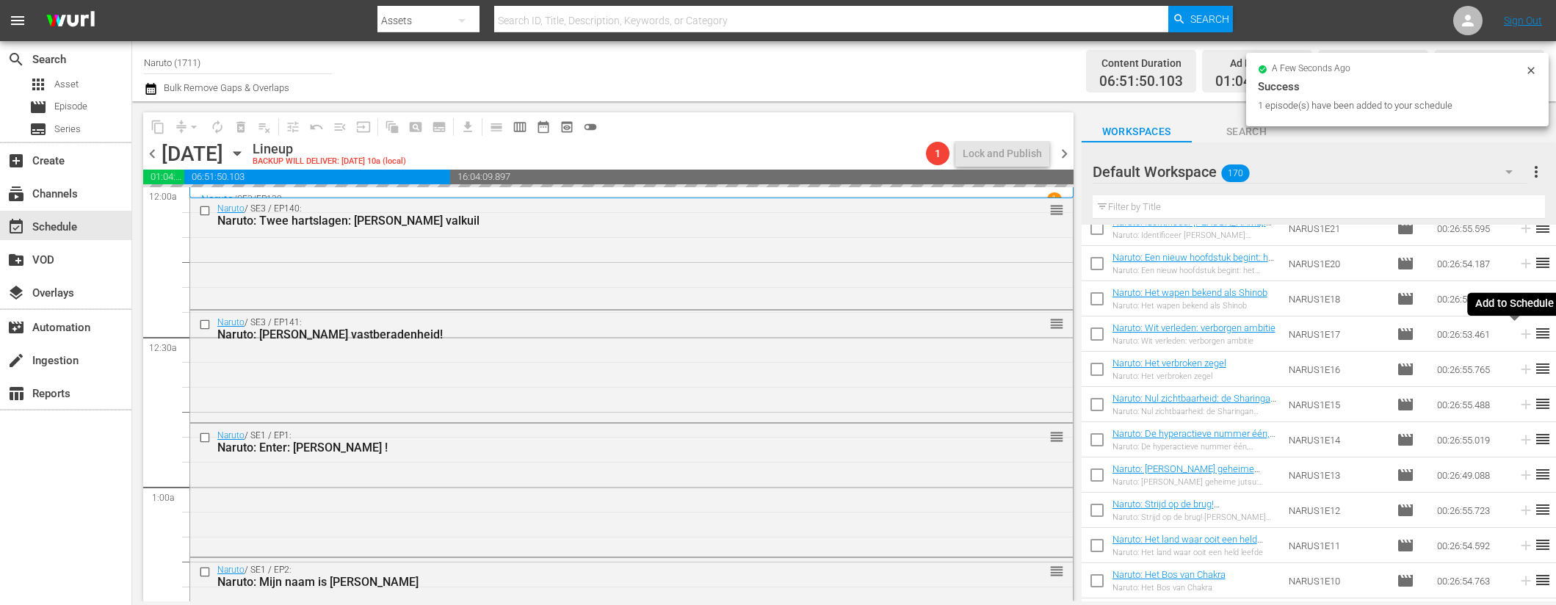
click at [1518, 331] on icon at bounding box center [1526, 334] width 16 height 16
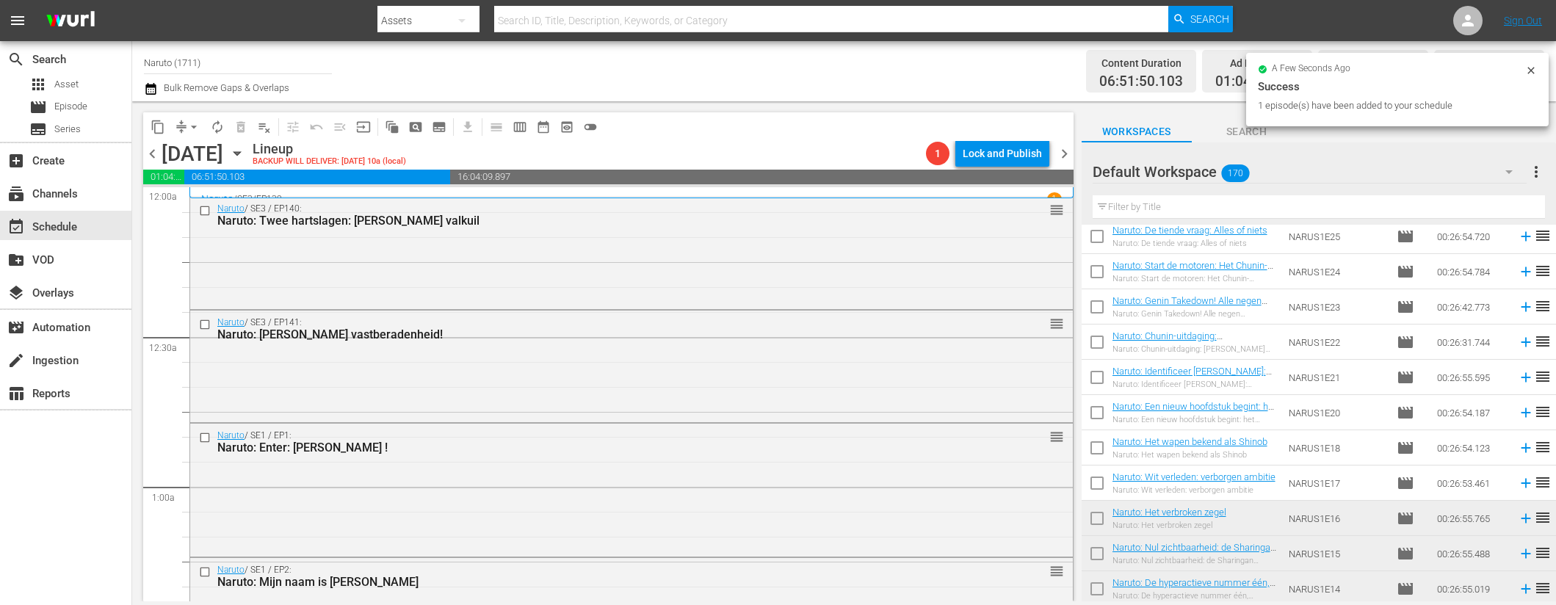
scroll to position [5055, 0]
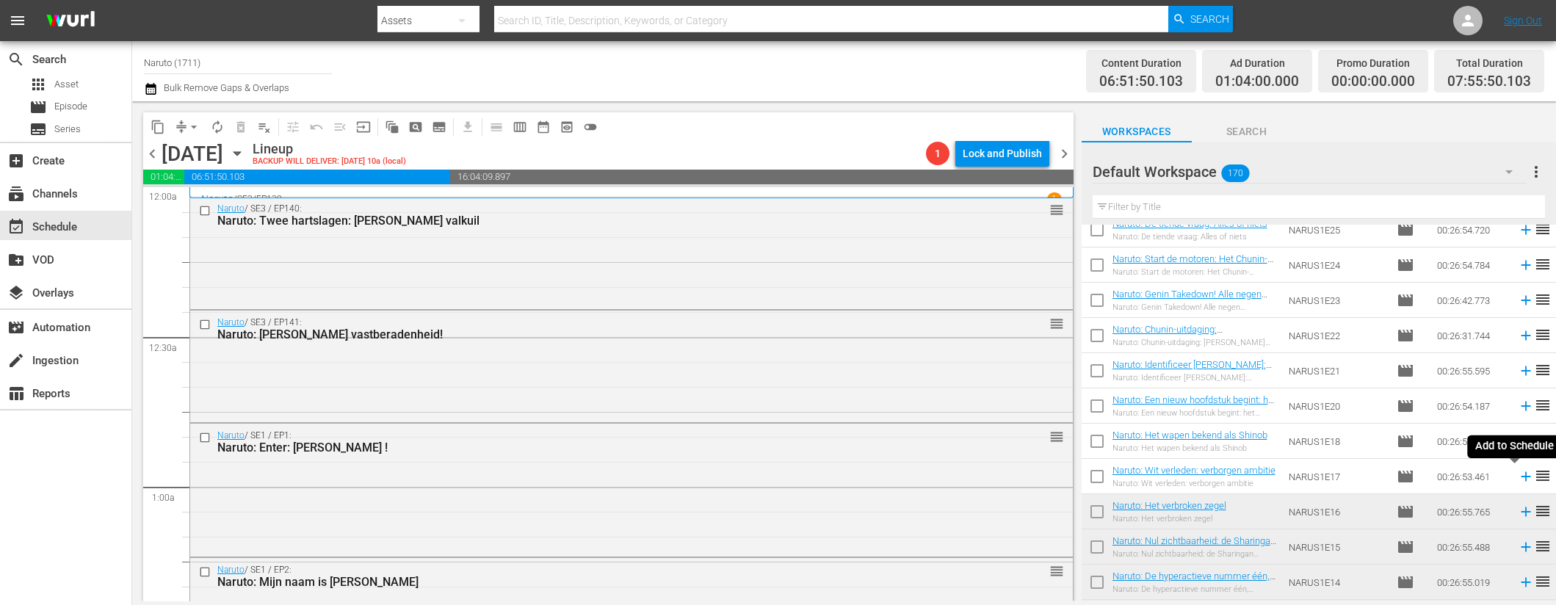
click at [1521, 477] on icon at bounding box center [1526, 477] width 10 height 10
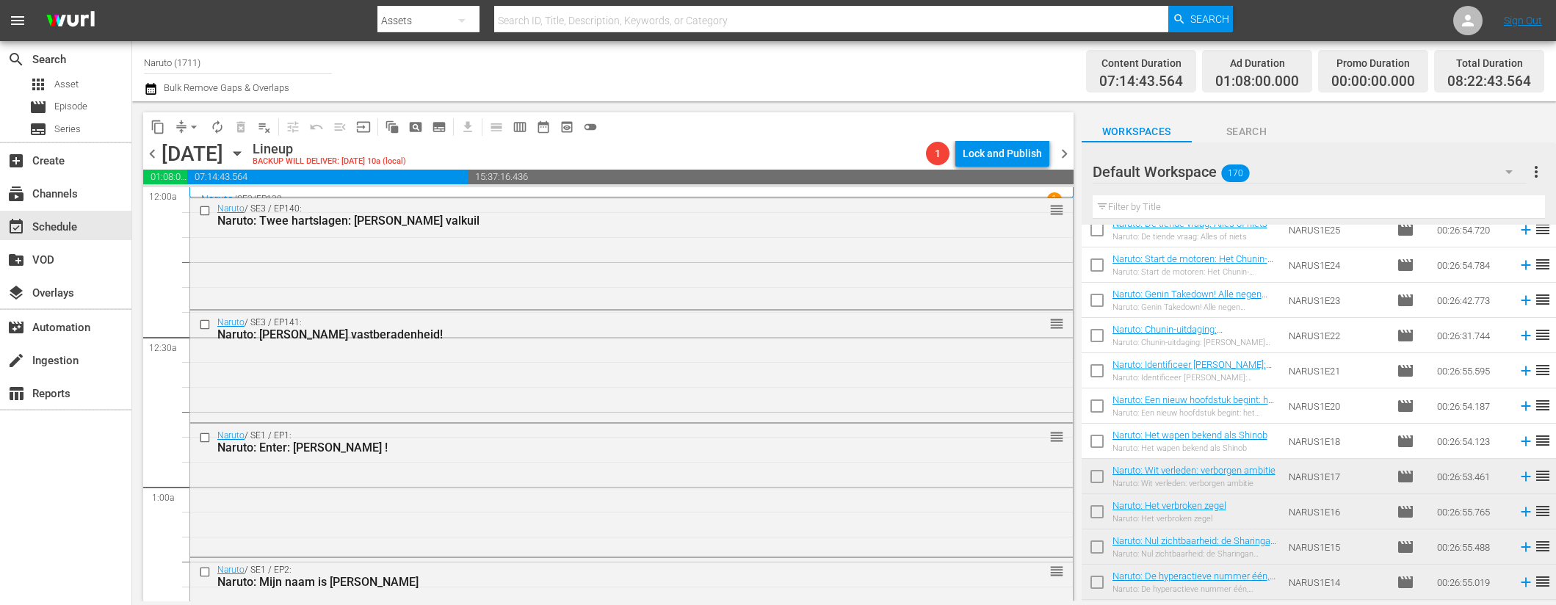
click at [1519, 443] on icon at bounding box center [1526, 441] width 16 height 16
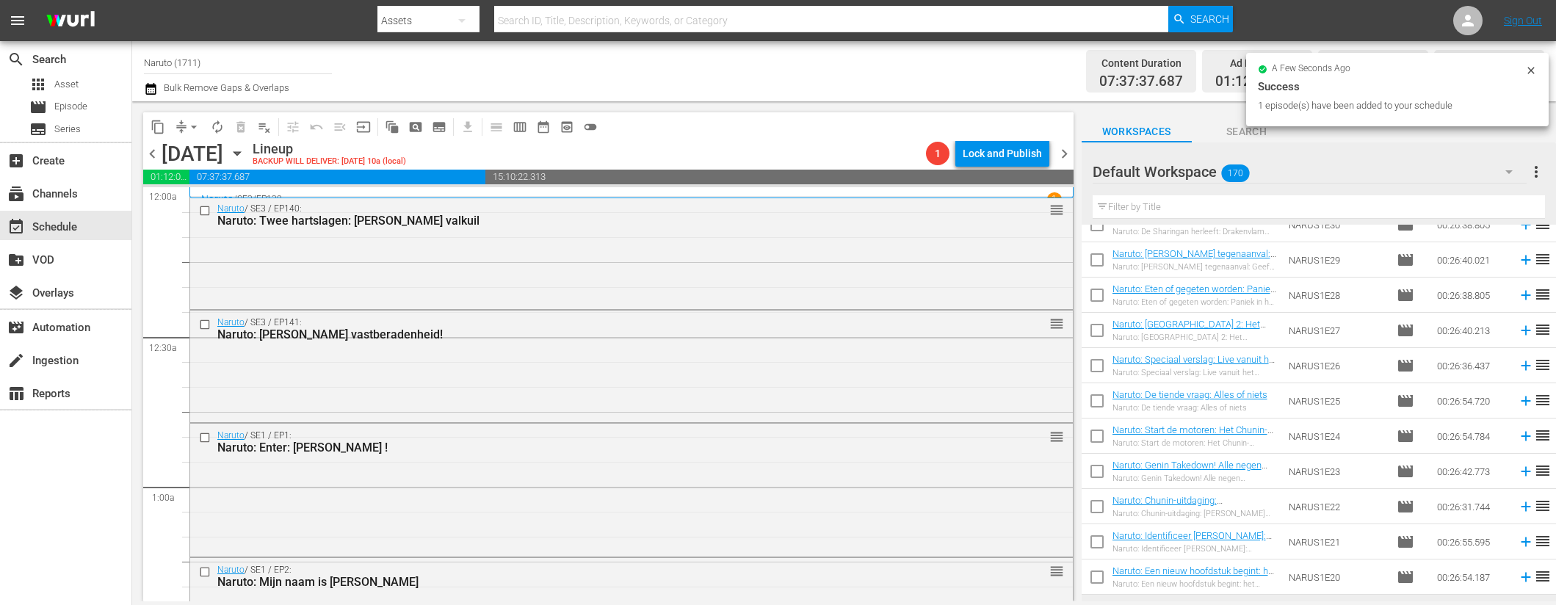
scroll to position [4841, 0]
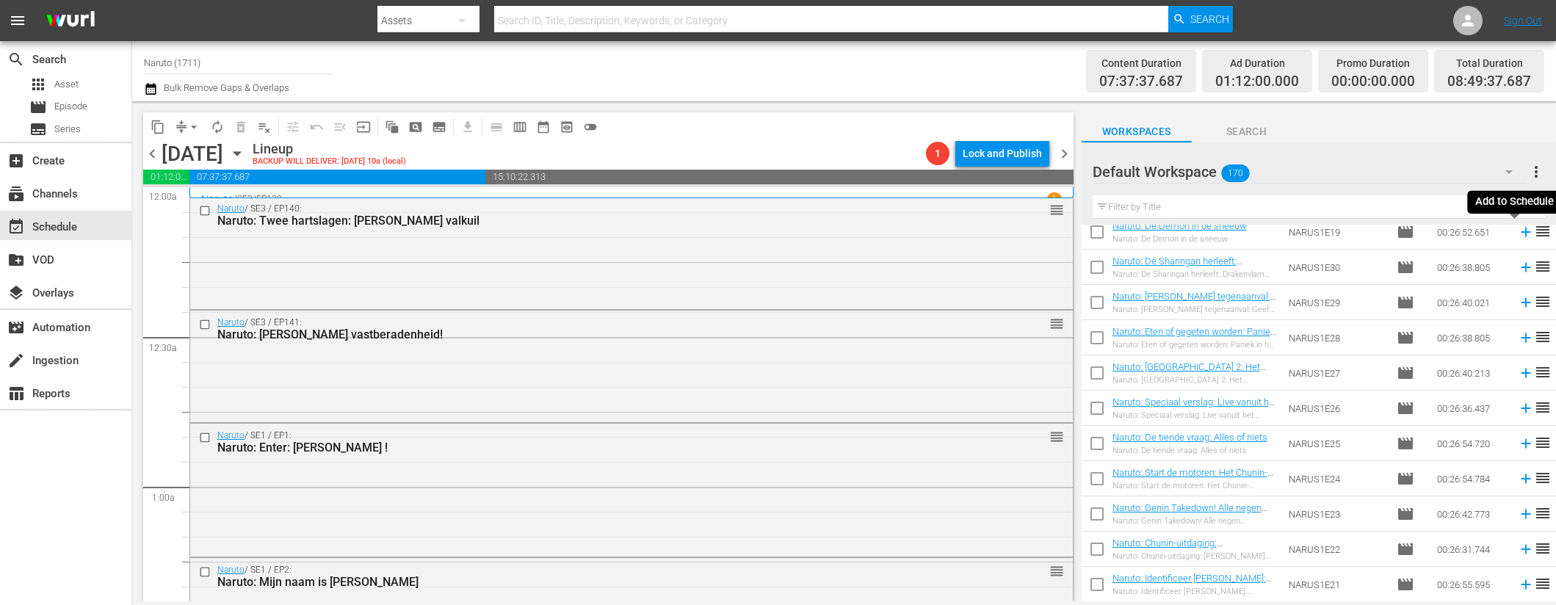
click at [1518, 228] on icon at bounding box center [1526, 232] width 16 height 16
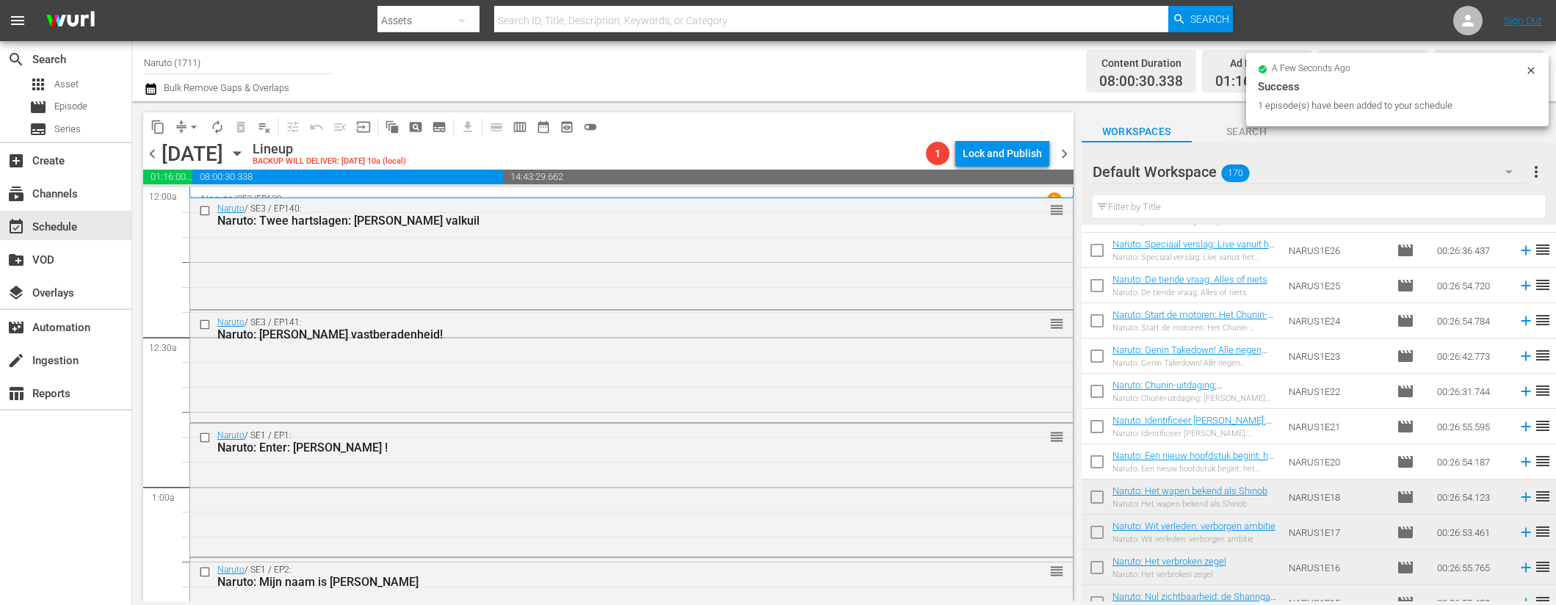
scroll to position [5000, 0]
click at [1518, 463] on icon at bounding box center [1526, 460] width 16 height 16
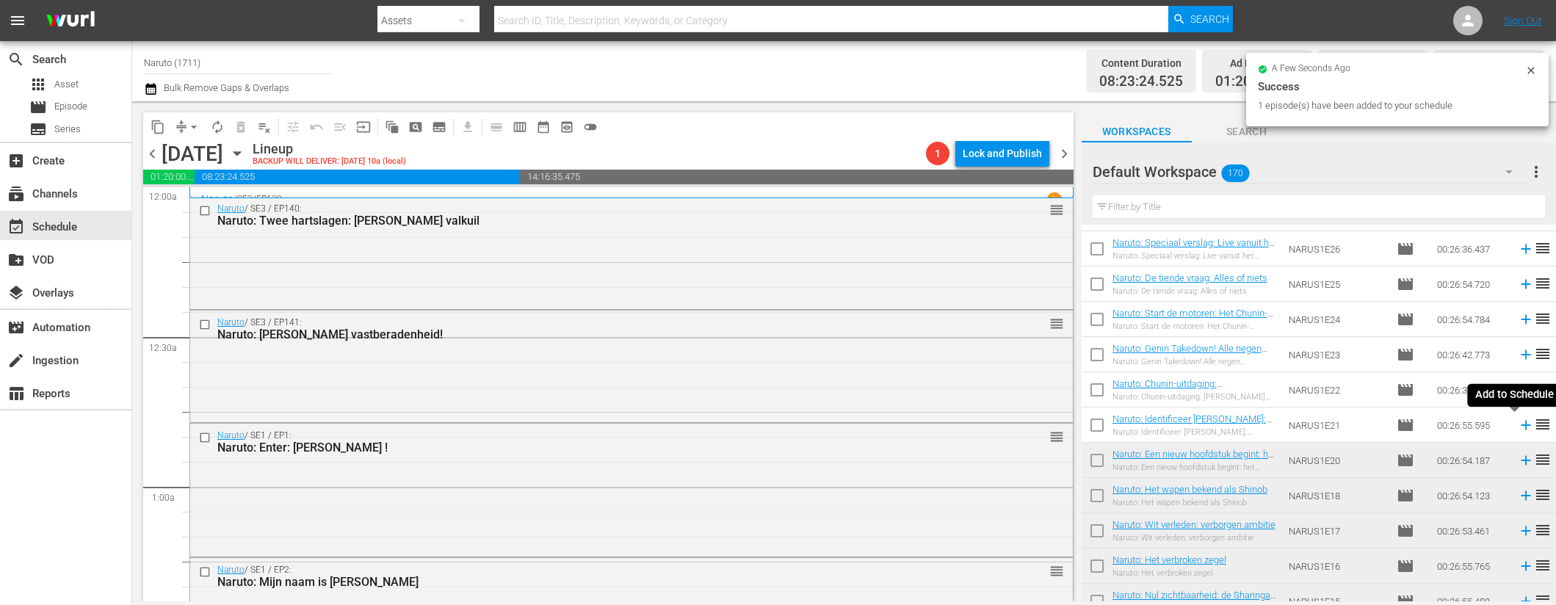
click at [1521, 422] on icon at bounding box center [1526, 426] width 10 height 10
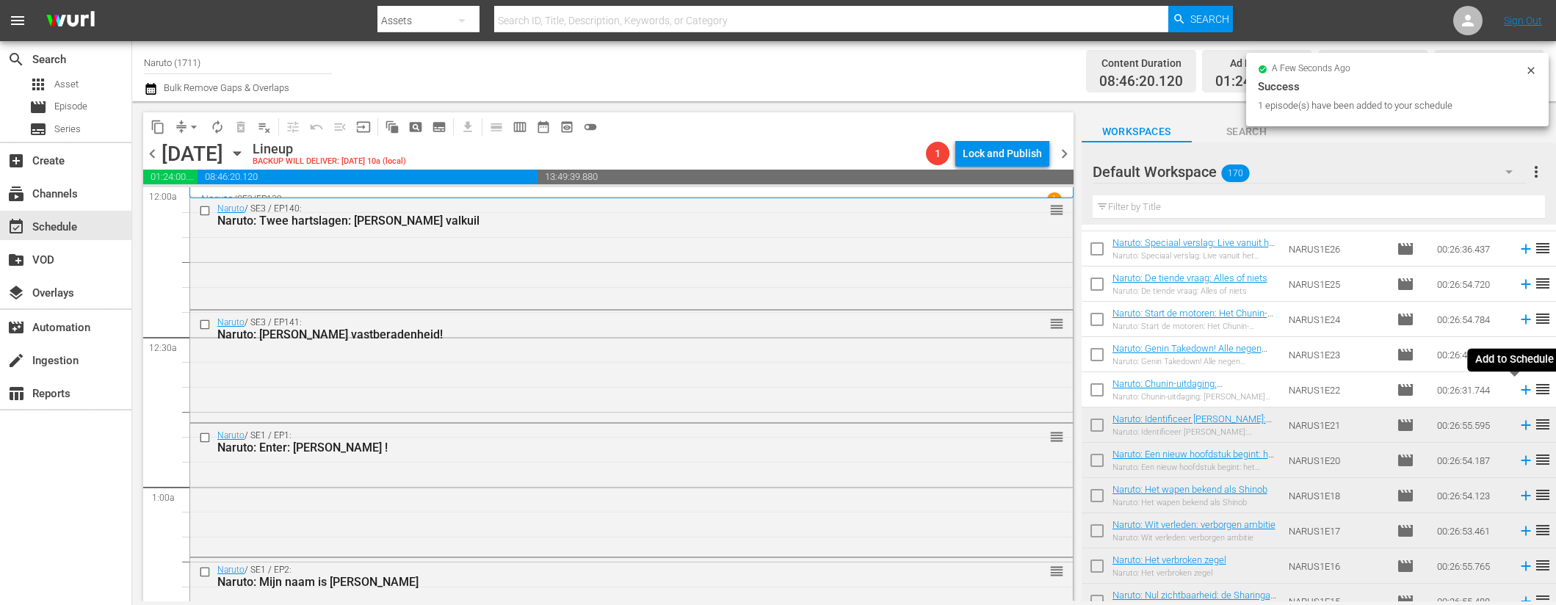
click at [1521, 390] on icon at bounding box center [1526, 391] width 10 height 10
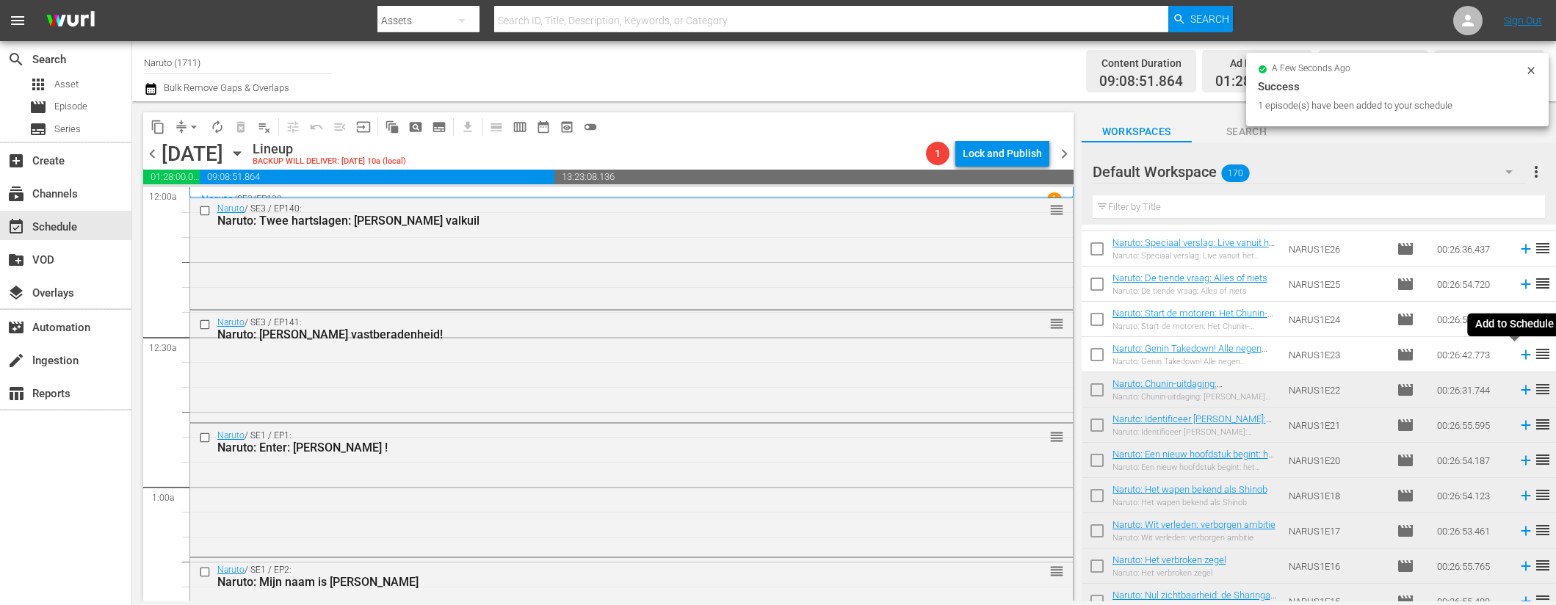
click at [1518, 353] on icon at bounding box center [1526, 355] width 16 height 16
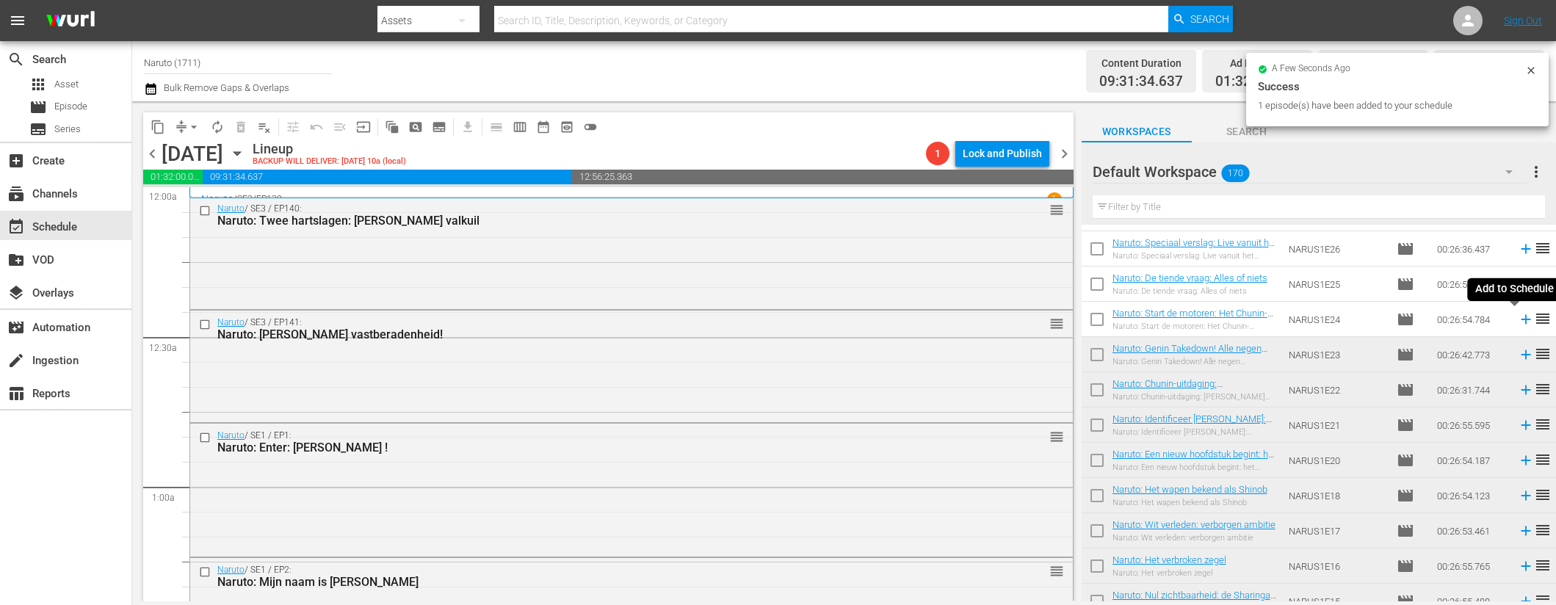
click at [1521, 320] on icon at bounding box center [1526, 320] width 10 height 10
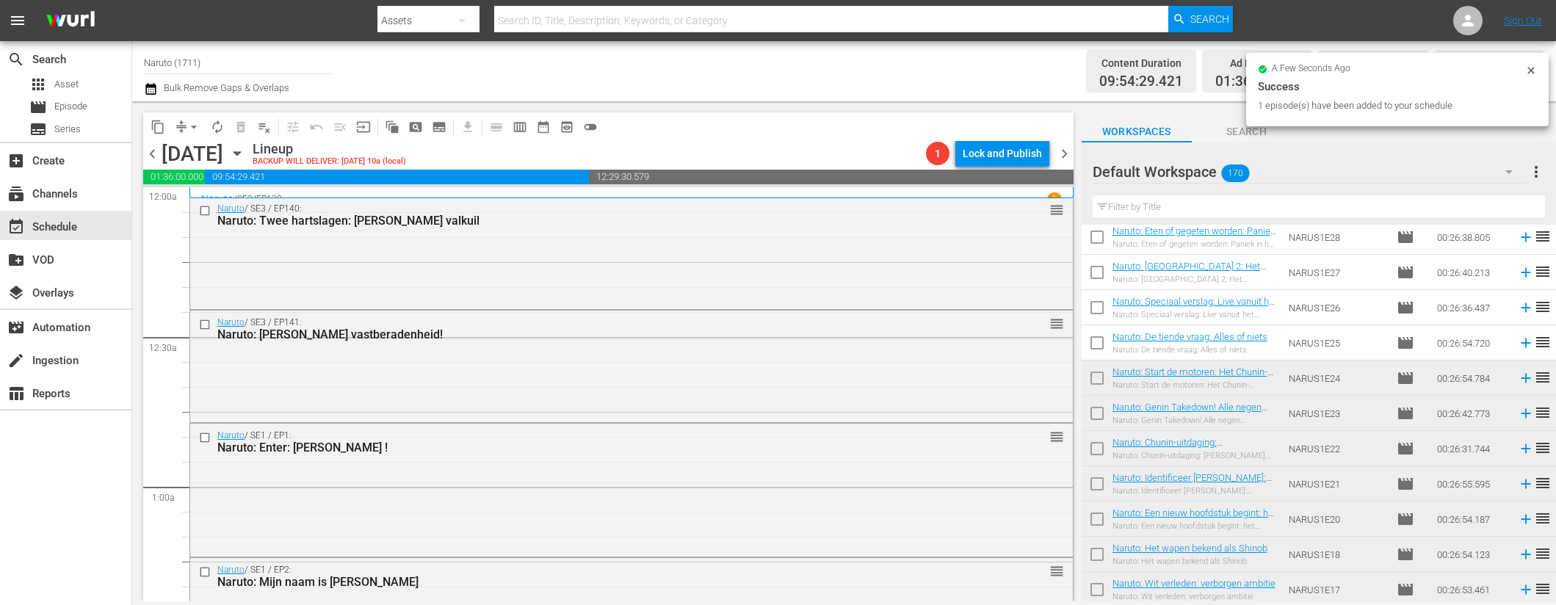
scroll to position [4925, 0]
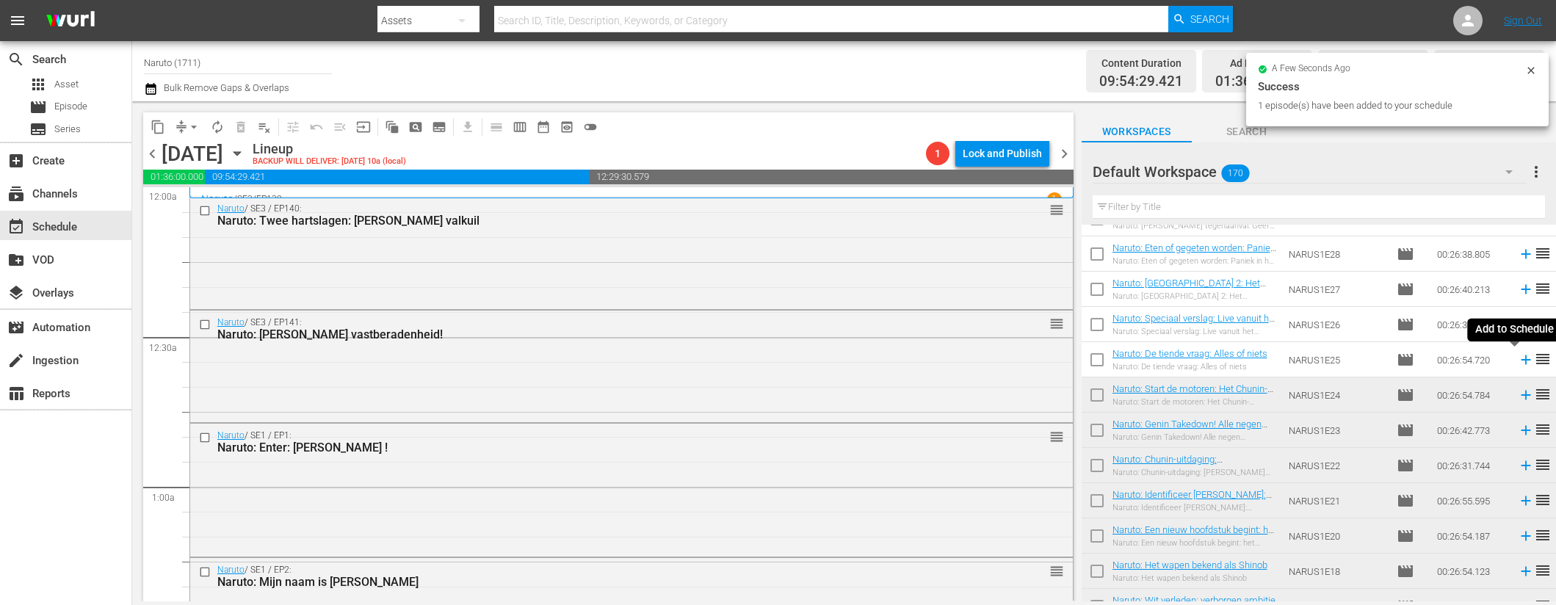
click at [1521, 359] on icon at bounding box center [1526, 360] width 10 height 10
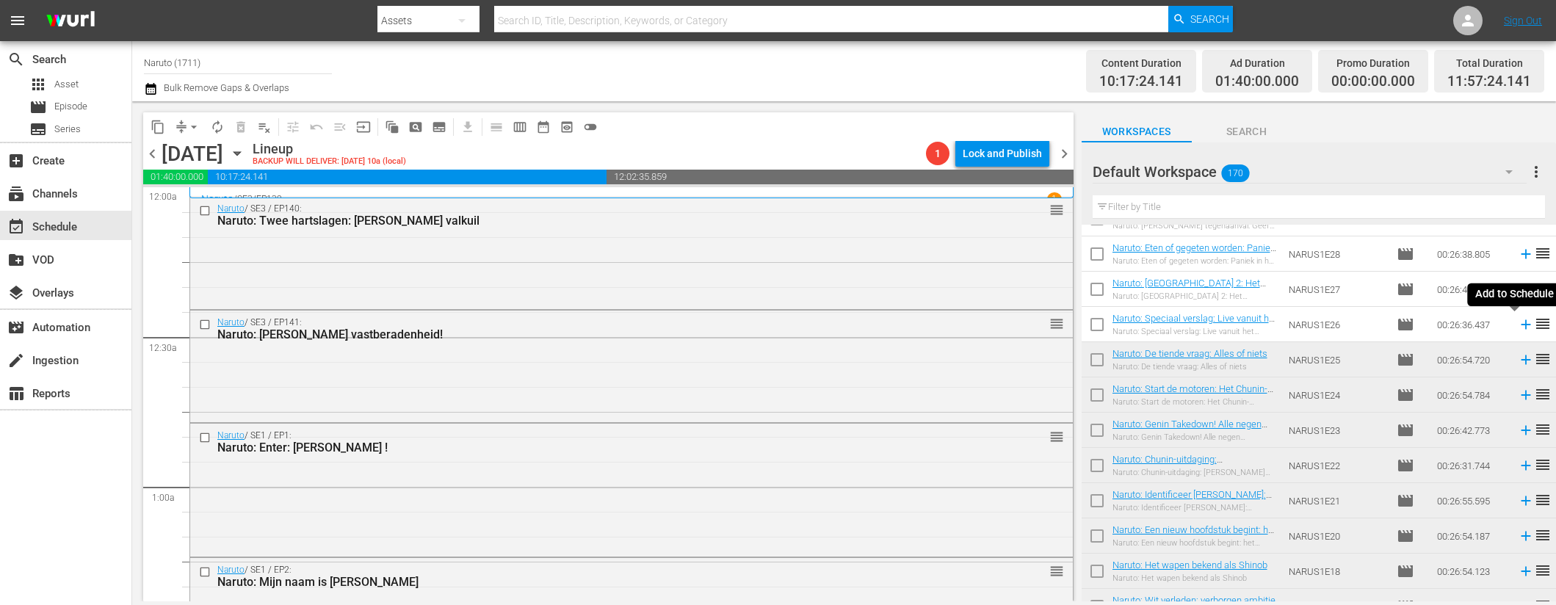
click at [1521, 324] on icon at bounding box center [1526, 325] width 10 height 10
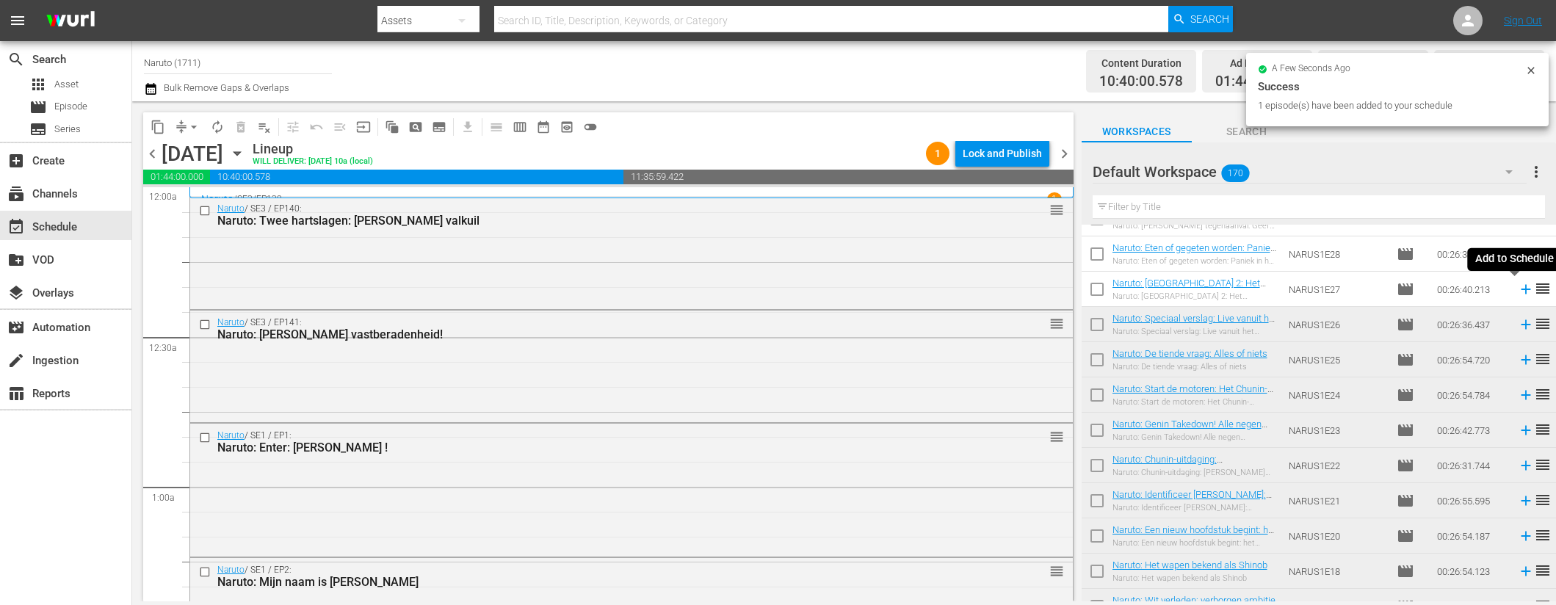
click at [1518, 284] on icon at bounding box center [1526, 289] width 16 height 16
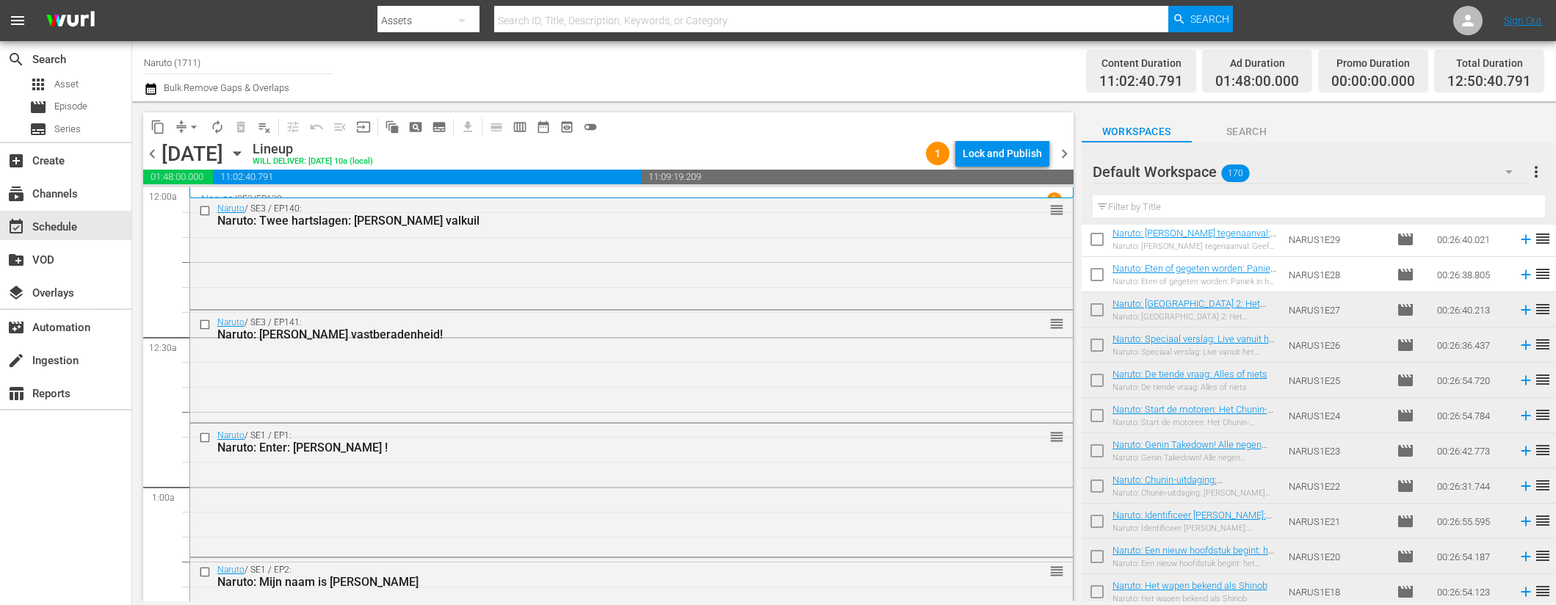
scroll to position [4765, 0]
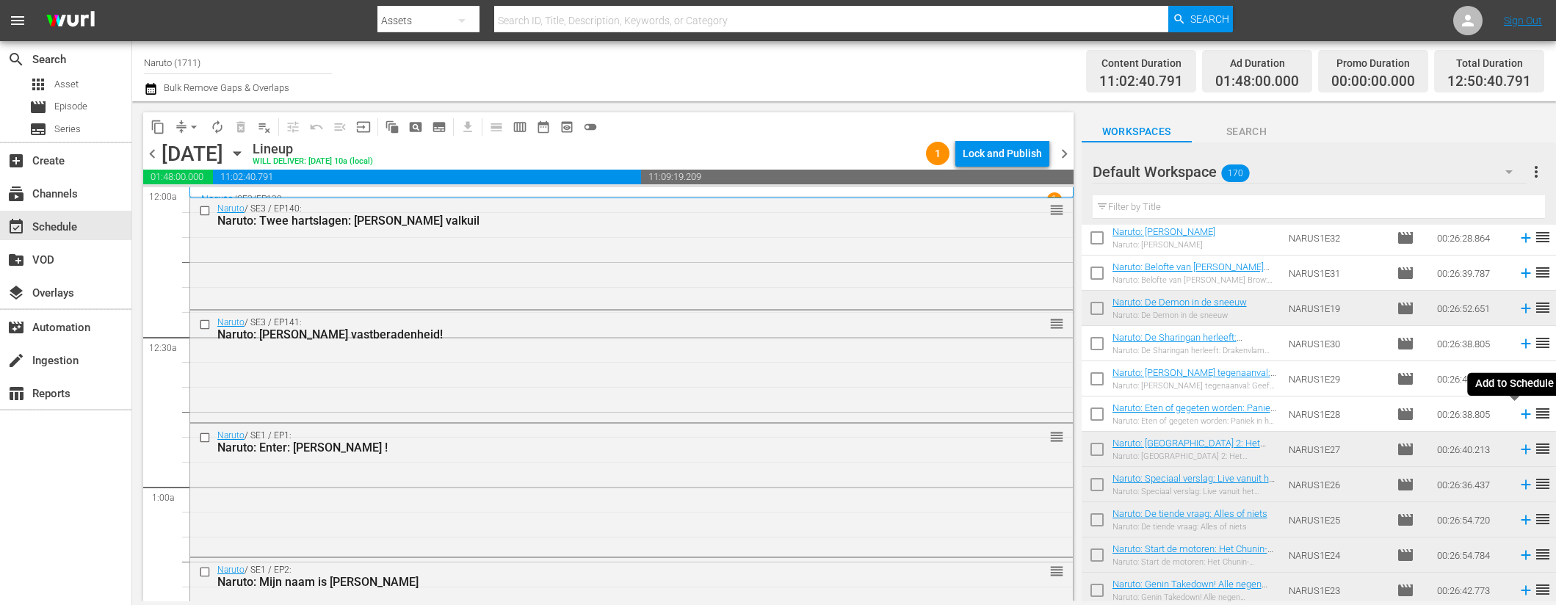
click at [1518, 416] on icon at bounding box center [1526, 414] width 16 height 16
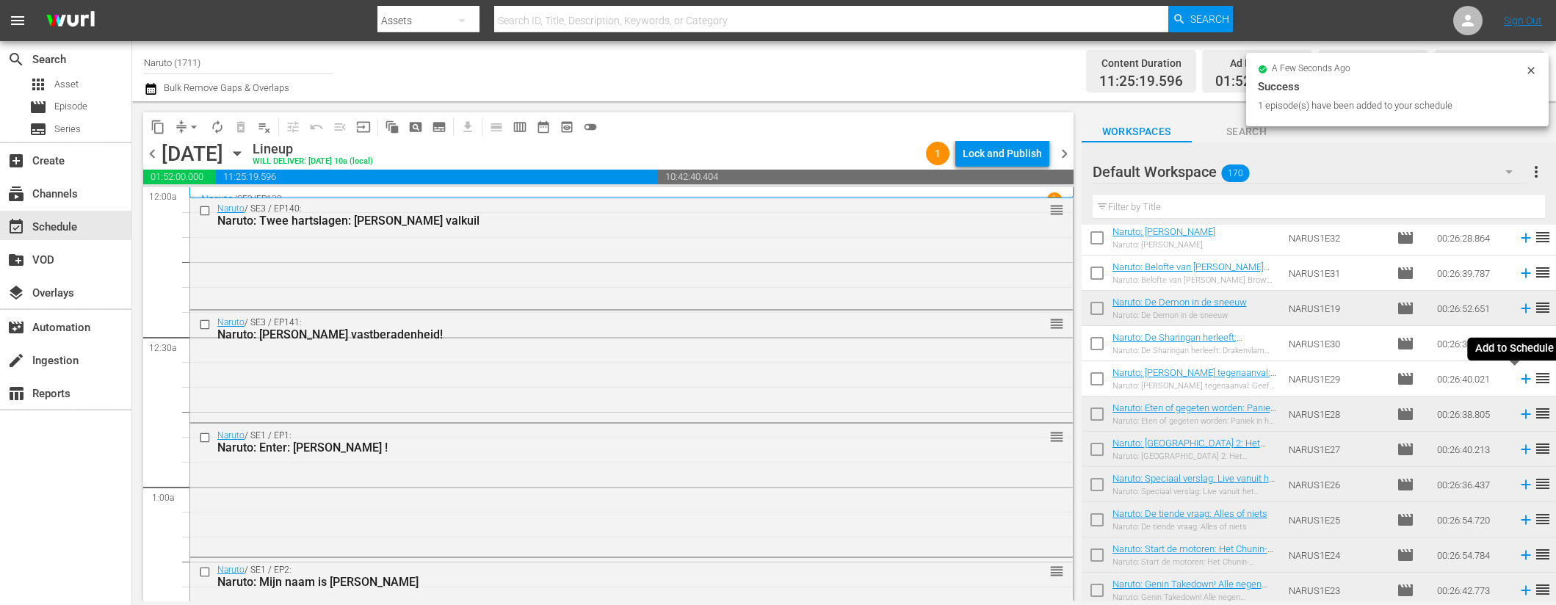
click at [1518, 377] on icon at bounding box center [1526, 379] width 16 height 16
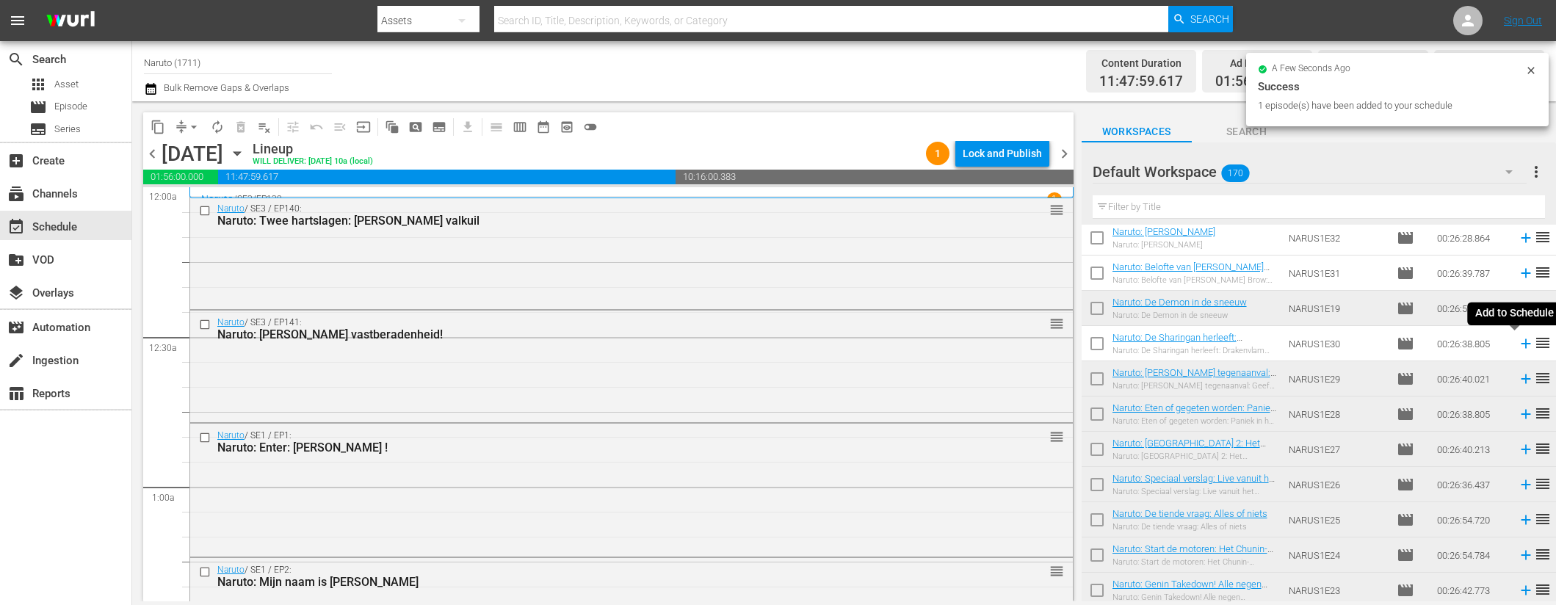
click at [1521, 343] on icon at bounding box center [1526, 344] width 10 height 10
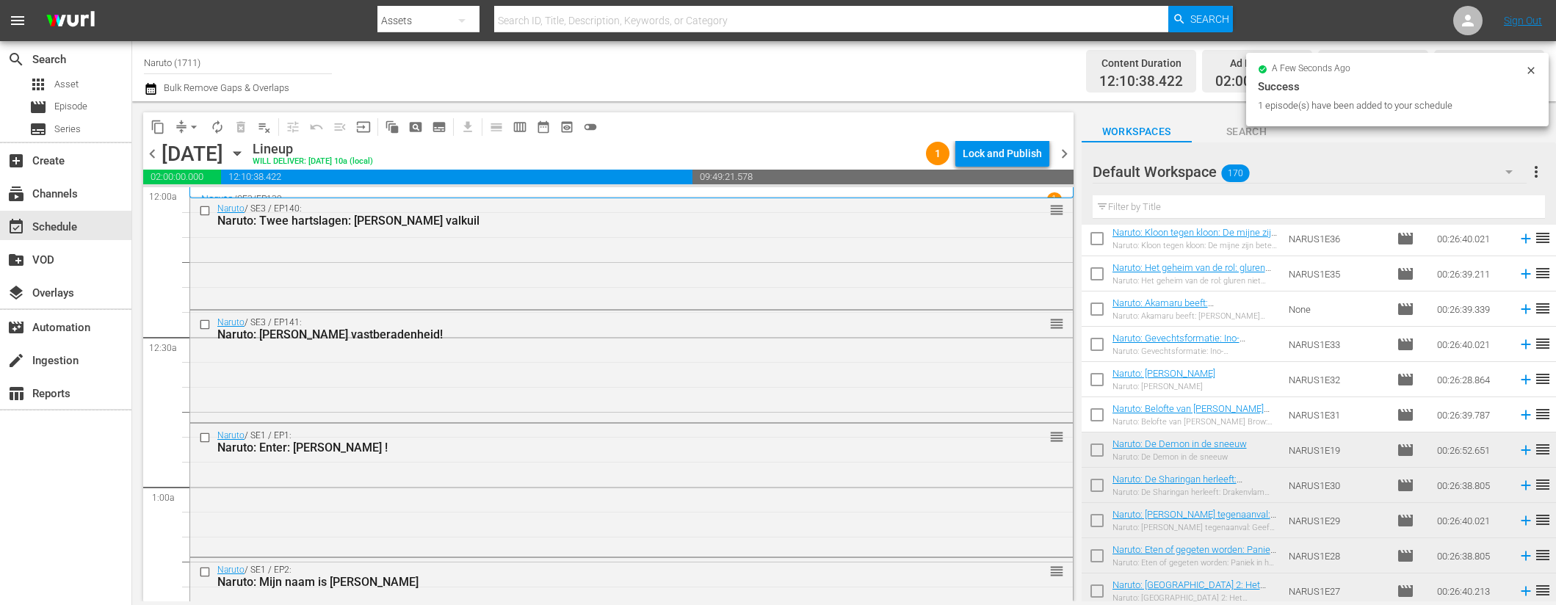
scroll to position [4571, 0]
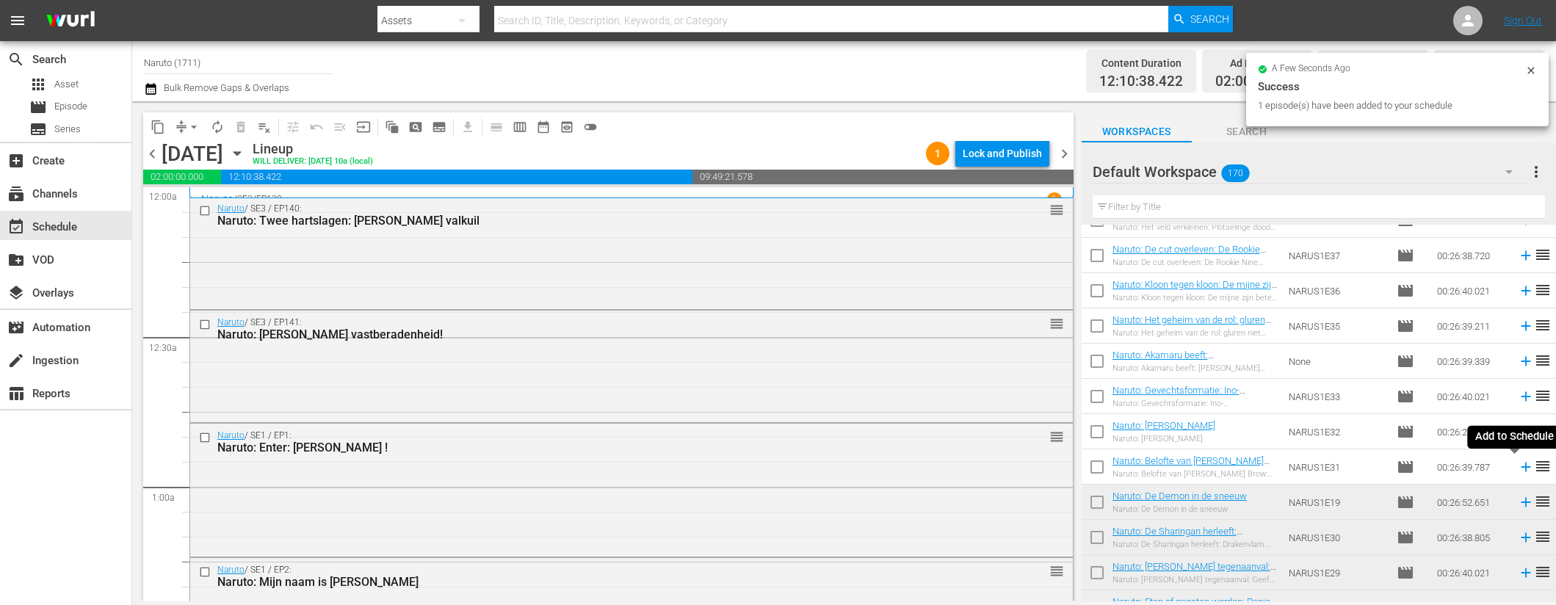
click at [1518, 464] on icon at bounding box center [1526, 467] width 16 height 16
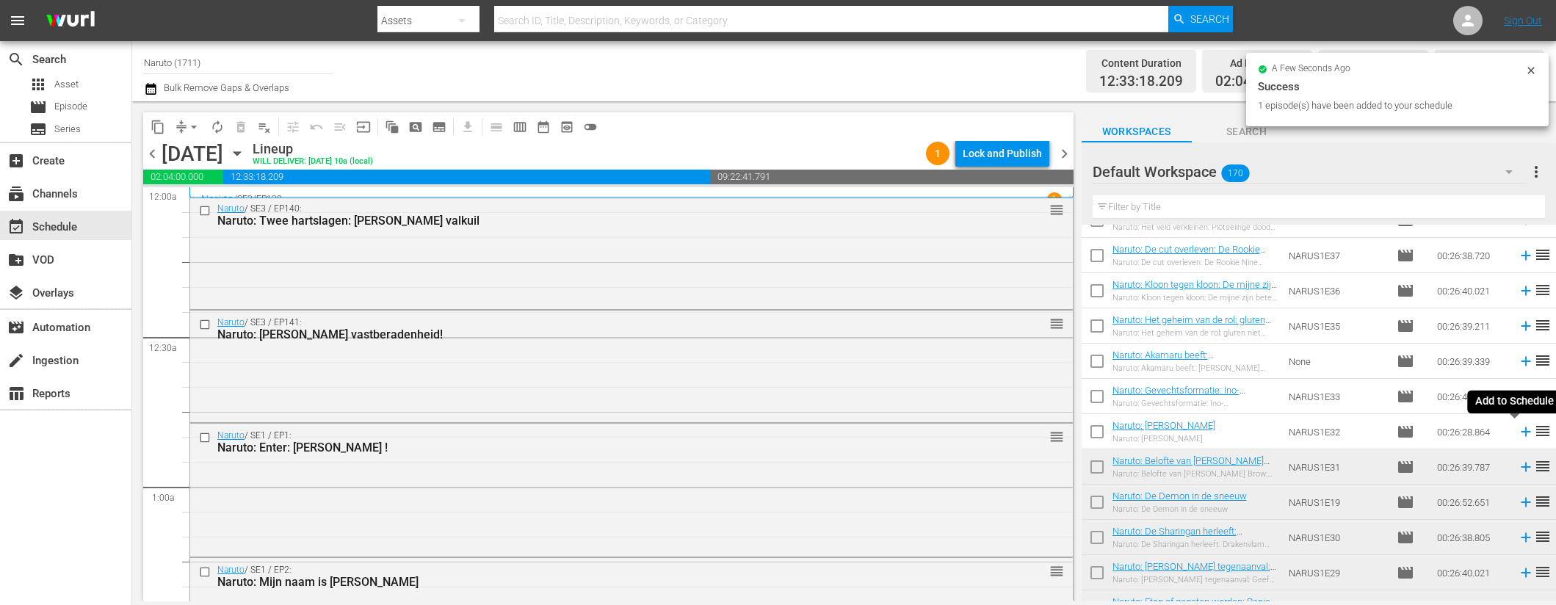
click at [1521, 431] on icon at bounding box center [1526, 432] width 10 height 10
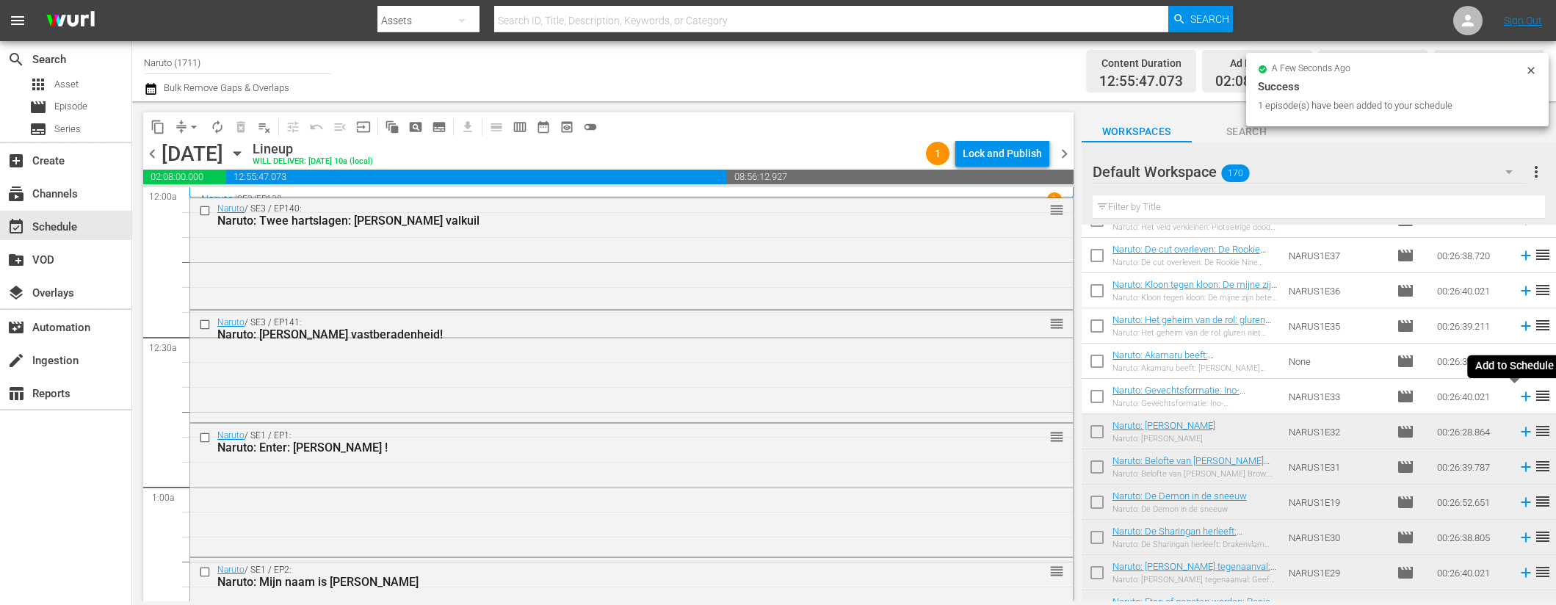
click at [1521, 394] on icon at bounding box center [1526, 397] width 10 height 10
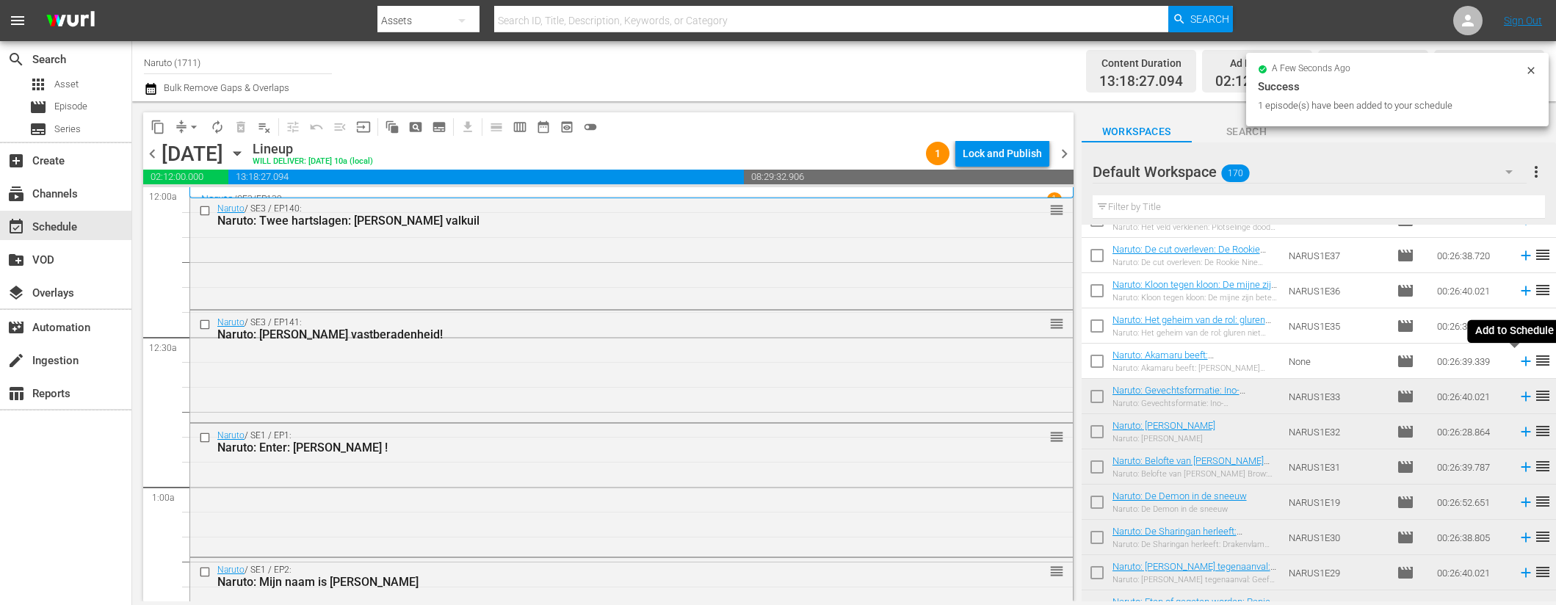
click at [1521, 358] on icon at bounding box center [1526, 362] width 10 height 10
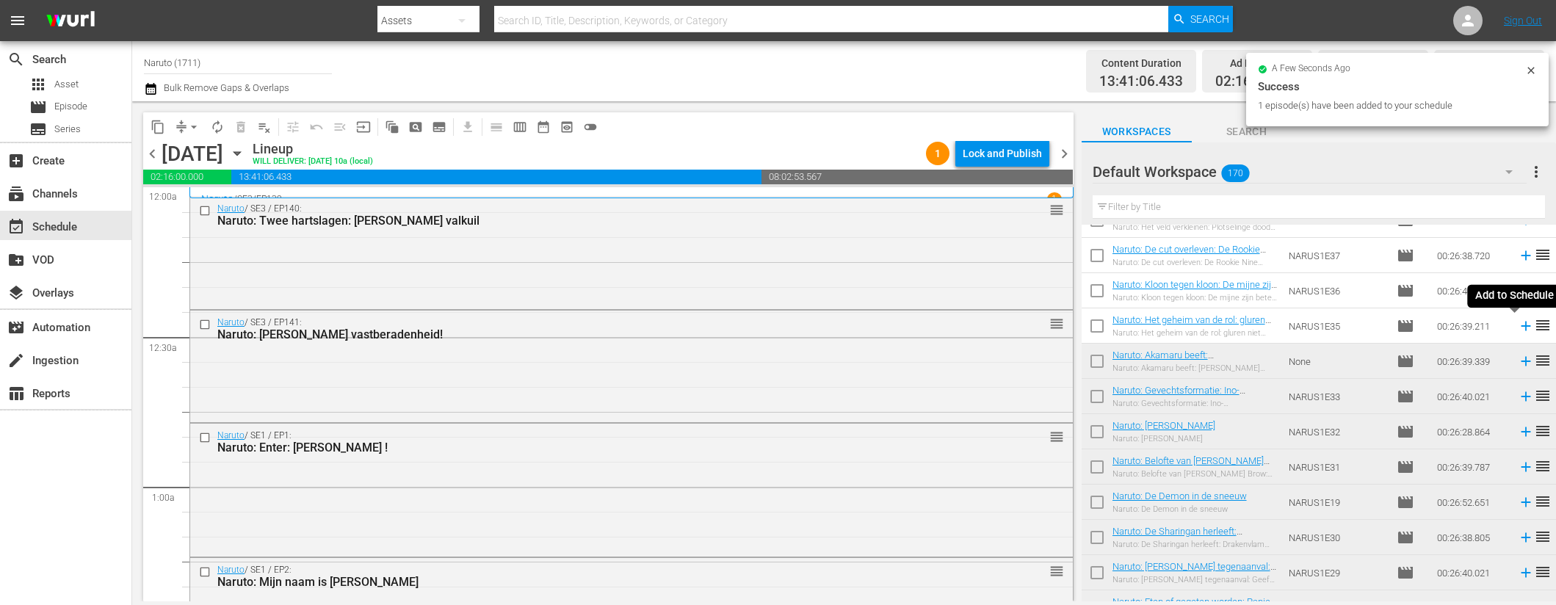
click at [1518, 322] on icon at bounding box center [1526, 326] width 16 height 16
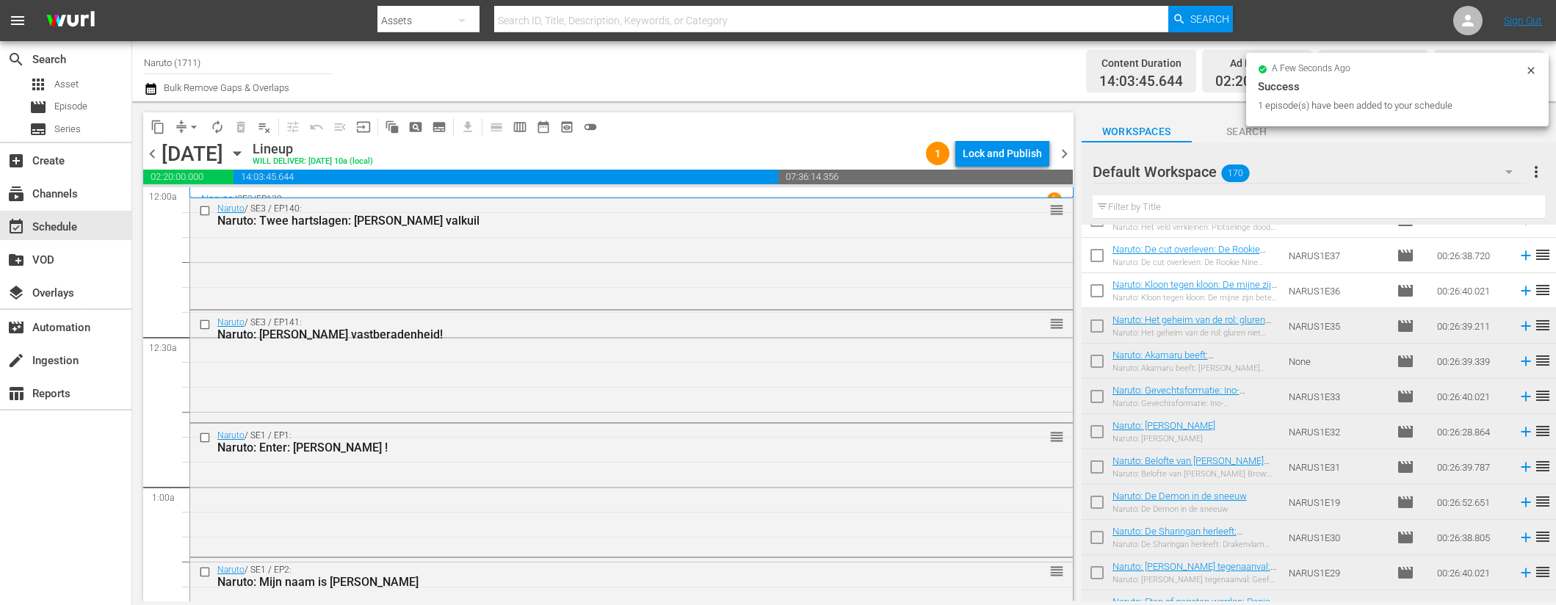
scroll to position [4514, 0]
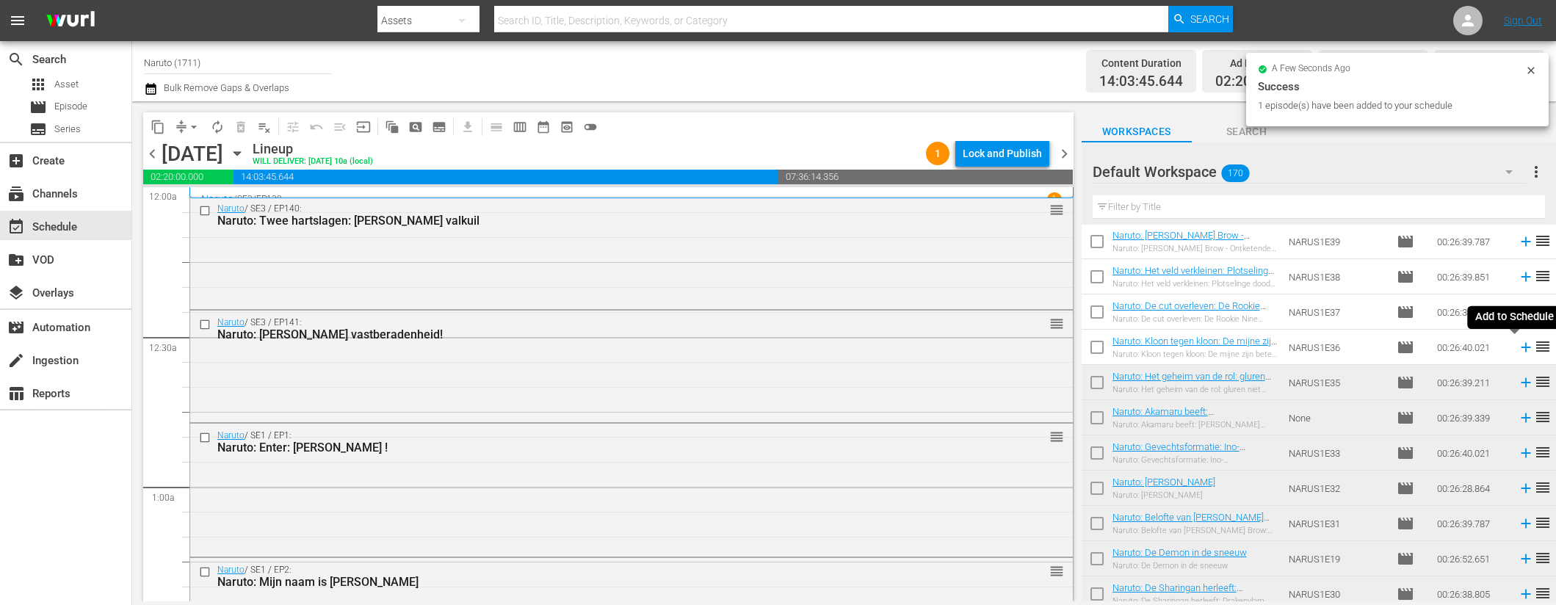
click at [1518, 343] on icon at bounding box center [1526, 347] width 16 height 16
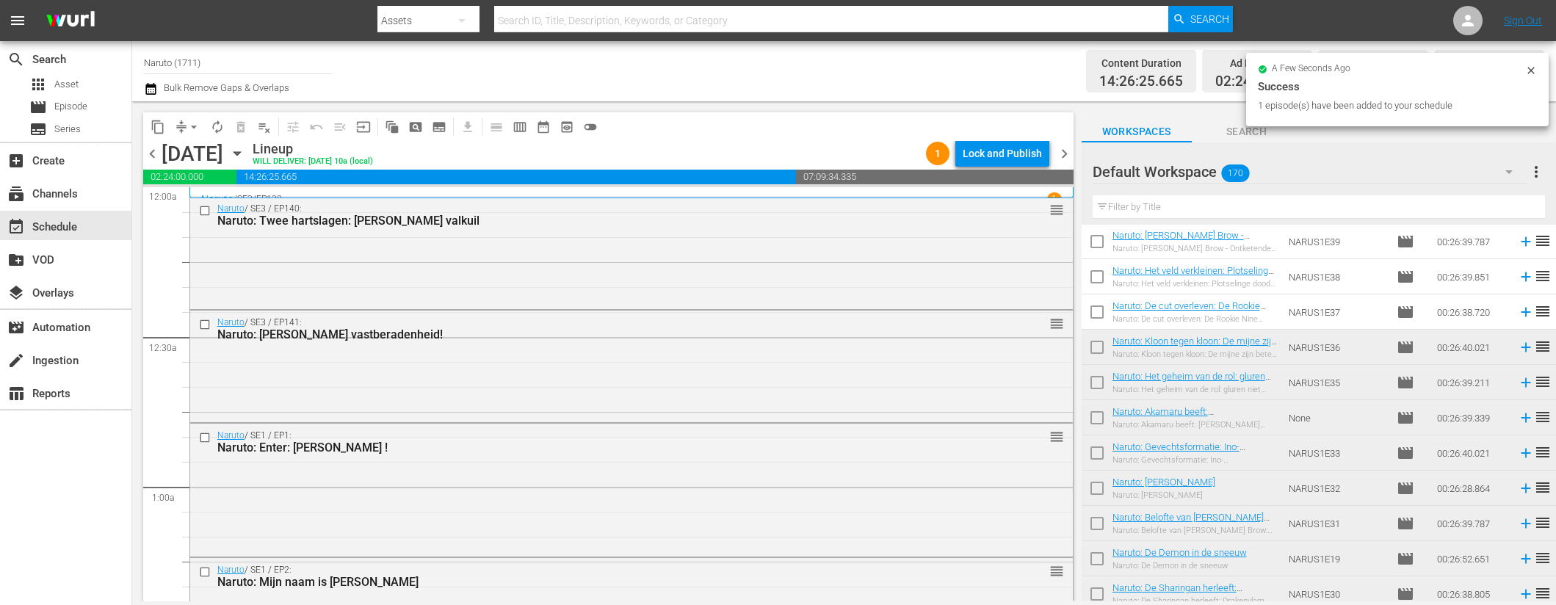
scroll to position [4484, 0]
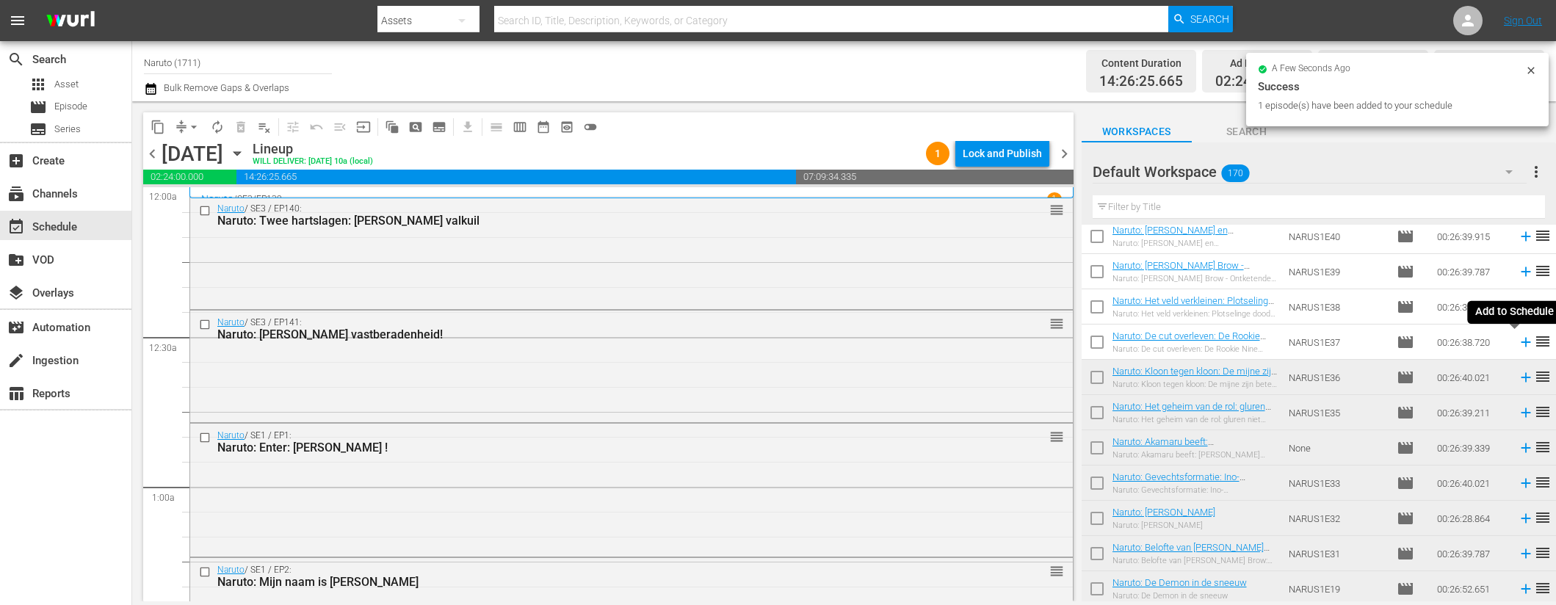
click at [1518, 340] on icon at bounding box center [1526, 342] width 16 height 16
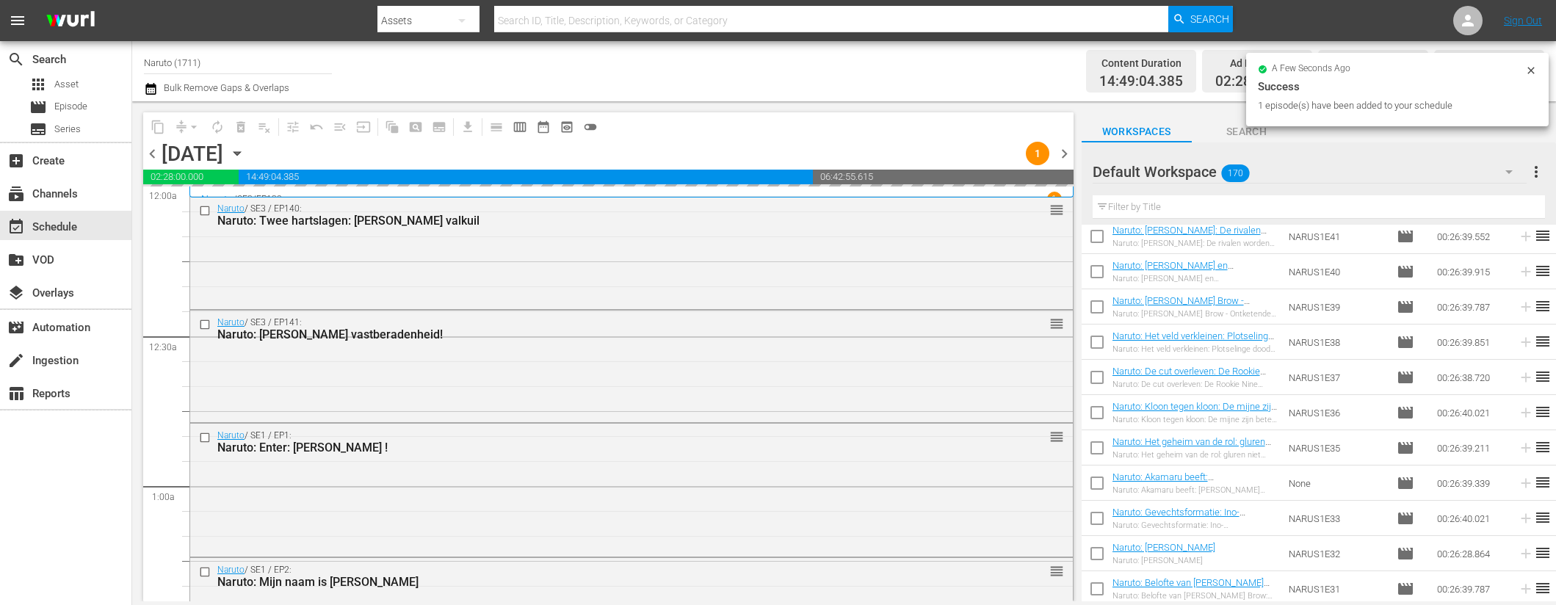
scroll to position [4434, 0]
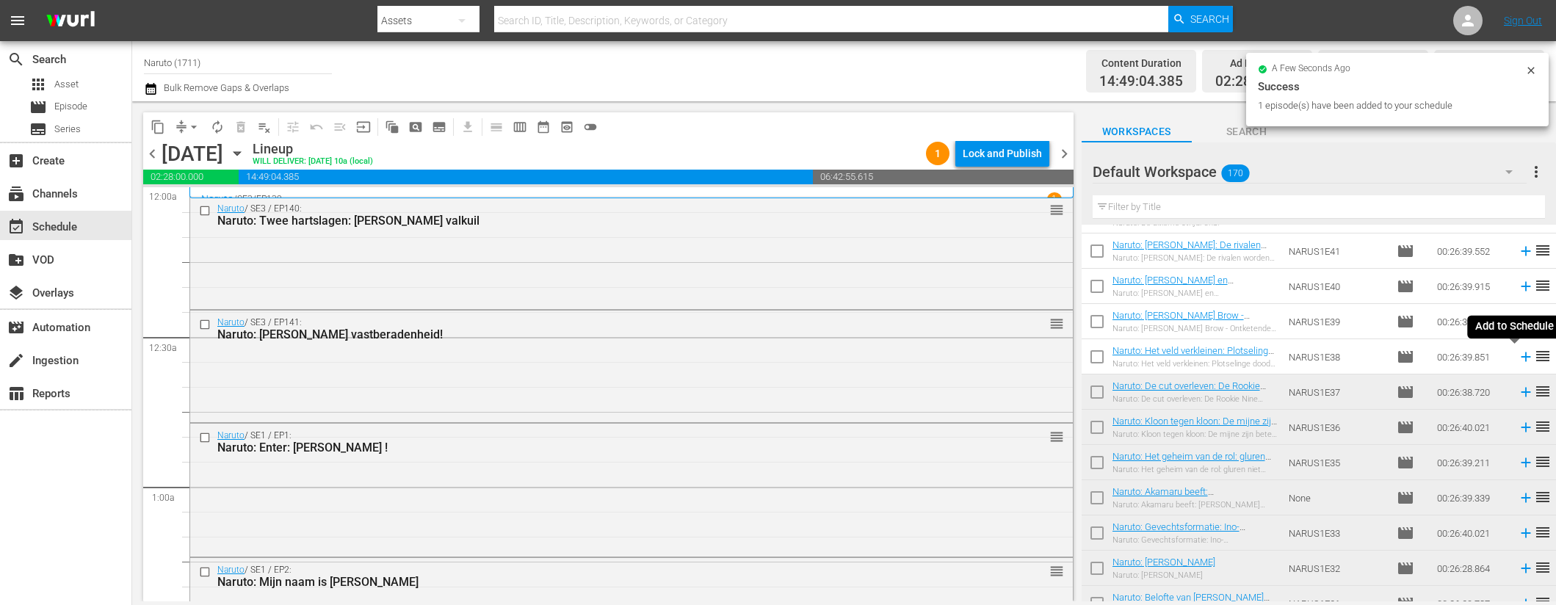
click at [1518, 361] on icon at bounding box center [1526, 357] width 16 height 16
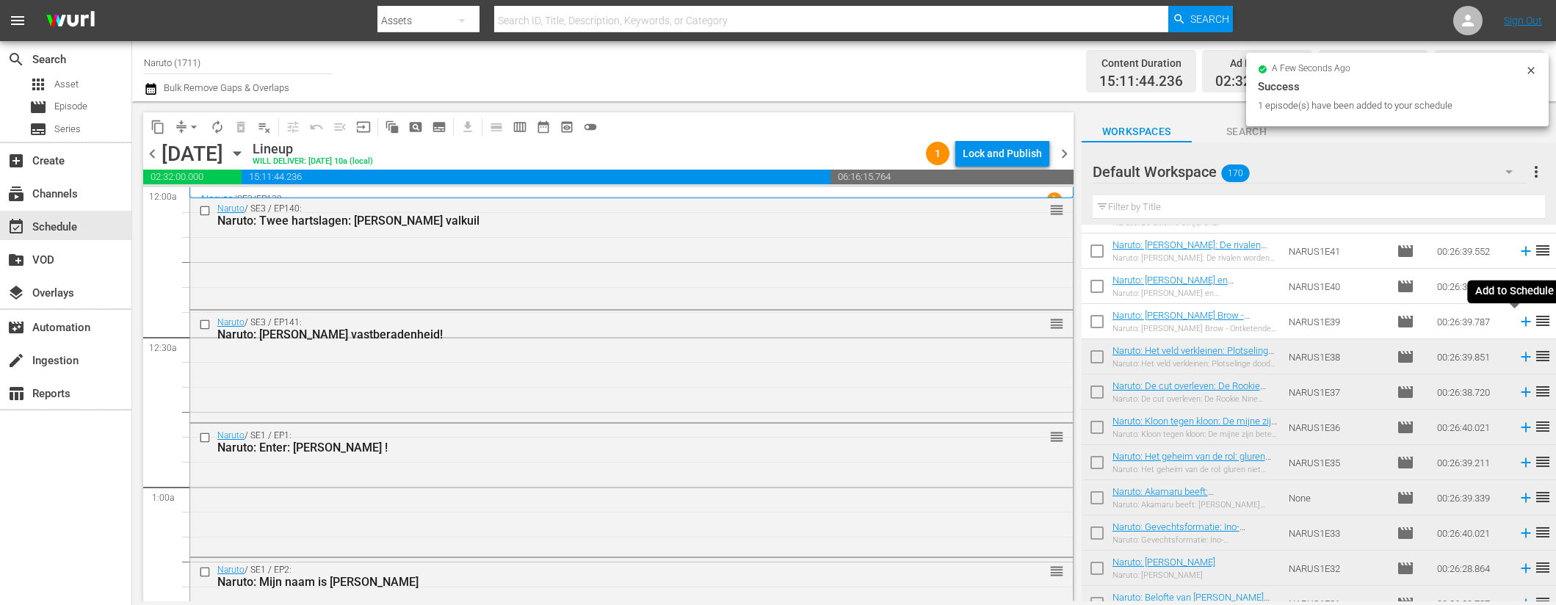
click at [1518, 320] on icon at bounding box center [1526, 322] width 16 height 16
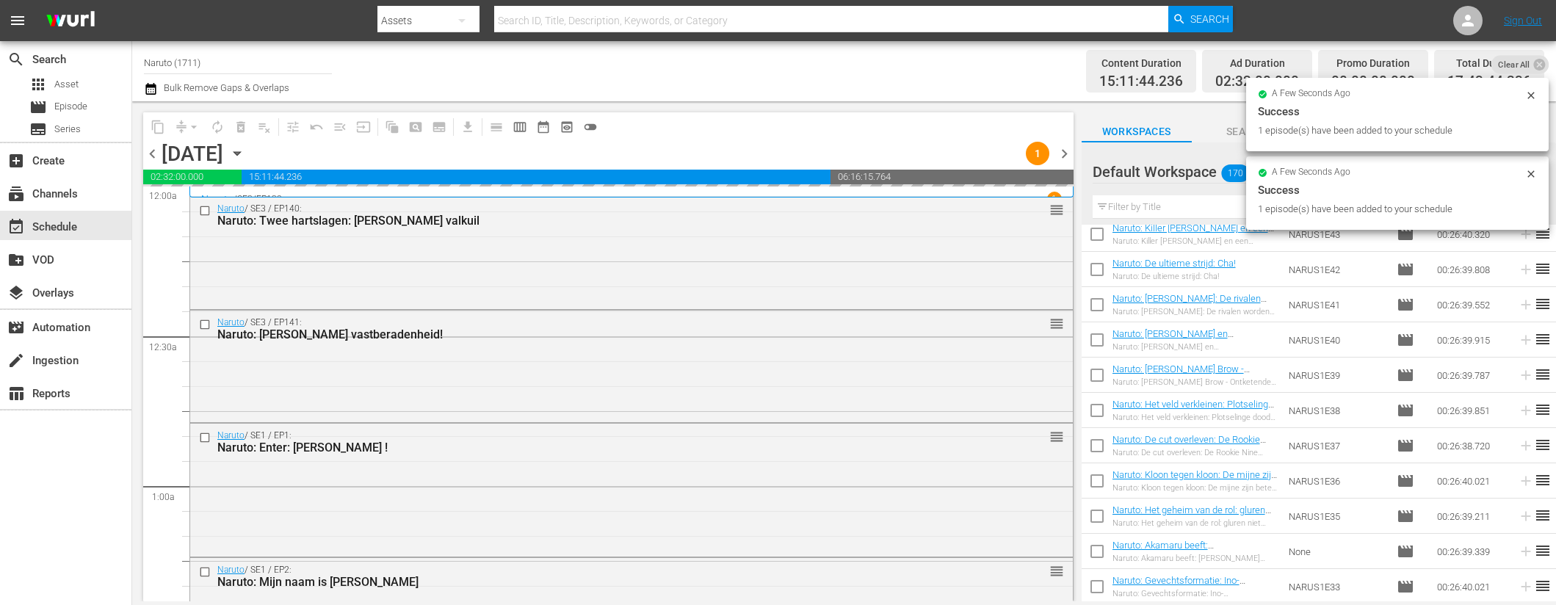
scroll to position [4196, 0]
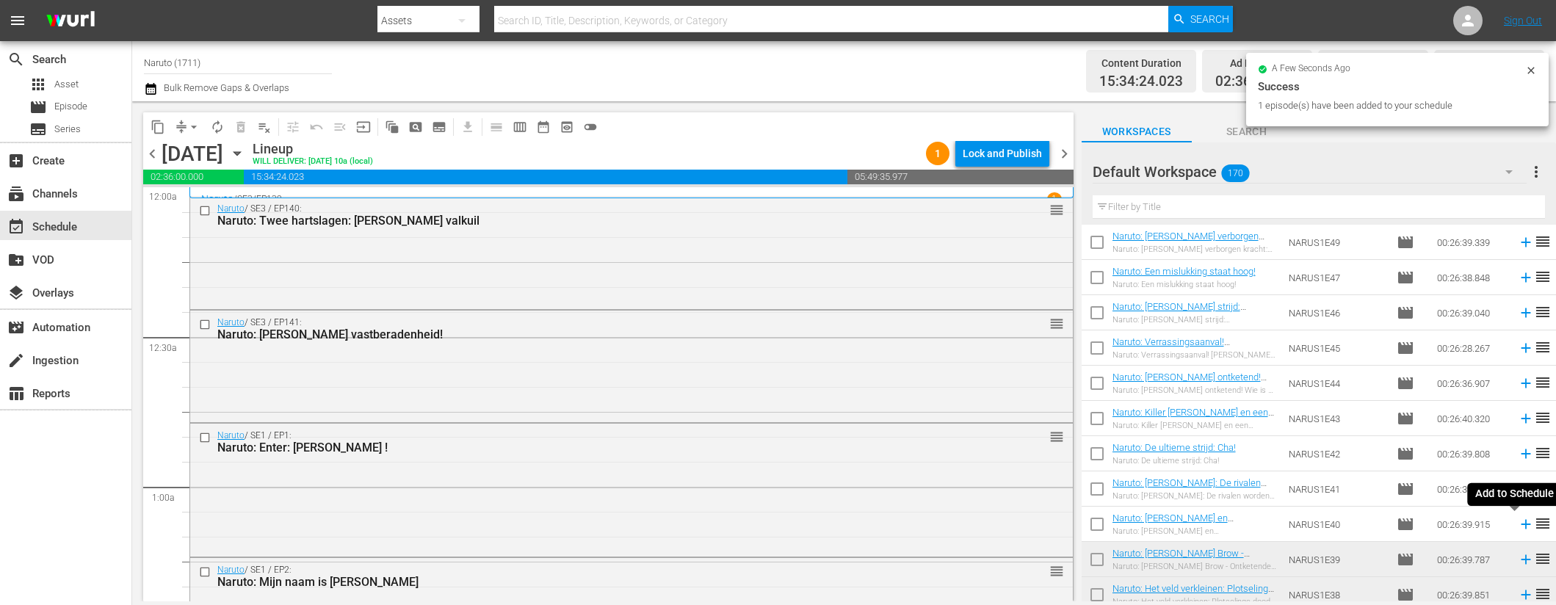
click at [1518, 525] on icon at bounding box center [1526, 524] width 16 height 16
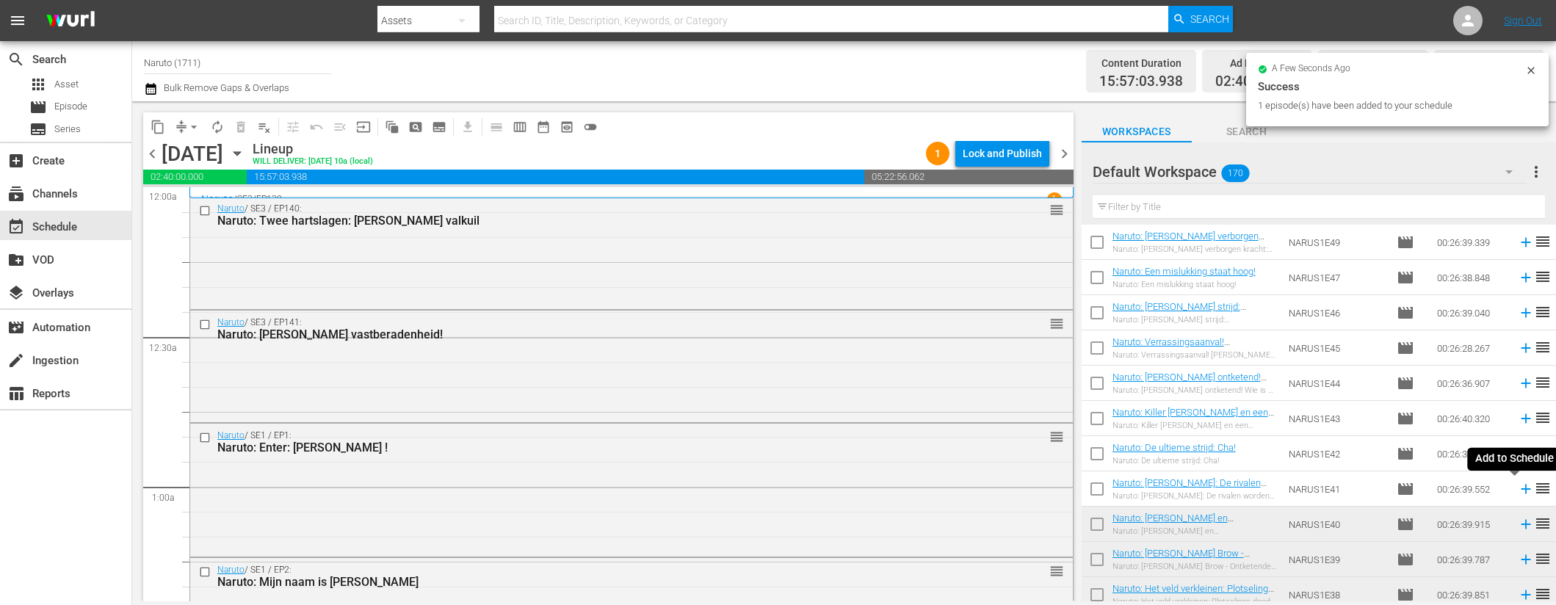
click at [1518, 486] on icon at bounding box center [1526, 489] width 16 height 16
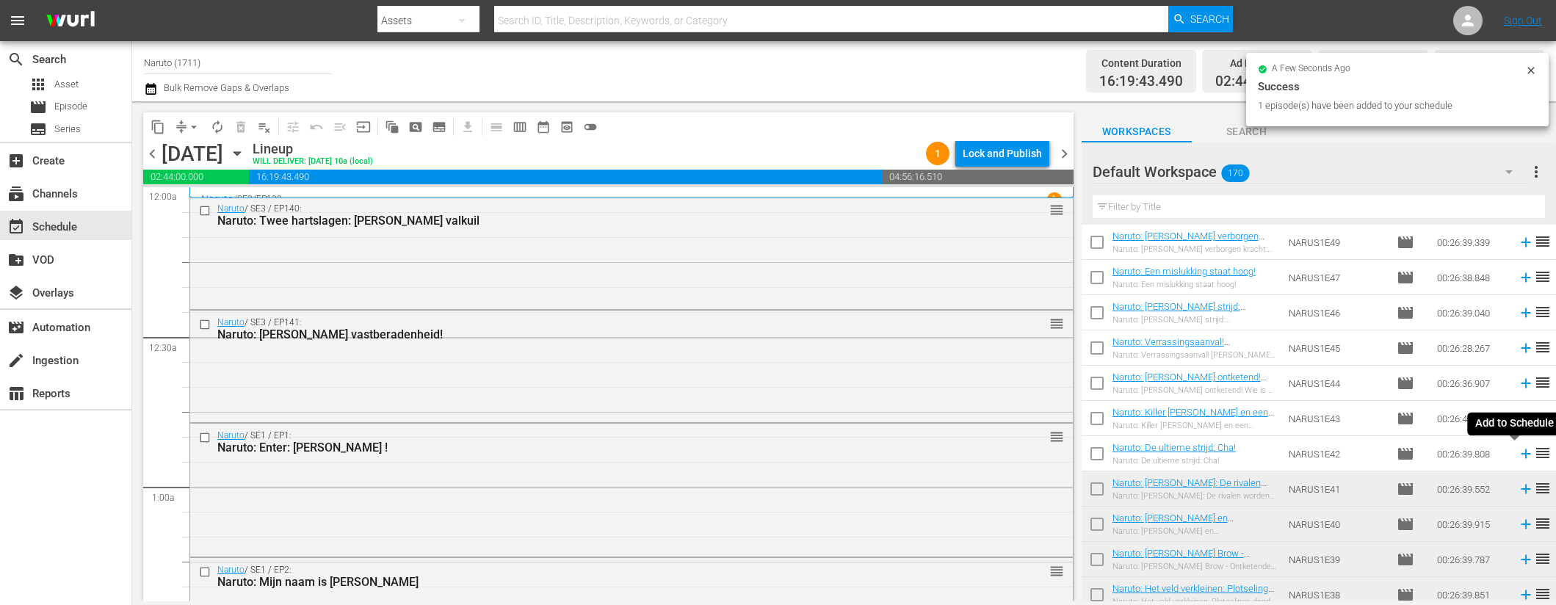
click at [1518, 451] on icon at bounding box center [1526, 454] width 16 height 16
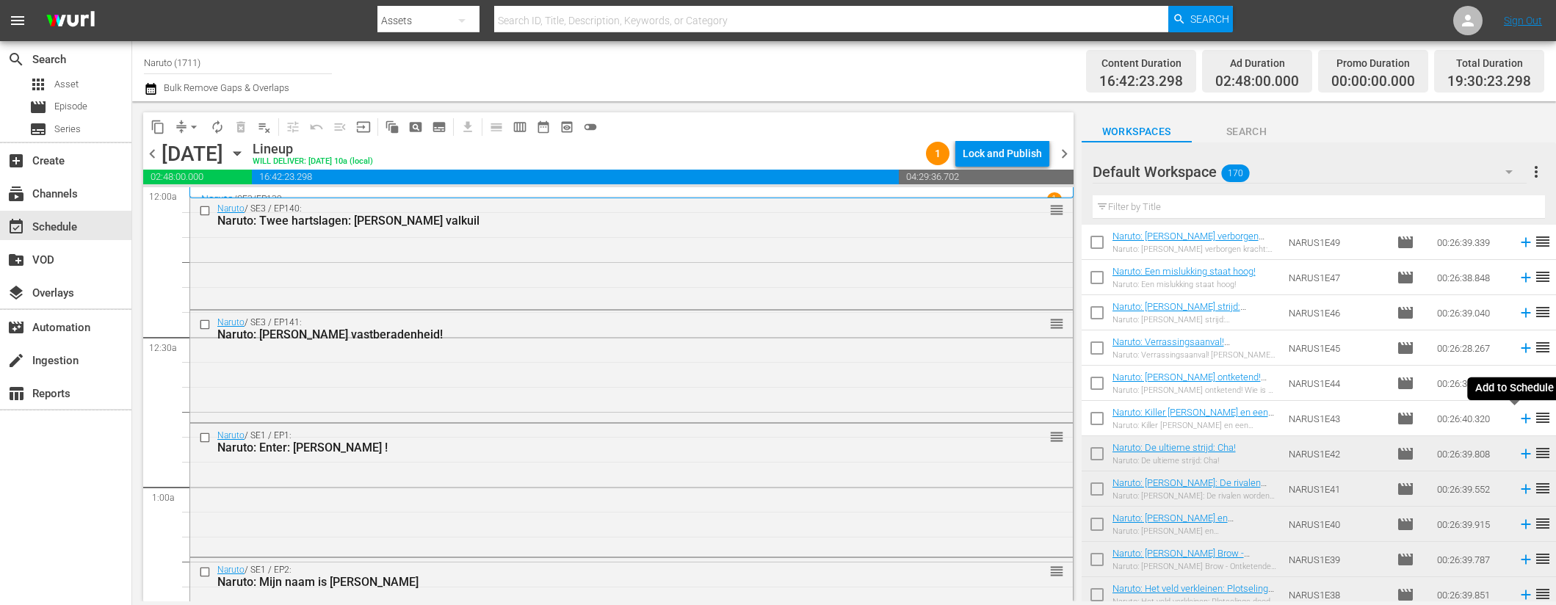
click at [1521, 414] on icon at bounding box center [1526, 419] width 10 height 10
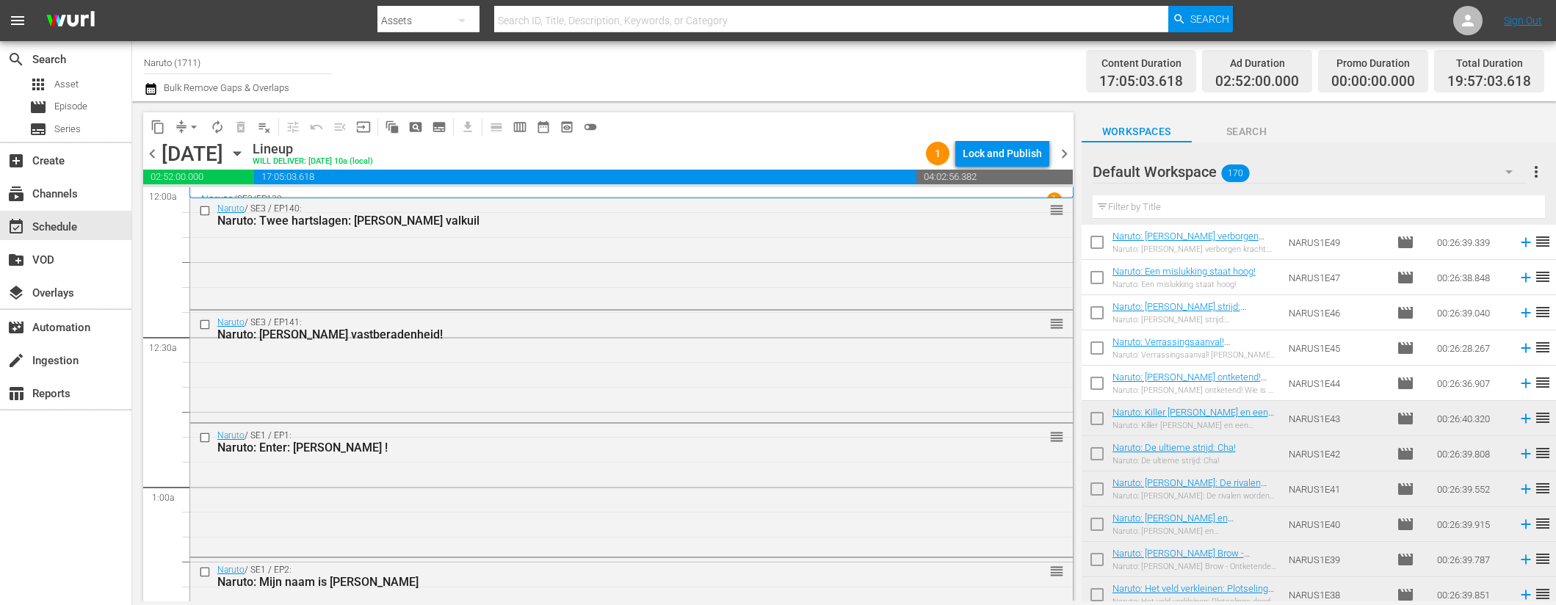
click at [1404, 185] on div "Default Workspace 170" at bounding box center [1310, 171] width 435 height 41
click at [1515, 375] on div "Default Workspace (170)" at bounding box center [778, 302] width 1556 height 605
click at [1521, 381] on icon at bounding box center [1526, 384] width 10 height 10
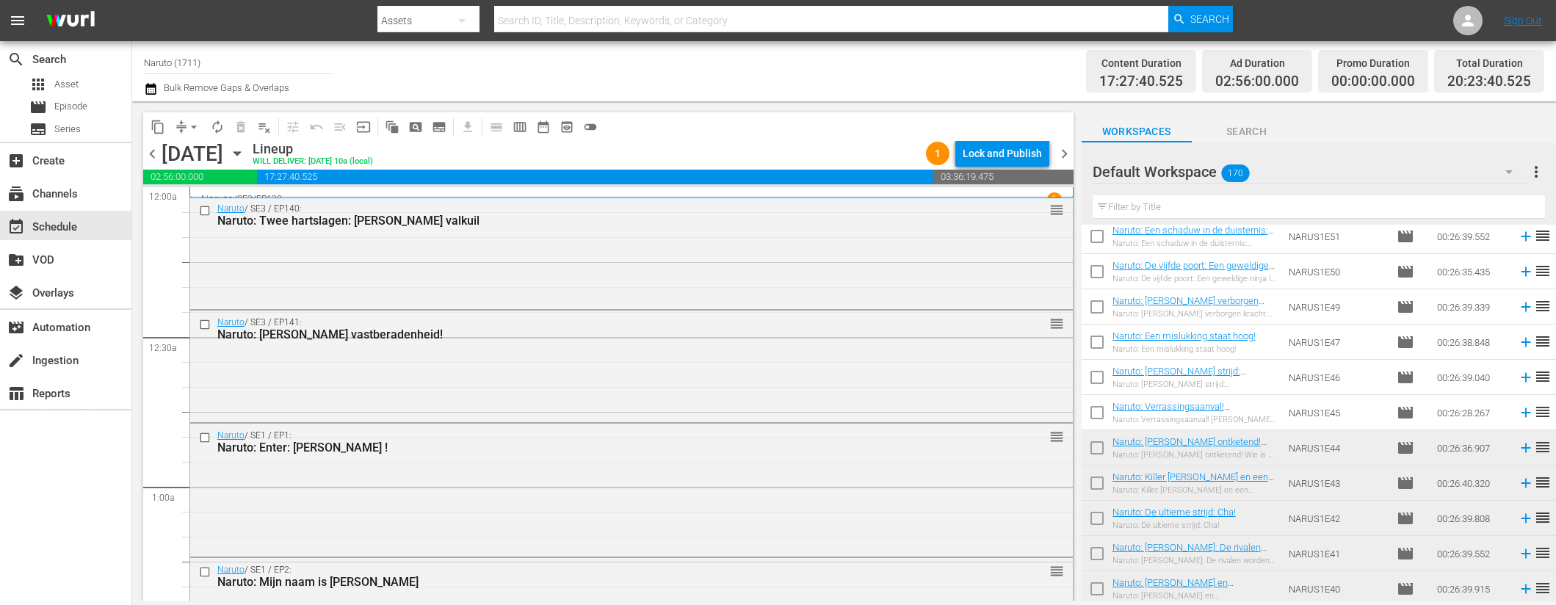
scroll to position [4121, 0]
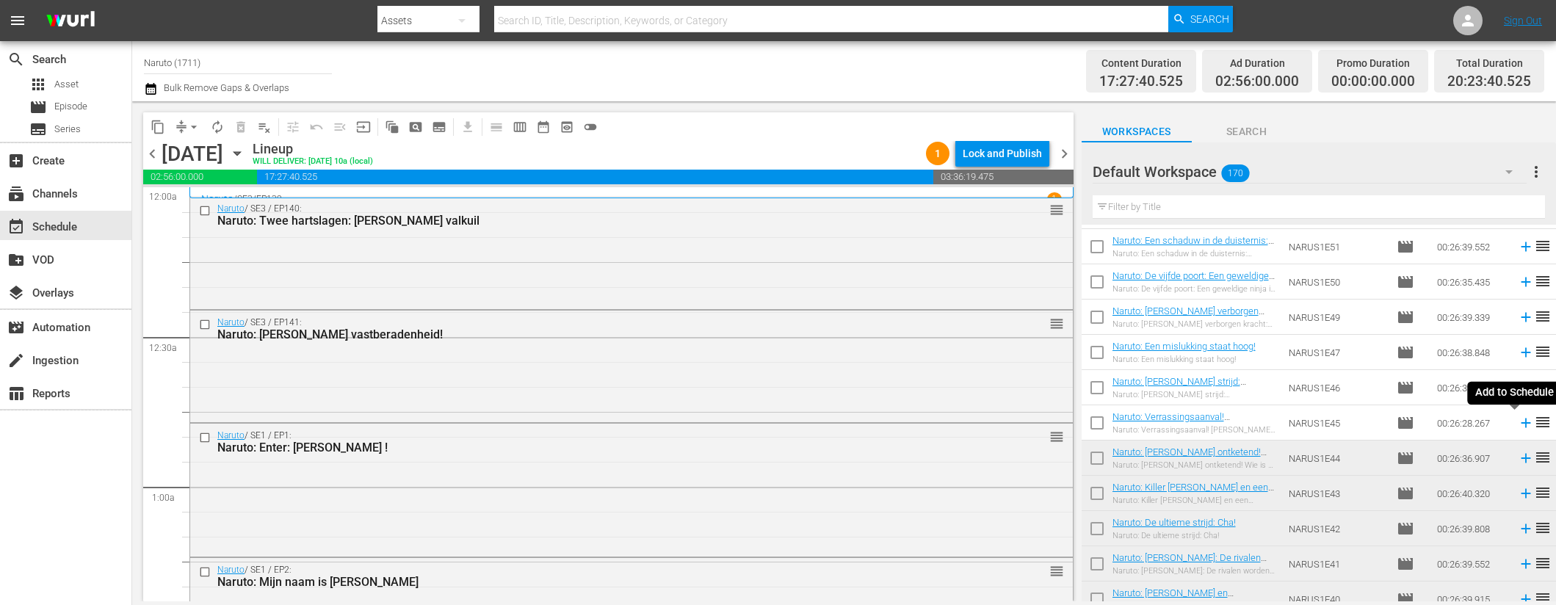
click at [1518, 421] on icon at bounding box center [1526, 423] width 16 height 16
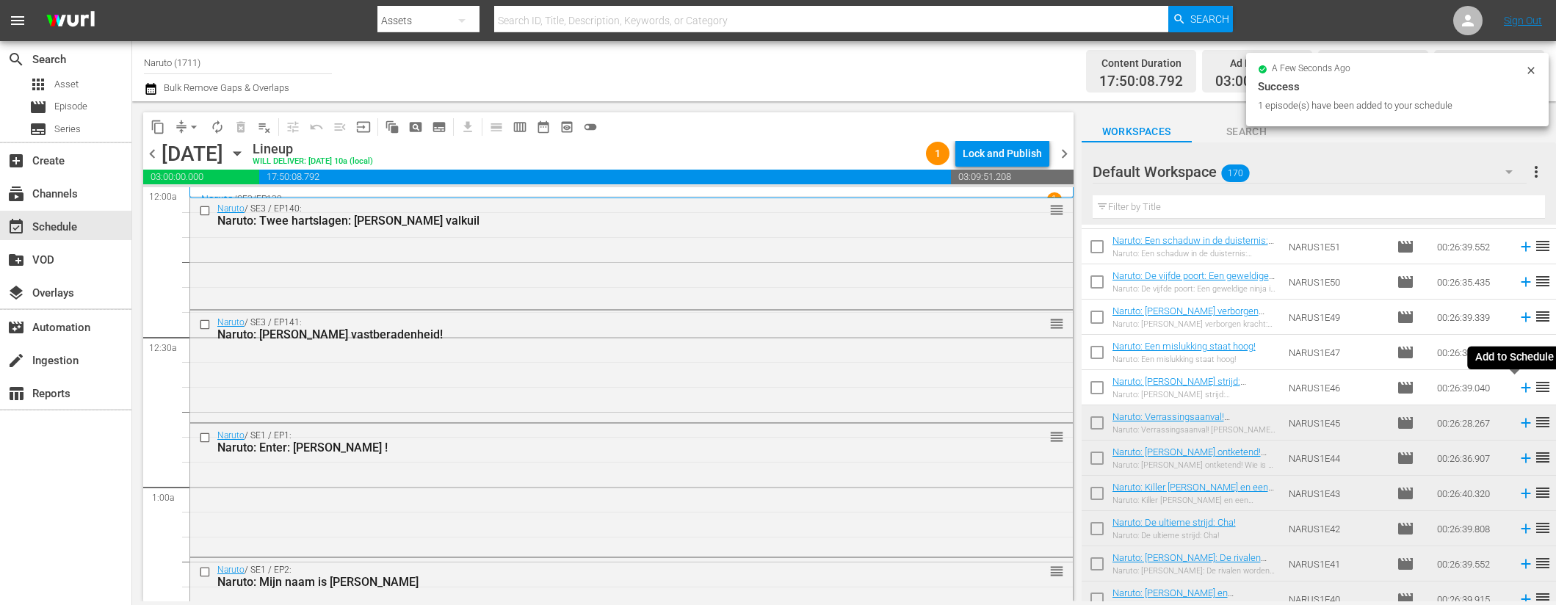
click at [1521, 388] on icon at bounding box center [1526, 388] width 10 height 10
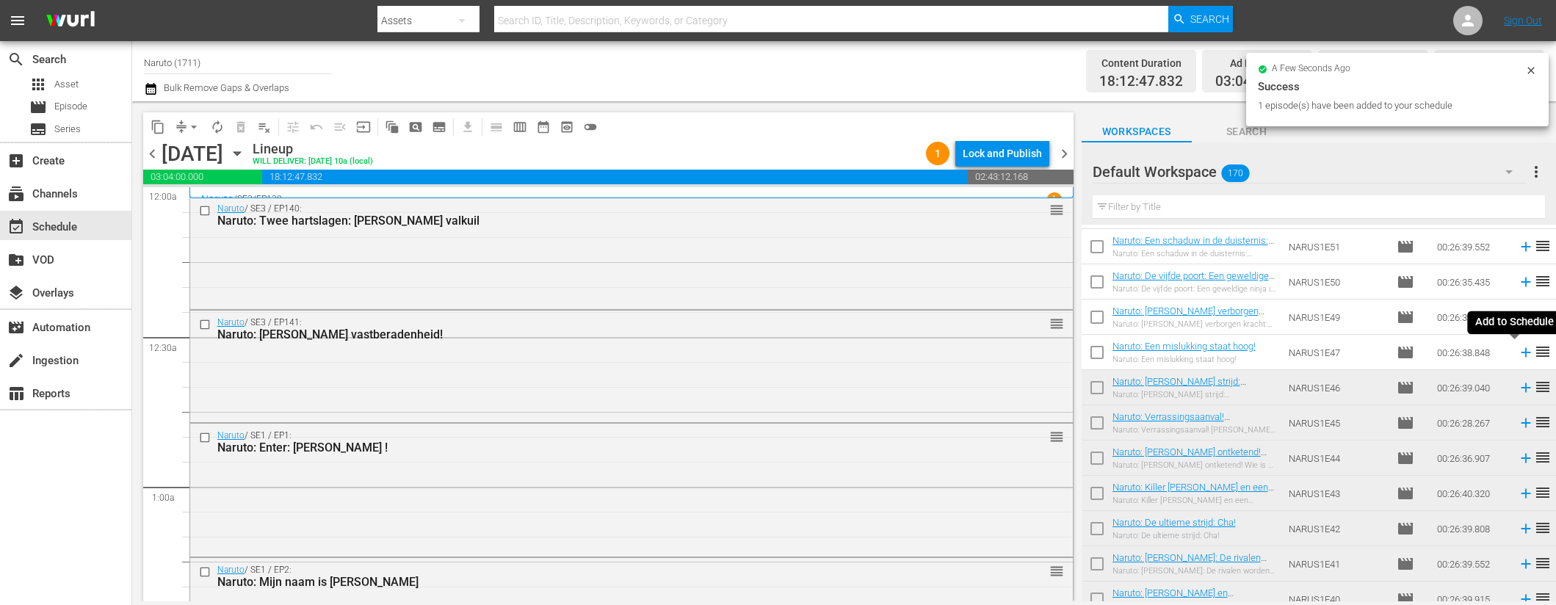
click at [1521, 353] on icon at bounding box center [1526, 353] width 10 height 10
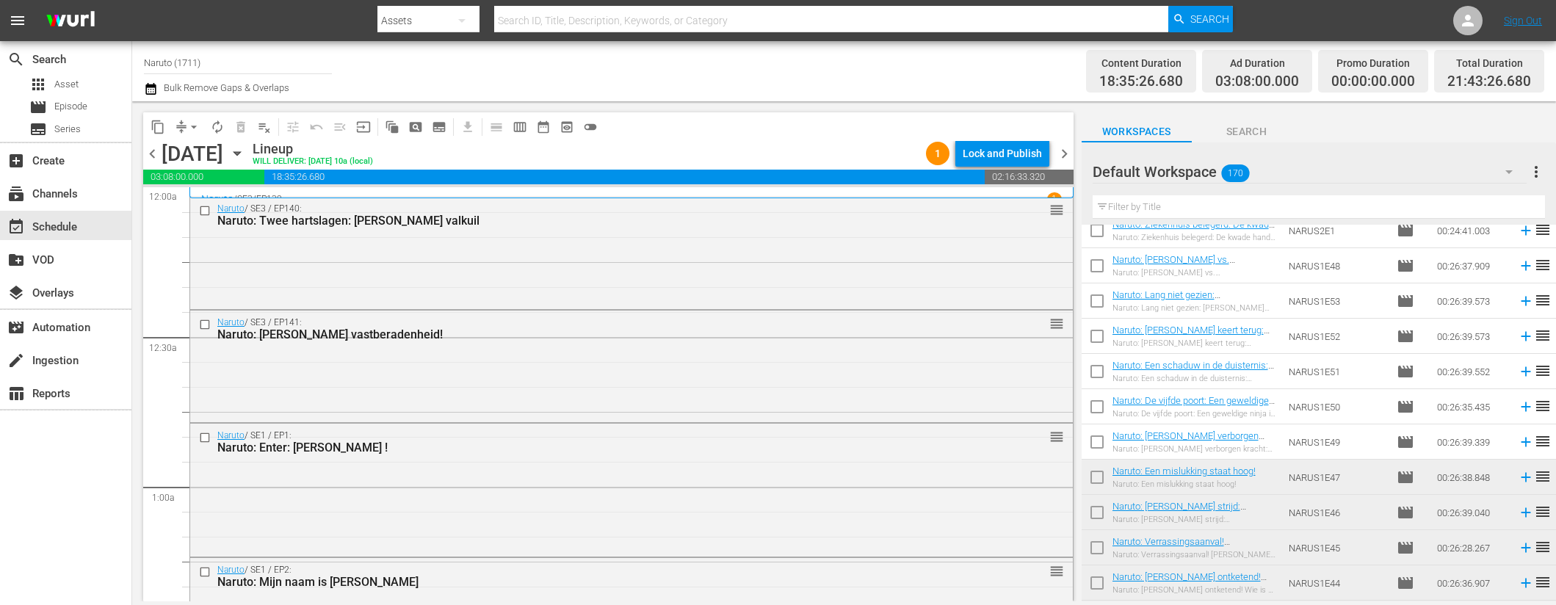
scroll to position [3944, 0]
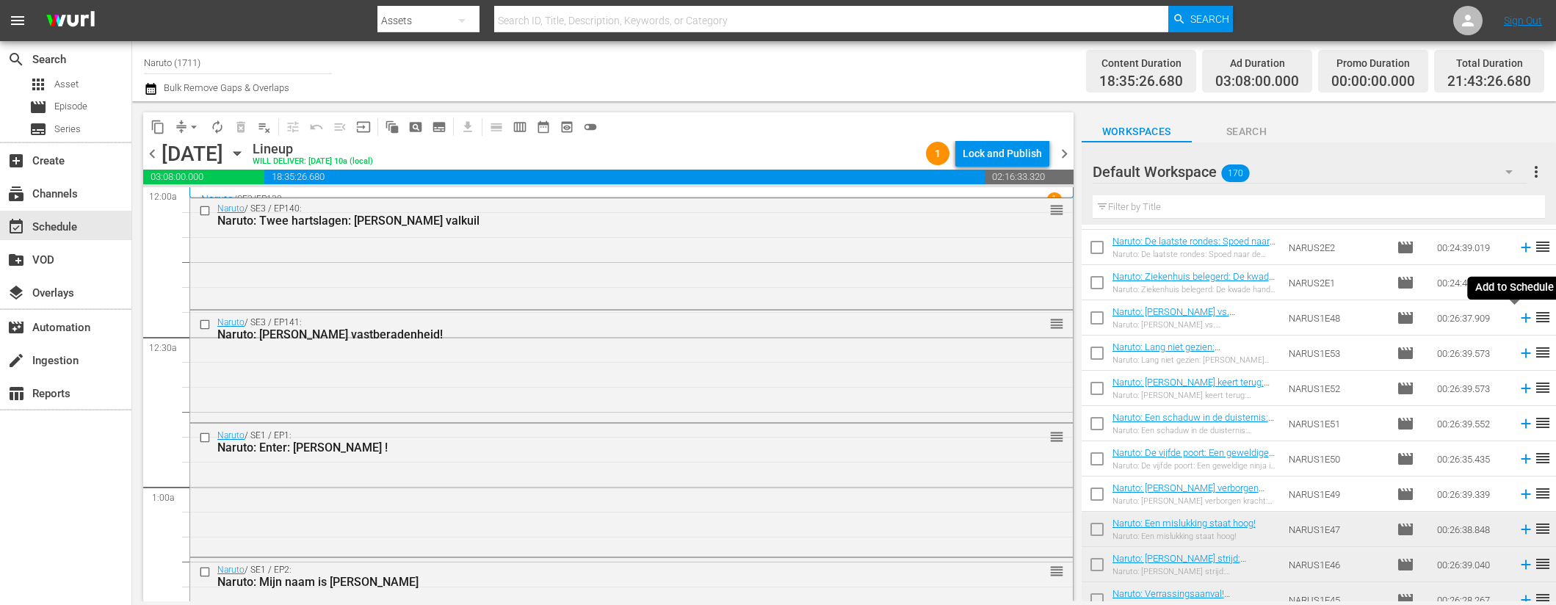
click at [1518, 315] on icon at bounding box center [1526, 318] width 16 height 16
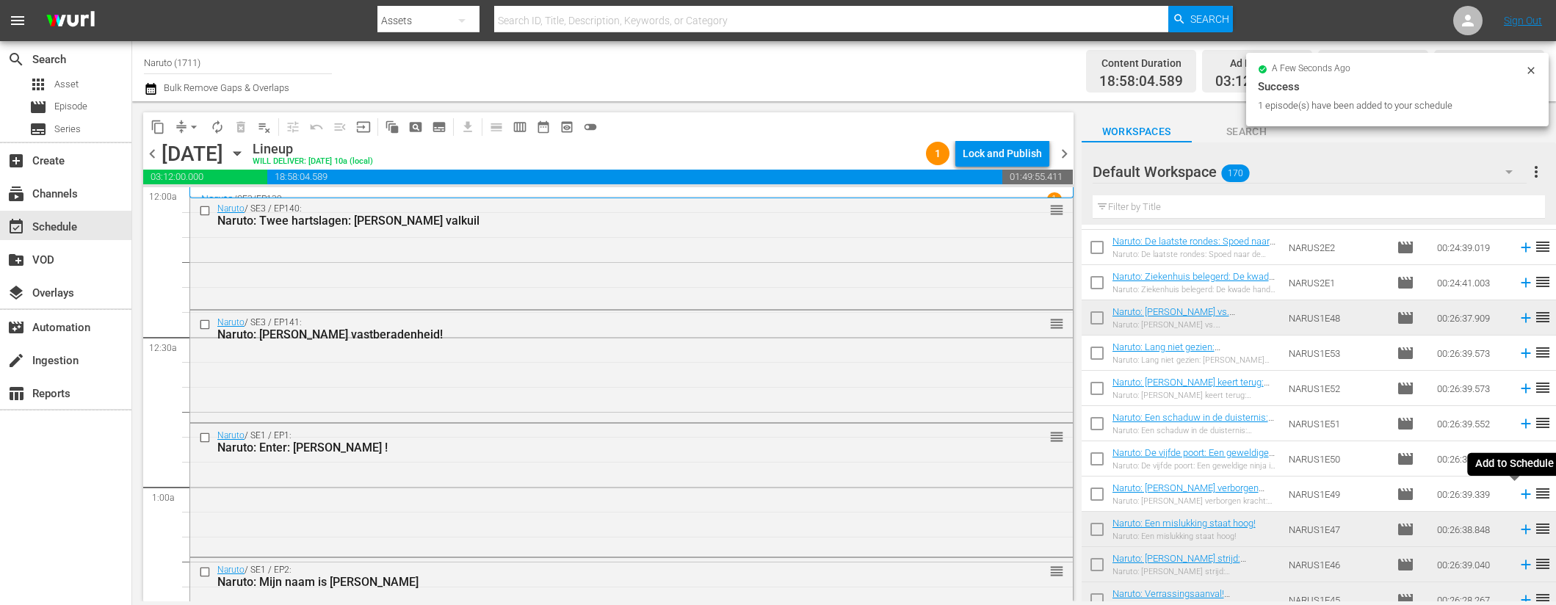
click at [1518, 492] on icon at bounding box center [1526, 494] width 16 height 16
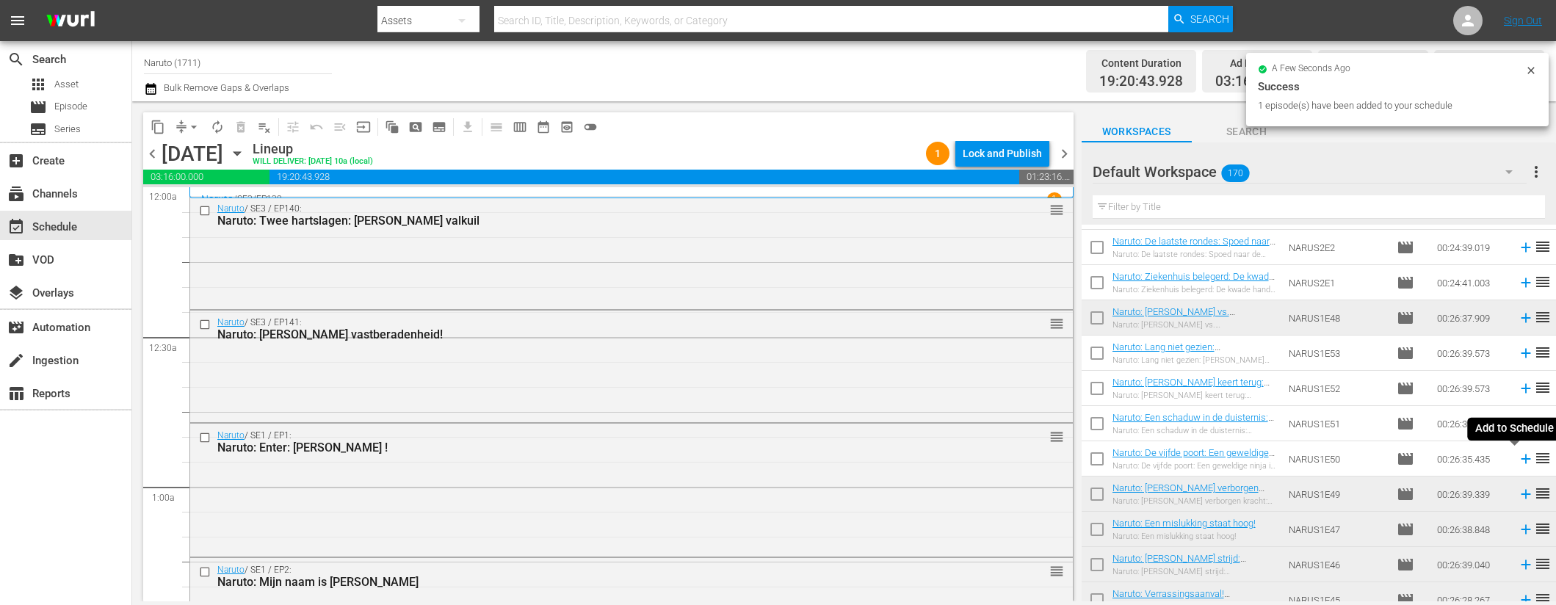
click at [1521, 460] on icon at bounding box center [1526, 460] width 10 height 10
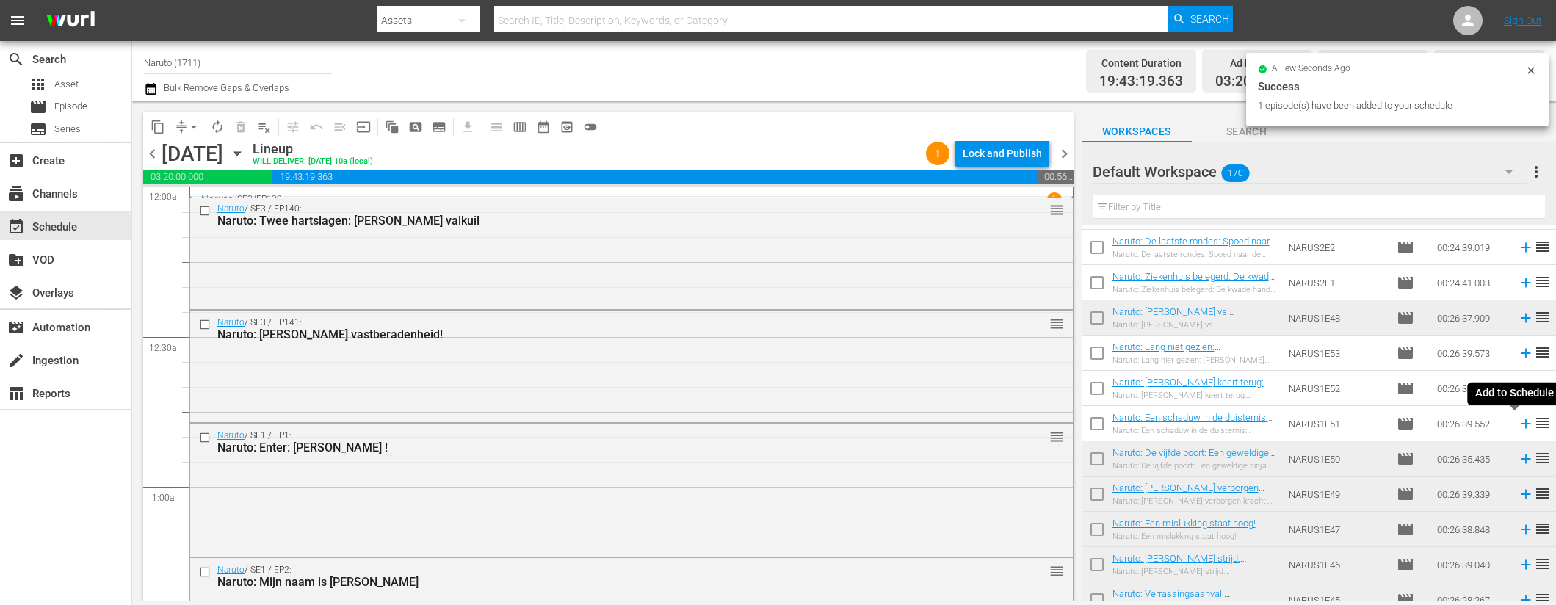
click at [1518, 418] on icon at bounding box center [1526, 424] width 16 height 16
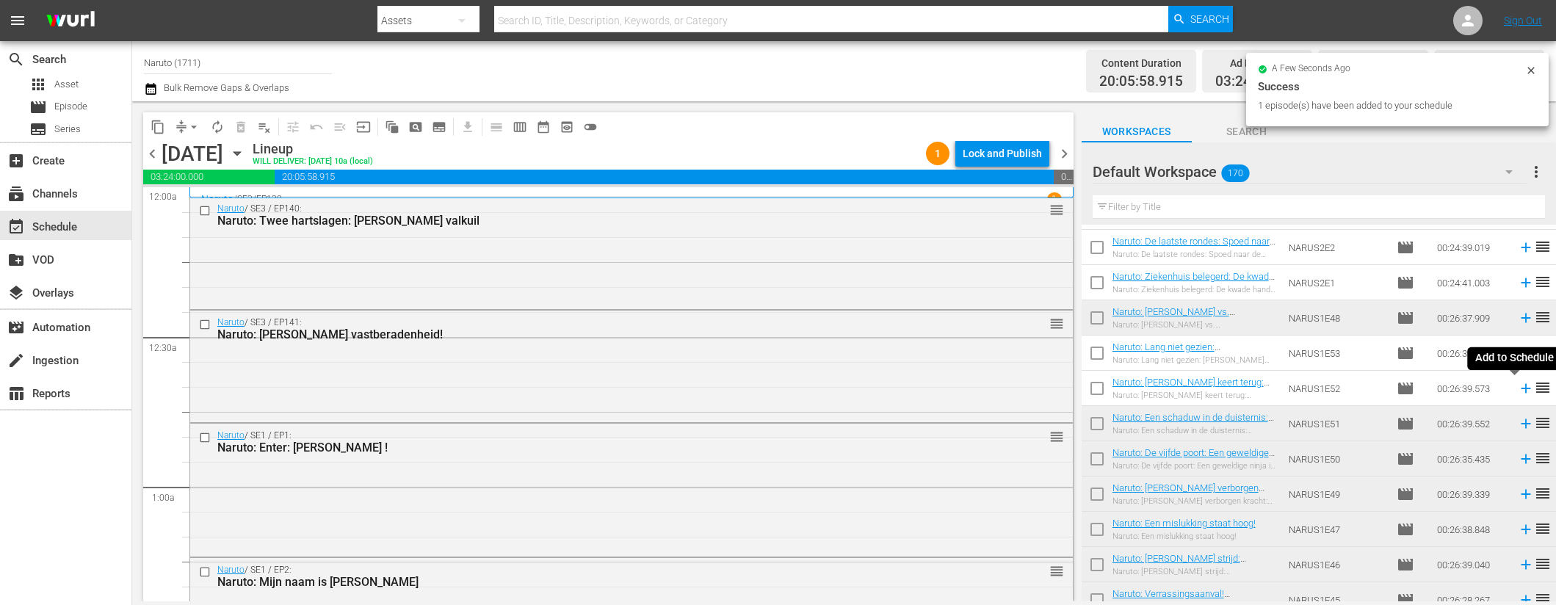
click at [1518, 386] on icon at bounding box center [1526, 388] width 16 height 16
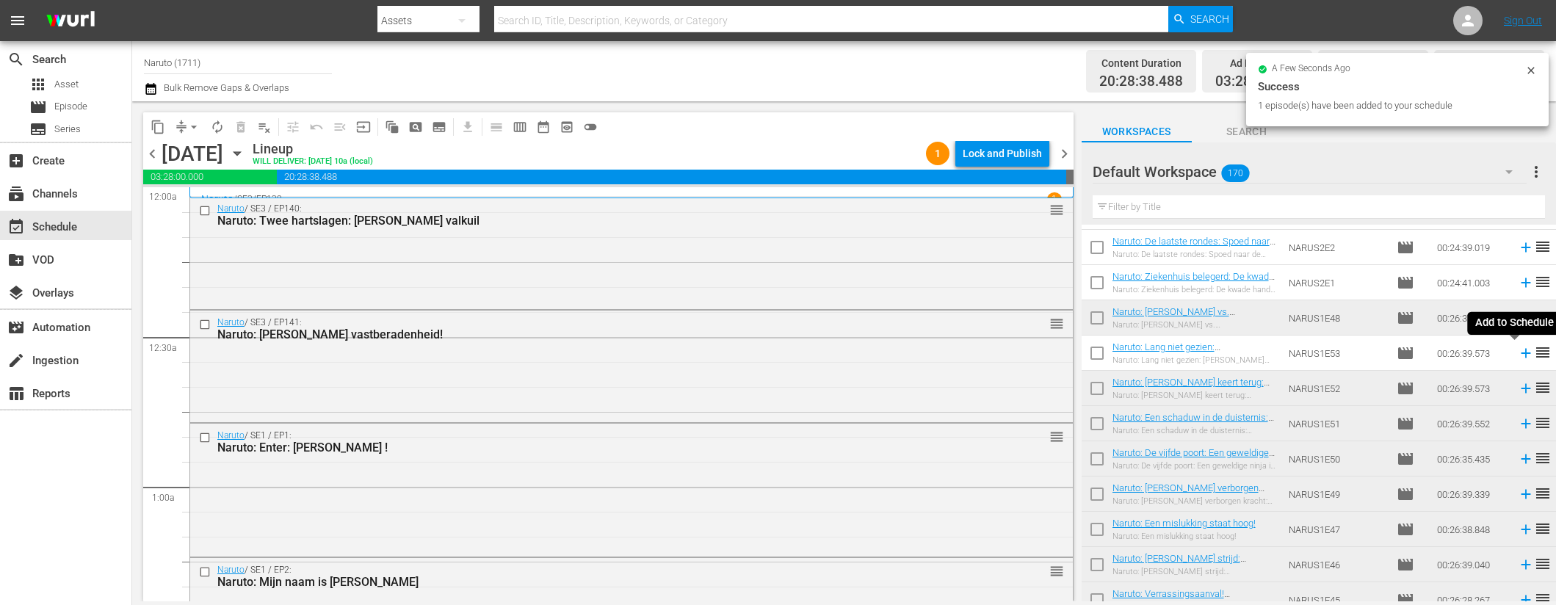
click at [1521, 350] on icon at bounding box center [1526, 354] width 10 height 10
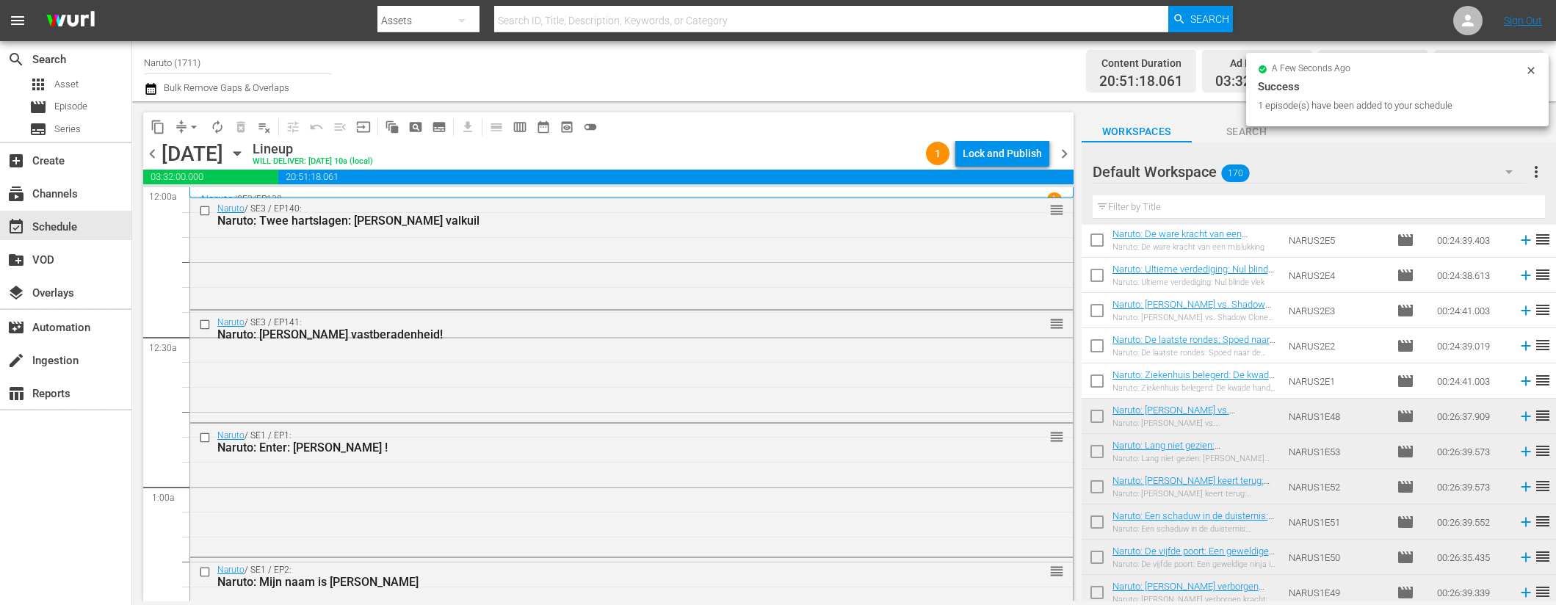
scroll to position [3845, 0]
click at [1518, 380] on icon at bounding box center [1526, 382] width 16 height 16
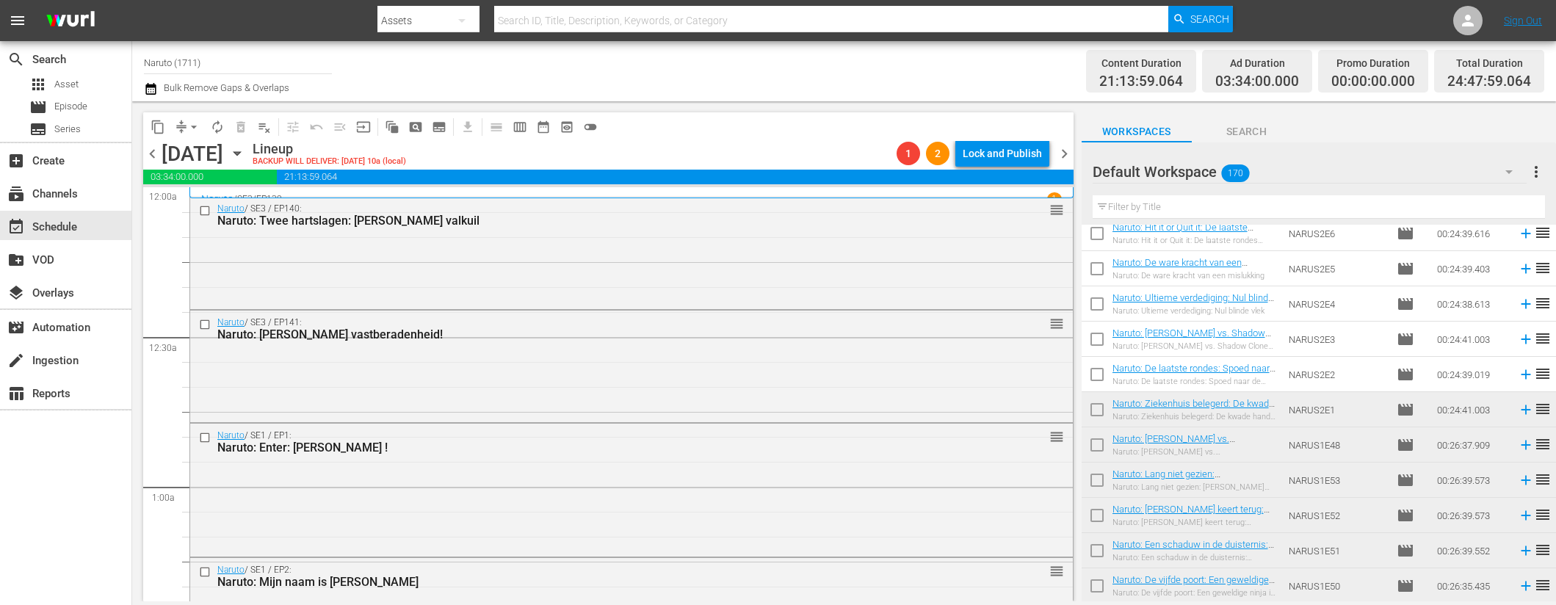
scroll to position [3784, 0]
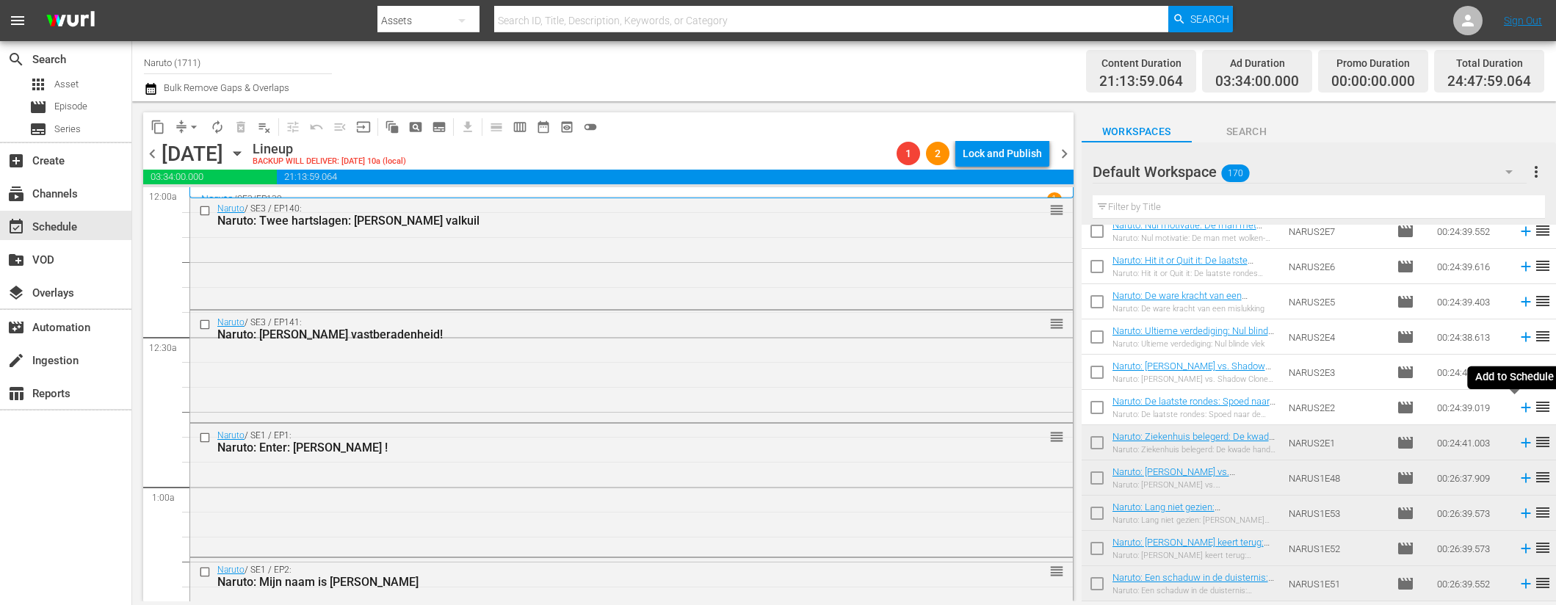
click at [1521, 408] on icon at bounding box center [1526, 408] width 10 height 10
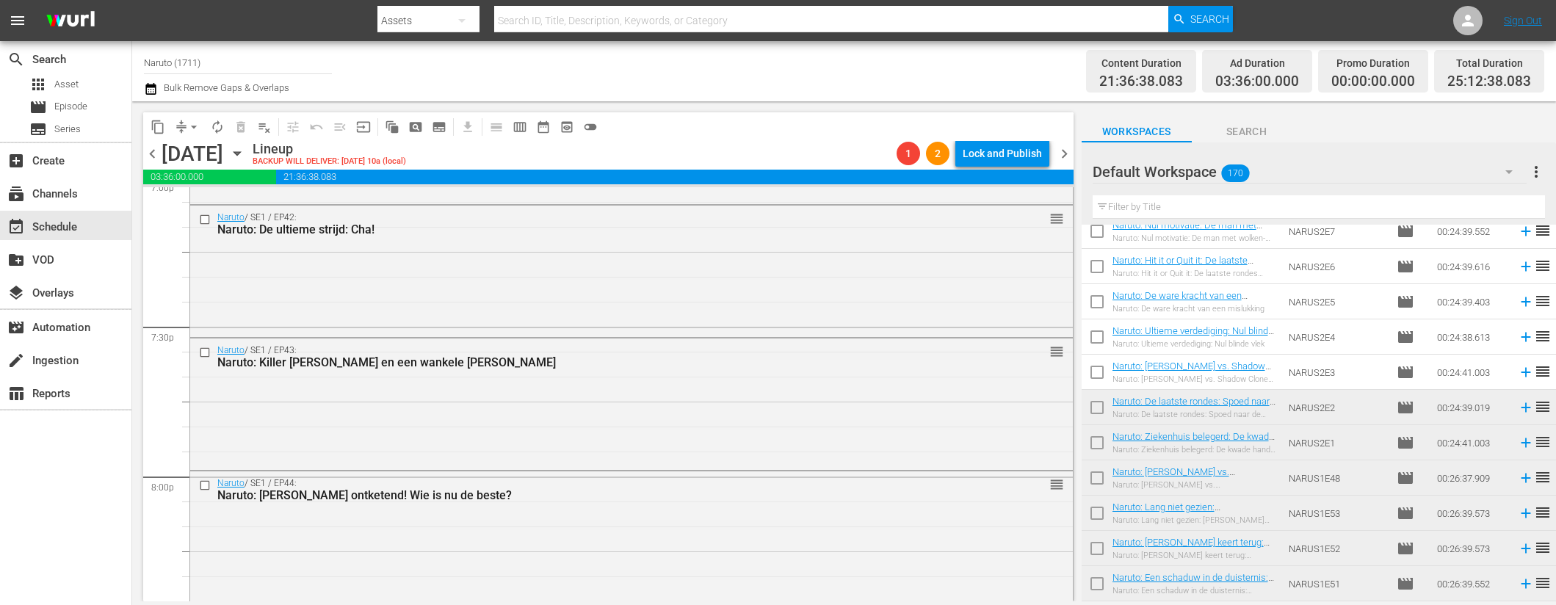
scroll to position [6904, 0]
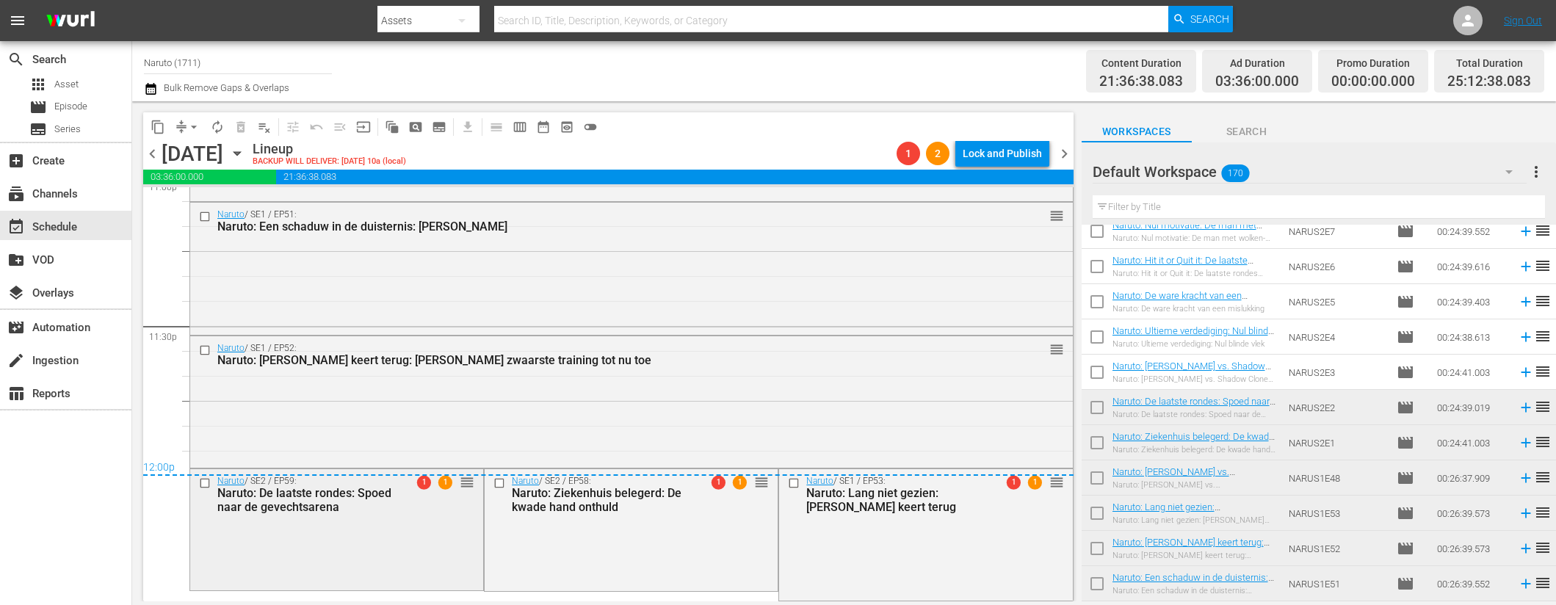
click at [203, 483] on input "checkbox" at bounding box center [206, 483] width 15 height 12
click at [499, 483] on input "checkbox" at bounding box center [501, 483] width 15 height 12
click at [246, 127] on span "delete_forever_outlined" at bounding box center [241, 127] width 15 height 15
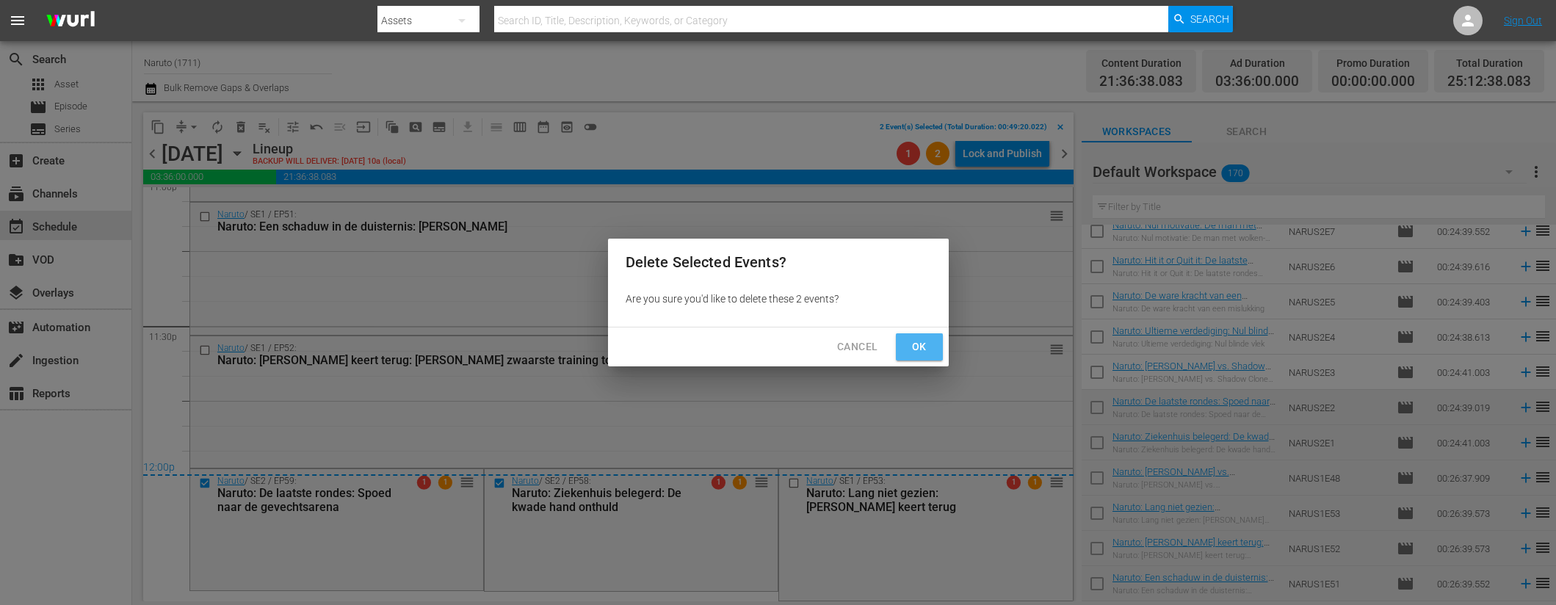
click at [928, 350] on span "Ok" at bounding box center [920, 347] width 24 height 18
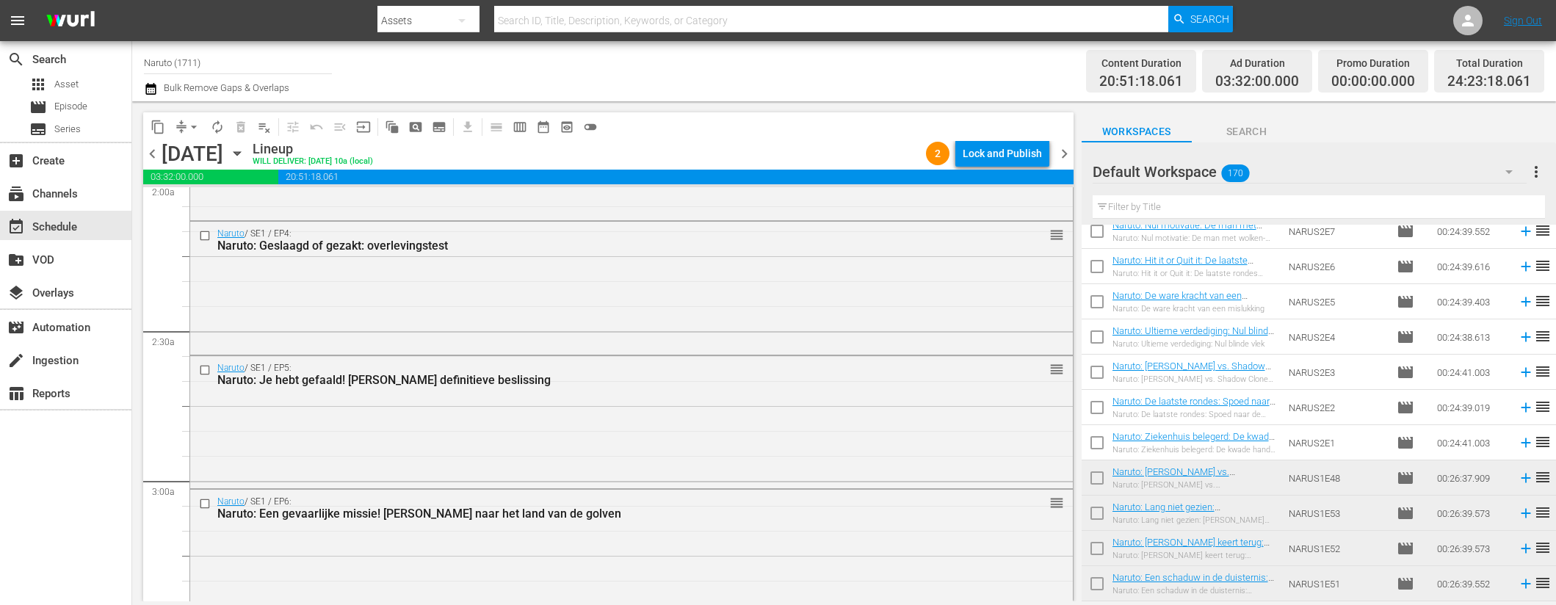
scroll to position [0, 0]
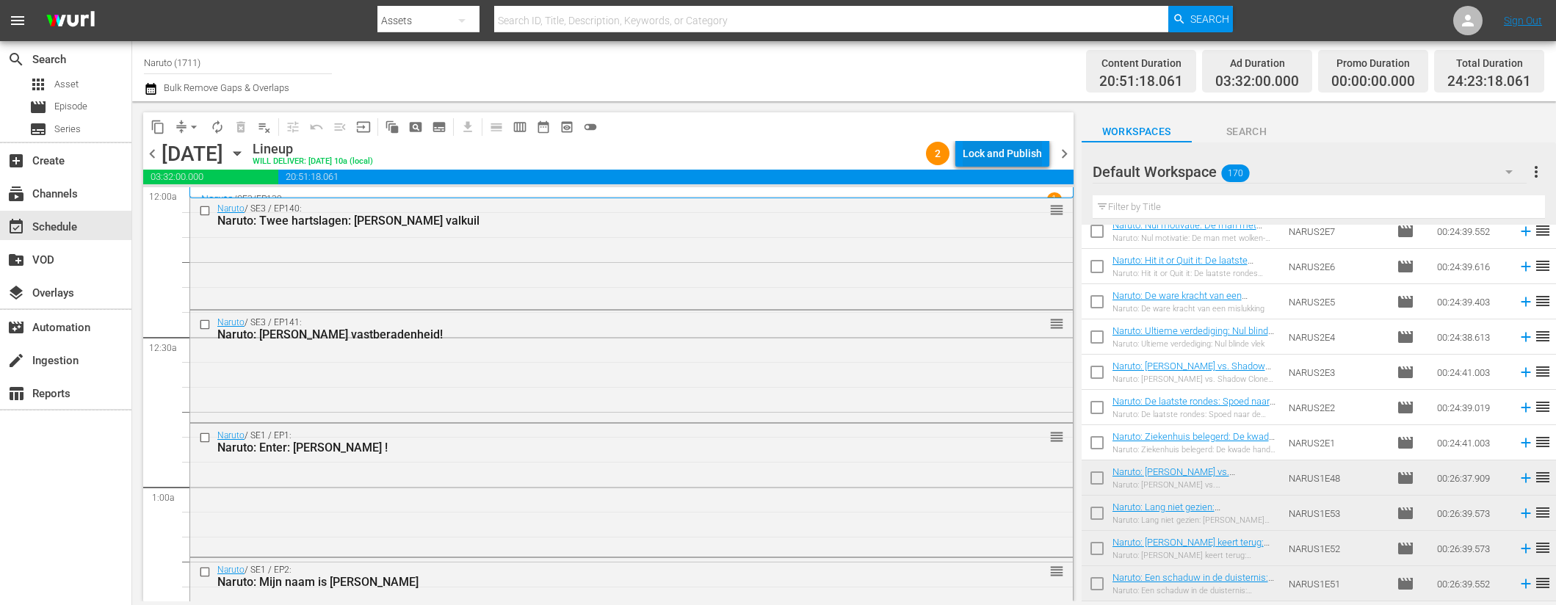
click at [974, 156] on div "Lock and Publish" at bounding box center [1002, 153] width 79 height 26
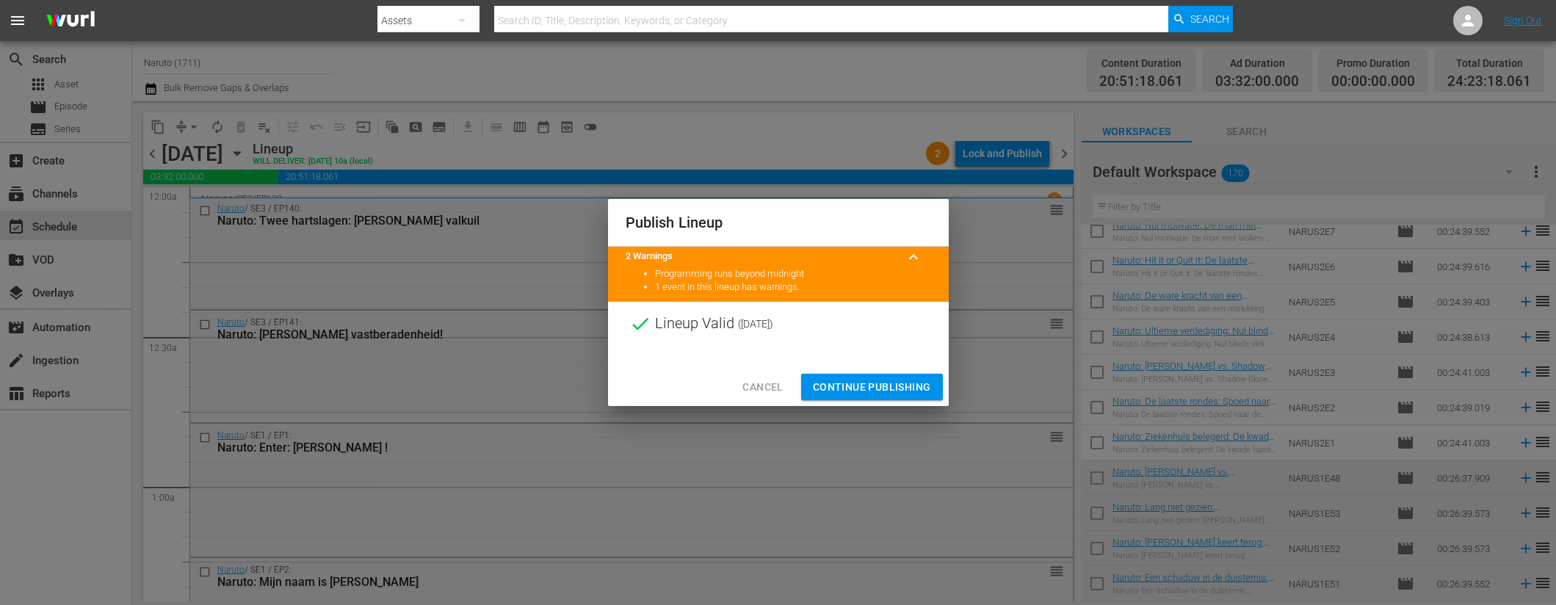
click at [871, 380] on span "Continue Publishing" at bounding box center [872, 387] width 118 height 18
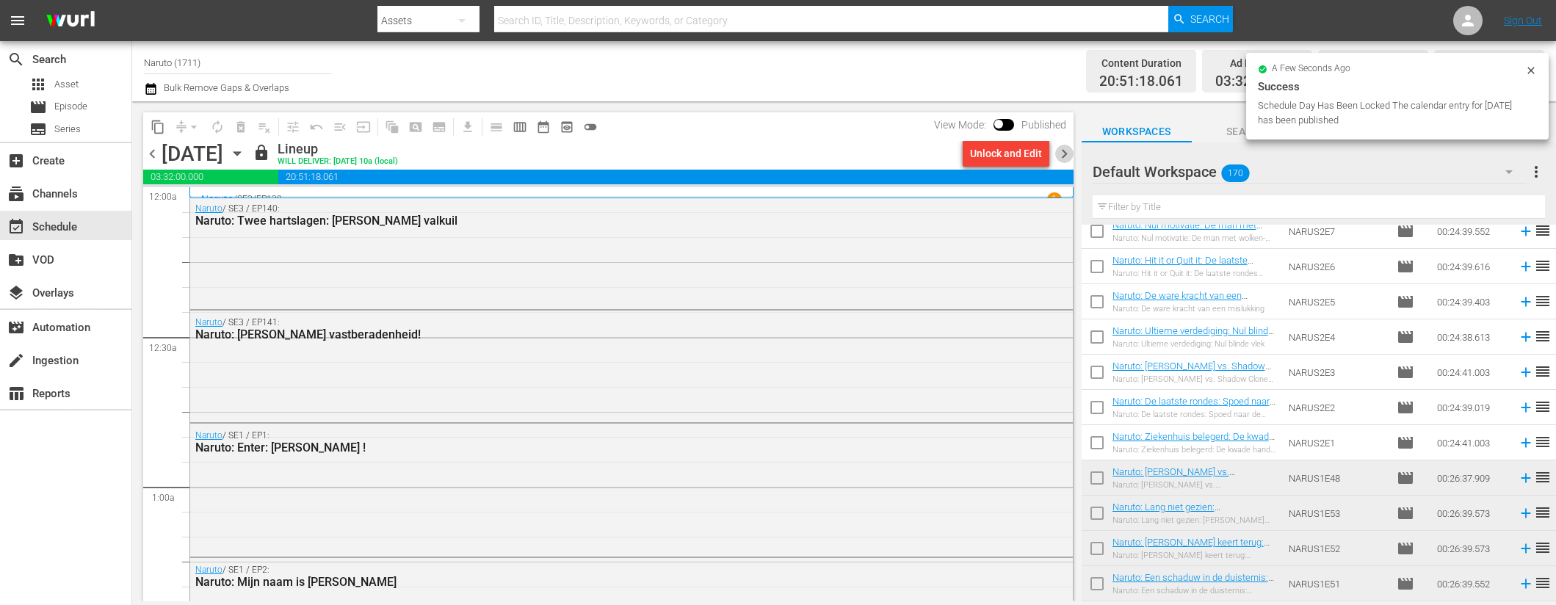
click at [1070, 152] on span "chevron_right" at bounding box center [1064, 154] width 18 height 18
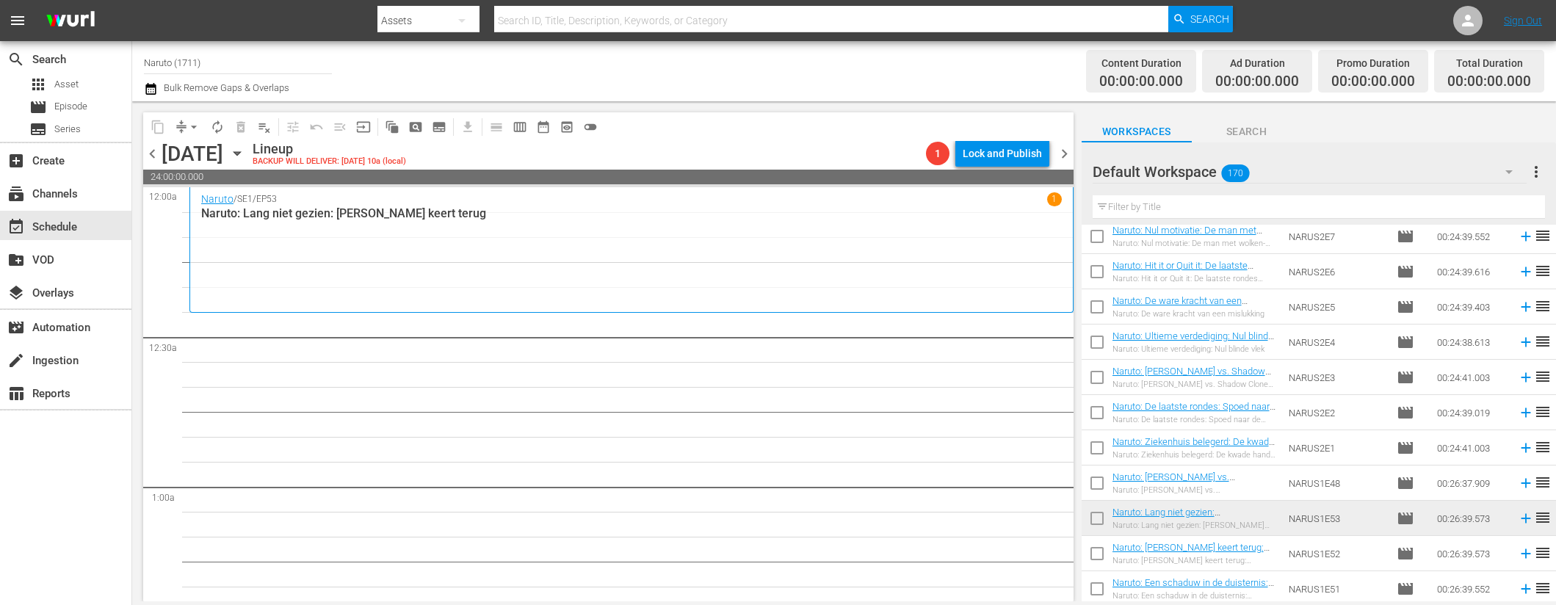
scroll to position [3778, 0]
click at [1518, 477] on icon at bounding box center [1526, 484] width 16 height 16
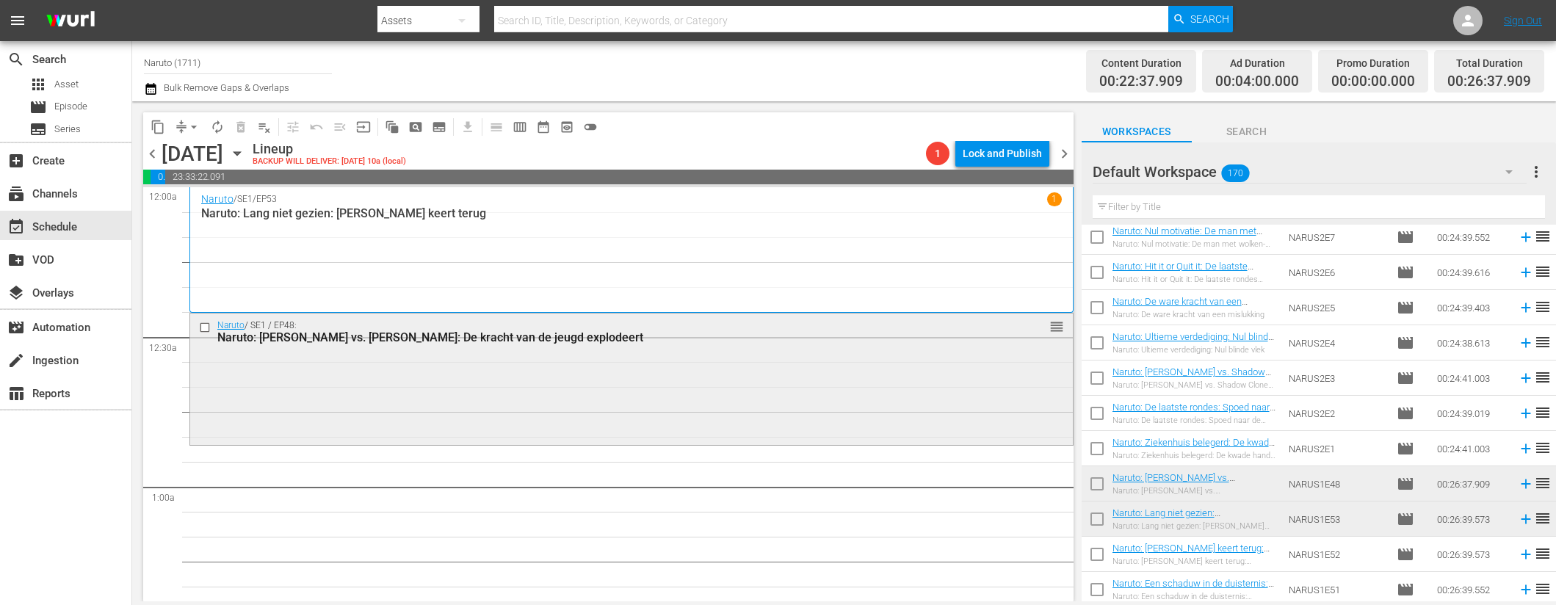
click at [207, 325] on input "checkbox" at bounding box center [206, 327] width 15 height 12
click at [240, 123] on span "delete_forever_outlined" at bounding box center [241, 127] width 15 height 15
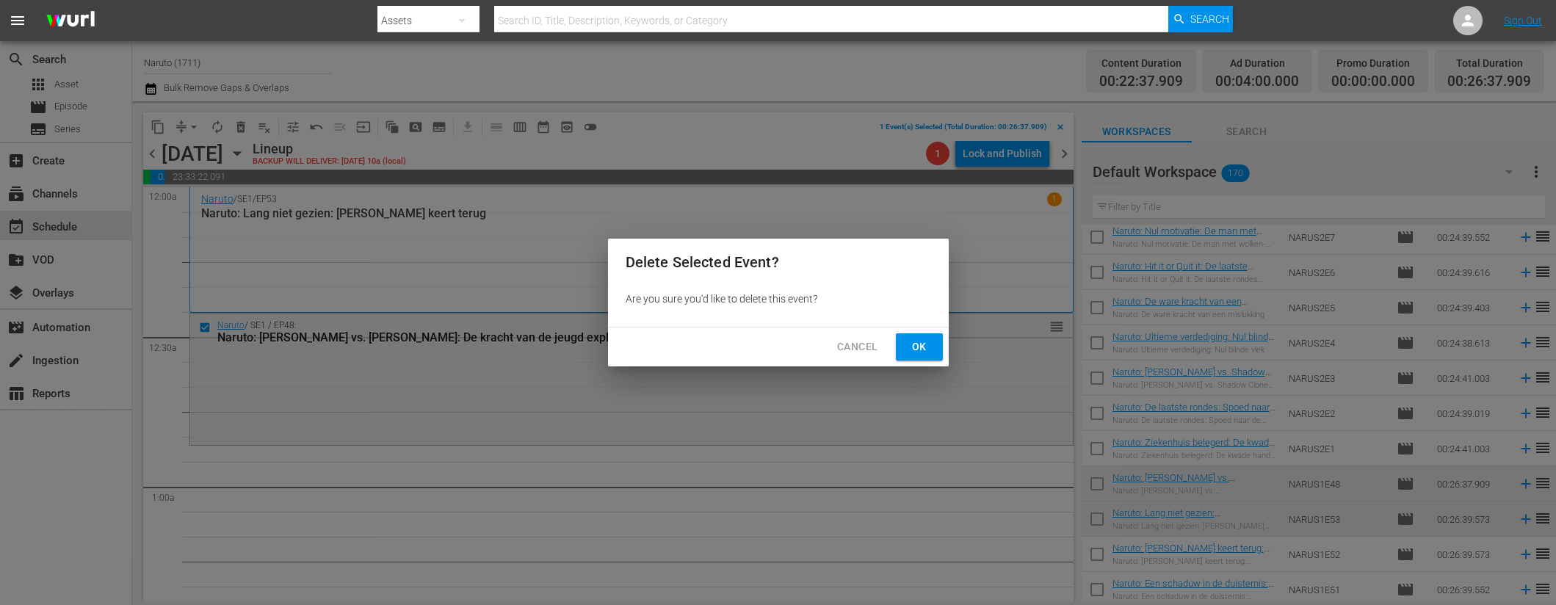
click at [912, 345] on span "Ok" at bounding box center [920, 347] width 24 height 18
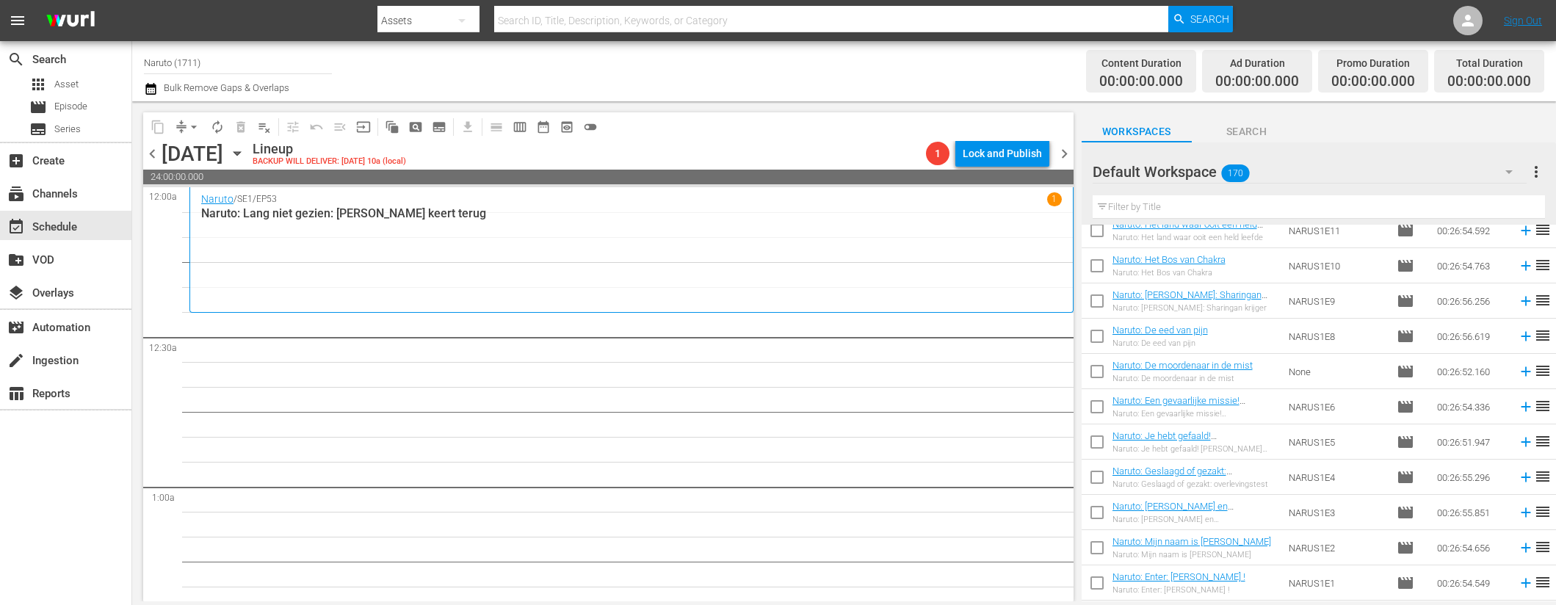
scroll to position [5651, 0]
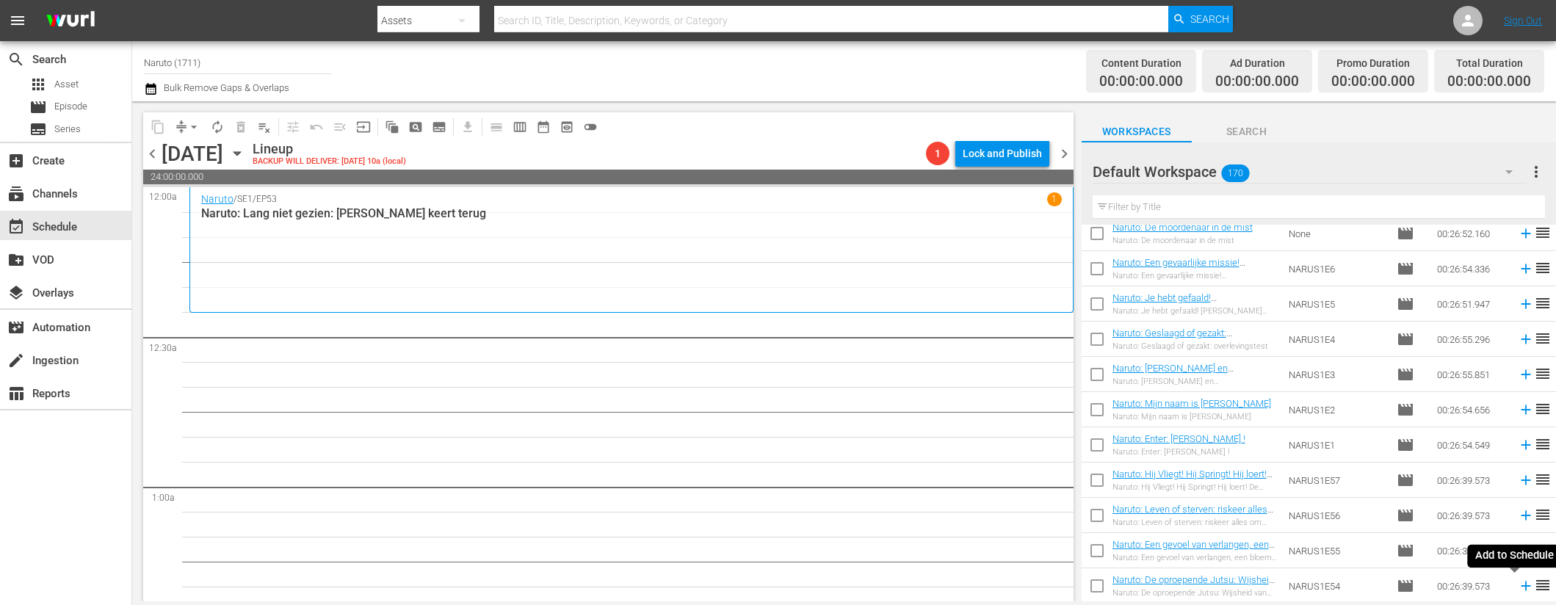
click at [1518, 579] on icon at bounding box center [1526, 586] width 16 height 16
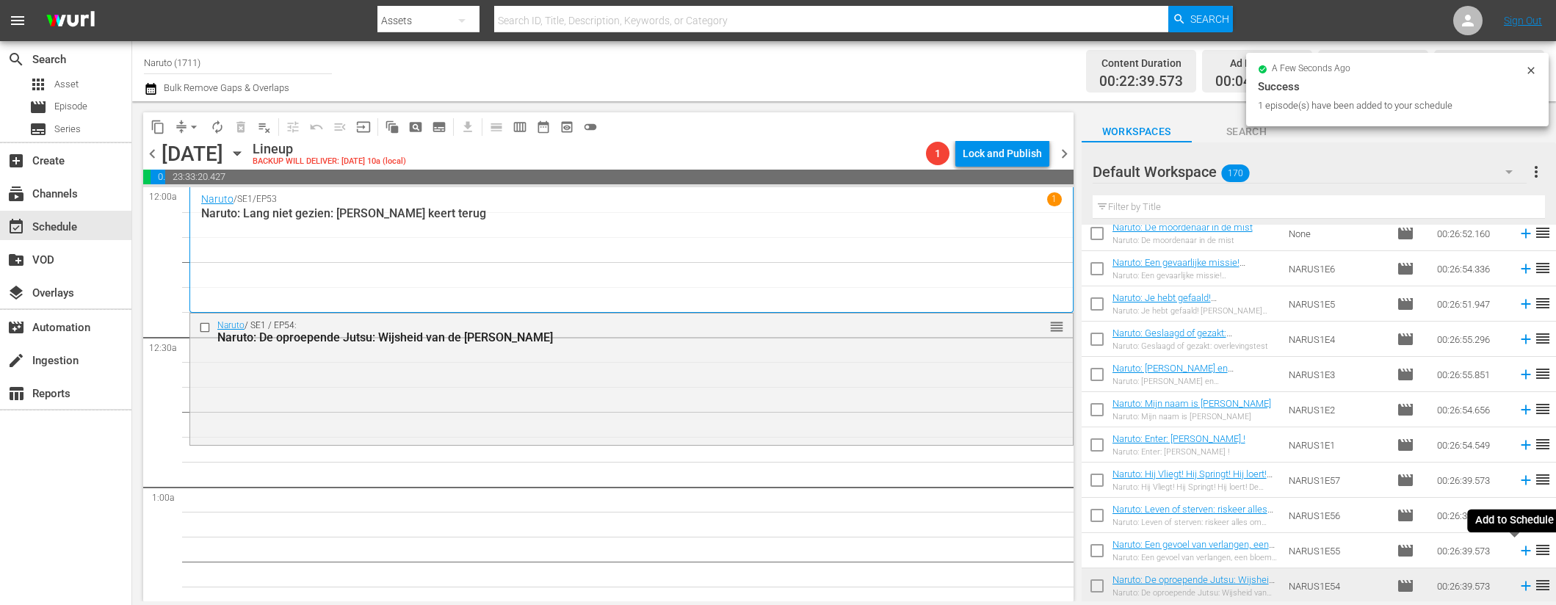
click at [1521, 549] on icon at bounding box center [1526, 551] width 10 height 10
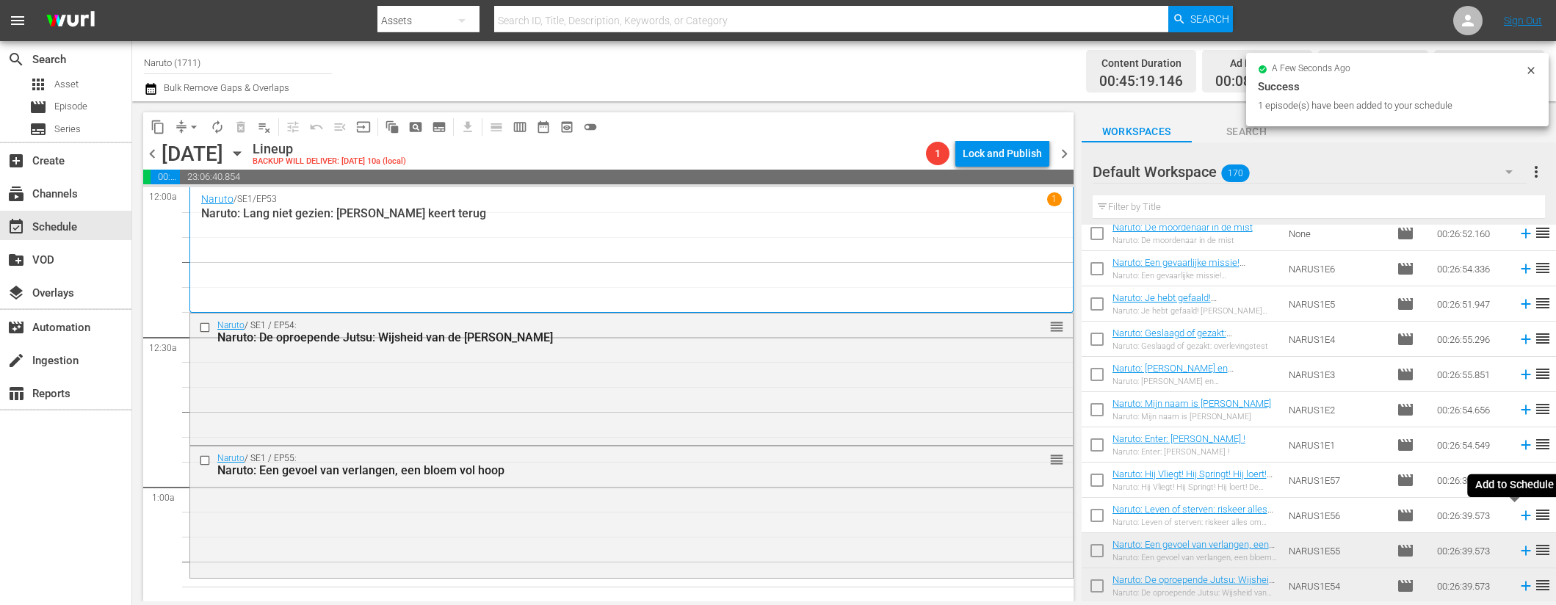
click at [1518, 512] on icon at bounding box center [1526, 516] width 16 height 16
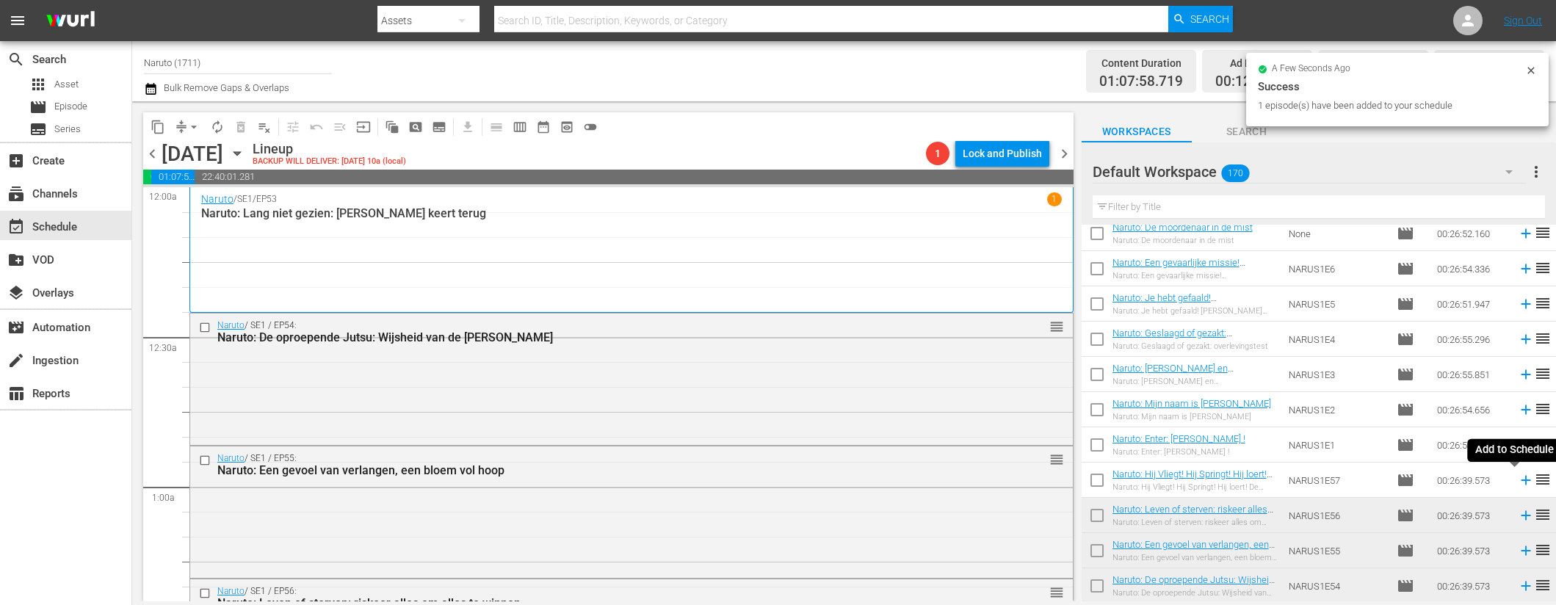
click at [1518, 478] on icon at bounding box center [1526, 480] width 16 height 16
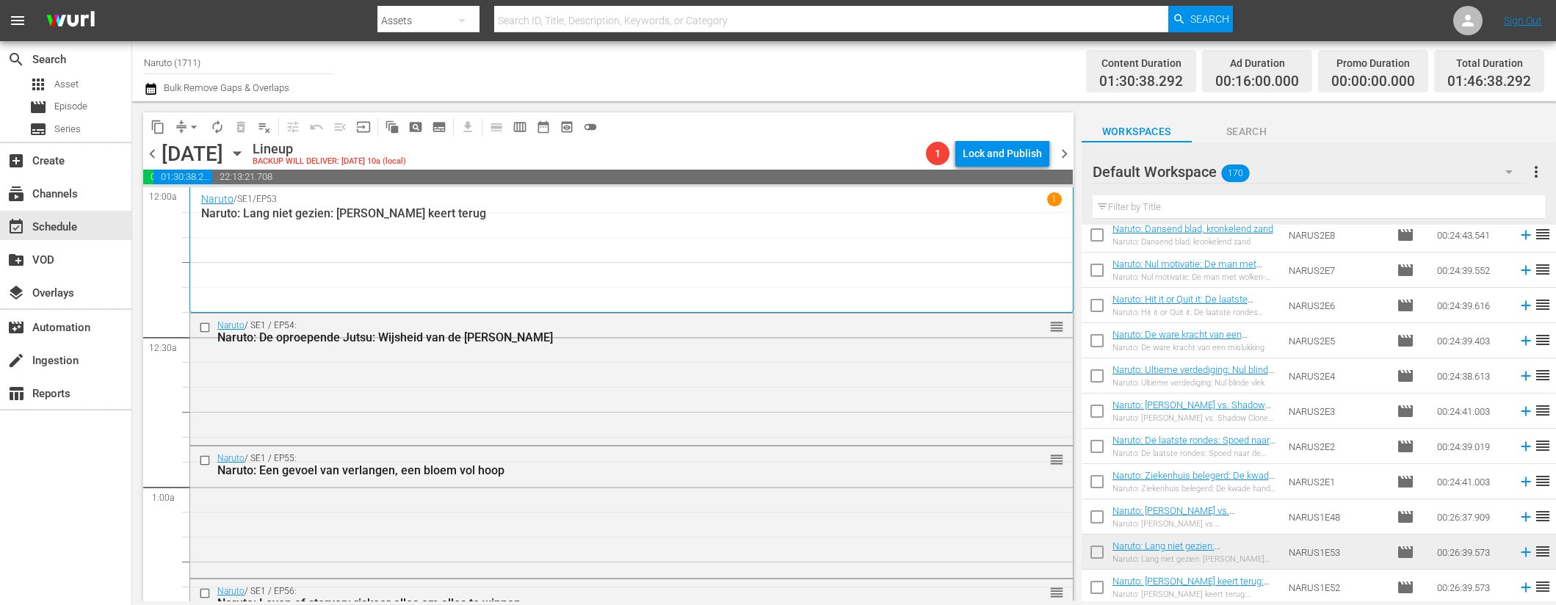
scroll to position [3744, 0]
click at [1518, 481] on icon at bounding box center [1526, 482] width 16 height 16
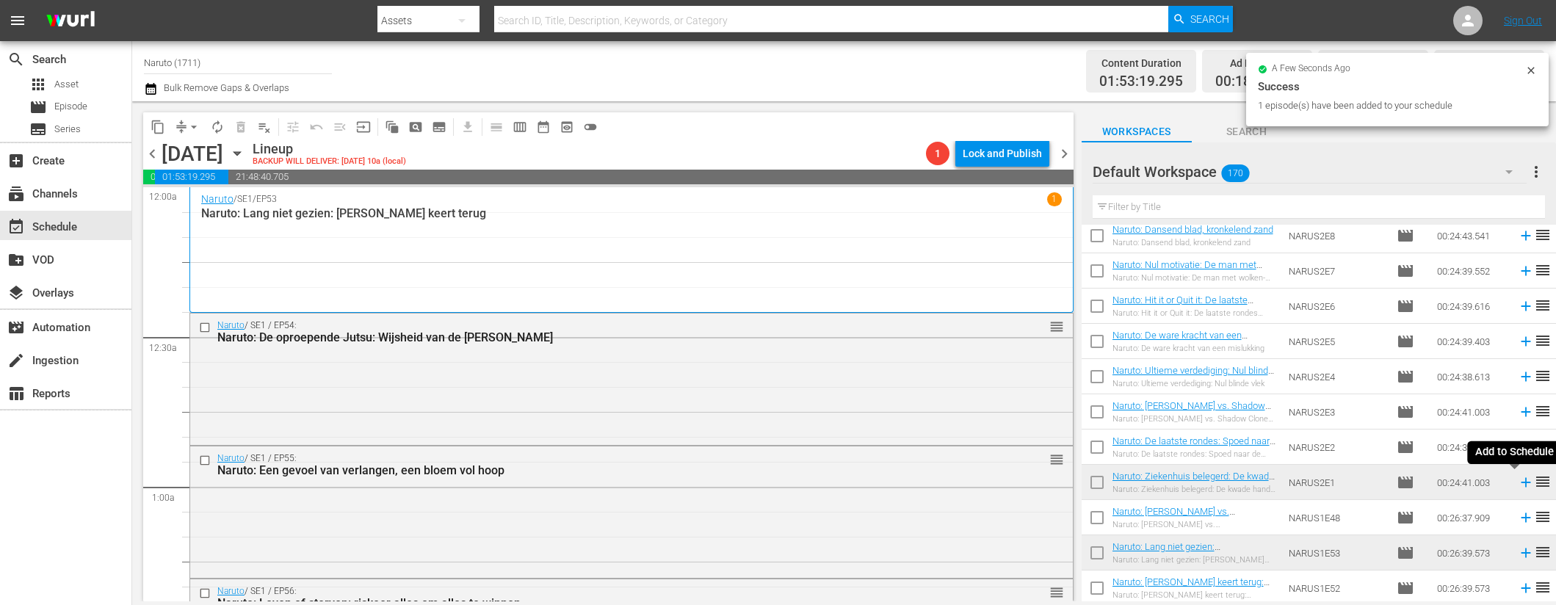
click at [1521, 482] on icon at bounding box center [1526, 483] width 10 height 10
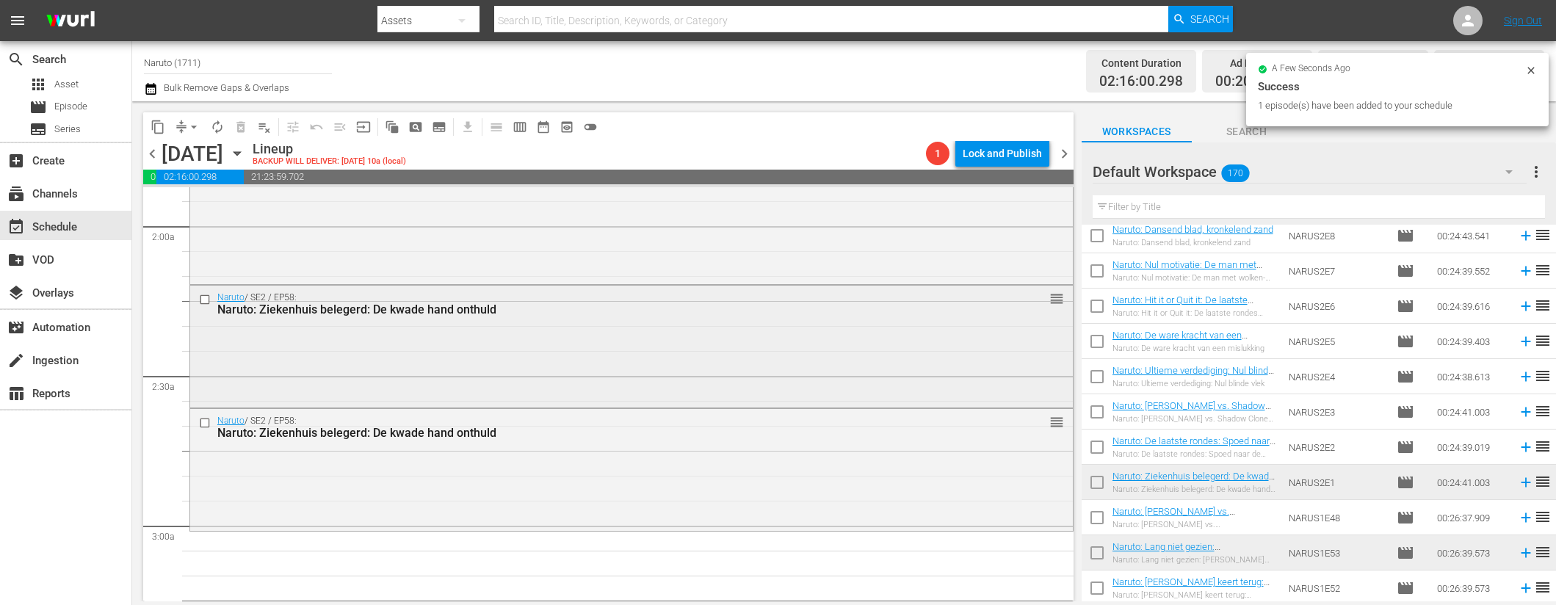
scroll to position [560, 0]
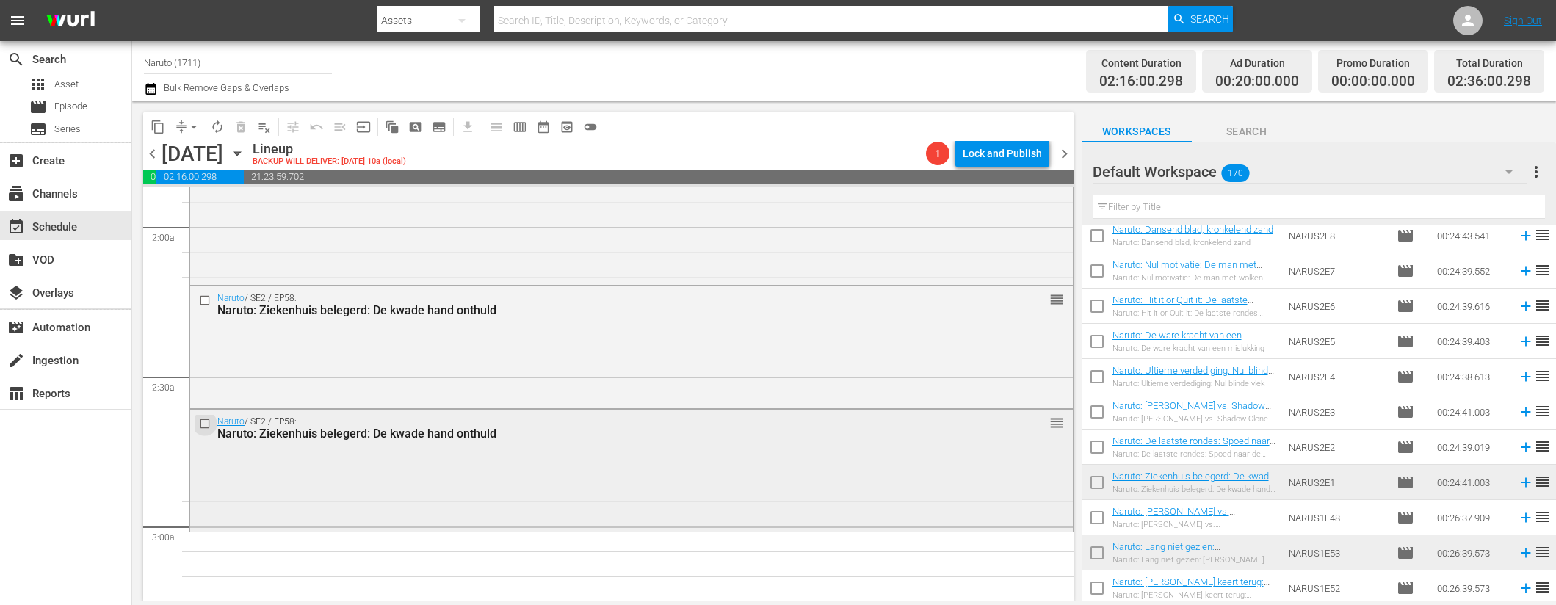
click at [207, 424] on input "checkbox" at bounding box center [206, 423] width 15 height 12
click at [241, 123] on span "delete_forever_outlined" at bounding box center [241, 127] width 15 height 15
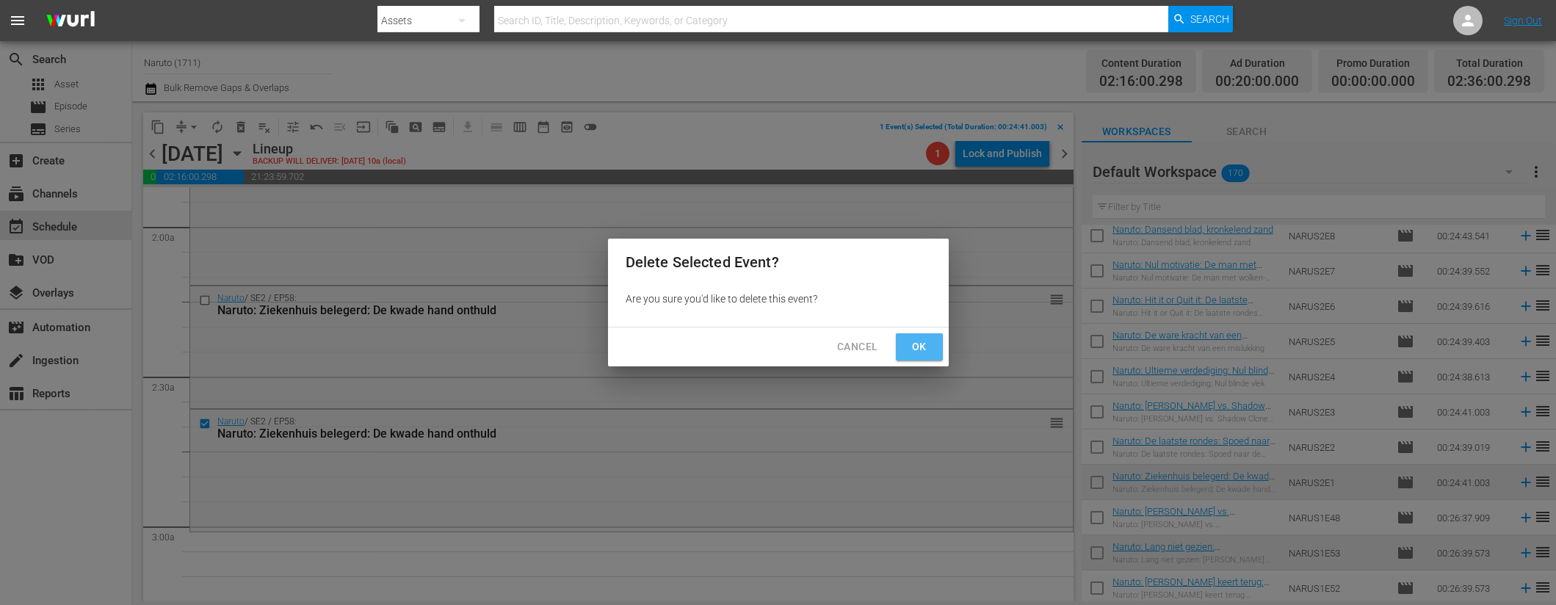
click at [916, 347] on span "Ok" at bounding box center [920, 347] width 24 height 18
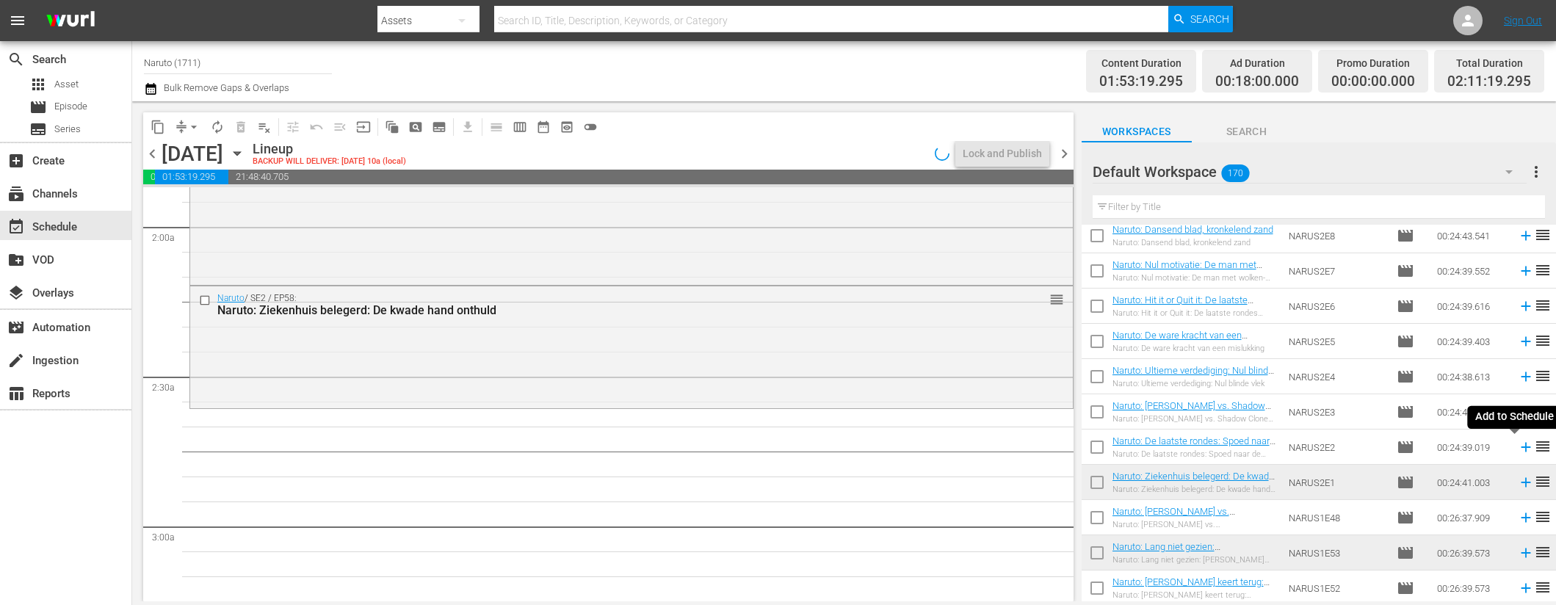
click at [1518, 444] on icon at bounding box center [1526, 447] width 16 height 16
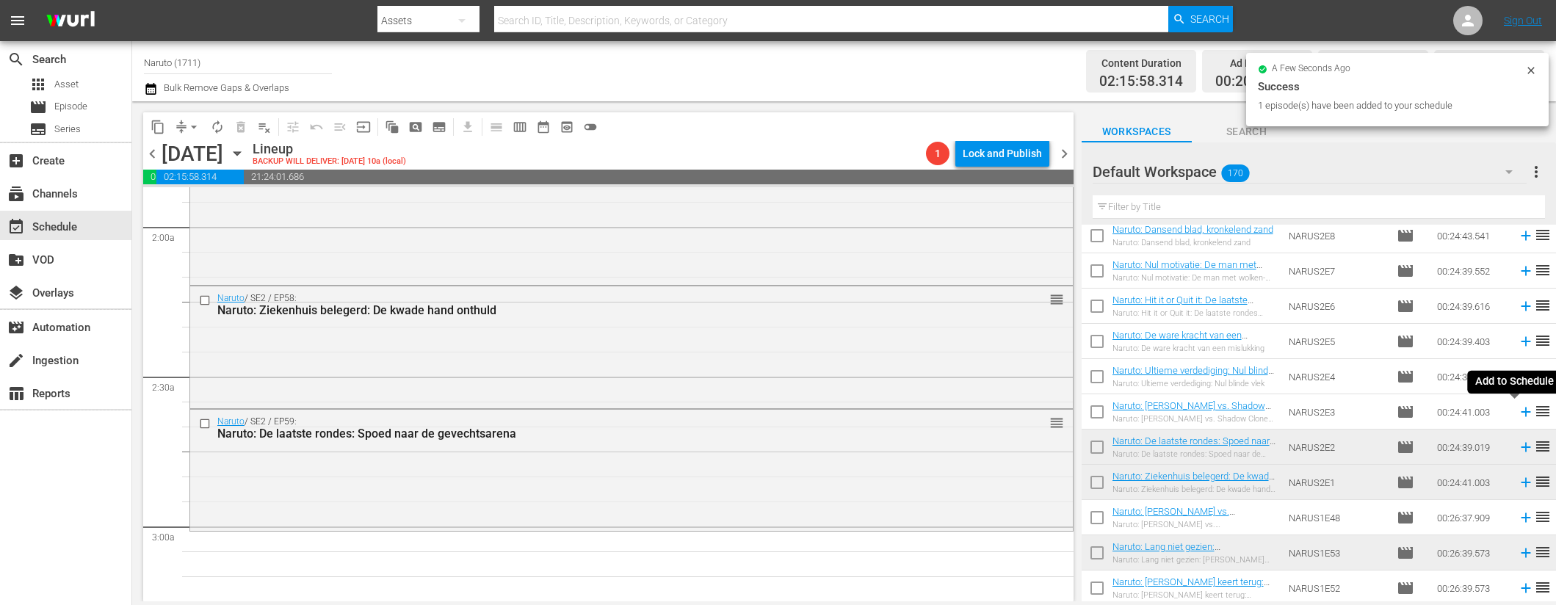
click at [1518, 408] on icon at bounding box center [1526, 412] width 16 height 16
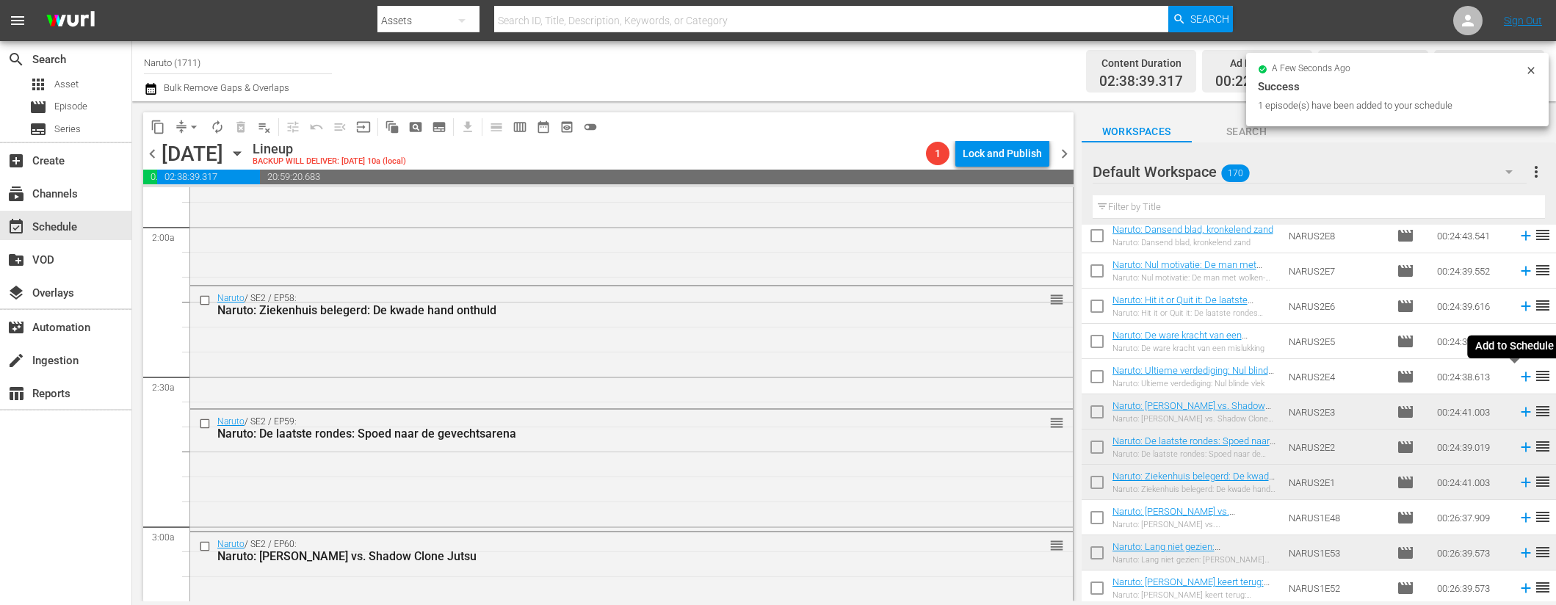
click at [1518, 372] on icon at bounding box center [1526, 377] width 16 height 16
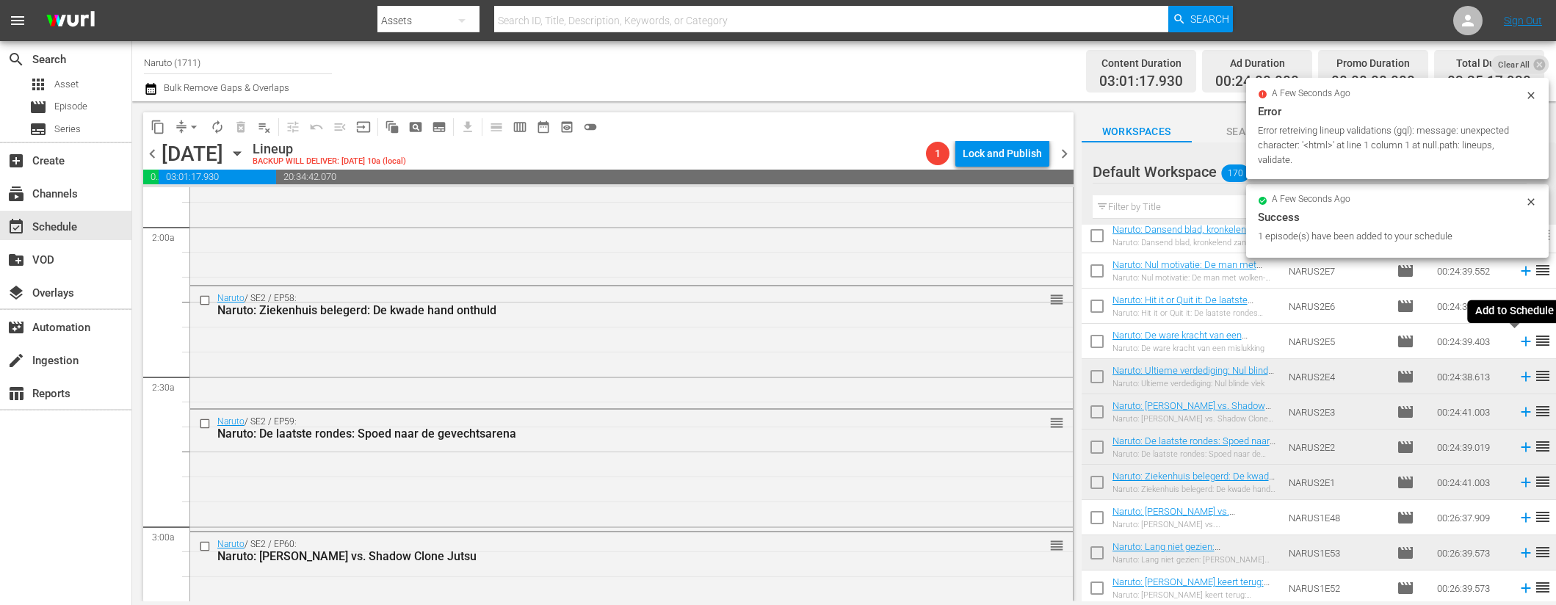
click at [1518, 340] on icon at bounding box center [1526, 341] width 16 height 16
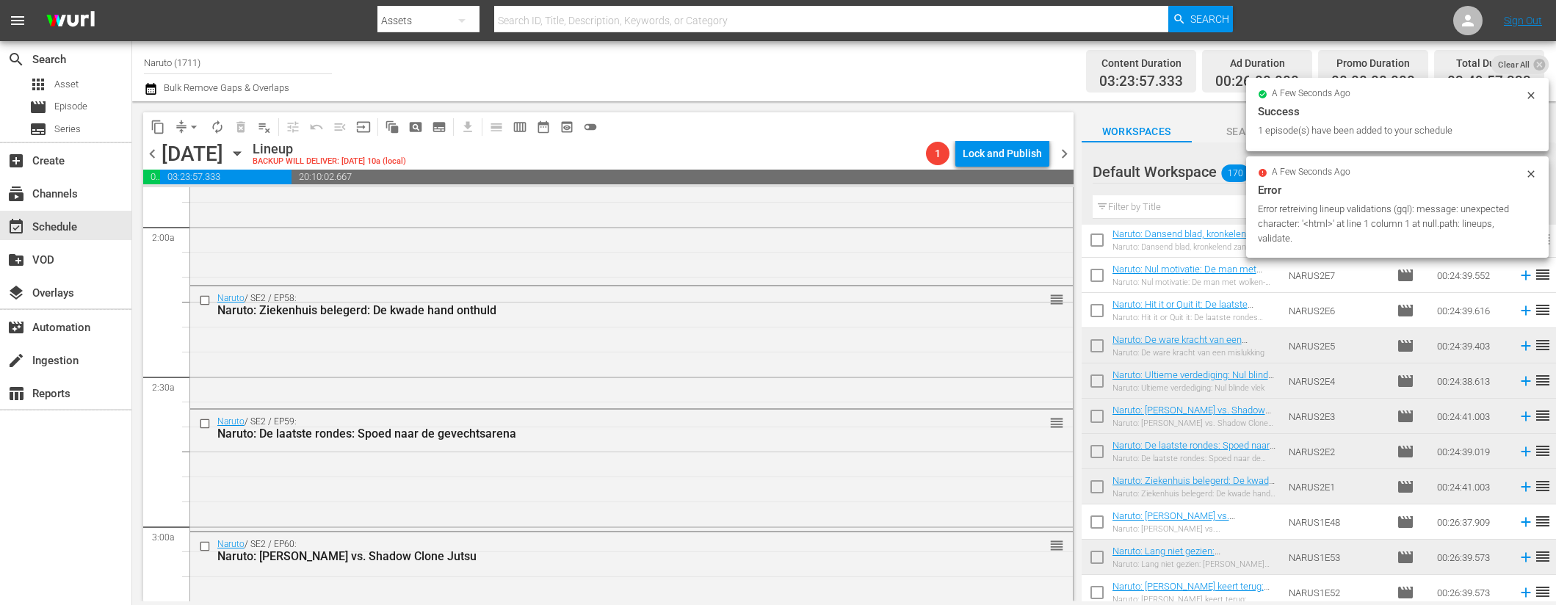
scroll to position [3739, 0]
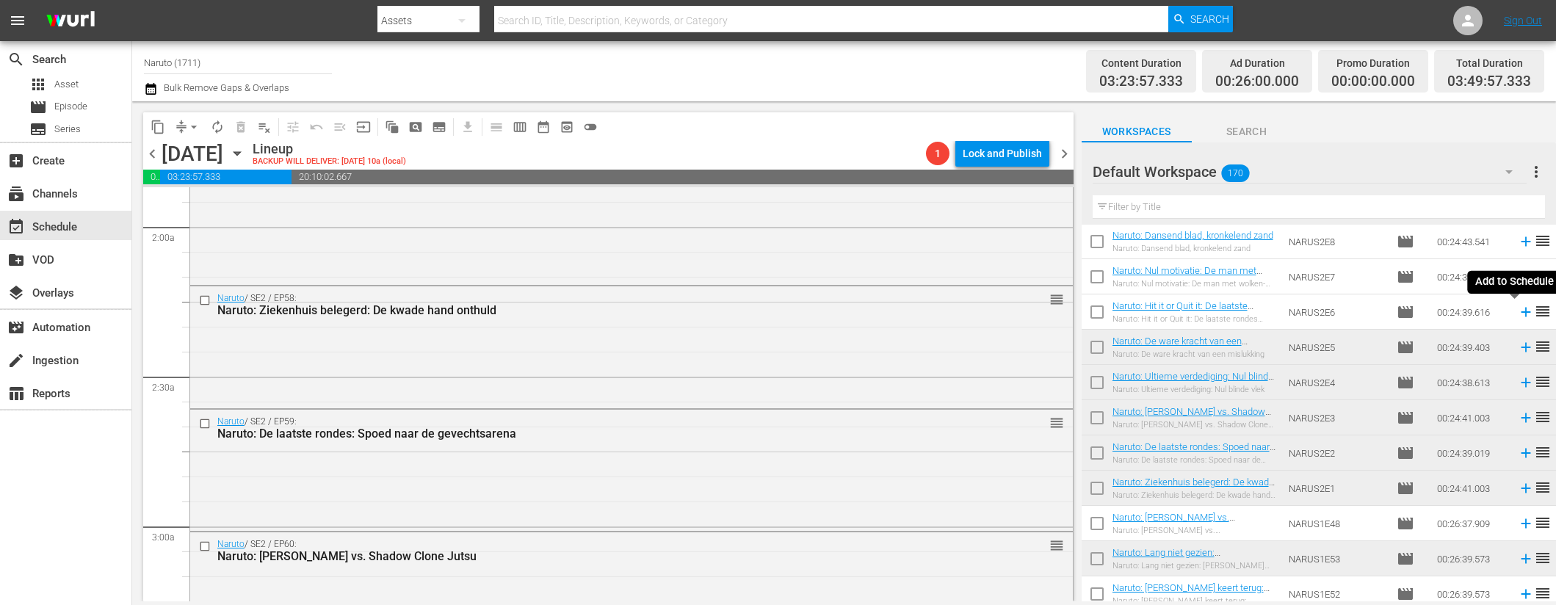
click at [1521, 311] on icon at bounding box center [1526, 313] width 10 height 10
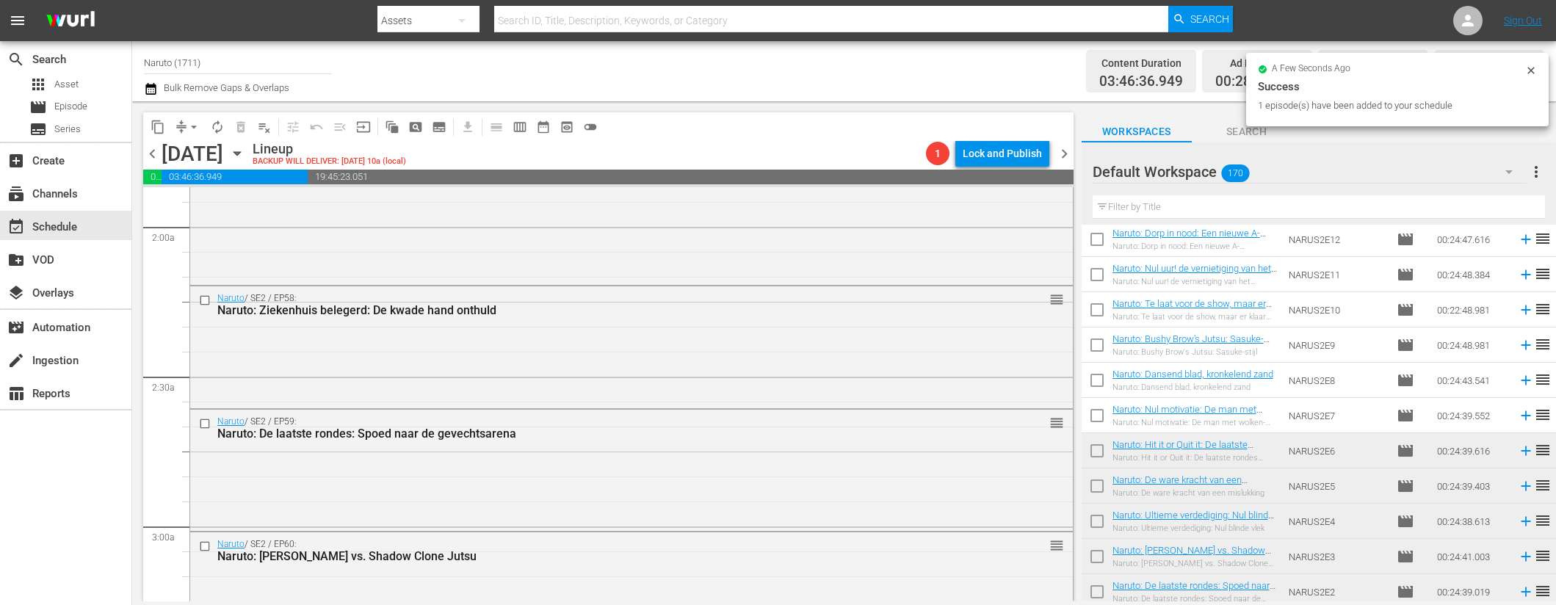
scroll to position [3597, 0]
click at [1534, 419] on span "reorder" at bounding box center [1543, 418] width 18 height 18
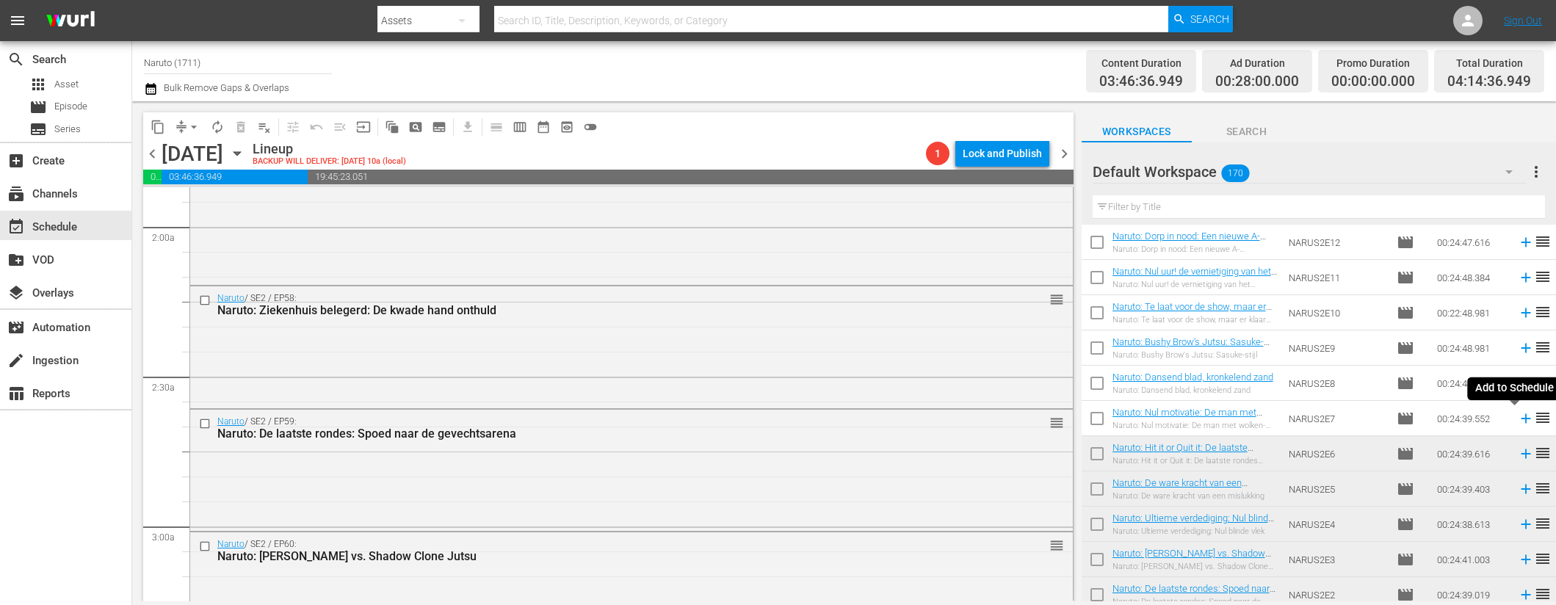
click at [1521, 419] on icon at bounding box center [1526, 419] width 10 height 10
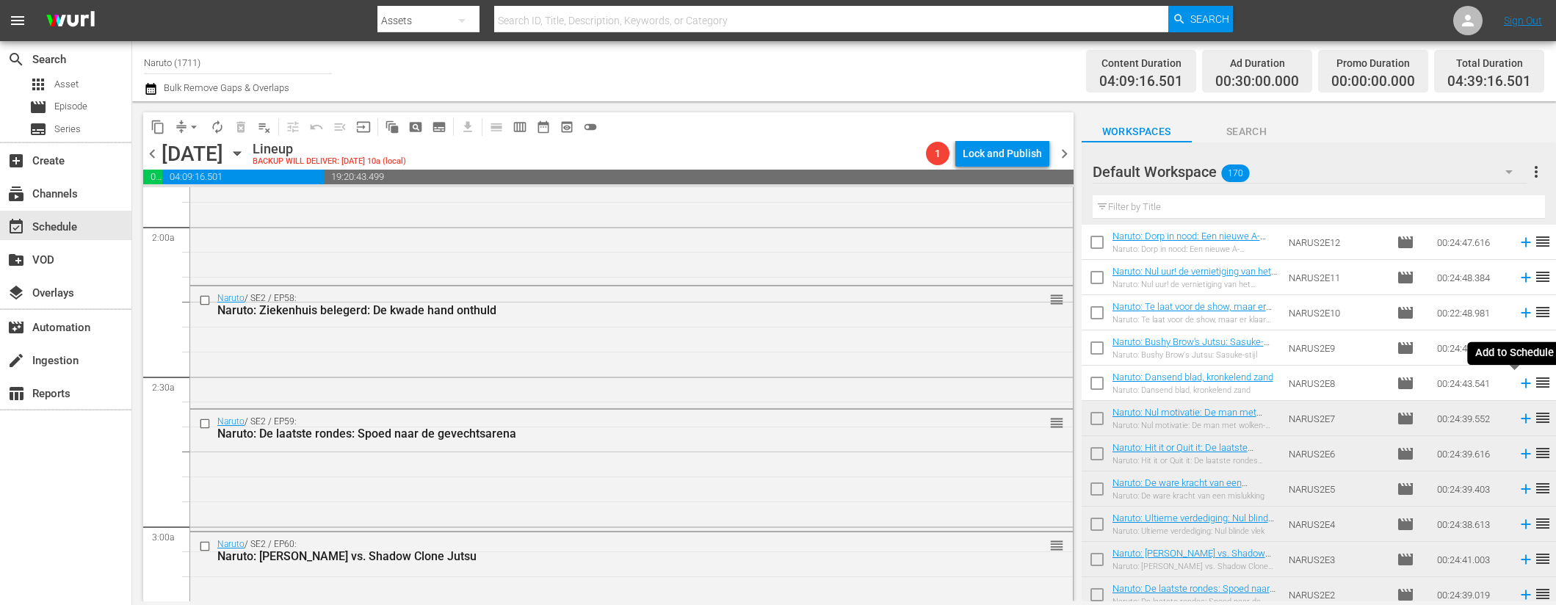
click at [1521, 383] on icon at bounding box center [1526, 384] width 10 height 10
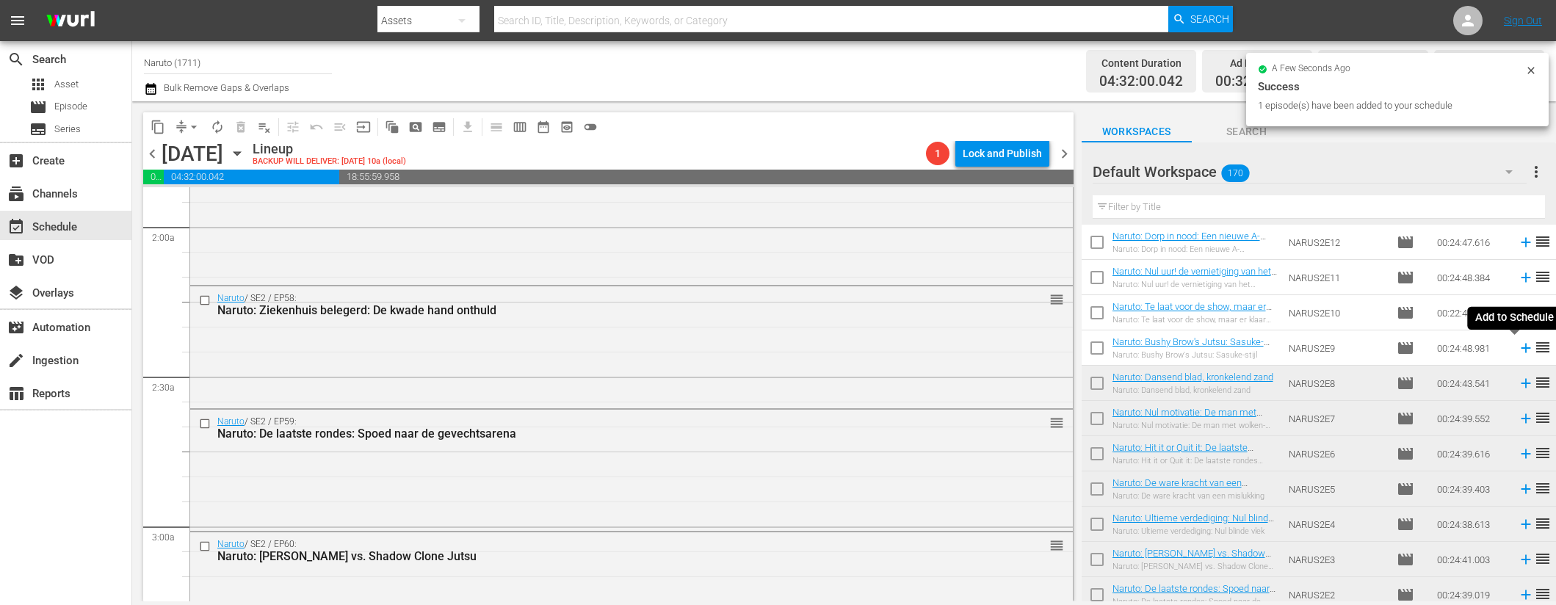
click at [1518, 347] on icon at bounding box center [1526, 348] width 16 height 16
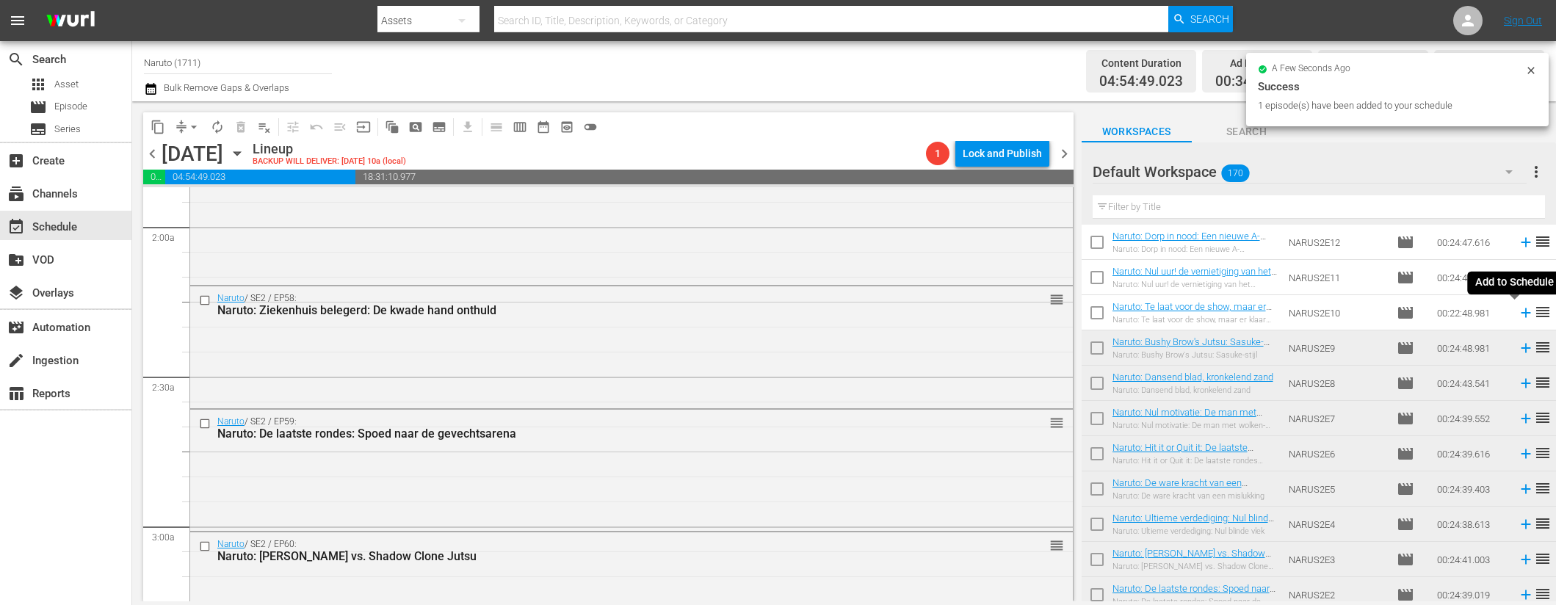
click at [1521, 312] on icon at bounding box center [1526, 313] width 10 height 10
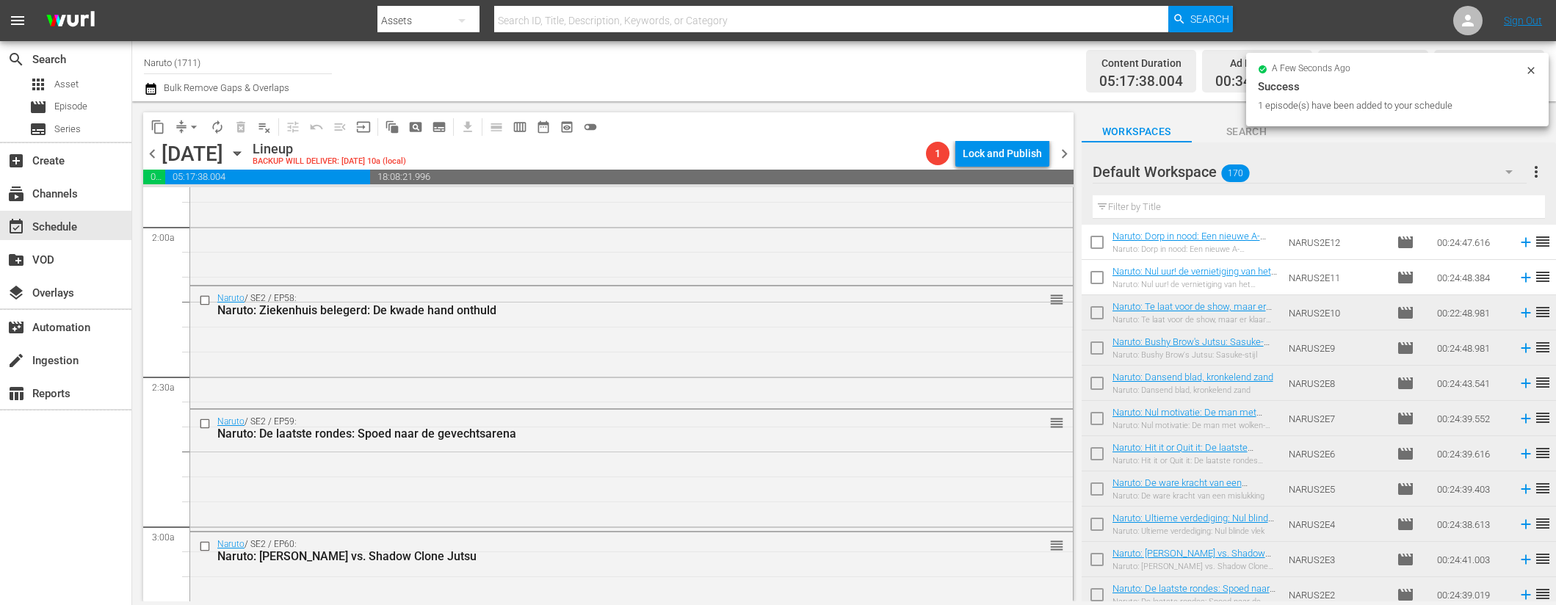
scroll to position [3376, 0]
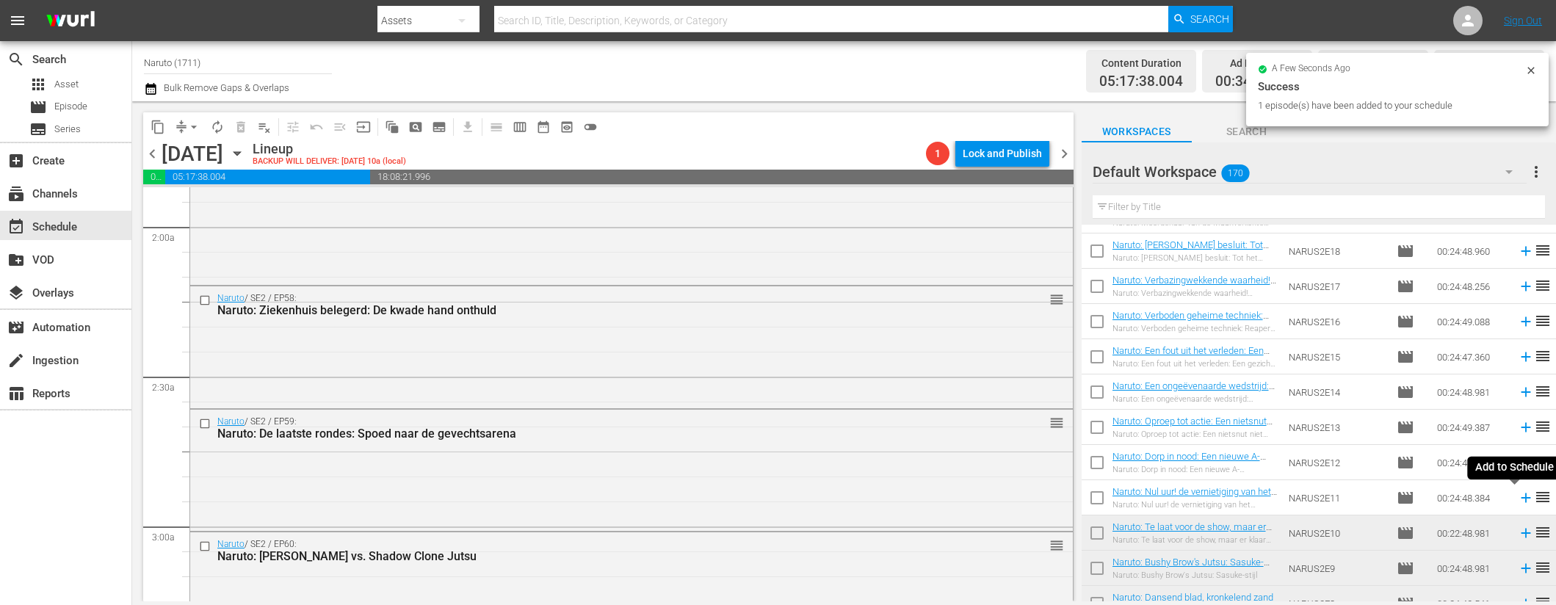
click at [1521, 494] on icon at bounding box center [1526, 499] width 10 height 10
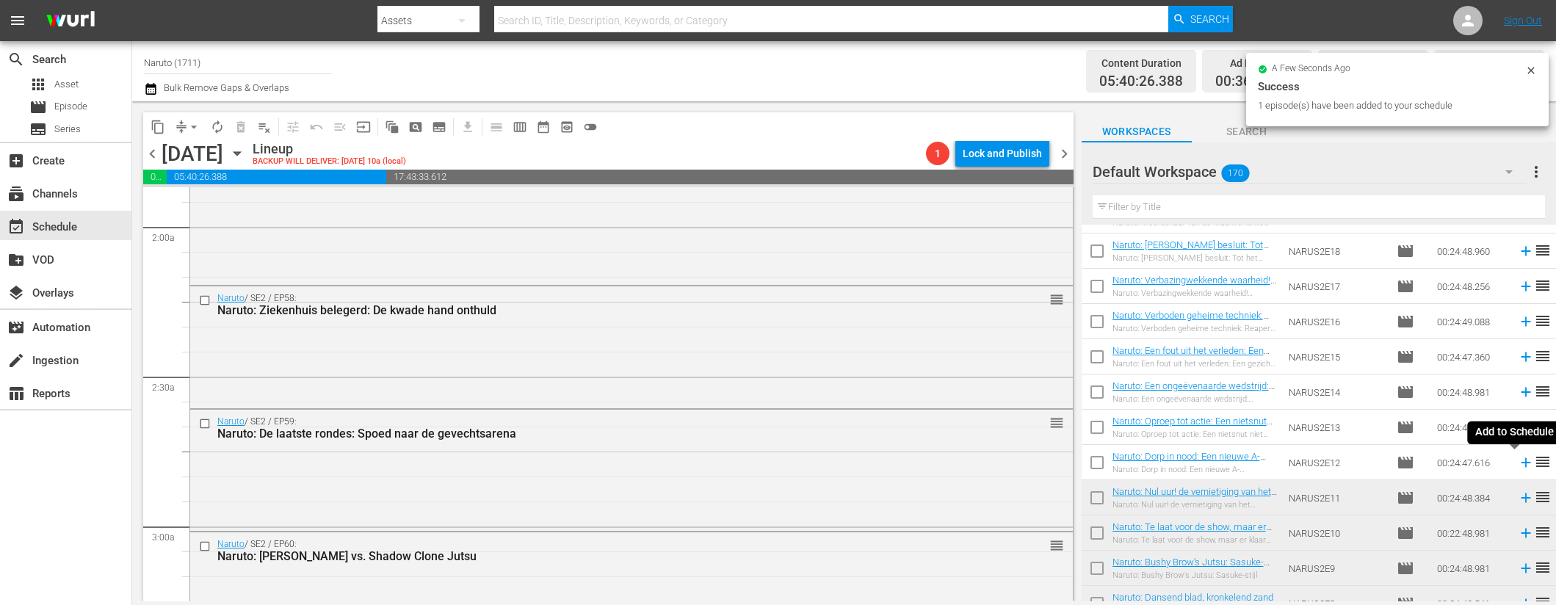
click at [1518, 460] on icon at bounding box center [1526, 463] width 16 height 16
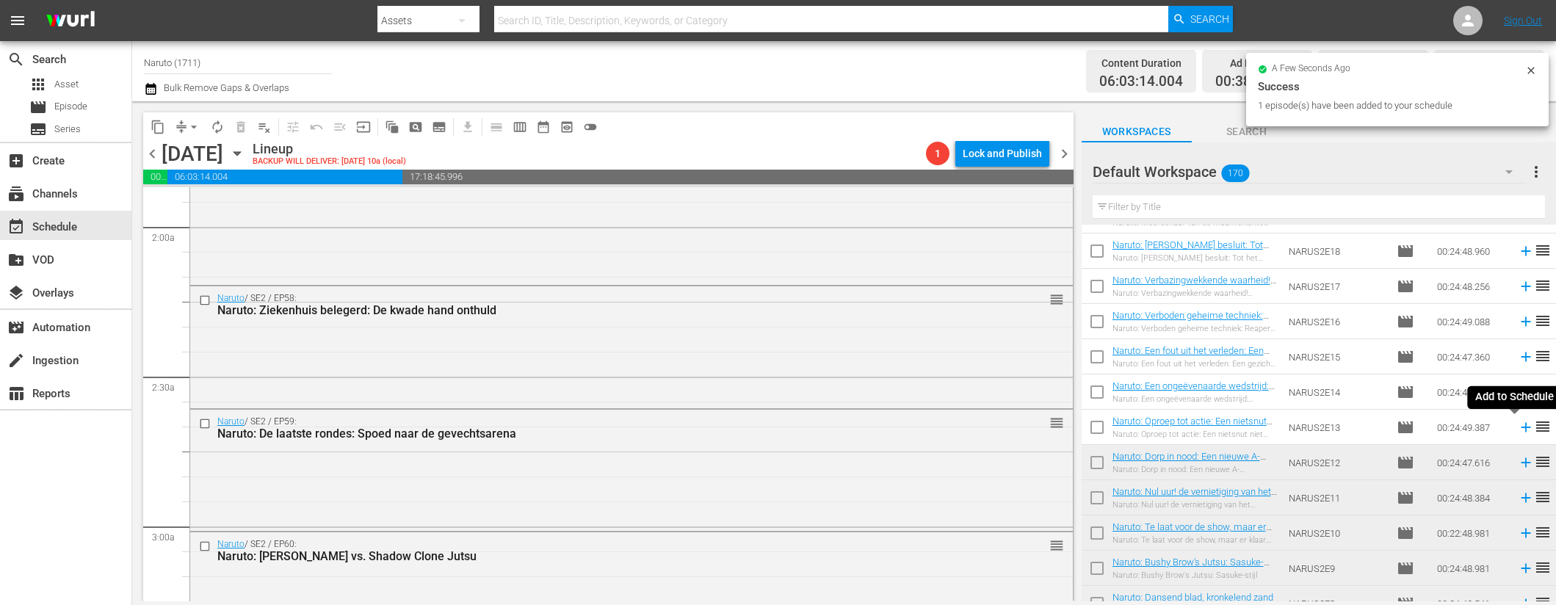
click at [1521, 426] on icon at bounding box center [1526, 428] width 10 height 10
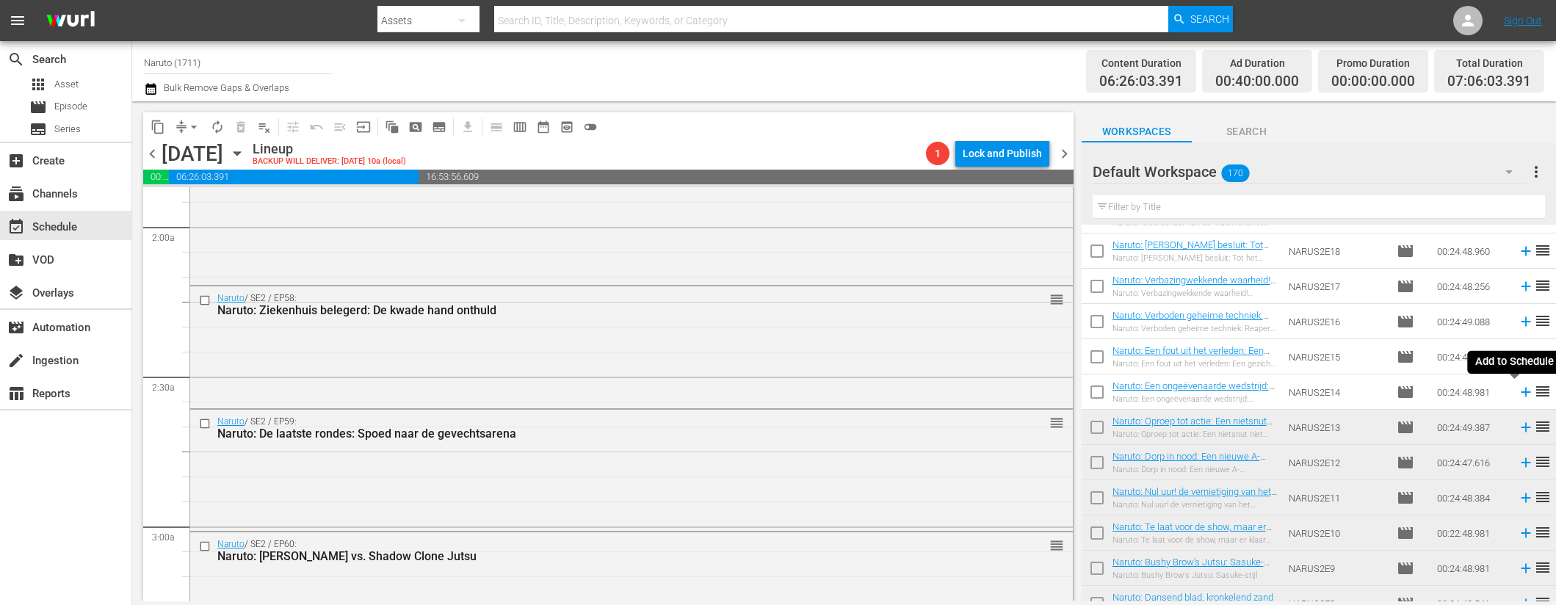
click at [1518, 389] on icon at bounding box center [1526, 392] width 16 height 16
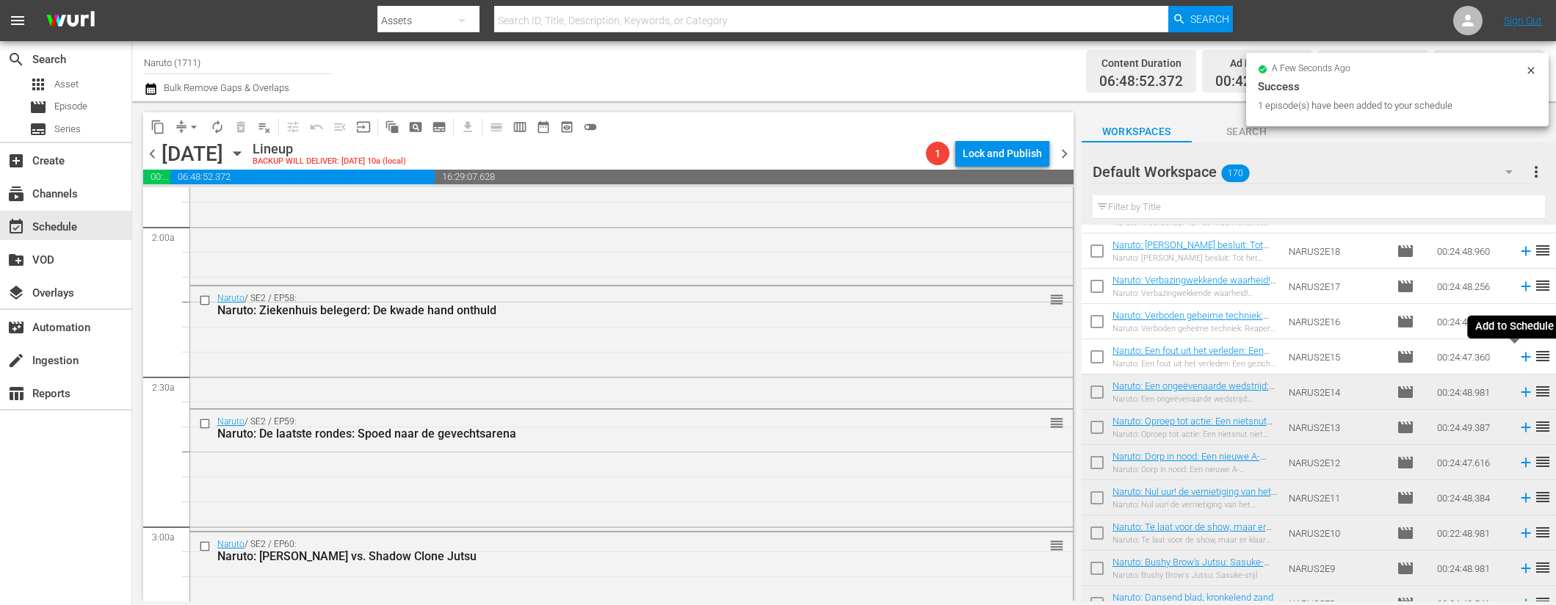
click at [1518, 360] on icon at bounding box center [1526, 357] width 16 height 16
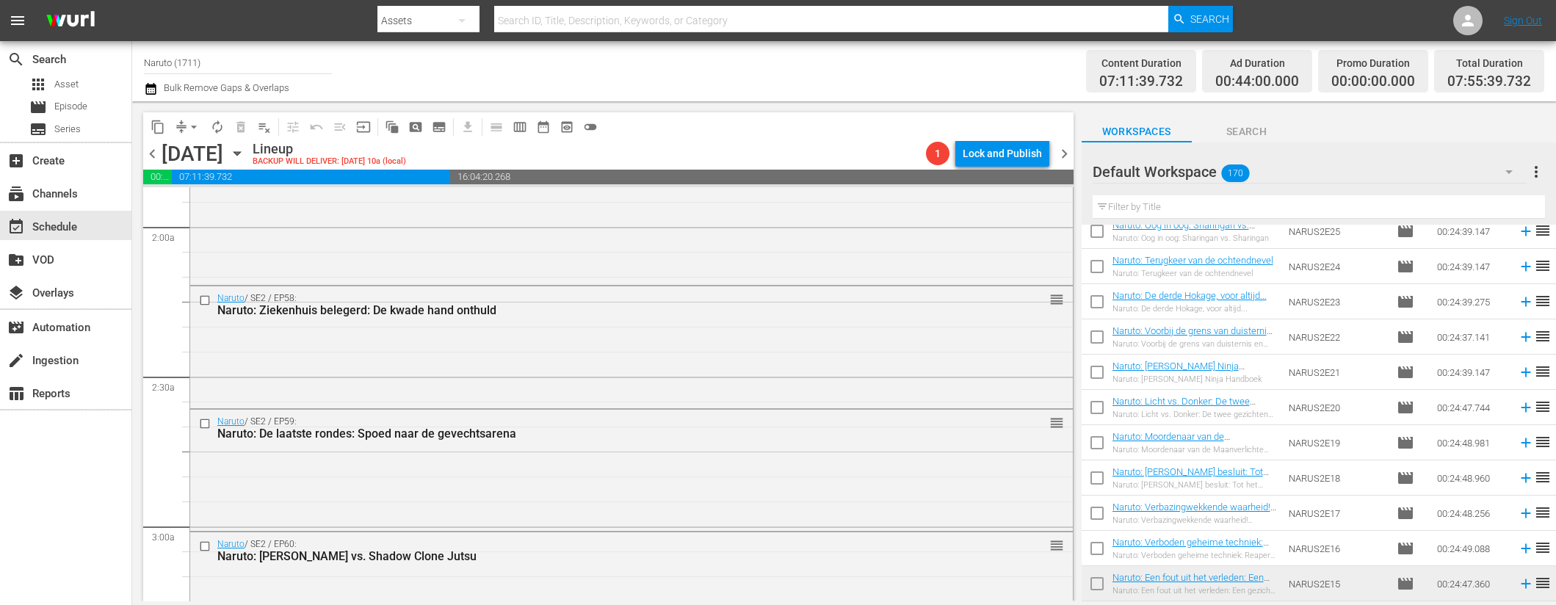
scroll to position [3169, 0]
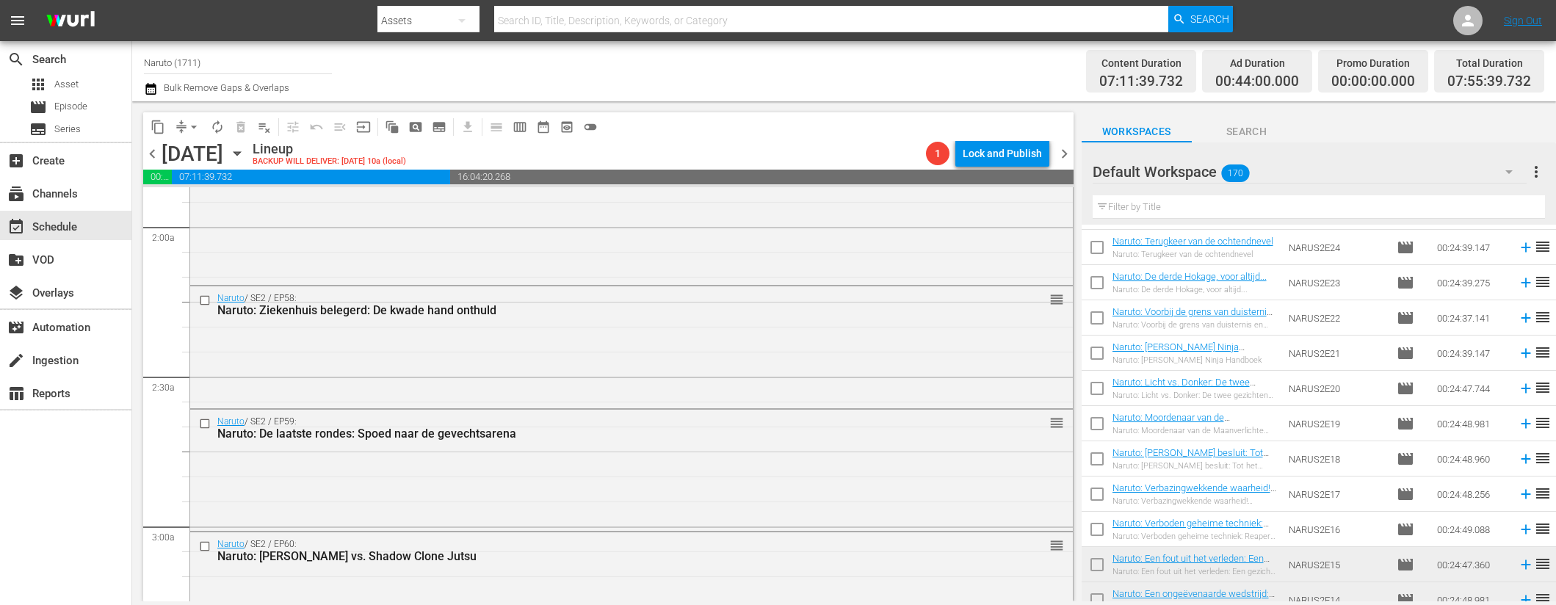
click at [1521, 528] on icon at bounding box center [1526, 530] width 10 height 10
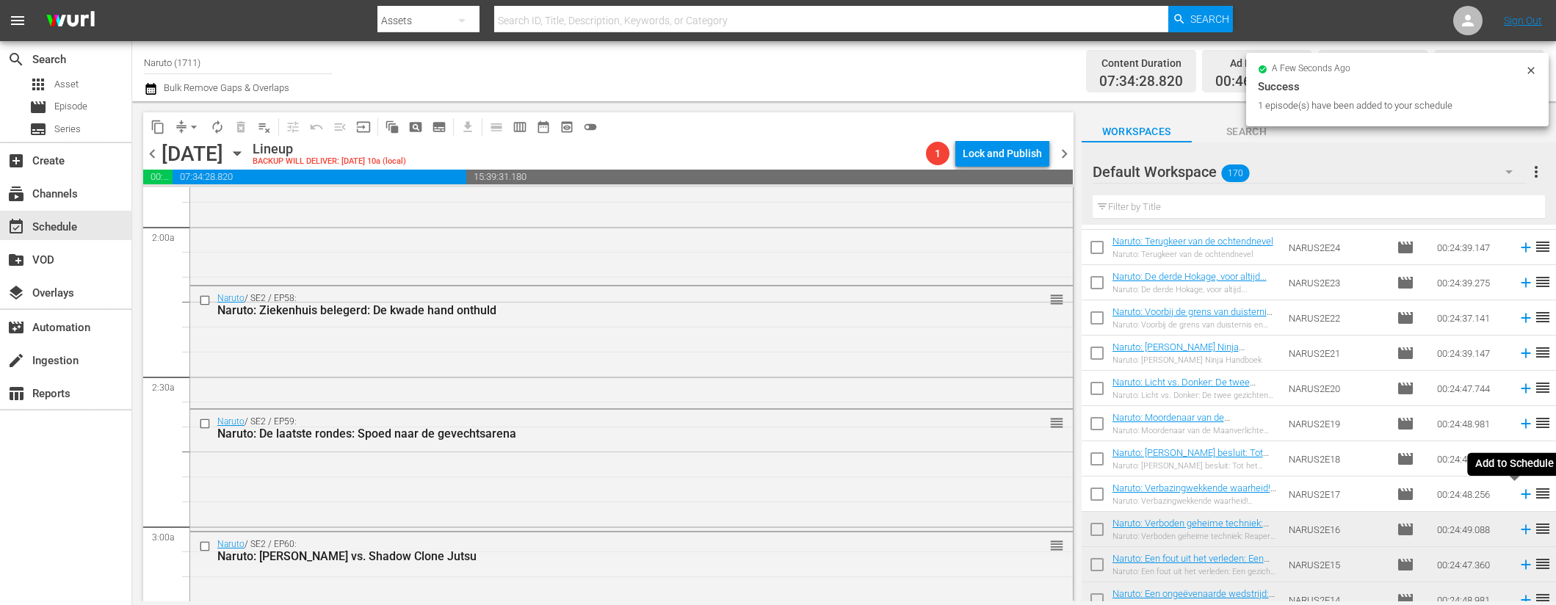
click at [1521, 494] on icon at bounding box center [1526, 495] width 10 height 10
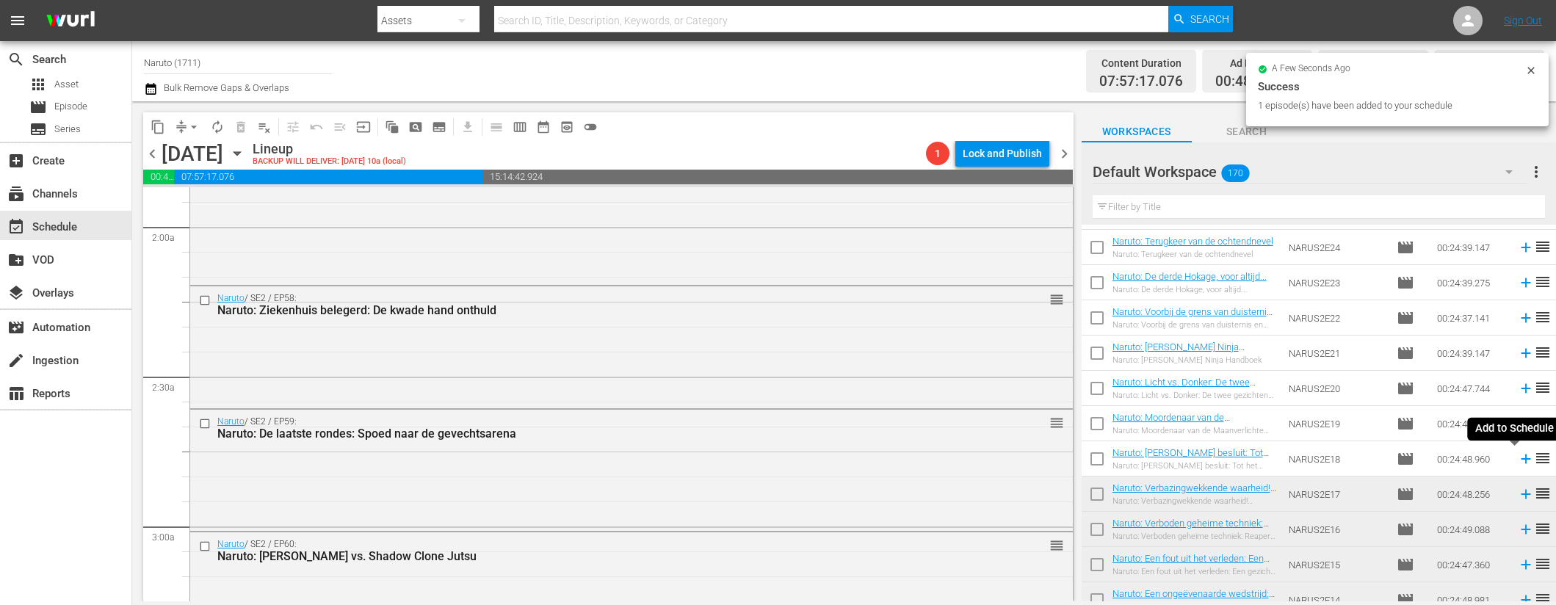
click at [1521, 458] on icon at bounding box center [1526, 460] width 10 height 10
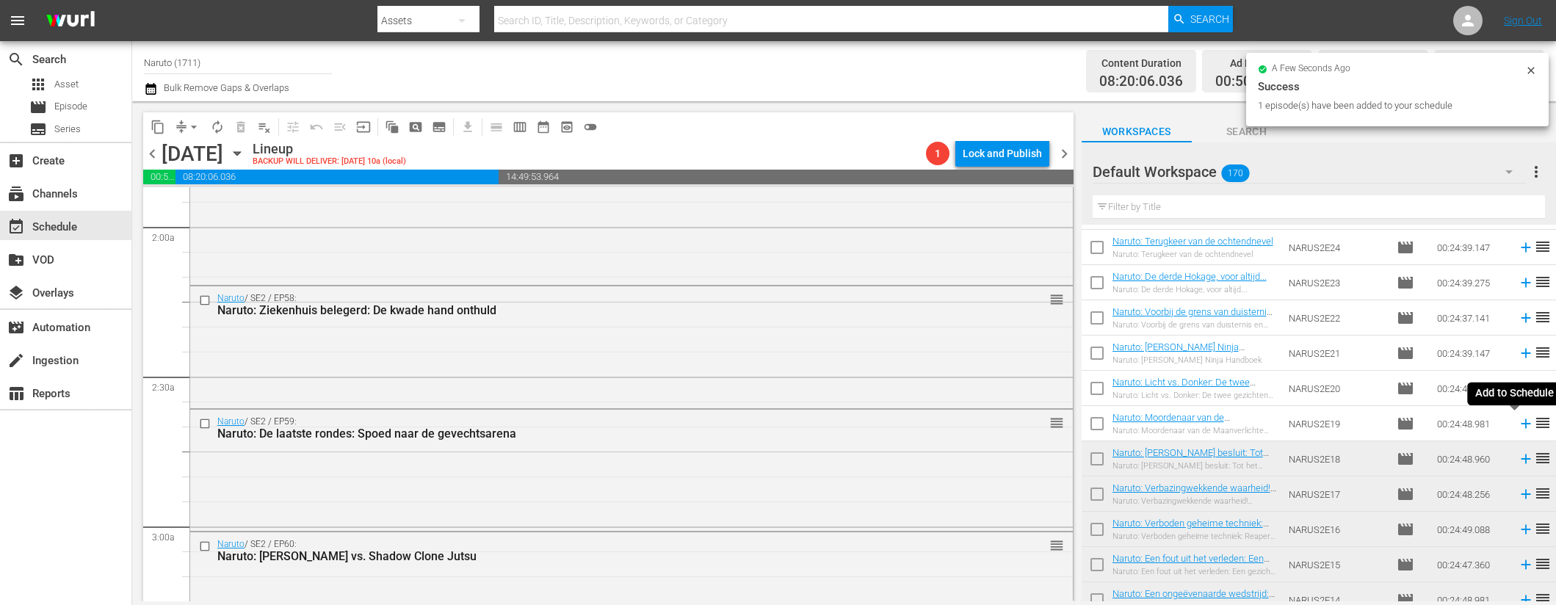
click at [1521, 421] on icon at bounding box center [1526, 424] width 10 height 10
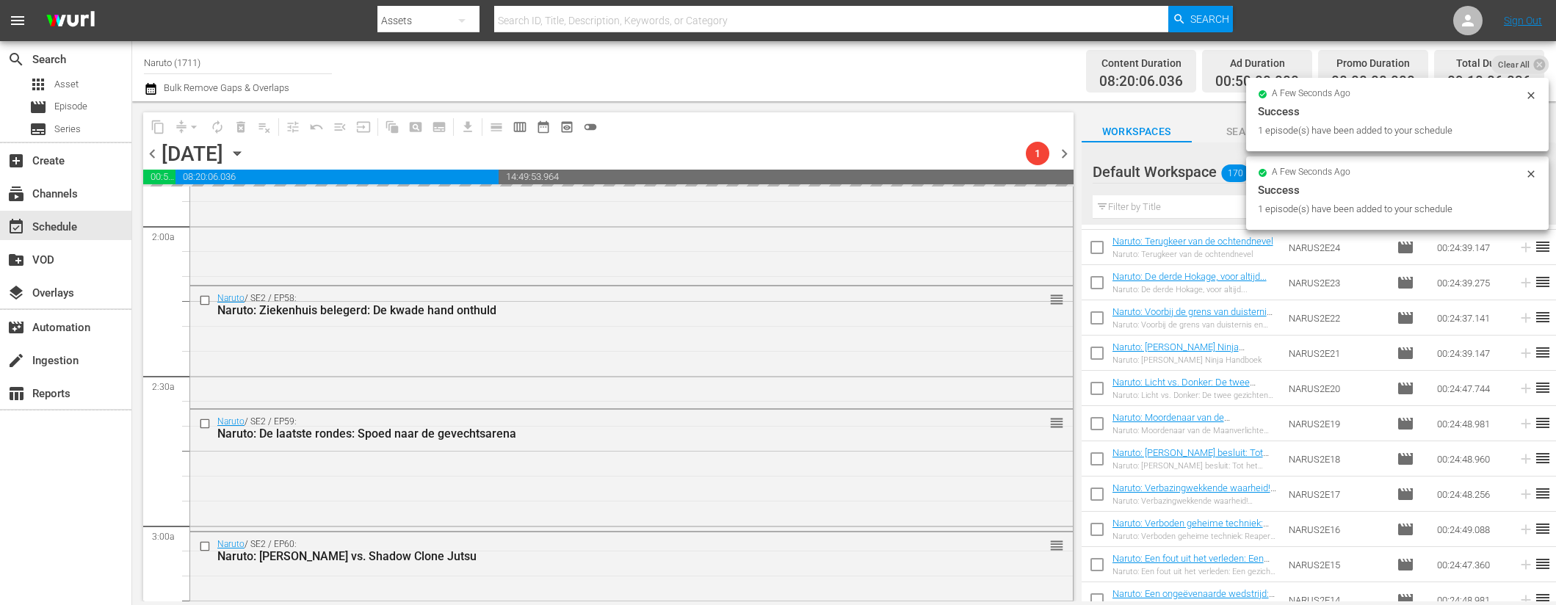
scroll to position [3116, 0]
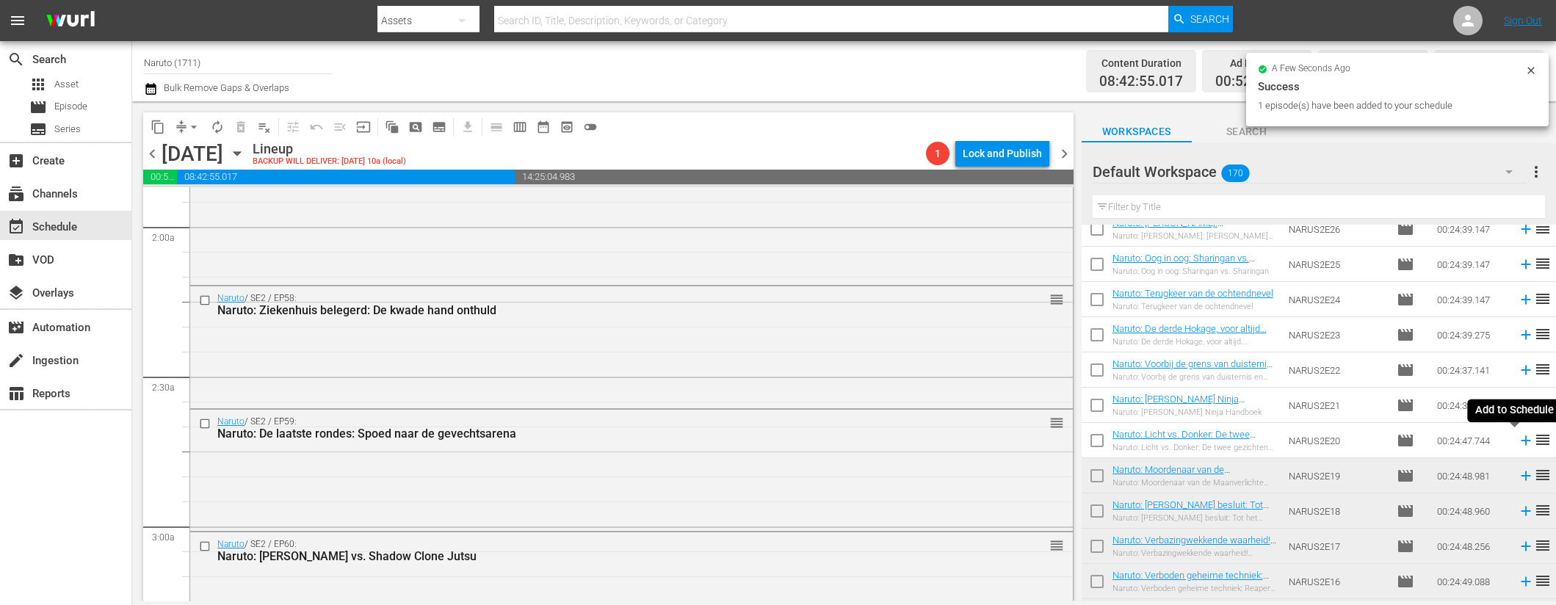
click at [1518, 438] on icon at bounding box center [1526, 441] width 16 height 16
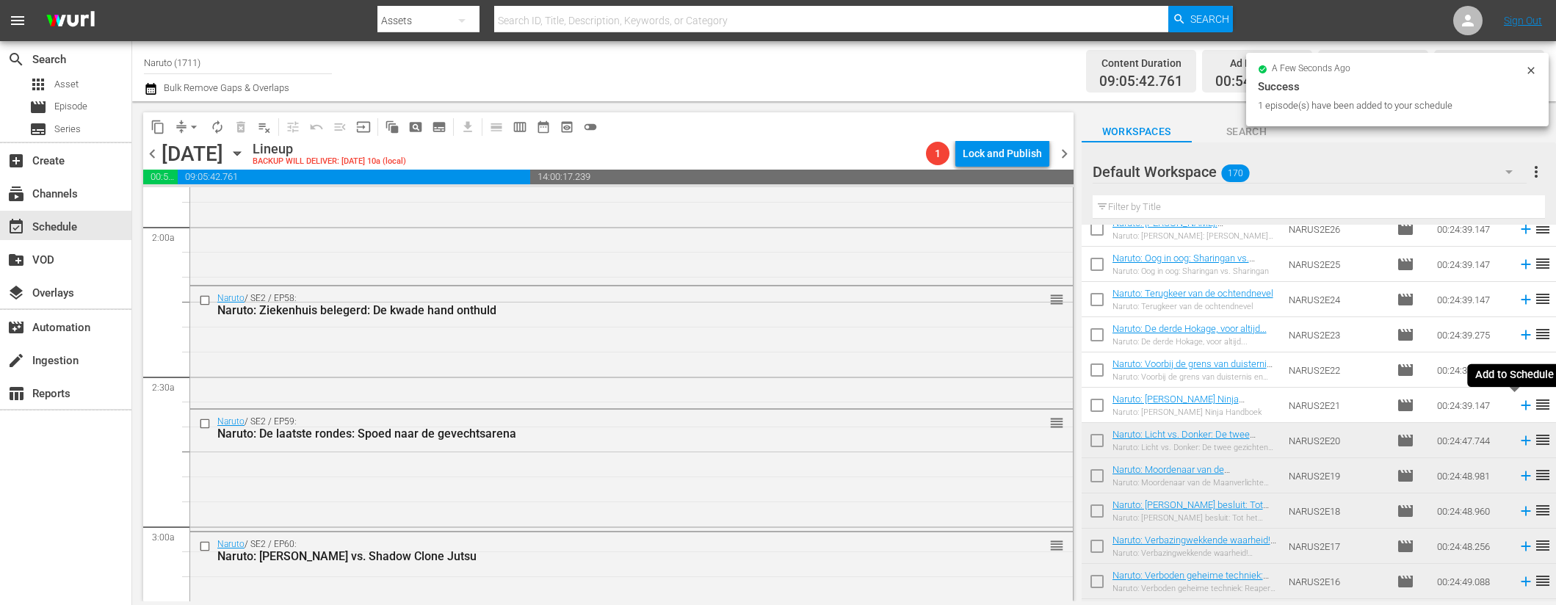
click at [1521, 403] on icon at bounding box center [1526, 406] width 10 height 10
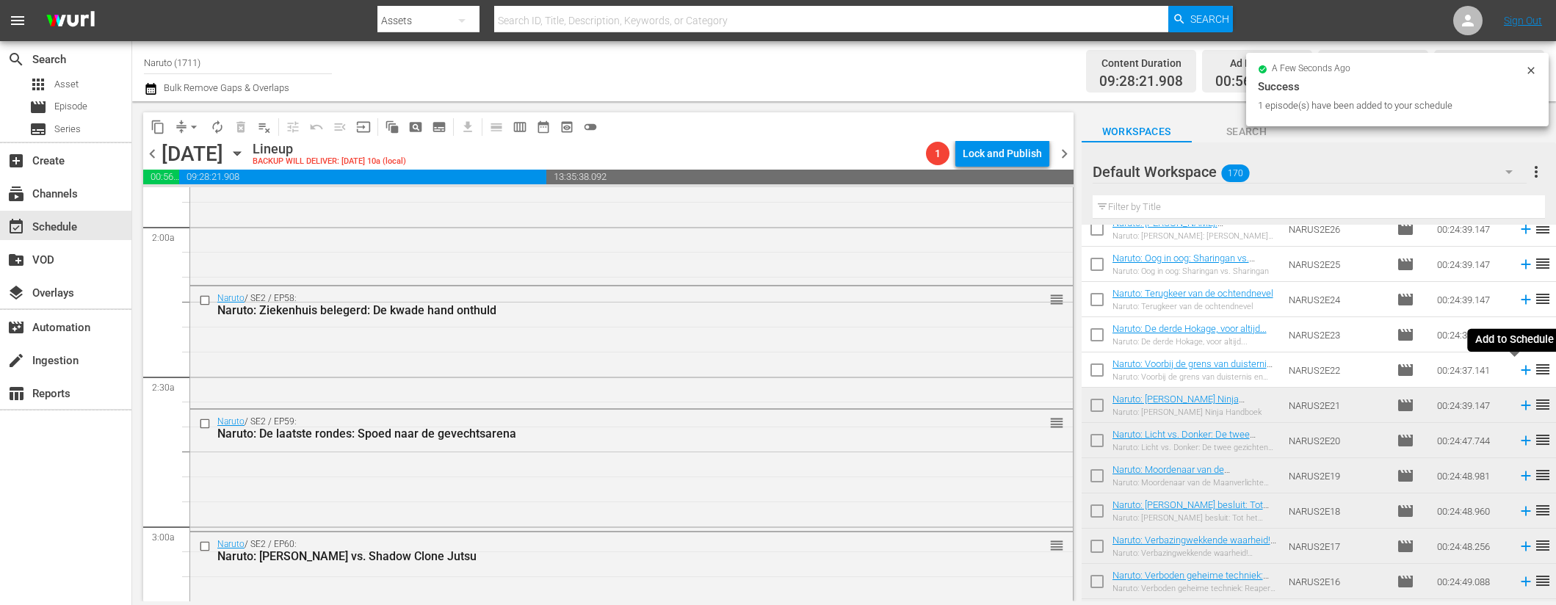
click at [1521, 367] on icon at bounding box center [1526, 371] width 10 height 10
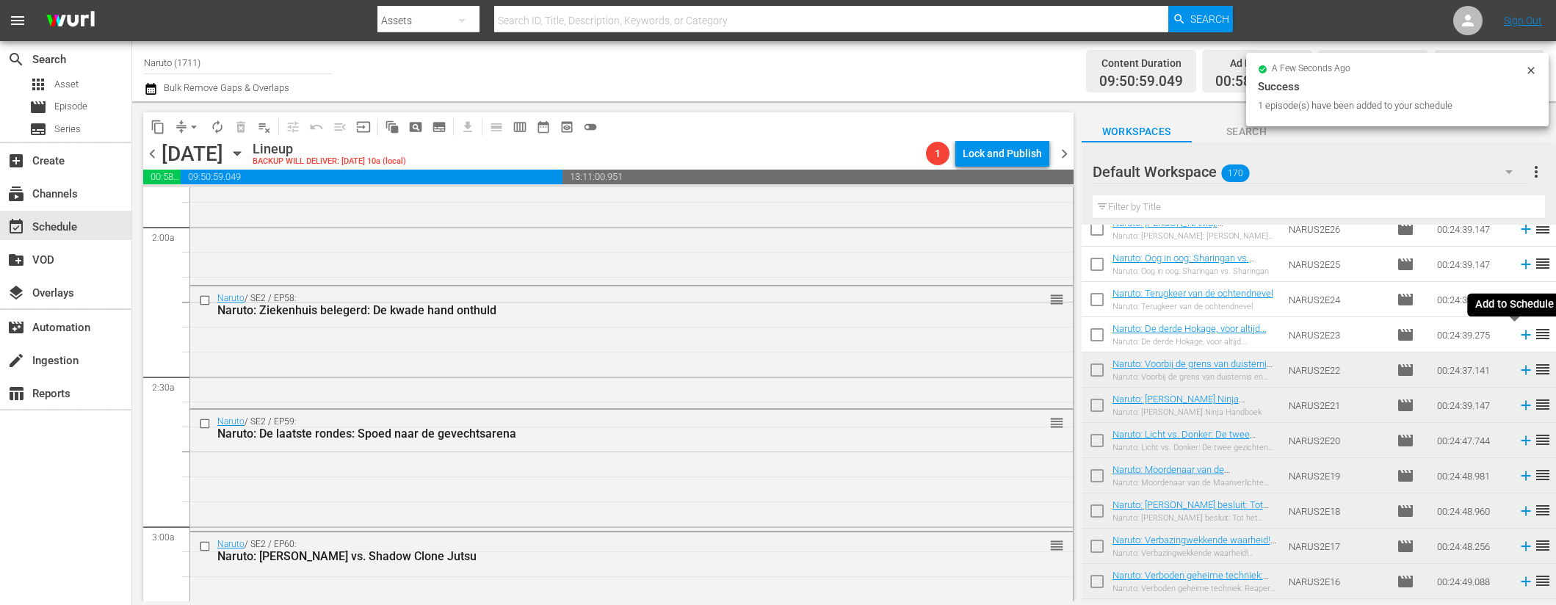
click at [1518, 333] on icon at bounding box center [1526, 335] width 16 height 16
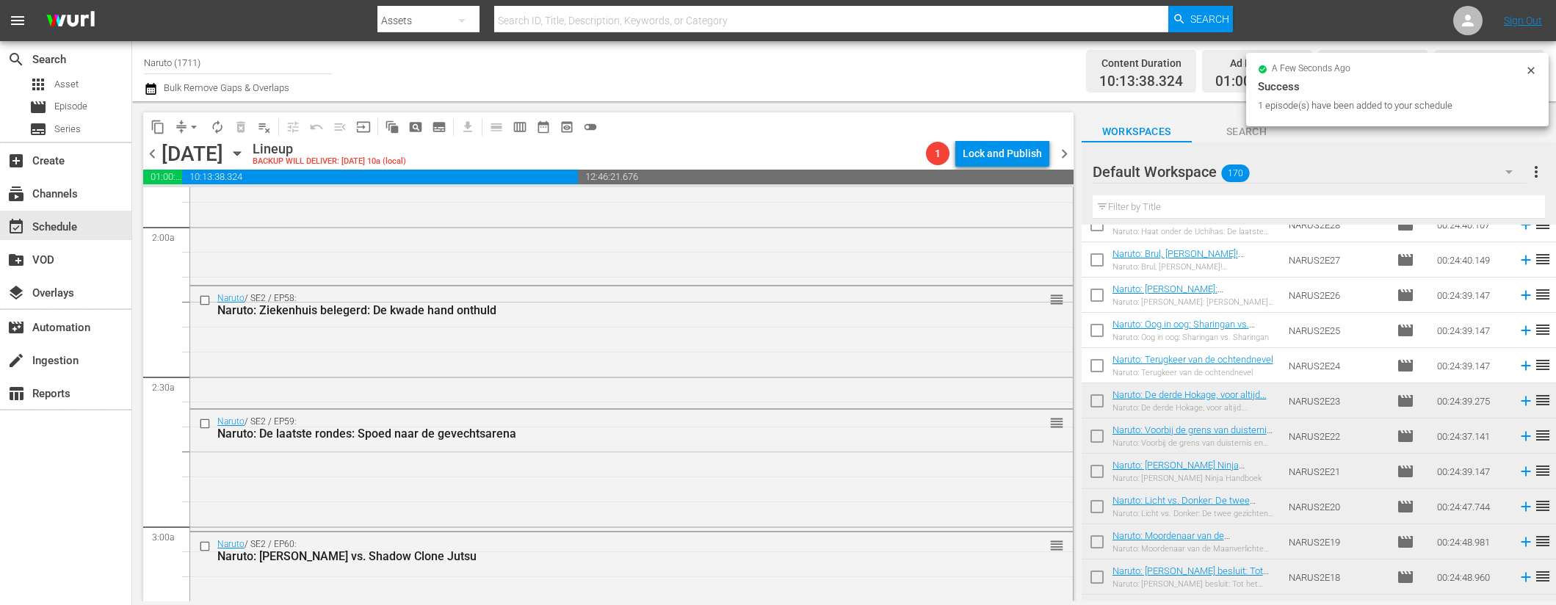
scroll to position [3031, 0]
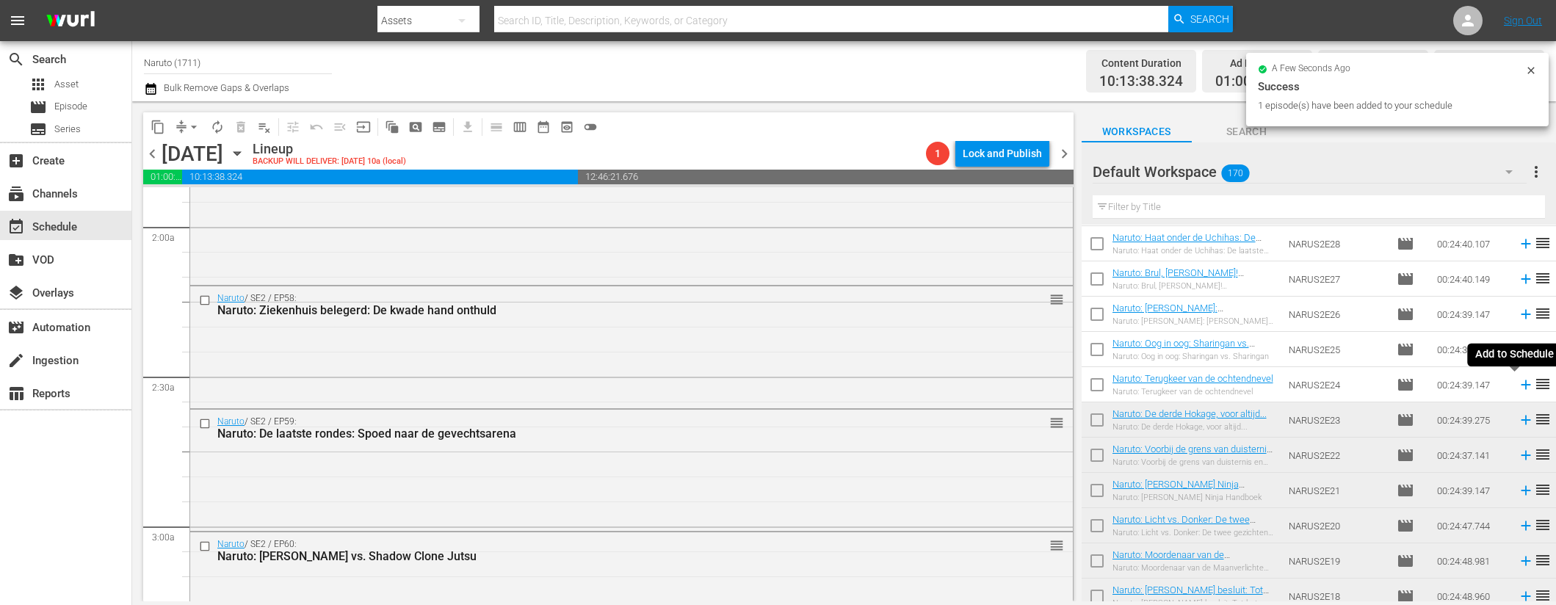
click at [1518, 377] on icon at bounding box center [1526, 385] width 16 height 16
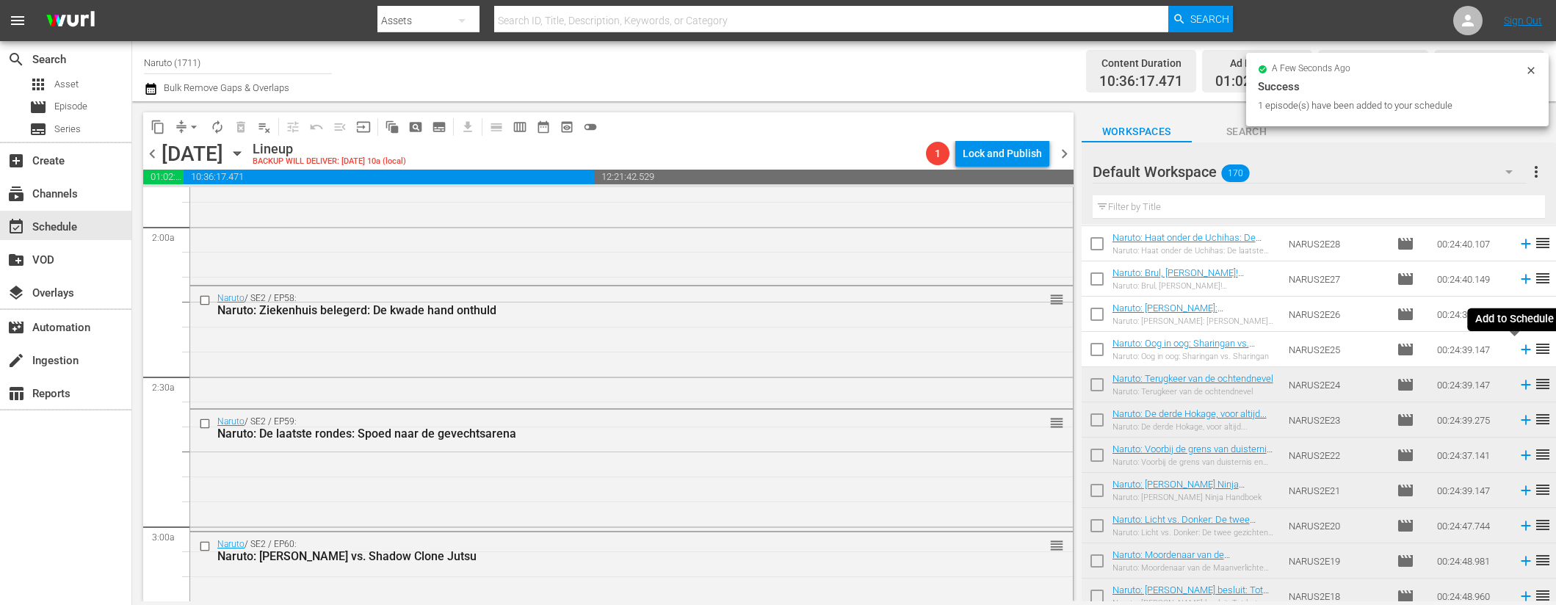
click at [1518, 347] on icon at bounding box center [1526, 350] width 16 height 16
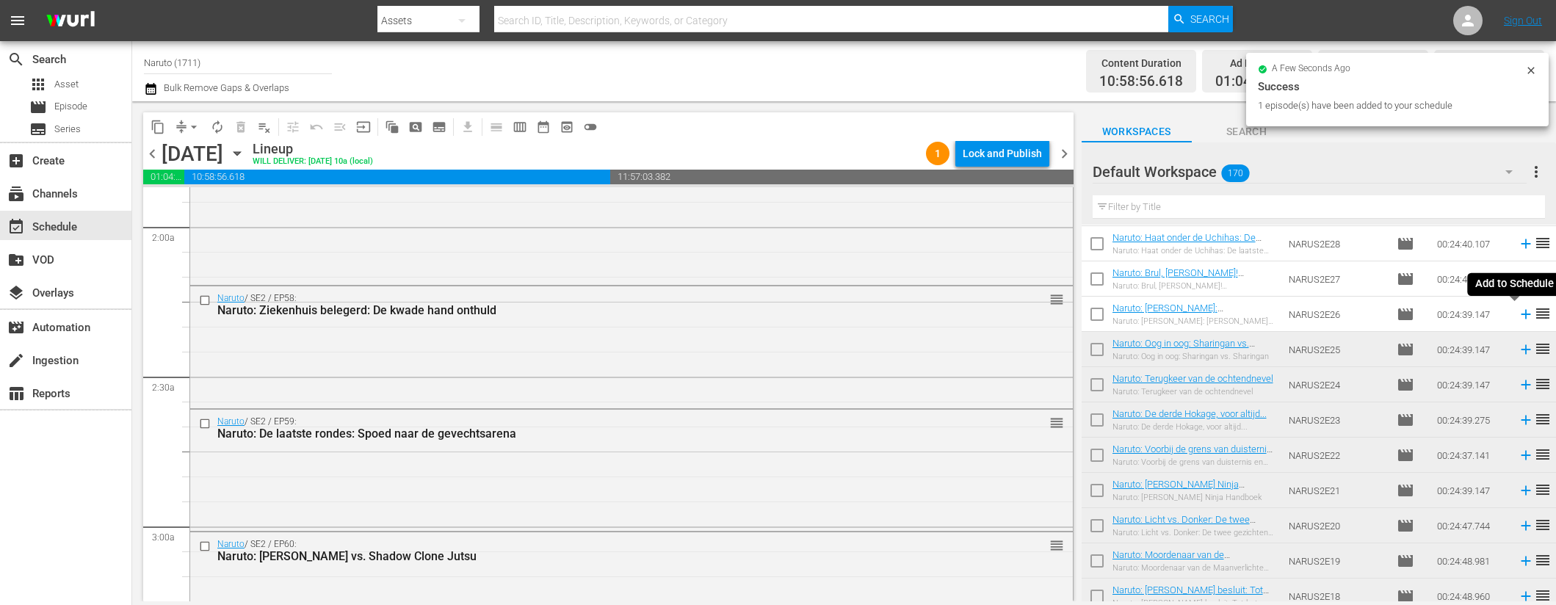
click at [1521, 314] on icon at bounding box center [1526, 315] width 10 height 10
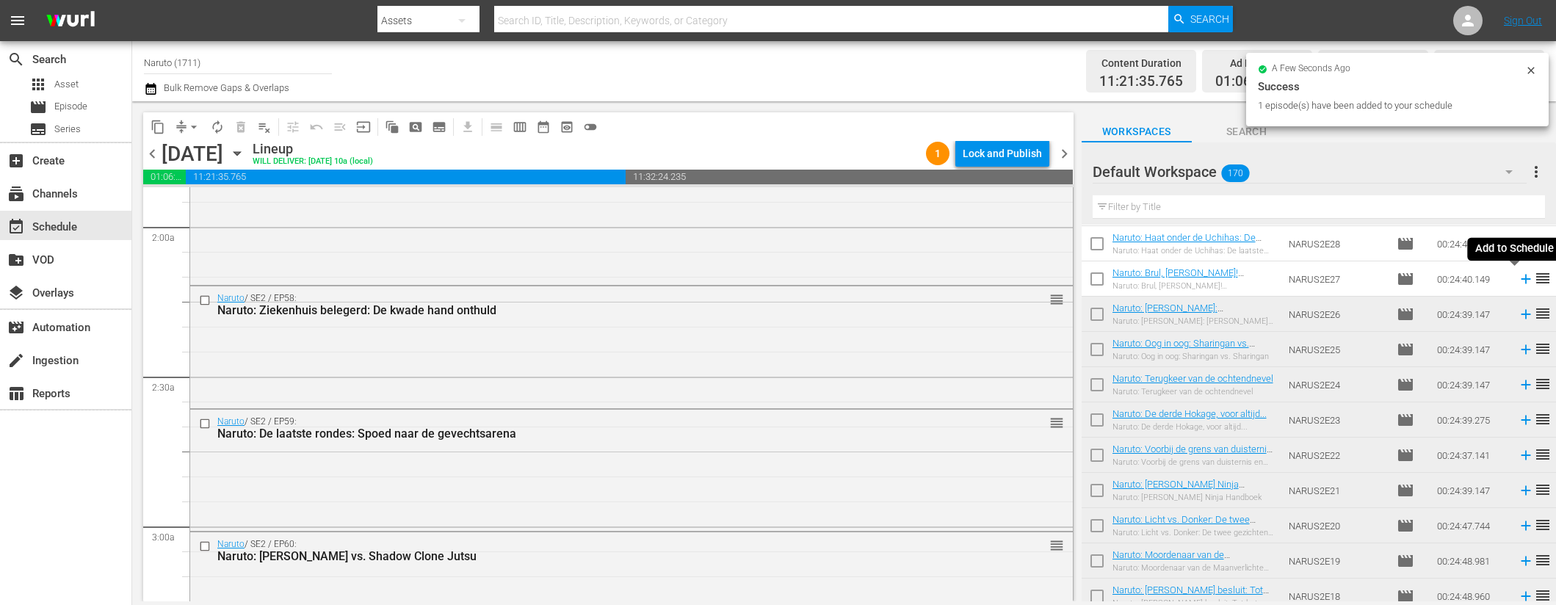
click at [1518, 277] on icon at bounding box center [1526, 279] width 16 height 16
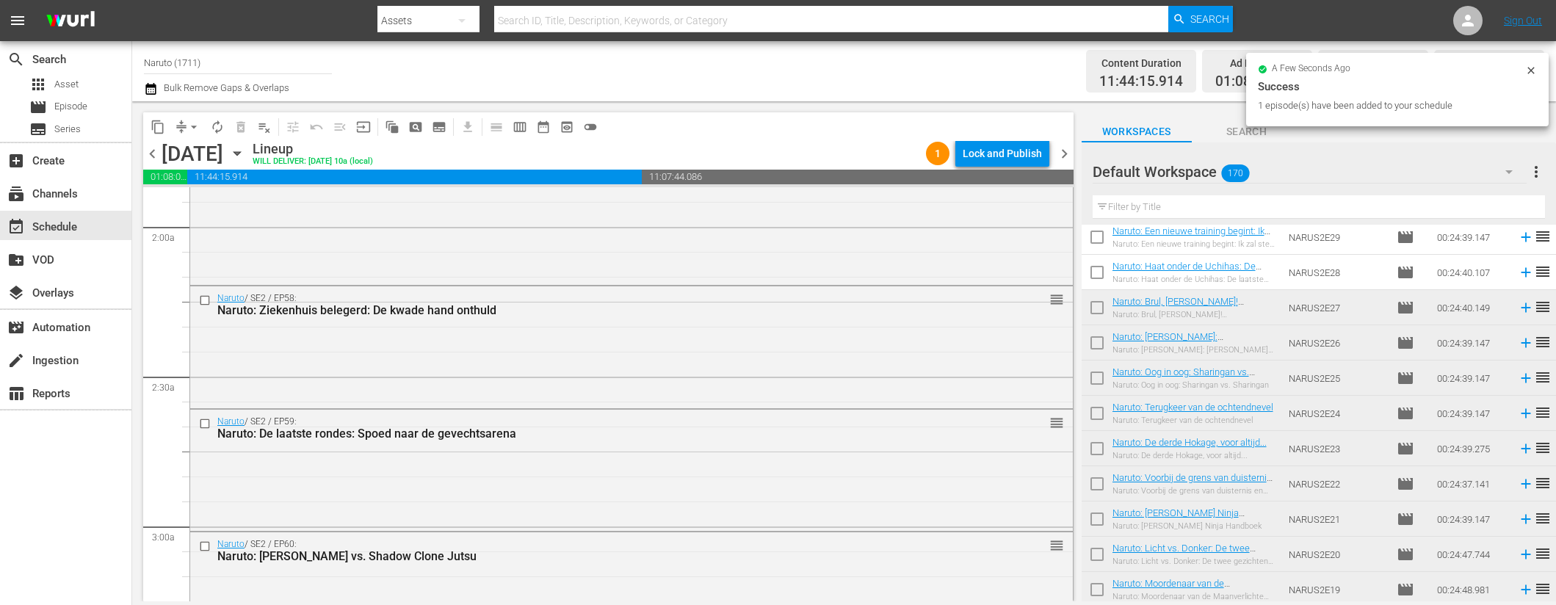
scroll to position [2920, 0]
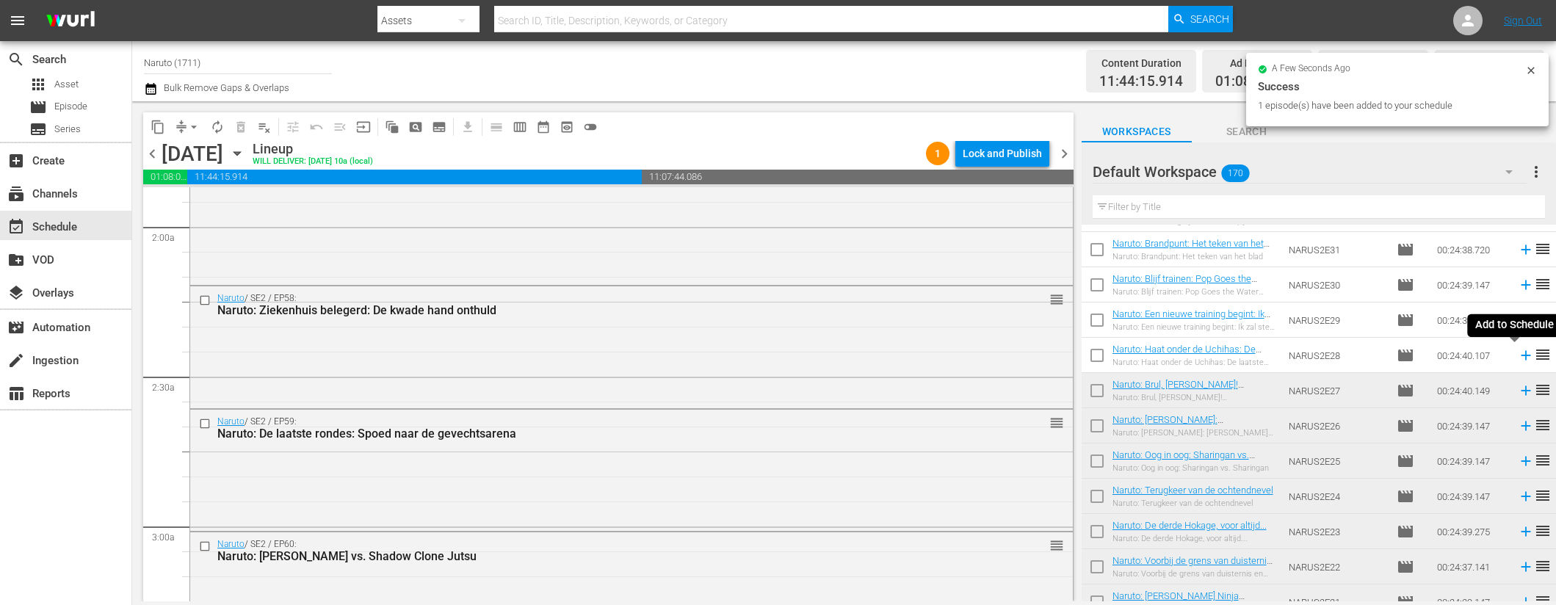
click at [1518, 353] on icon at bounding box center [1526, 355] width 16 height 16
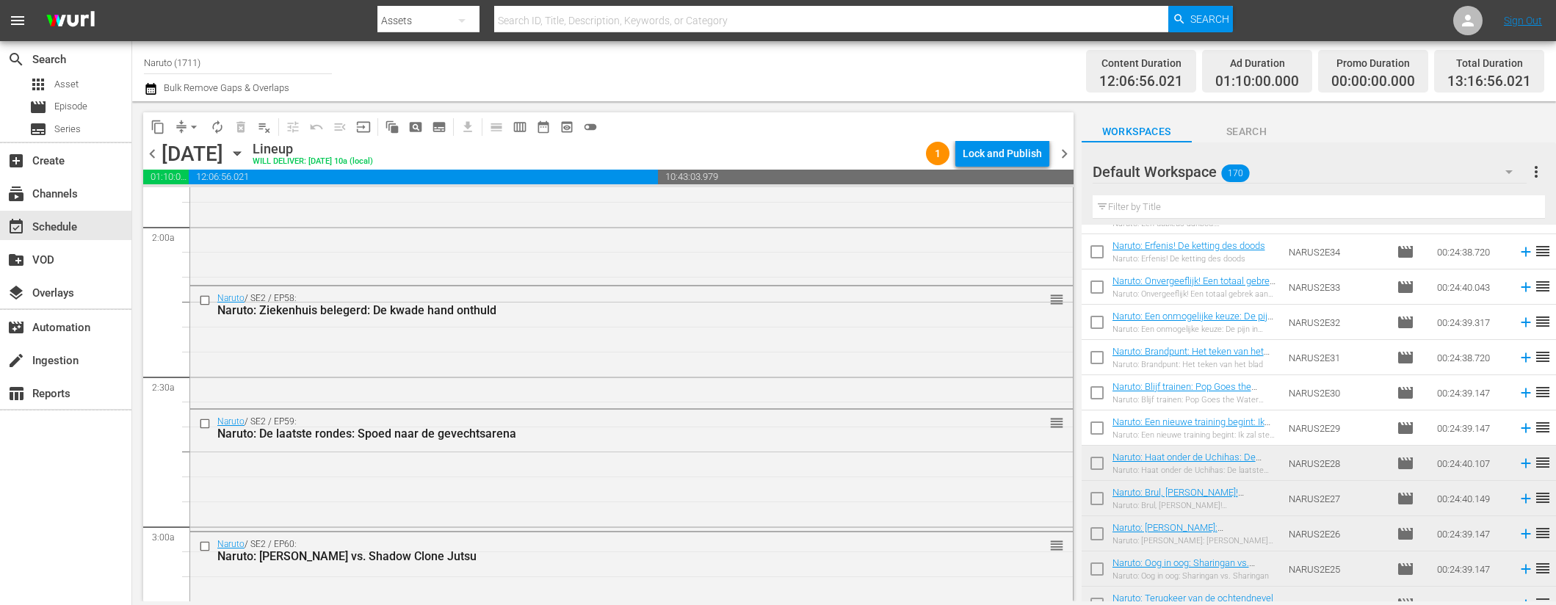
scroll to position [2811, 0]
click at [1521, 429] on icon at bounding box center [1526, 430] width 10 height 10
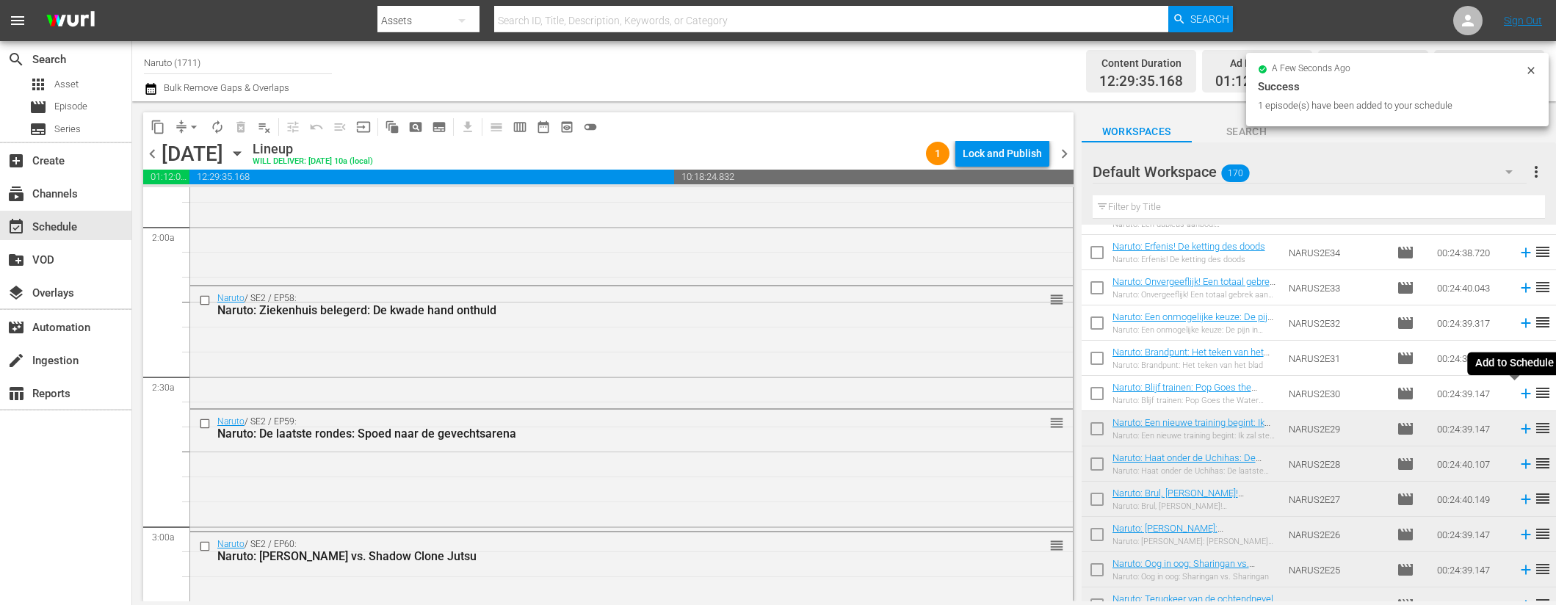
click at [1521, 392] on icon at bounding box center [1526, 394] width 10 height 10
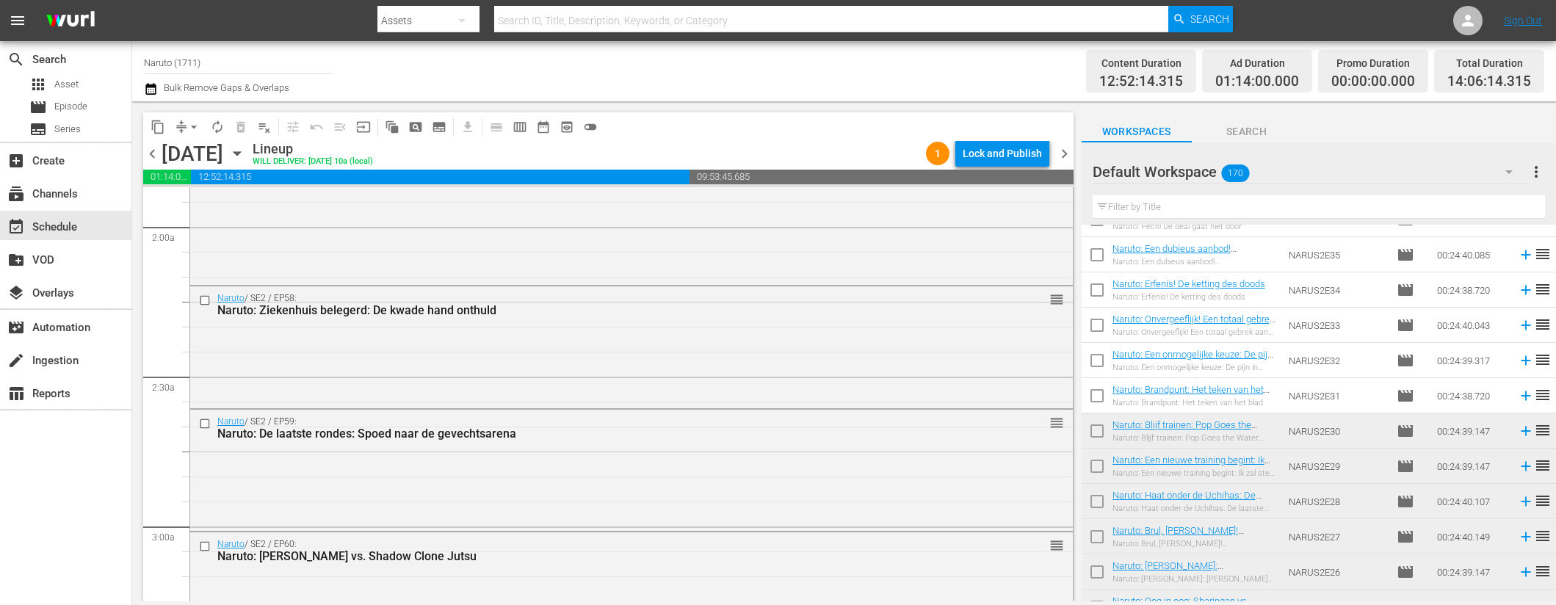
scroll to position [2720, 0]
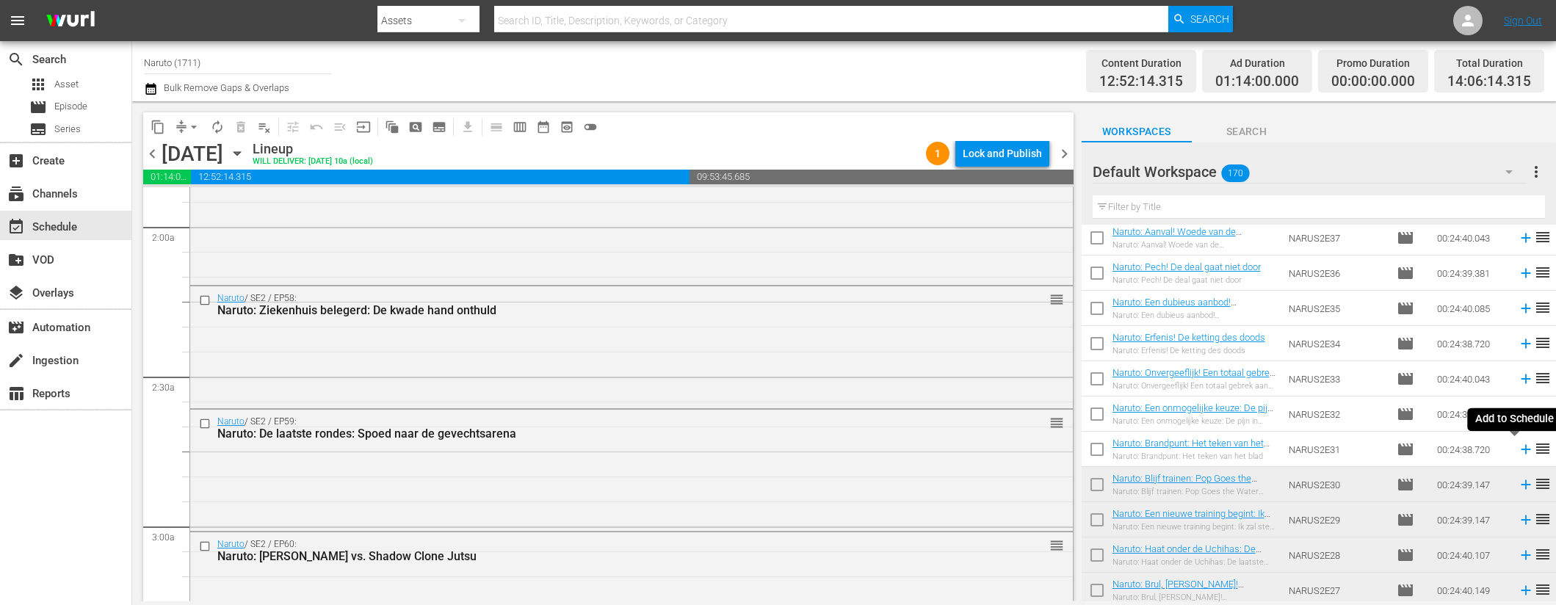
click at [1521, 450] on icon at bounding box center [1526, 450] width 10 height 10
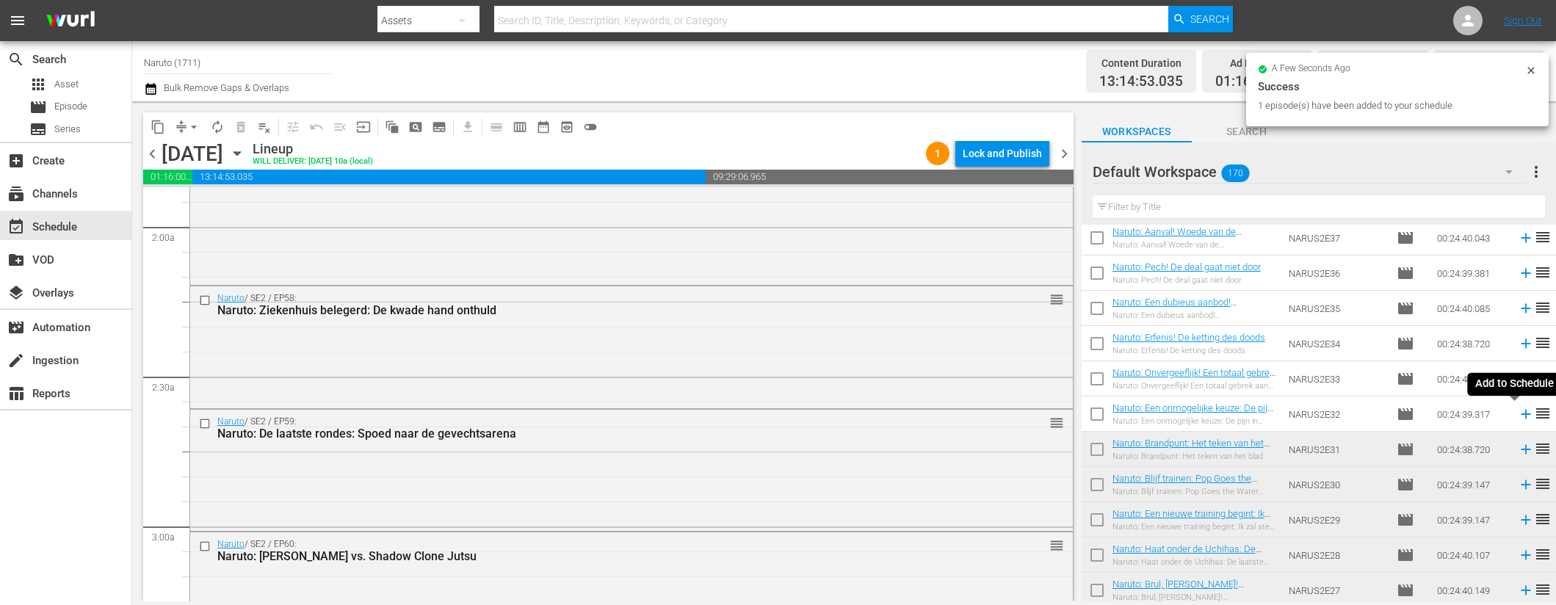
click at [1521, 414] on icon at bounding box center [1526, 415] width 10 height 10
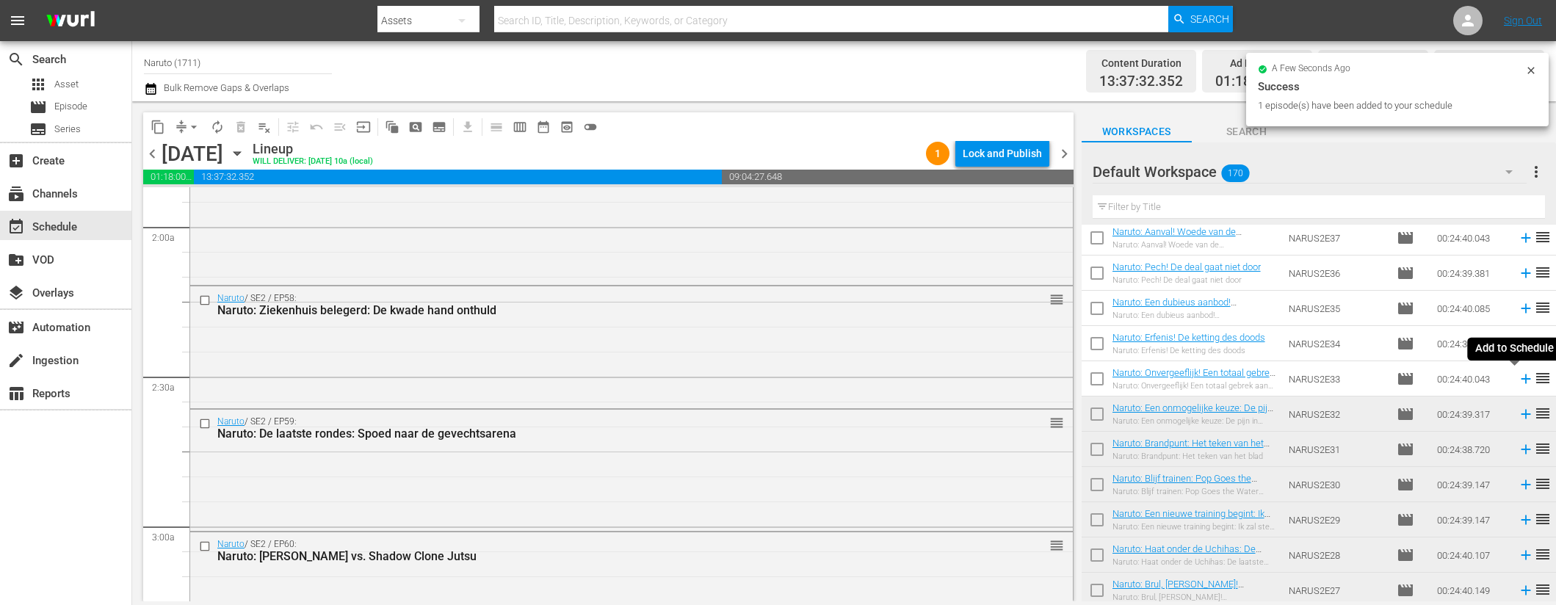
click at [1521, 378] on icon at bounding box center [1526, 380] width 10 height 10
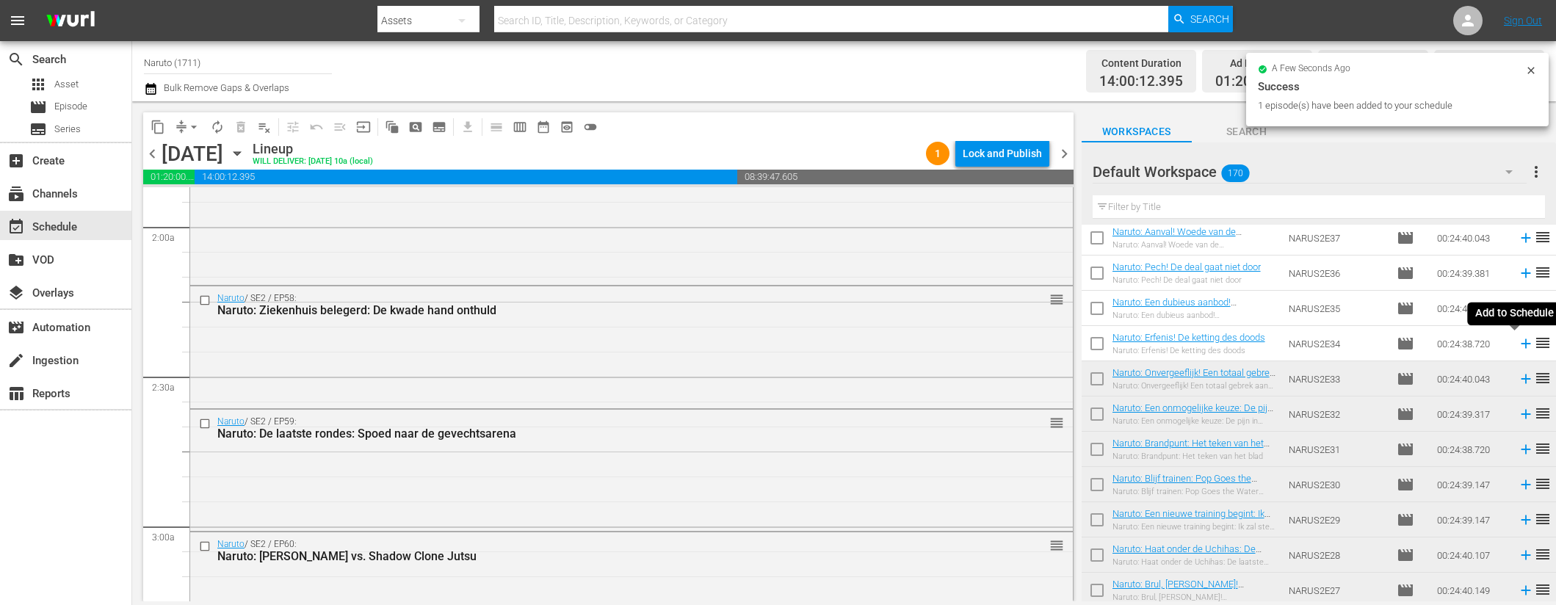
click at [1521, 344] on icon at bounding box center [1526, 344] width 10 height 10
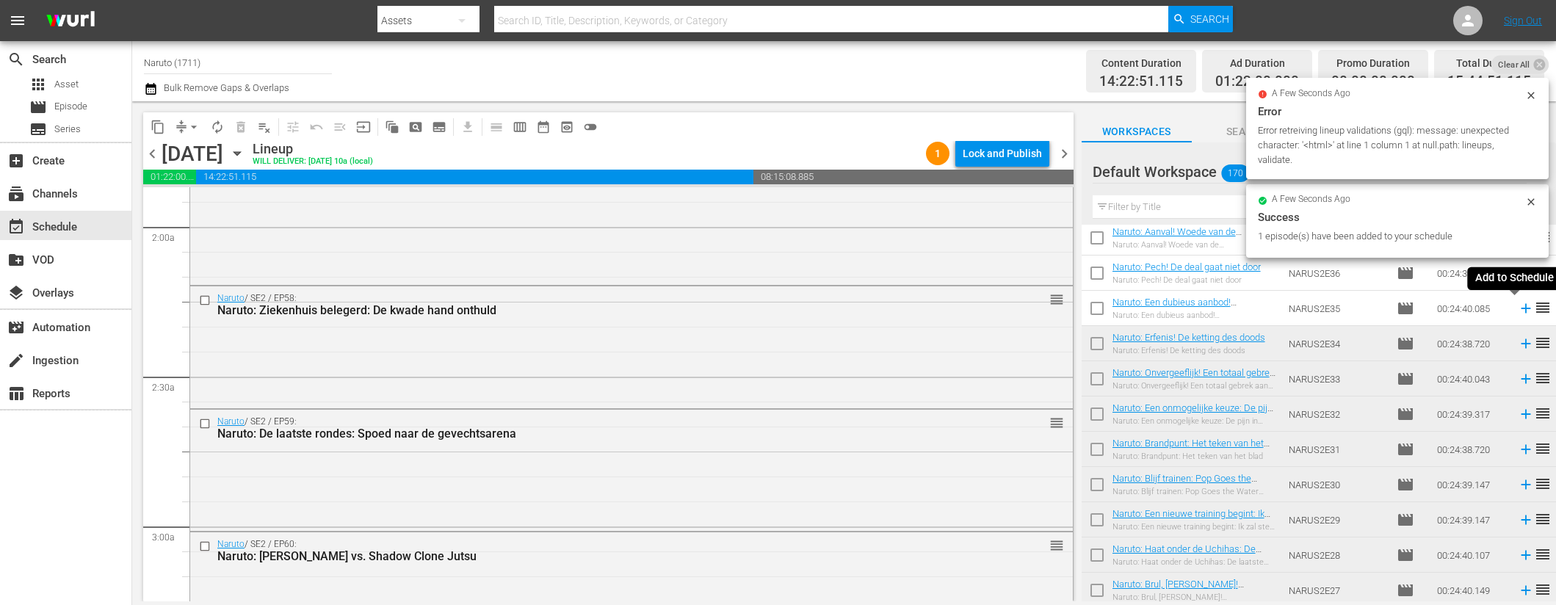
click at [1518, 307] on icon at bounding box center [1526, 308] width 16 height 16
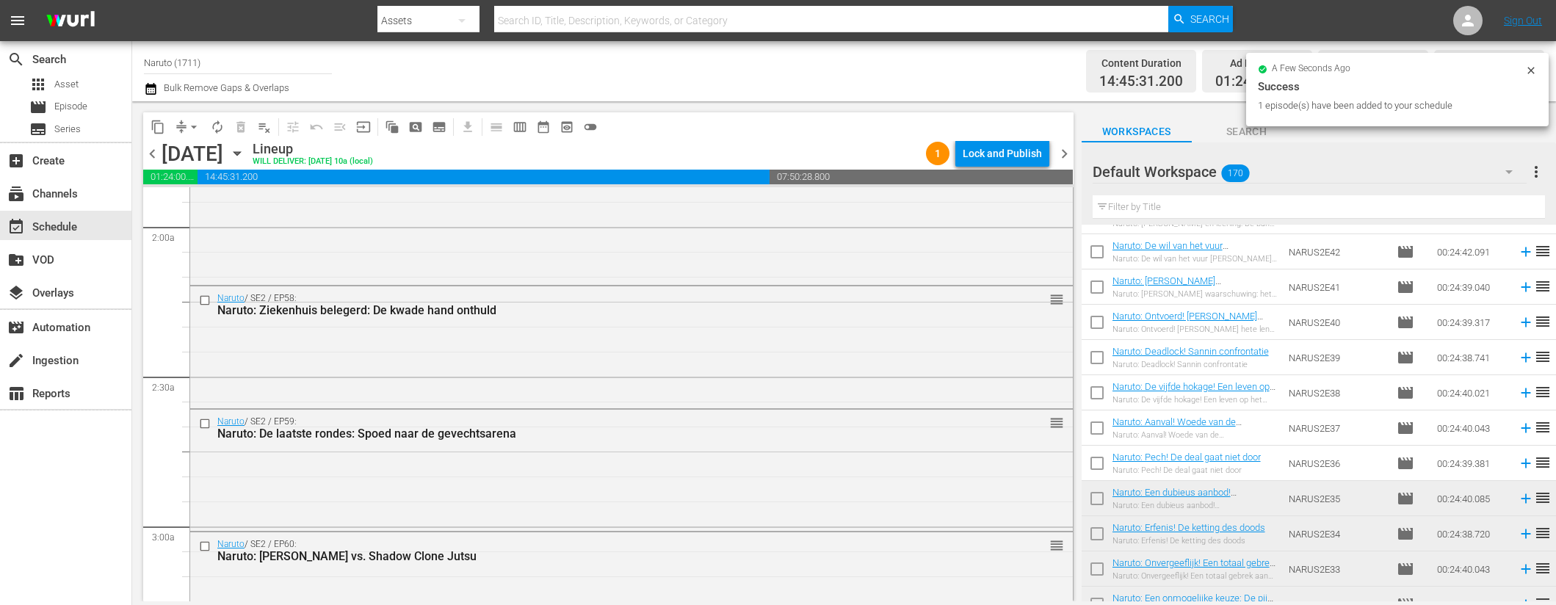
scroll to position [2527, 0]
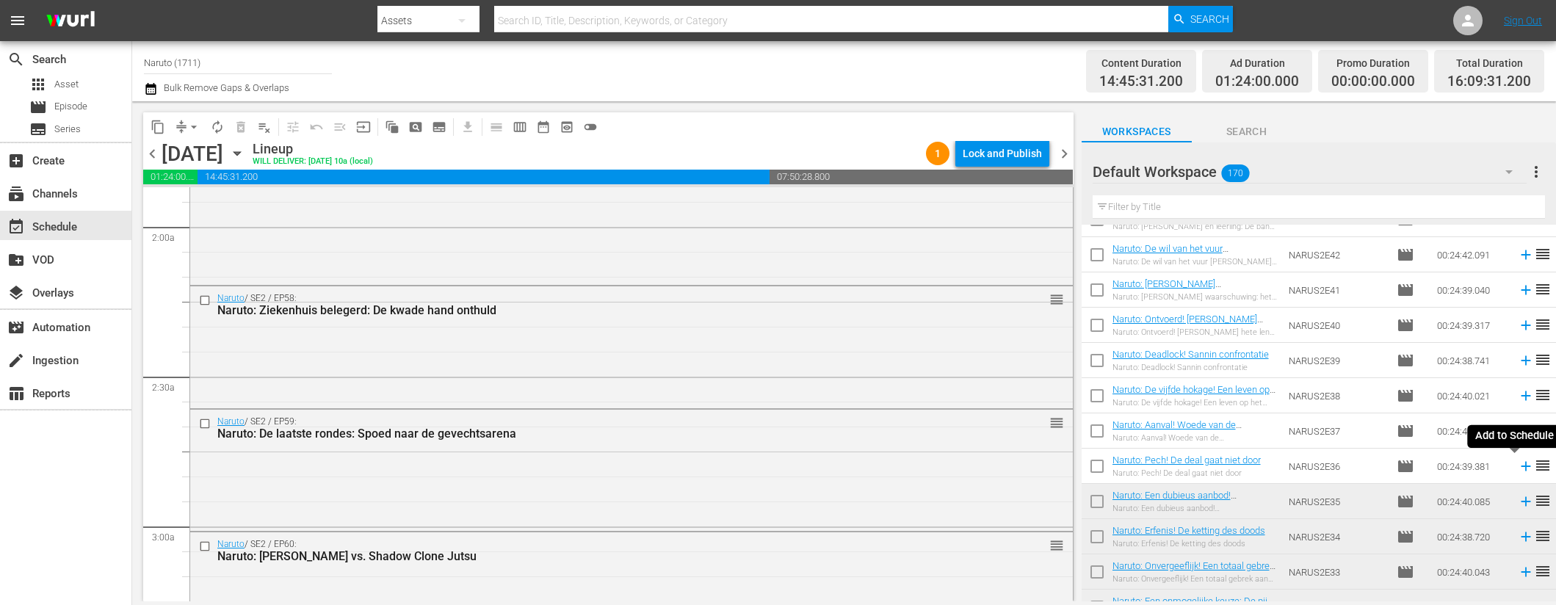
click at [1521, 466] on icon at bounding box center [1526, 467] width 10 height 10
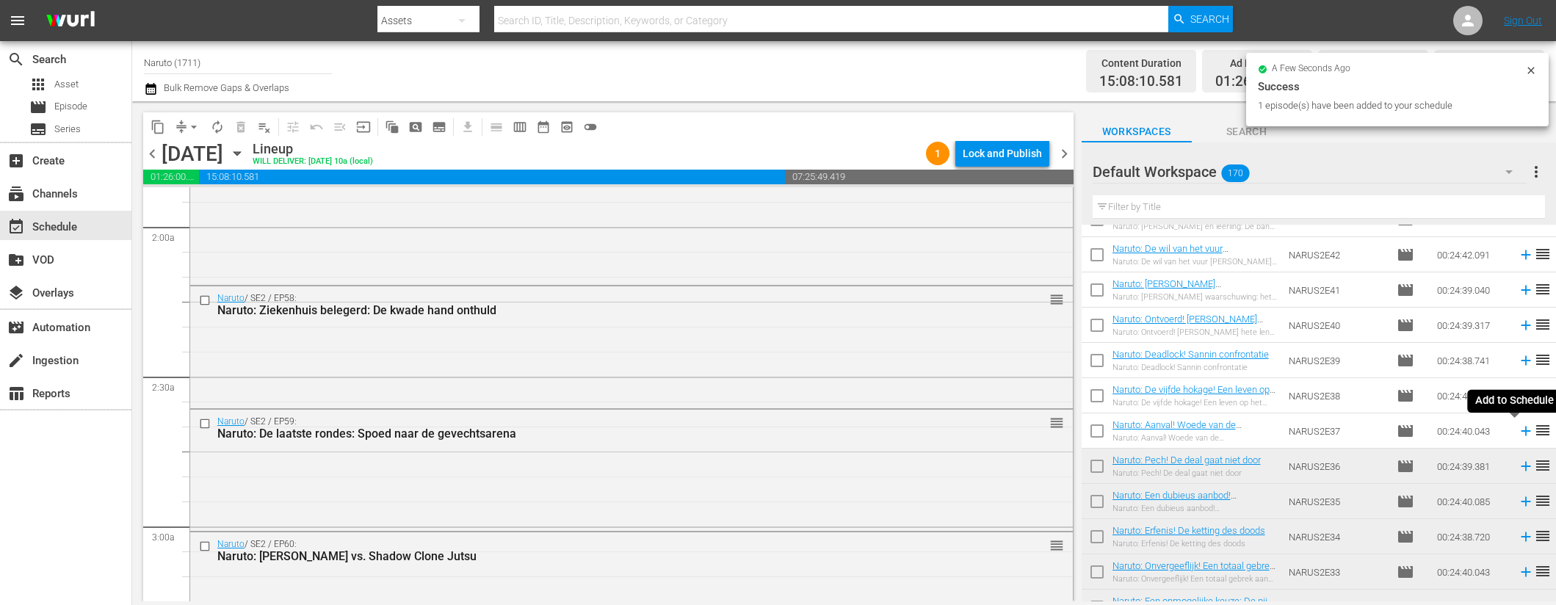
click at [1518, 429] on icon at bounding box center [1526, 431] width 16 height 16
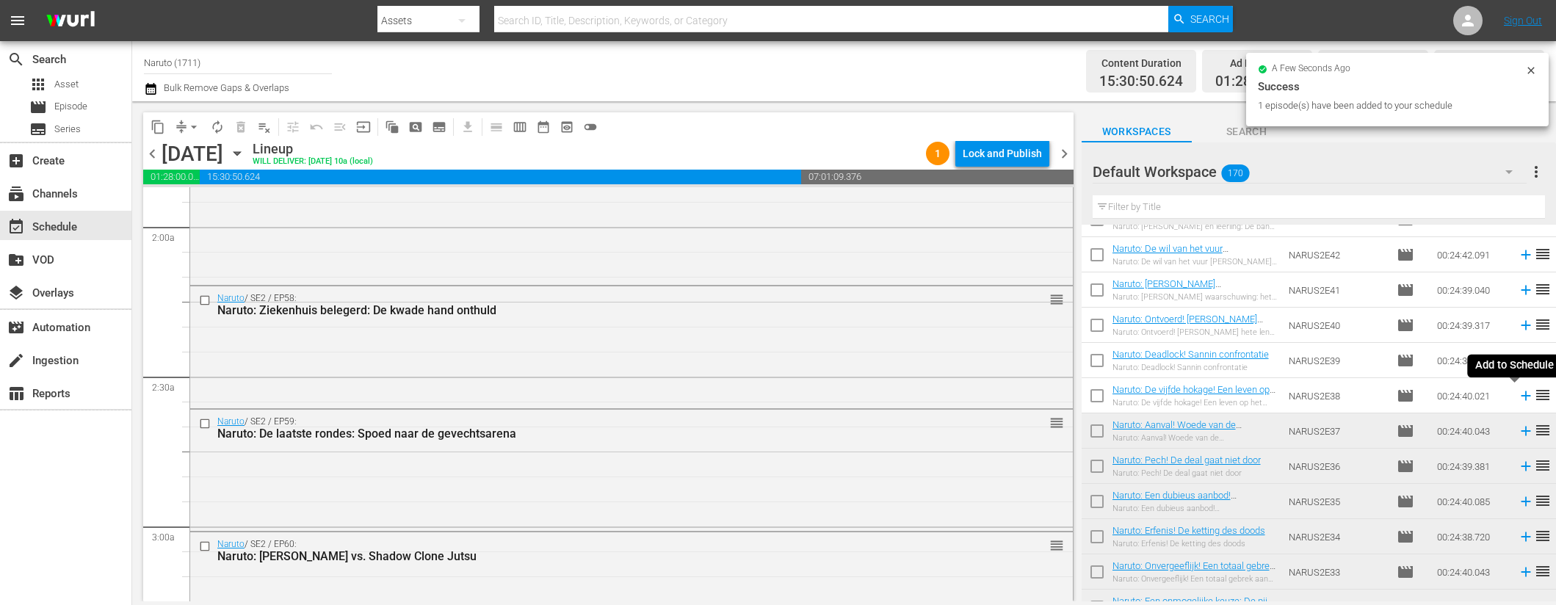
click at [1518, 394] on icon at bounding box center [1526, 396] width 16 height 16
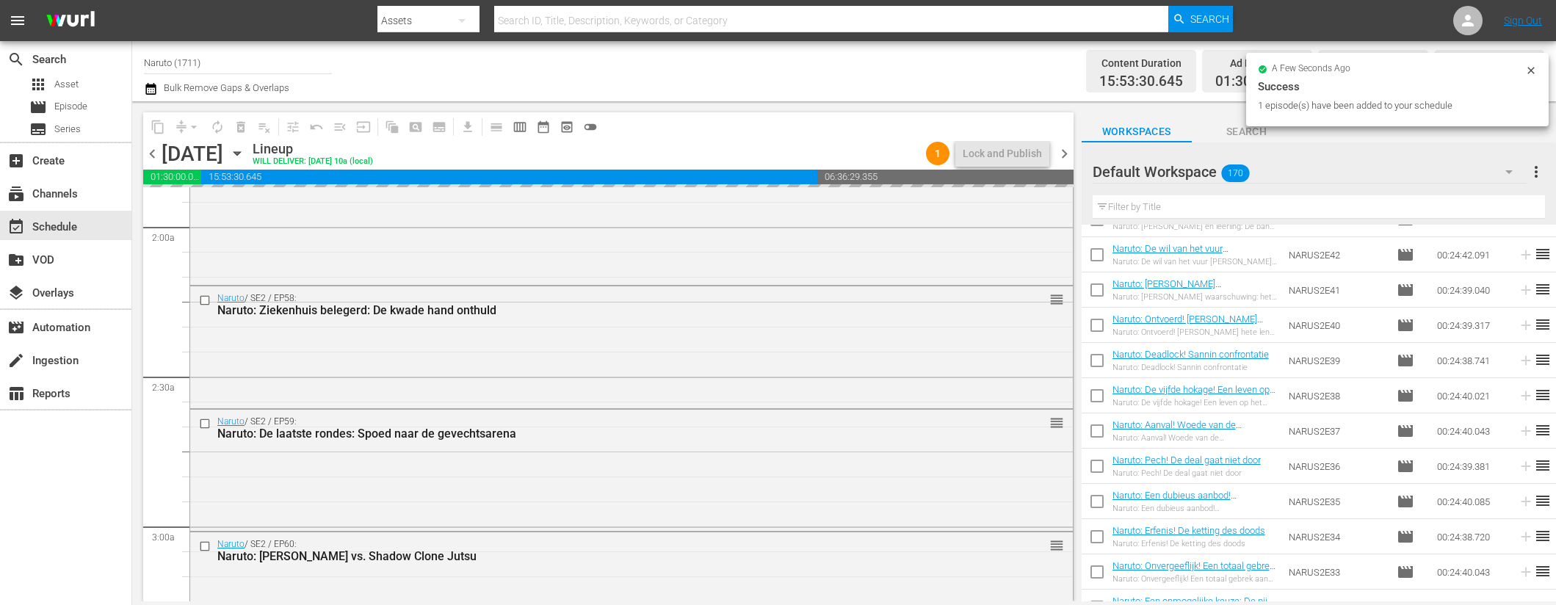
scroll to position [2438, 0]
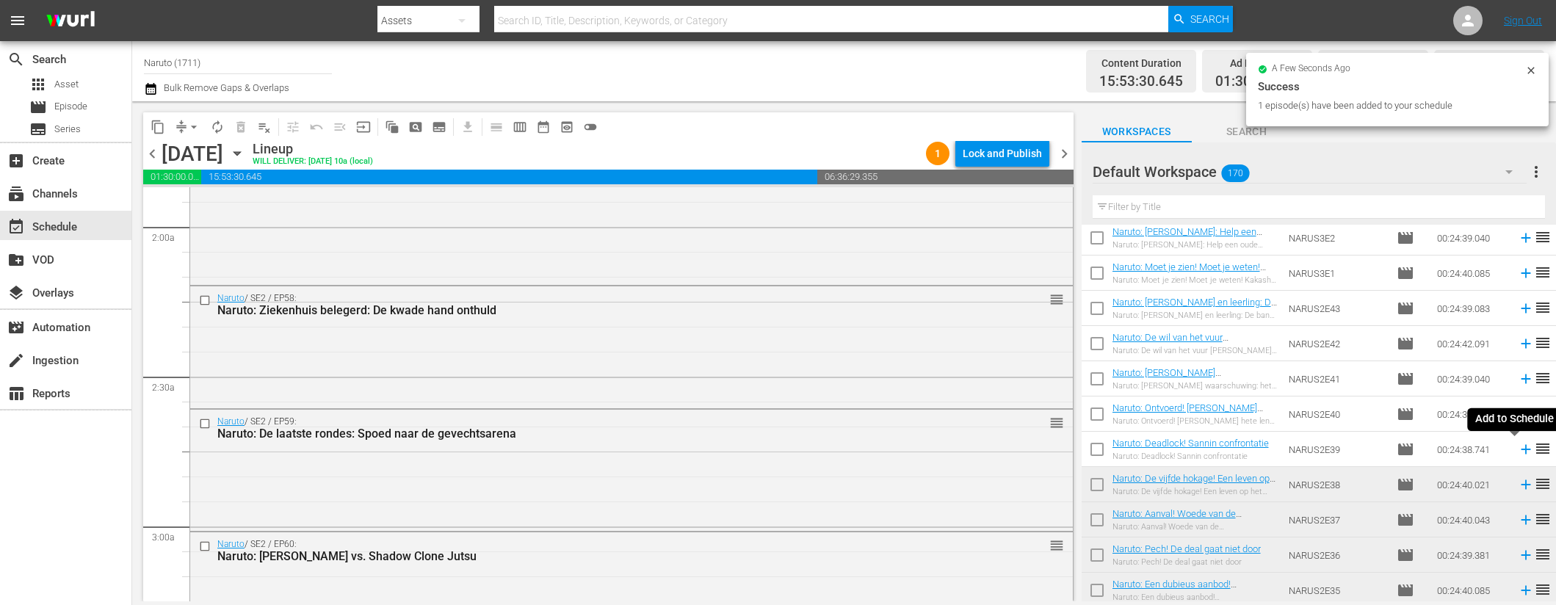
click at [1521, 450] on icon at bounding box center [1526, 450] width 10 height 10
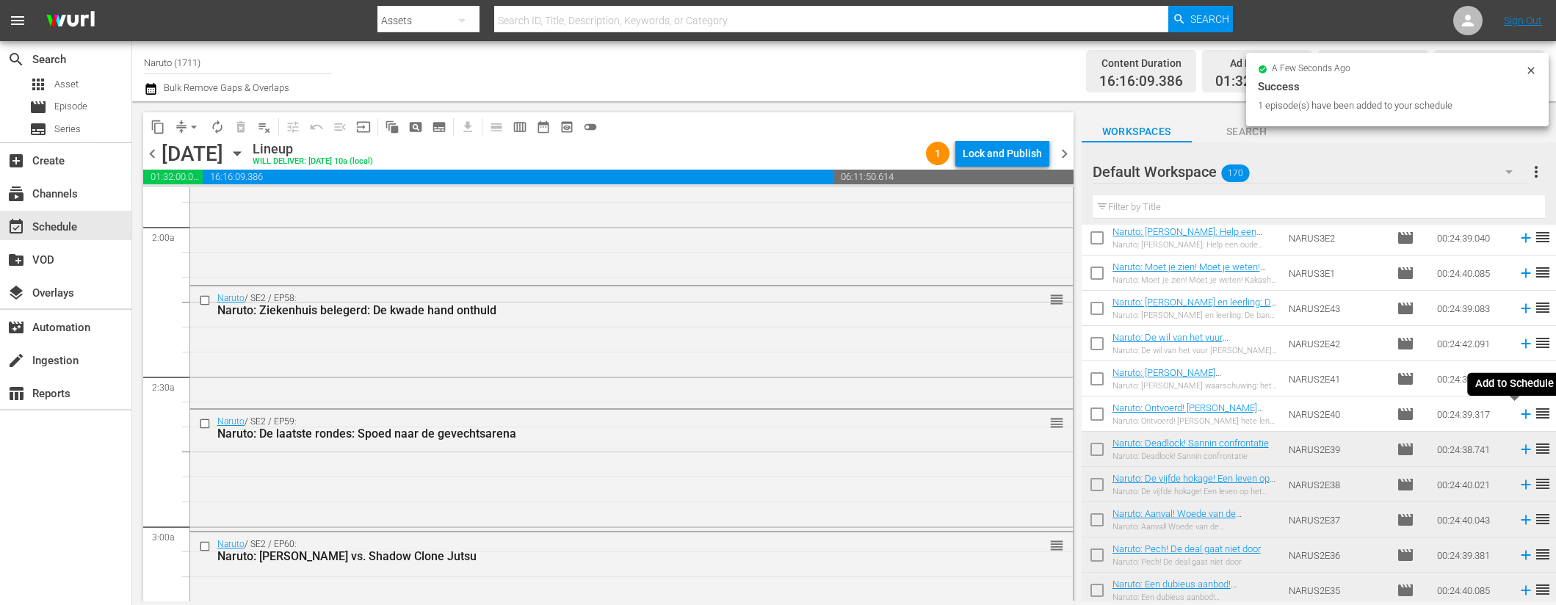
click at [1518, 411] on icon at bounding box center [1526, 414] width 16 height 16
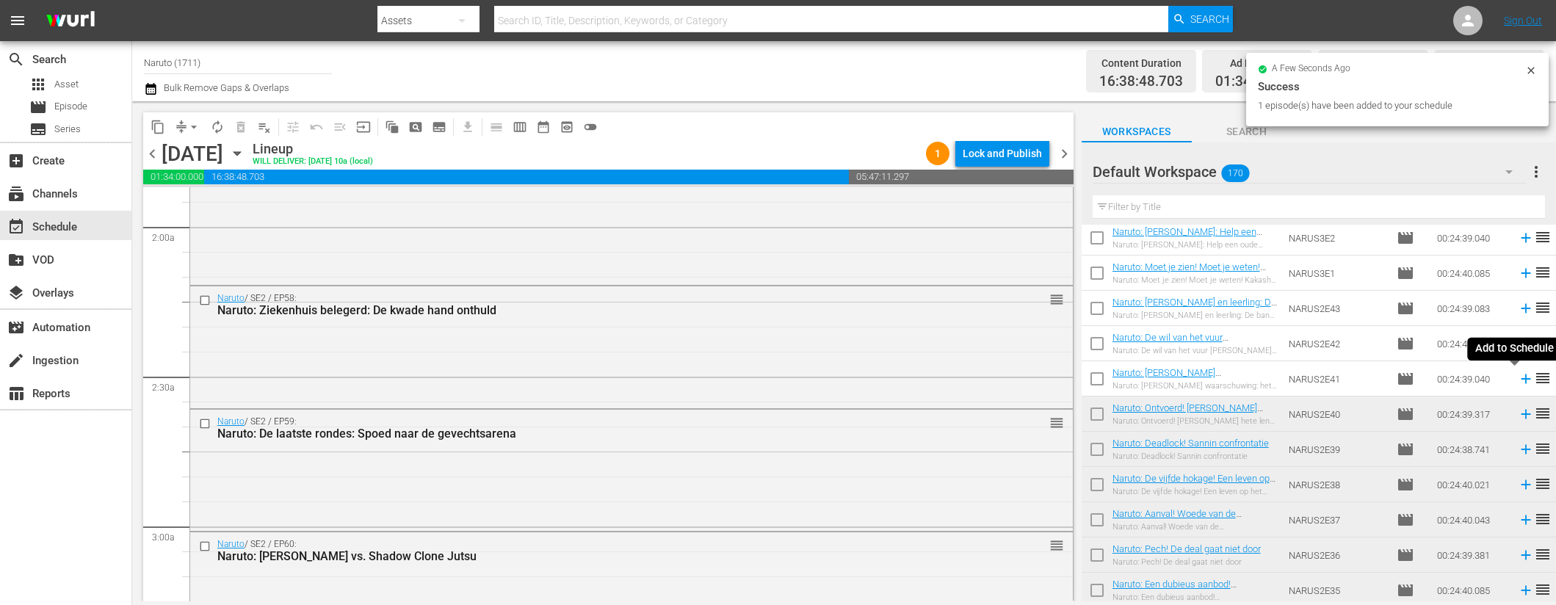
click at [1518, 378] on icon at bounding box center [1526, 379] width 16 height 16
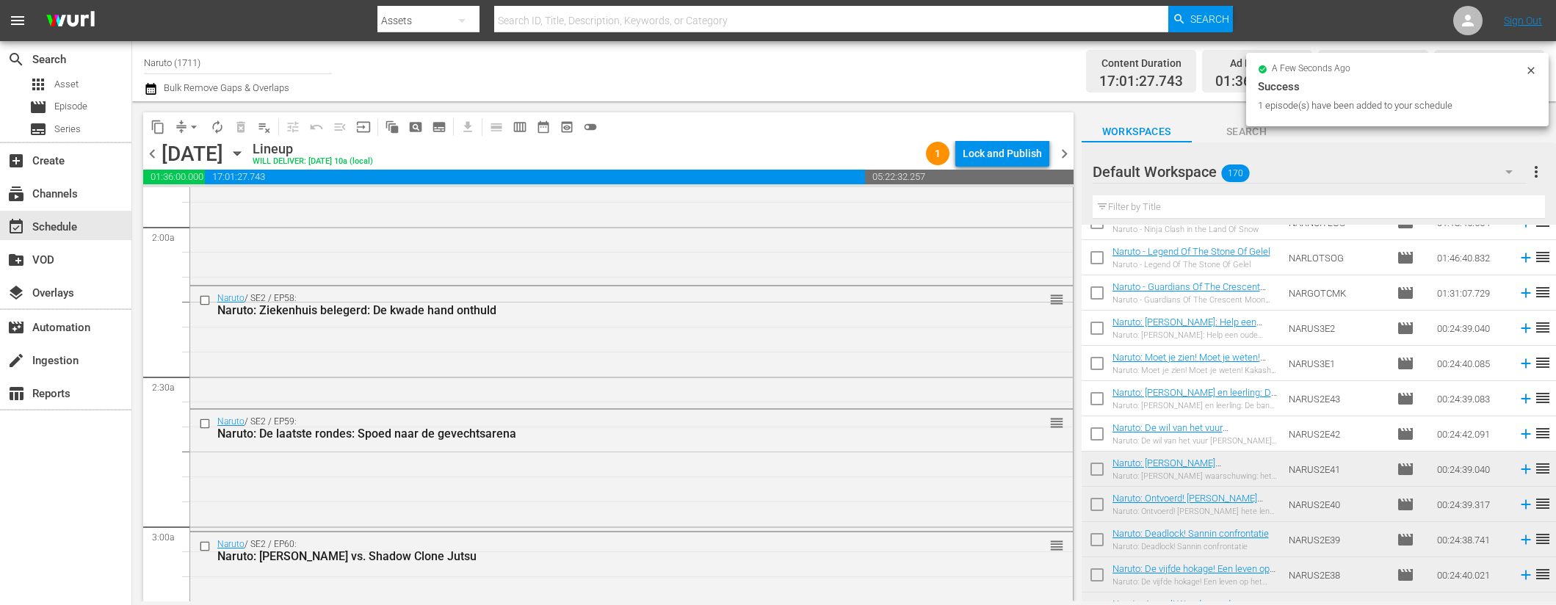
scroll to position [2347, 0]
click at [1518, 432] on icon at bounding box center [1526, 435] width 16 height 16
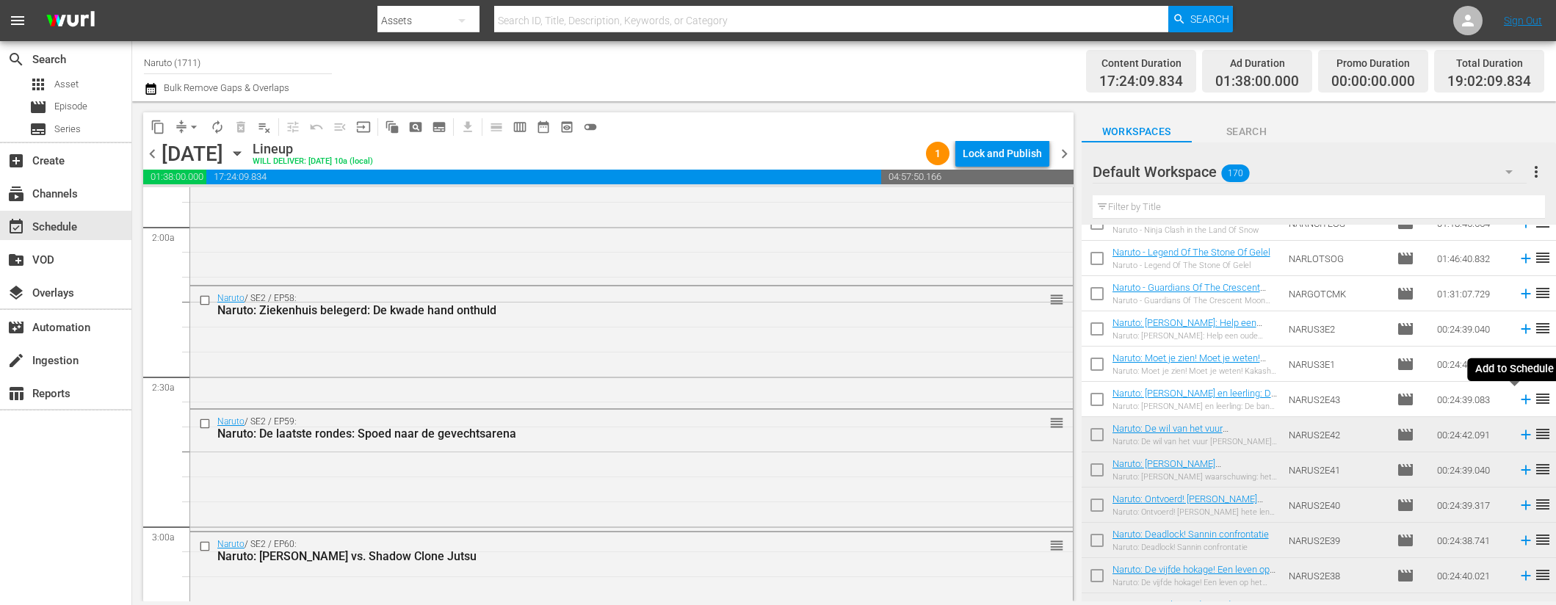
click at [1518, 394] on icon at bounding box center [1526, 399] width 16 height 16
